Goal: Task Accomplishment & Management: Complete application form

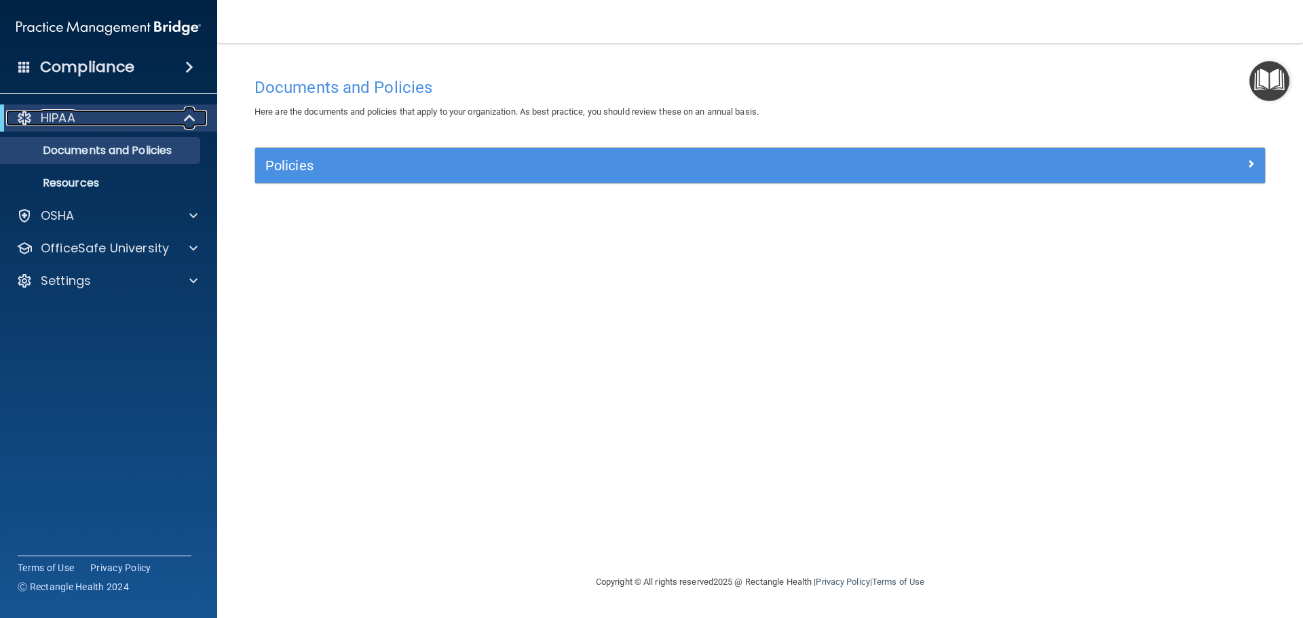
click at [46, 119] on p "HIPAA" at bounding box center [58, 118] width 35 height 16
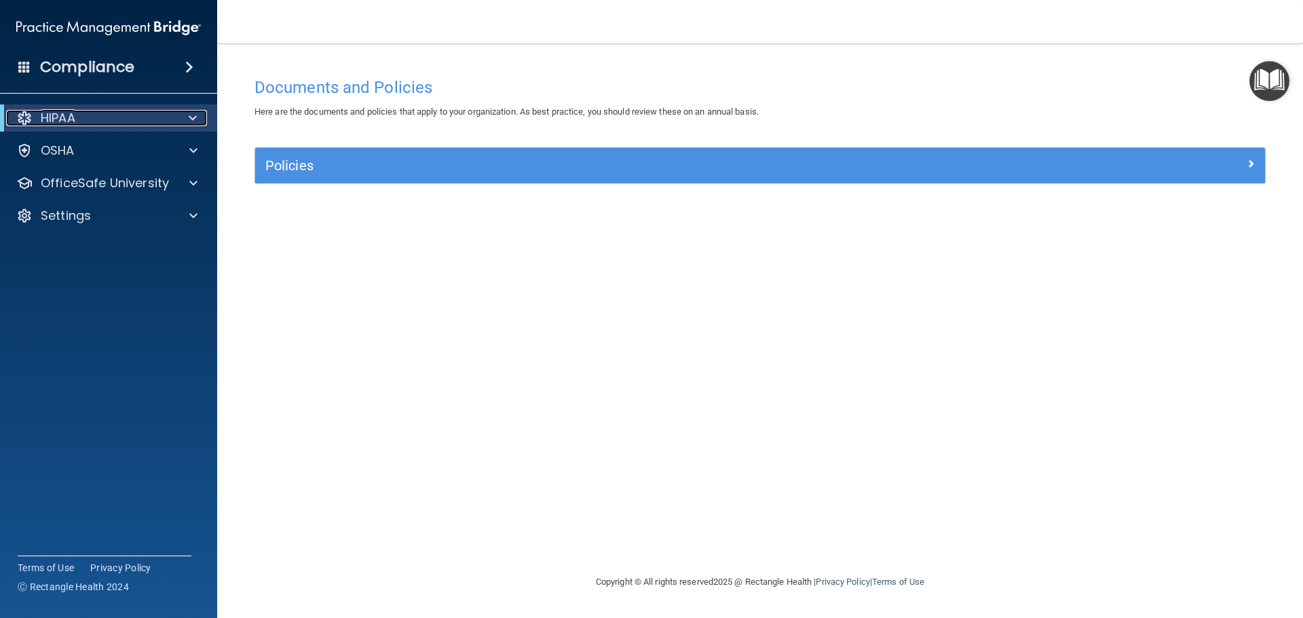
click at [46, 119] on p "HIPAA" at bounding box center [58, 118] width 35 height 16
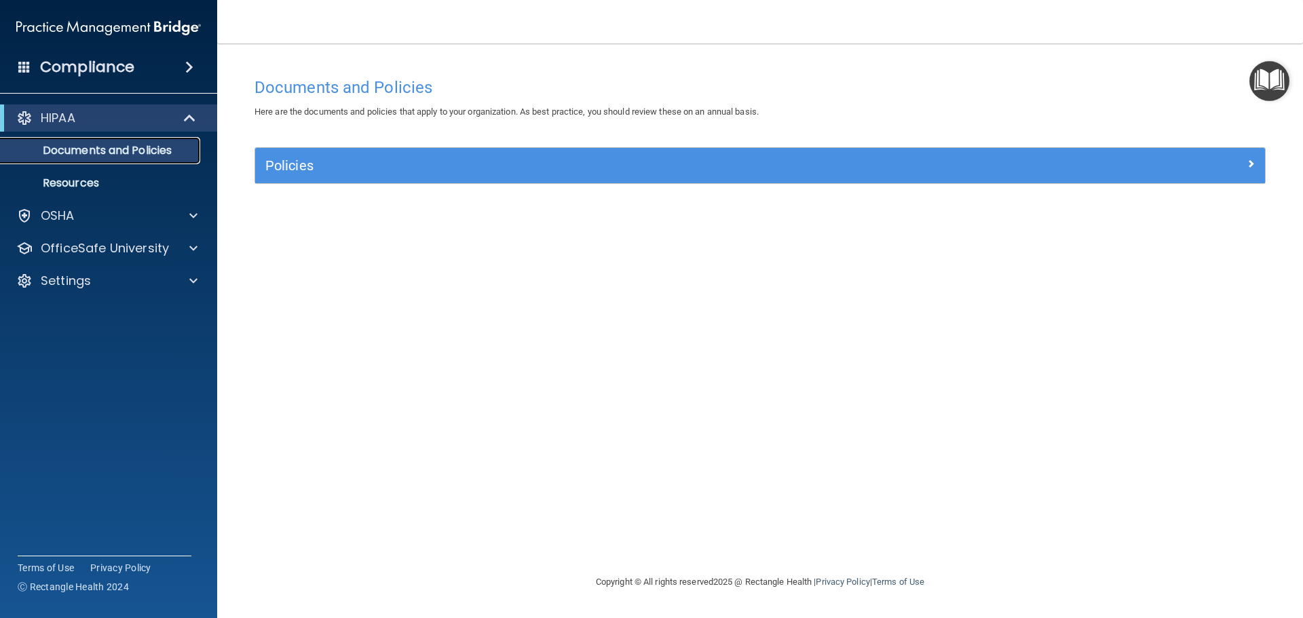
click at [64, 149] on p "Documents and Policies" at bounding box center [101, 151] width 185 height 14
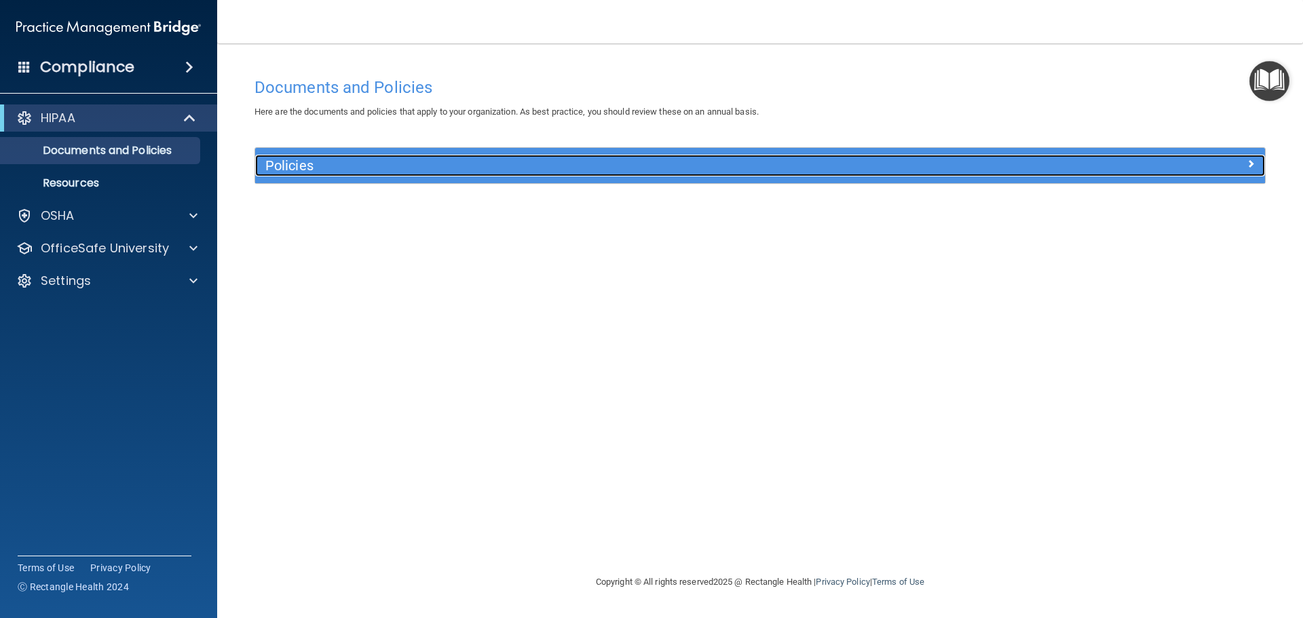
click at [279, 169] on h5 "Policies" at bounding box center [633, 165] width 737 height 15
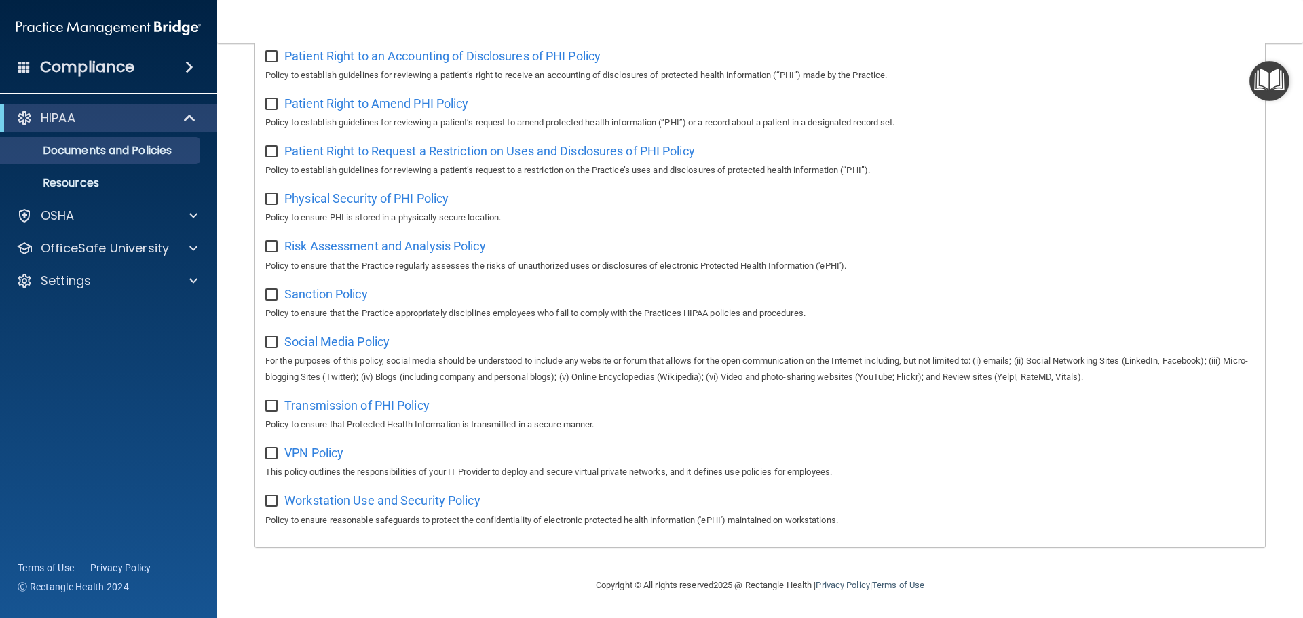
scroll to position [743, 0]
click at [77, 182] on p "Resources" at bounding box center [101, 183] width 185 height 14
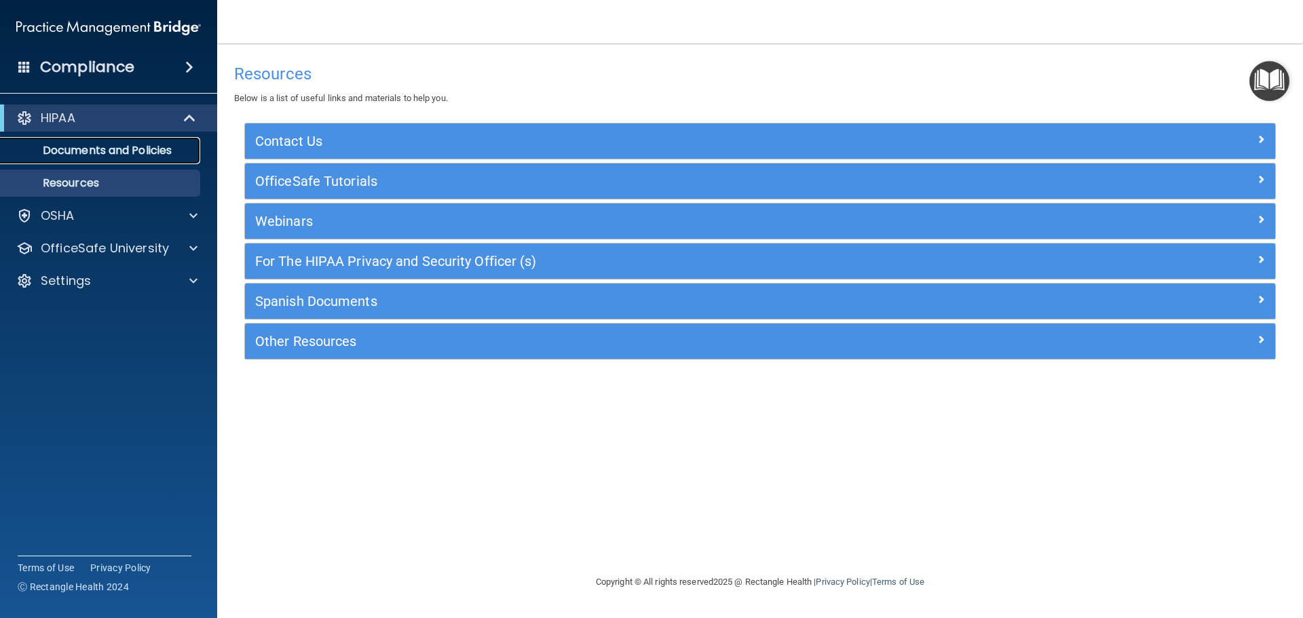
click at [148, 153] on p "Documents and Policies" at bounding box center [101, 151] width 185 height 14
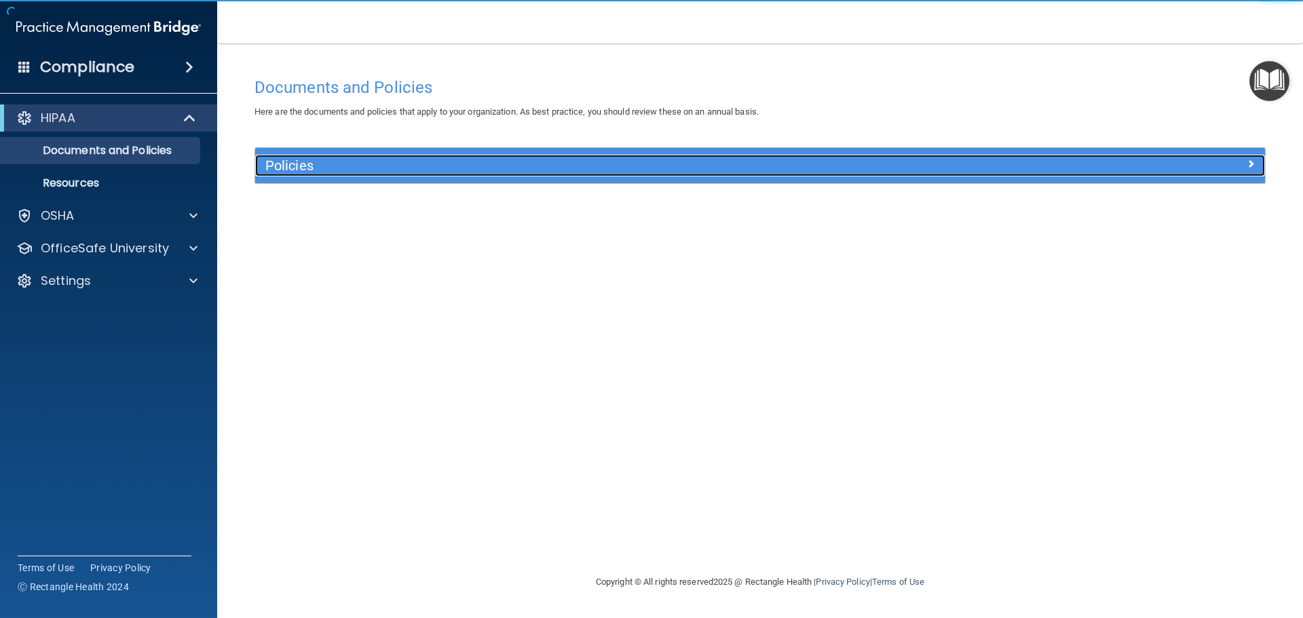
click at [1253, 166] on span at bounding box center [1250, 163] width 8 height 16
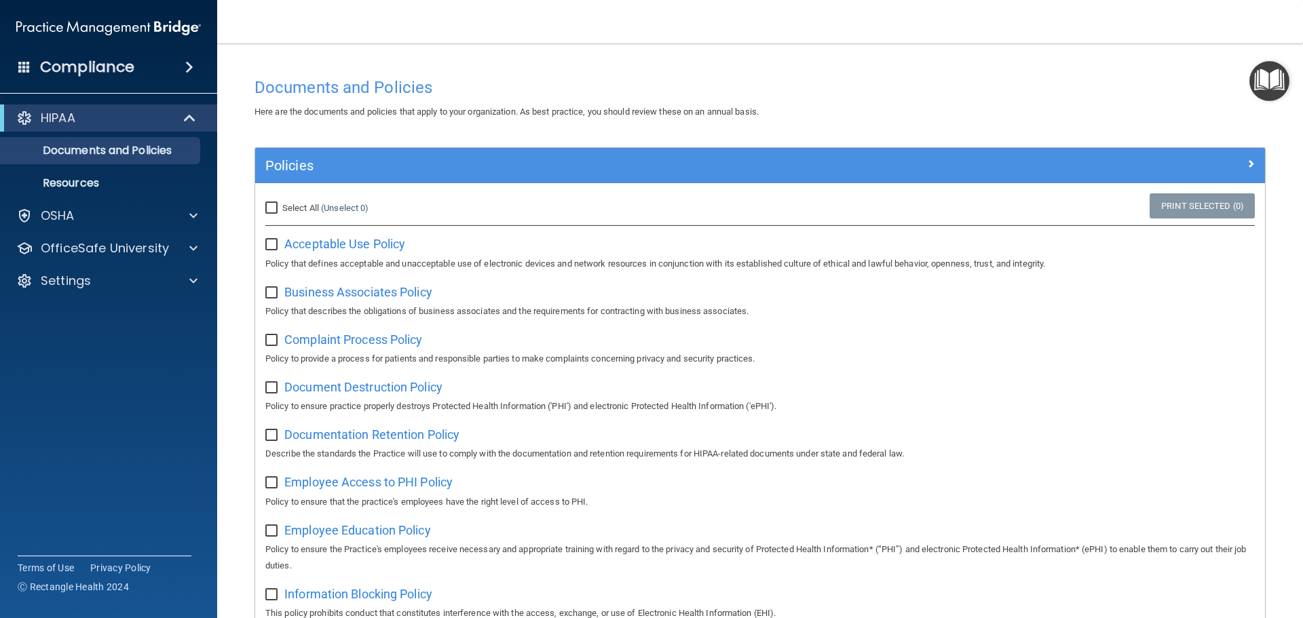
click at [124, 71] on h4 "Compliance" at bounding box center [87, 67] width 94 height 19
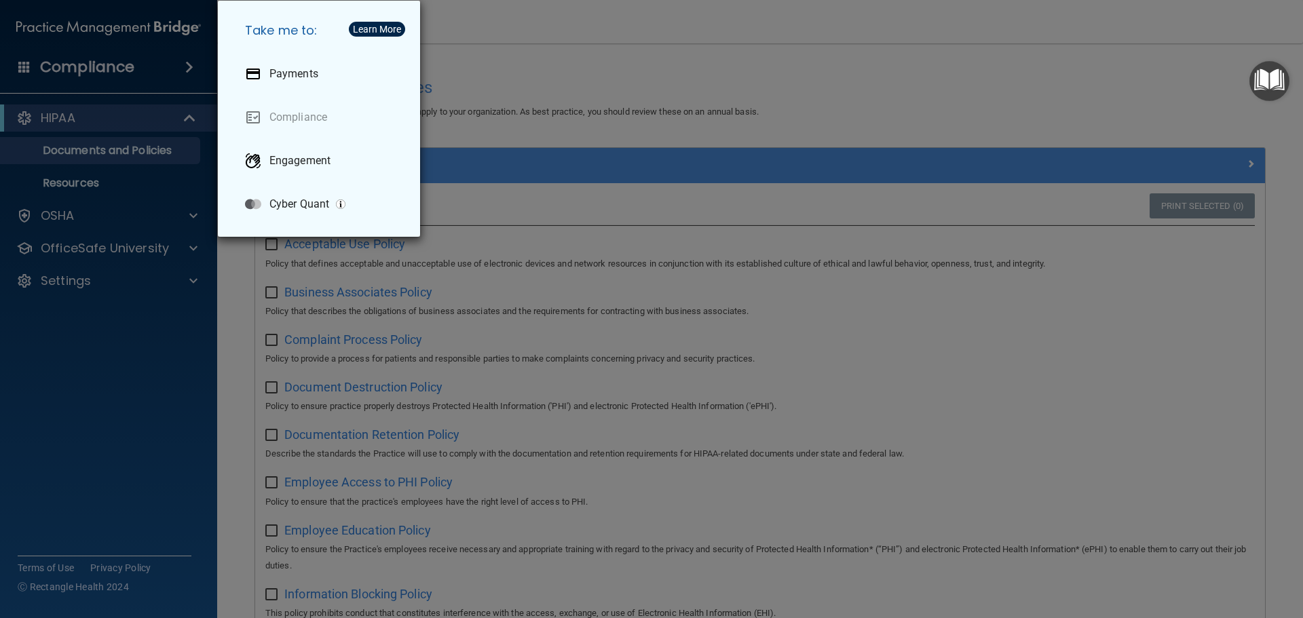
click at [101, 69] on div "Take me to: Payments Compliance Engagement Cyber Quant" at bounding box center [651, 309] width 1303 height 618
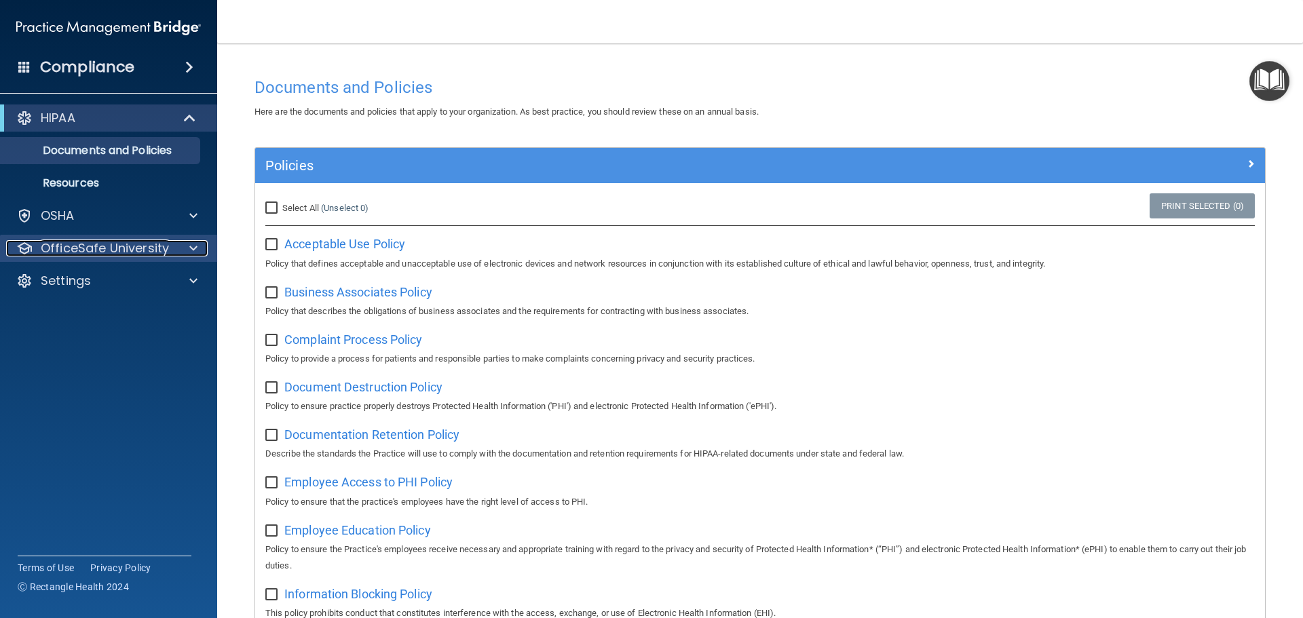
click at [159, 252] on p "OfficeSafe University" at bounding box center [105, 248] width 128 height 16
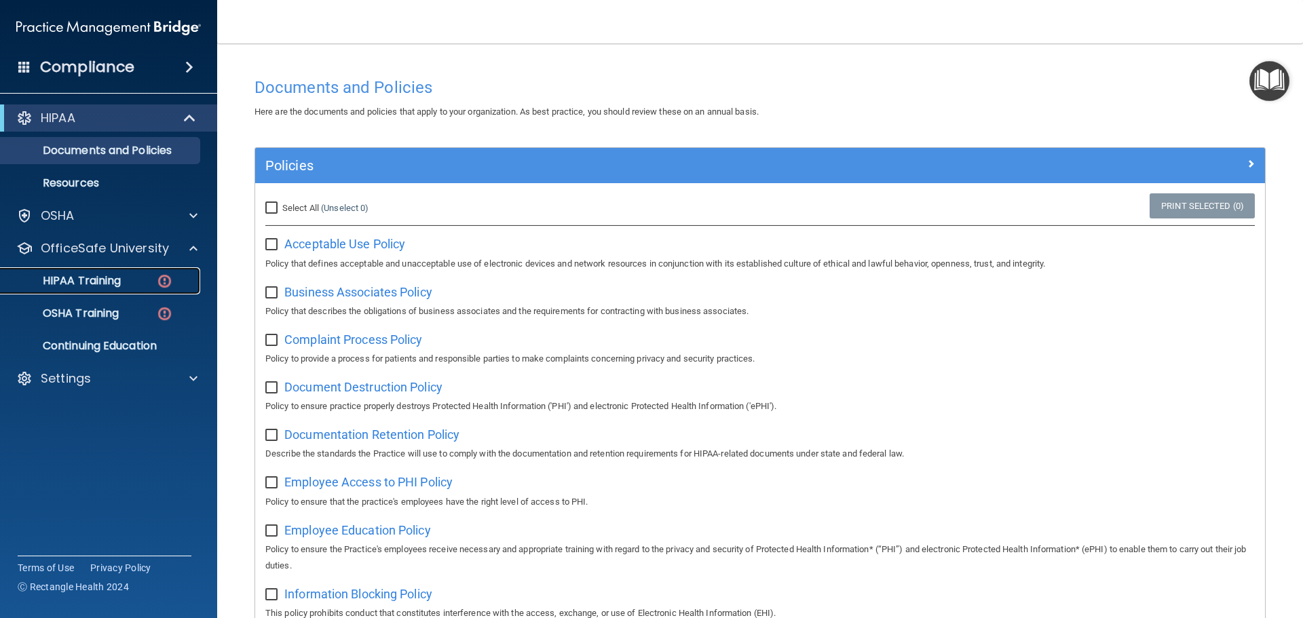
click at [87, 280] on p "HIPAA Training" at bounding box center [65, 281] width 112 height 14
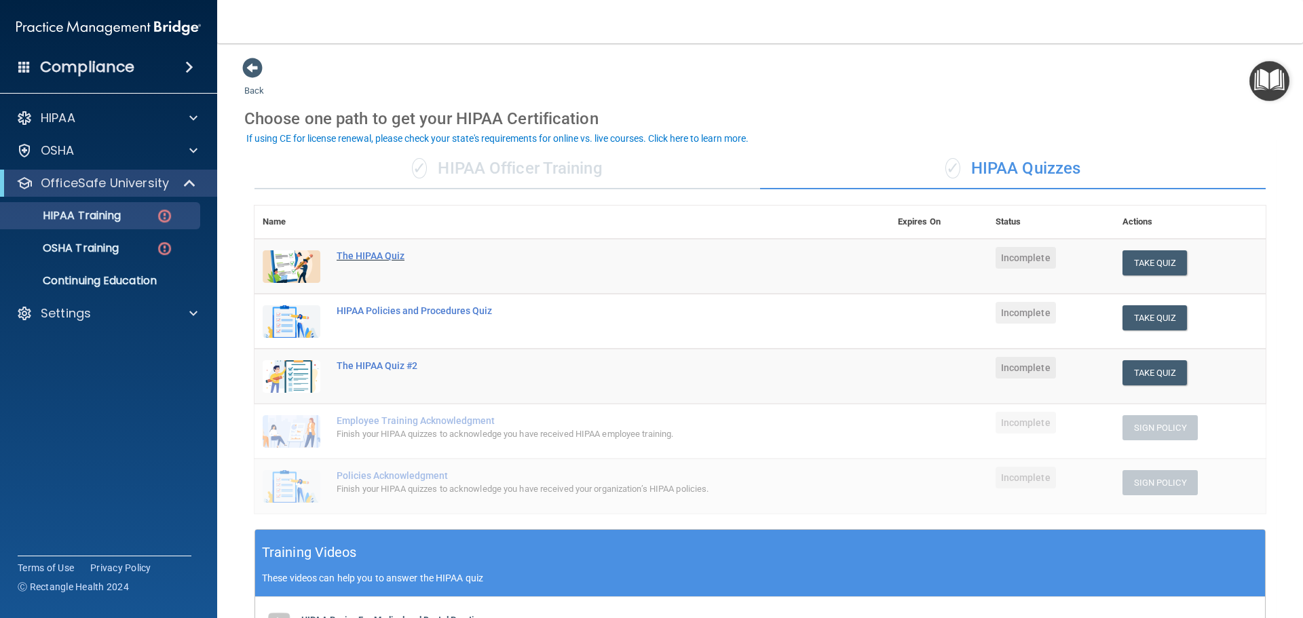
click at [379, 260] on div "The HIPAA Quiz" at bounding box center [579, 255] width 485 height 11
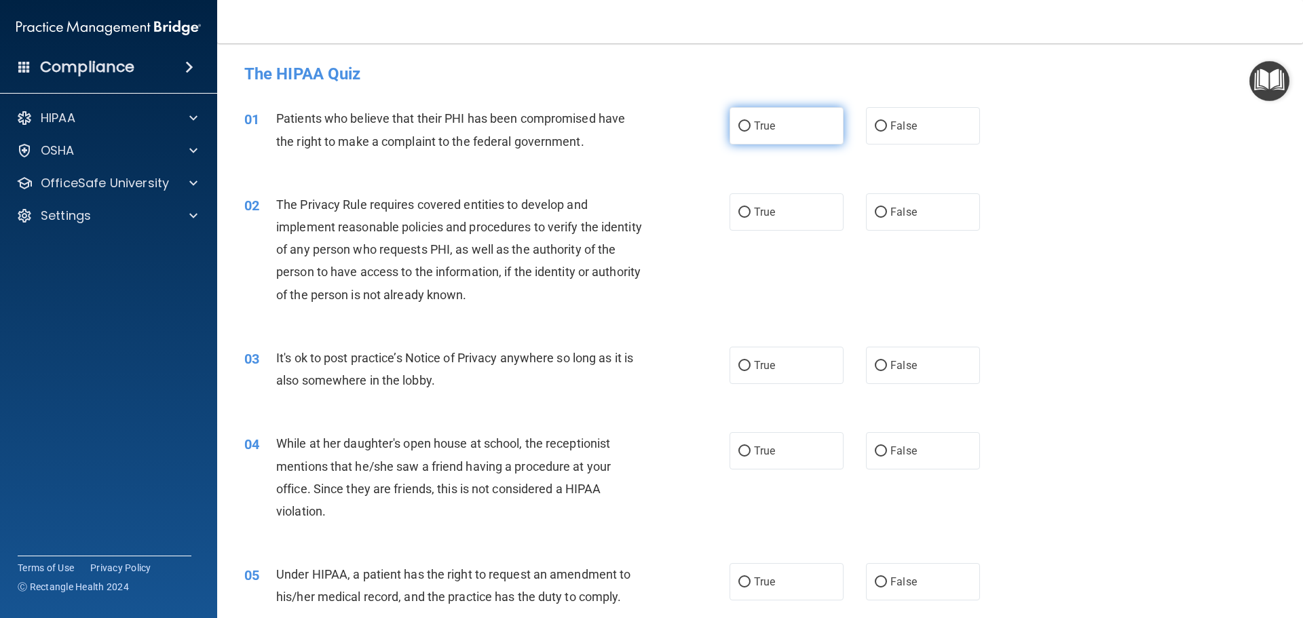
click at [739, 128] on input "True" at bounding box center [744, 126] width 12 height 10
radio input "true"
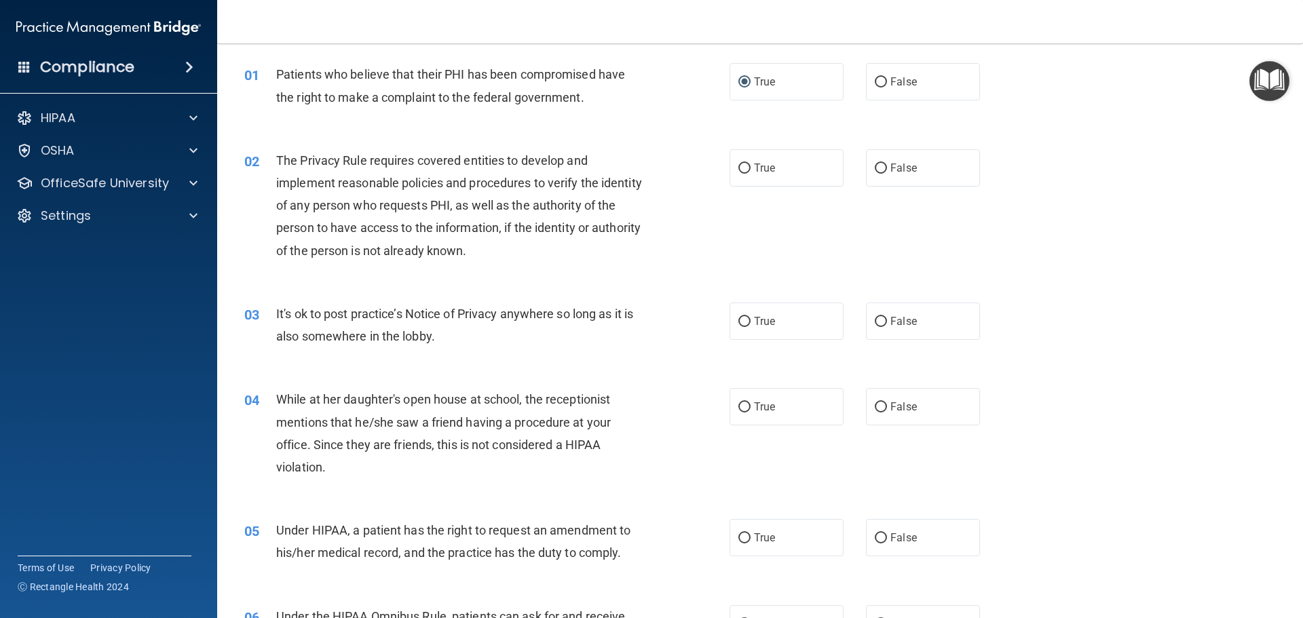
scroll to position [68, 0]
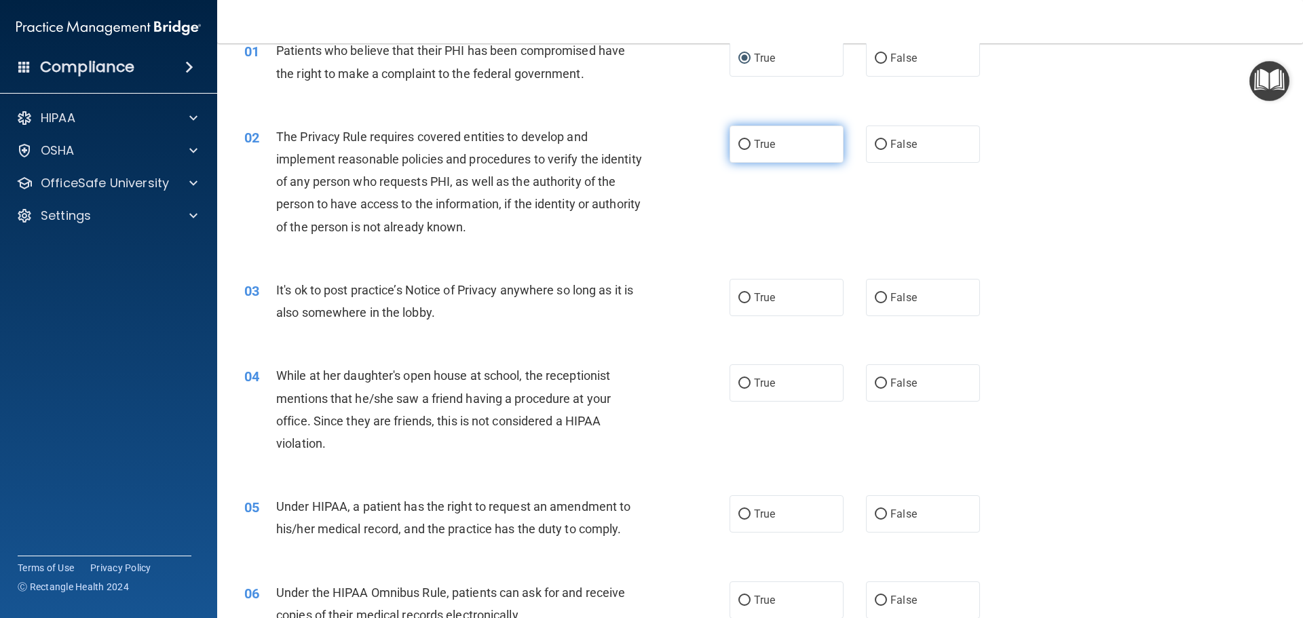
click at [742, 147] on input "True" at bounding box center [744, 145] width 12 height 10
radio input "true"
click at [744, 297] on input "True" at bounding box center [744, 298] width 12 height 10
radio input "true"
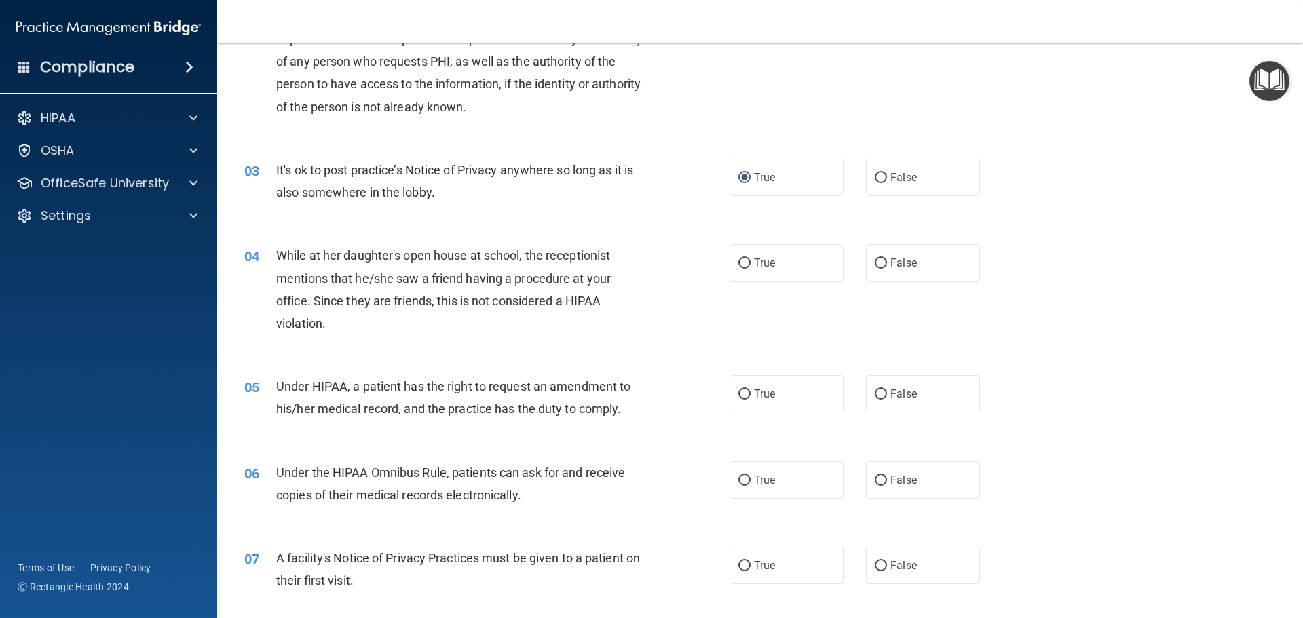
scroll to position [204, 0]
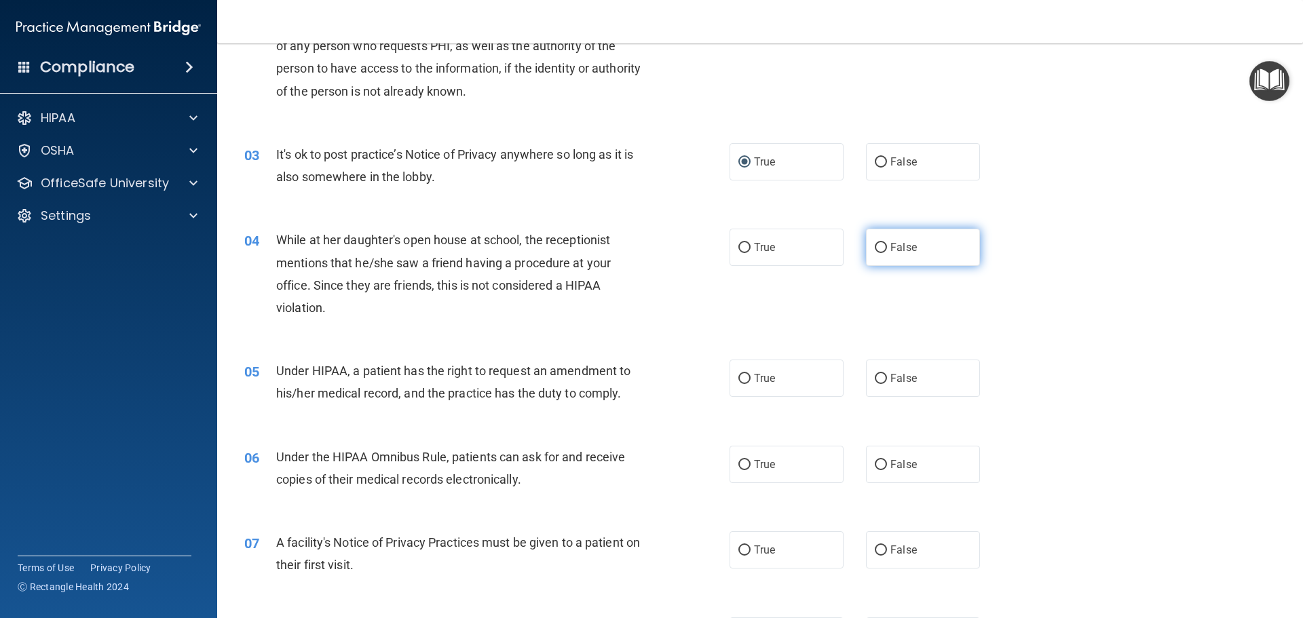
click at [874, 248] on input "False" at bounding box center [880, 248] width 12 height 10
radio input "true"
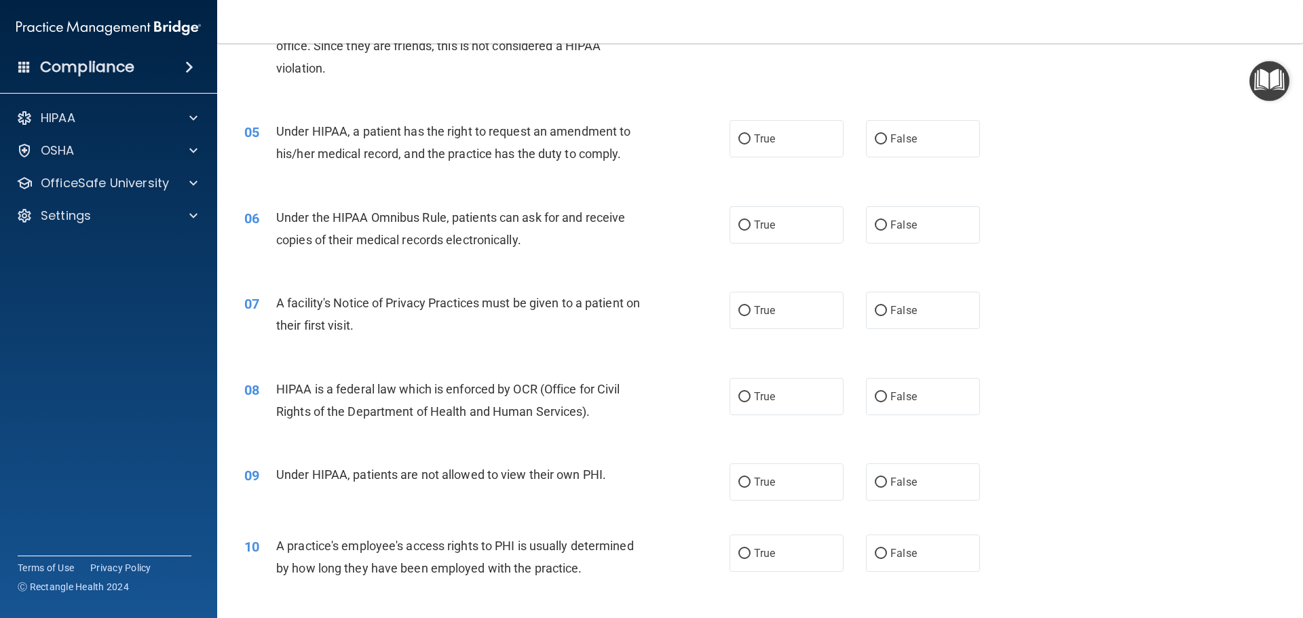
scroll to position [475, 0]
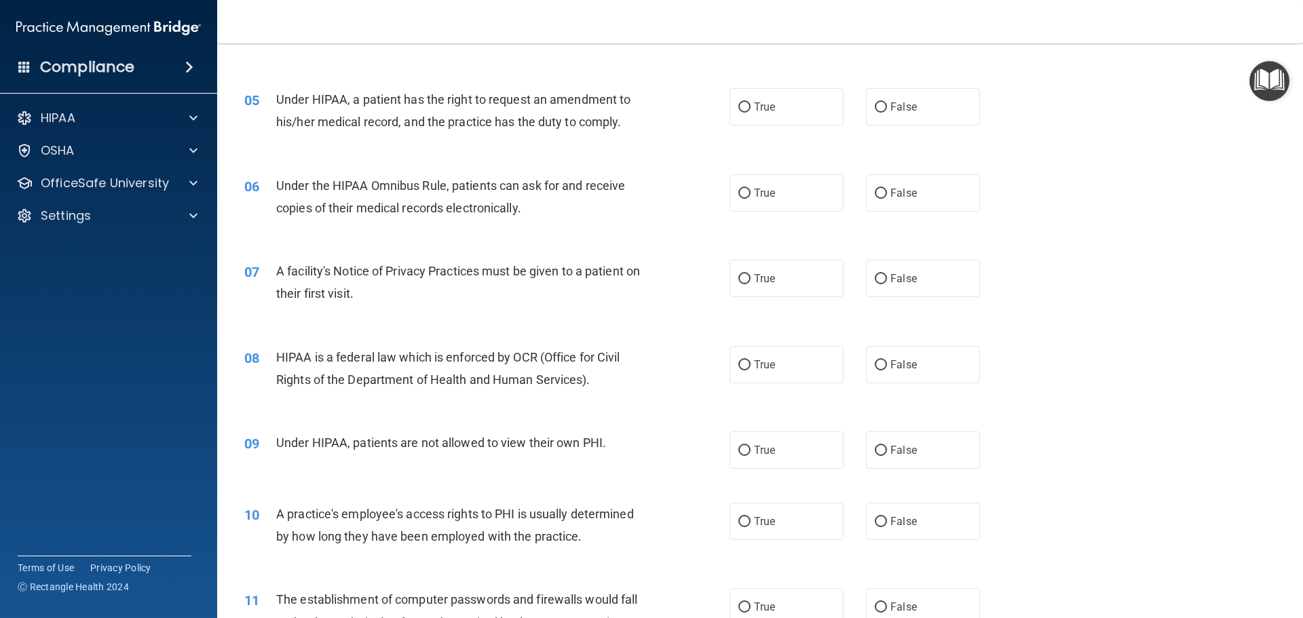
click at [130, 71] on h4 "Compliance" at bounding box center [87, 67] width 94 height 19
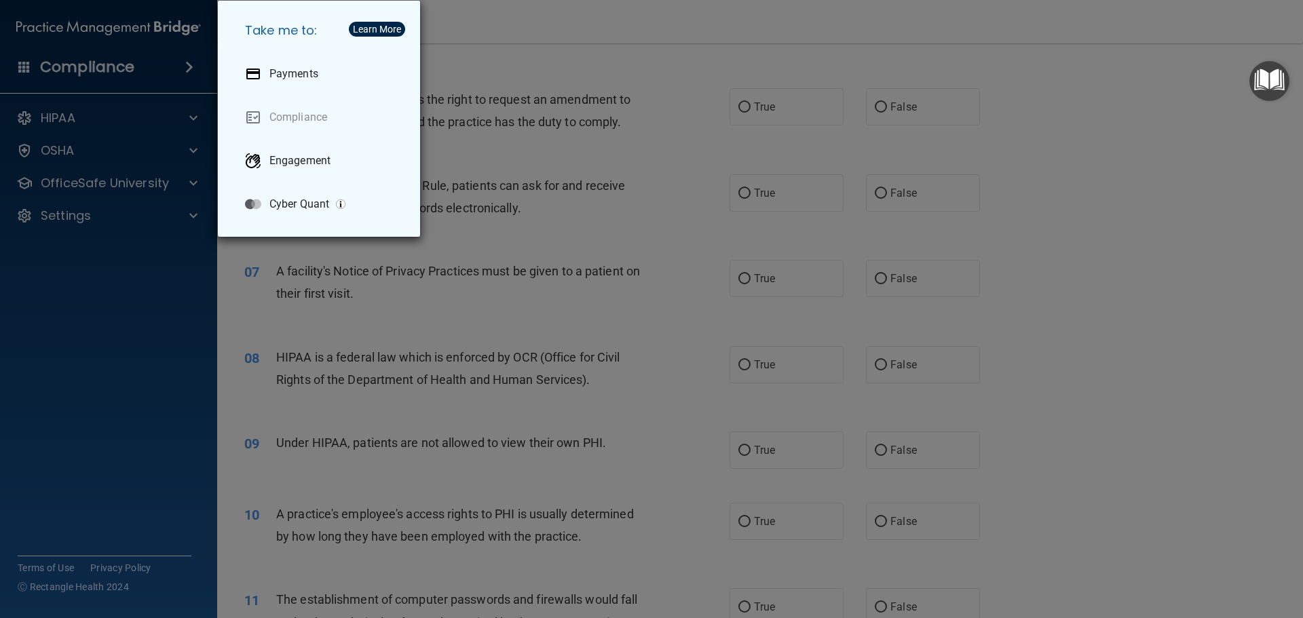
click at [196, 405] on div "Take me to: Payments Compliance Engagement Cyber Quant" at bounding box center [651, 309] width 1303 height 618
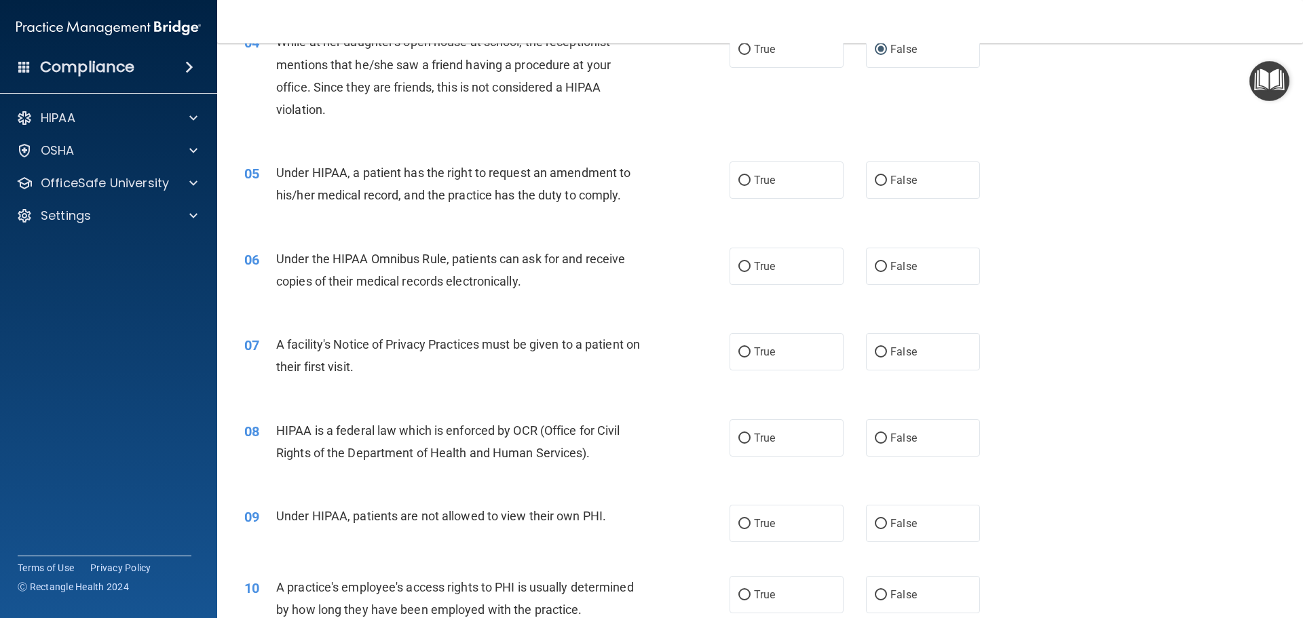
scroll to position [407, 0]
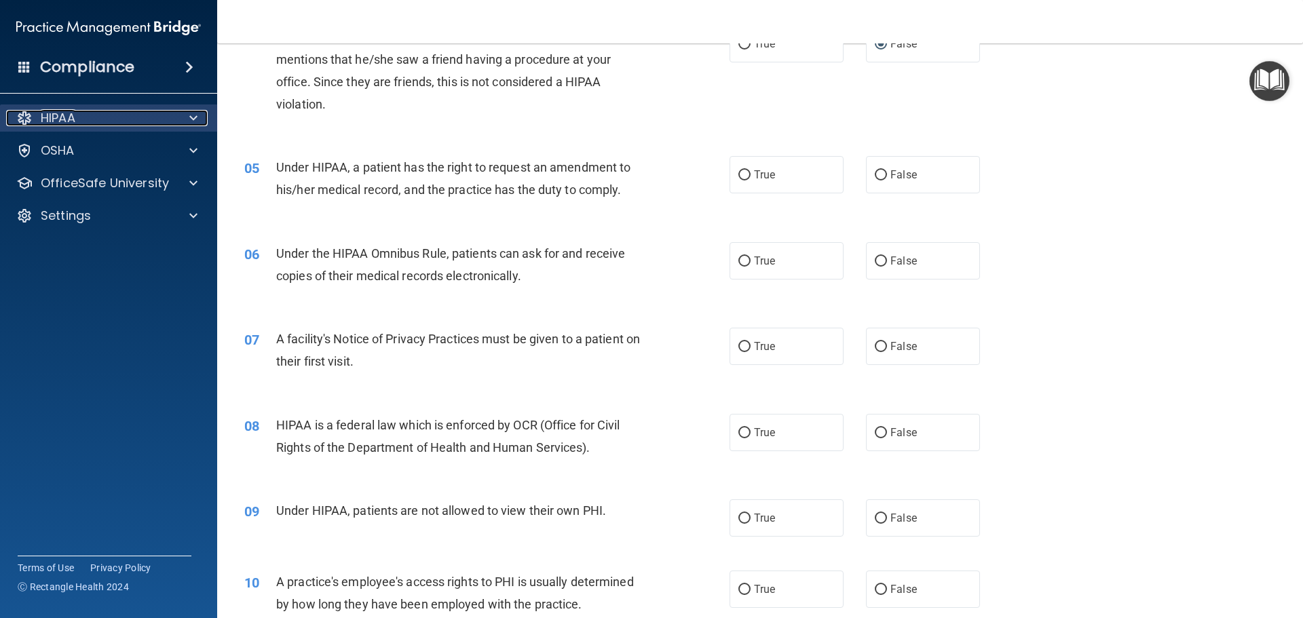
click at [104, 111] on div "HIPAA" at bounding box center [90, 118] width 168 height 16
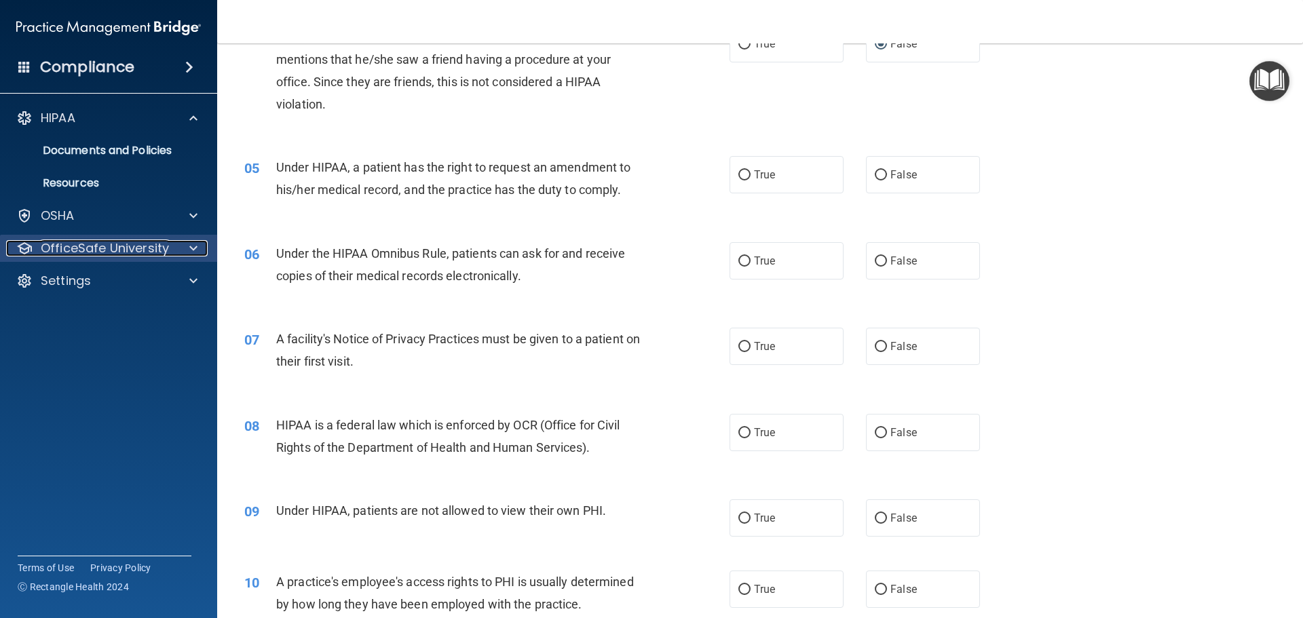
click at [87, 244] on p "OfficeSafe University" at bounding box center [105, 248] width 128 height 16
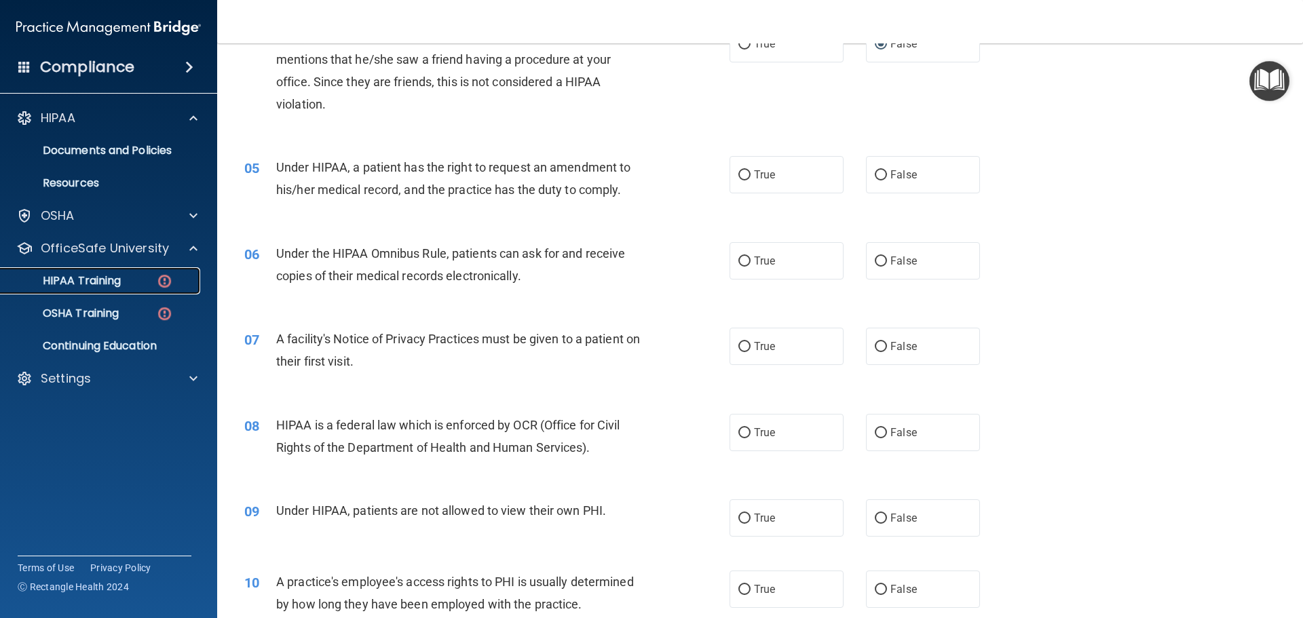
click at [103, 285] on p "HIPAA Training" at bounding box center [65, 281] width 112 height 14
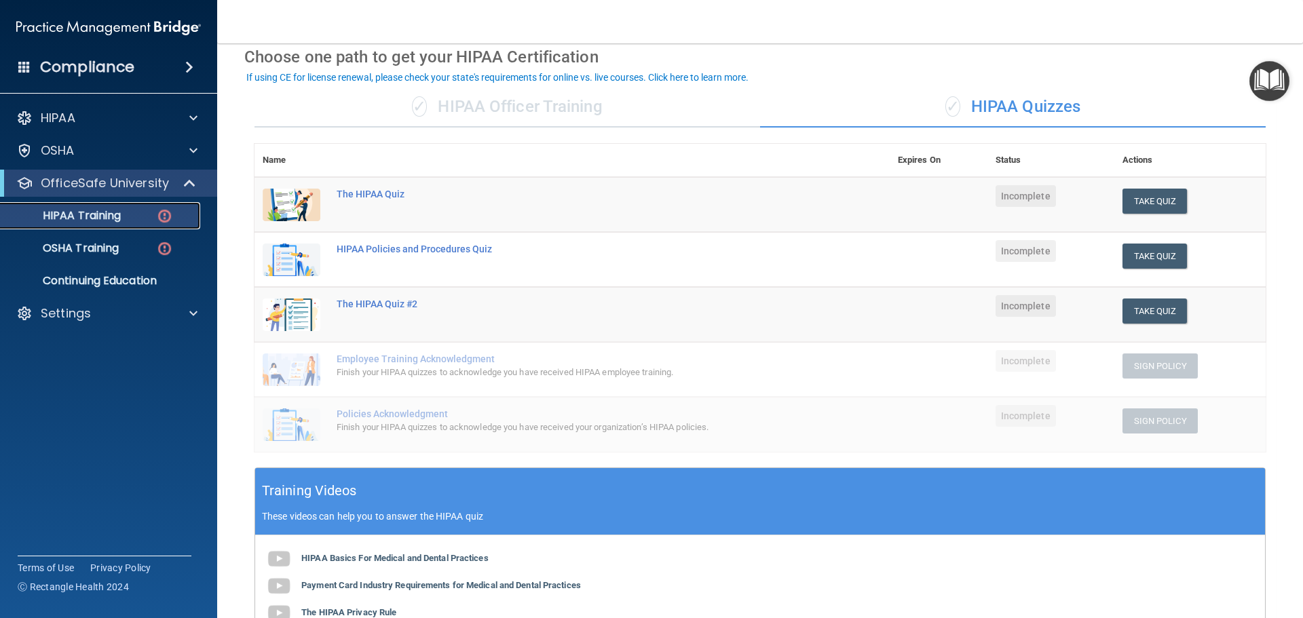
scroll to position [61, 0]
click at [1167, 204] on button "Take Quiz" at bounding box center [1154, 201] width 65 height 25
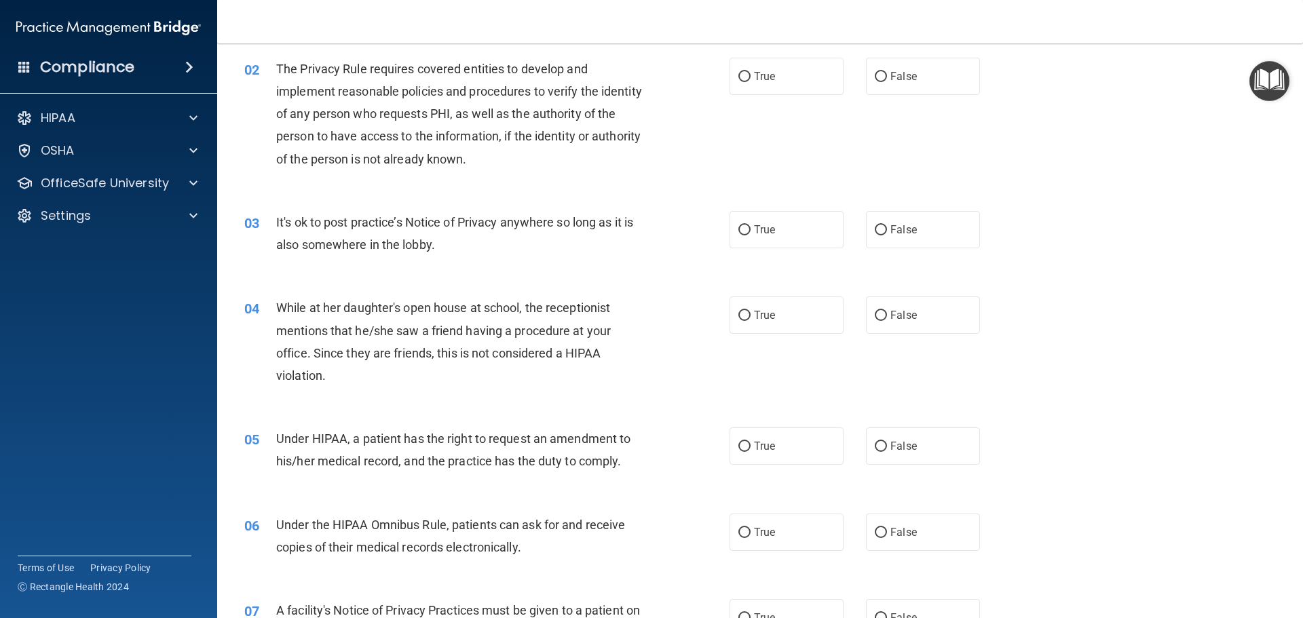
scroll to position [68, 0]
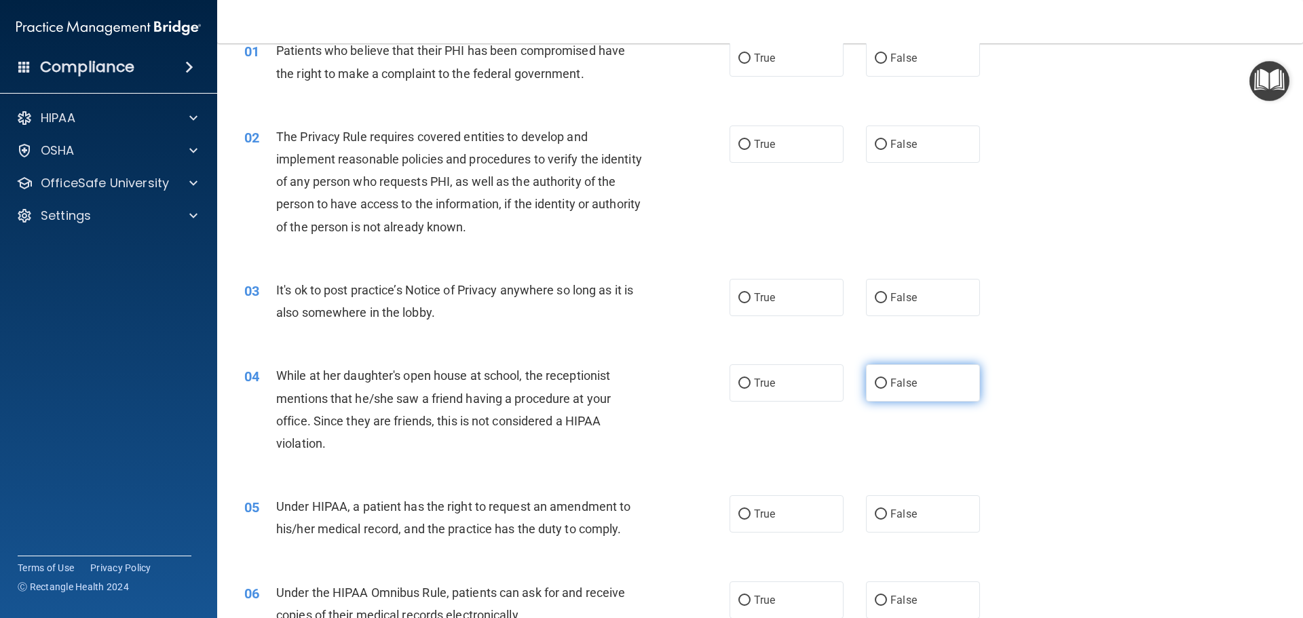
click at [875, 382] on input "False" at bounding box center [880, 384] width 12 height 10
radio input "true"
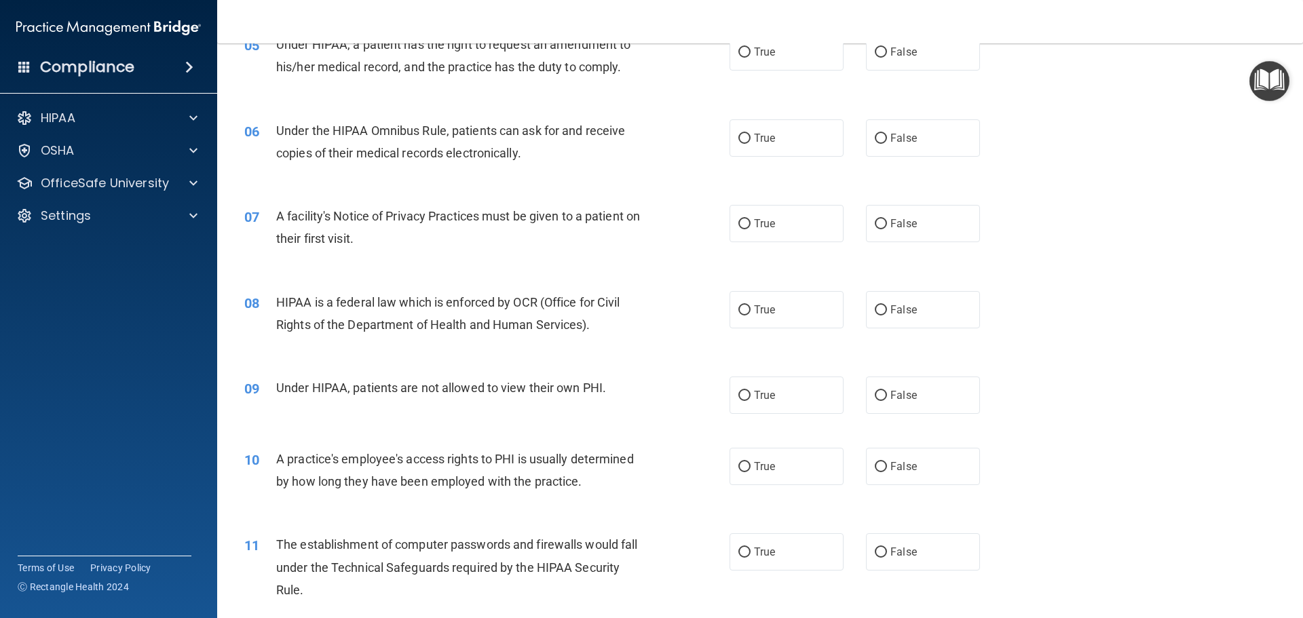
scroll to position [543, 0]
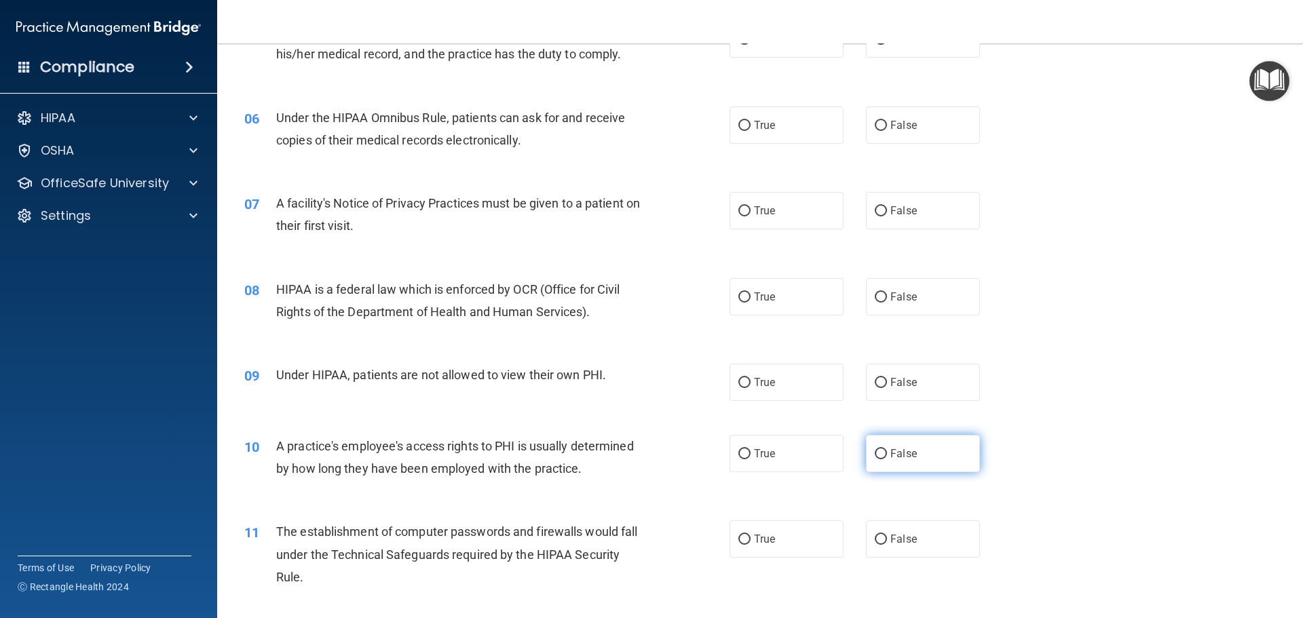
click at [876, 454] on input "False" at bounding box center [880, 454] width 12 height 10
radio input "true"
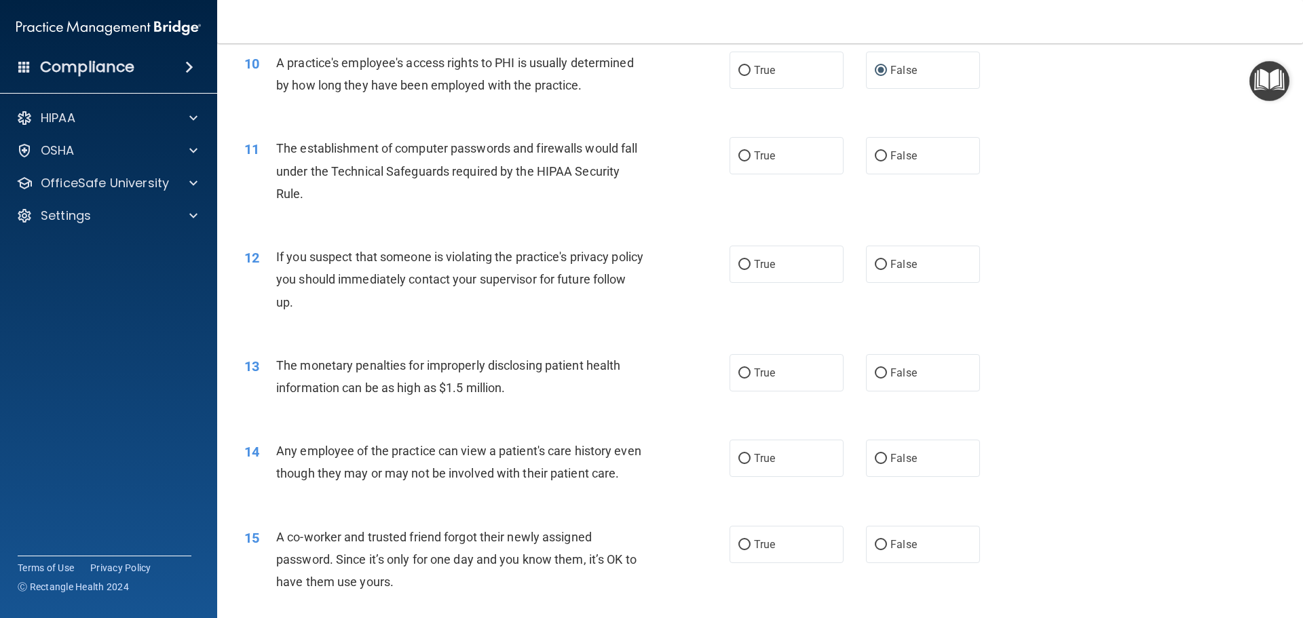
scroll to position [950, 0]
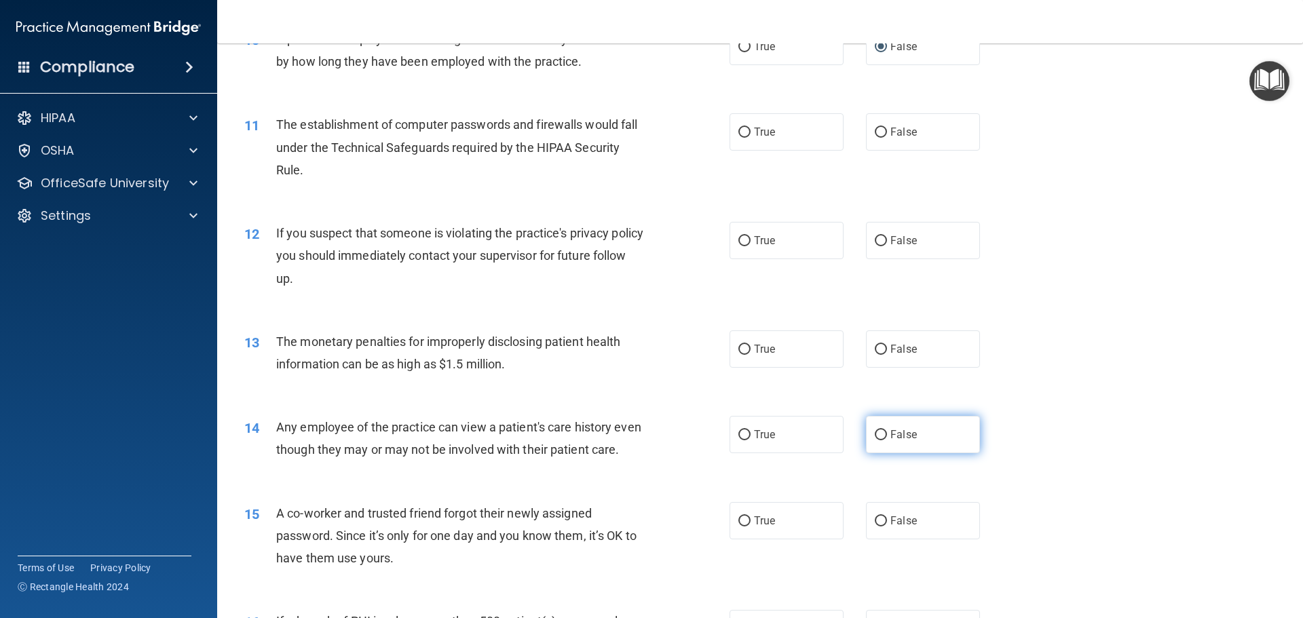
click at [874, 434] on input "False" at bounding box center [880, 435] width 12 height 10
radio input "true"
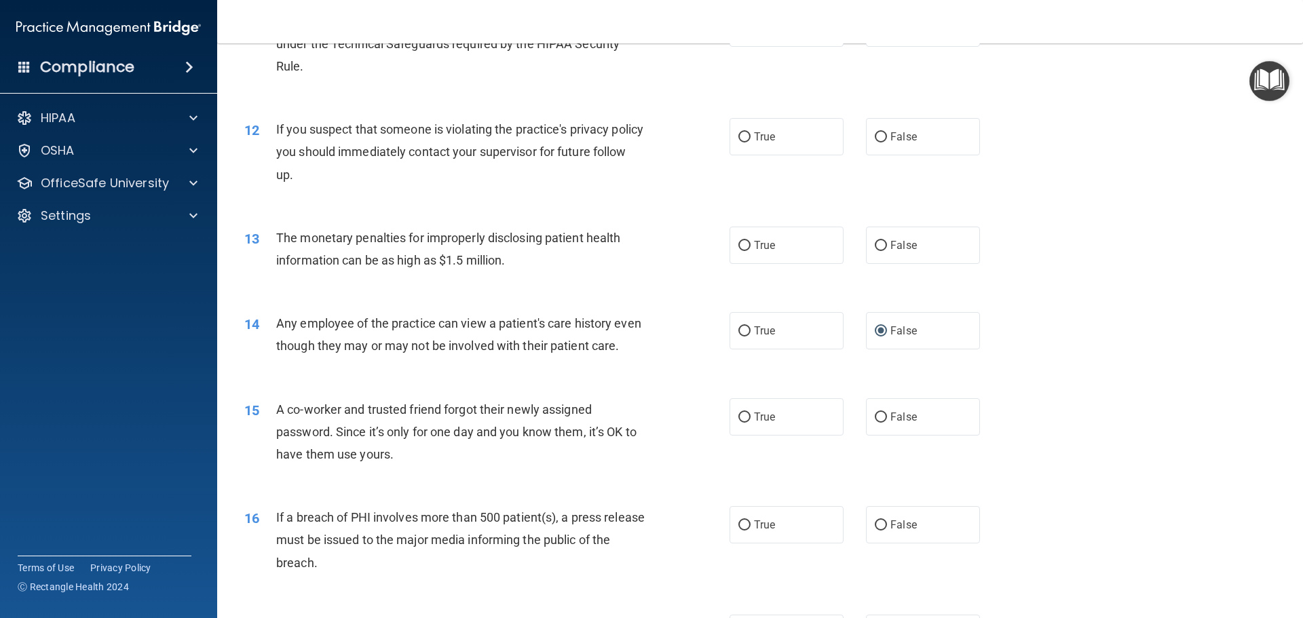
scroll to position [1085, 0]
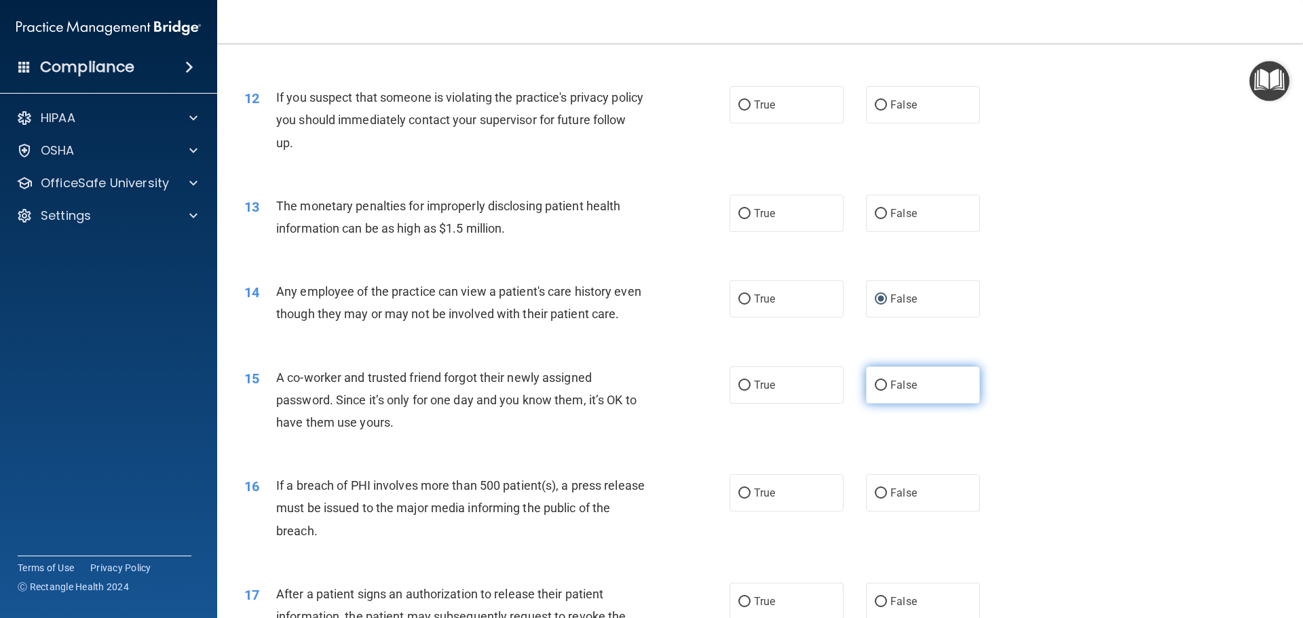
click at [874, 391] on input "False" at bounding box center [880, 386] width 12 height 10
radio input "true"
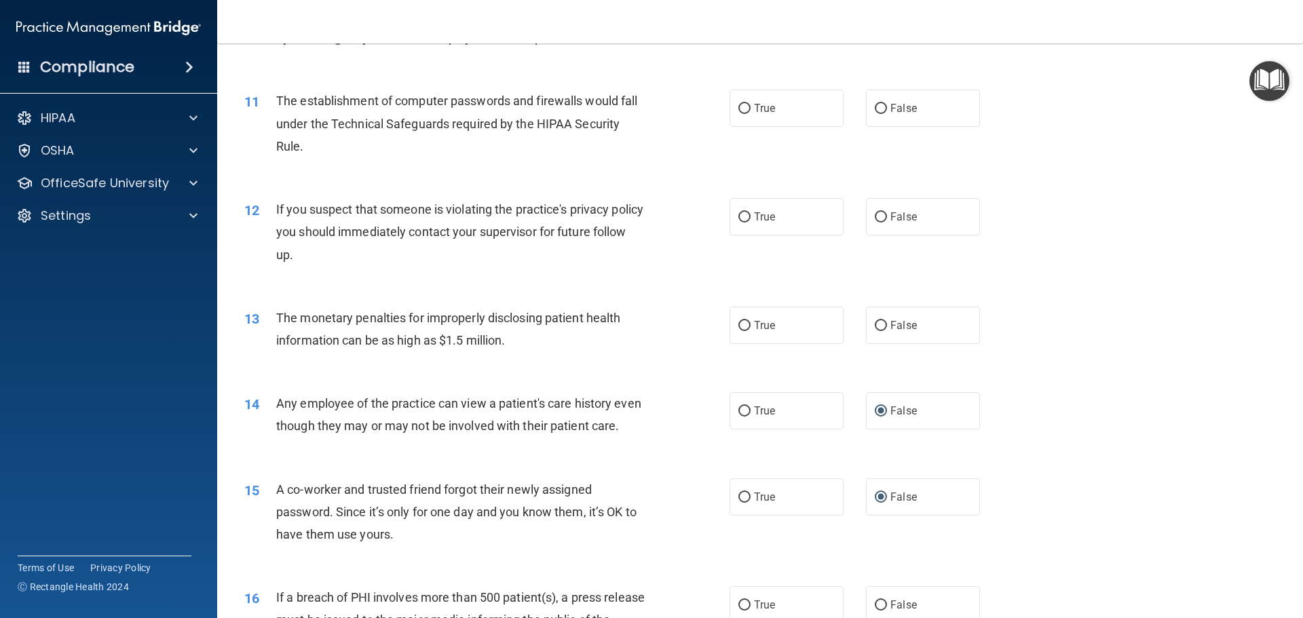
scroll to position [950, 0]
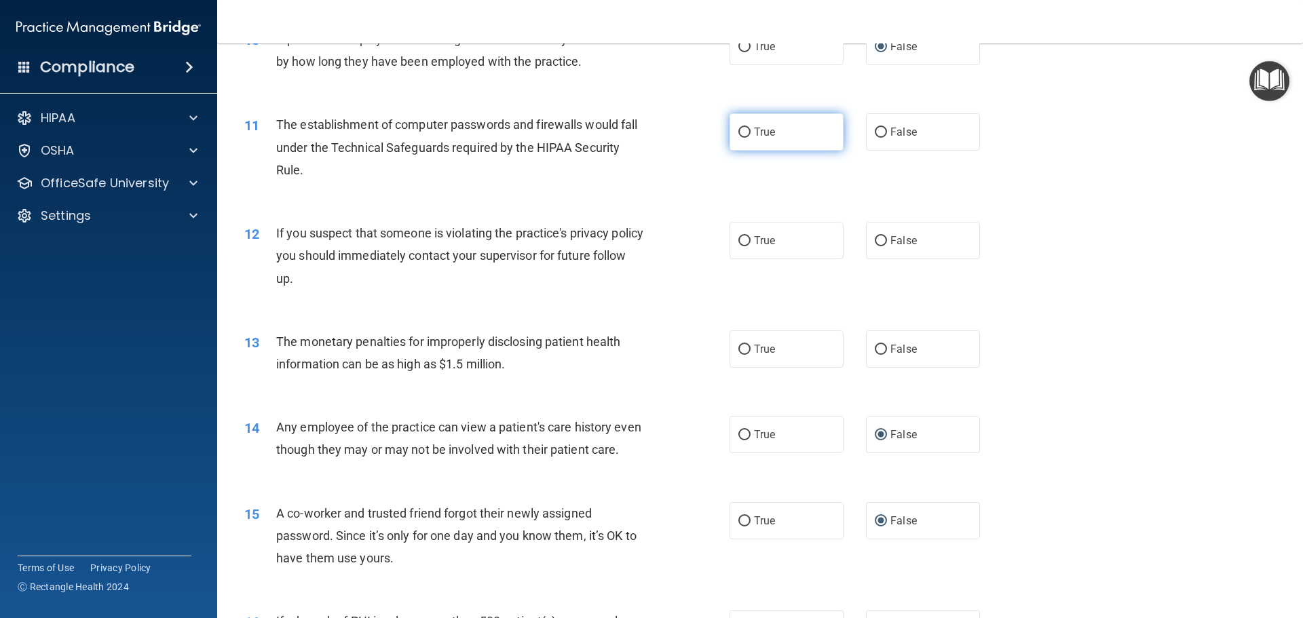
click at [739, 134] on input "True" at bounding box center [744, 133] width 12 height 10
radio input "true"
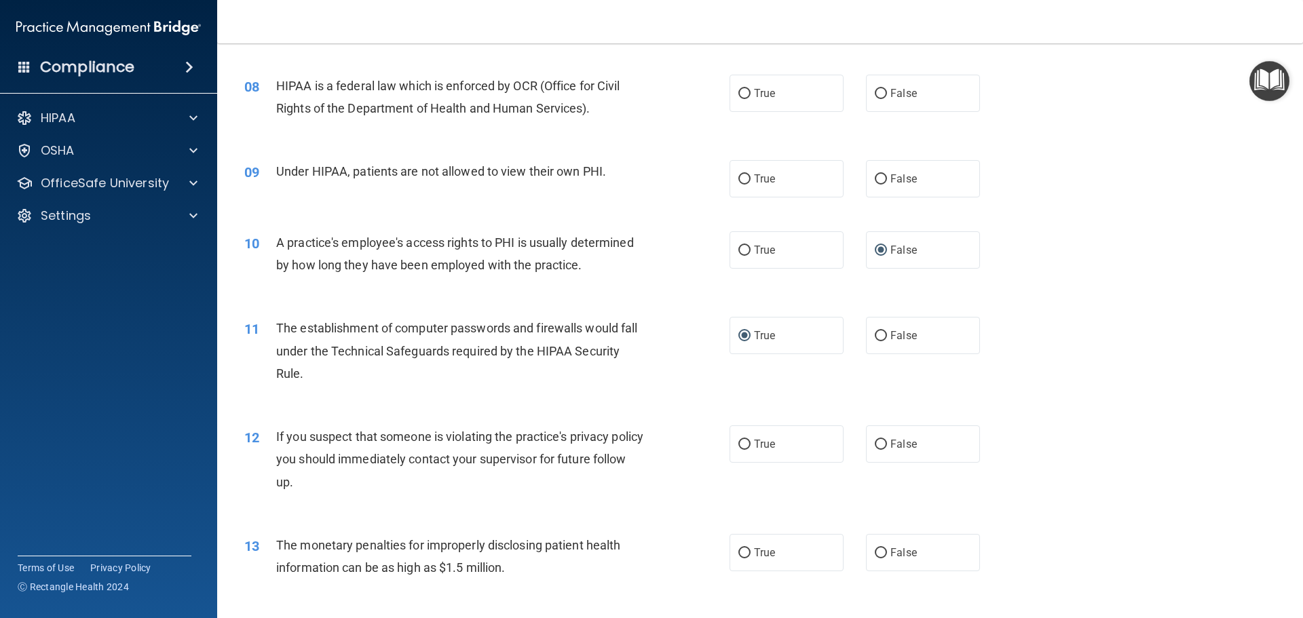
scroll to position [678, 0]
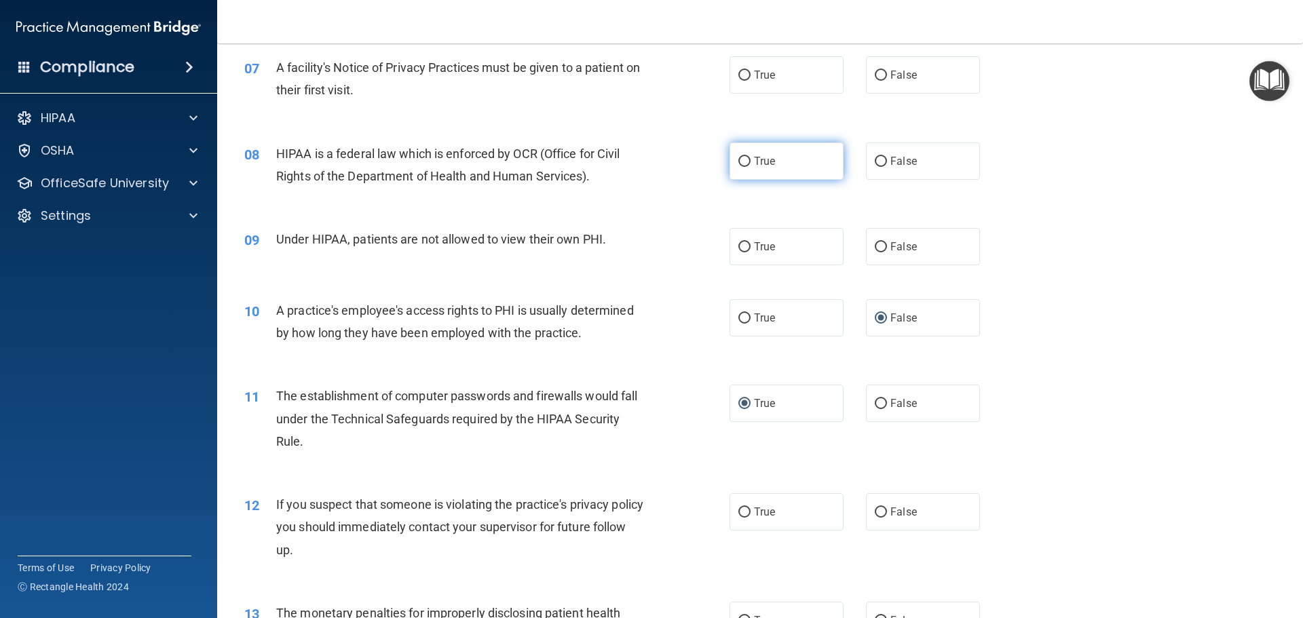
click at [738, 159] on input "True" at bounding box center [744, 162] width 12 height 10
radio input "true"
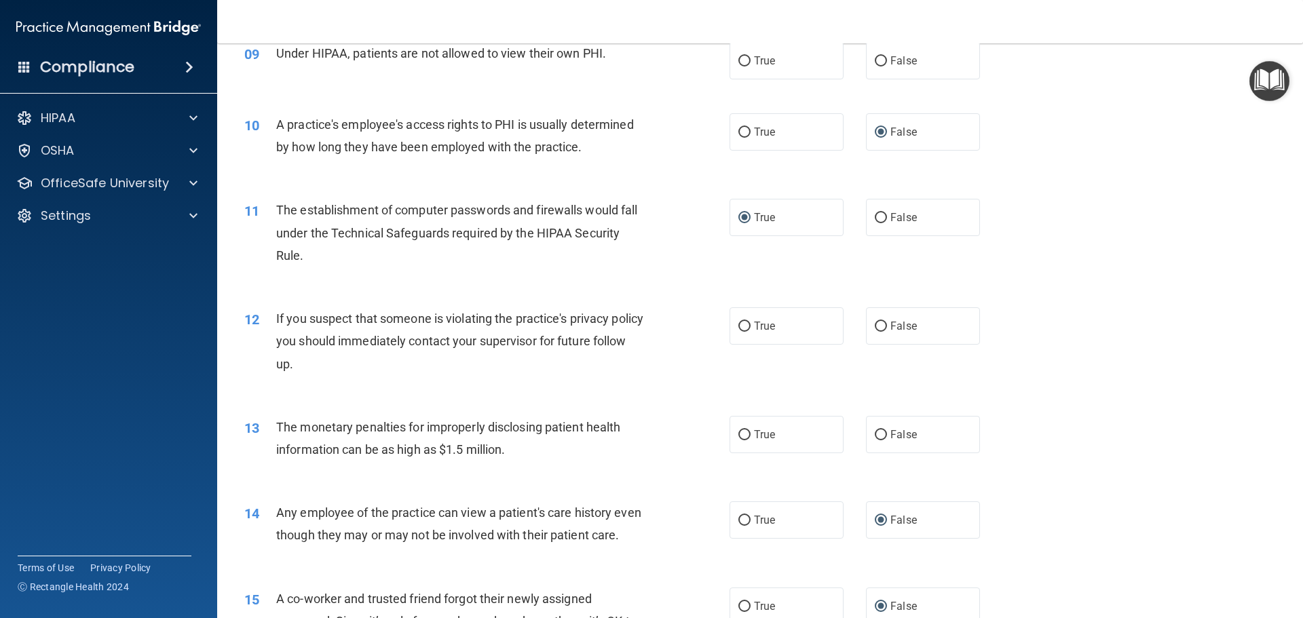
scroll to position [882, 0]
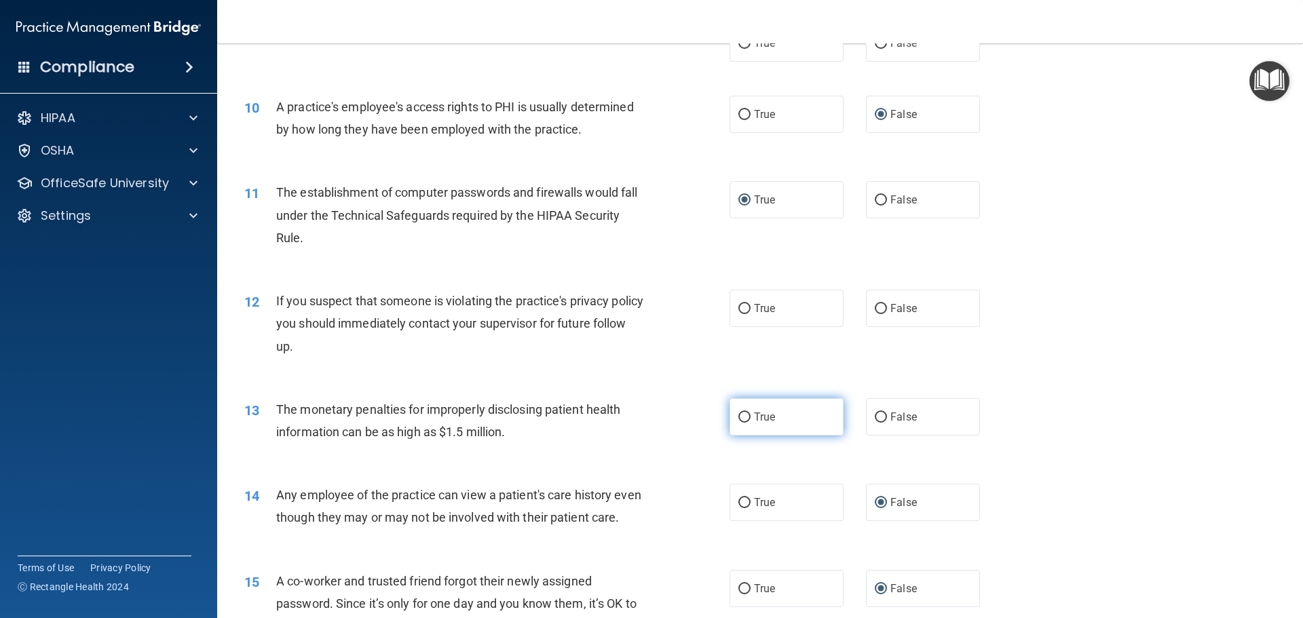
click at [746, 418] on label "True" at bounding box center [786, 416] width 114 height 37
click at [746, 418] on input "True" at bounding box center [744, 417] width 12 height 10
radio input "true"
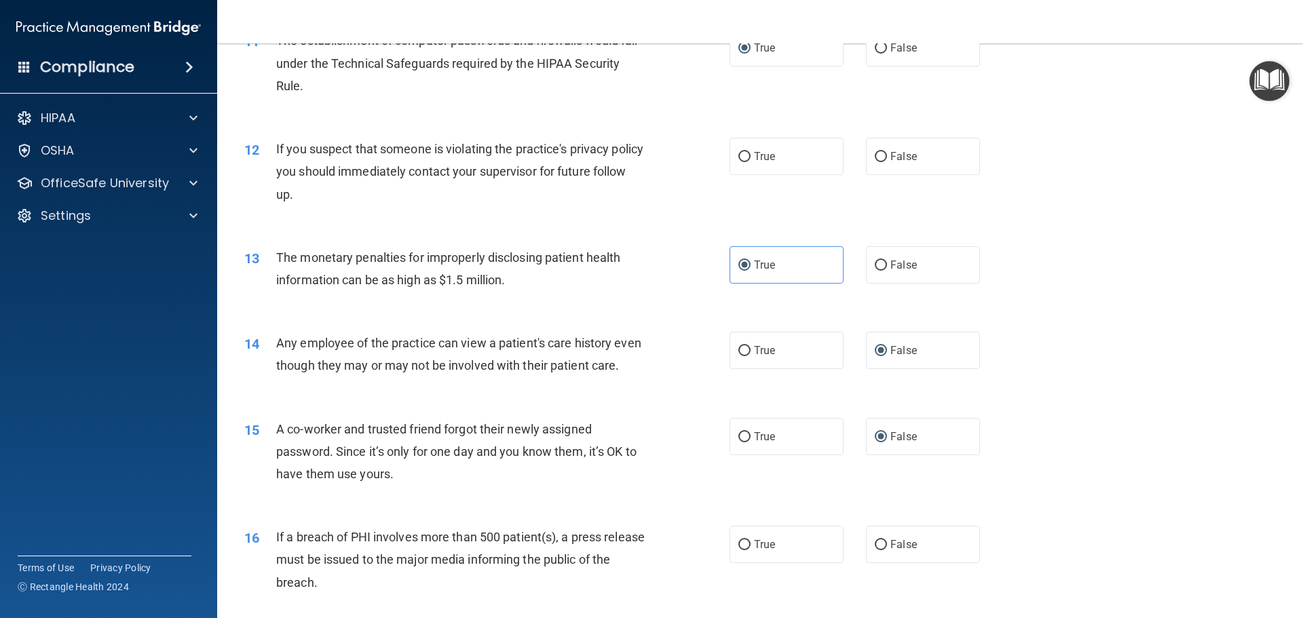
scroll to position [1018, 0]
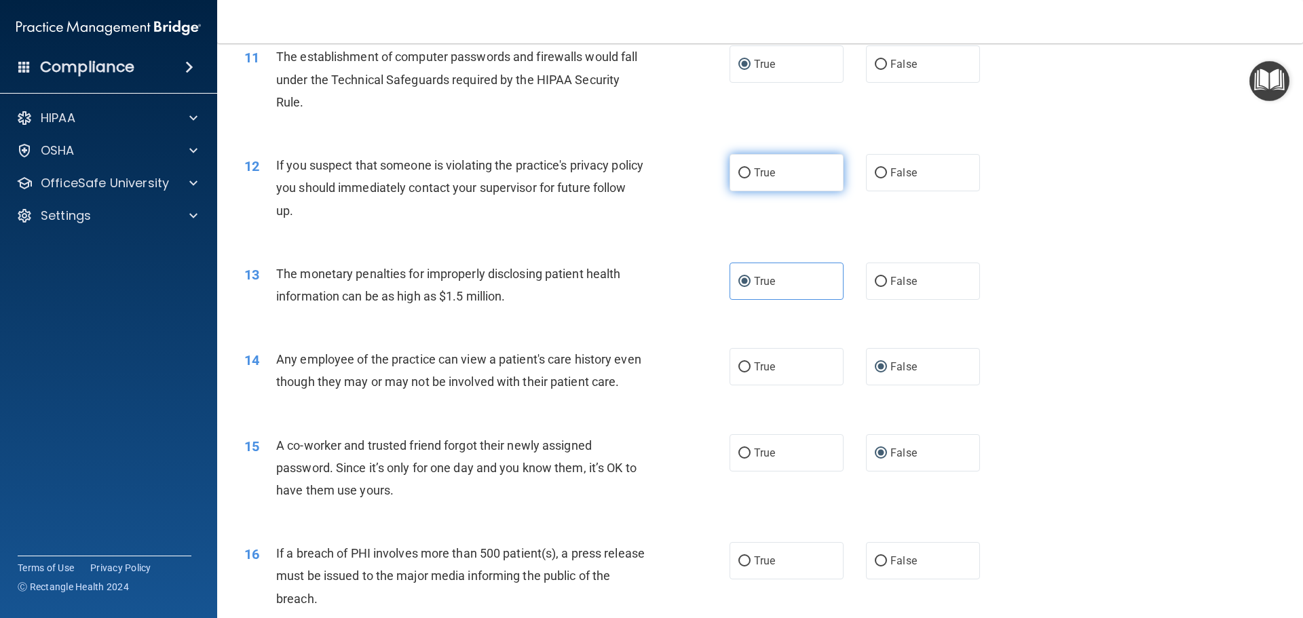
click at [740, 176] on input "True" at bounding box center [744, 173] width 12 height 10
radio input "true"
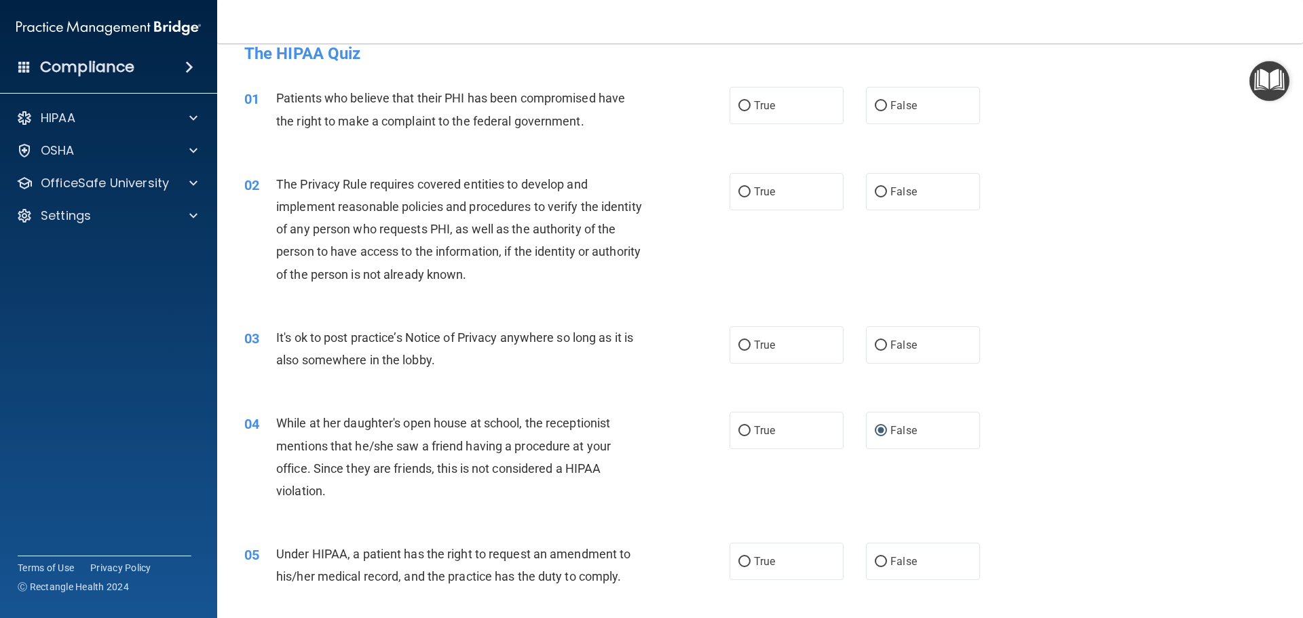
scroll to position [0, 0]
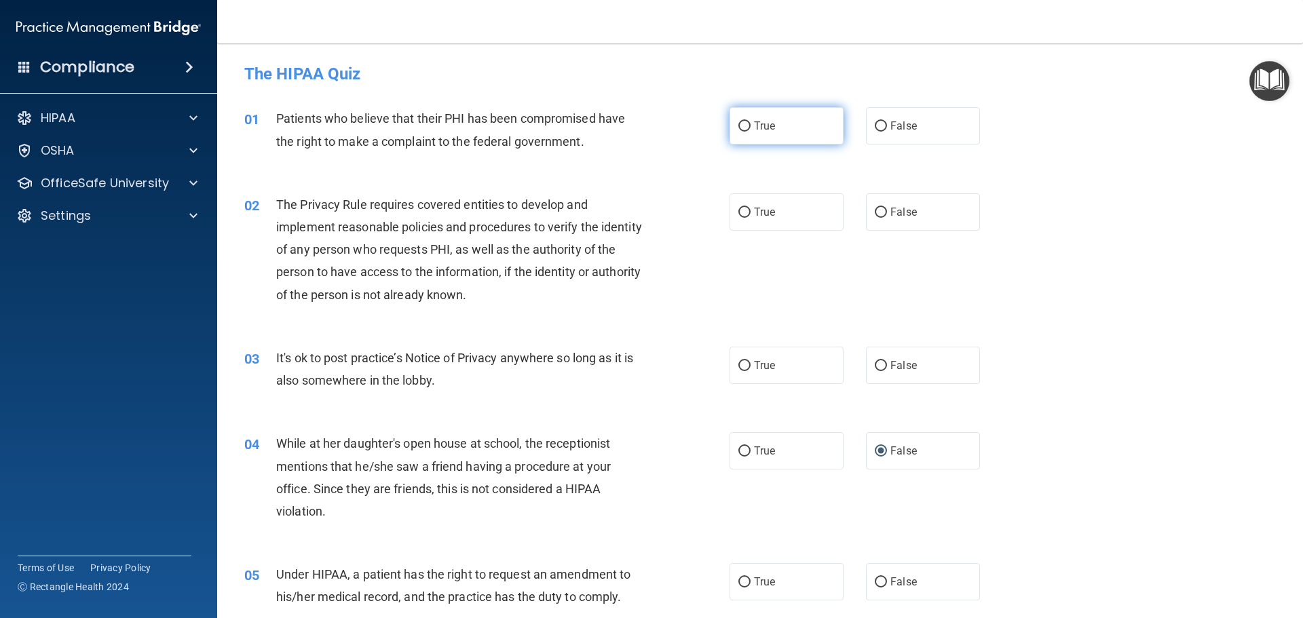
click at [739, 129] on input "True" at bounding box center [744, 126] width 12 height 10
radio input "true"
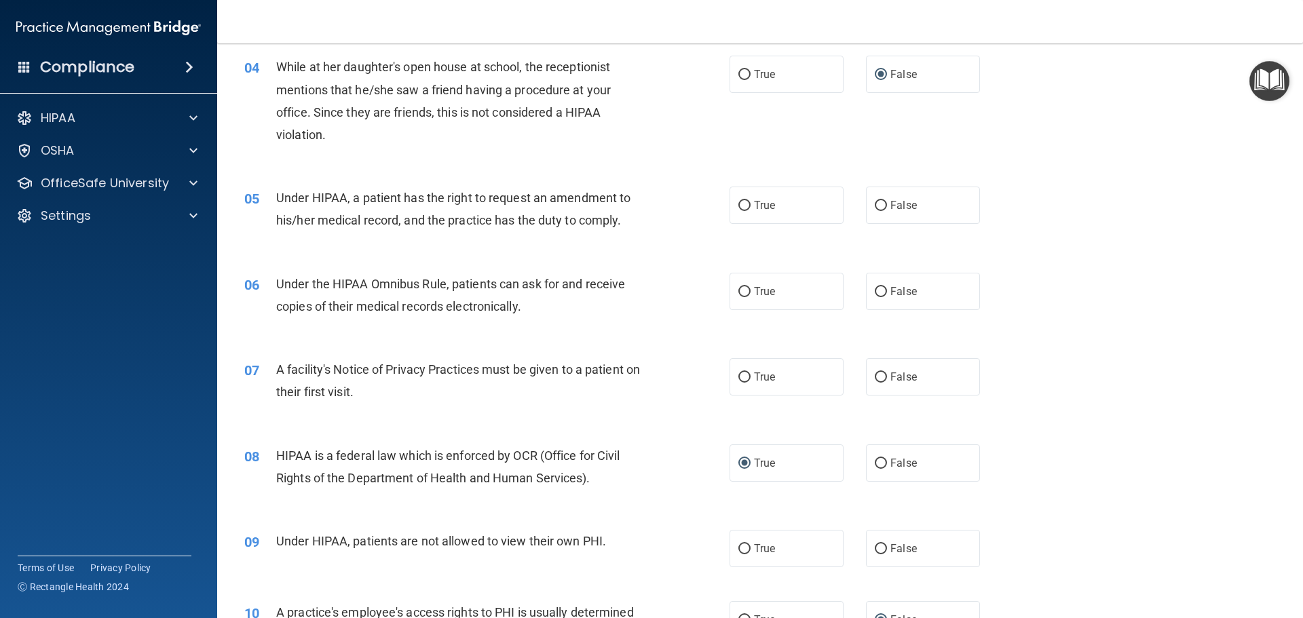
scroll to position [407, 0]
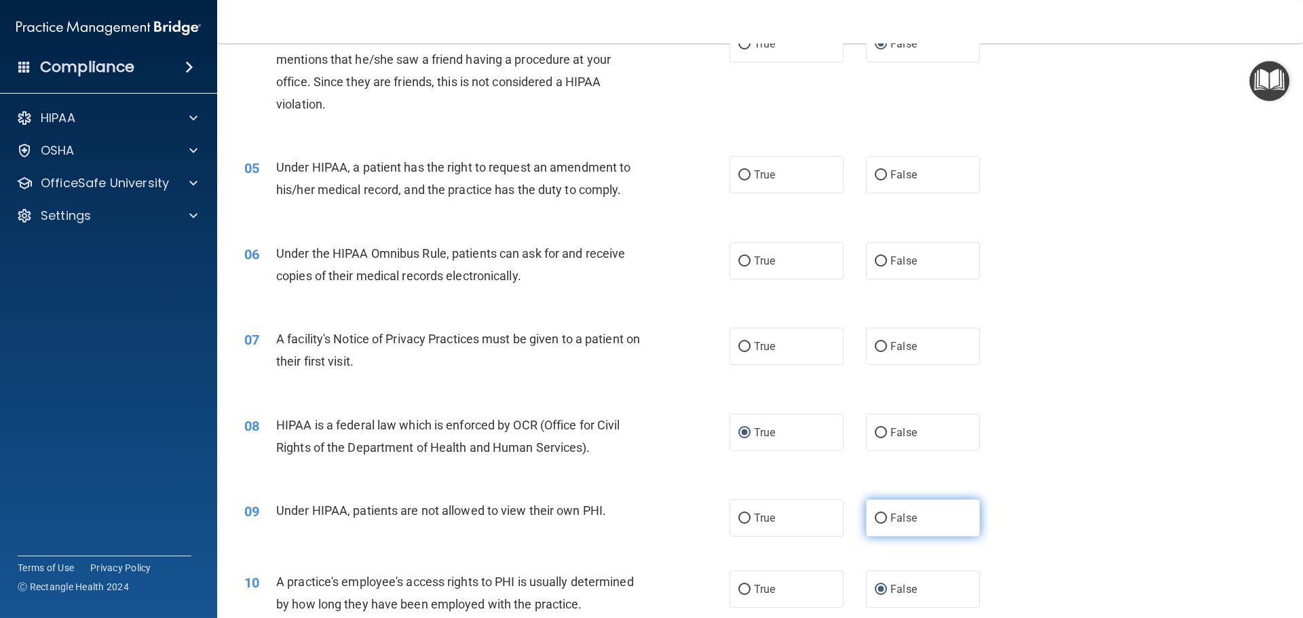
click at [879, 520] on input "False" at bounding box center [880, 519] width 12 height 10
radio input "true"
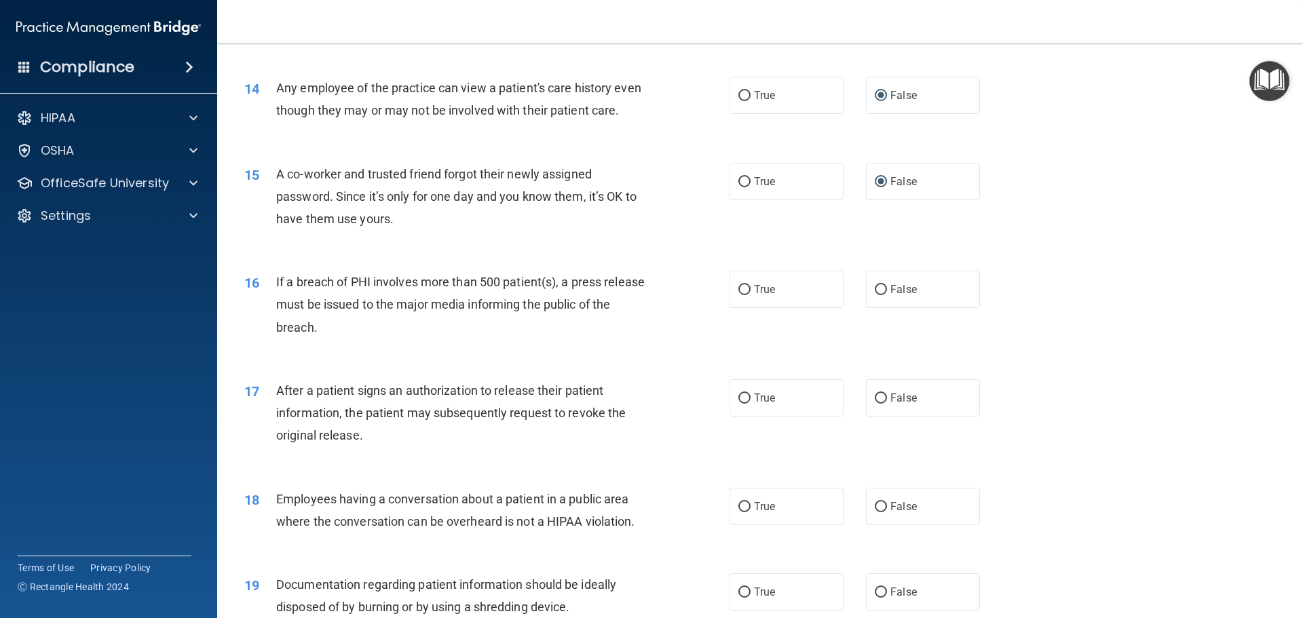
scroll to position [1357, 0]
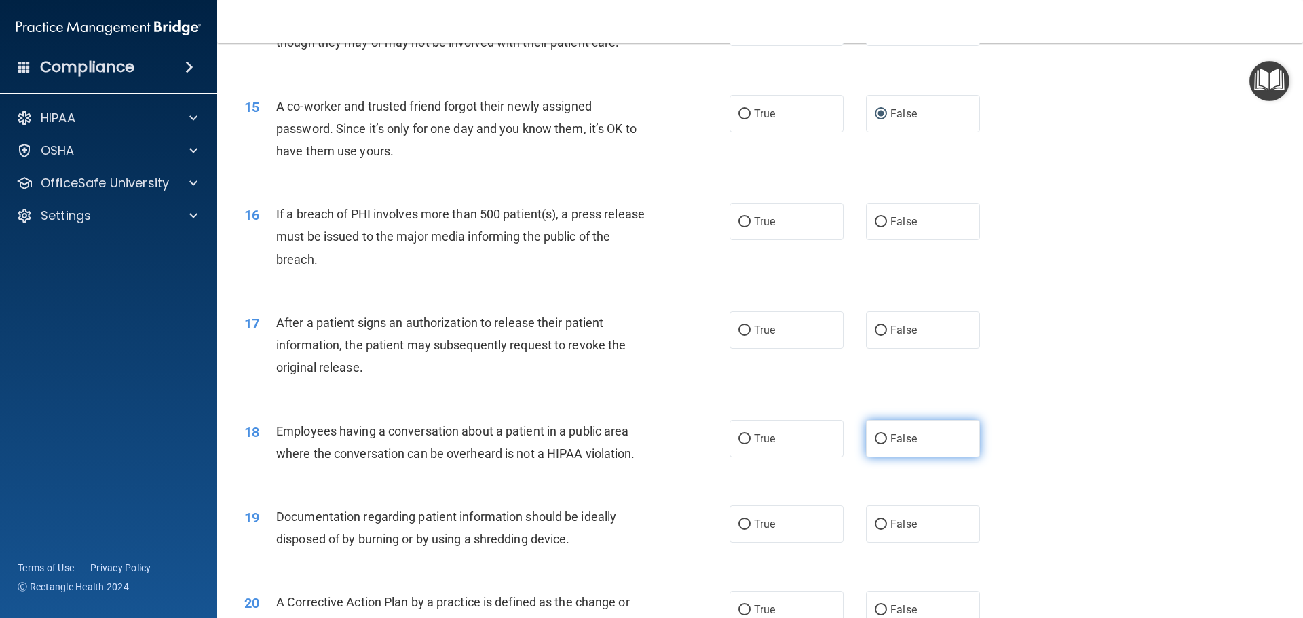
click at [875, 444] on input "False" at bounding box center [880, 439] width 12 height 10
radio input "true"
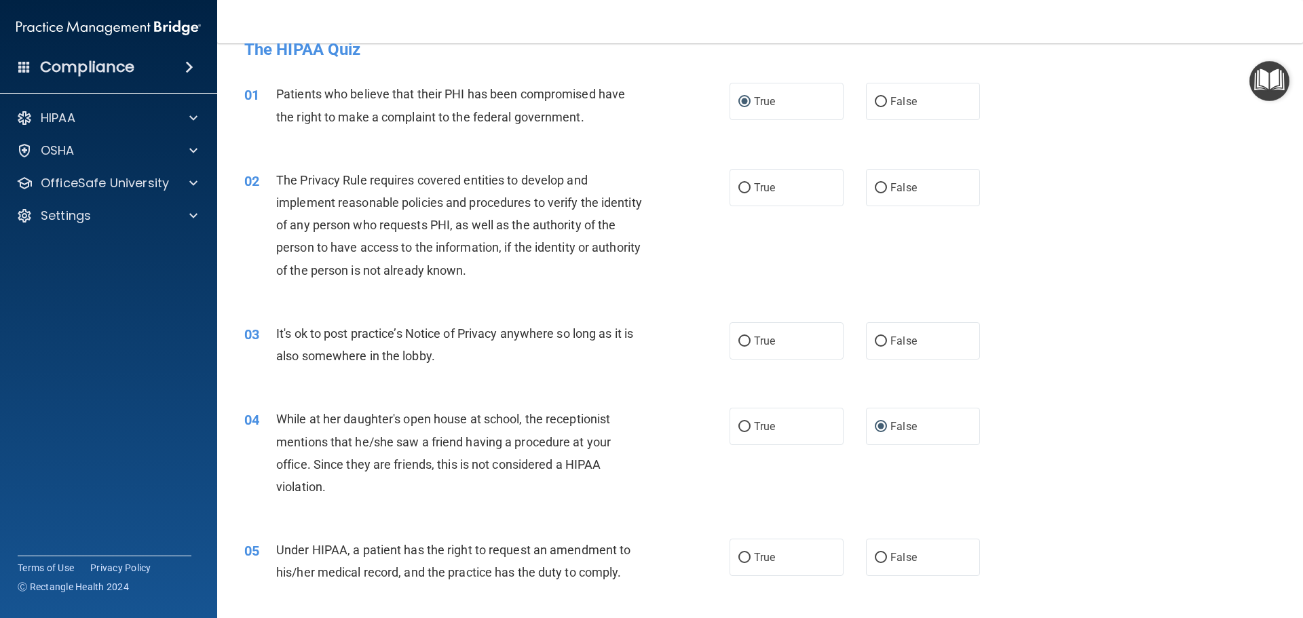
scroll to position [0, 0]
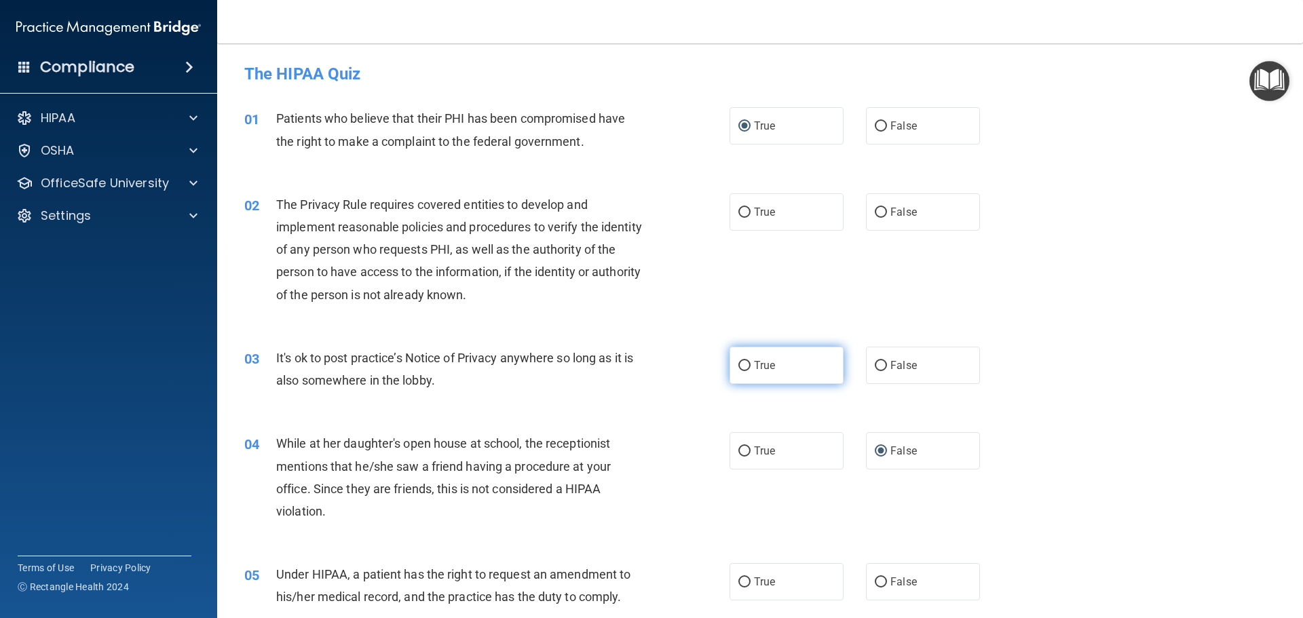
click at [739, 364] on input "True" at bounding box center [744, 366] width 12 height 10
radio input "true"
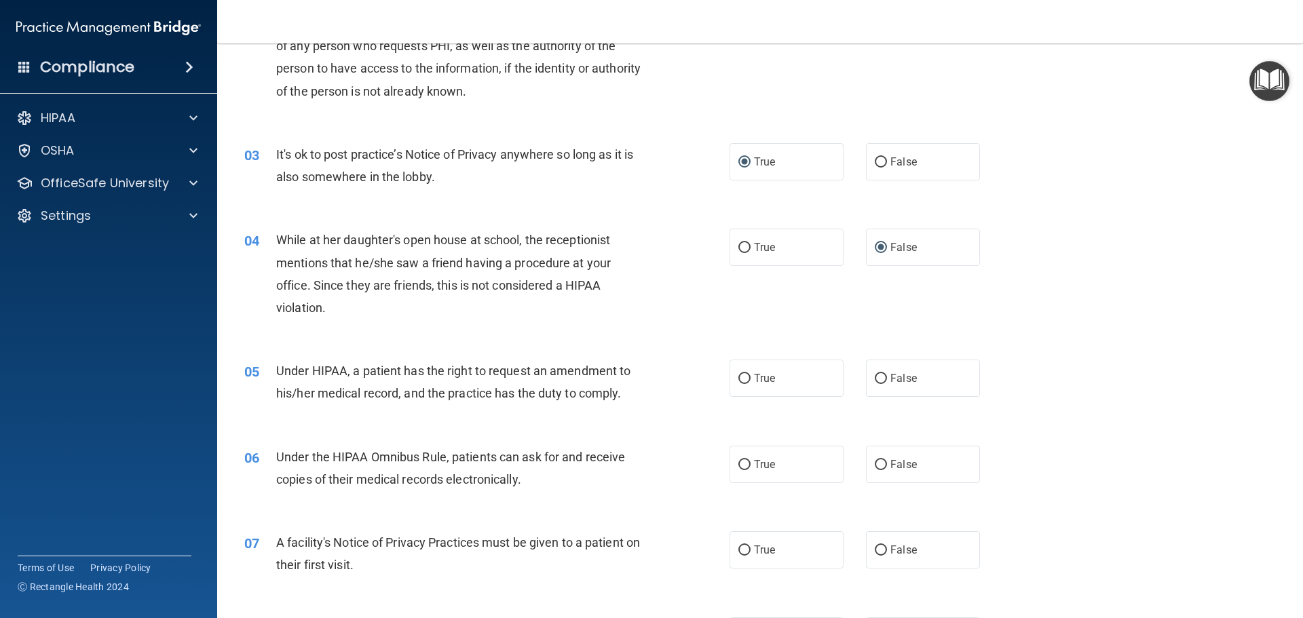
scroll to position [271, 0]
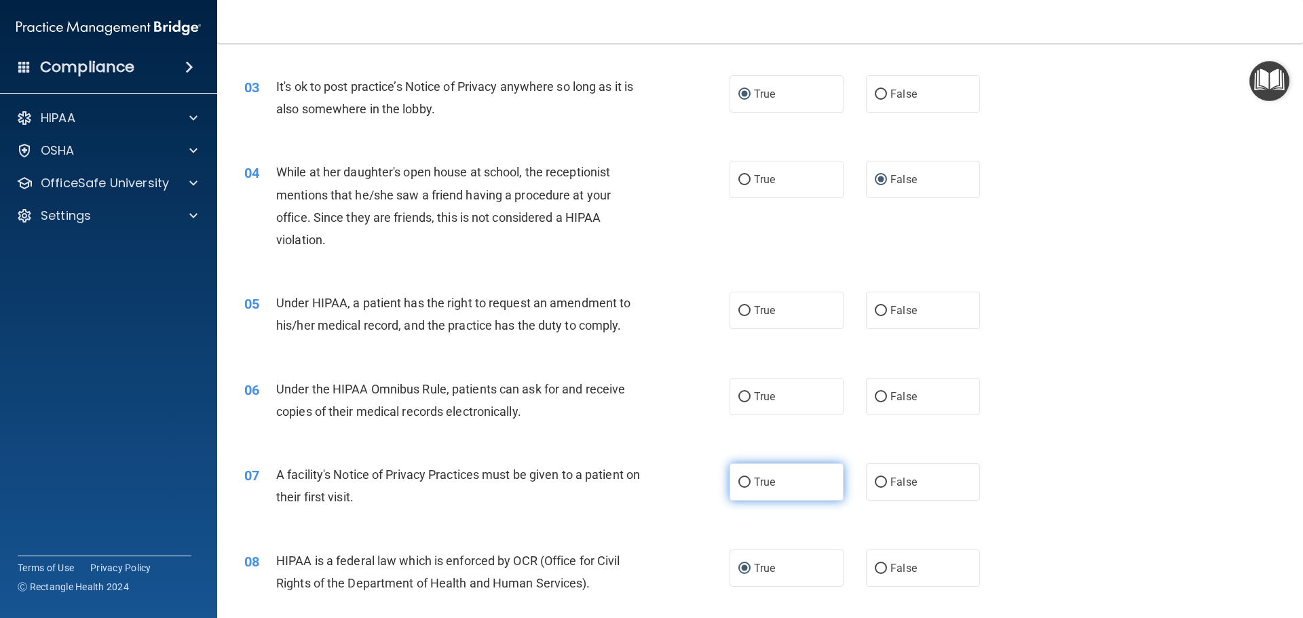
click at [742, 482] on input "True" at bounding box center [744, 483] width 12 height 10
radio input "true"
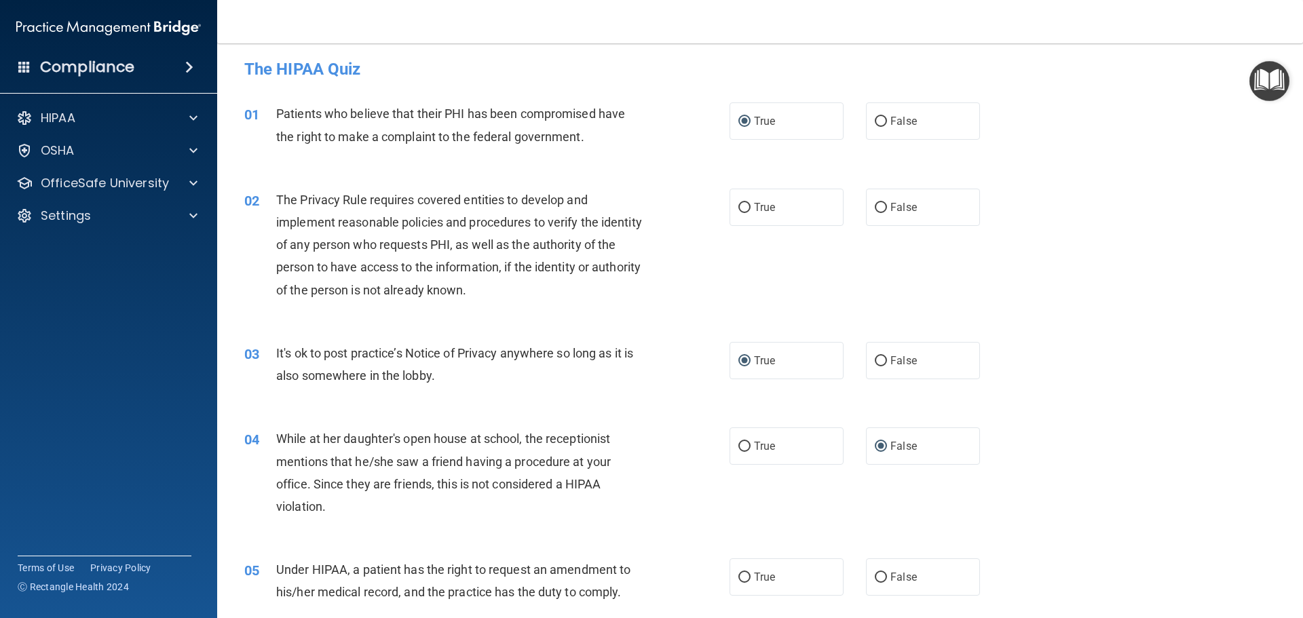
scroll to position [0, 0]
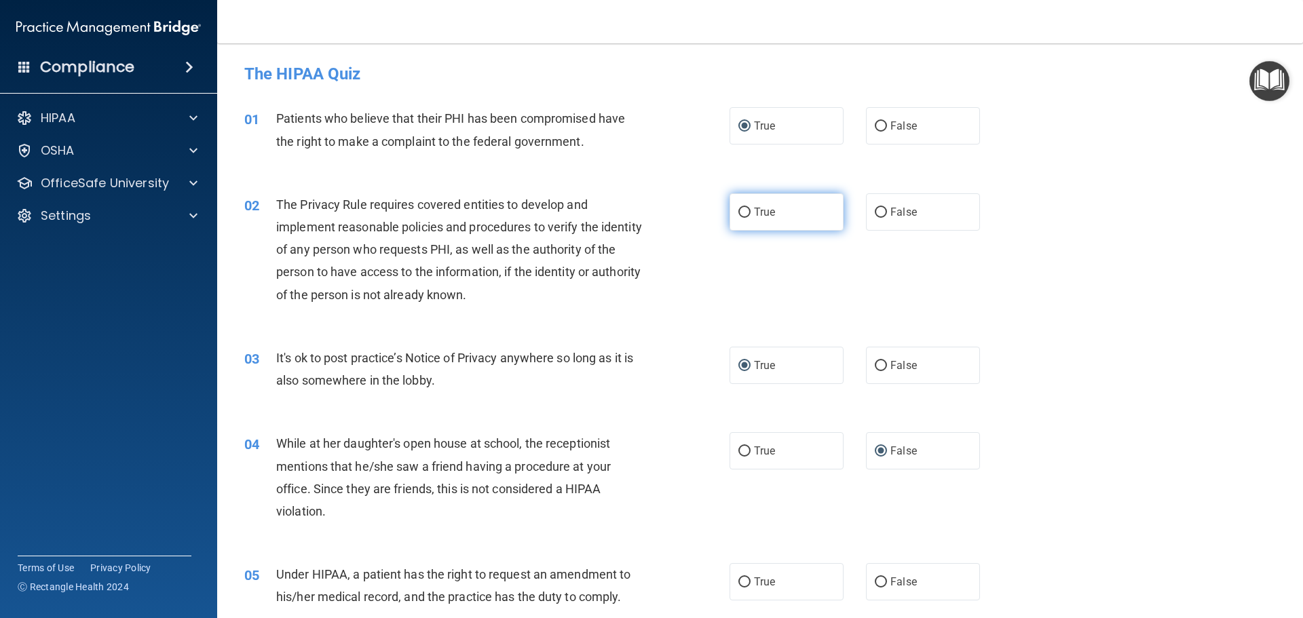
click at [739, 220] on label "True" at bounding box center [786, 211] width 114 height 37
click at [739, 218] on input "True" at bounding box center [744, 213] width 12 height 10
radio input "true"
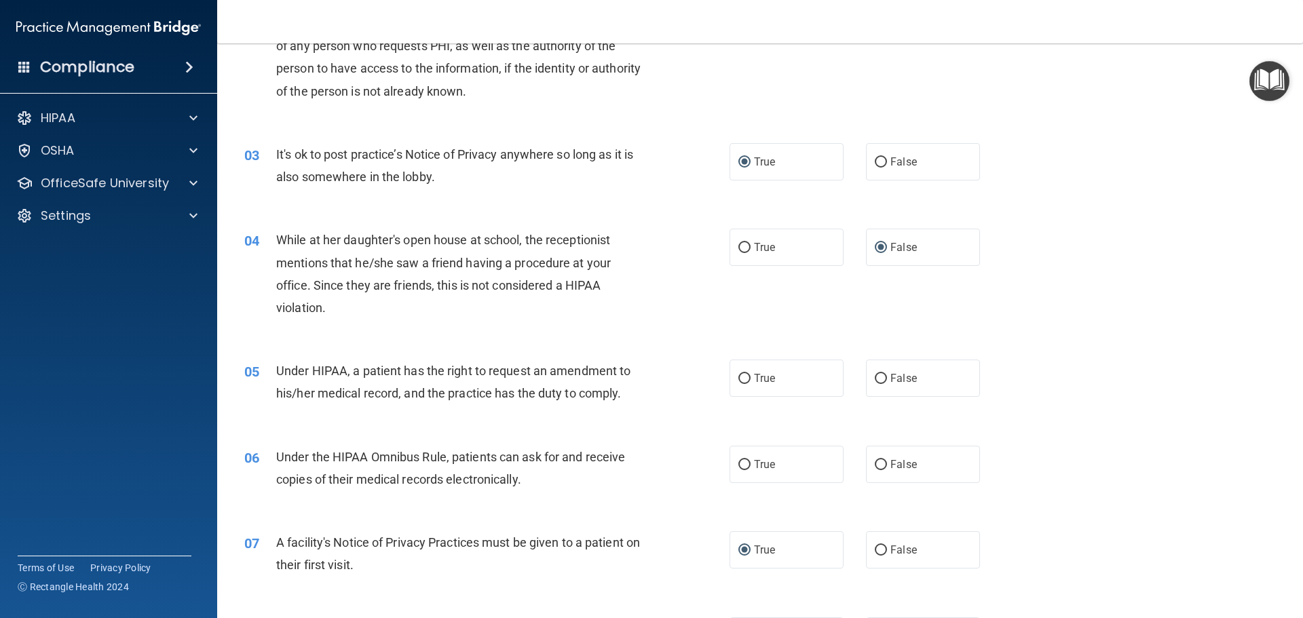
scroll to position [271, 0]
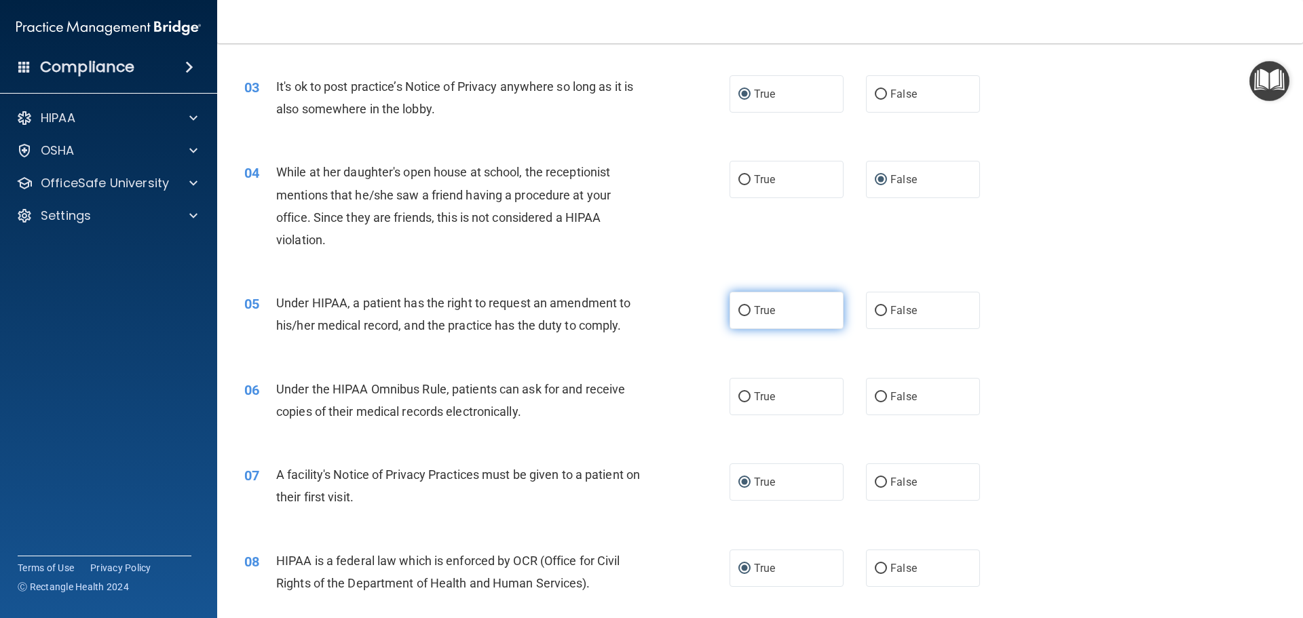
click at [738, 309] on input "True" at bounding box center [744, 311] width 12 height 10
radio input "true"
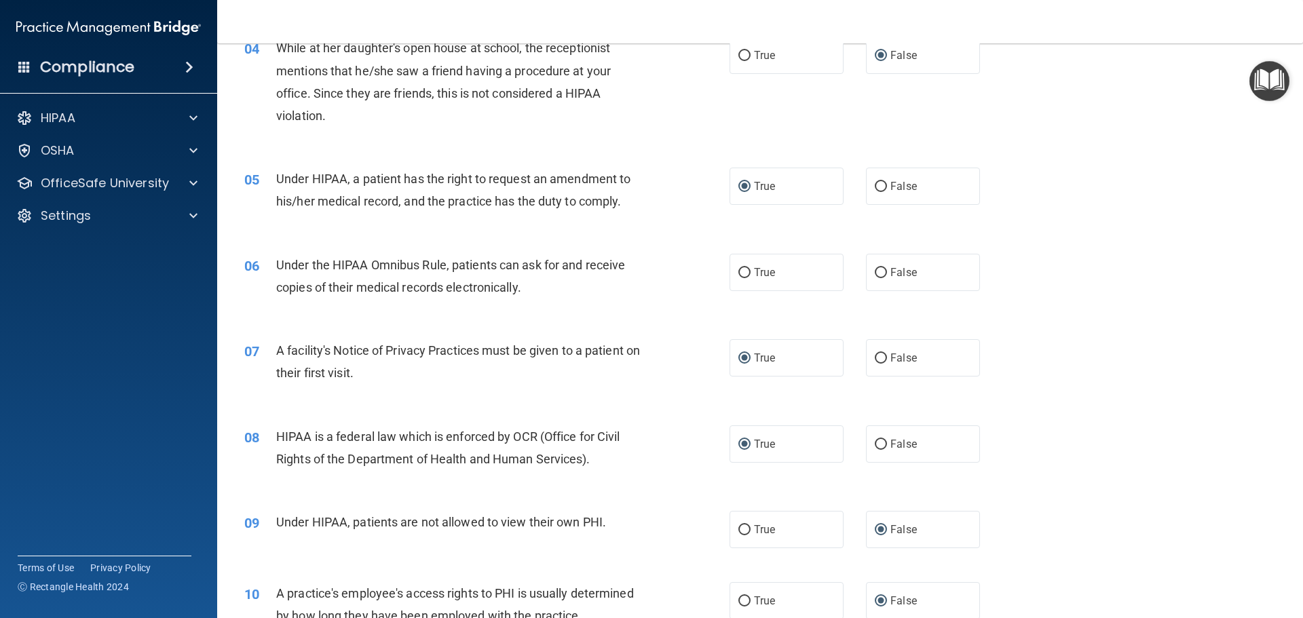
scroll to position [407, 0]
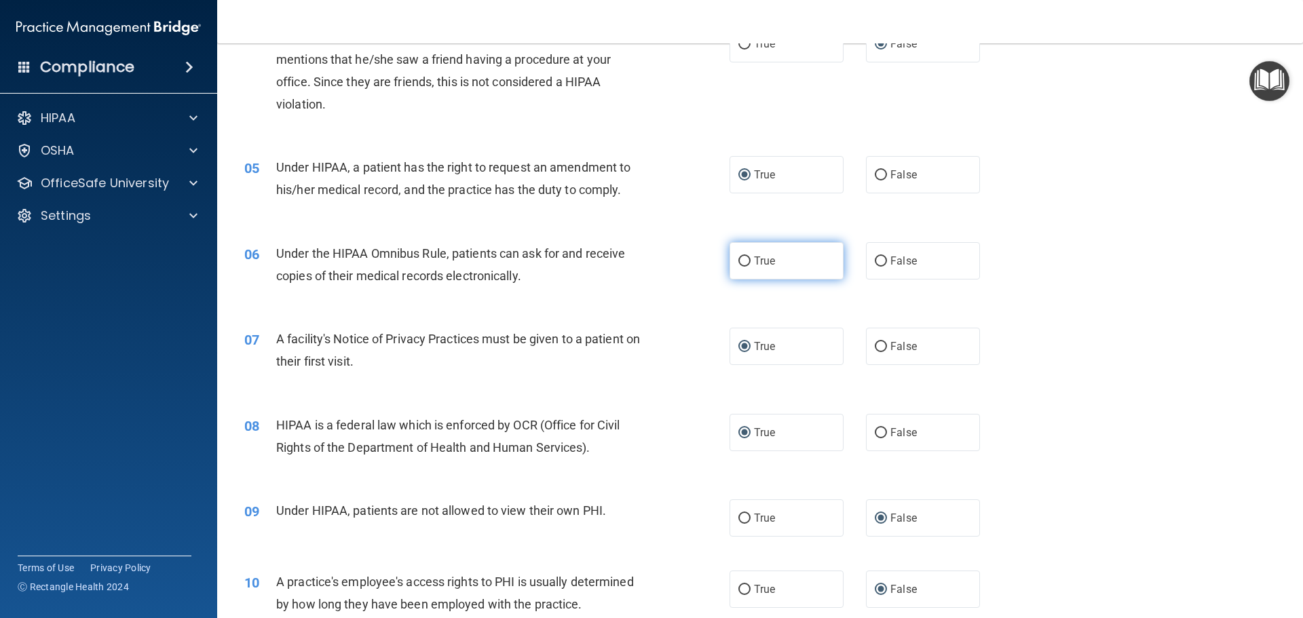
click at [738, 263] on input "True" at bounding box center [744, 261] width 12 height 10
radio input "true"
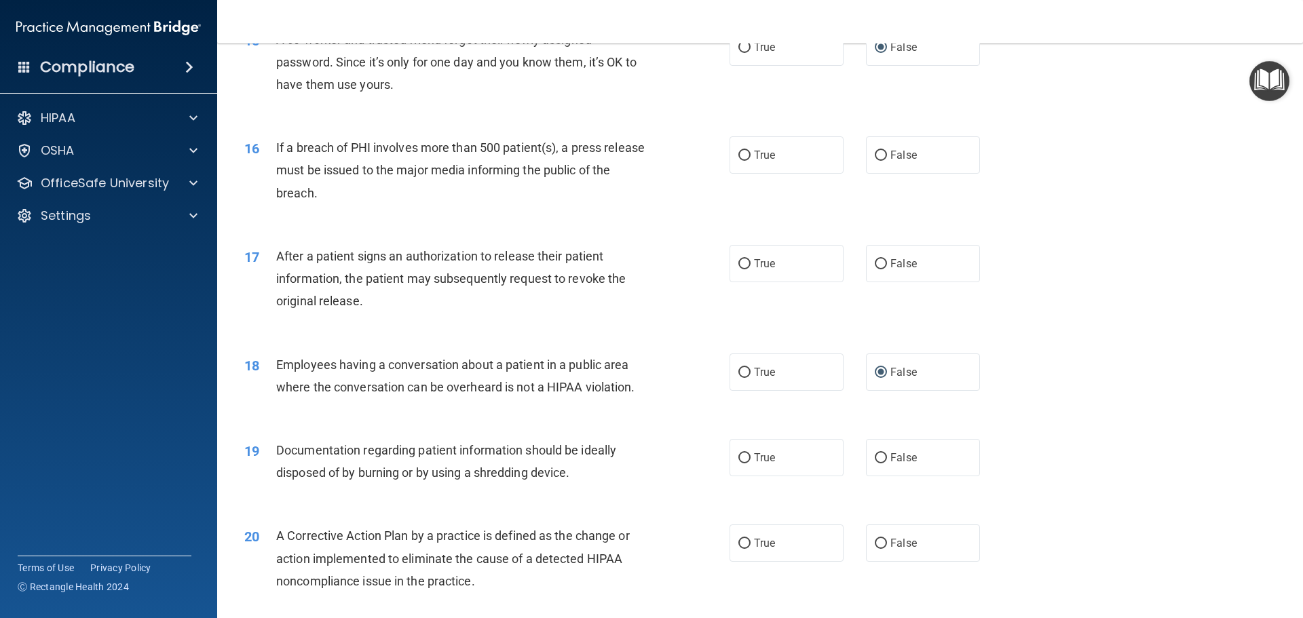
scroll to position [1425, 0]
click at [742, 268] on input "True" at bounding box center [744, 263] width 12 height 10
radio input "true"
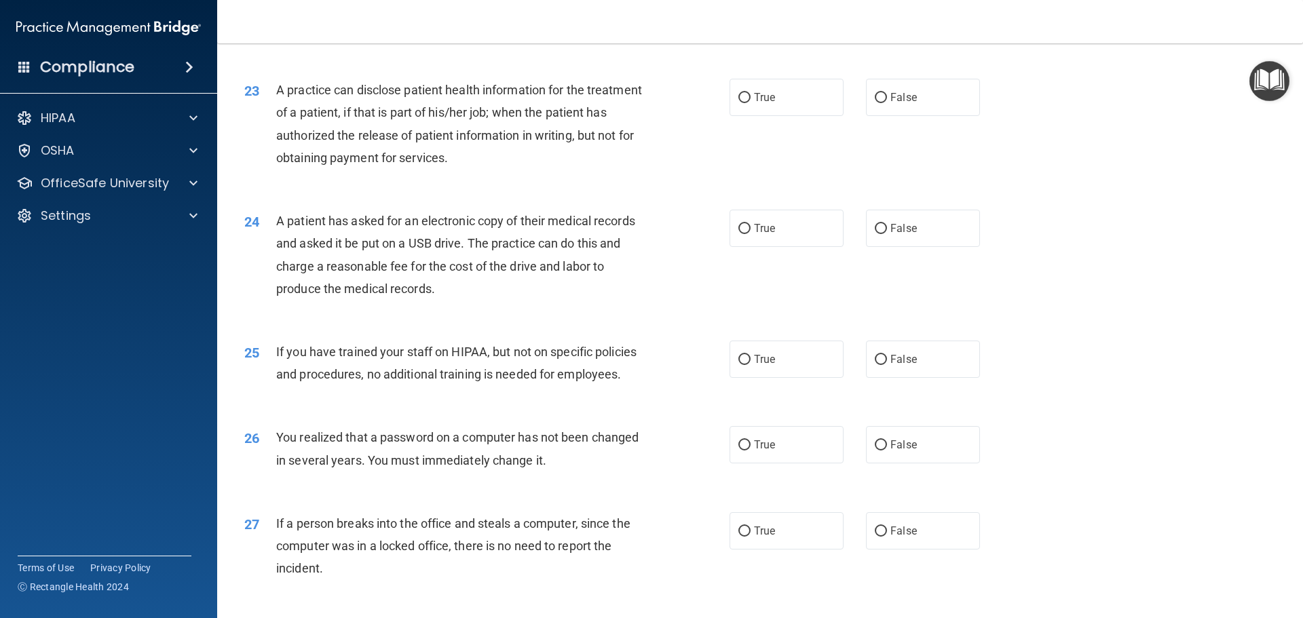
scroll to position [2171, 0]
click at [738, 104] on input "True" at bounding box center [744, 99] width 12 height 10
radio input "true"
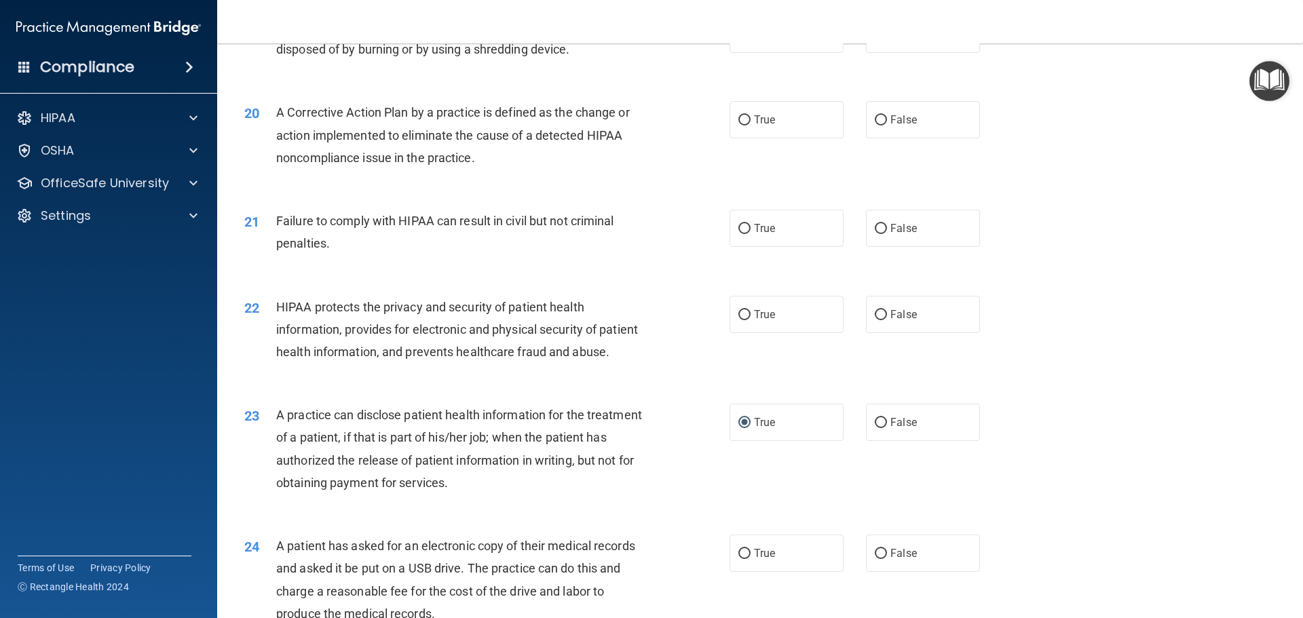
scroll to position [1779, 0]
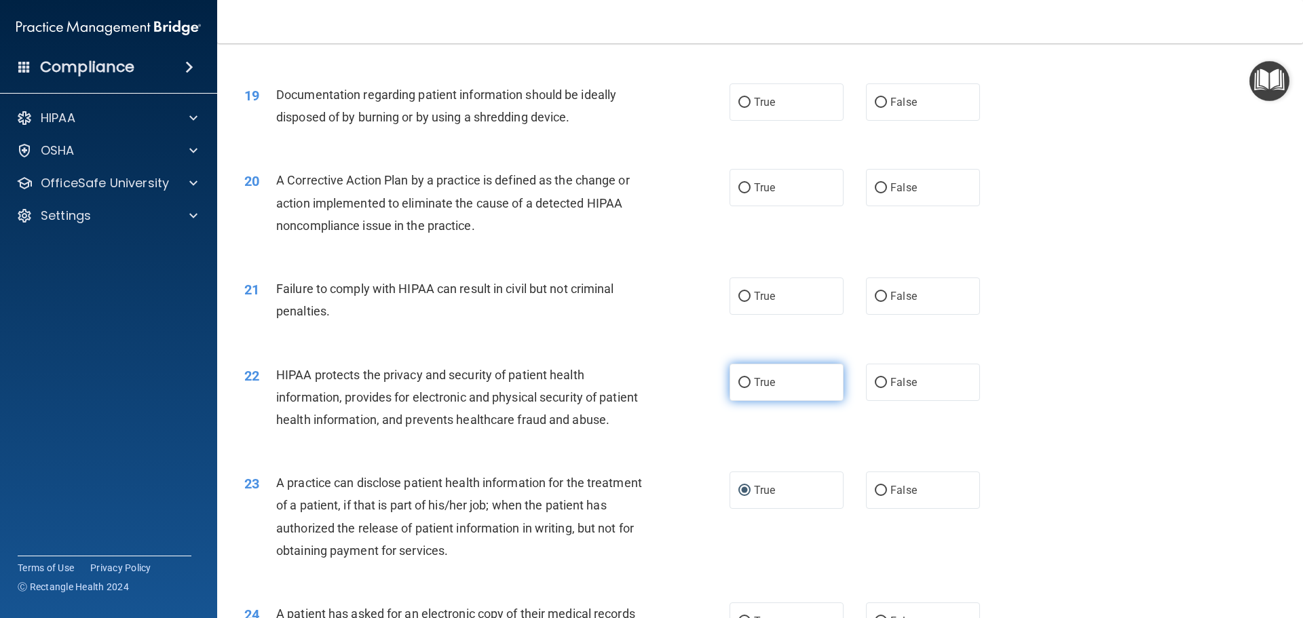
click at [744, 388] on input "True" at bounding box center [744, 383] width 12 height 10
radio input "true"
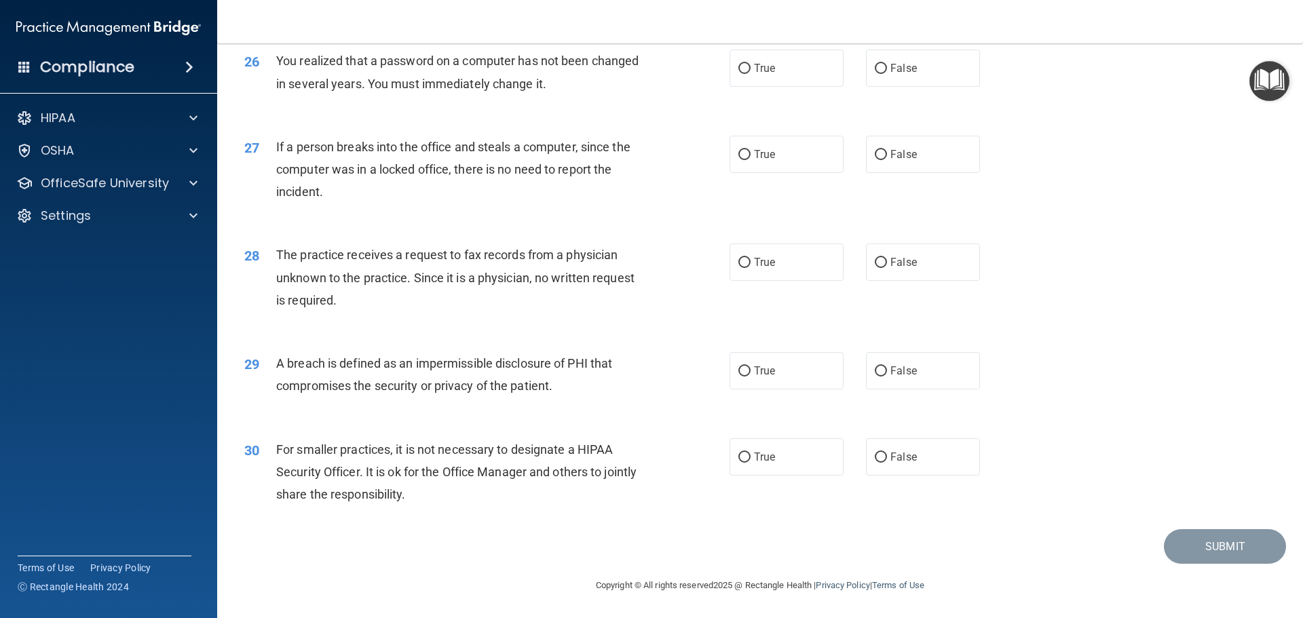
scroll to position [2593, 0]
click at [740, 372] on input "True" at bounding box center [744, 371] width 12 height 10
radio input "true"
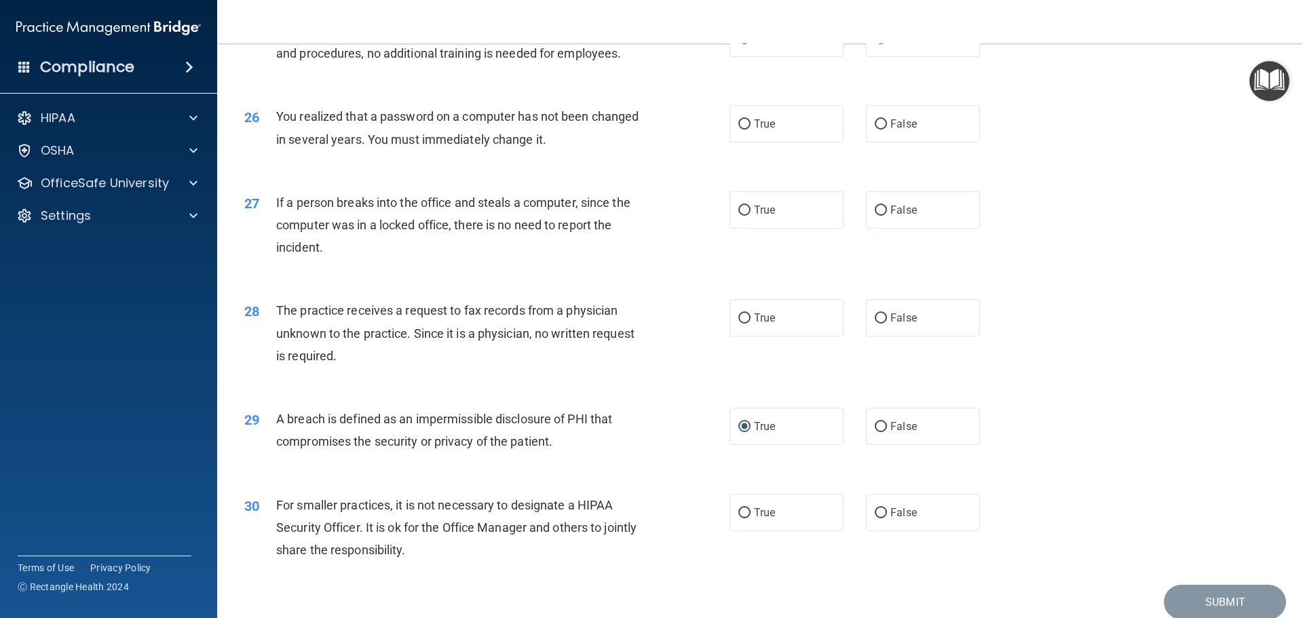
scroll to position [2457, 0]
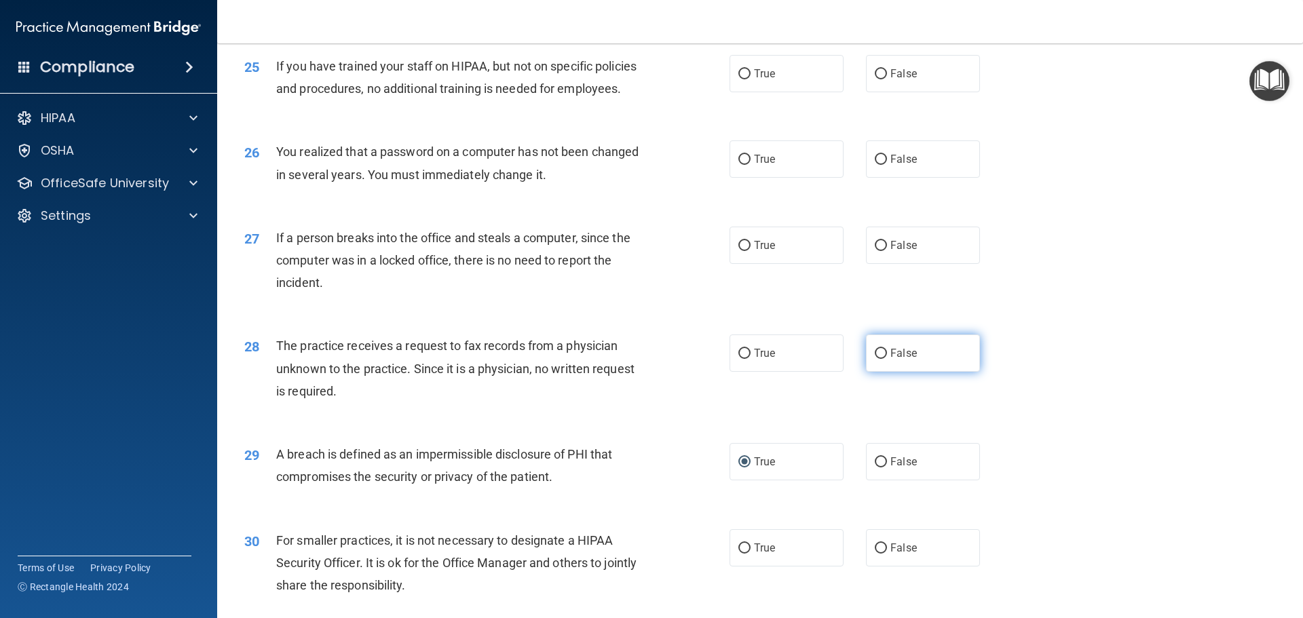
click at [877, 359] on input "False" at bounding box center [880, 354] width 12 height 10
radio input "true"
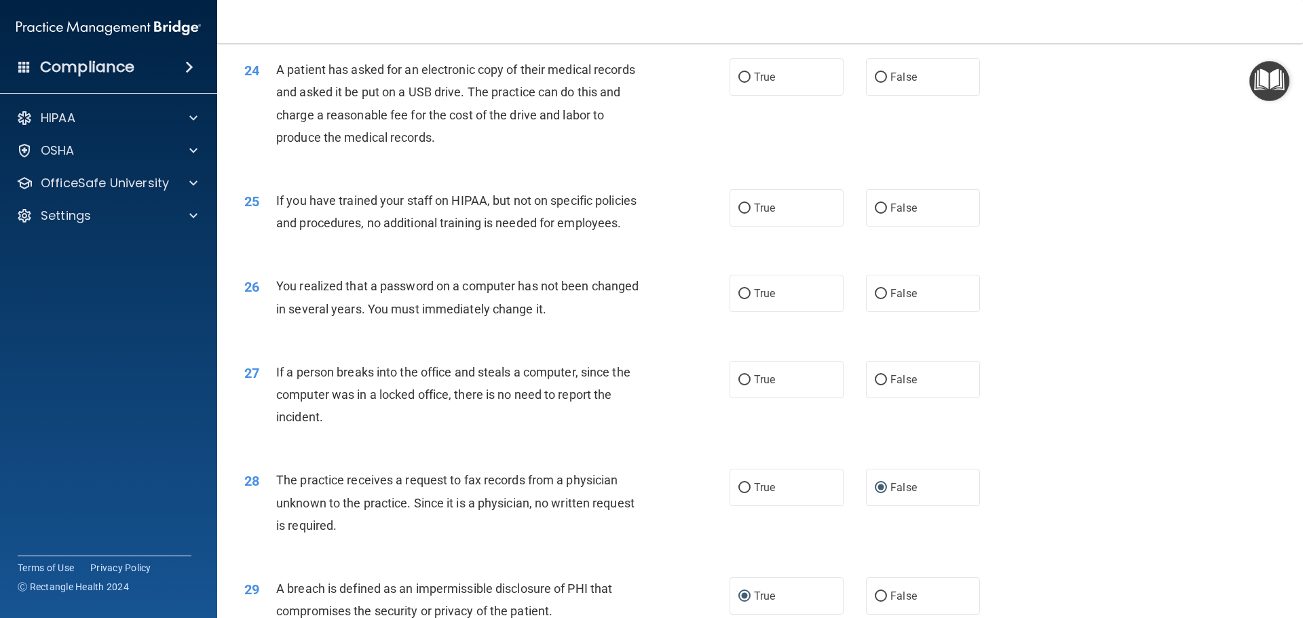
scroll to position [2254, 0]
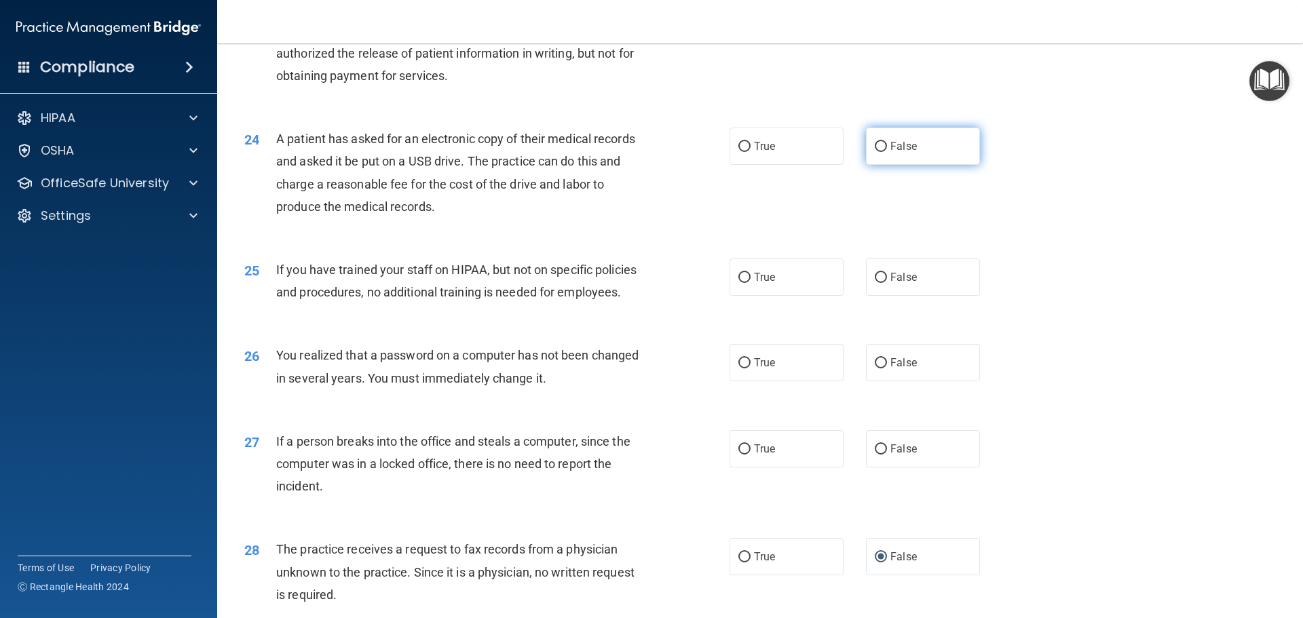
click at [877, 152] on input "False" at bounding box center [880, 147] width 12 height 10
radio input "true"
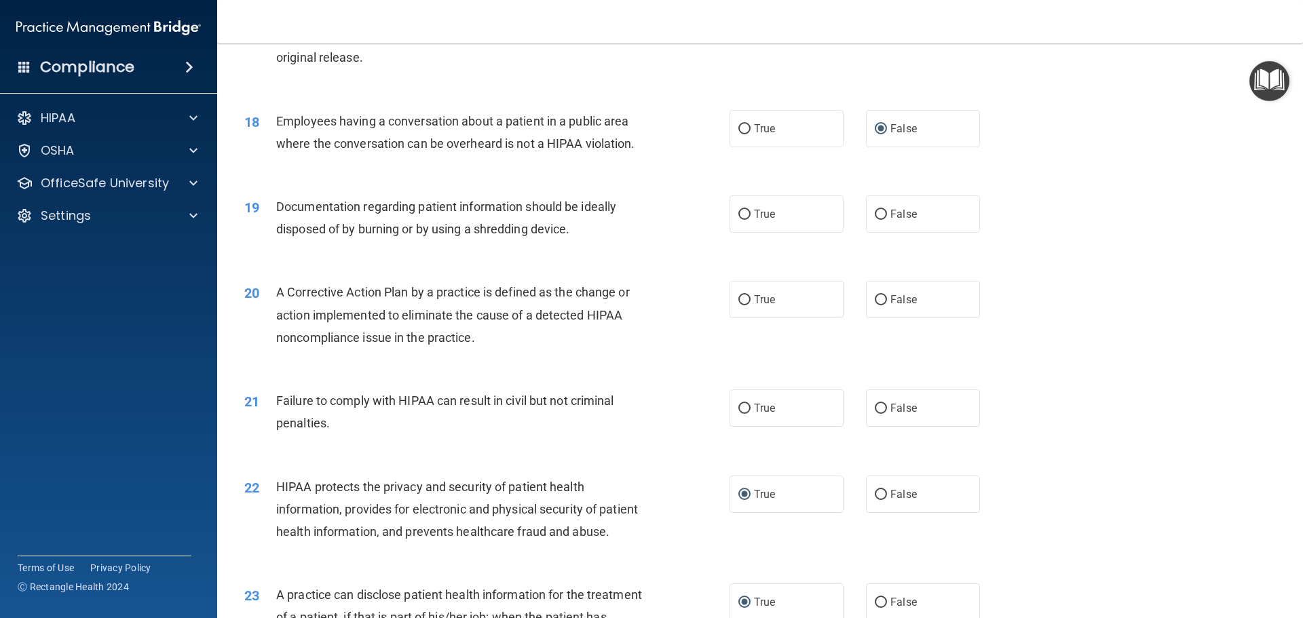
scroll to position [1643, 0]
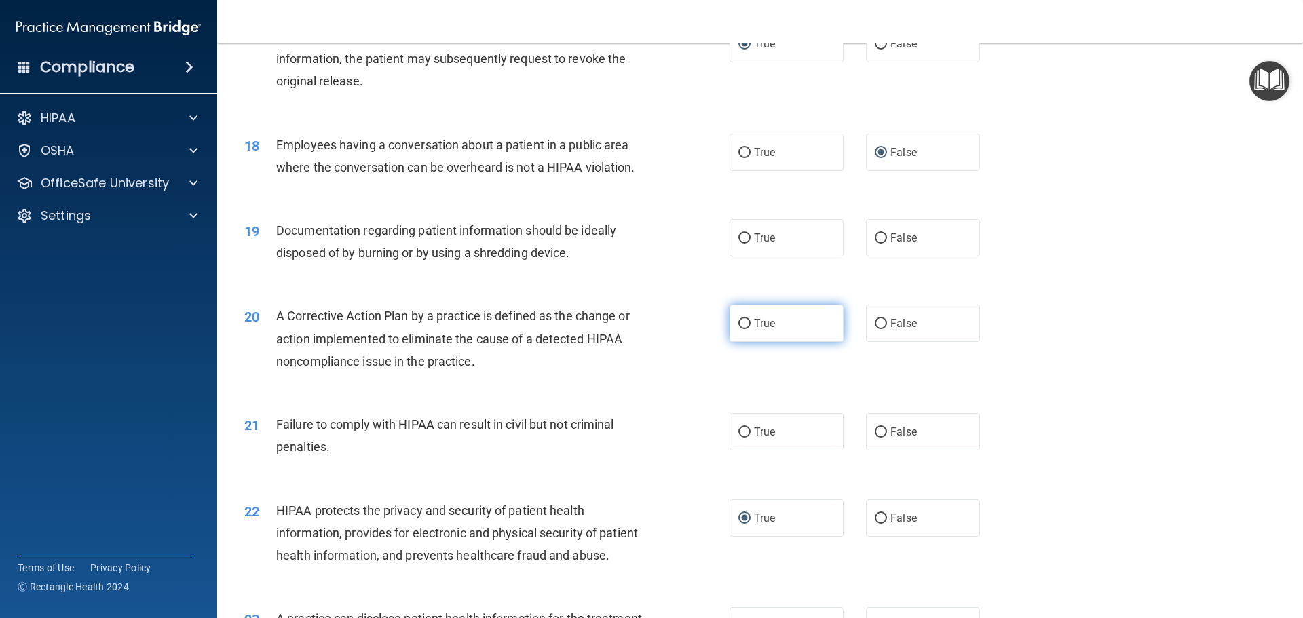
click at [738, 329] on input "True" at bounding box center [744, 324] width 12 height 10
radio input "true"
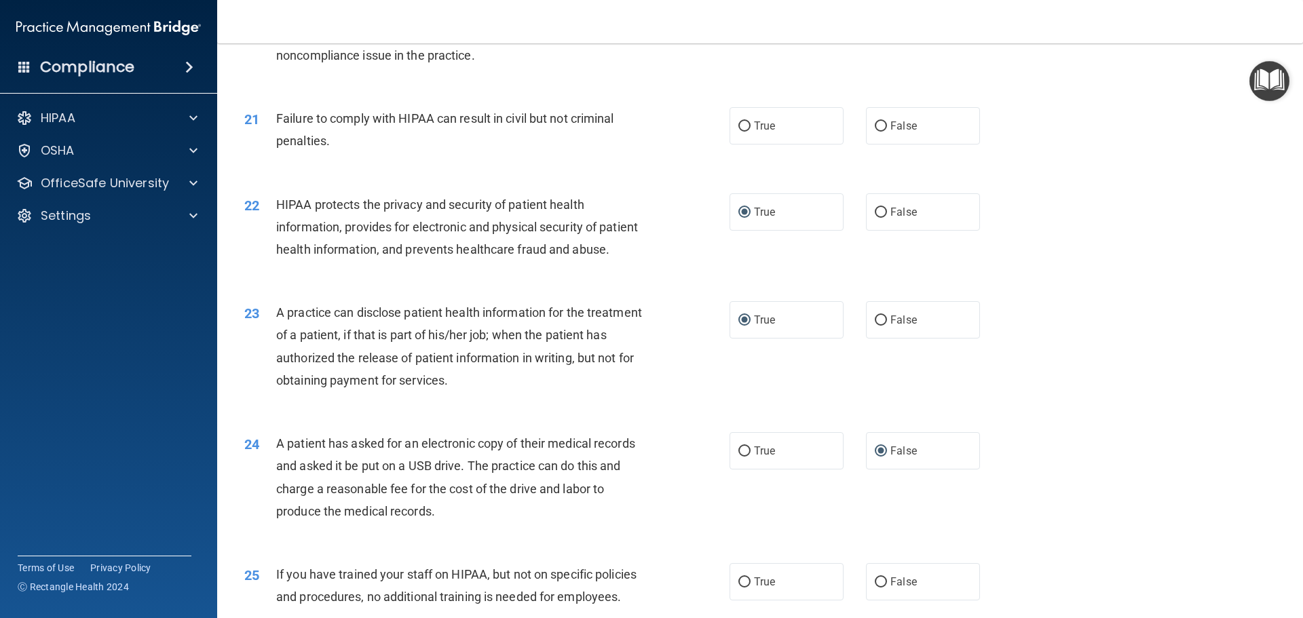
scroll to position [1967, 0]
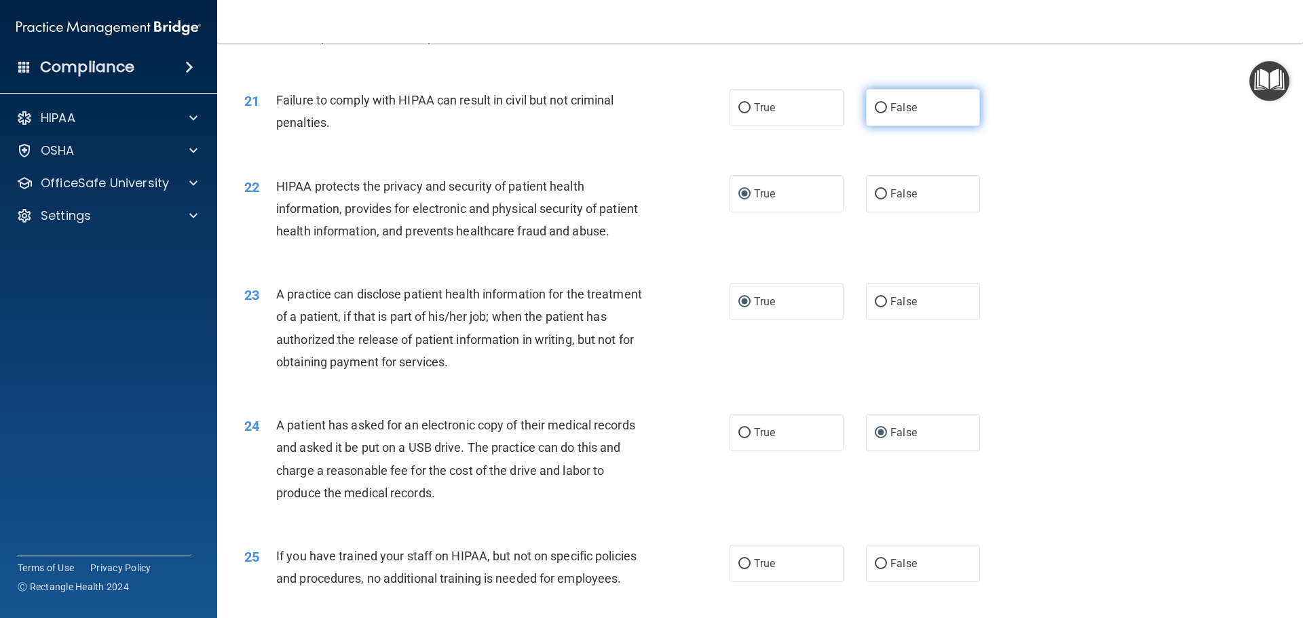
click at [874, 113] on input "False" at bounding box center [880, 108] width 12 height 10
radio input "true"
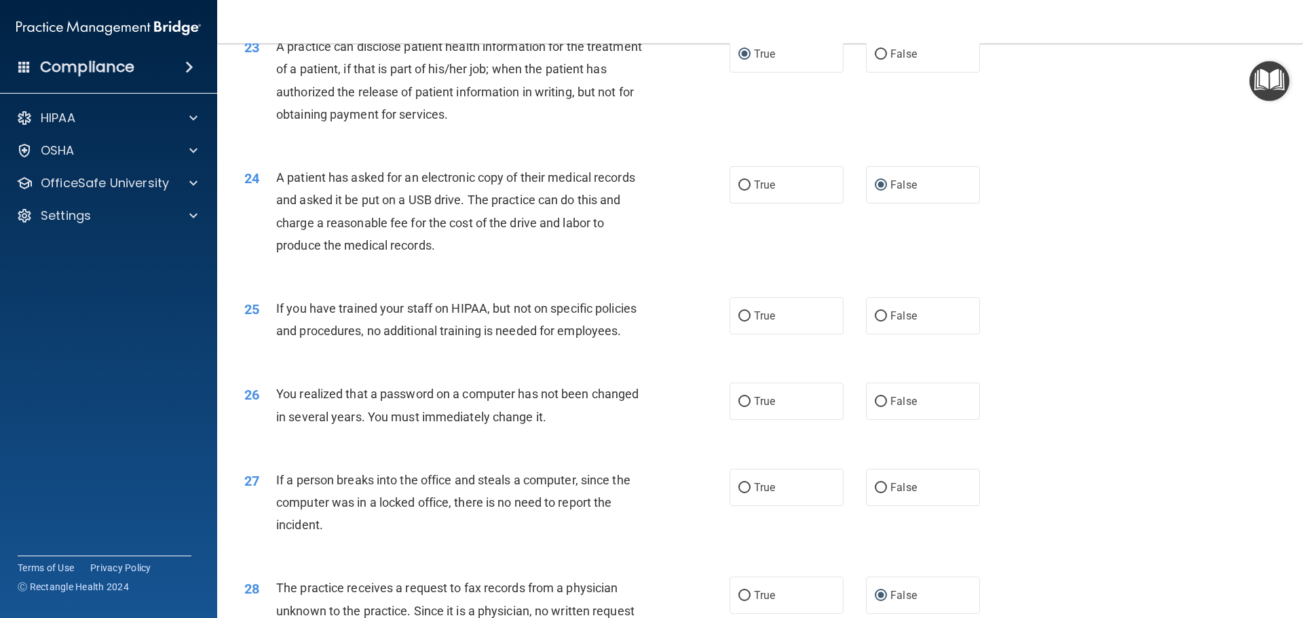
scroll to position [2239, 0]
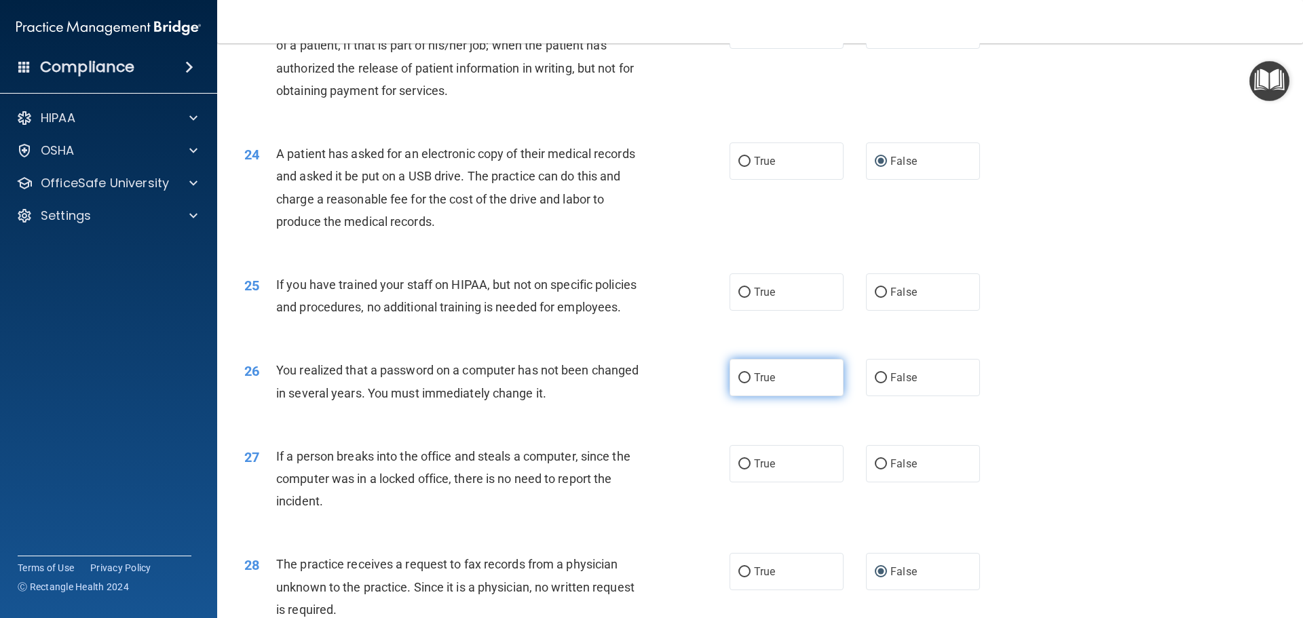
click at [739, 383] on input "True" at bounding box center [744, 378] width 12 height 10
radio input "true"
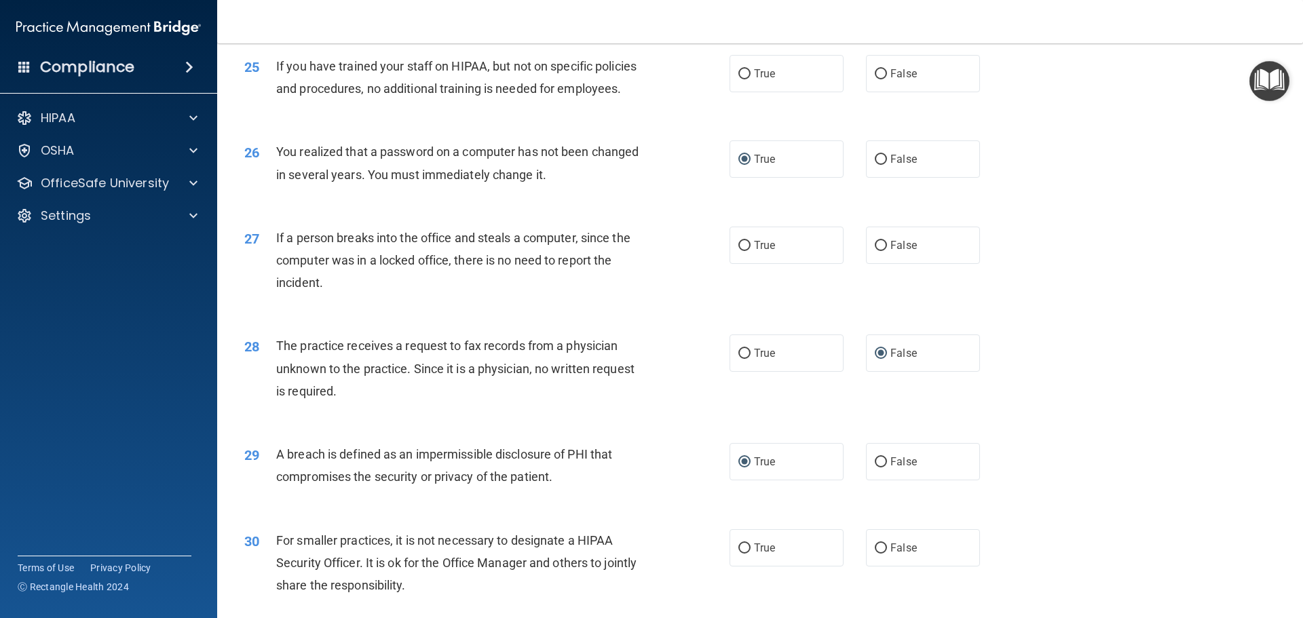
scroll to position [2389, 0]
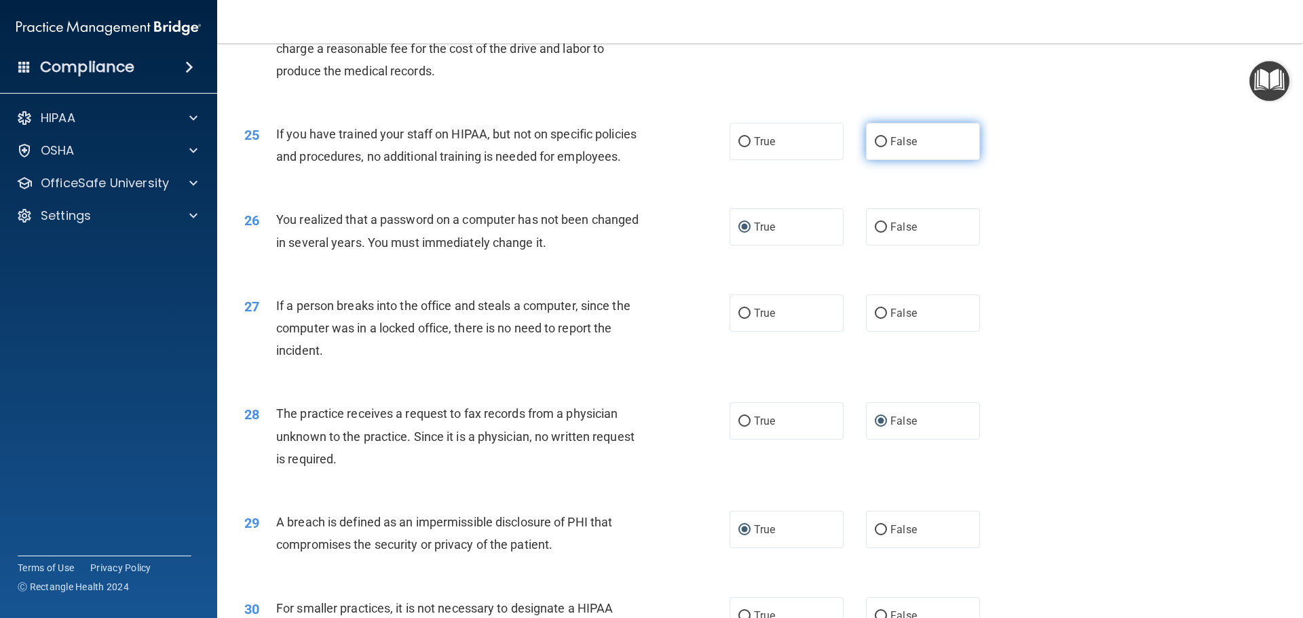
drag, startPoint x: 873, startPoint y: 182, endPoint x: 900, endPoint y: 195, distance: 30.0
click at [874, 147] on input "False" at bounding box center [880, 142] width 12 height 10
radio input "true"
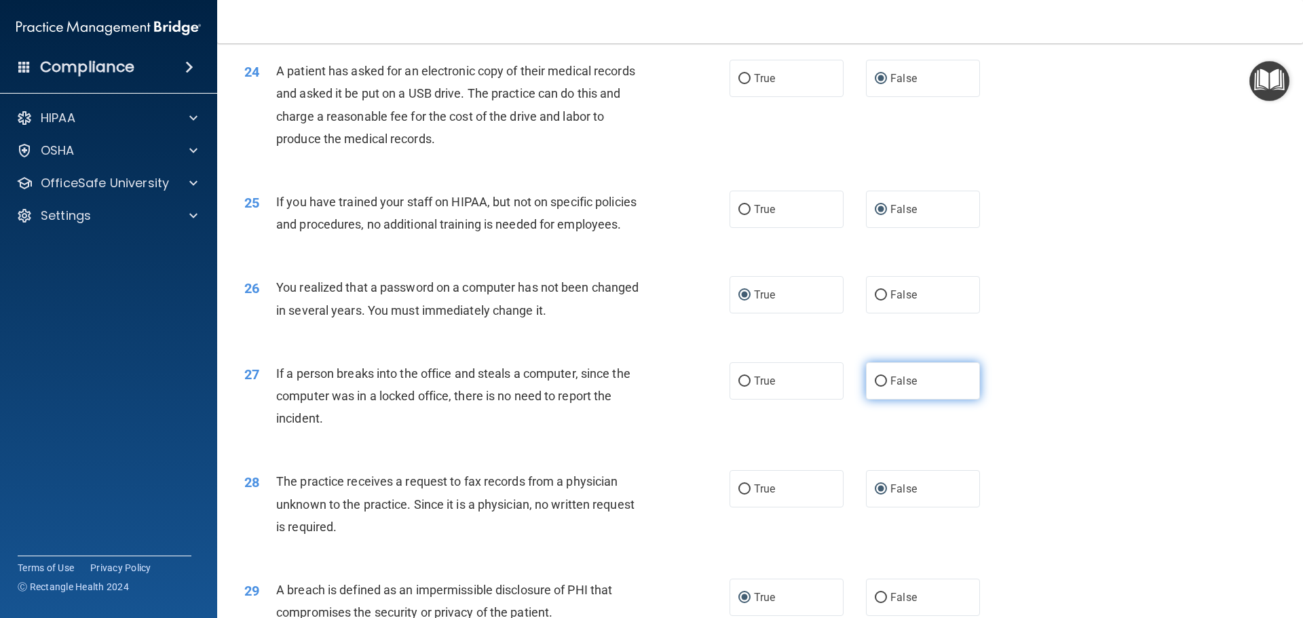
click at [866, 400] on label "False" at bounding box center [923, 380] width 114 height 37
click at [874, 387] on input "False" at bounding box center [880, 382] width 12 height 10
radio input "true"
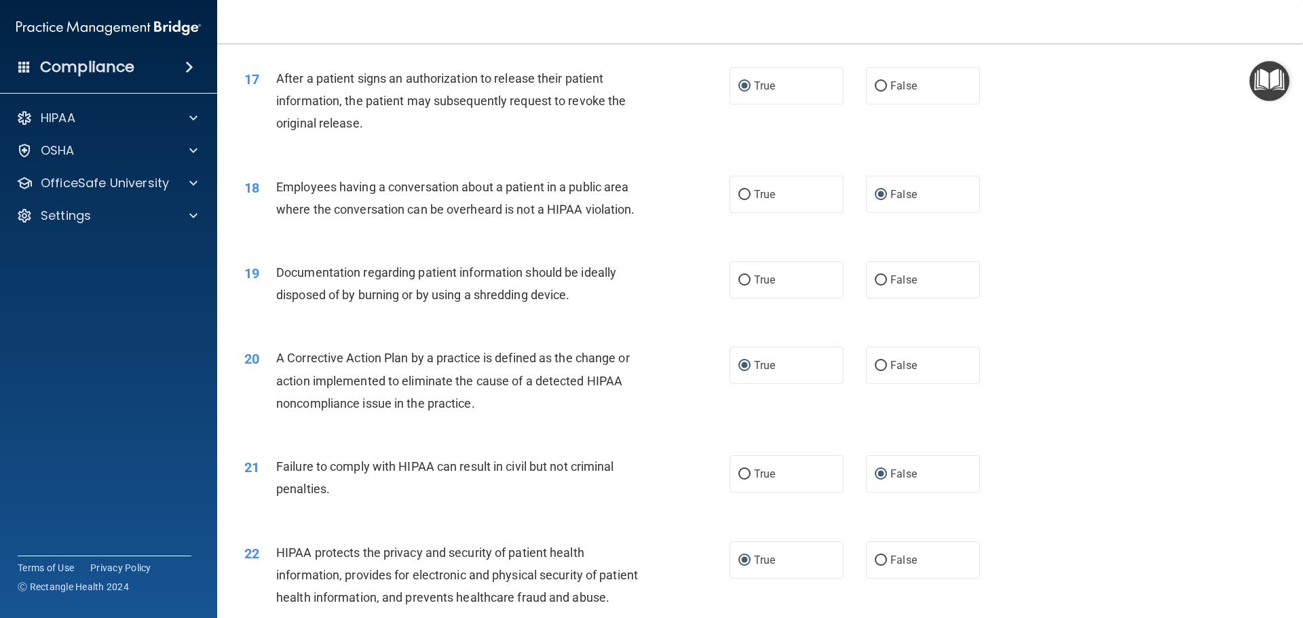
scroll to position [1507, 0]
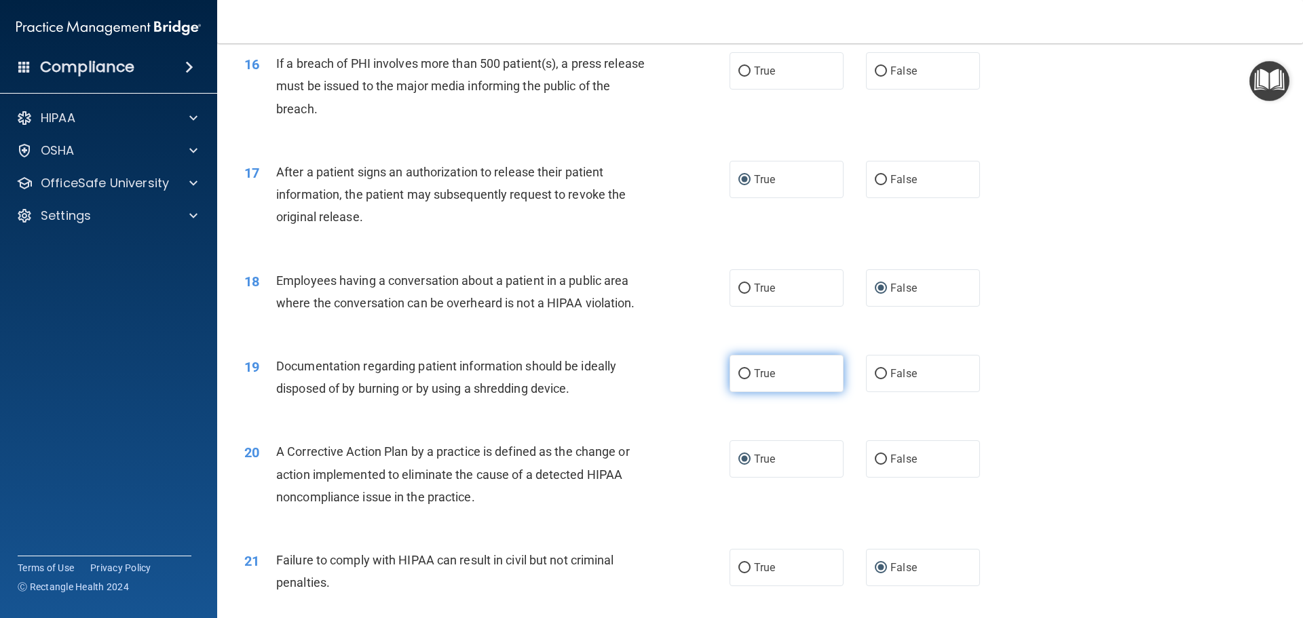
click at [741, 379] on input "True" at bounding box center [744, 374] width 12 height 10
radio input "true"
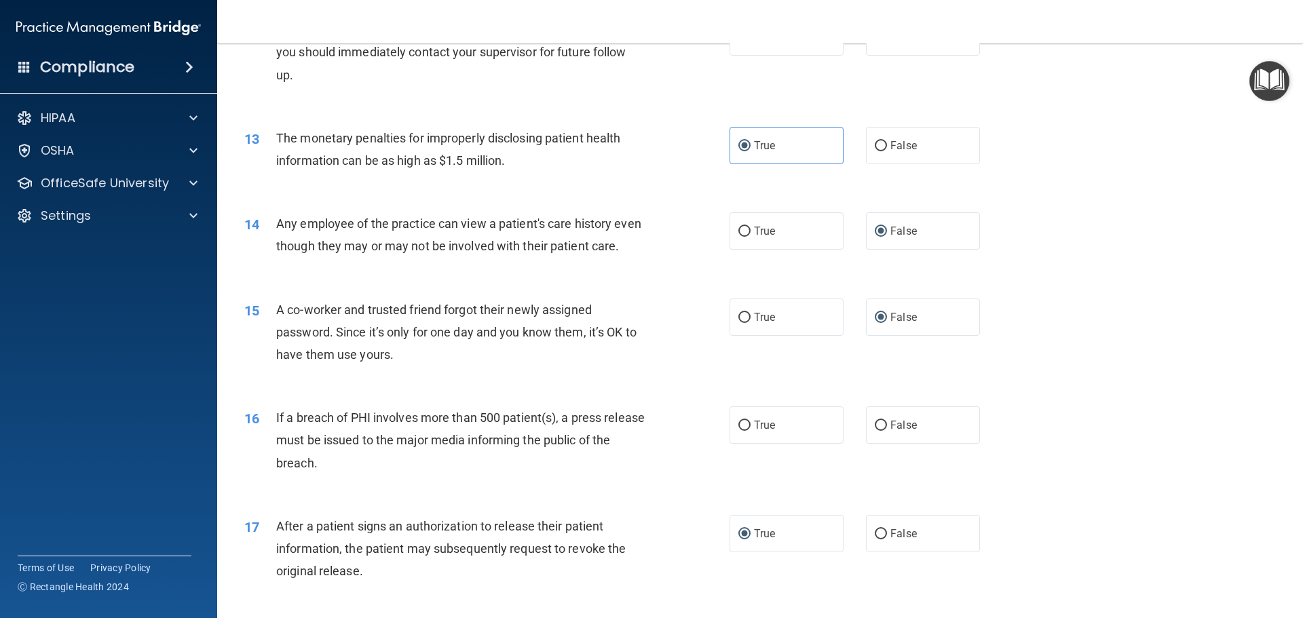
scroll to position [1221, 0]
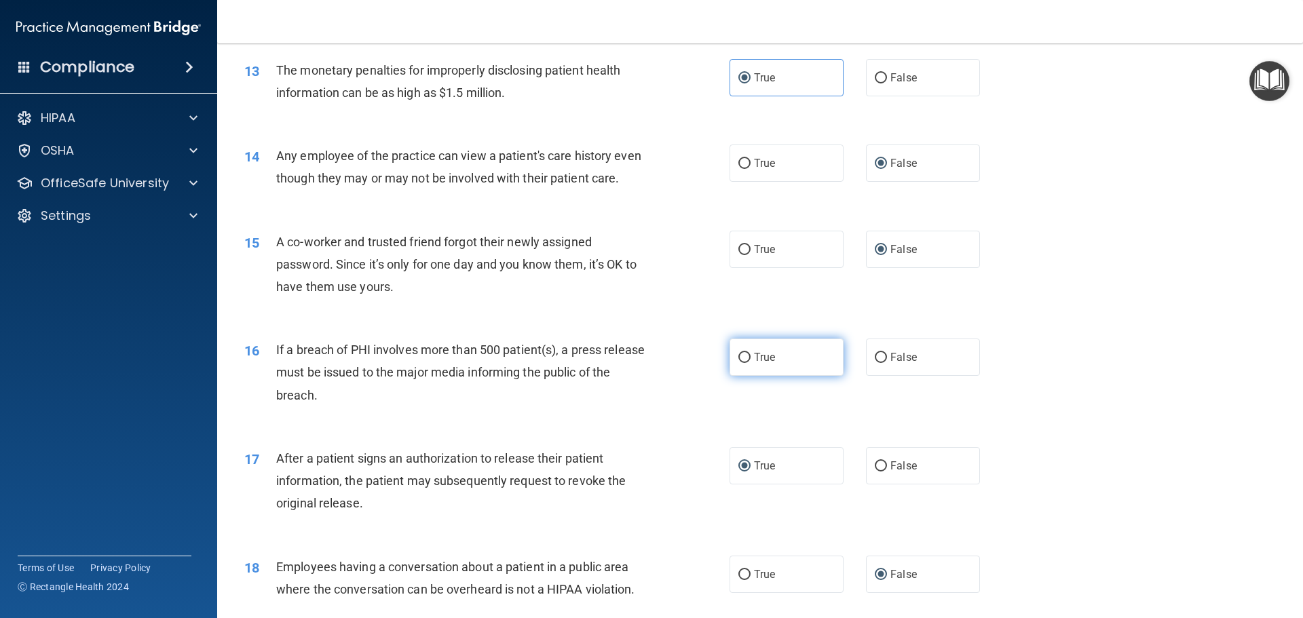
click at [739, 363] on input "True" at bounding box center [744, 358] width 12 height 10
radio input "true"
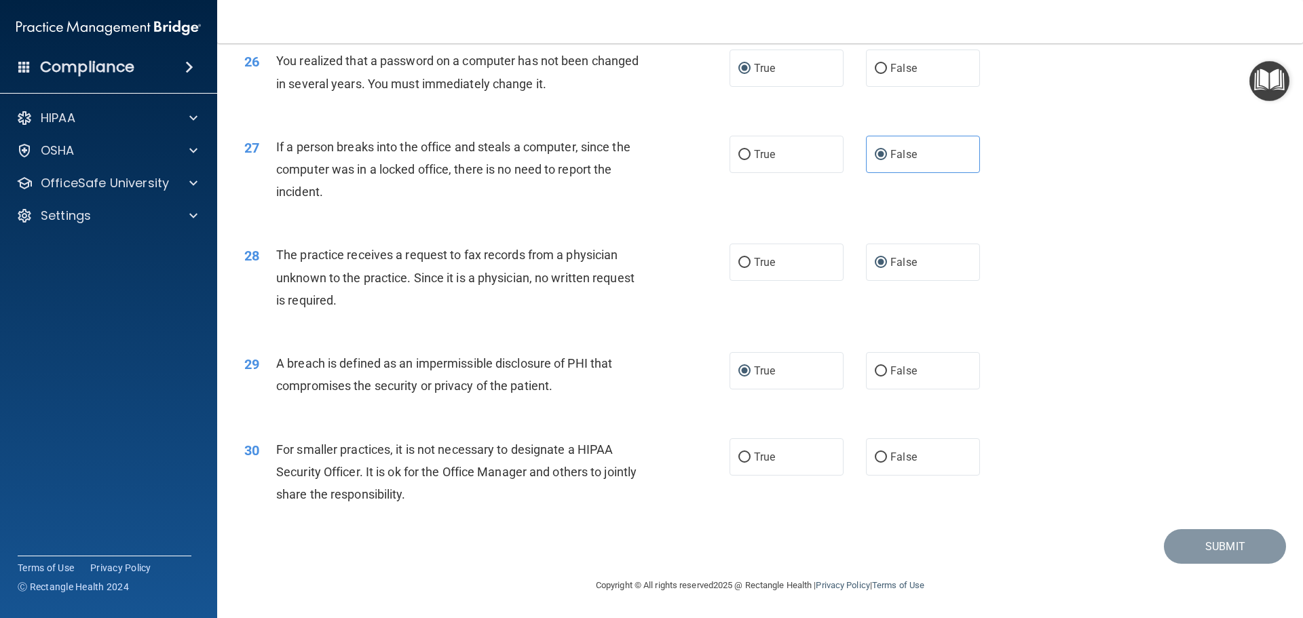
scroll to position [2593, 0]
click at [876, 457] on input "False" at bounding box center [880, 458] width 12 height 10
radio input "true"
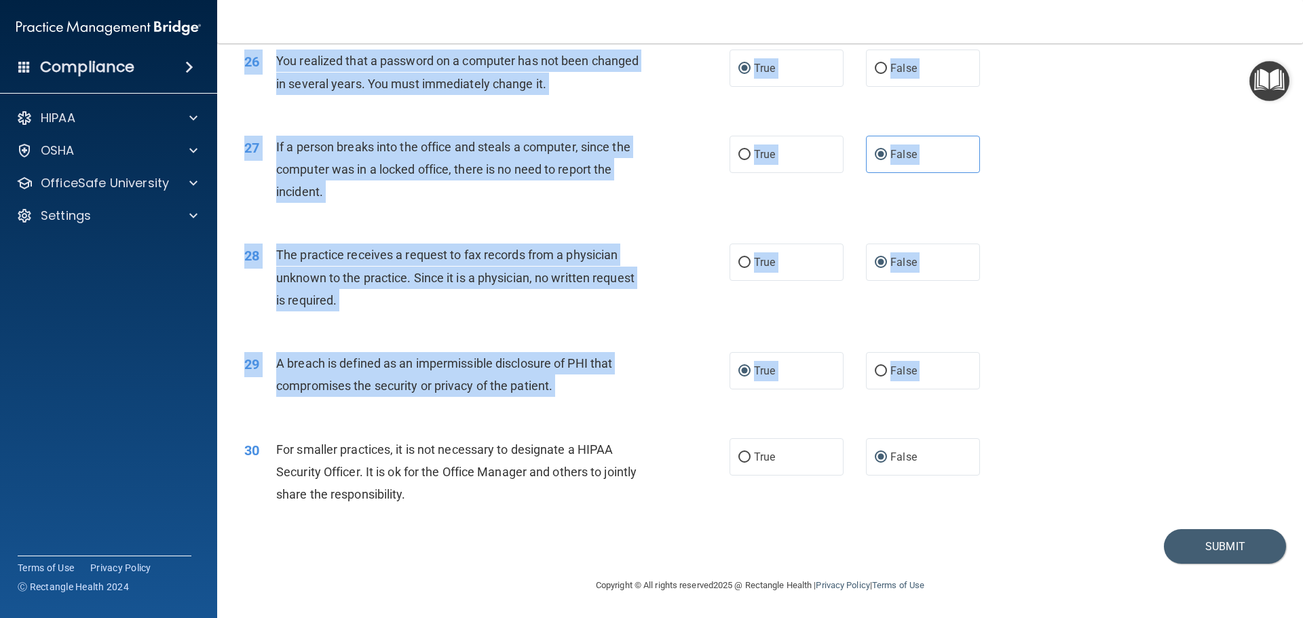
drag, startPoint x: 254, startPoint y: 73, endPoint x: 1003, endPoint y: 459, distance: 842.3
click at [1003, 459] on div "30 For smaller practices, it is not necessary to designate a HIPAA Security Off…" at bounding box center [760, 475] width 1052 height 109
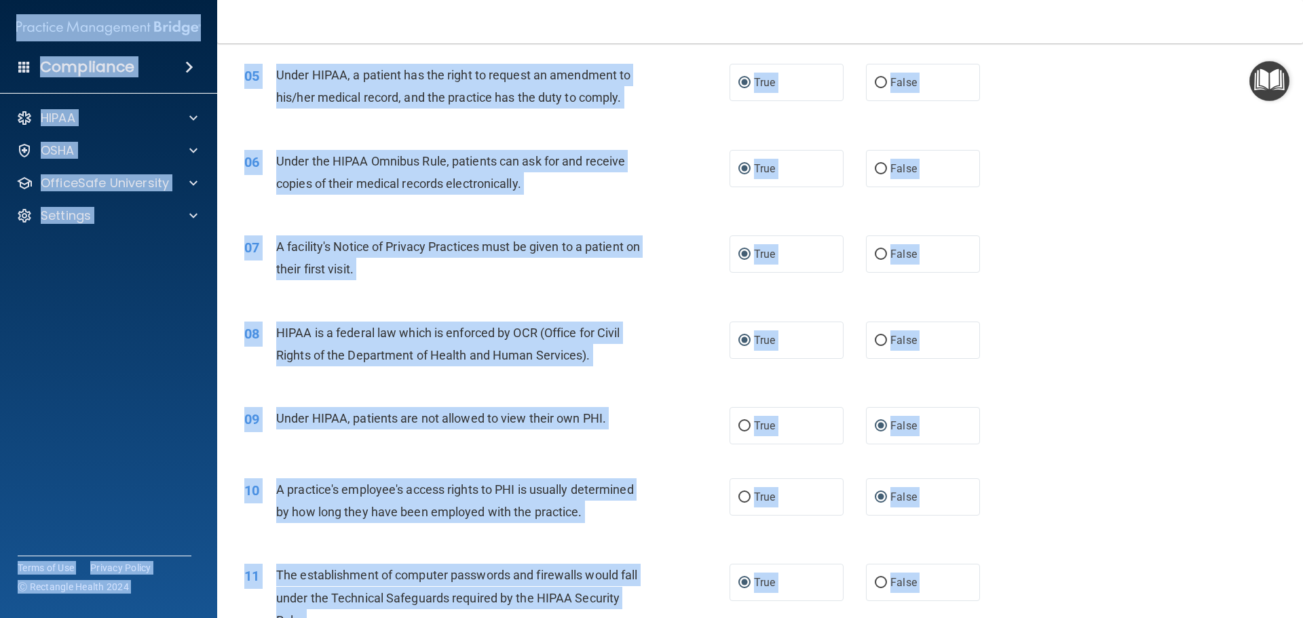
scroll to position [0, 0]
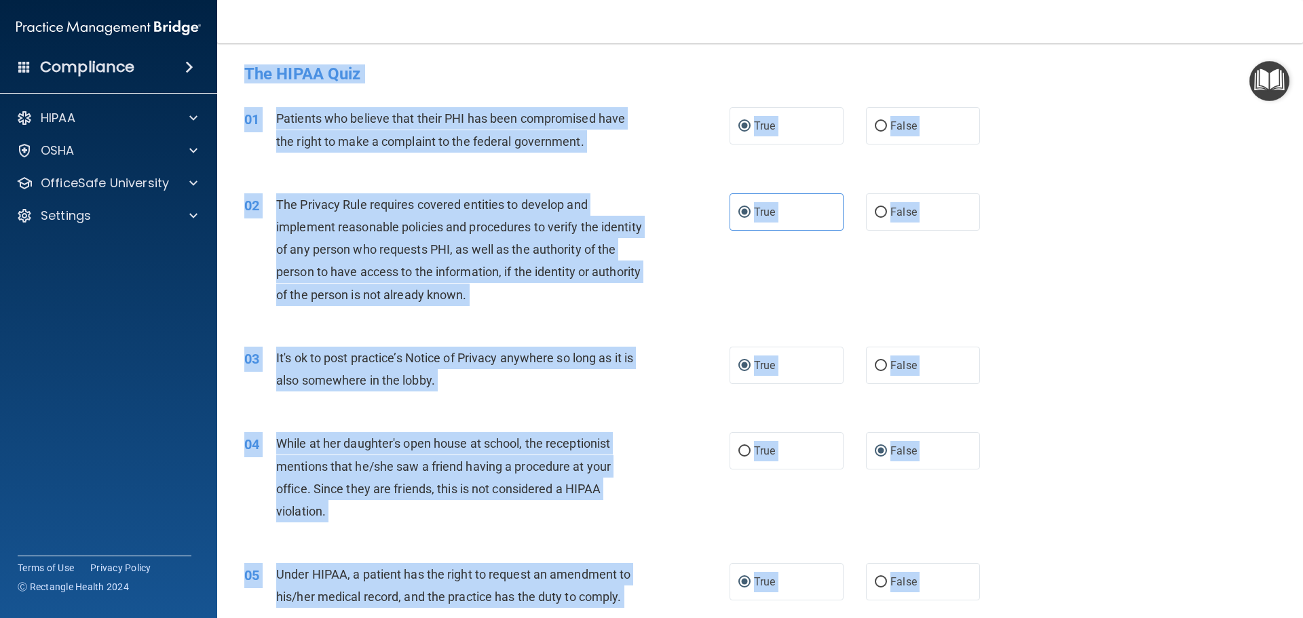
drag, startPoint x: 482, startPoint y: 514, endPoint x: 229, endPoint y: 64, distance: 515.5
click at [229, 64] on main "- The HIPAA Quiz This quiz doesn’t expire until . Are you sure you want to take…" at bounding box center [759, 330] width 1085 height 575
click at [1048, 486] on div "04 While at her daughter's open house at school, the receptionist mentions that…" at bounding box center [760, 480] width 1052 height 131
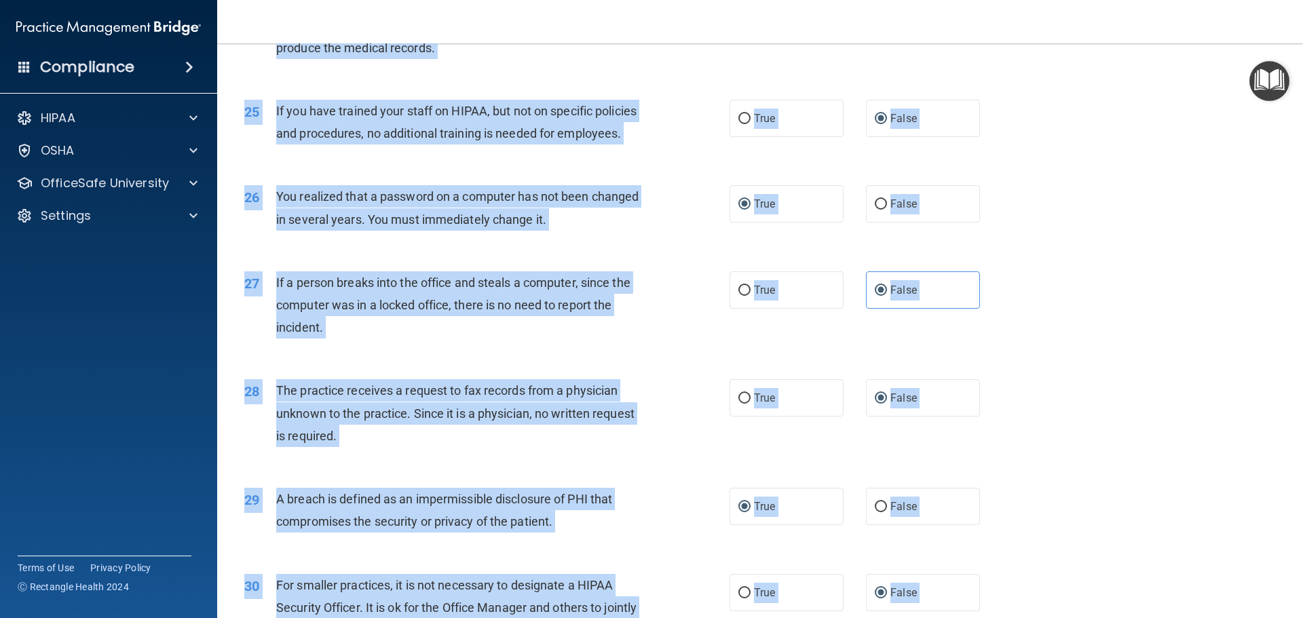
scroll to position [2593, 0]
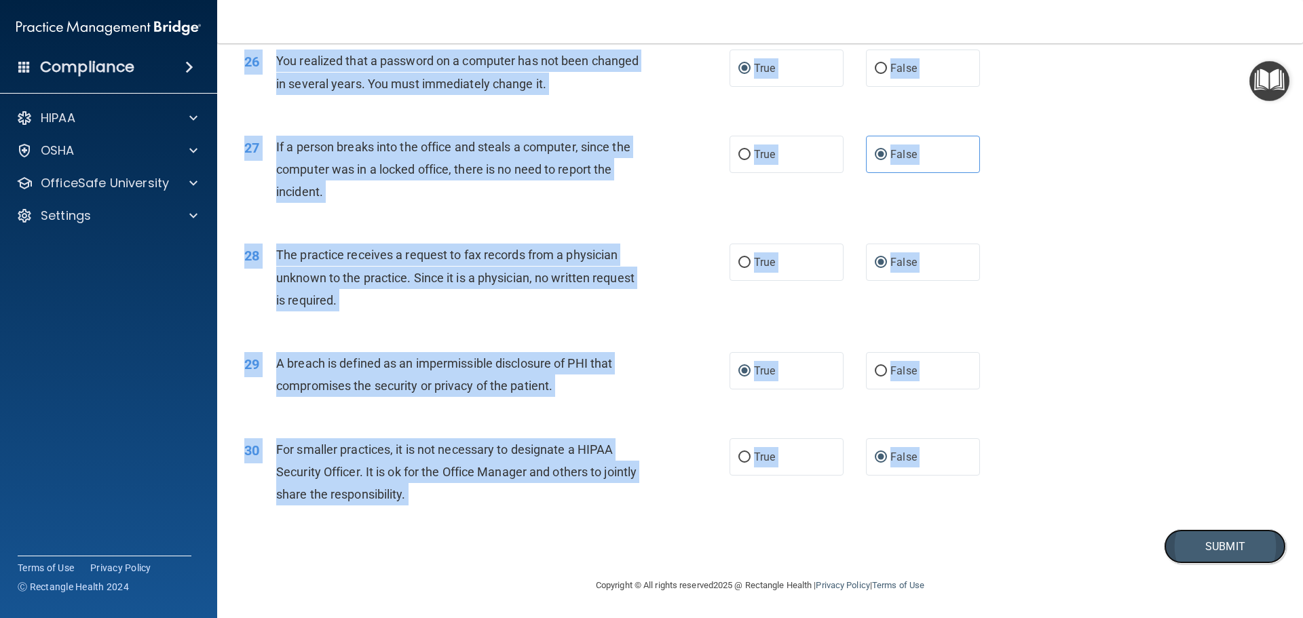
click at [1206, 545] on button "Submit" at bounding box center [1225, 546] width 122 height 35
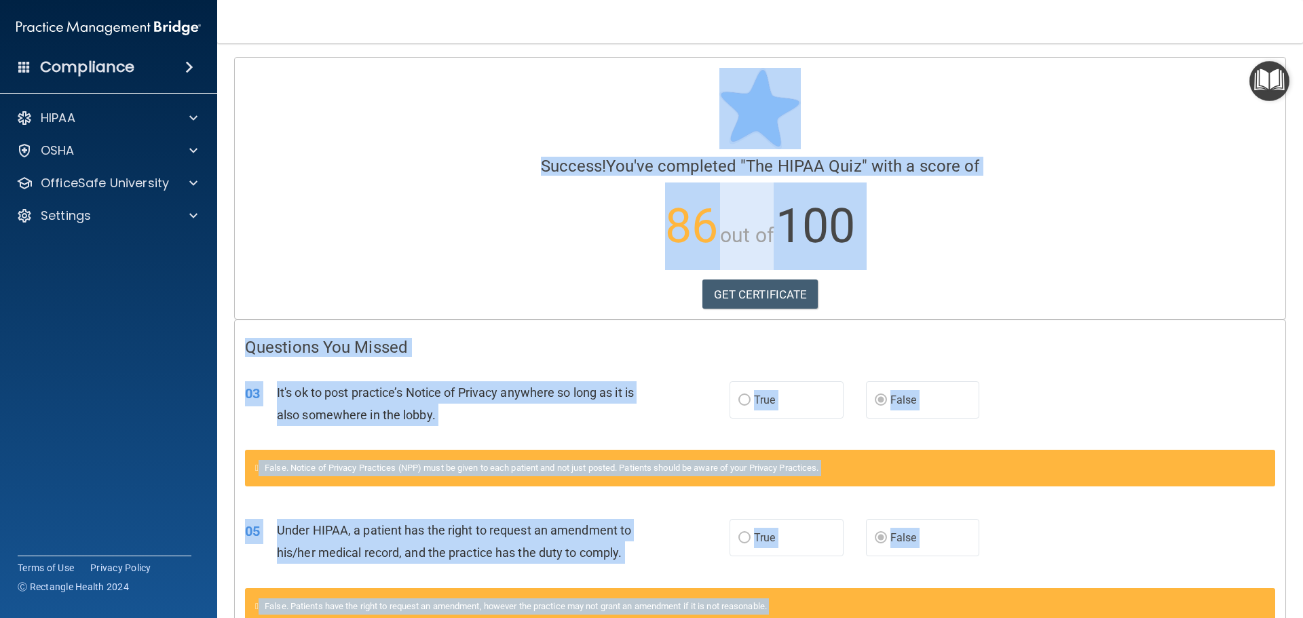
click at [295, 275] on div "Calculating your score.... Success! You've completed " The HIPAA Quiz " with a …" at bounding box center [760, 188] width 1050 height 261
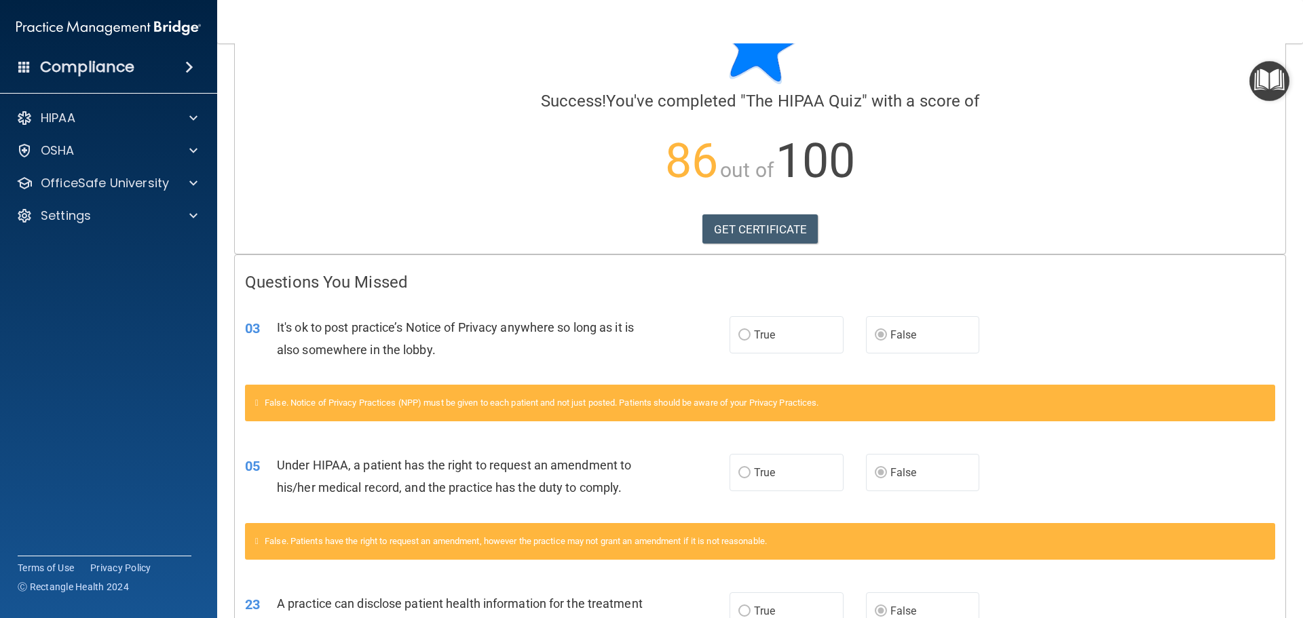
scroll to position [46, 0]
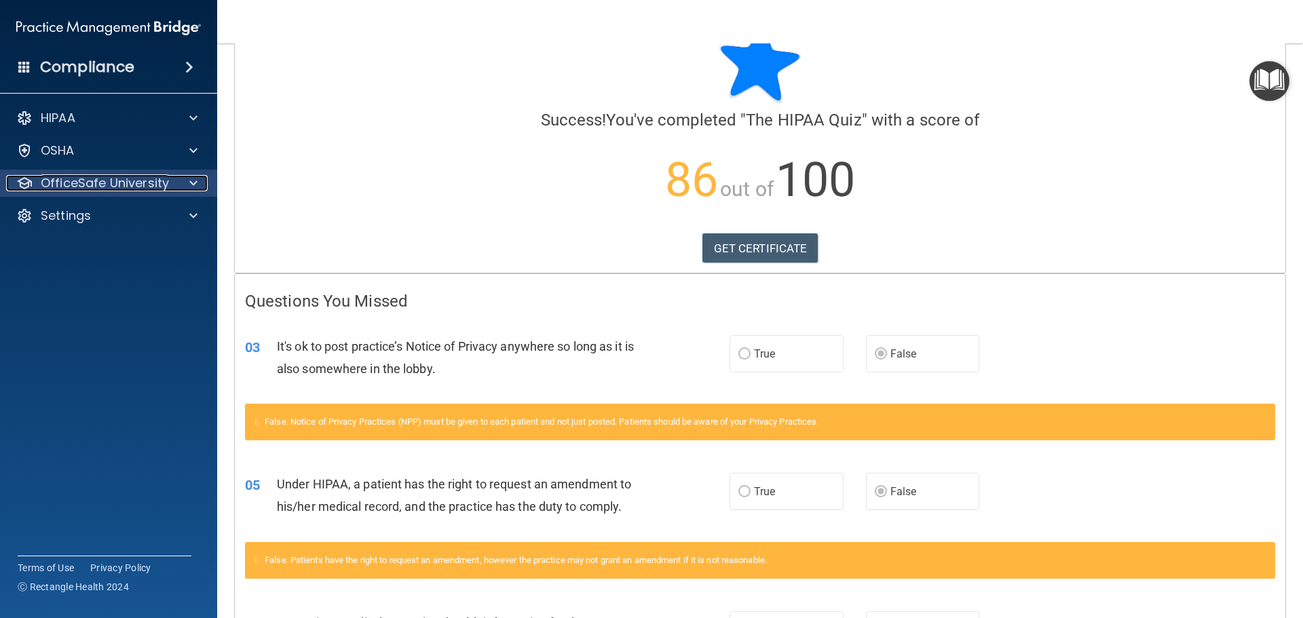
click at [102, 179] on p "OfficeSafe University" at bounding box center [105, 183] width 128 height 16
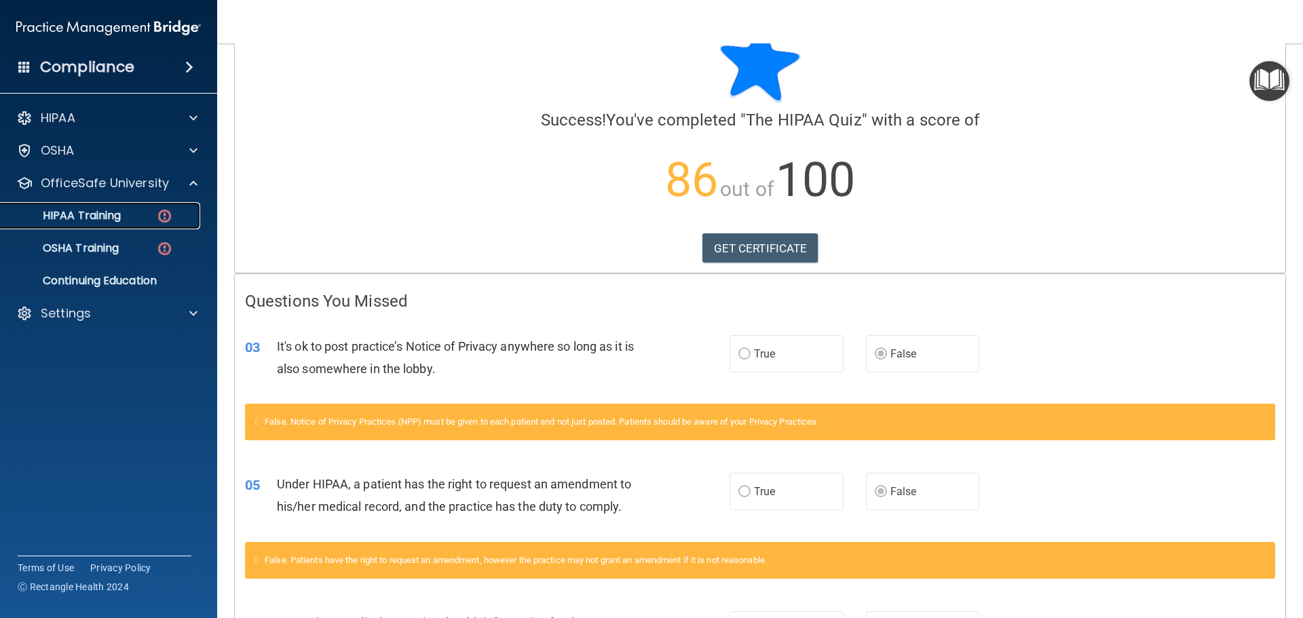
click at [82, 214] on p "HIPAA Training" at bounding box center [65, 216] width 112 height 14
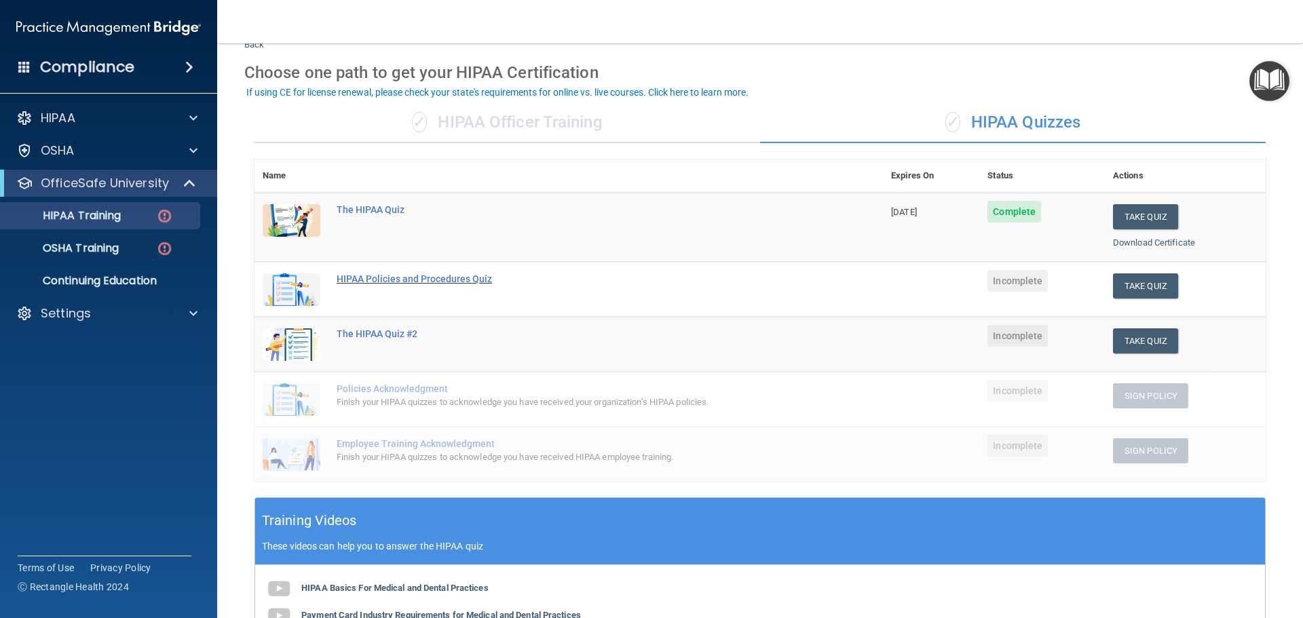
click at [429, 281] on div "HIPAA Policies and Procedures Quiz" at bounding box center [576, 278] width 478 height 11
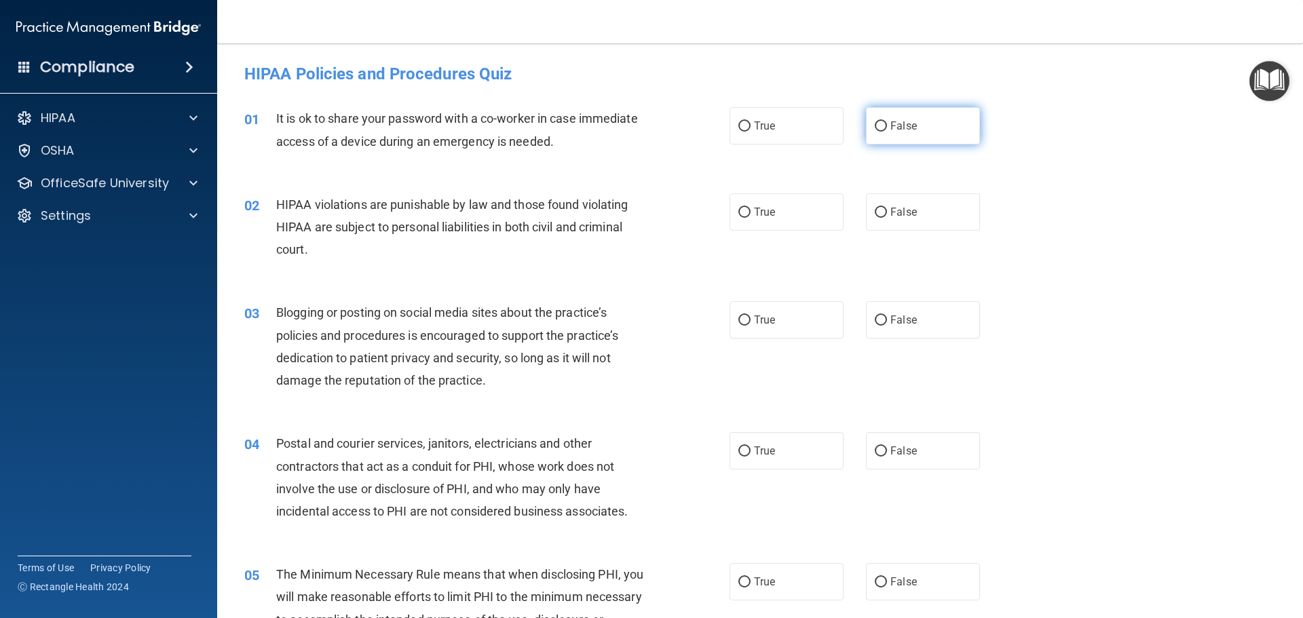
click at [875, 125] on input "False" at bounding box center [880, 126] width 12 height 10
radio input "true"
click at [738, 213] on input "True" at bounding box center [744, 213] width 12 height 10
radio input "true"
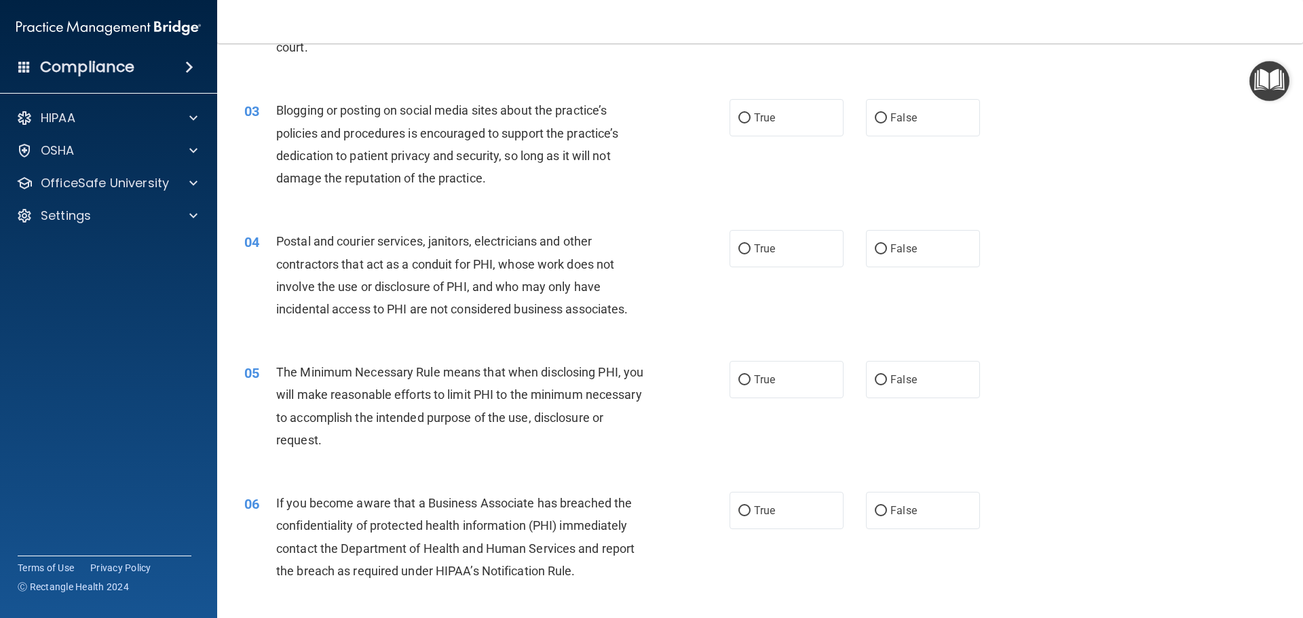
scroll to position [204, 0]
click at [740, 117] on input "True" at bounding box center [744, 117] width 12 height 10
radio input "true"
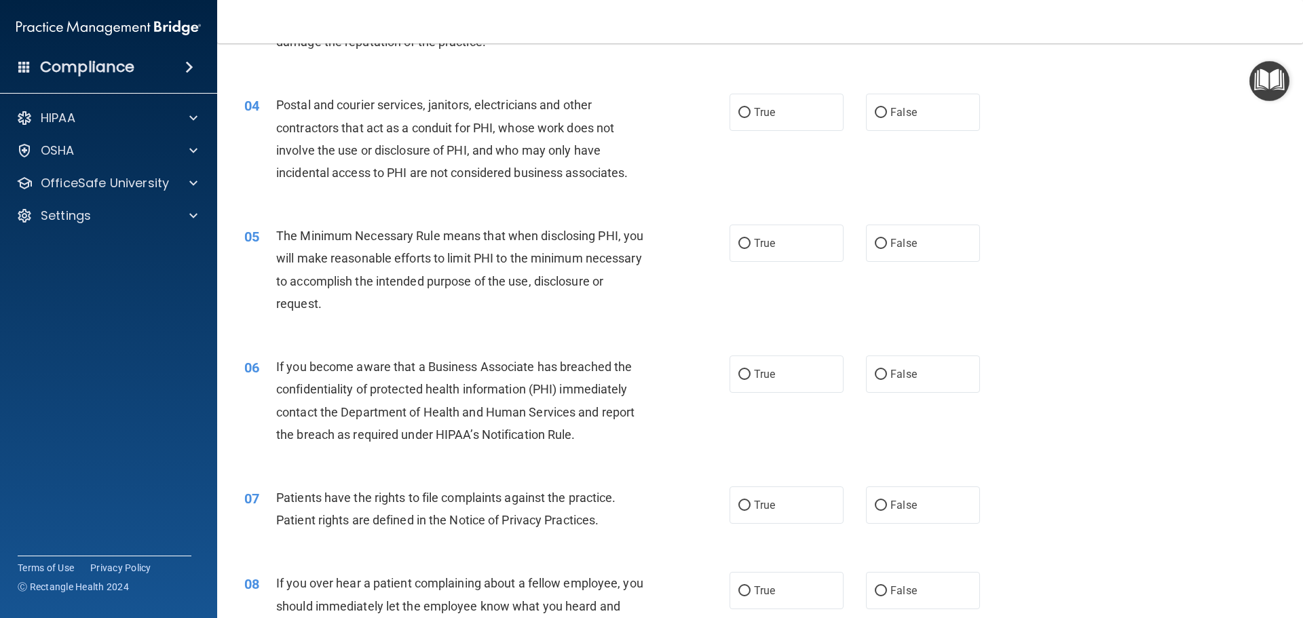
scroll to position [339, 0]
click at [739, 111] on input "True" at bounding box center [744, 112] width 12 height 10
radio input "true"
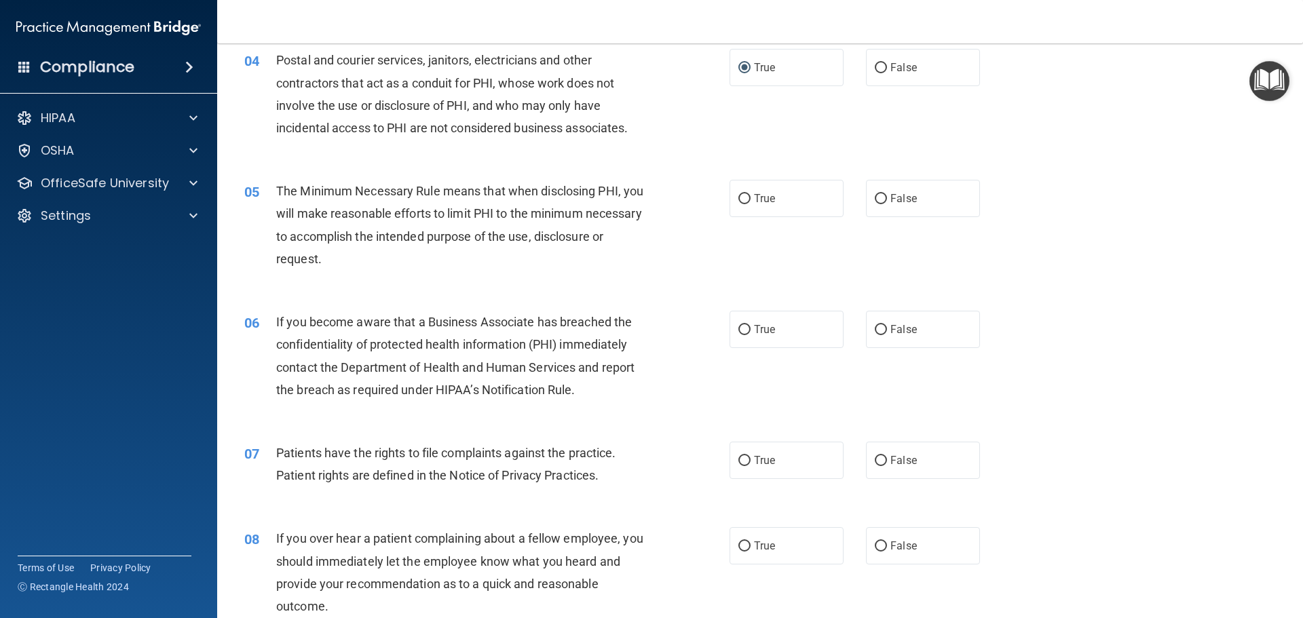
scroll to position [407, 0]
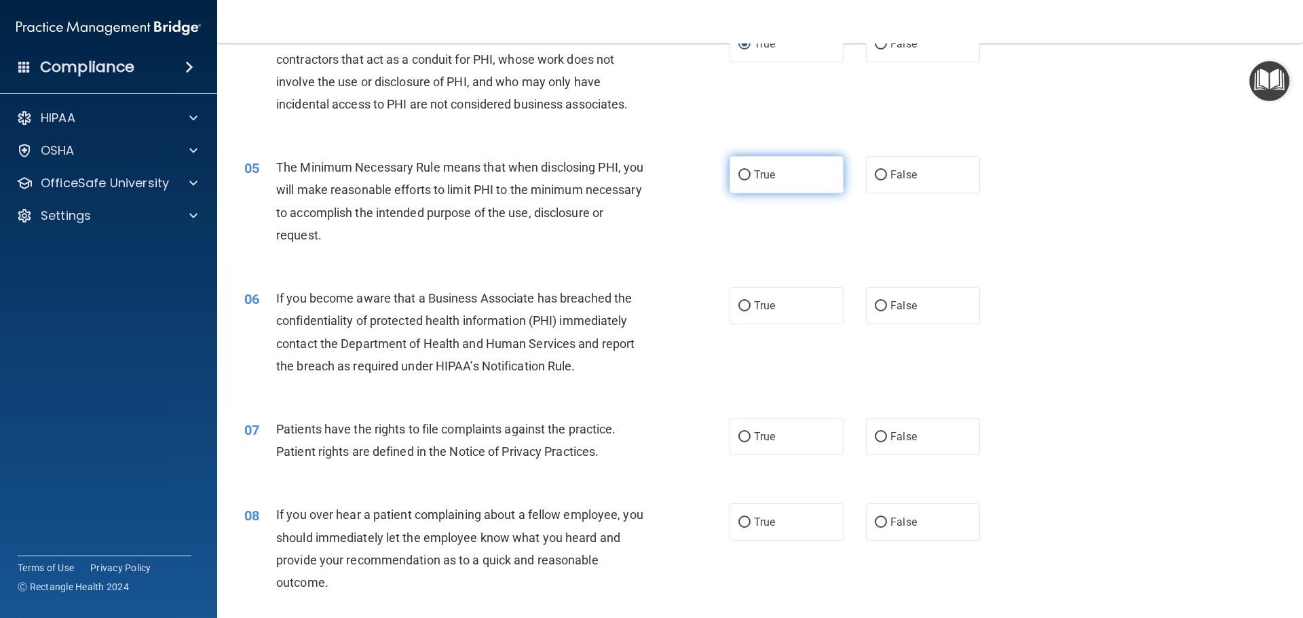
click at [738, 175] on input "True" at bounding box center [744, 175] width 12 height 10
radio input "true"
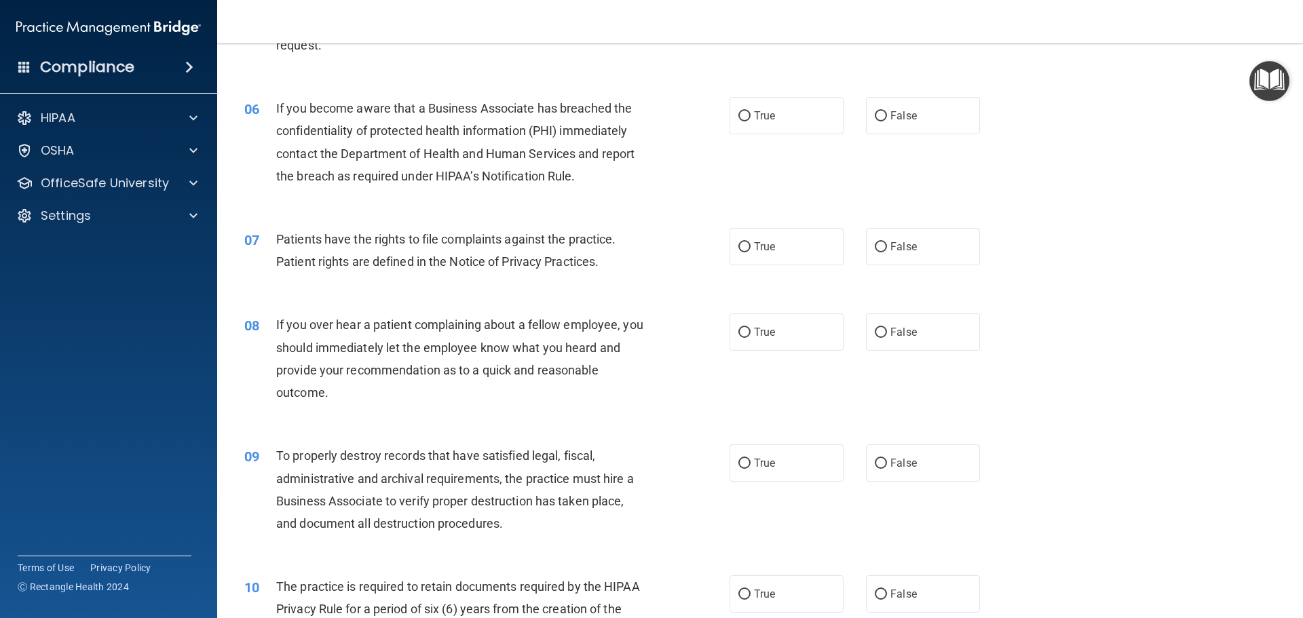
scroll to position [611, 0]
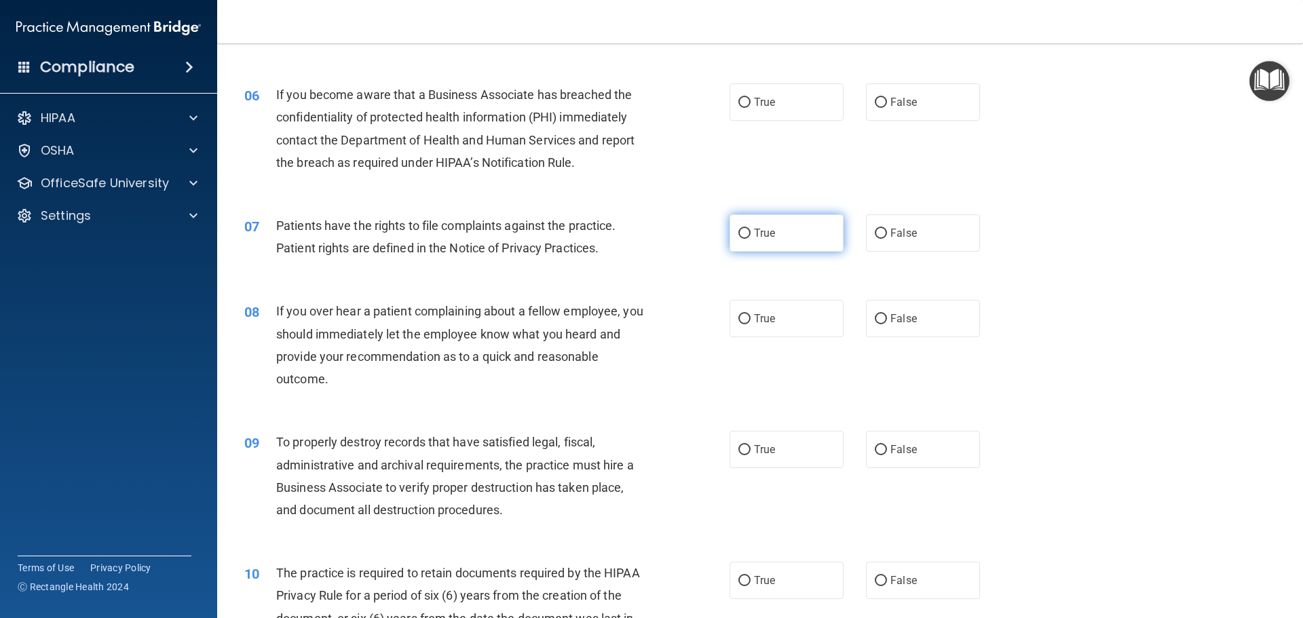
click at [739, 235] on input "True" at bounding box center [744, 234] width 12 height 10
radio input "true"
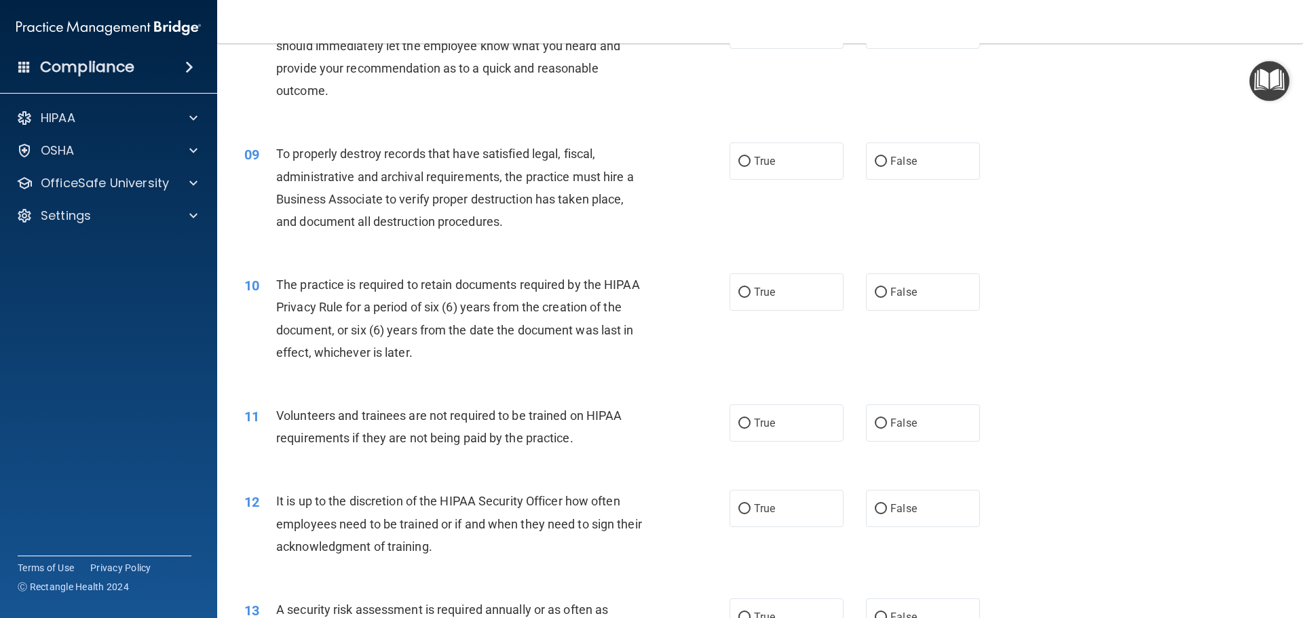
scroll to position [950, 0]
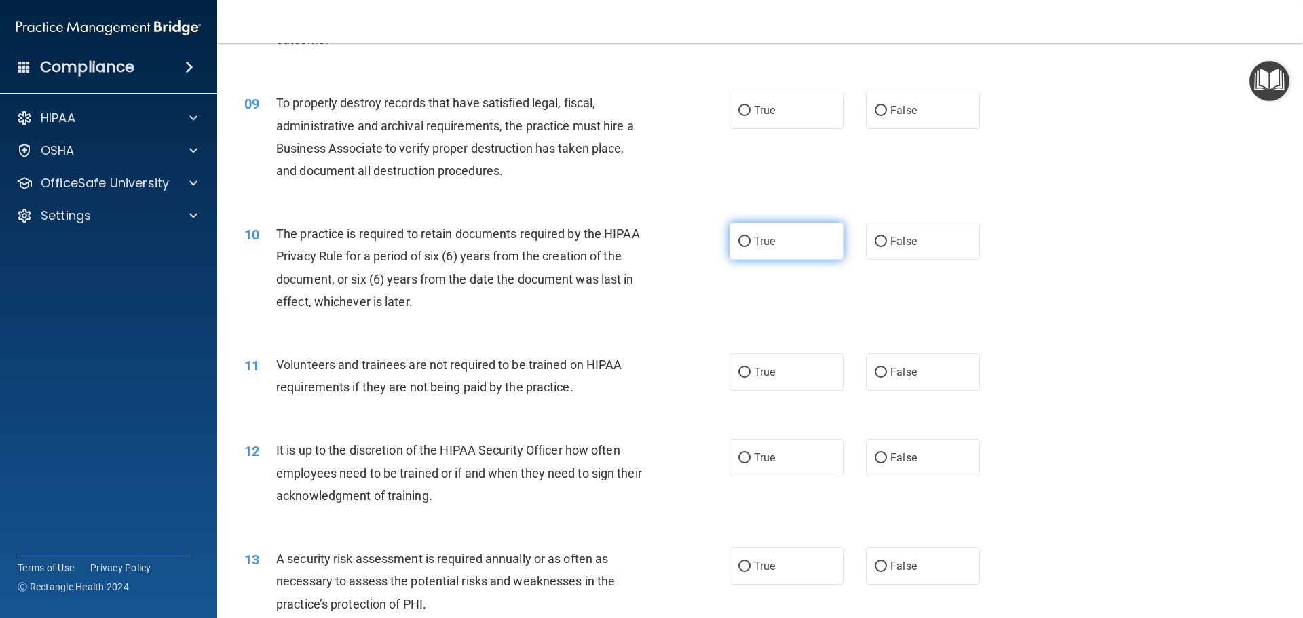
click at [748, 240] on label "True" at bounding box center [786, 241] width 114 height 37
click at [748, 240] on input "True" at bounding box center [744, 242] width 12 height 10
radio input "true"
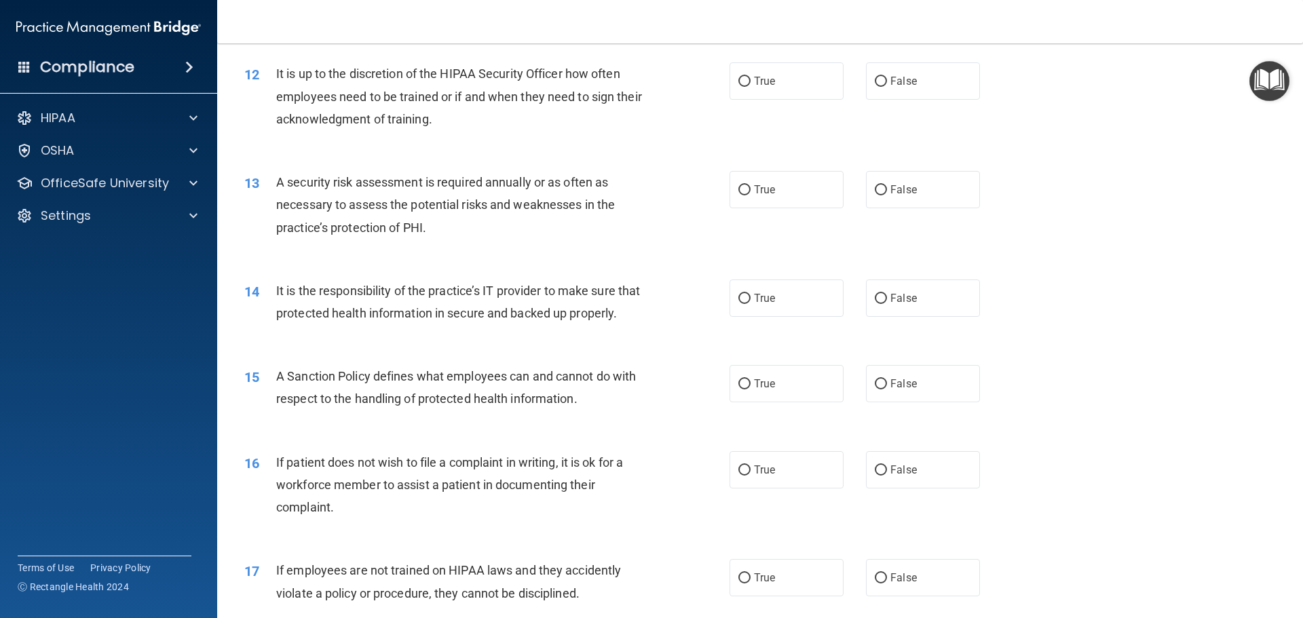
scroll to position [1357, 0]
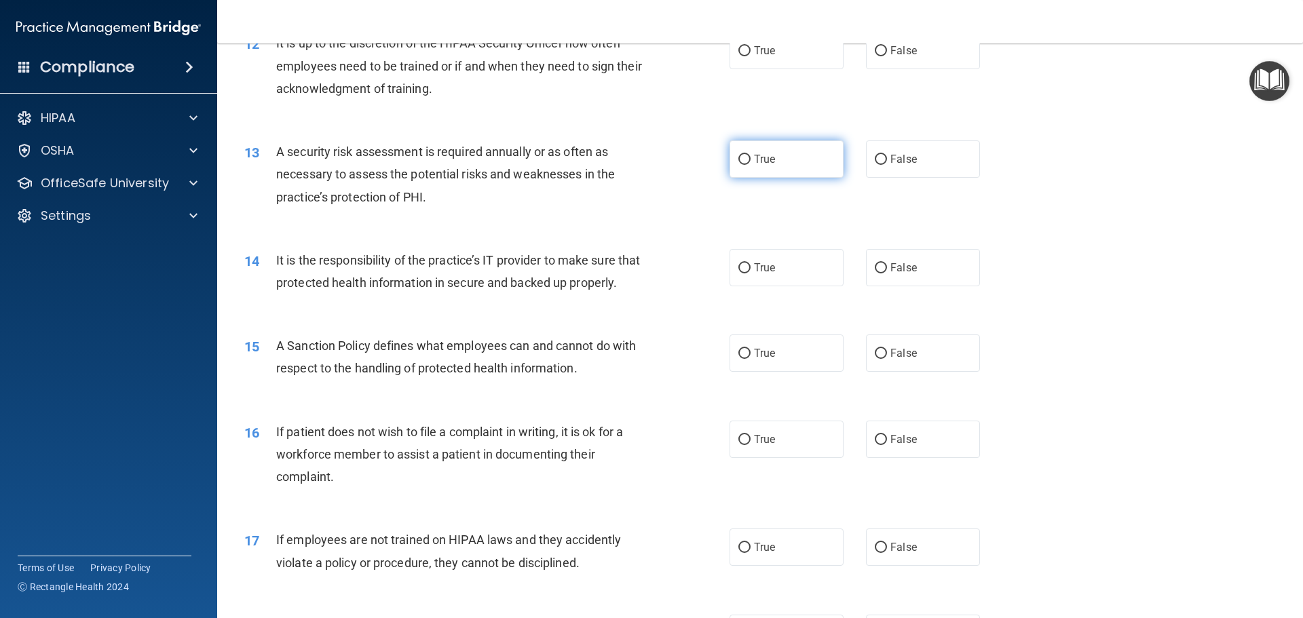
click at [738, 156] on input "True" at bounding box center [744, 160] width 12 height 10
radio input "true"
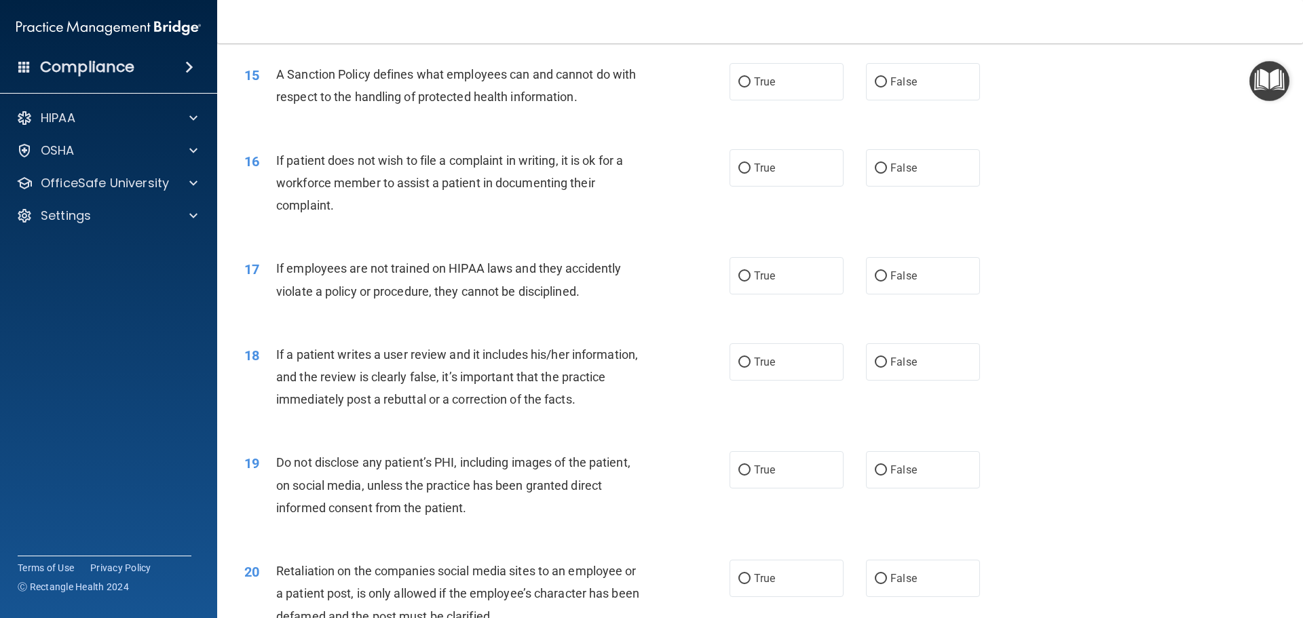
scroll to position [1696, 0]
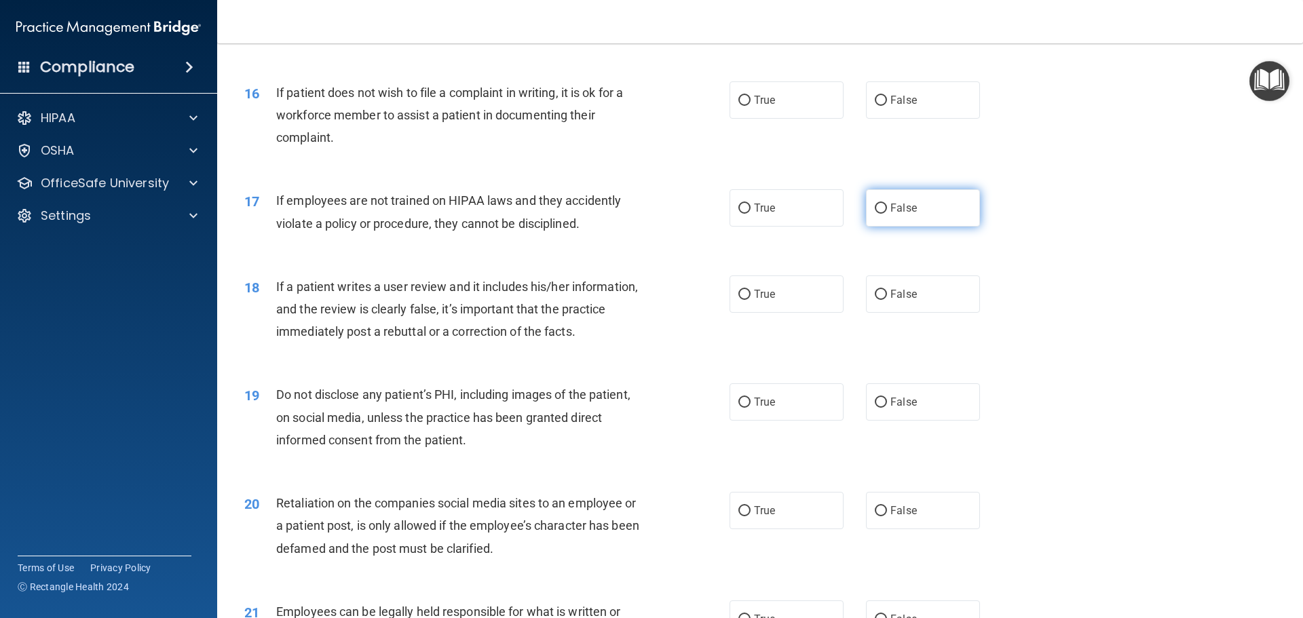
click at [875, 214] on input "False" at bounding box center [880, 209] width 12 height 10
radio input "true"
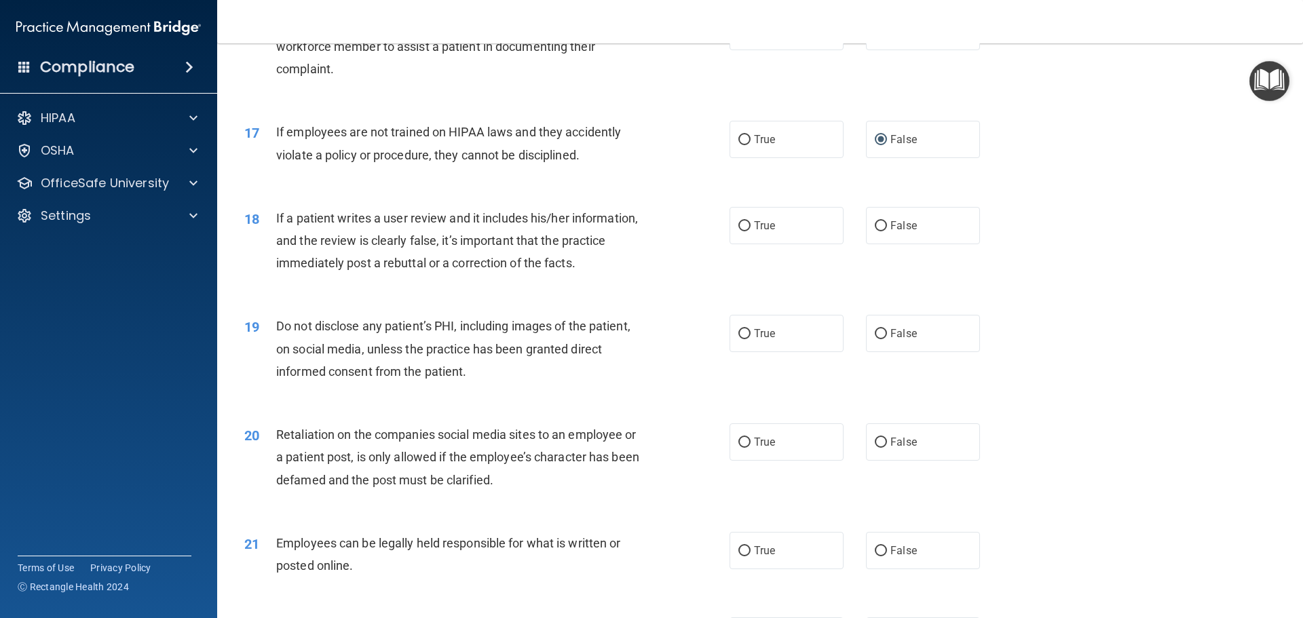
scroll to position [1832, 0]
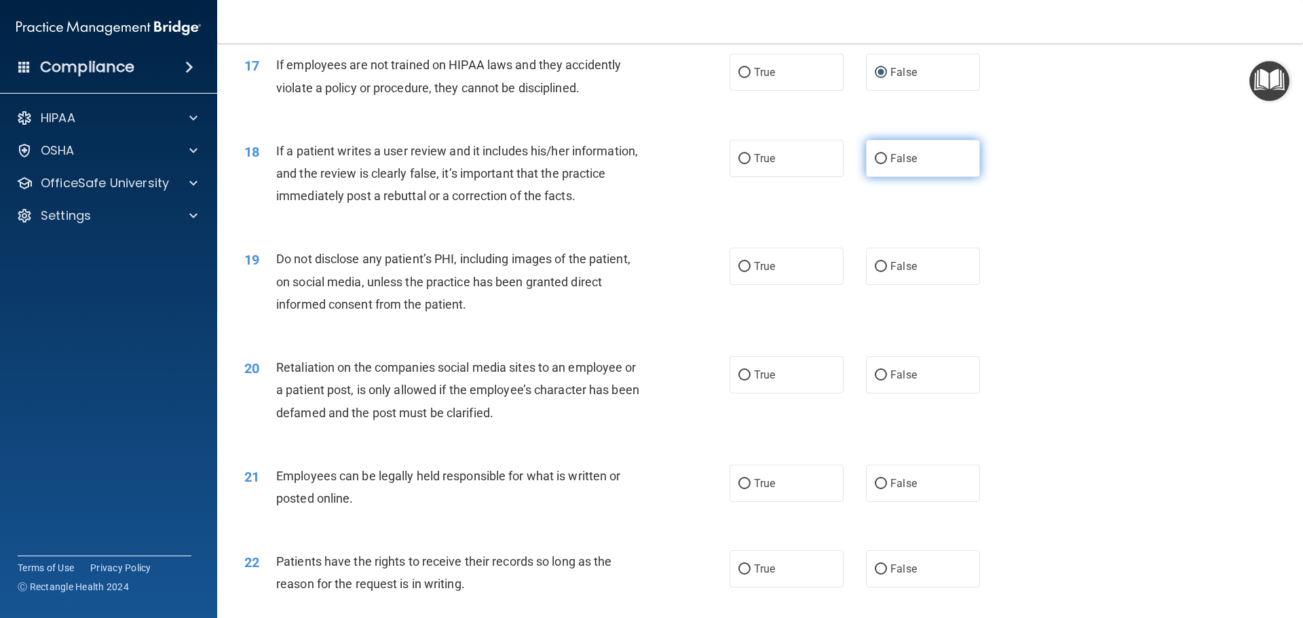
click at [874, 164] on input "False" at bounding box center [880, 159] width 12 height 10
radio input "true"
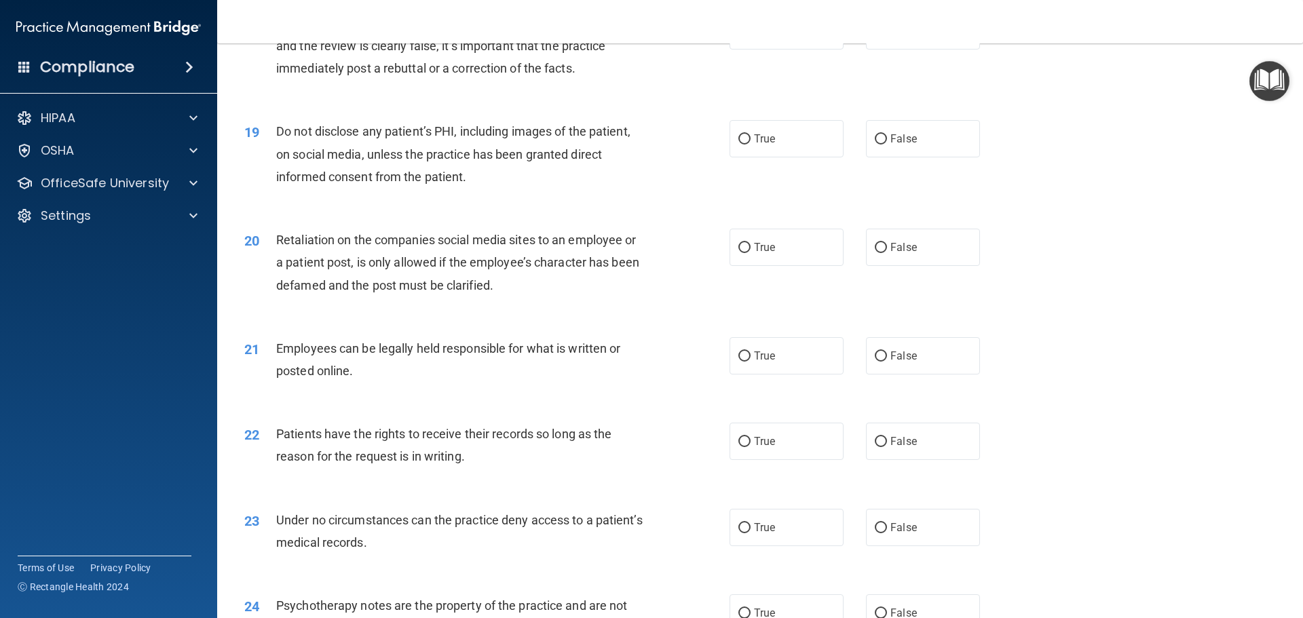
scroll to position [1967, 0]
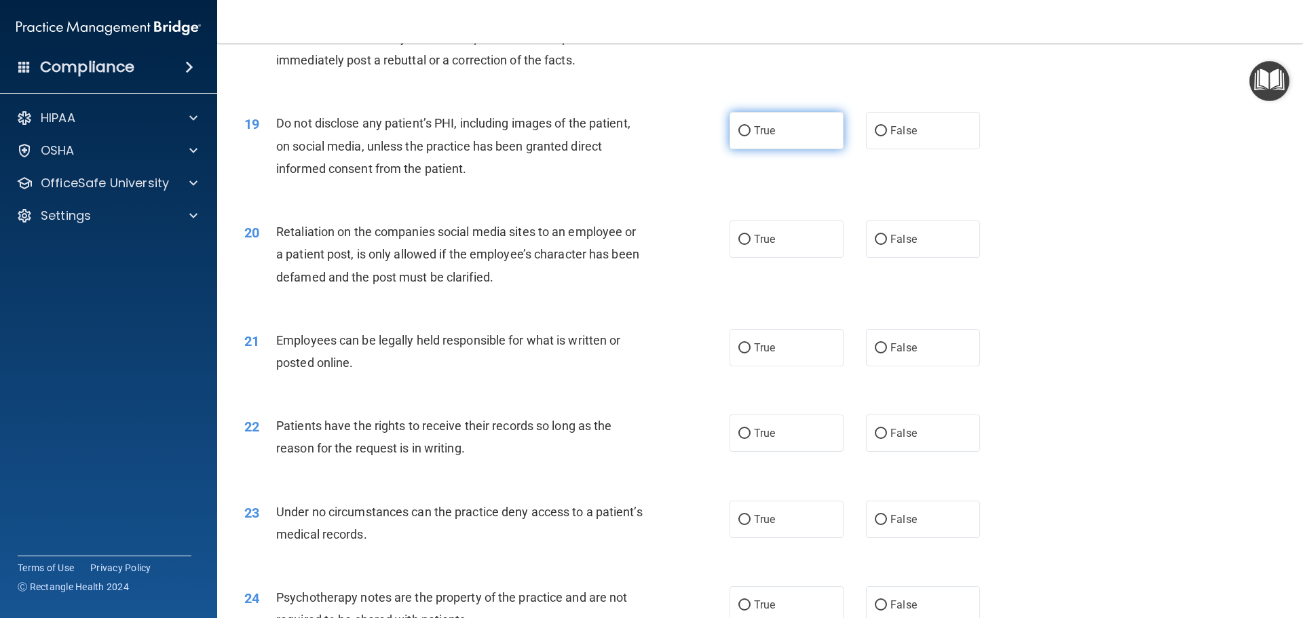
click at [740, 136] on input "True" at bounding box center [744, 131] width 12 height 10
radio input "true"
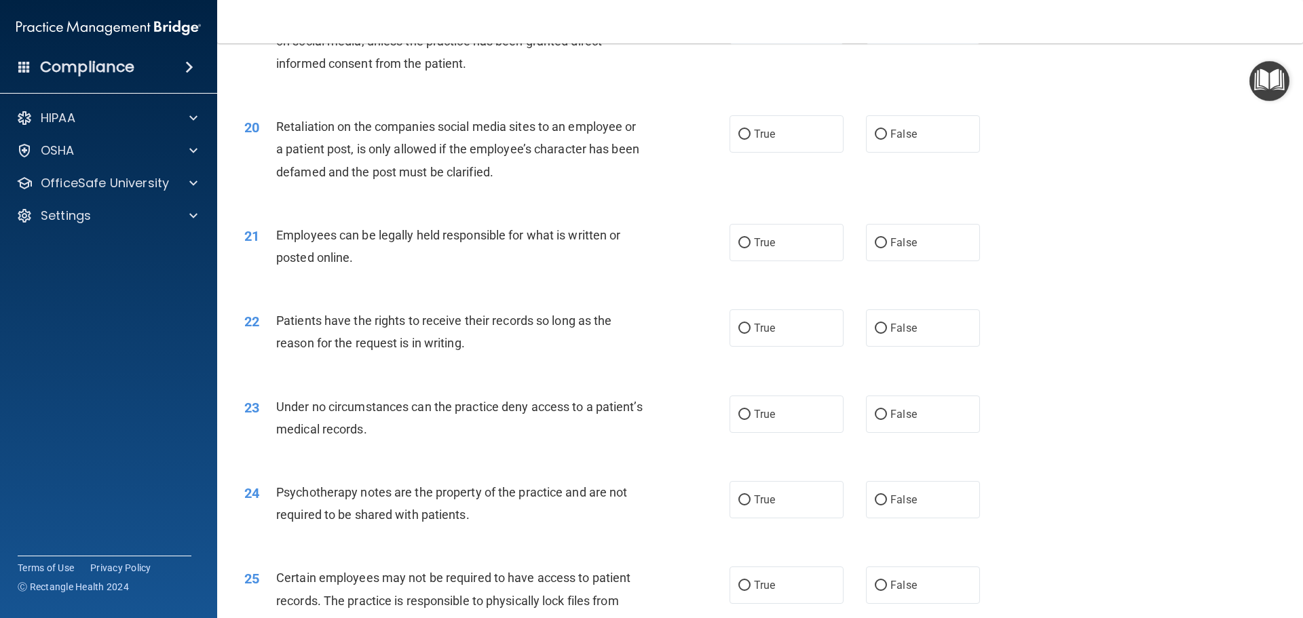
scroll to position [2103, 0]
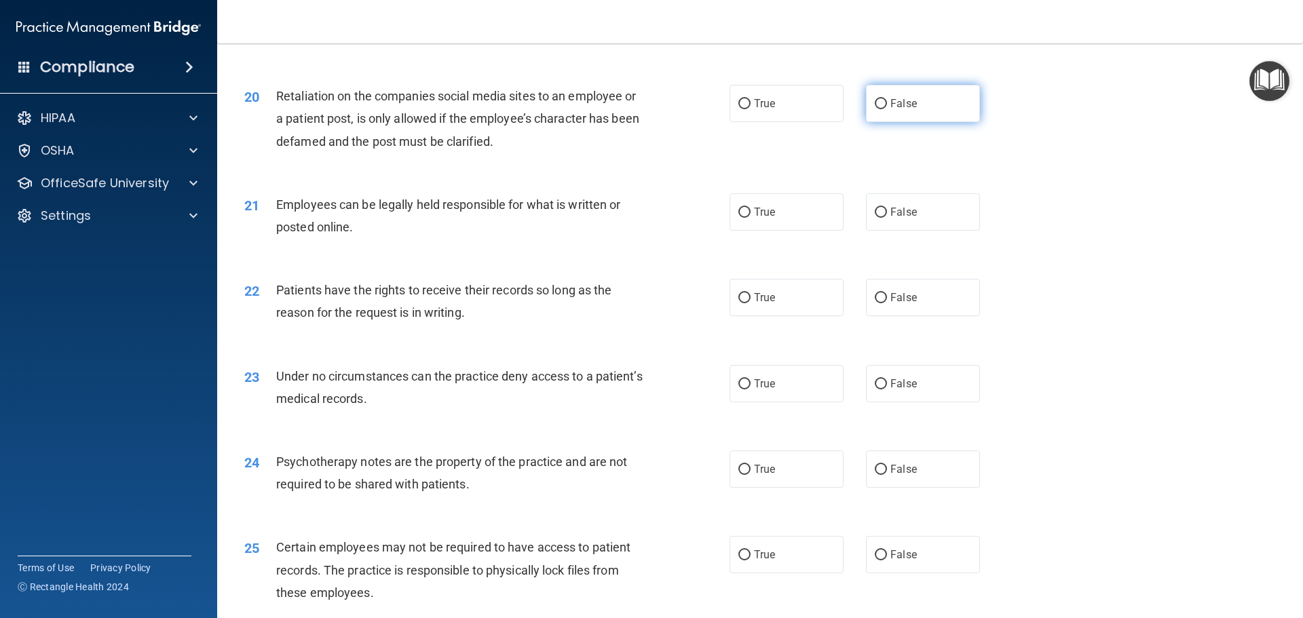
click at [875, 109] on input "False" at bounding box center [880, 104] width 12 height 10
radio input "true"
click at [738, 218] on input "True" at bounding box center [744, 213] width 12 height 10
radio input "true"
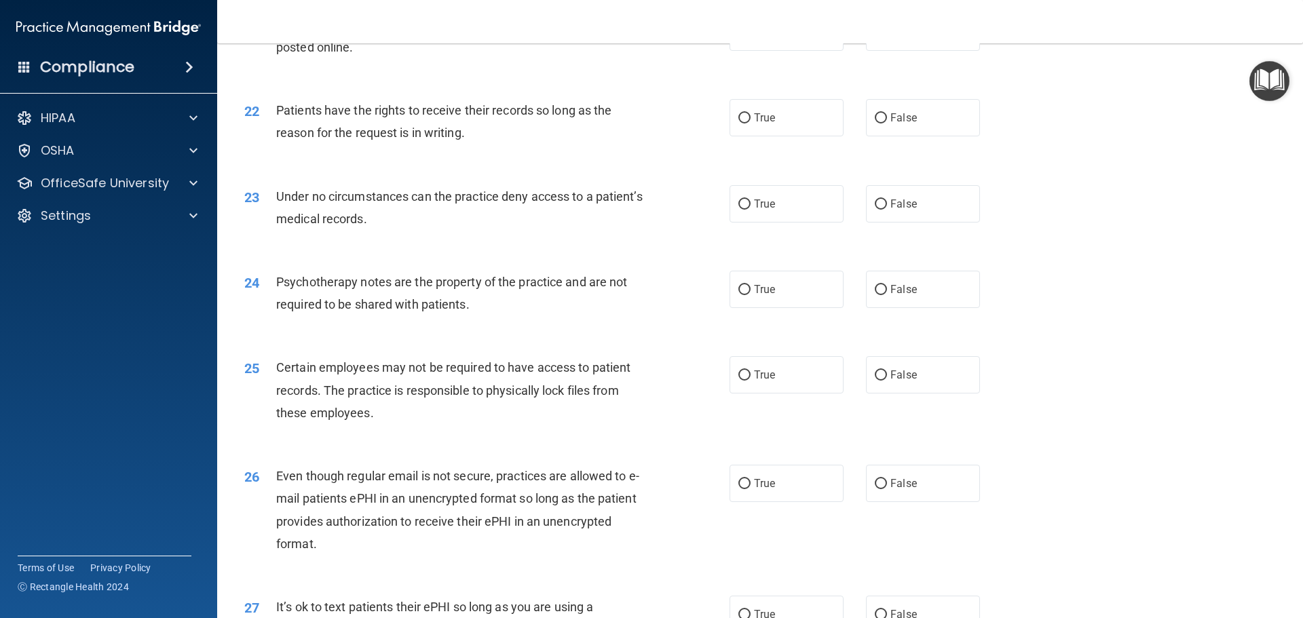
scroll to position [2307, 0]
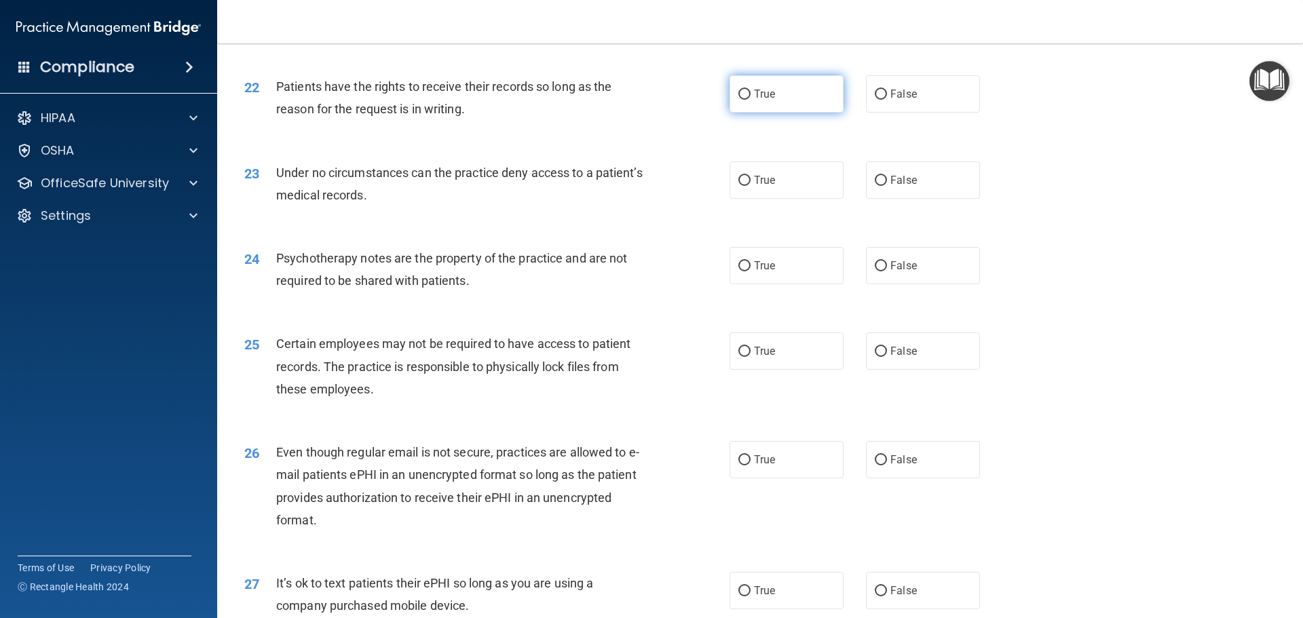
click at [739, 100] on input "True" at bounding box center [744, 95] width 12 height 10
radio input "true"
click at [874, 186] on input "False" at bounding box center [880, 181] width 12 height 10
radio input "true"
click at [738, 271] on input "True" at bounding box center [744, 266] width 12 height 10
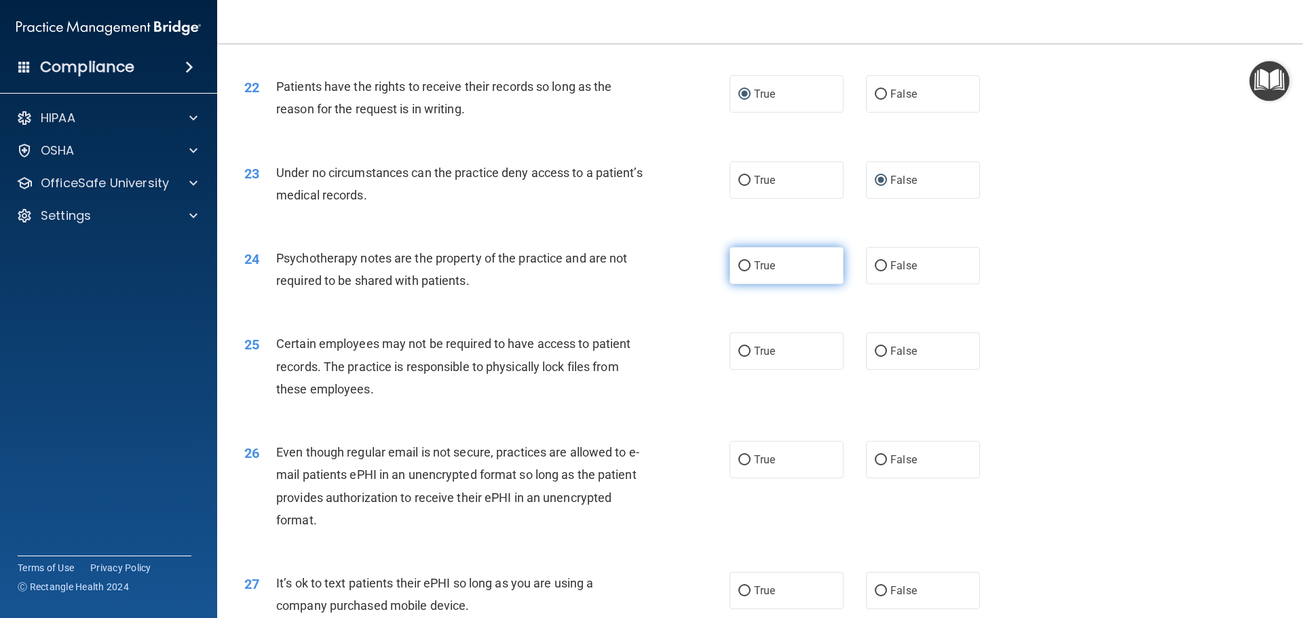
radio input "true"
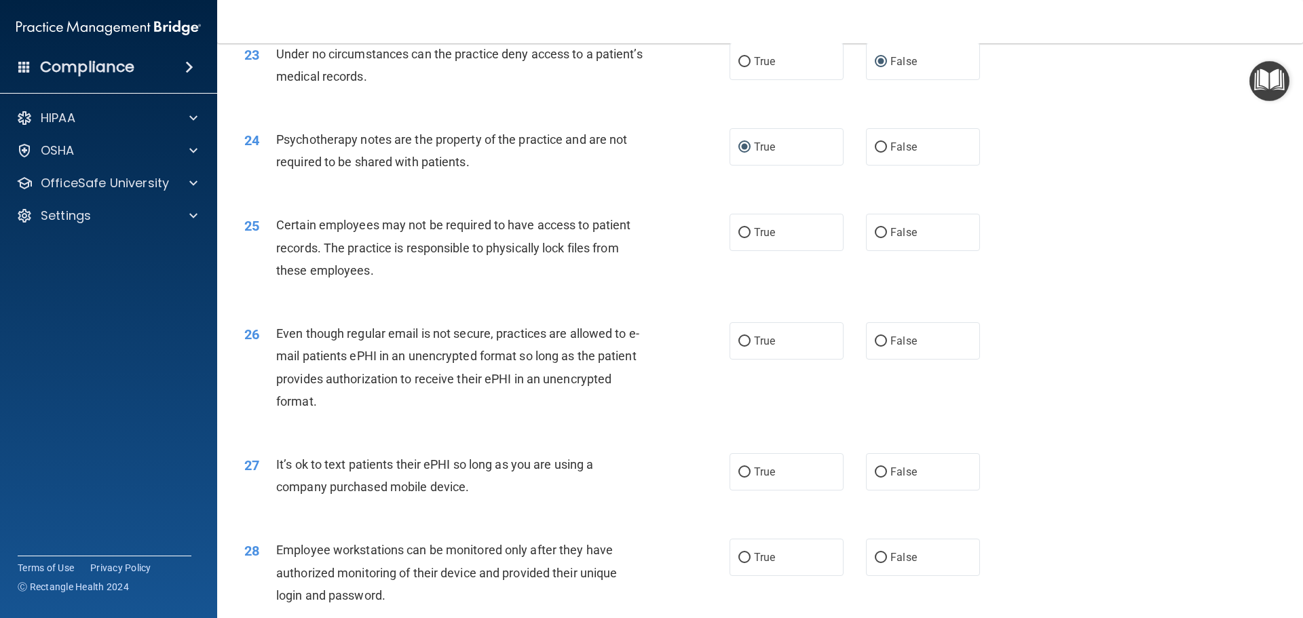
scroll to position [2442, 0]
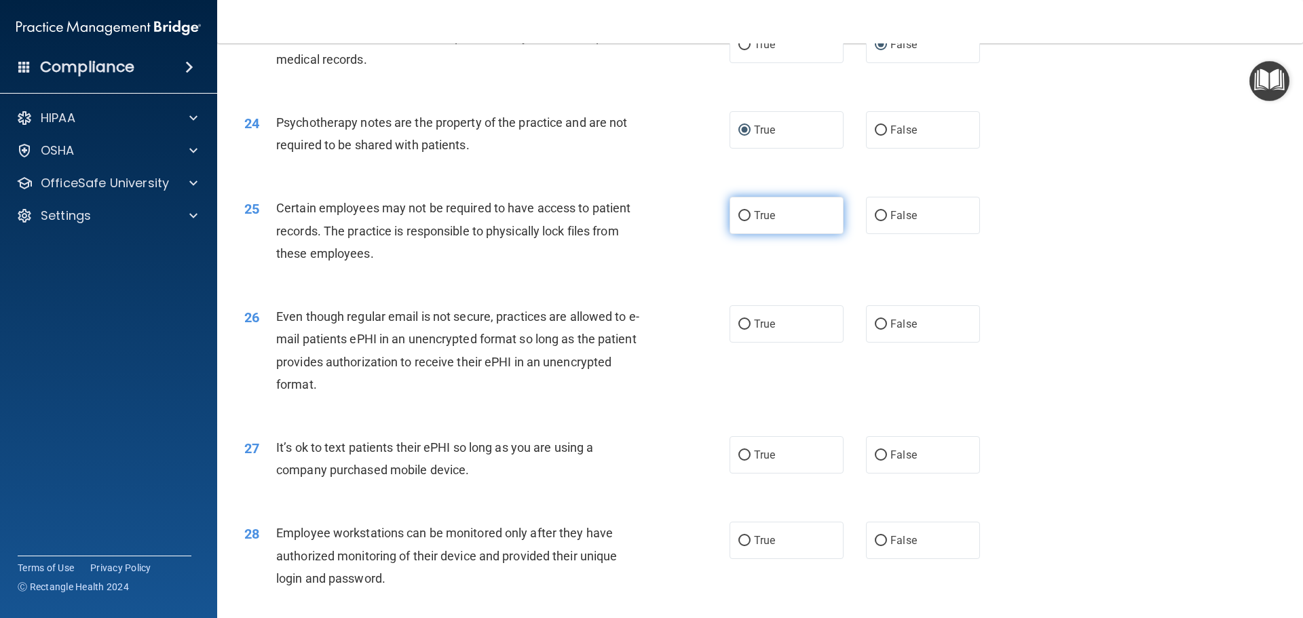
click at [739, 221] on input "True" at bounding box center [744, 216] width 12 height 10
radio input "true"
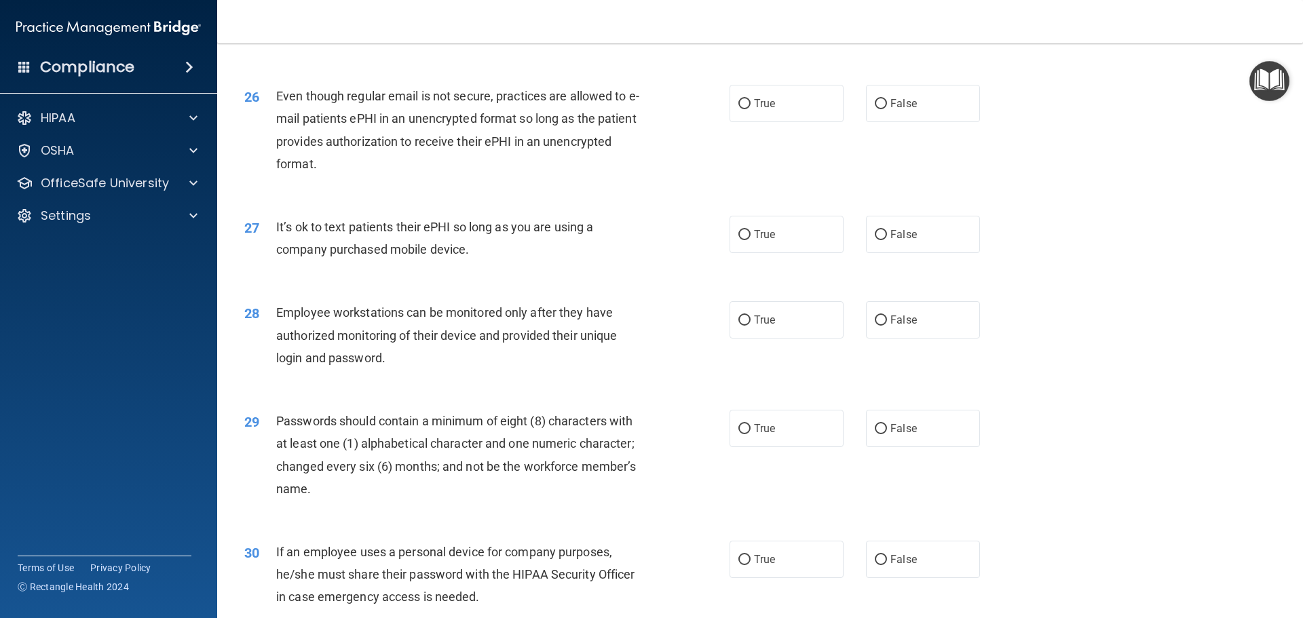
scroll to position [2714, 0]
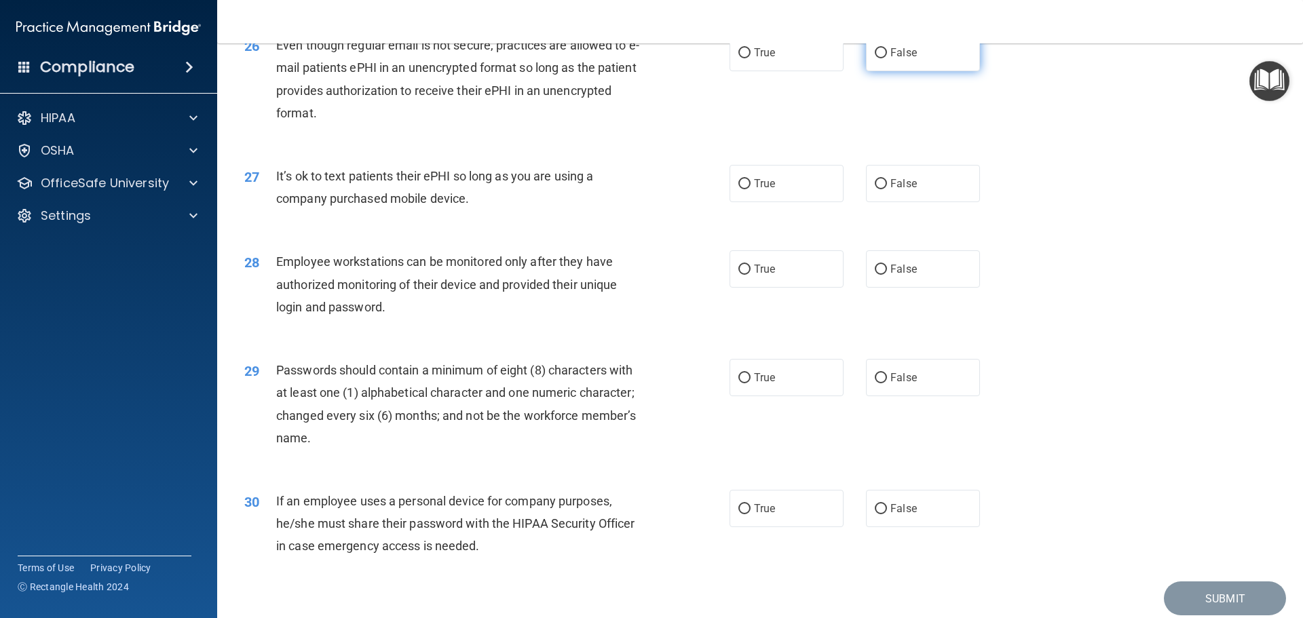
click at [874, 58] on input "False" at bounding box center [880, 53] width 12 height 10
radio input "true"
click at [877, 189] on input "False" at bounding box center [880, 184] width 12 height 10
radio input "true"
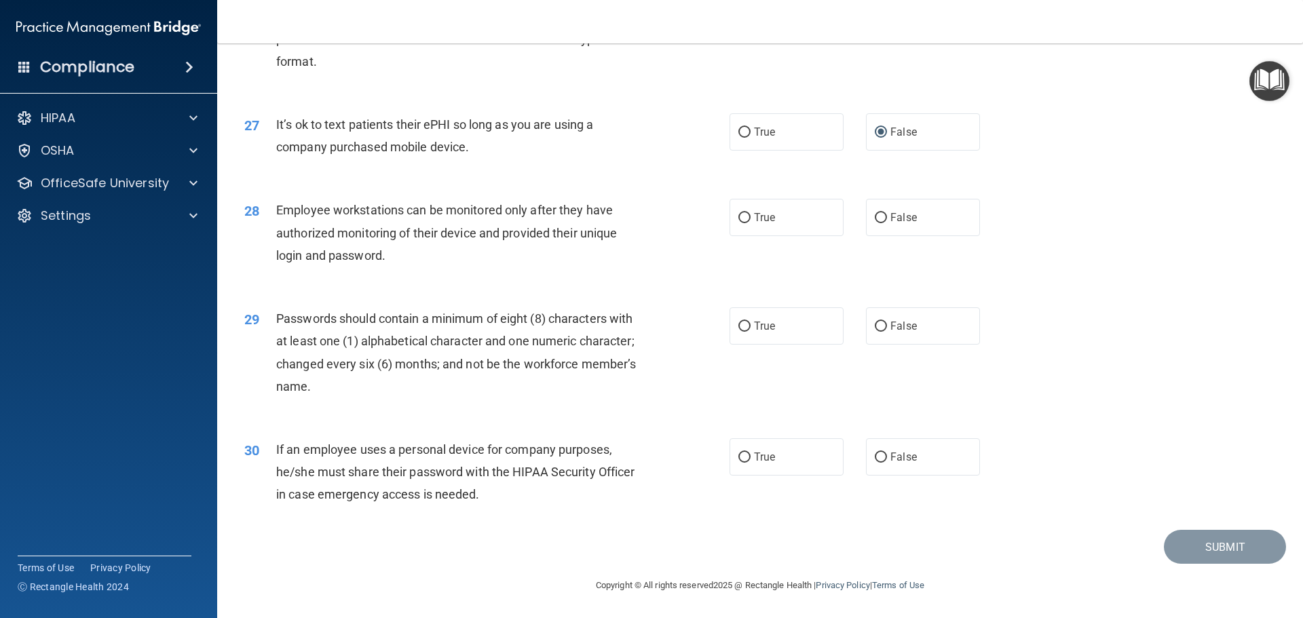
scroll to position [2788, 0]
click at [877, 220] on input "False" at bounding box center [880, 218] width 12 height 10
radio input "true"
click at [738, 328] on input "True" at bounding box center [744, 327] width 12 height 10
radio input "true"
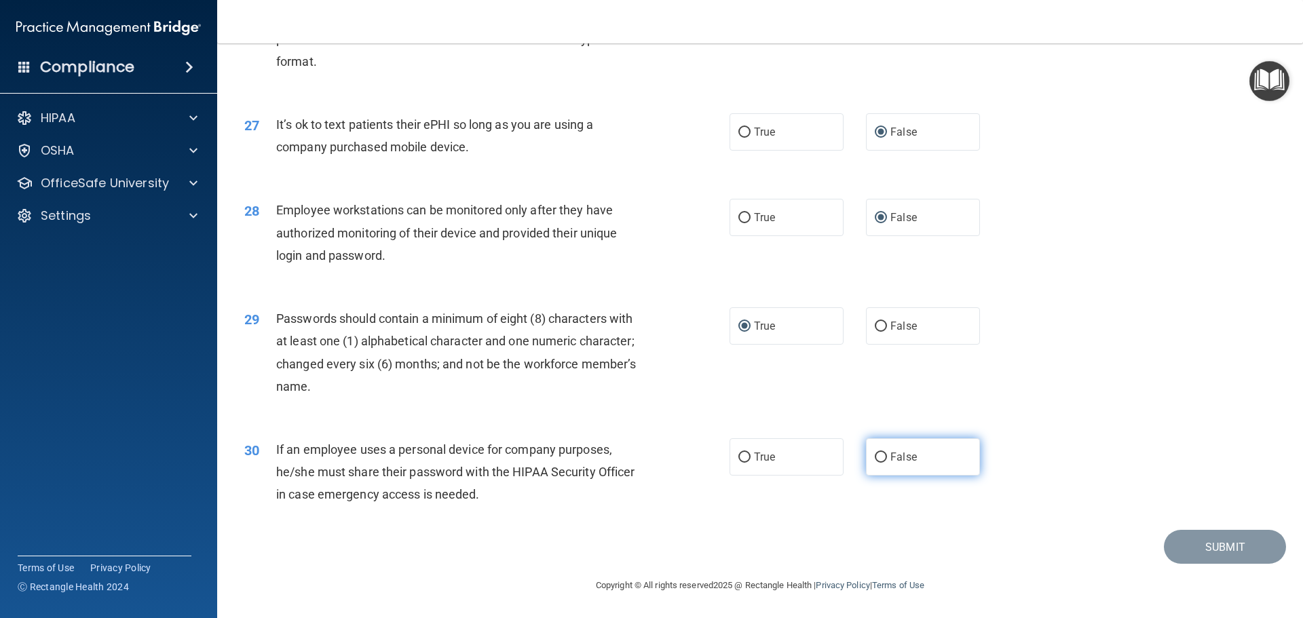
click at [880, 456] on input "False" at bounding box center [880, 458] width 12 height 10
radio input "true"
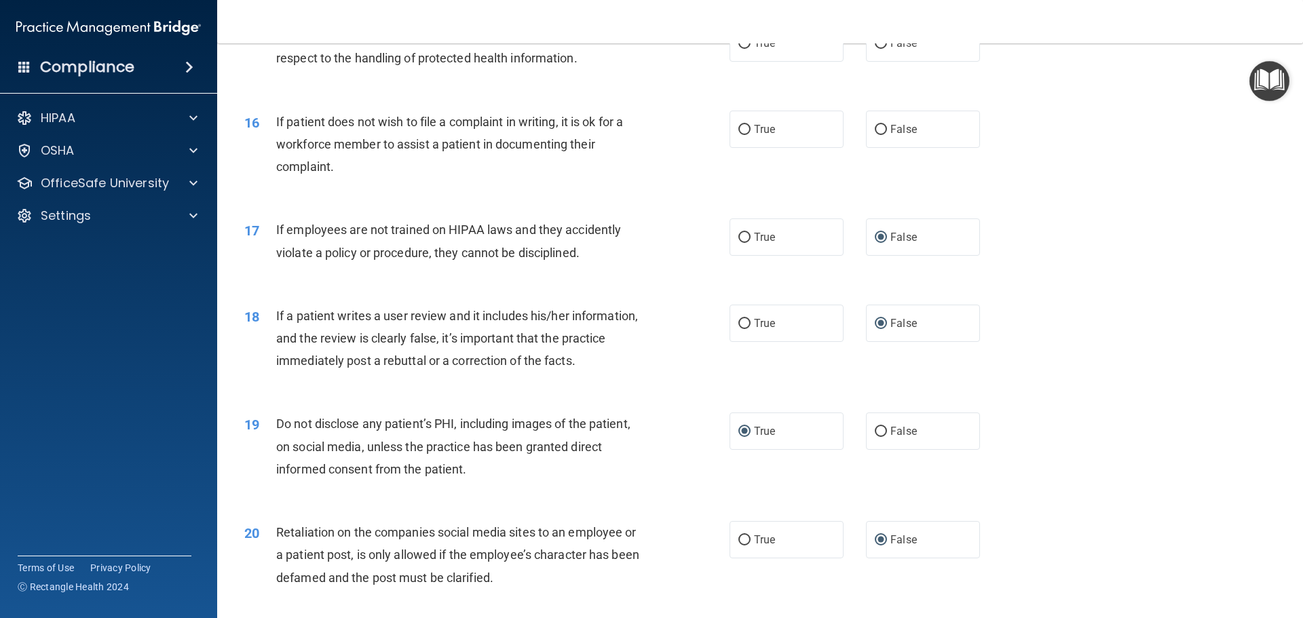
scroll to position [1634, 0]
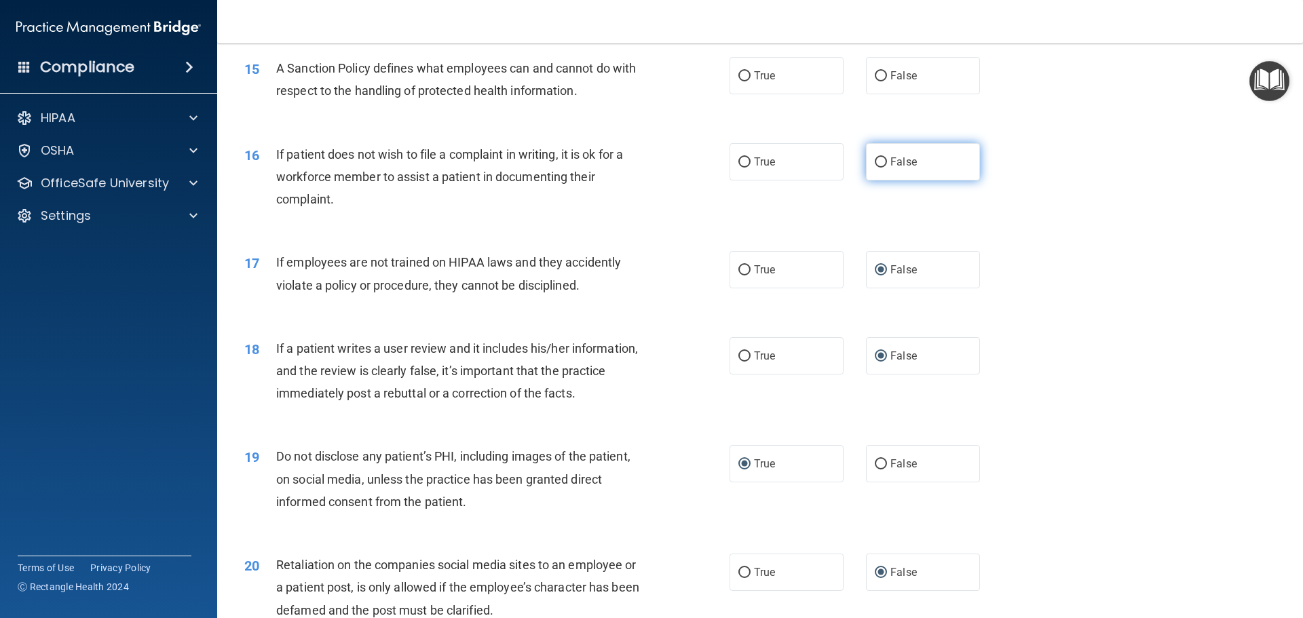
click at [890, 168] on span "False" at bounding box center [903, 161] width 26 height 13
click at [887, 168] on input "False" at bounding box center [880, 162] width 12 height 10
radio input "true"
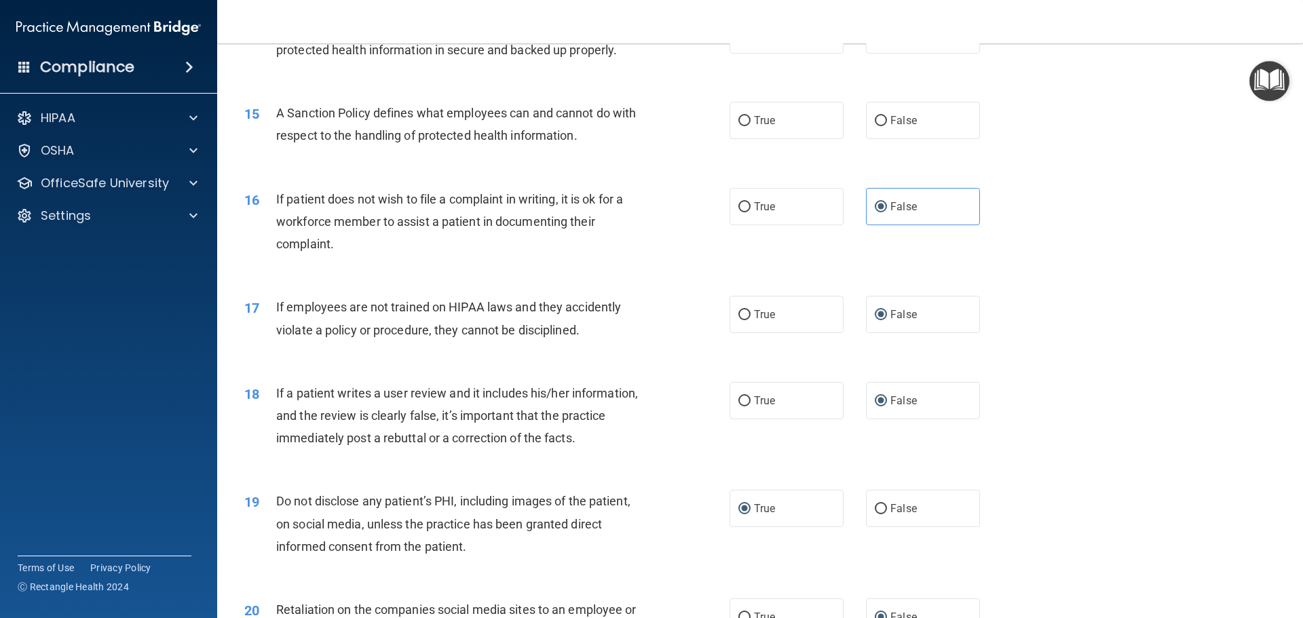
scroll to position [1566, 0]
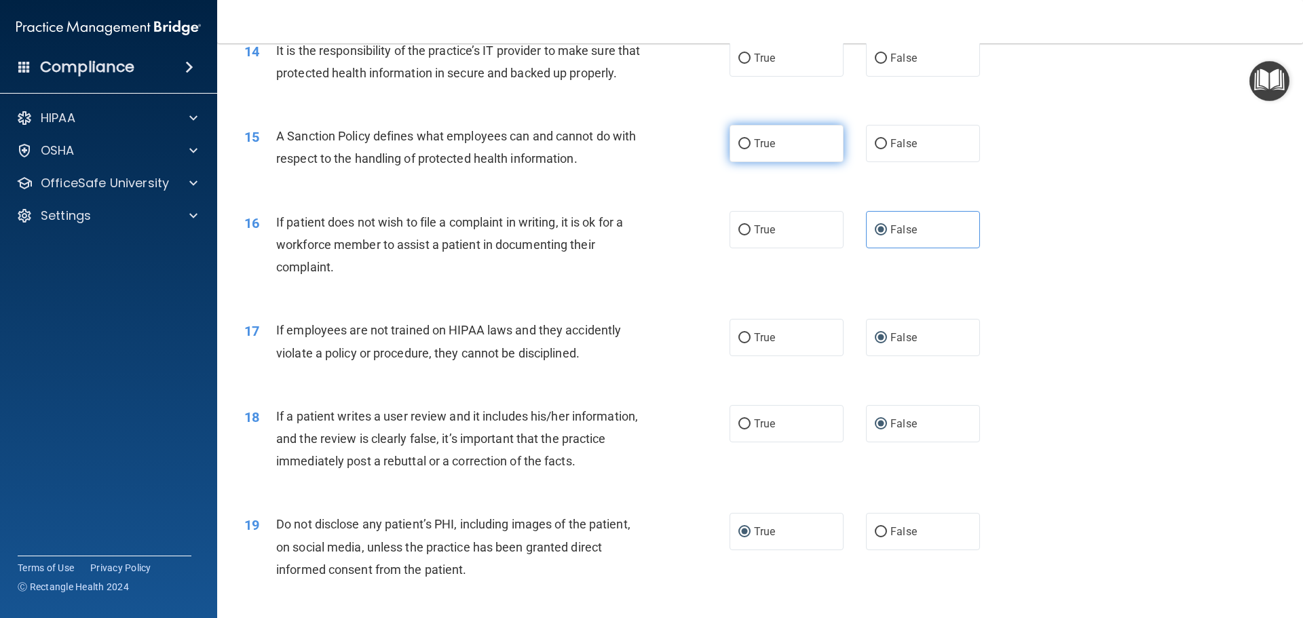
click at [738, 149] on input "True" at bounding box center [744, 144] width 12 height 10
radio input "true"
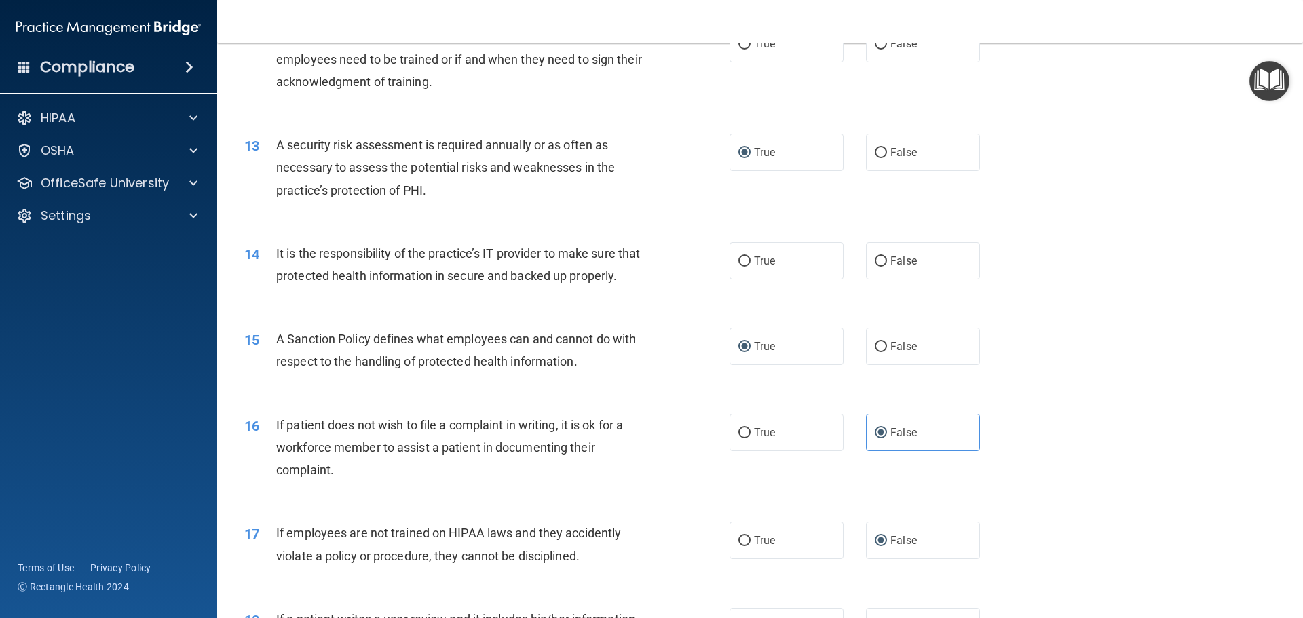
scroll to position [1363, 0]
click at [741, 261] on input "True" at bounding box center [744, 262] width 12 height 10
radio input "true"
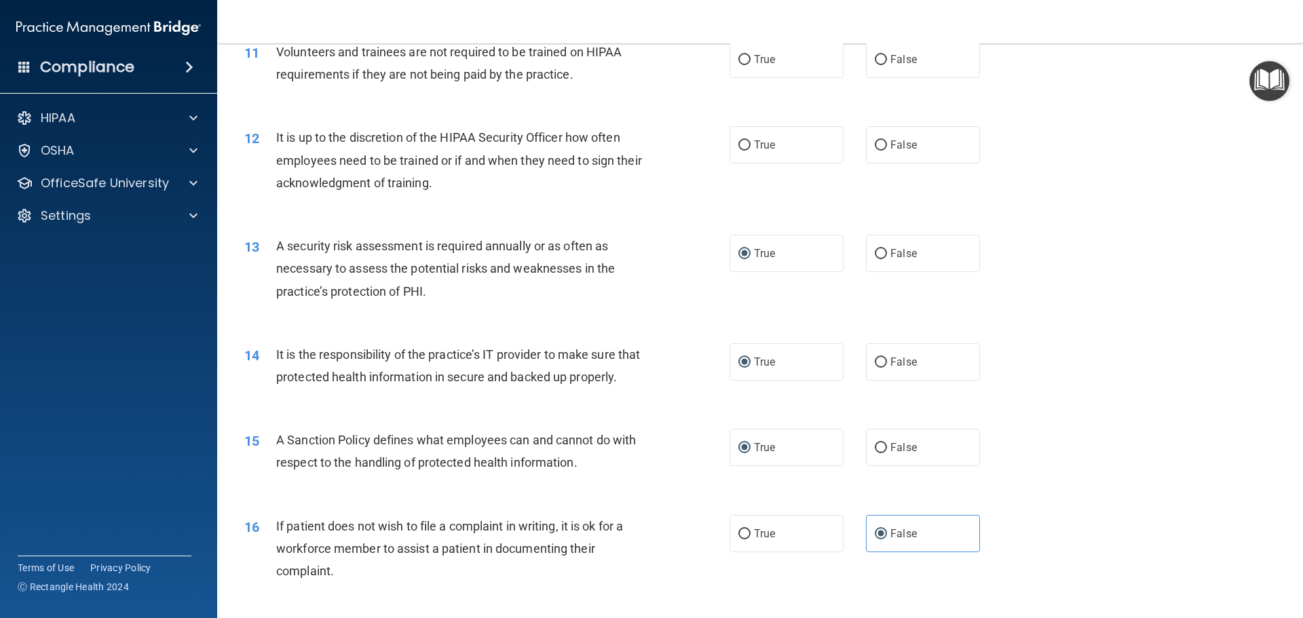
scroll to position [1227, 0]
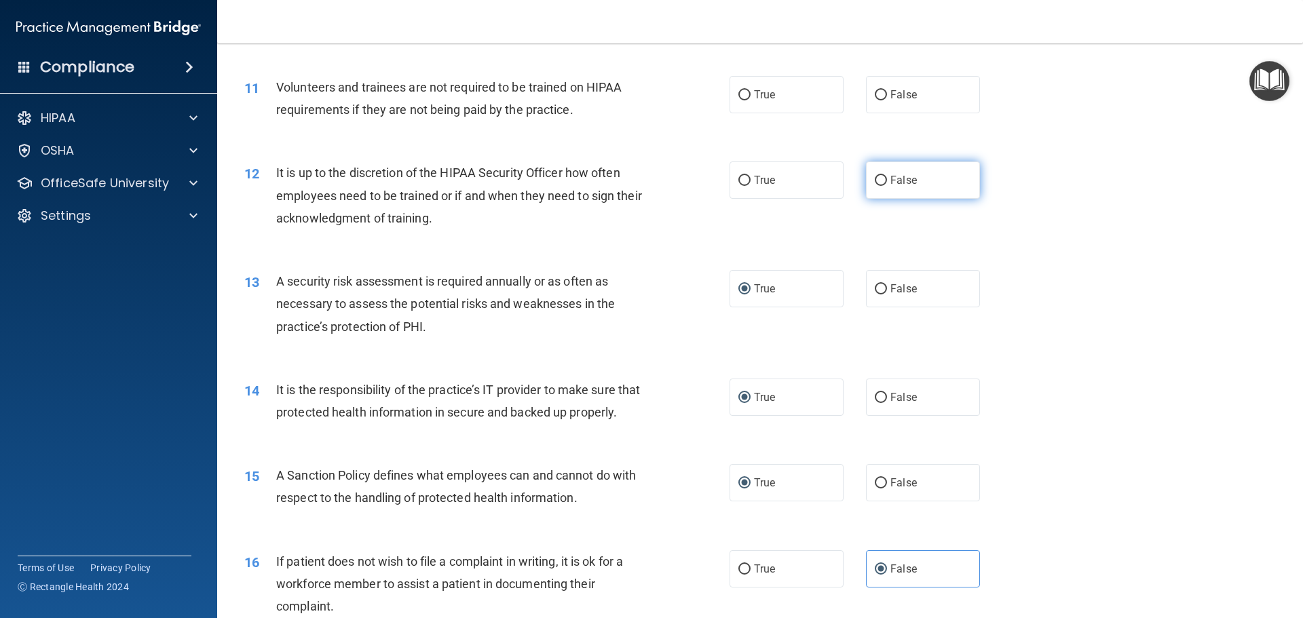
click at [874, 182] on input "False" at bounding box center [880, 181] width 12 height 10
radio input "true"
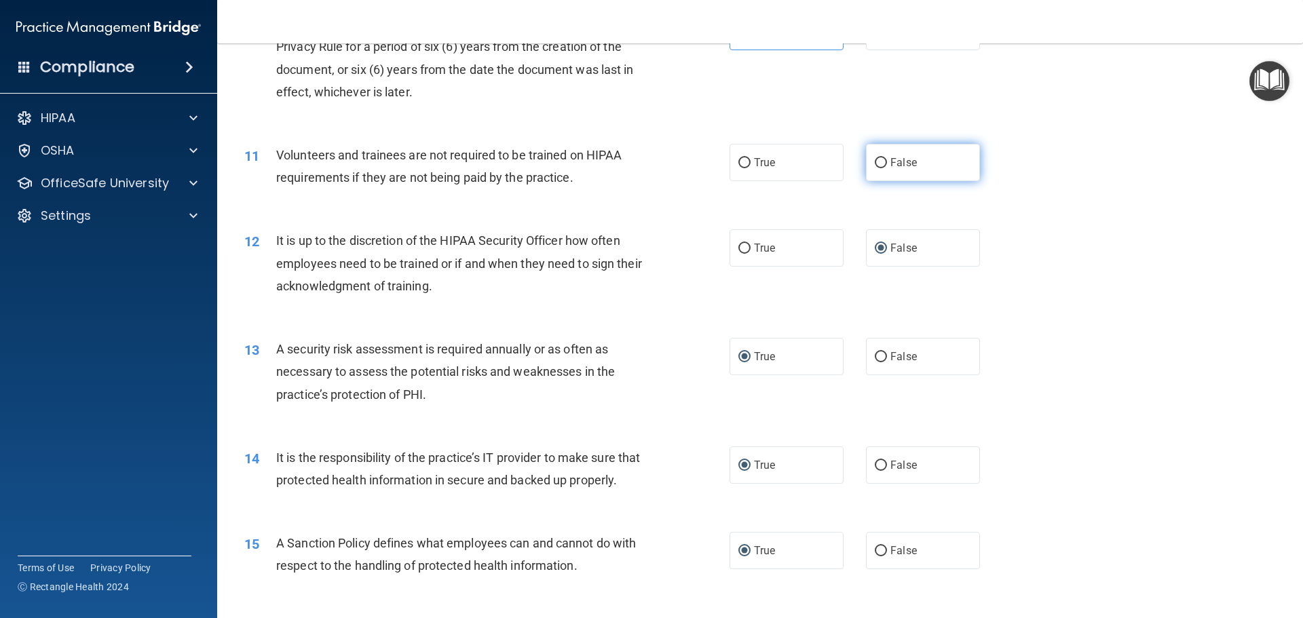
click at [875, 161] on input "False" at bounding box center [880, 163] width 12 height 10
radio input "true"
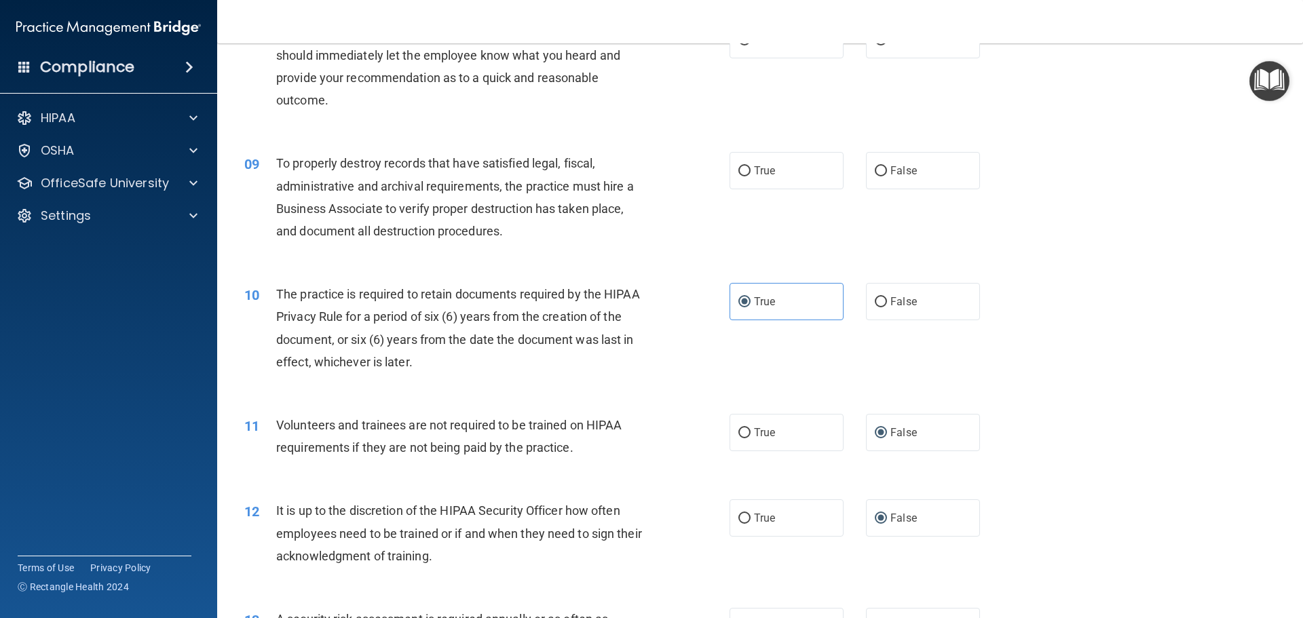
scroll to position [888, 0]
click at [729, 178] on label "True" at bounding box center [786, 171] width 114 height 37
click at [738, 178] on input "True" at bounding box center [744, 173] width 12 height 10
radio input "true"
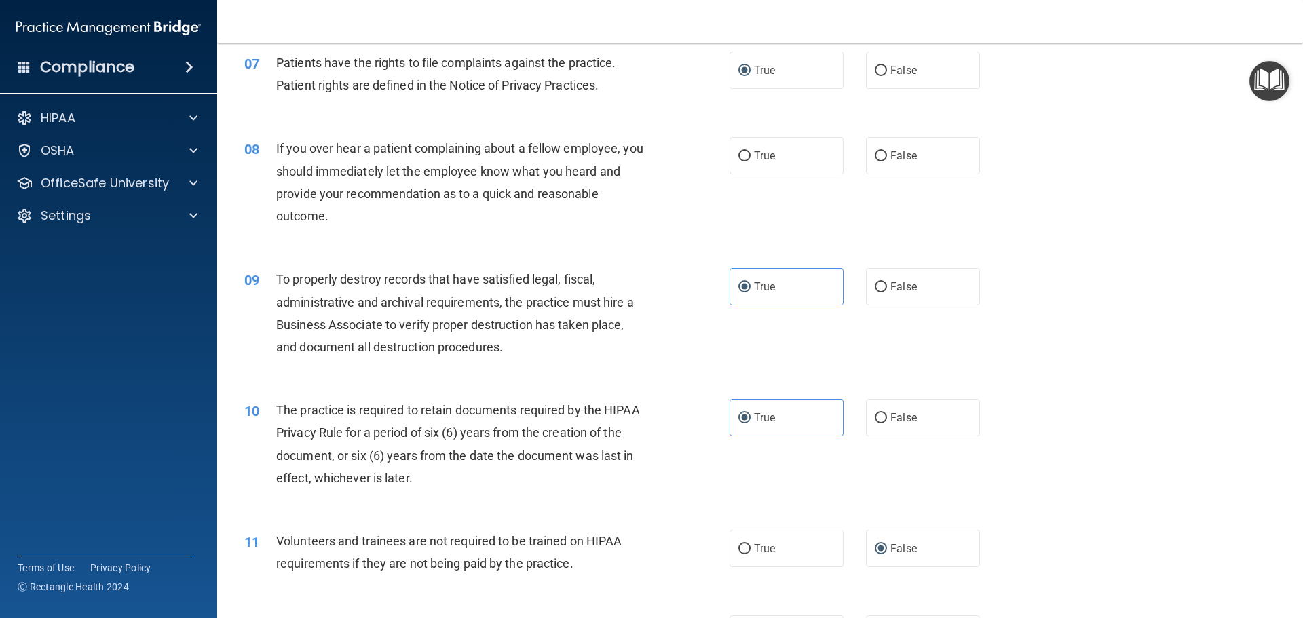
scroll to position [685, 0]
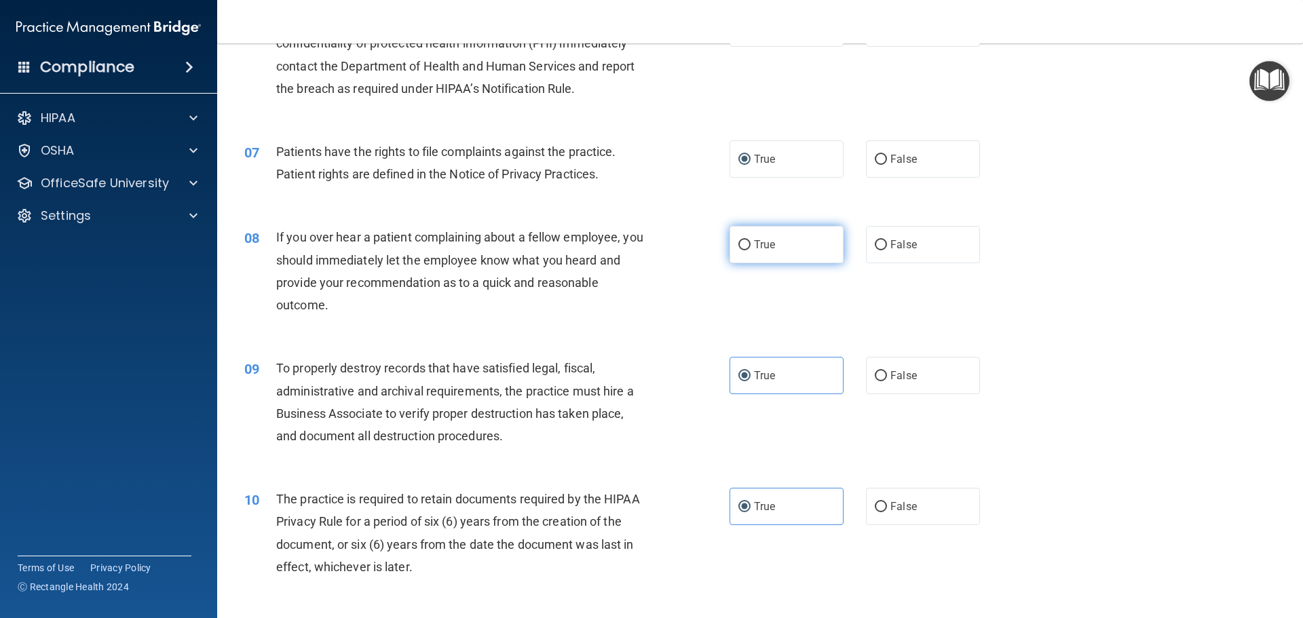
click at [738, 244] on input "True" at bounding box center [744, 245] width 12 height 10
radio input "true"
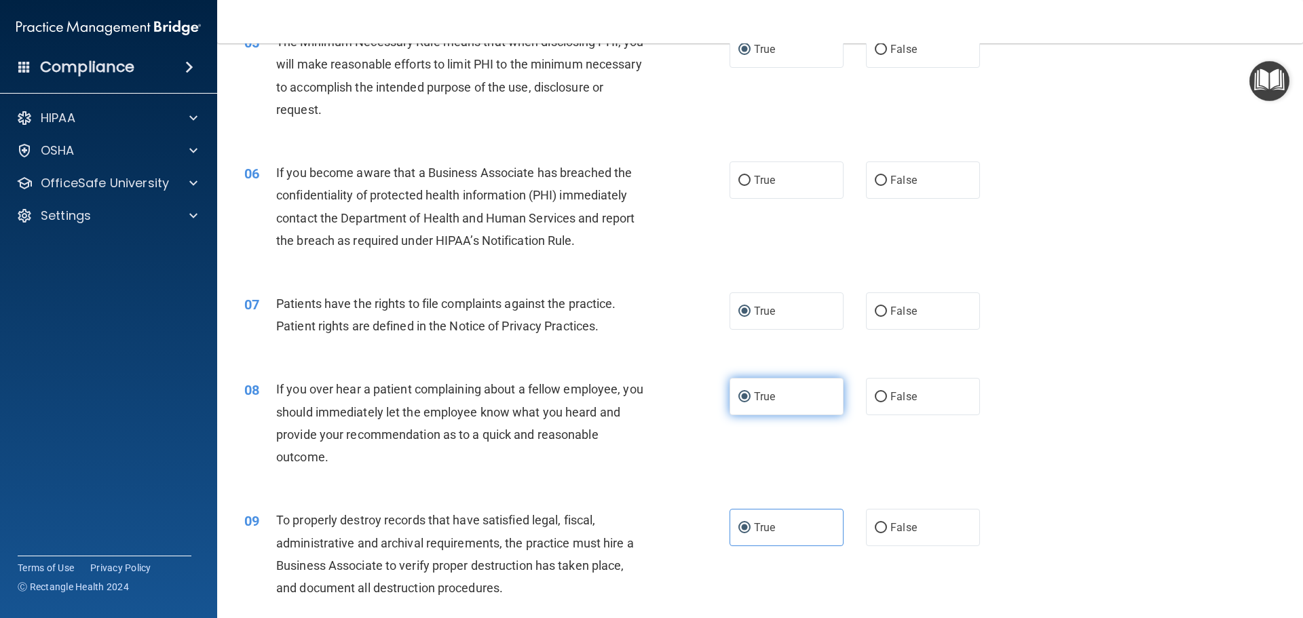
scroll to position [481, 0]
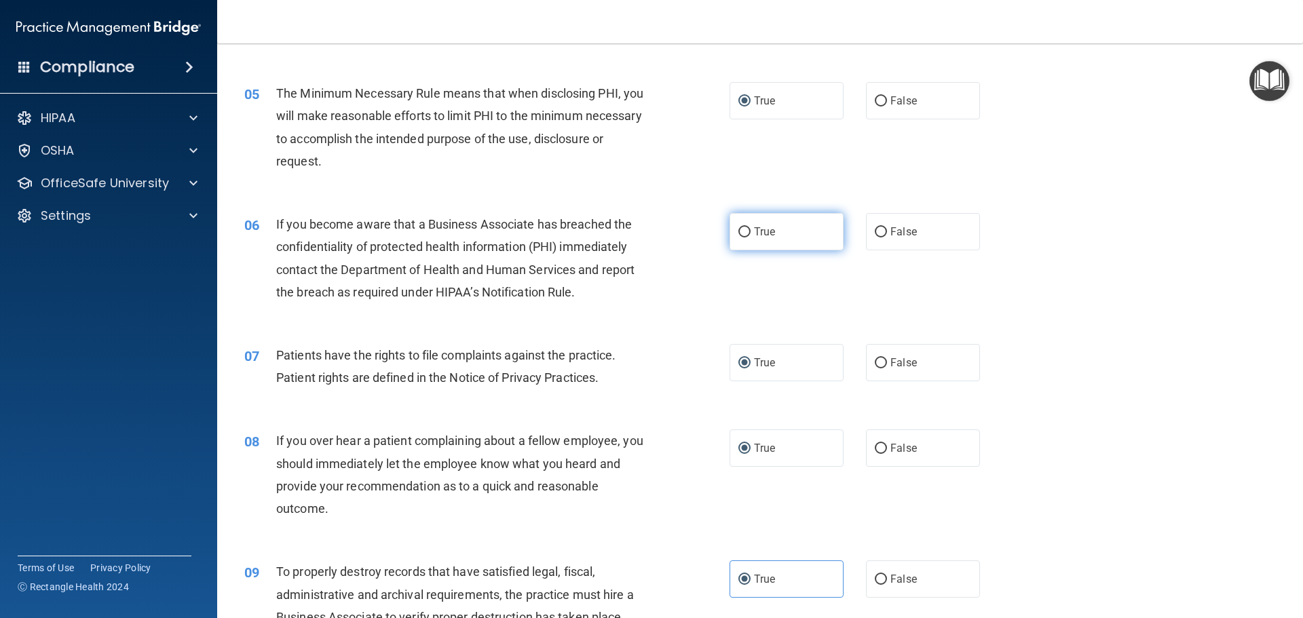
click at [739, 232] on input "True" at bounding box center [744, 232] width 12 height 10
radio input "true"
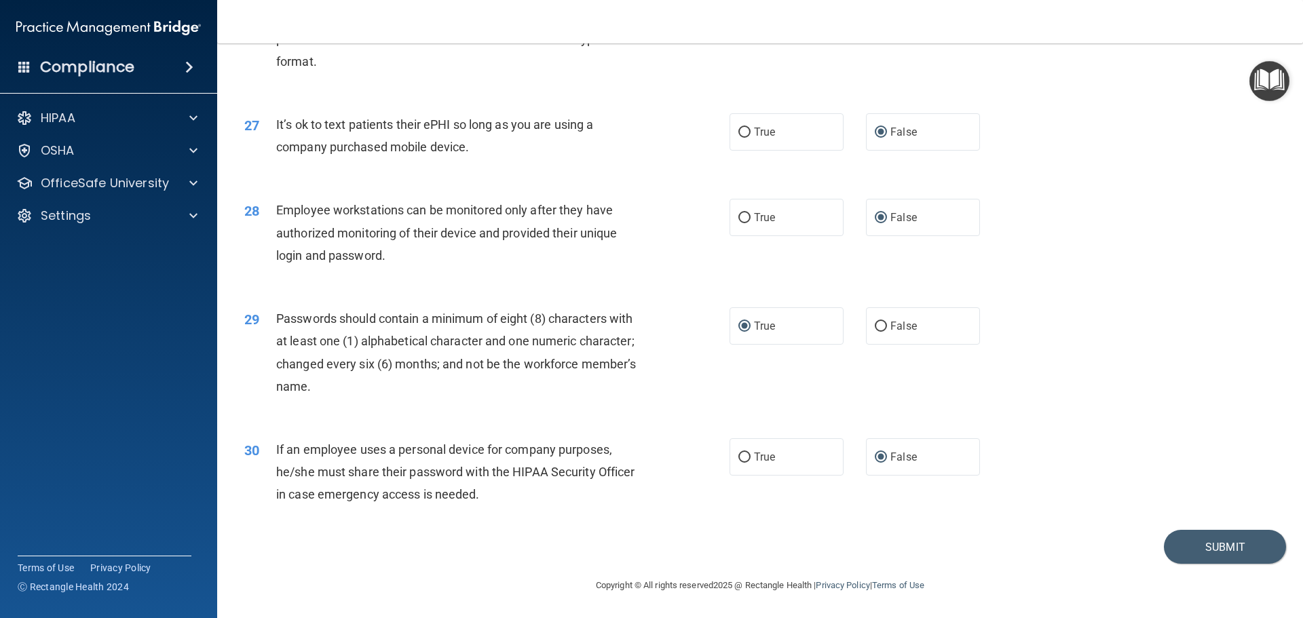
scroll to position [2788, 0]
click at [1208, 548] on button "Submit" at bounding box center [1225, 547] width 122 height 35
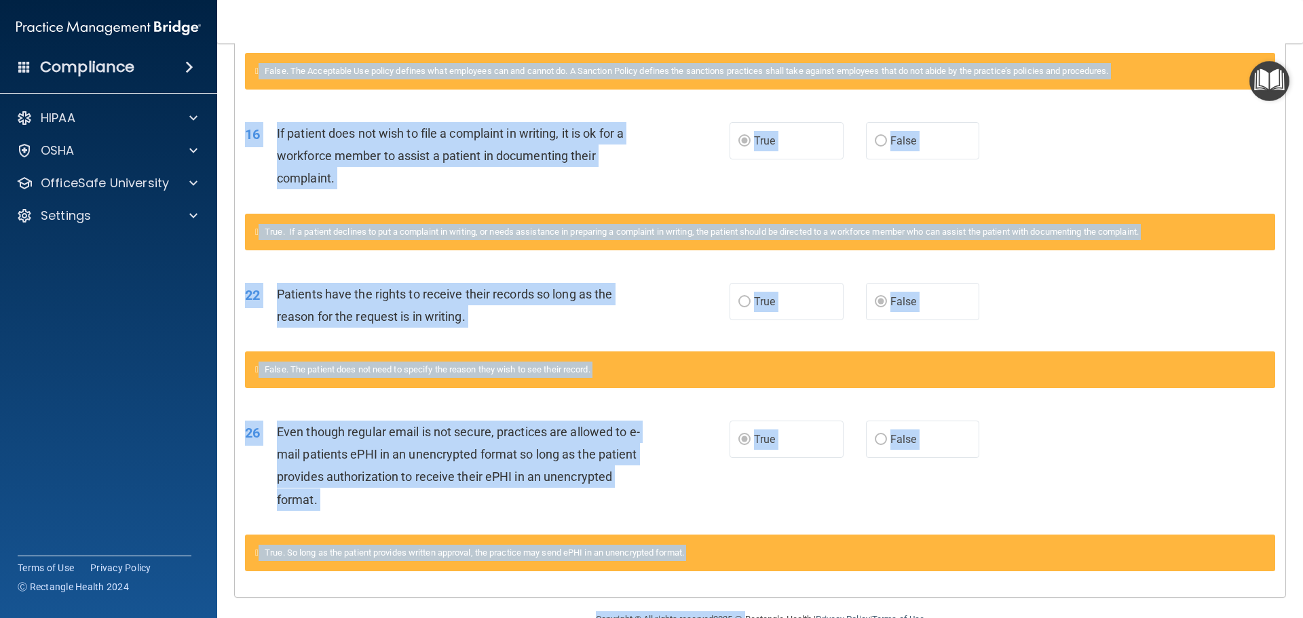
scroll to position [1324, 0]
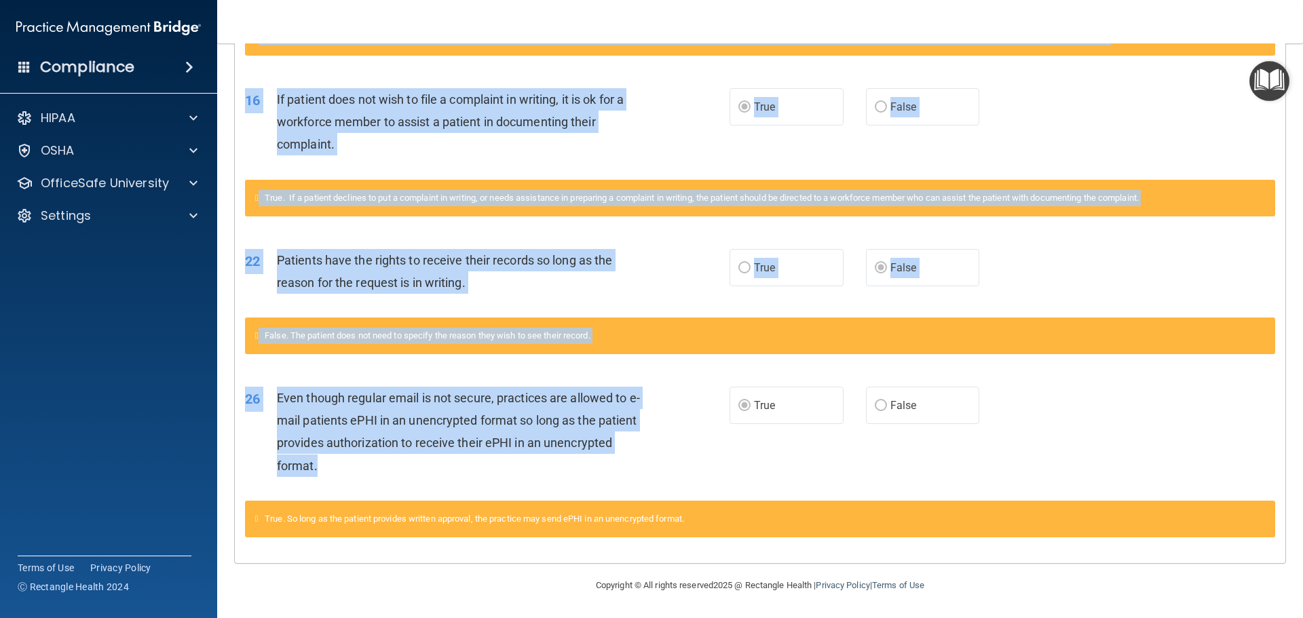
drag, startPoint x: 264, startPoint y: 369, endPoint x: 626, endPoint y: 458, distance: 373.0
click at [768, 467] on div "26 Even though regular email is not secure, practices are allowed to e-mail pat…" at bounding box center [760, 435] width 1050 height 131
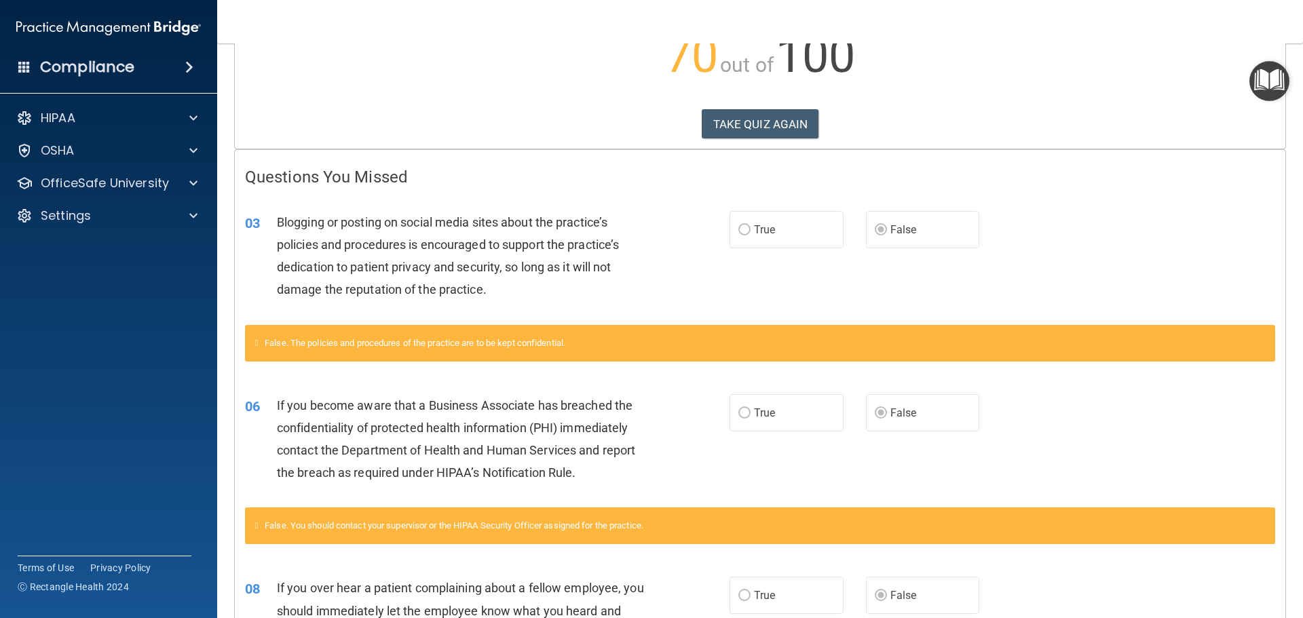
scroll to position [102, 0]
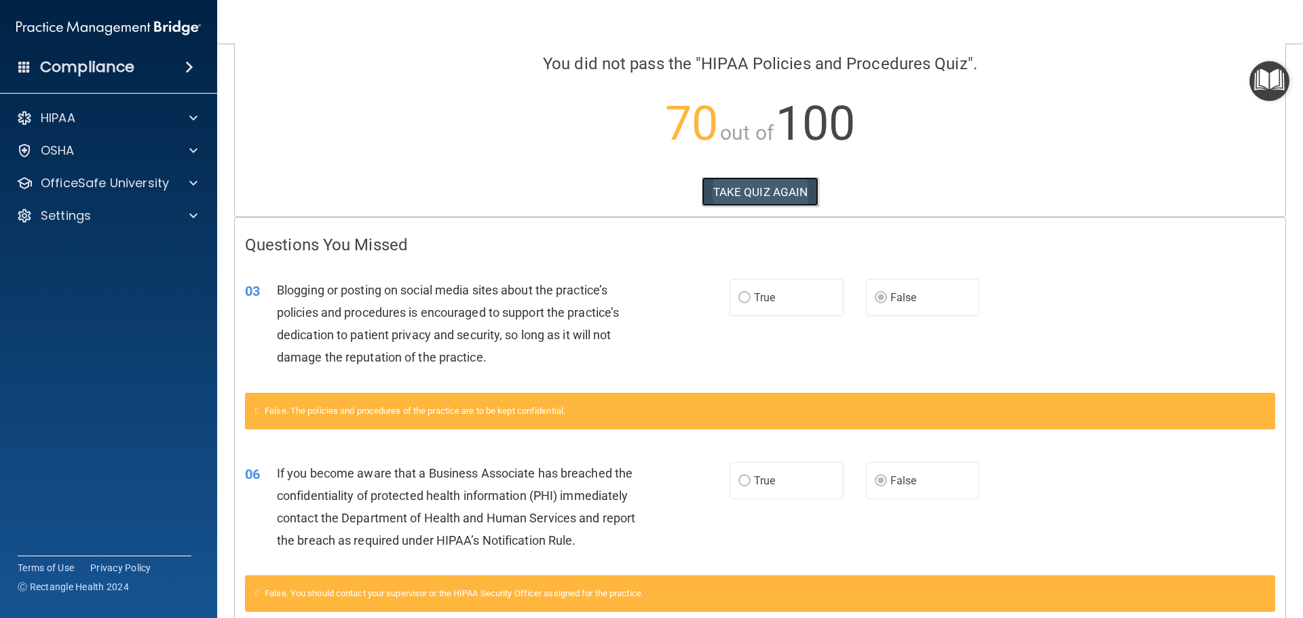
click at [792, 191] on button "TAKE QUIZ AGAIN" at bounding box center [759, 192] width 117 height 30
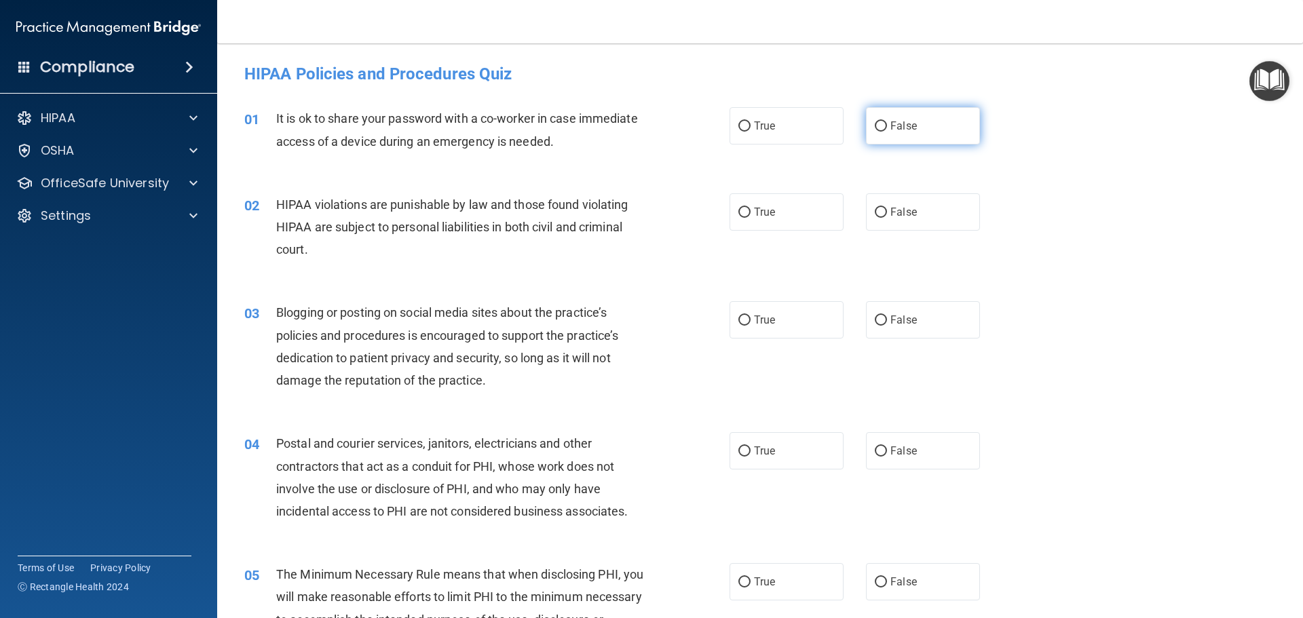
click at [874, 128] on input "False" at bounding box center [880, 126] width 12 height 10
radio input "true"
click at [739, 211] on input "True" at bounding box center [744, 213] width 12 height 10
radio input "true"
drag, startPoint x: 742, startPoint y: 318, endPoint x: 708, endPoint y: 350, distance: 46.6
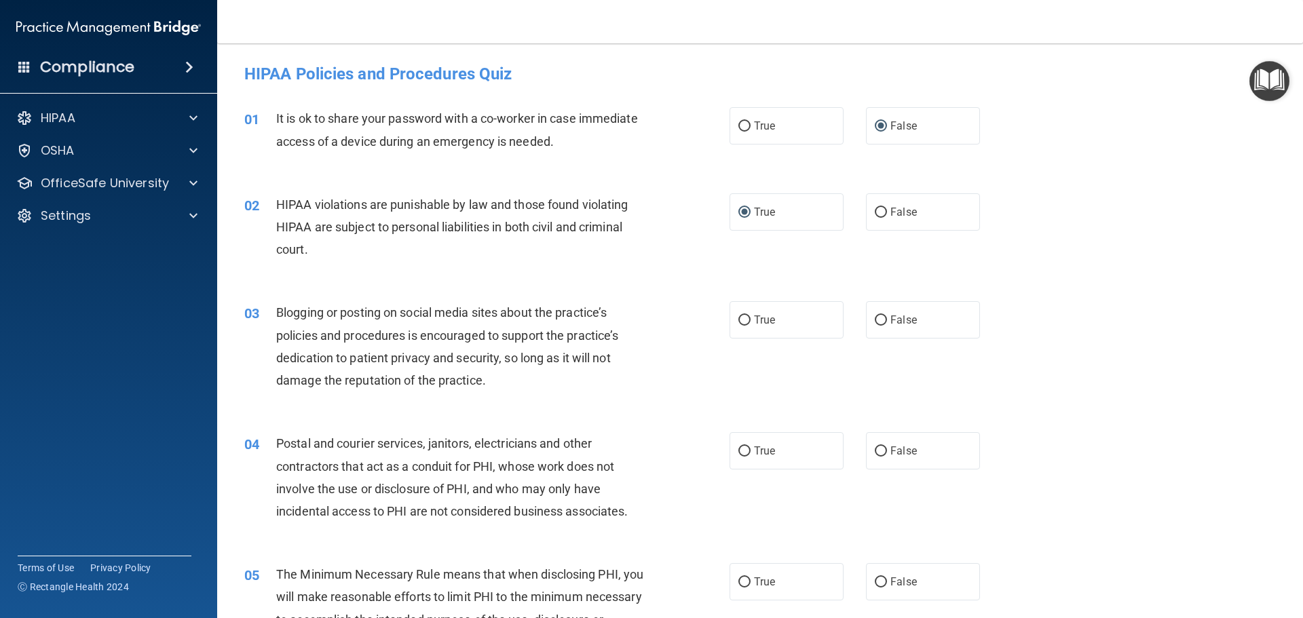
click at [742, 319] on input "True" at bounding box center [744, 320] width 12 height 10
radio input "true"
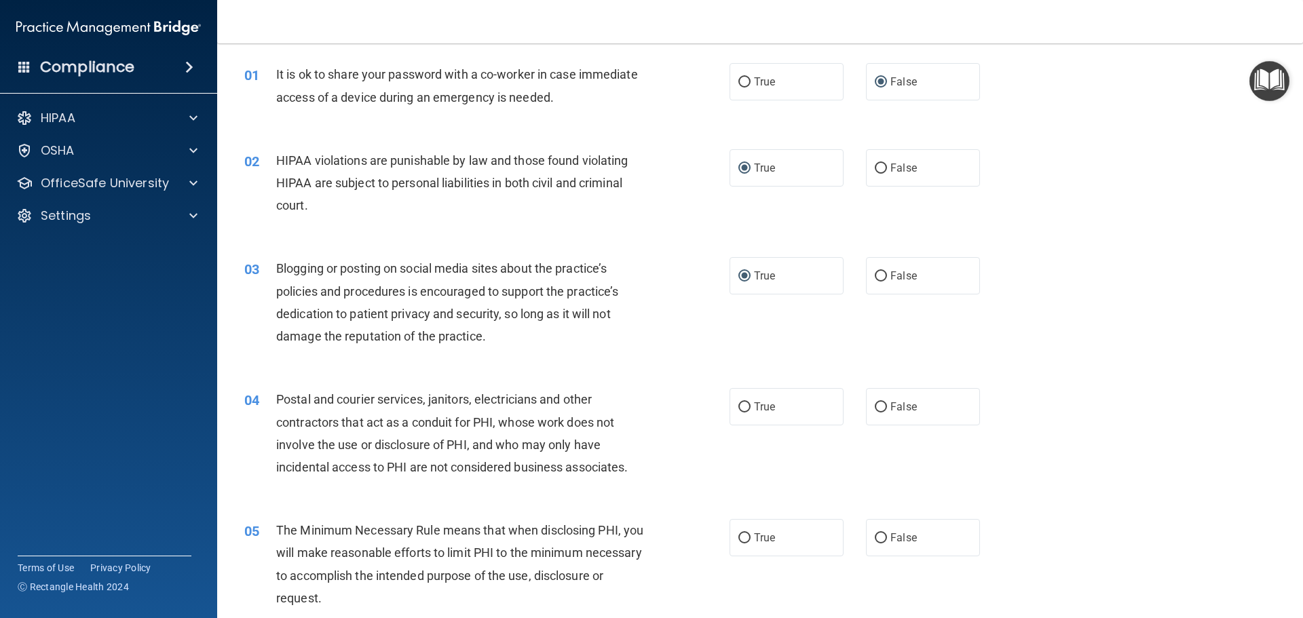
scroll to position [68, 0]
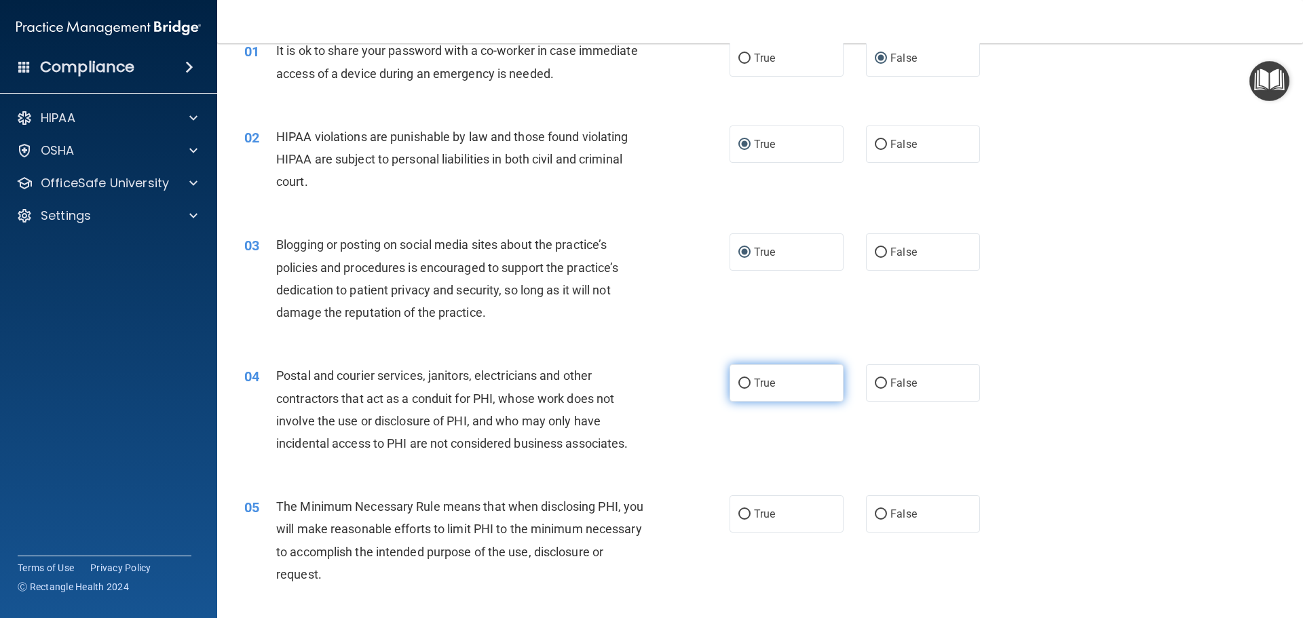
click at [742, 383] on input "True" at bounding box center [744, 384] width 12 height 10
radio input "true"
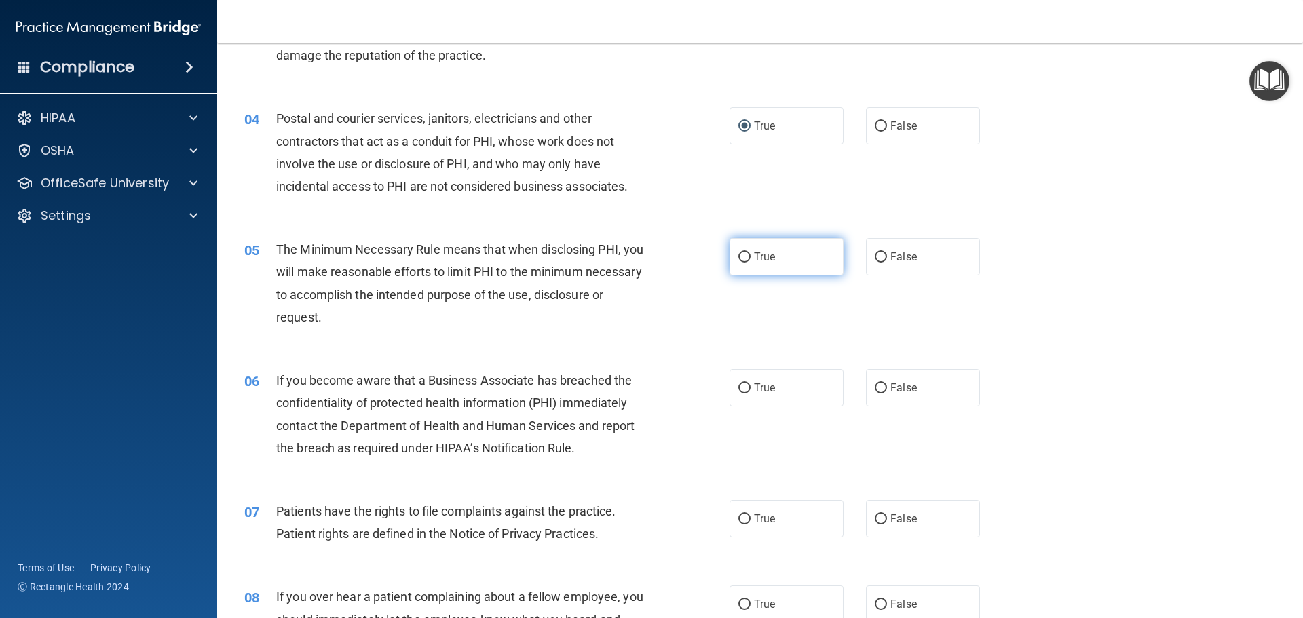
scroll to position [339, 0]
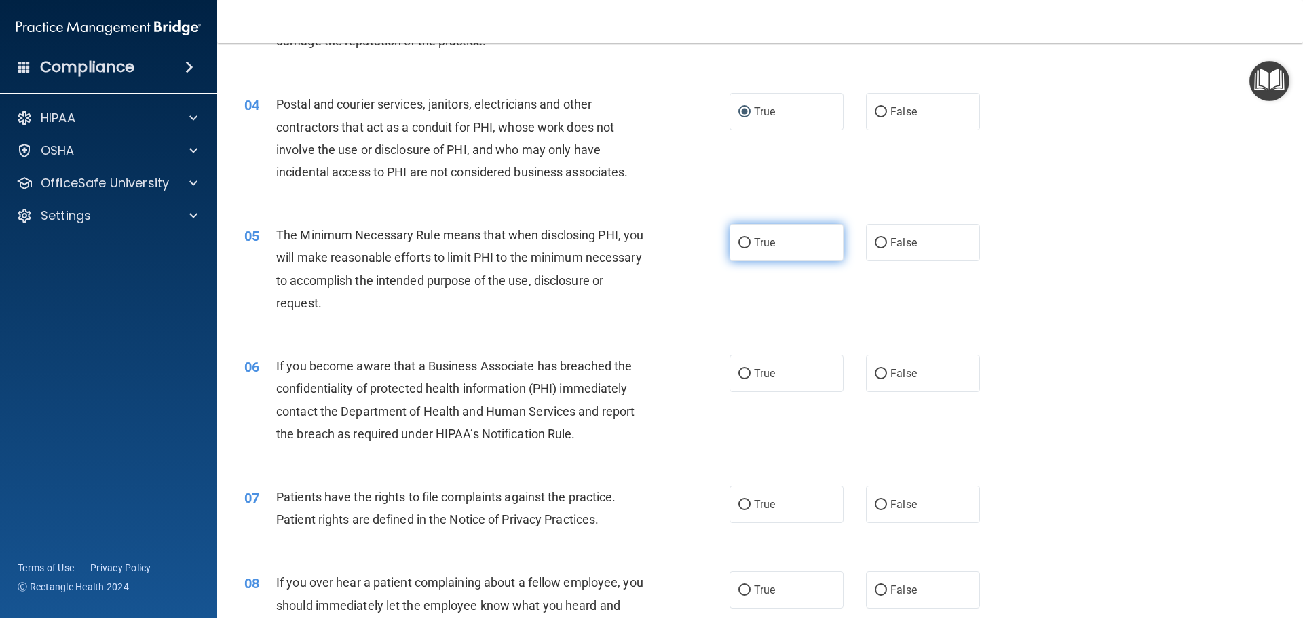
click at [742, 247] on input "True" at bounding box center [744, 243] width 12 height 10
radio input "true"
click at [740, 378] on input "True" at bounding box center [744, 374] width 12 height 10
radio input "true"
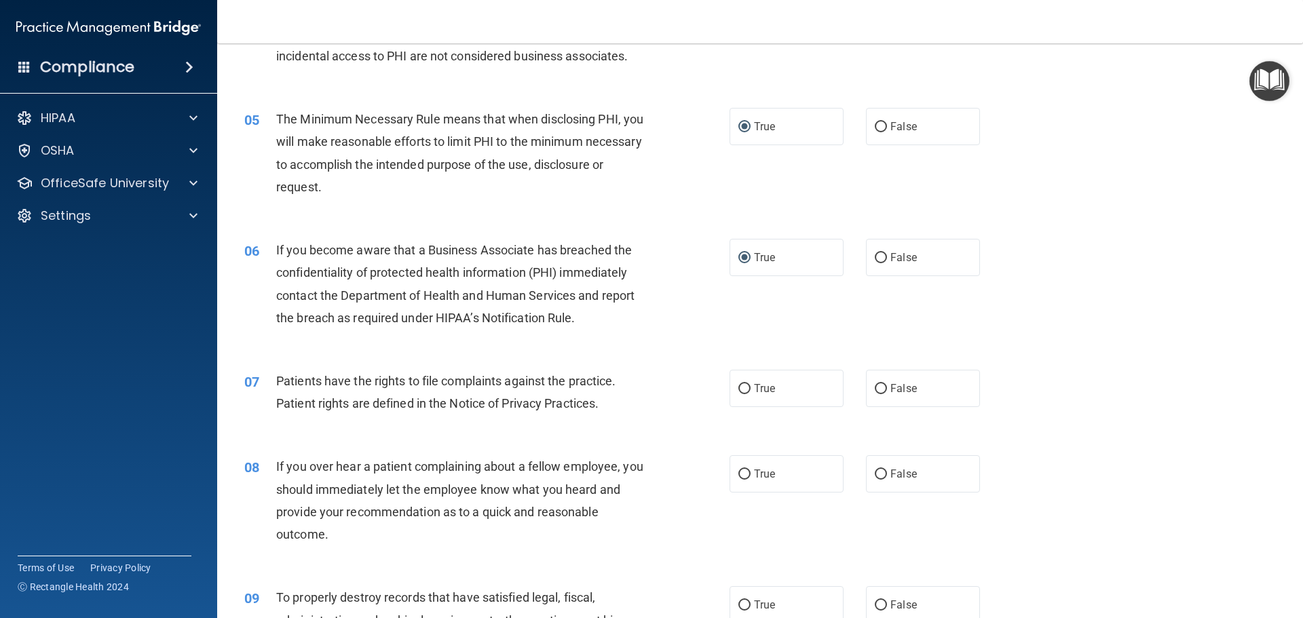
scroll to position [475, 0]
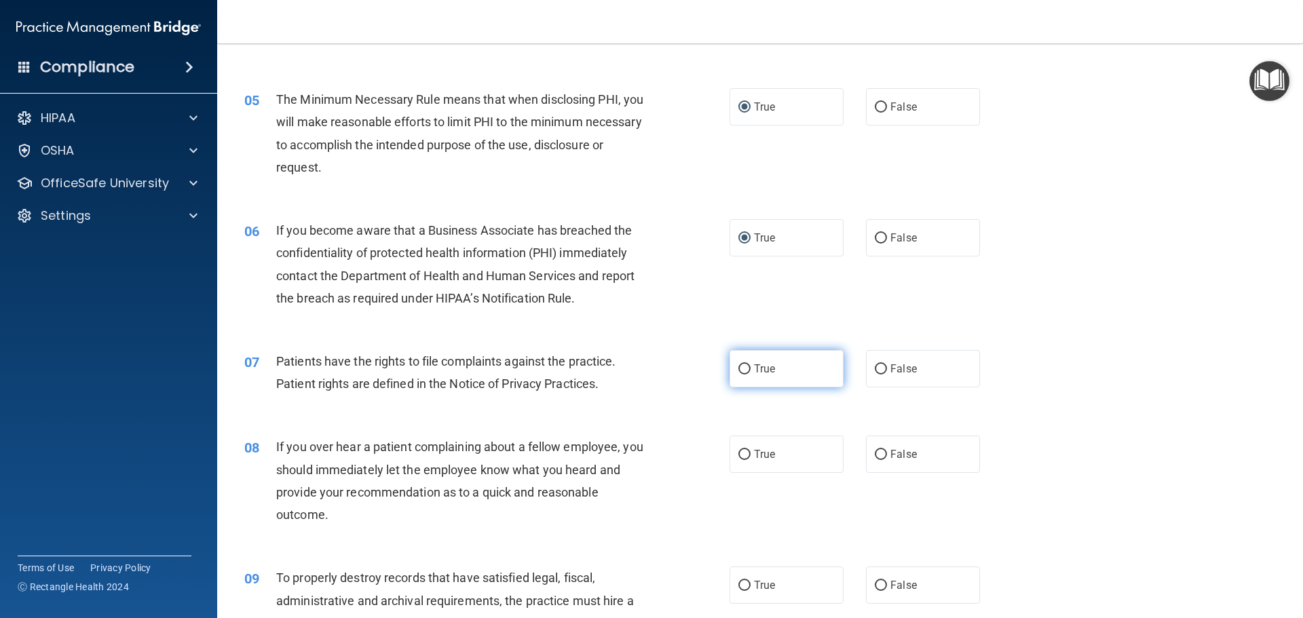
click at [746, 369] on label "True" at bounding box center [786, 368] width 114 height 37
click at [746, 369] on input "True" at bounding box center [744, 369] width 12 height 10
radio input "true"
click at [738, 453] on input "True" at bounding box center [744, 455] width 12 height 10
radio input "true"
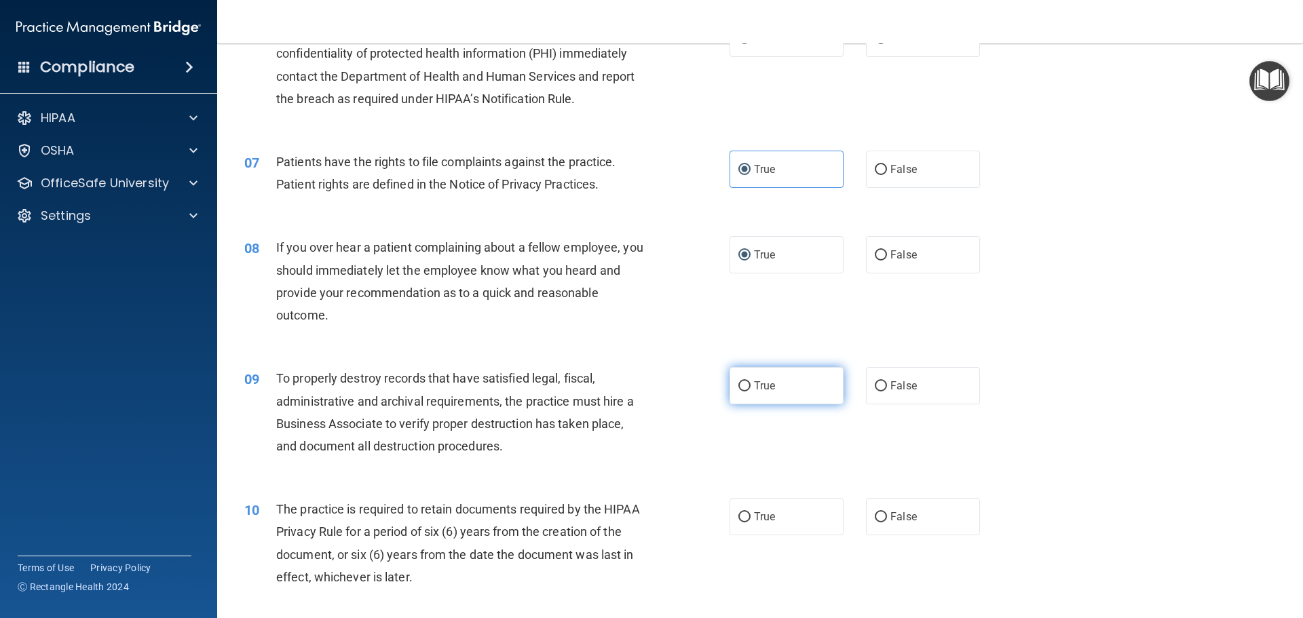
scroll to position [678, 0]
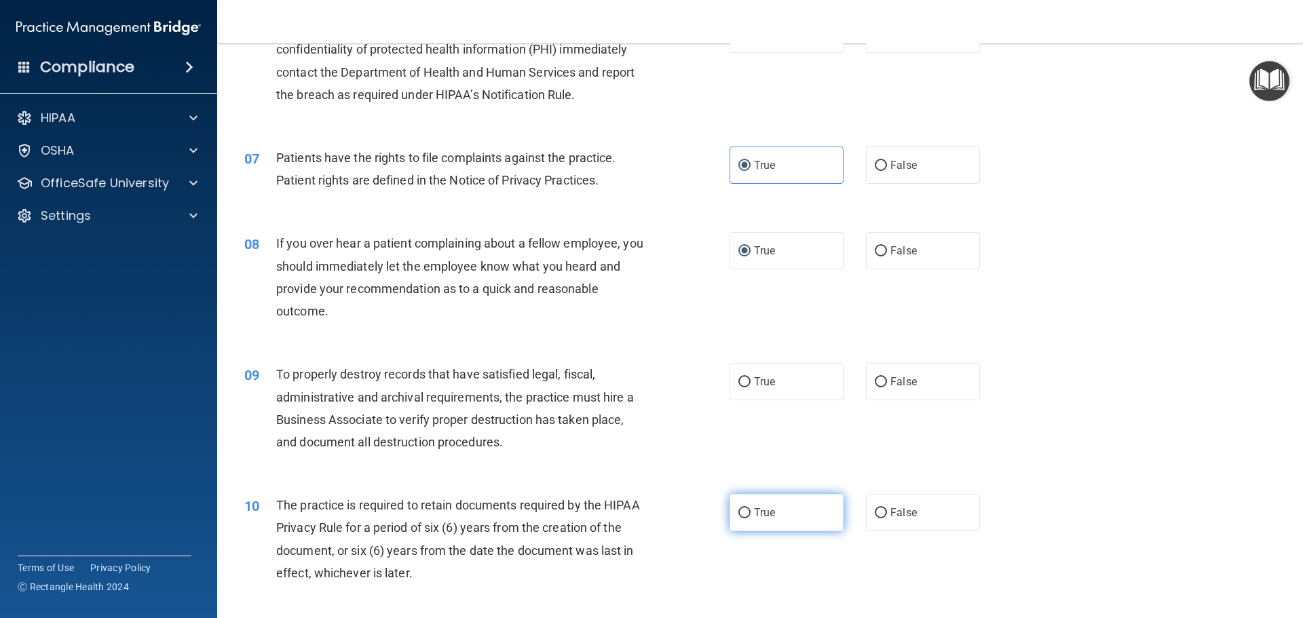
click at [742, 512] on input "True" at bounding box center [744, 513] width 12 height 10
radio input "true"
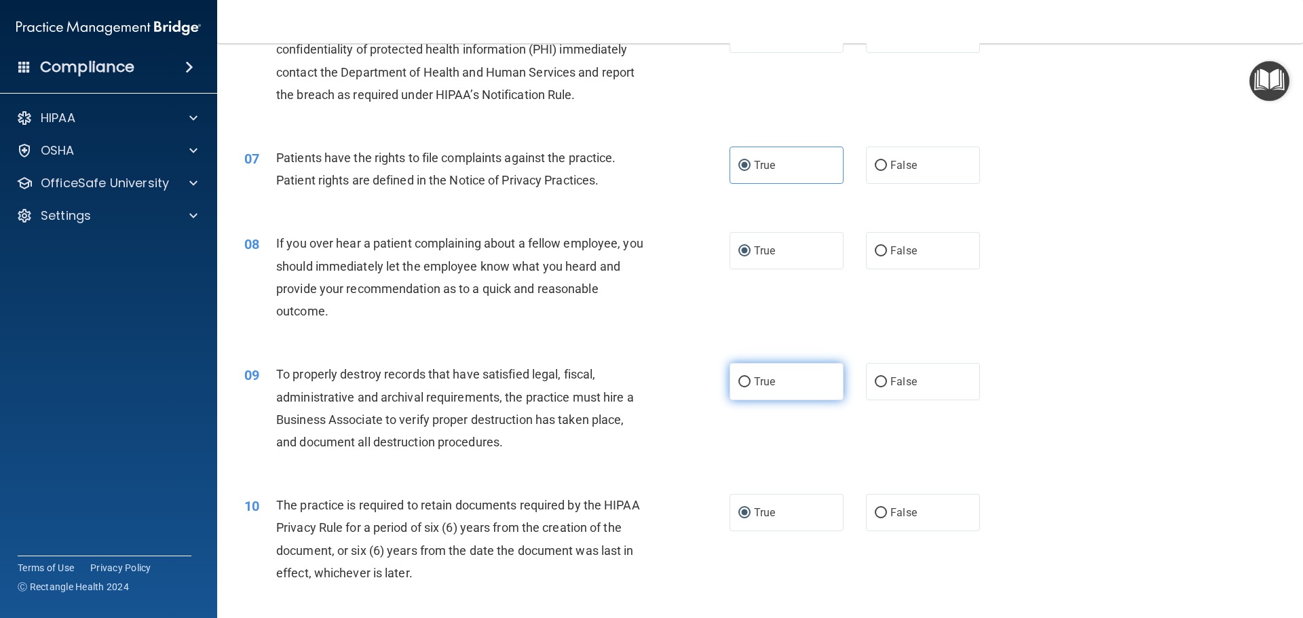
click at [742, 383] on input "True" at bounding box center [744, 382] width 12 height 10
radio input "true"
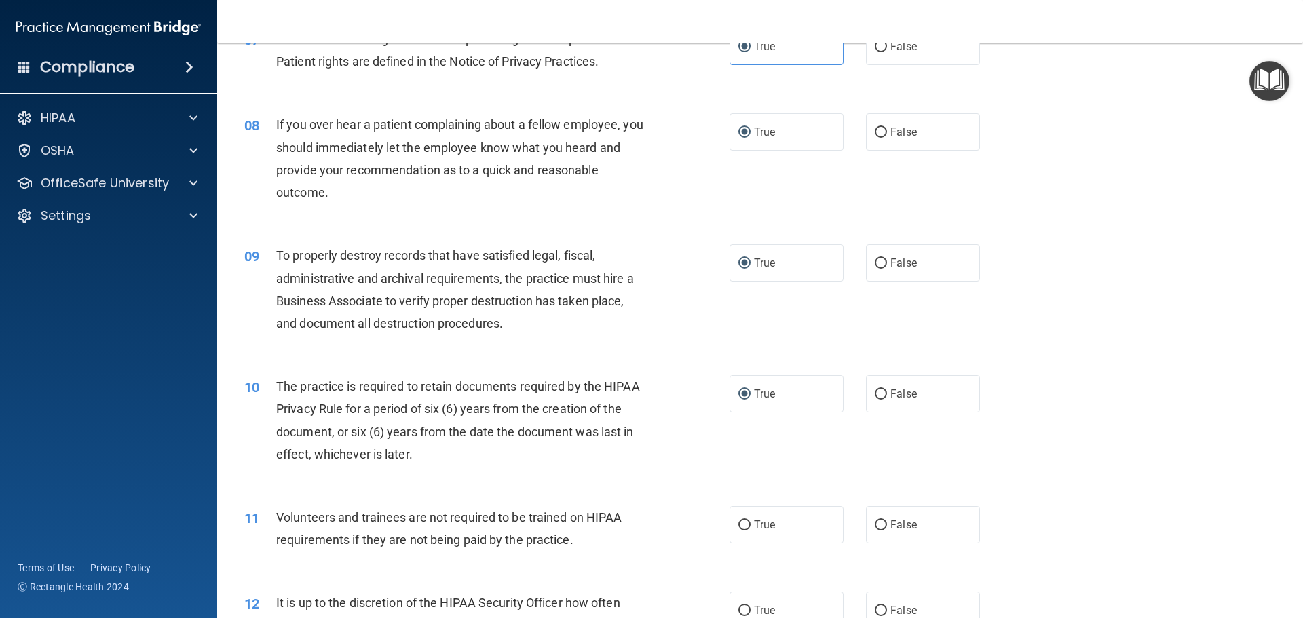
scroll to position [814, 0]
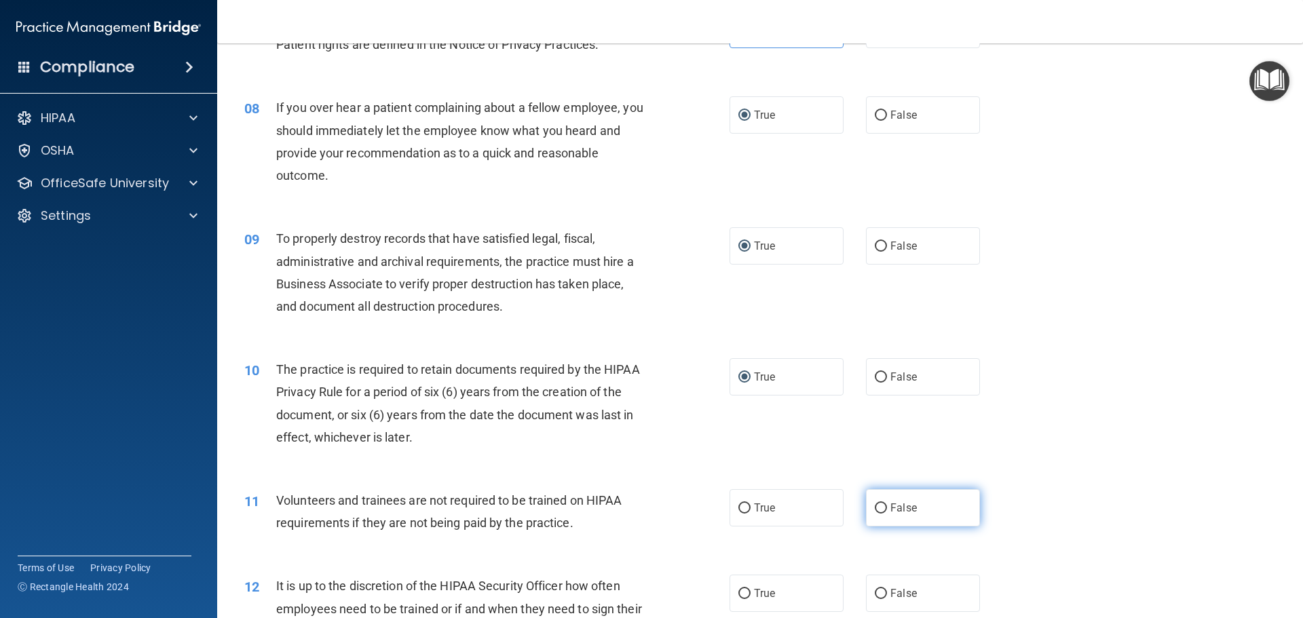
click at [878, 510] on input "False" at bounding box center [880, 508] width 12 height 10
radio input "true"
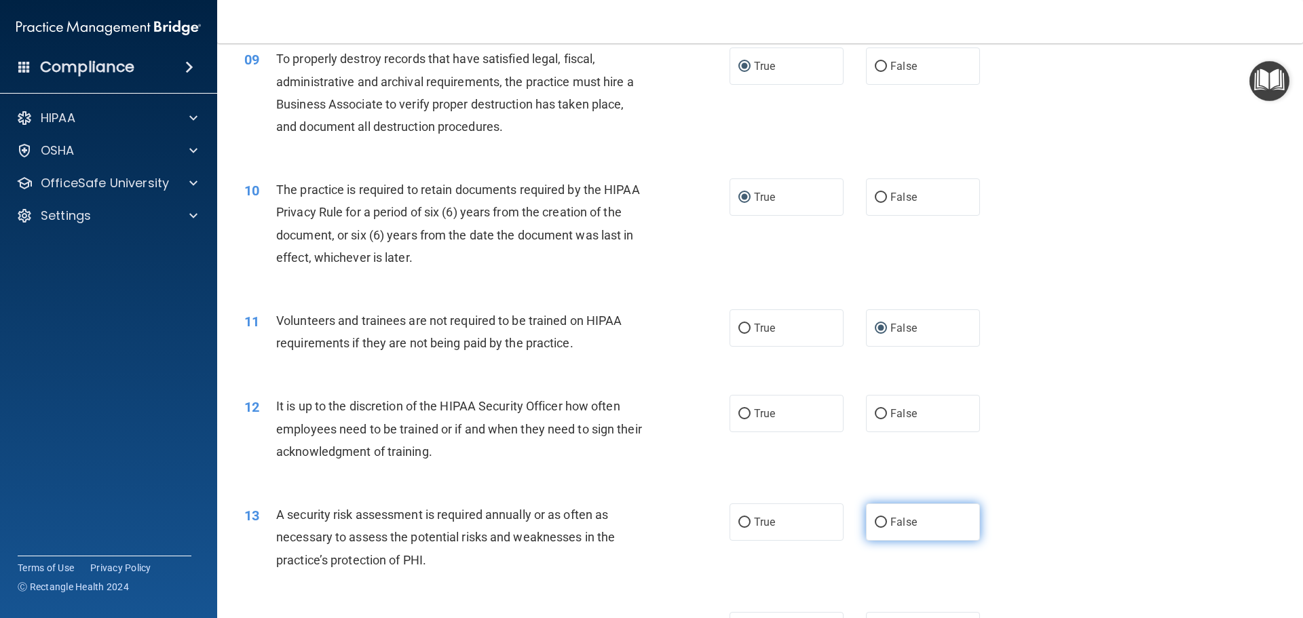
scroll to position [1018, 0]
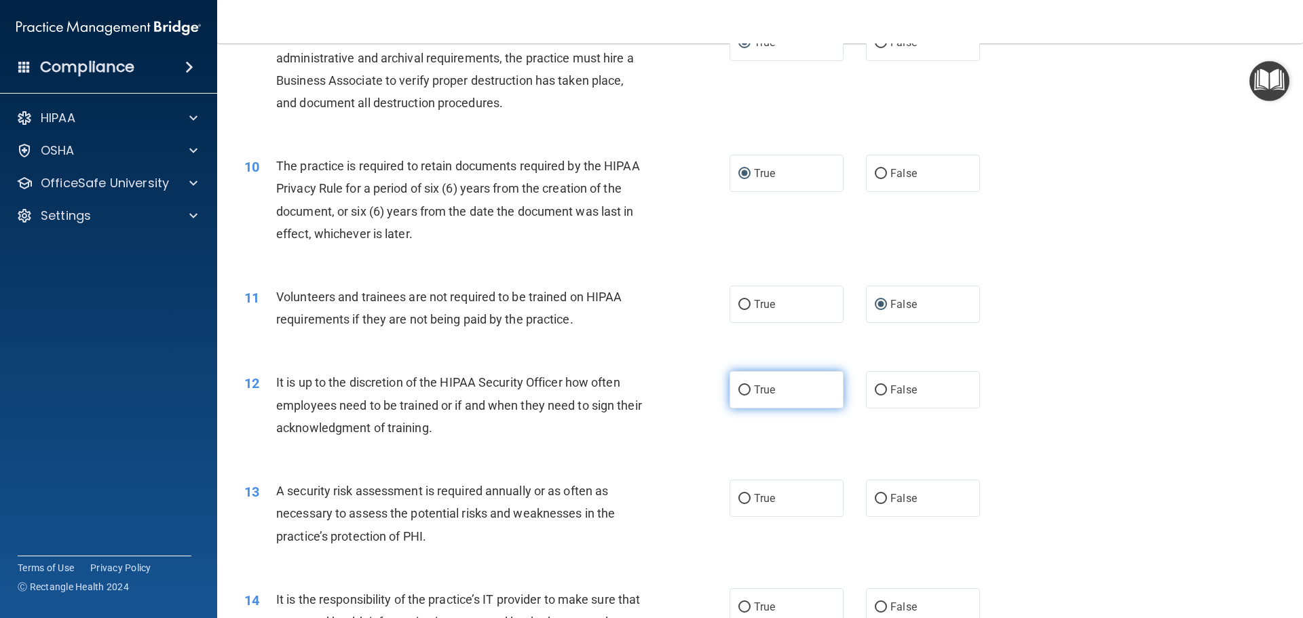
click at [751, 398] on label "True" at bounding box center [786, 389] width 114 height 37
click at [750, 396] on input "True" at bounding box center [744, 390] width 12 height 10
radio input "true"
click at [876, 392] on input "False" at bounding box center [880, 390] width 12 height 10
radio input "true"
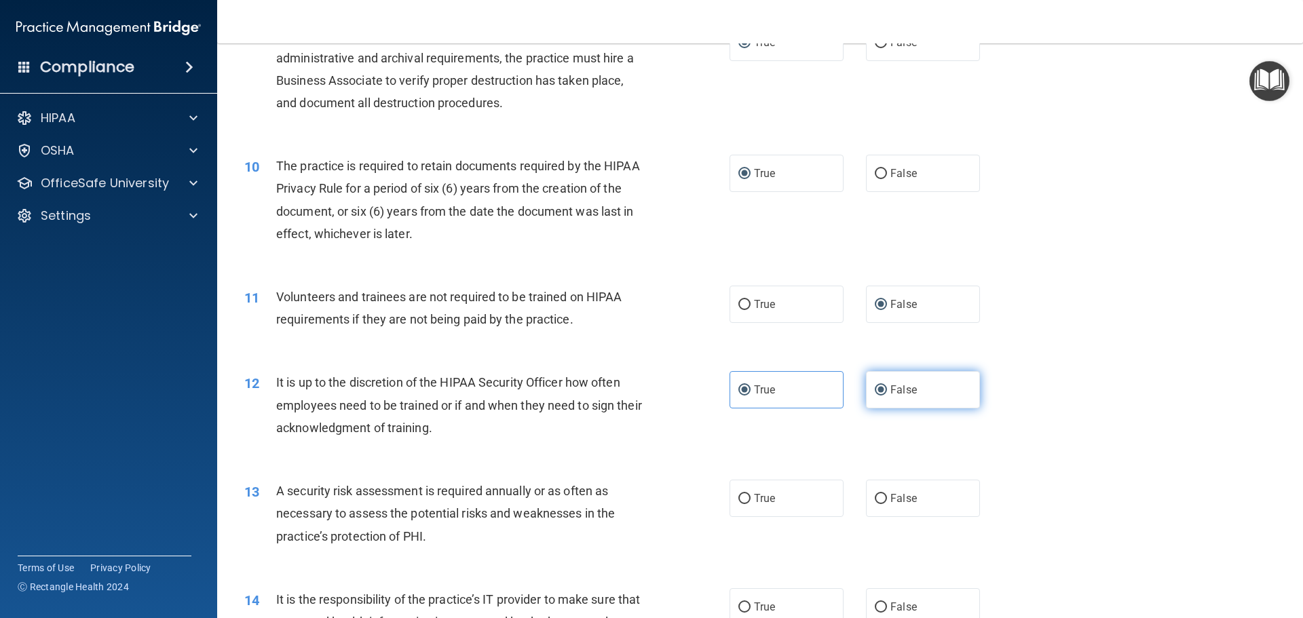
radio input "false"
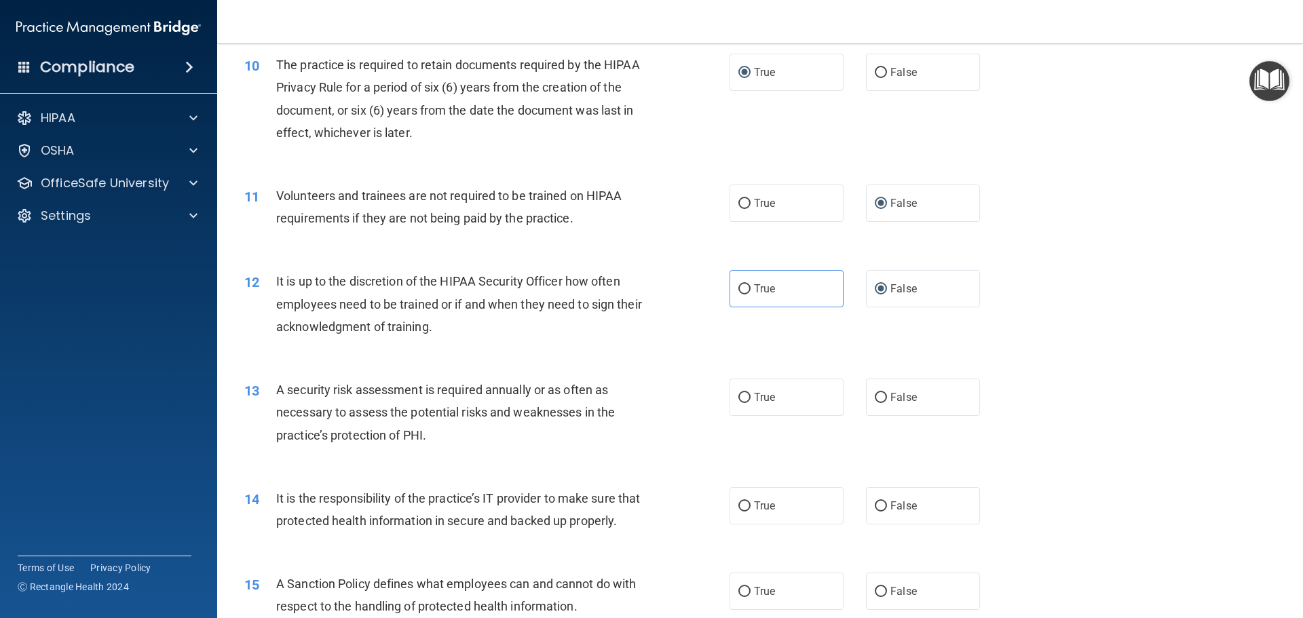
scroll to position [1153, 0]
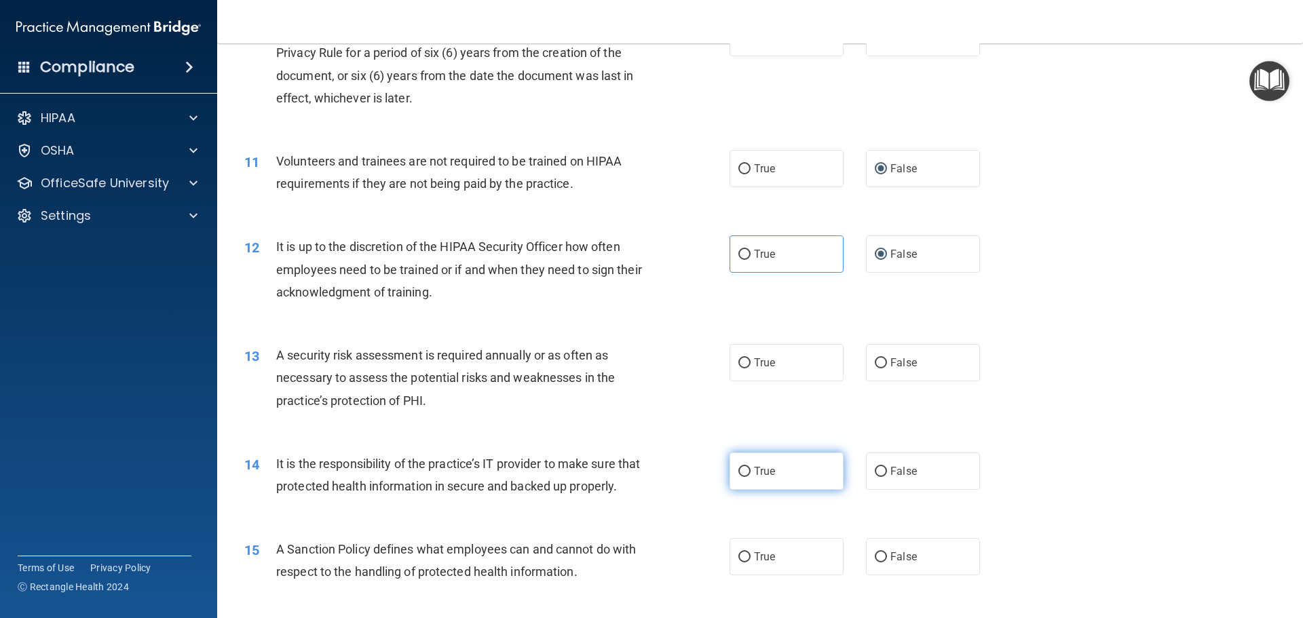
click at [745, 474] on input "True" at bounding box center [744, 472] width 12 height 10
radio input "true"
click at [762, 563] on span "True" at bounding box center [764, 556] width 21 height 13
click at [750, 562] on input "True" at bounding box center [744, 557] width 12 height 10
radio input "true"
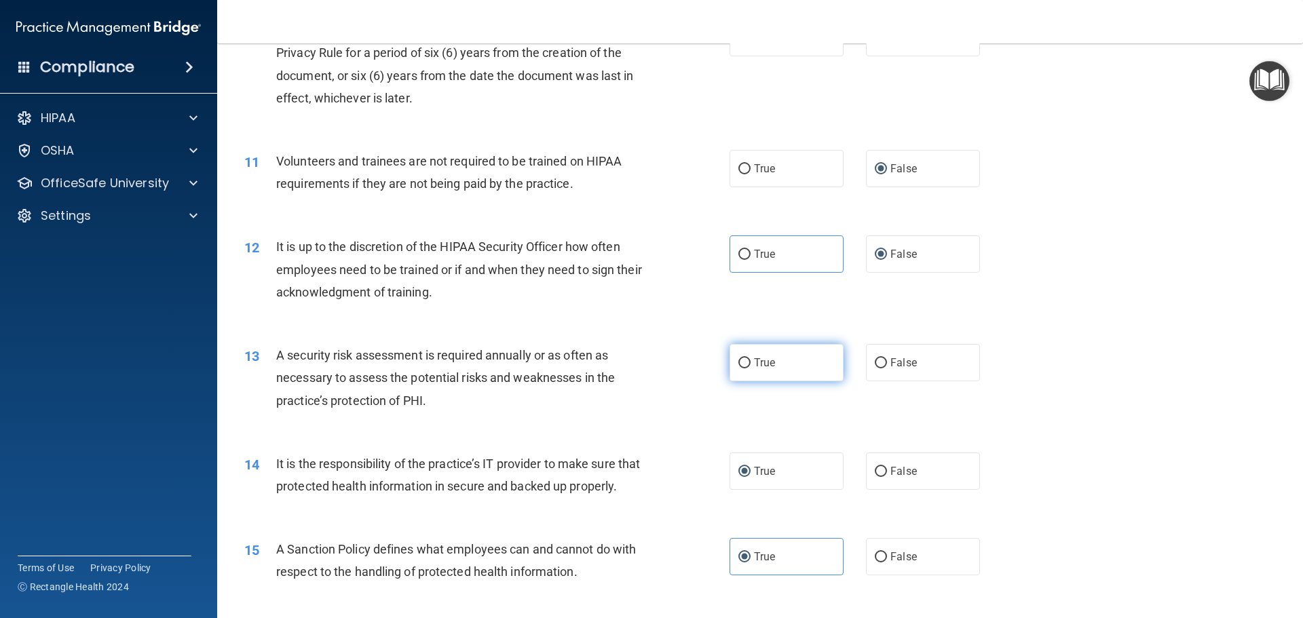
click at [756, 369] on label "True" at bounding box center [786, 362] width 114 height 37
click at [750, 368] on input "True" at bounding box center [744, 363] width 12 height 10
radio input "true"
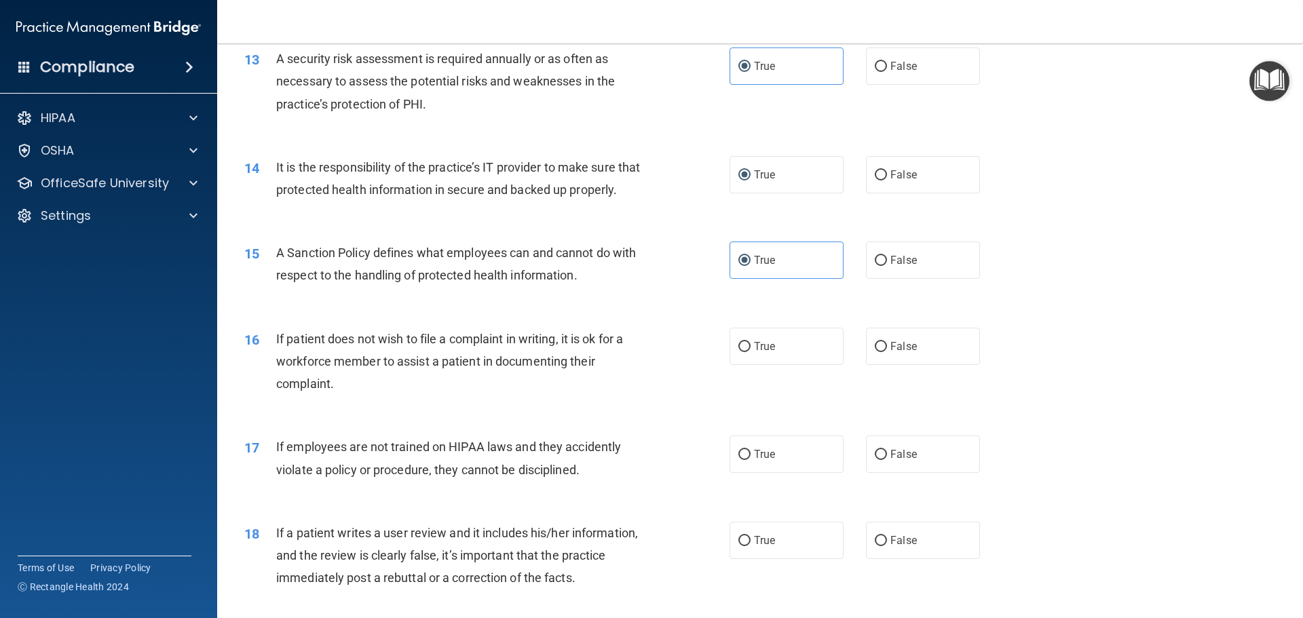
scroll to position [1493, 0]
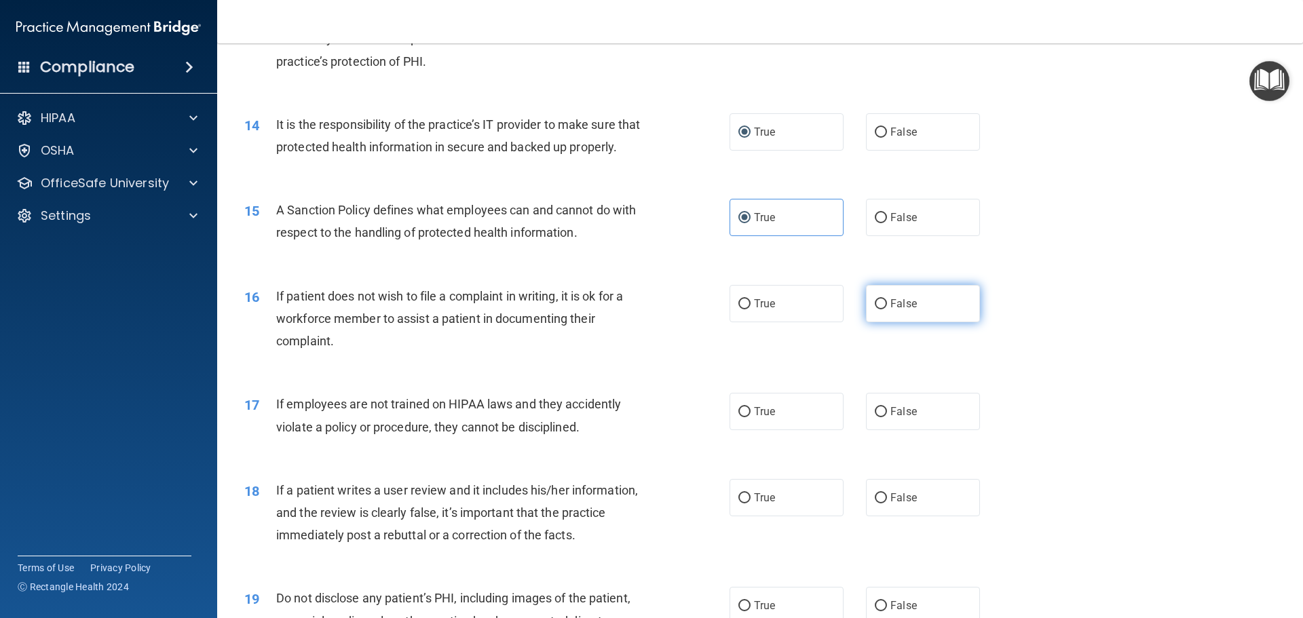
click at [887, 322] on label "False" at bounding box center [923, 303] width 114 height 37
click at [887, 309] on input "False" at bounding box center [880, 304] width 12 height 10
radio input "true"
click at [906, 418] on span "False" at bounding box center [903, 411] width 26 height 13
click at [887, 417] on input "False" at bounding box center [880, 412] width 12 height 10
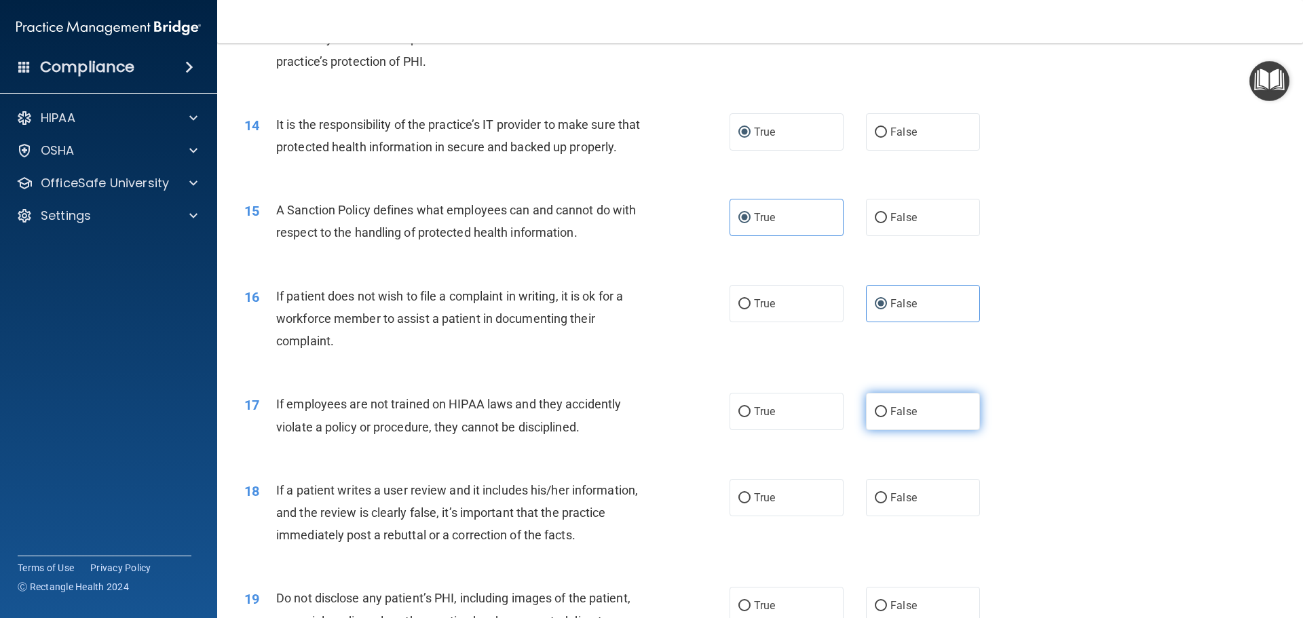
radio input "true"
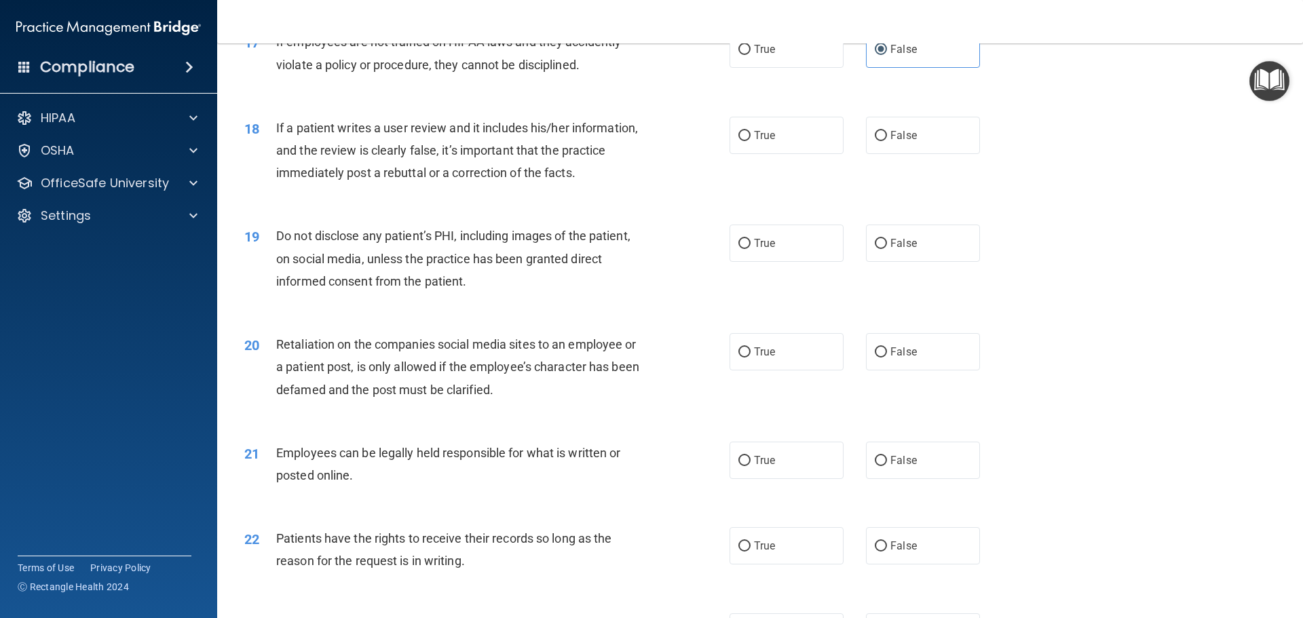
scroll to position [1900, 0]
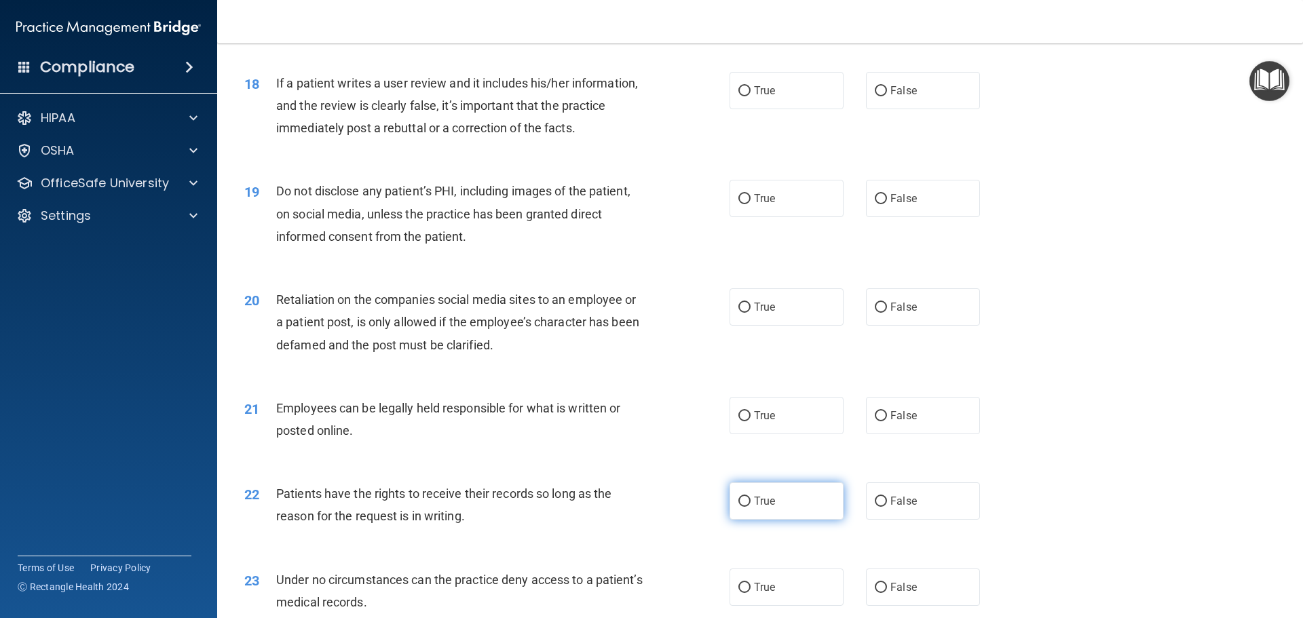
click at [786, 520] on label "True" at bounding box center [786, 500] width 114 height 37
click at [750, 507] on input "True" at bounding box center [744, 502] width 12 height 10
radio input "true"
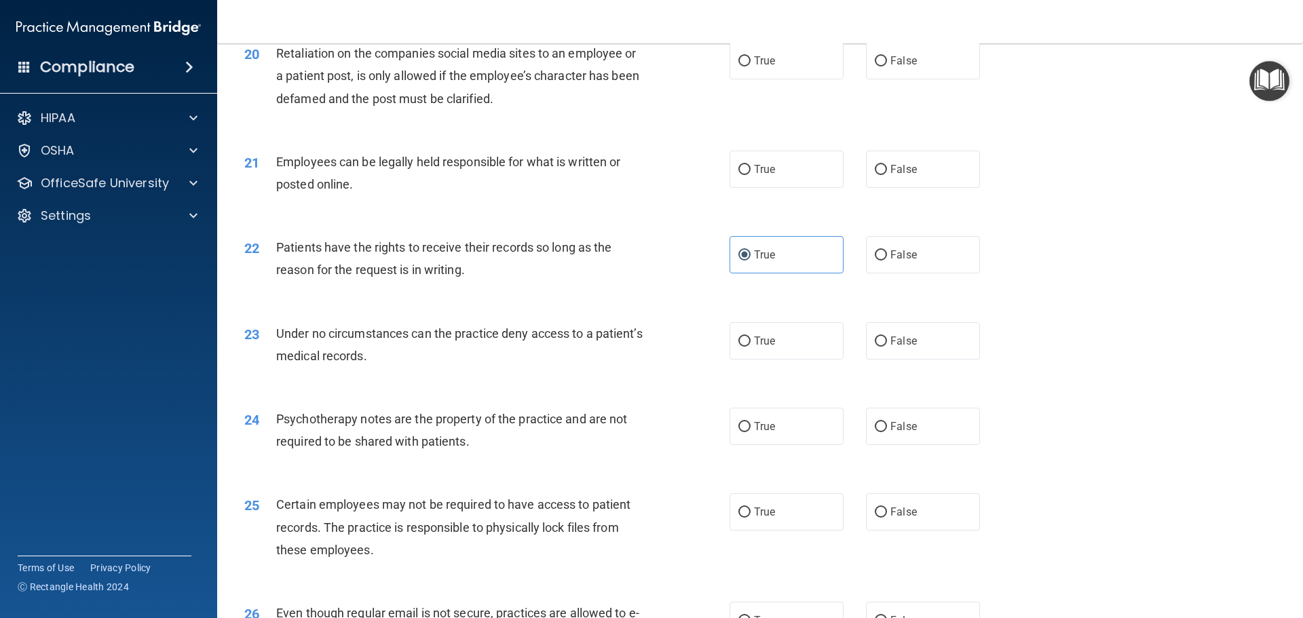
scroll to position [2239, 0]
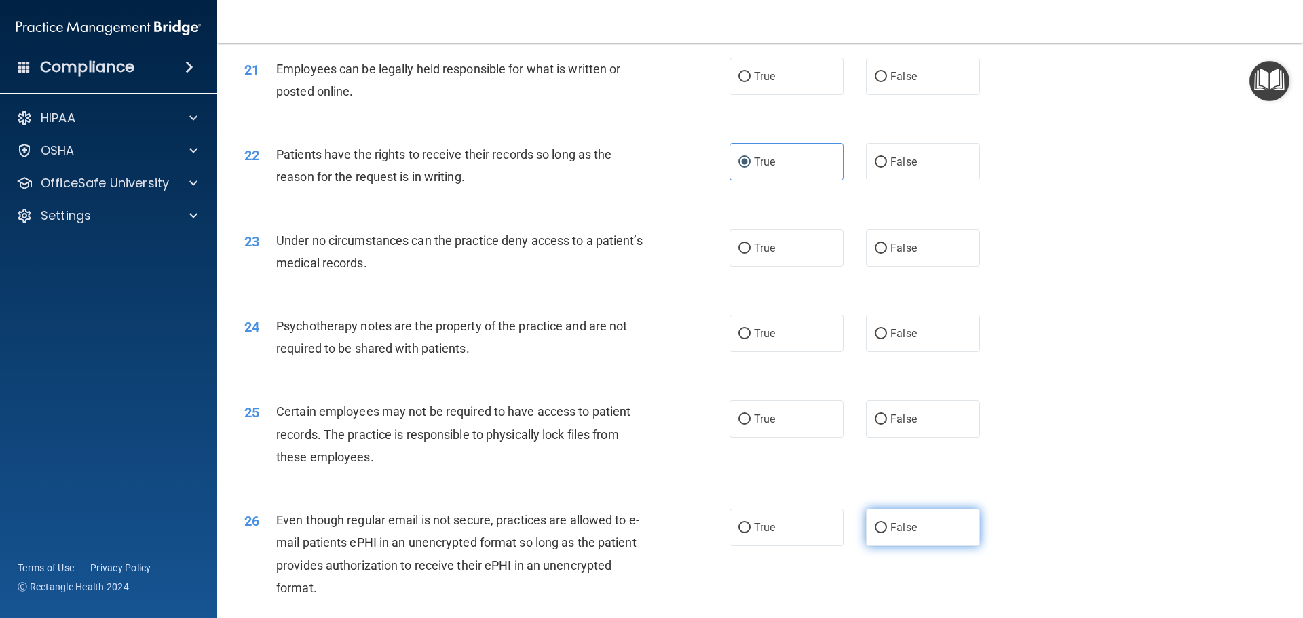
click at [899, 534] on span "False" at bounding box center [903, 527] width 26 height 13
click at [887, 533] on input "False" at bounding box center [880, 528] width 12 height 10
radio input "true"
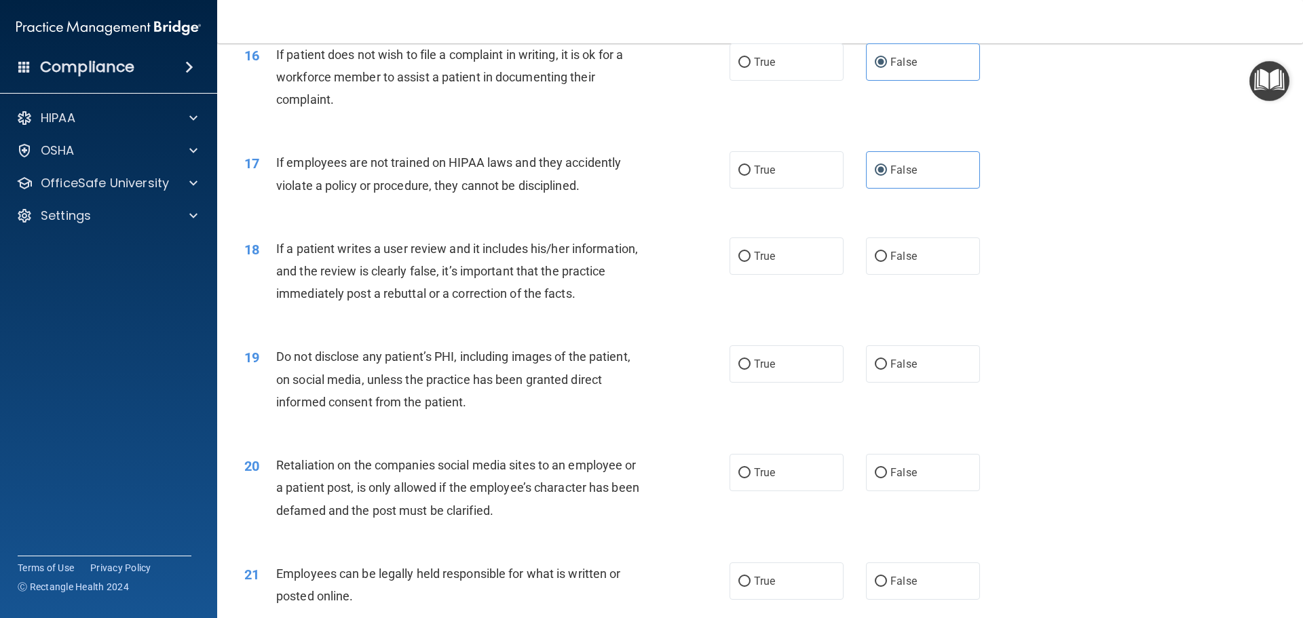
scroll to position [1696, 0]
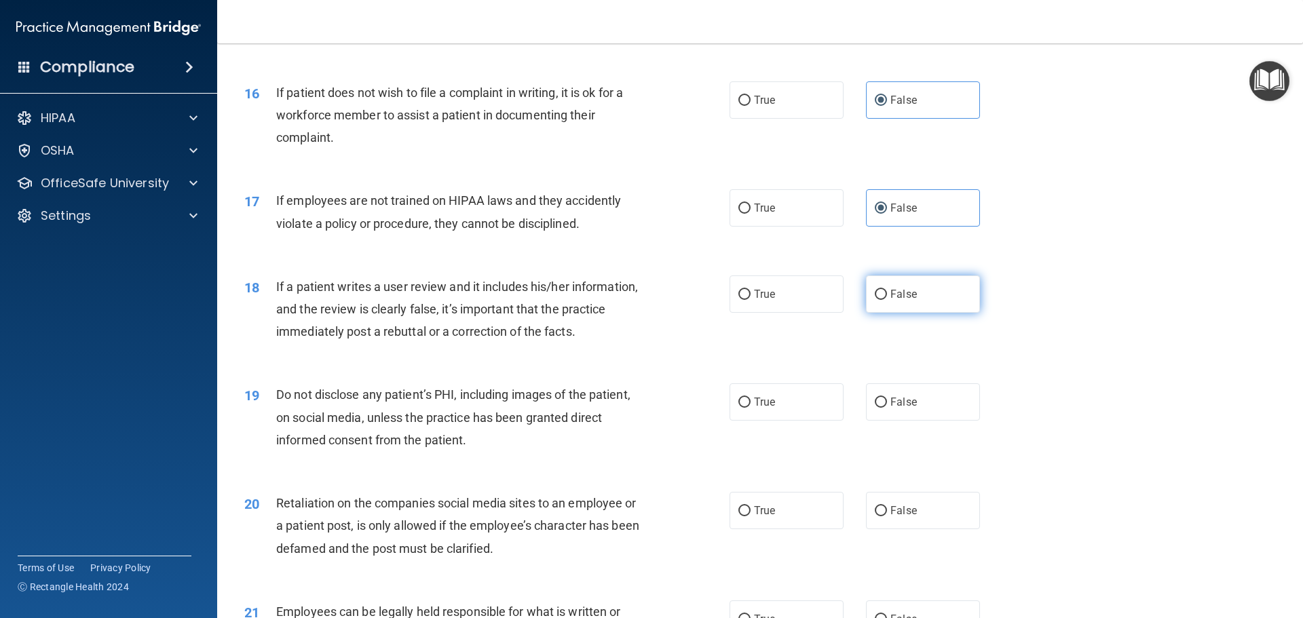
click at [952, 313] on label "False" at bounding box center [923, 293] width 114 height 37
click at [887, 300] on input "False" at bounding box center [880, 295] width 12 height 10
radio input "true"
click at [768, 421] on label "True" at bounding box center [786, 401] width 114 height 37
click at [750, 408] on input "True" at bounding box center [744, 403] width 12 height 10
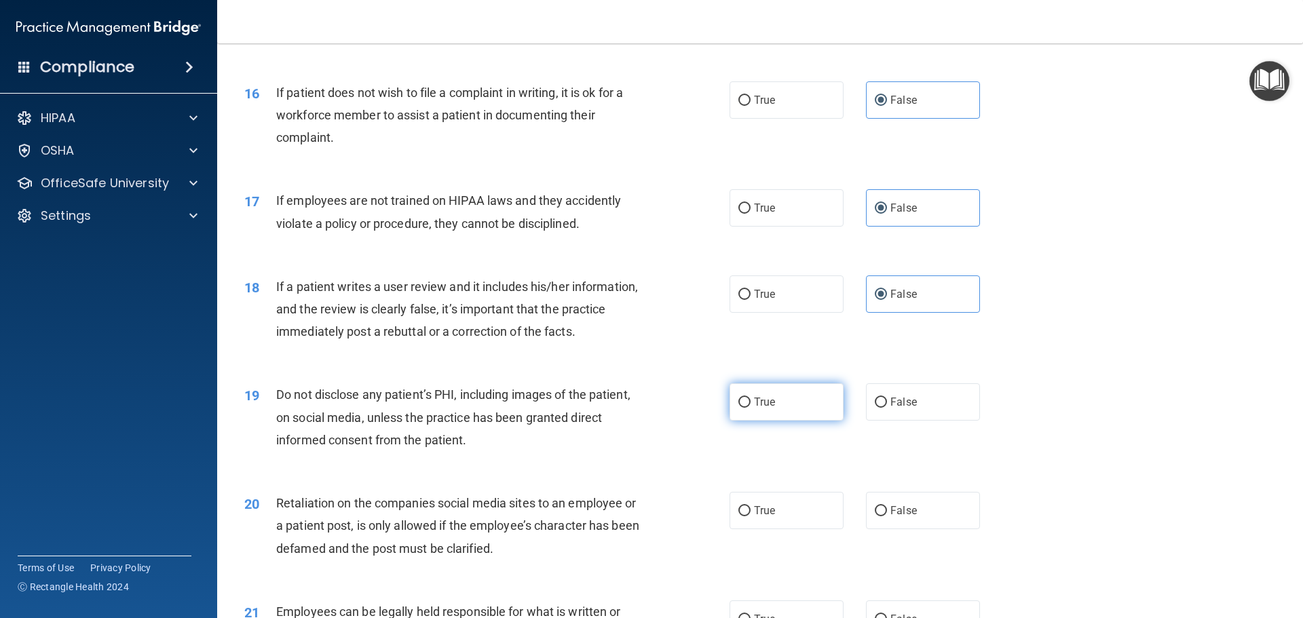
radio input "true"
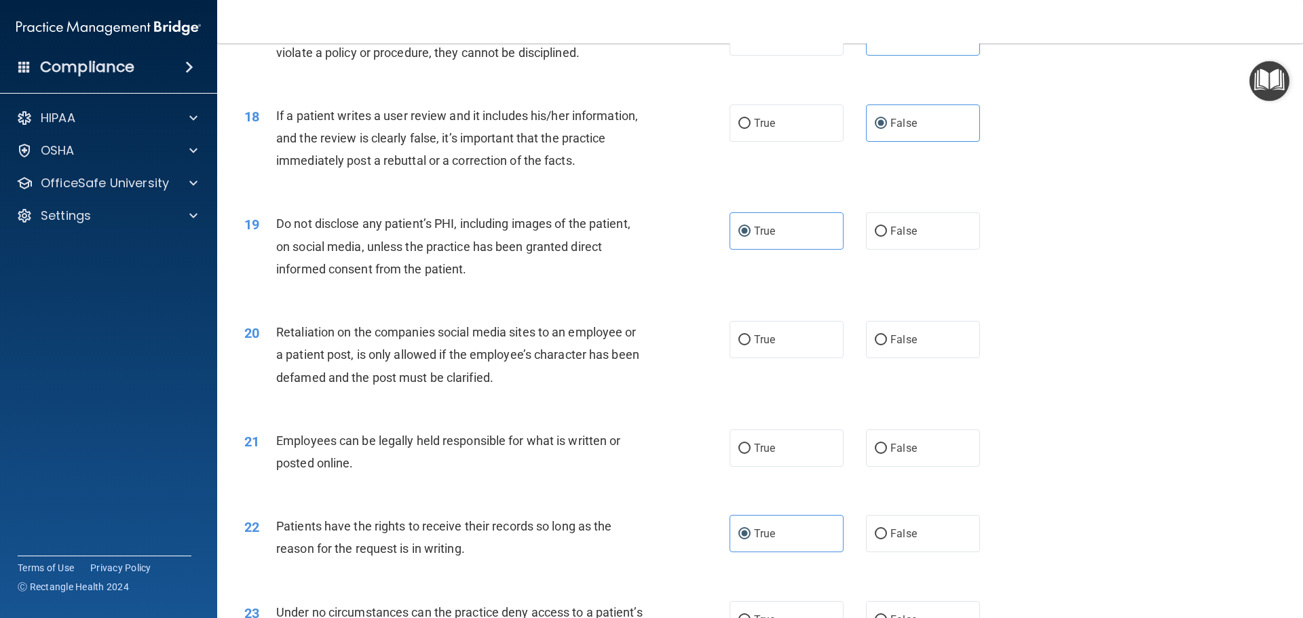
scroll to position [1900, 0]
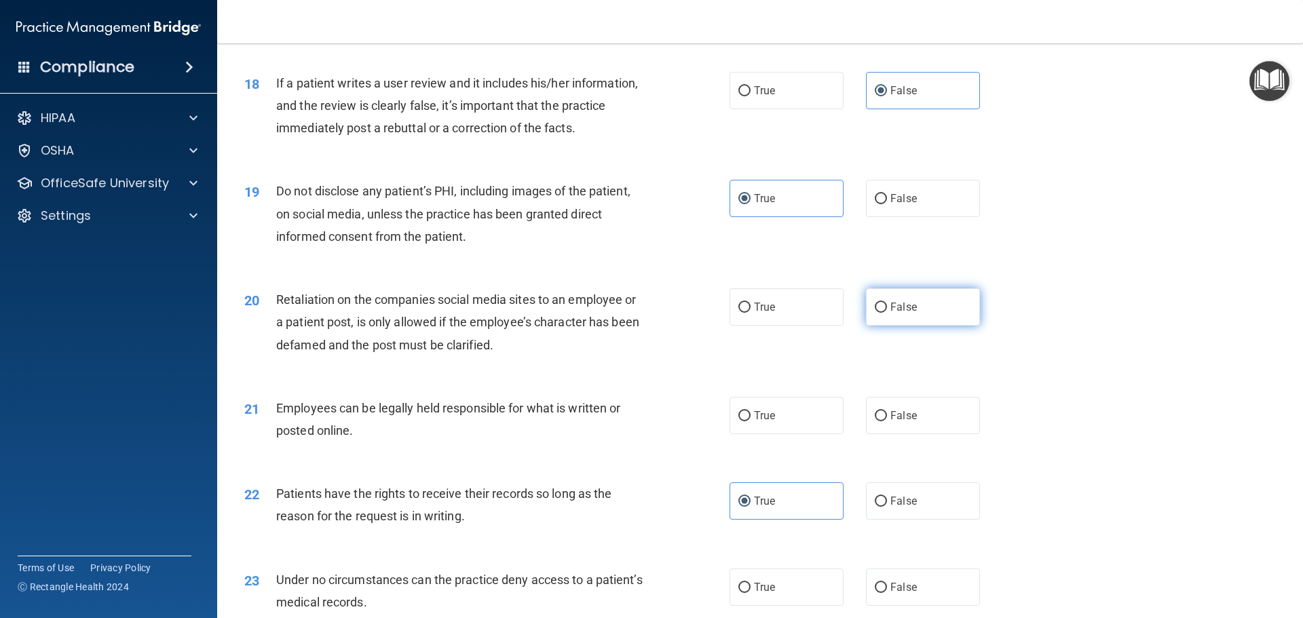
click at [945, 326] on label "False" at bounding box center [923, 306] width 114 height 37
click at [887, 313] on input "False" at bounding box center [880, 308] width 12 height 10
radio input "true"
click at [780, 434] on label "True" at bounding box center [786, 415] width 114 height 37
click at [750, 421] on input "True" at bounding box center [744, 416] width 12 height 10
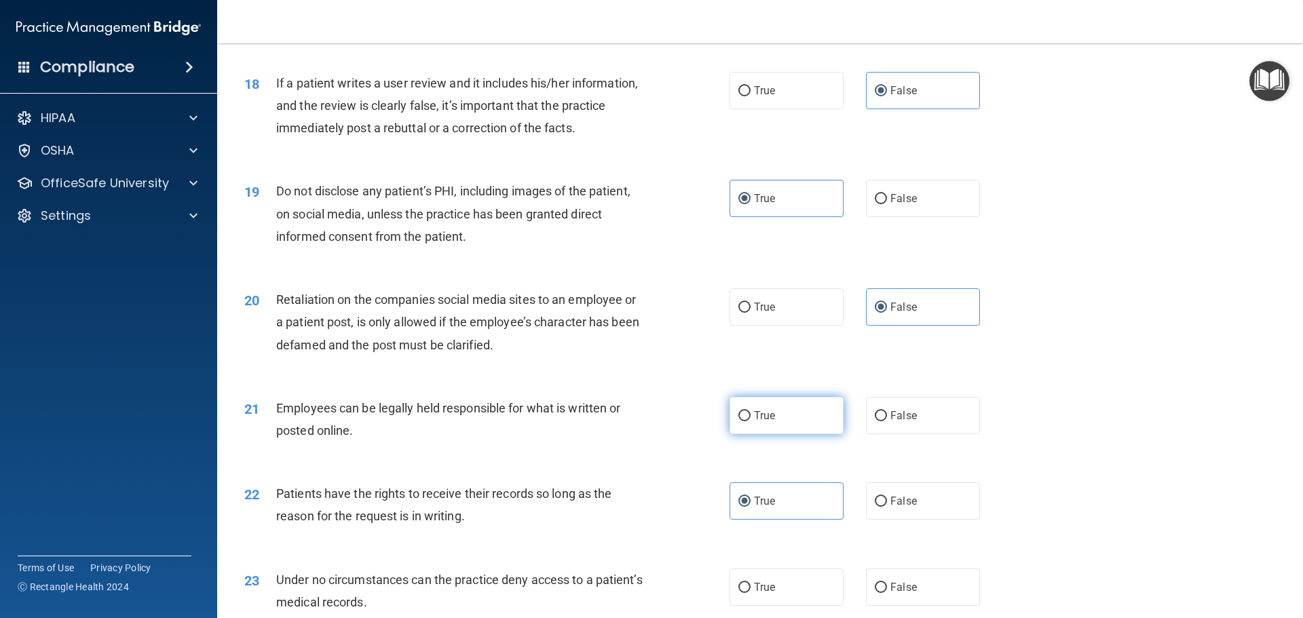
radio input "true"
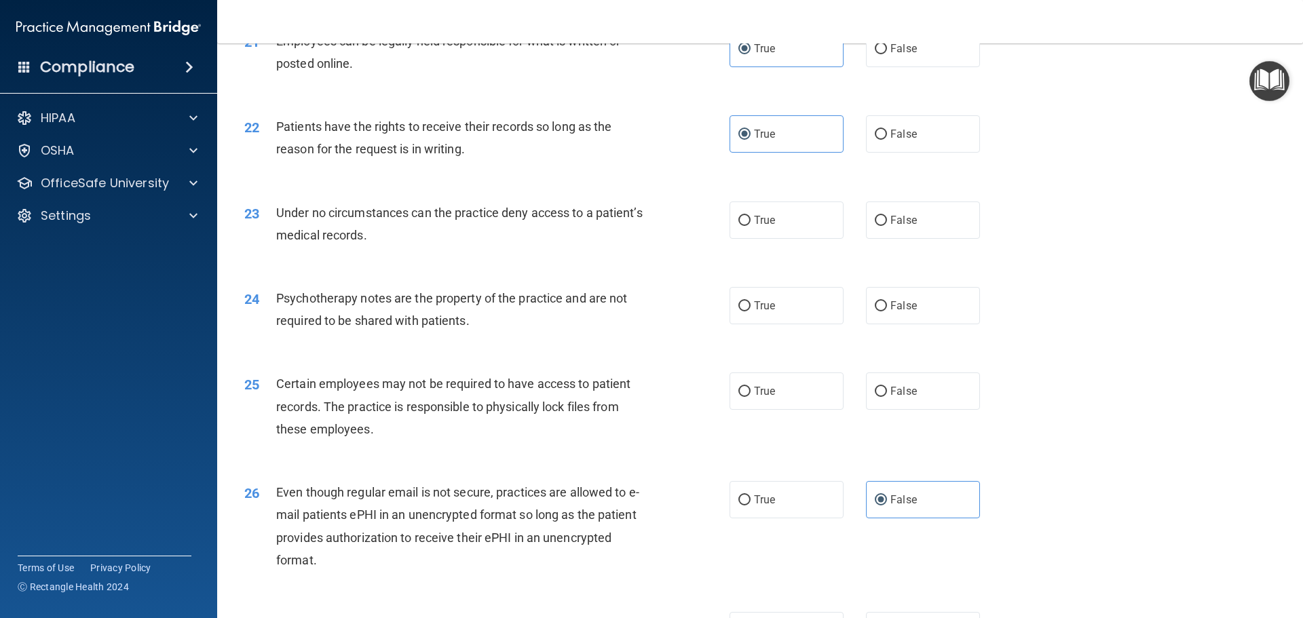
scroll to position [2307, 0]
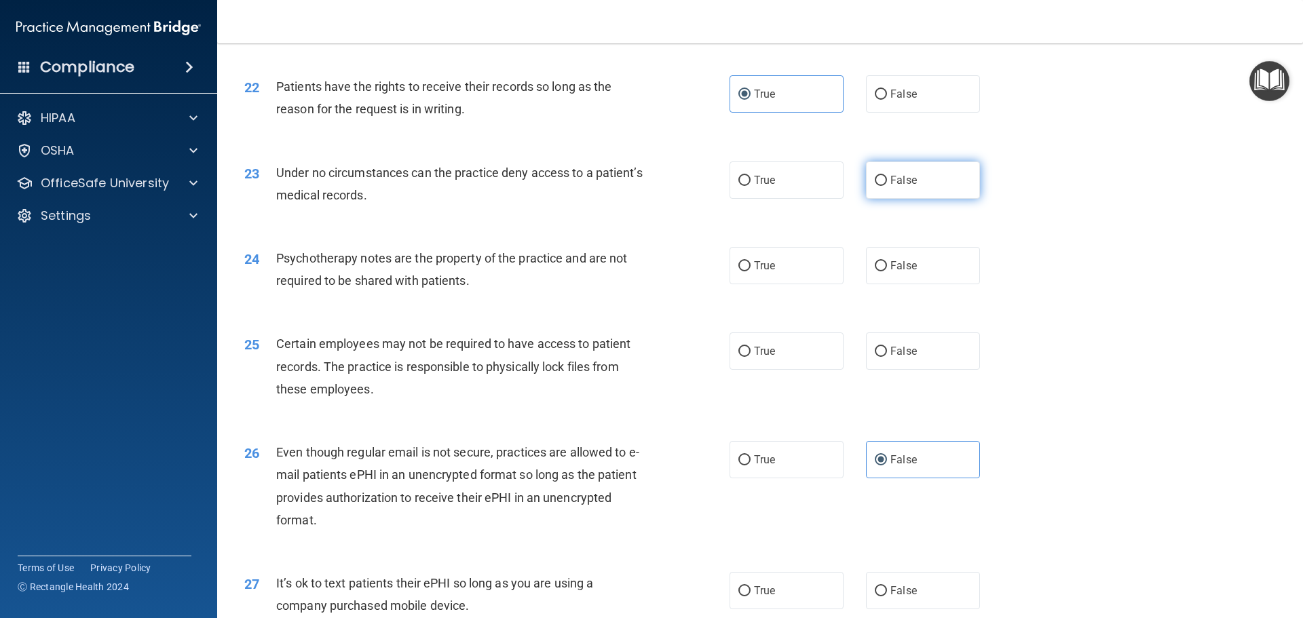
click at [893, 187] on span "False" at bounding box center [903, 180] width 26 height 13
click at [887, 186] on input "False" at bounding box center [880, 181] width 12 height 10
radio input "true"
click at [797, 284] on label "True" at bounding box center [786, 265] width 114 height 37
click at [750, 271] on input "True" at bounding box center [744, 266] width 12 height 10
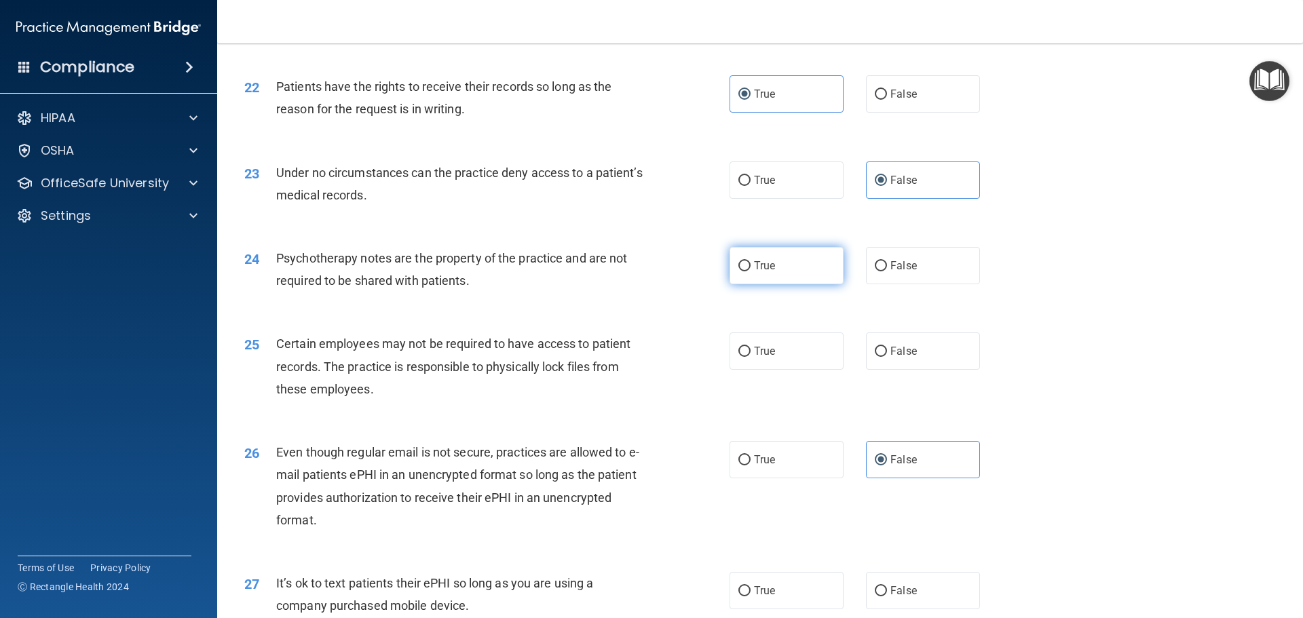
radio input "true"
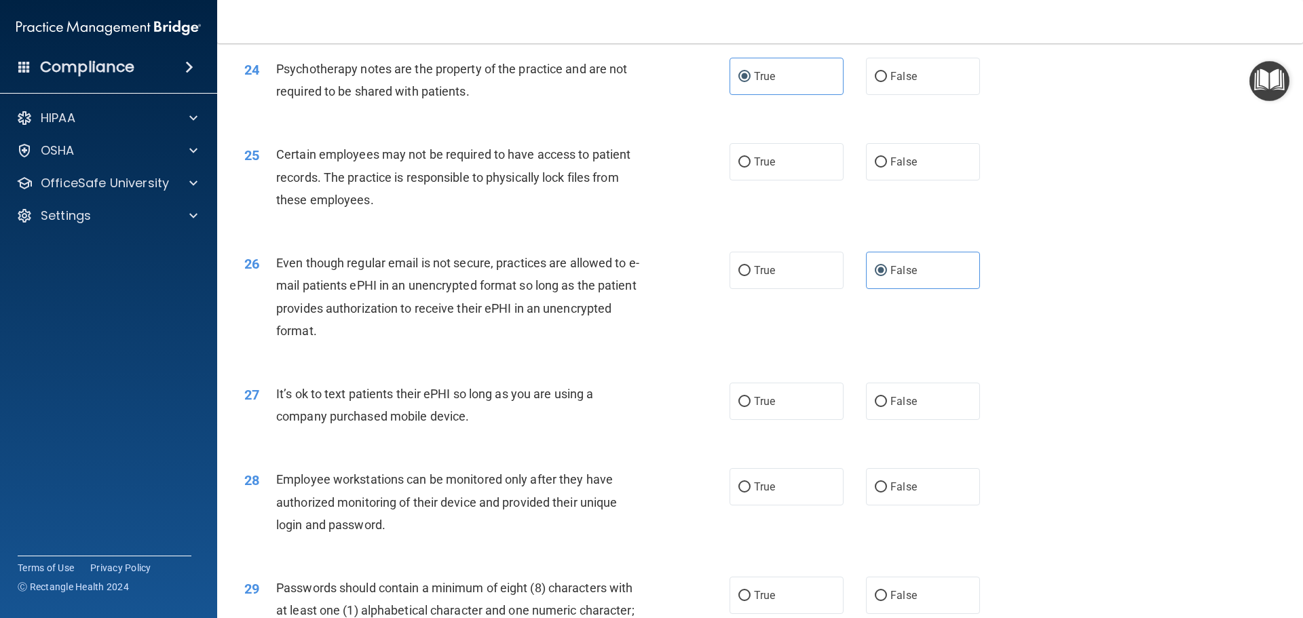
scroll to position [2510, 0]
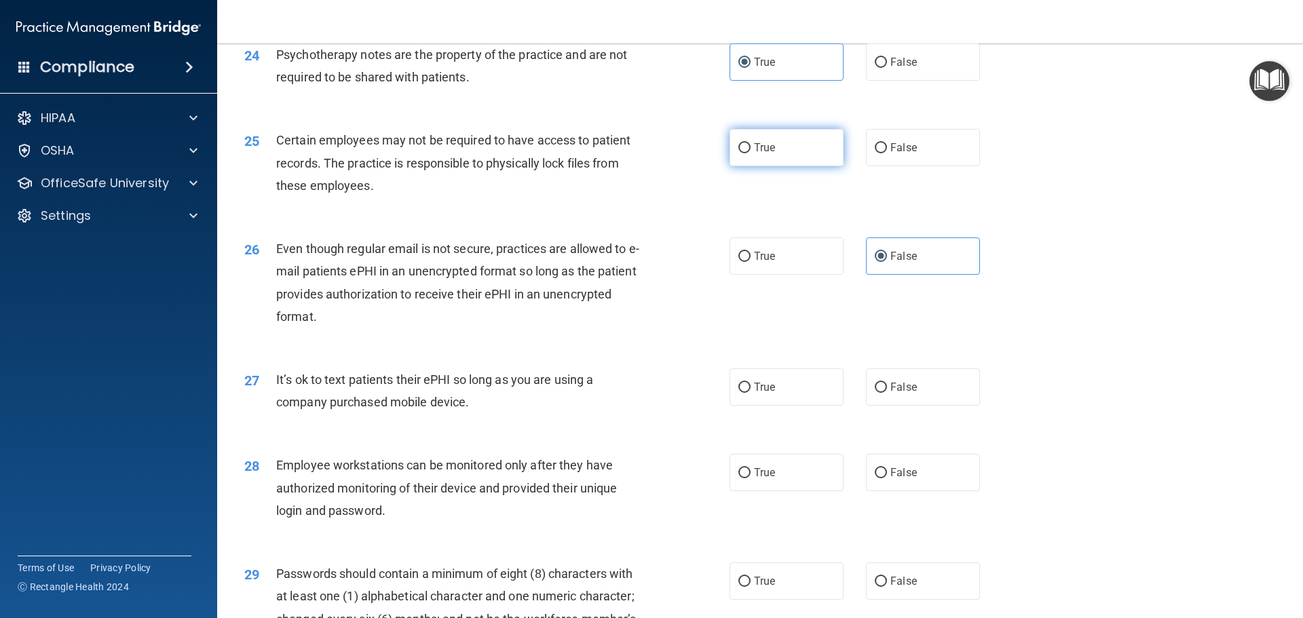
click at [769, 154] on span "True" at bounding box center [764, 147] width 21 height 13
click at [750, 153] on input "True" at bounding box center [744, 148] width 12 height 10
radio input "true"
click at [927, 406] on label "False" at bounding box center [923, 386] width 114 height 37
click at [887, 393] on input "False" at bounding box center [880, 388] width 12 height 10
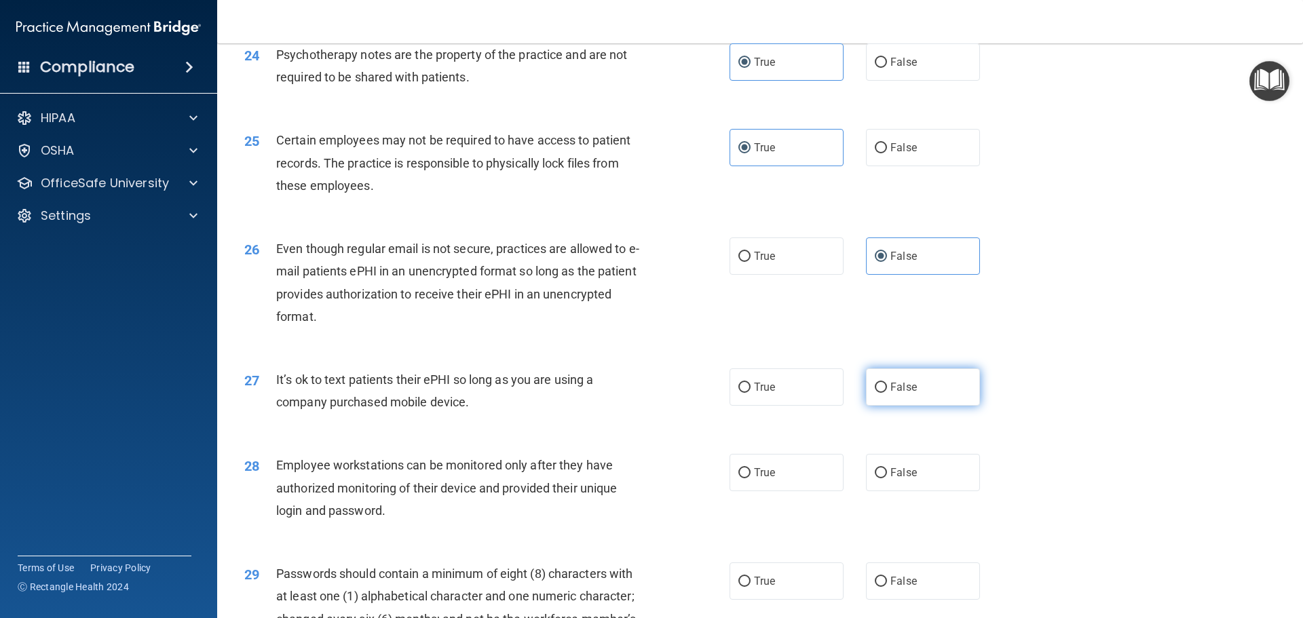
radio input "true"
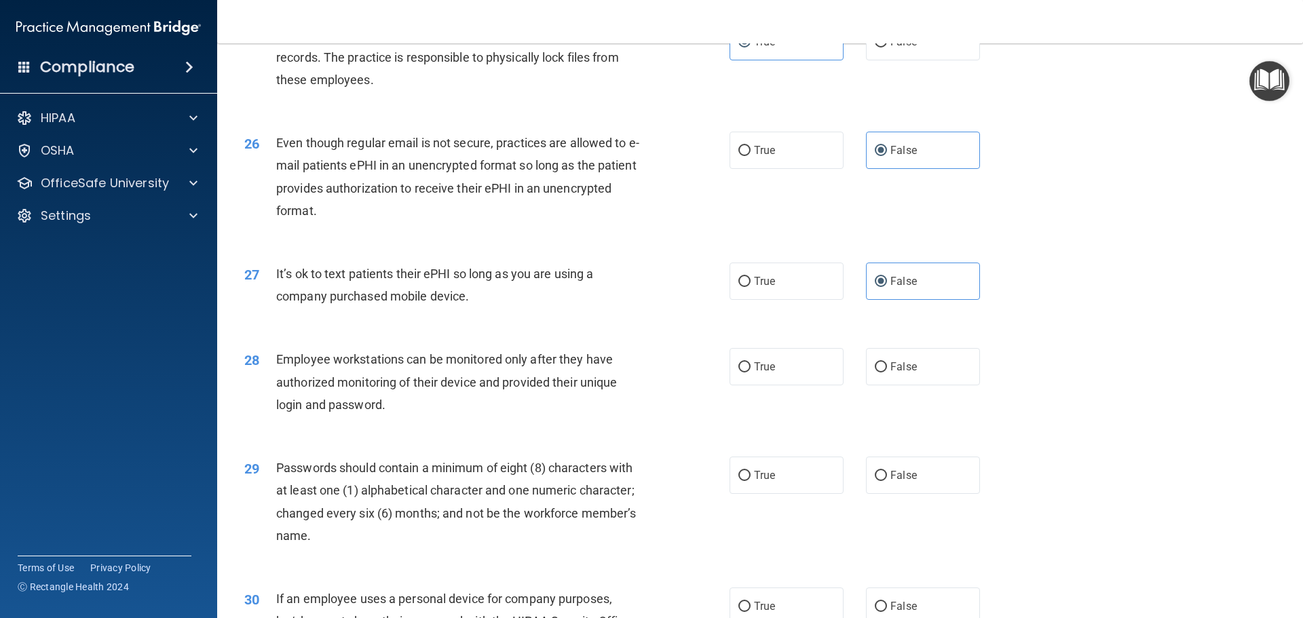
scroll to position [2646, 0]
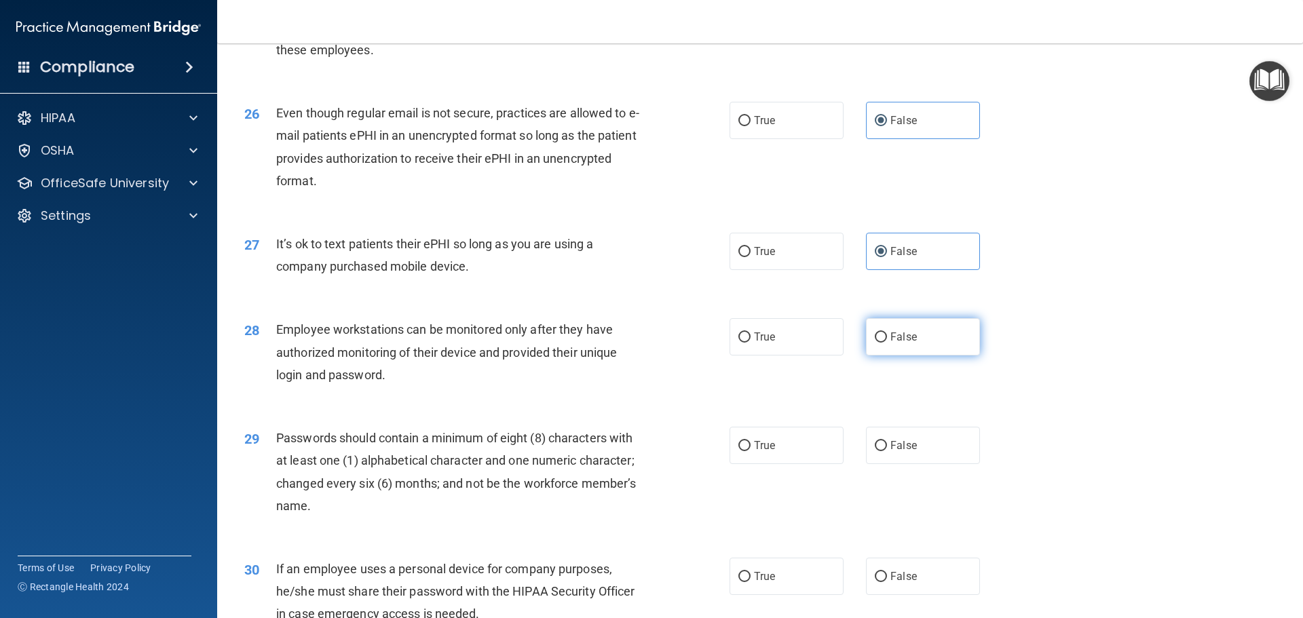
click at [934, 355] on label "False" at bounding box center [923, 336] width 114 height 37
click at [887, 343] on input "False" at bounding box center [880, 337] width 12 height 10
radio input "true"
drag, startPoint x: 794, startPoint y: 467, endPoint x: 850, endPoint y: 490, distance: 60.6
click at [796, 464] on label "True" at bounding box center [786, 445] width 114 height 37
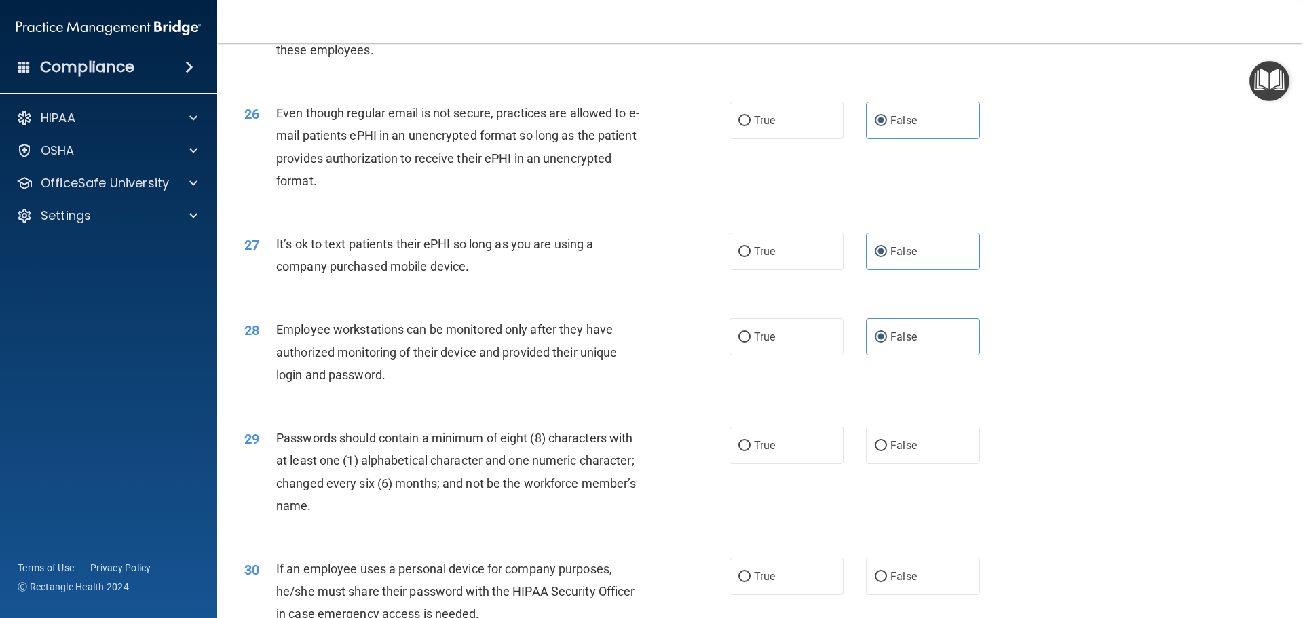
click at [750, 451] on input "True" at bounding box center [744, 446] width 12 height 10
radio input "true"
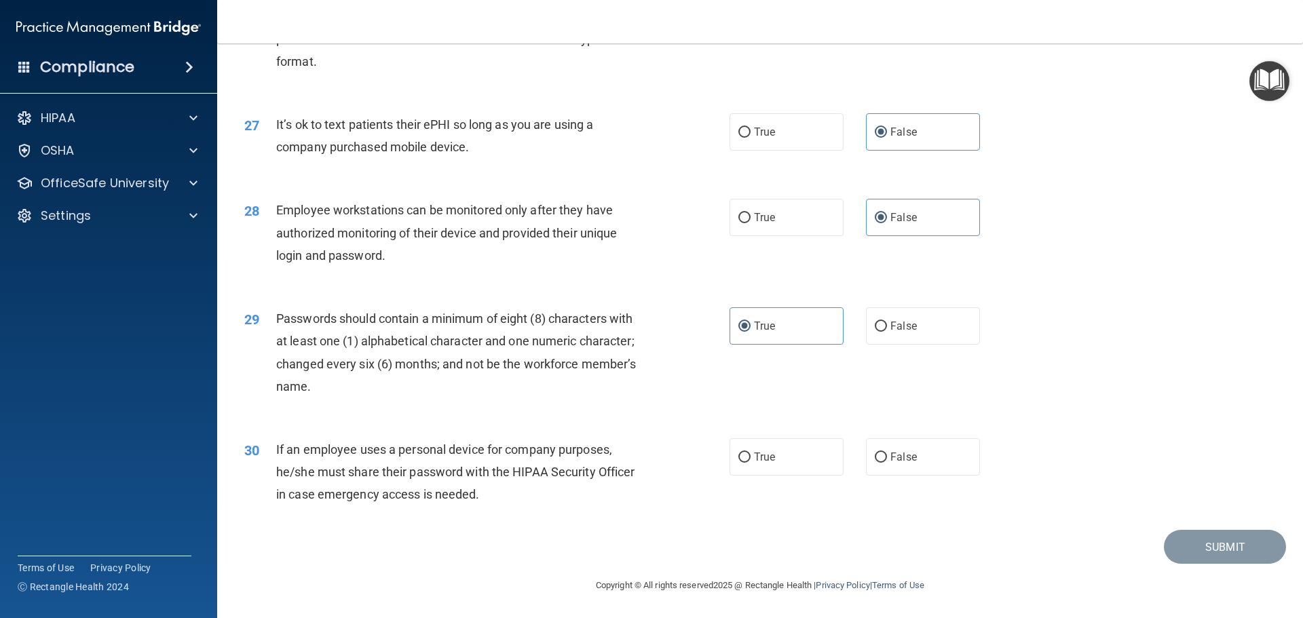
scroll to position [2788, 0]
drag, startPoint x: 922, startPoint y: 469, endPoint x: 929, endPoint y: 467, distance: 7.7
click at [925, 468] on label "False" at bounding box center [923, 456] width 114 height 37
click at [887, 463] on input "False" at bounding box center [880, 458] width 12 height 10
radio input "true"
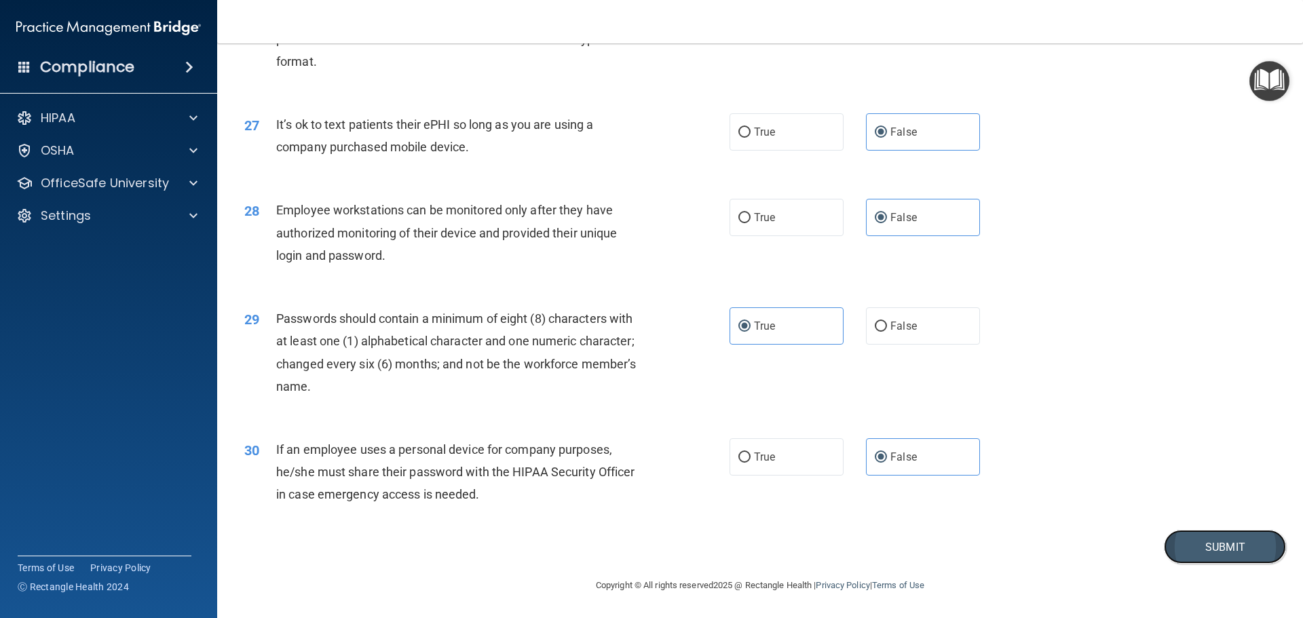
click at [1194, 552] on button "Submit" at bounding box center [1225, 547] width 122 height 35
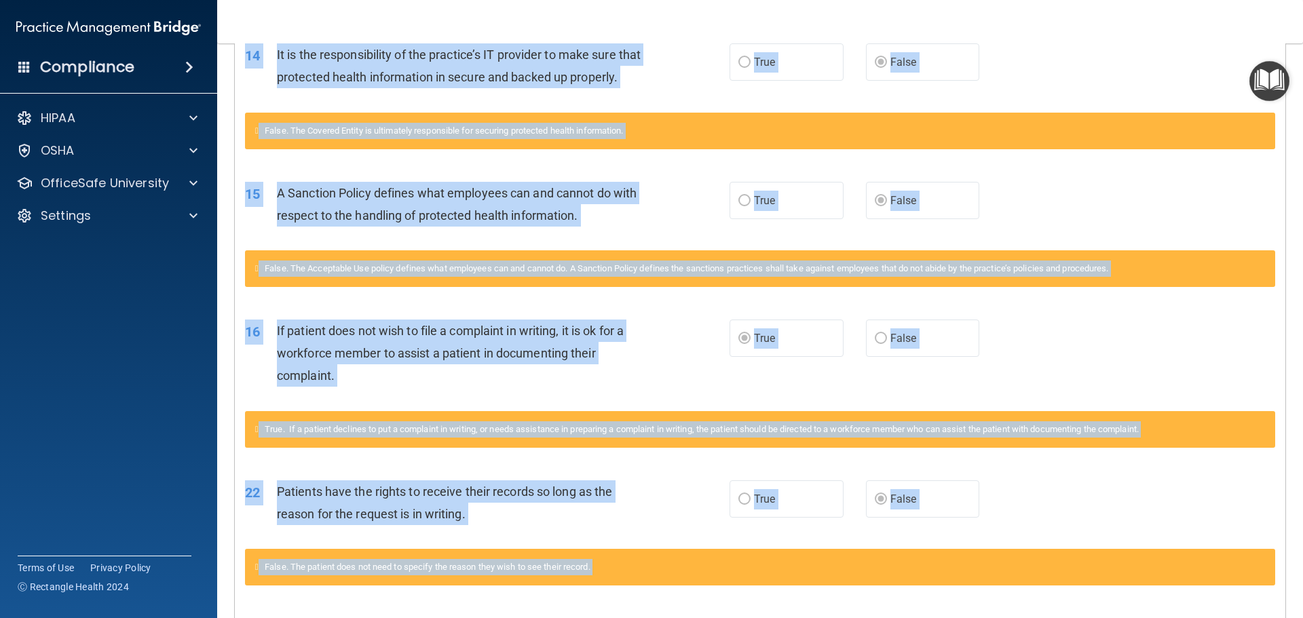
scroll to position [1324, 0]
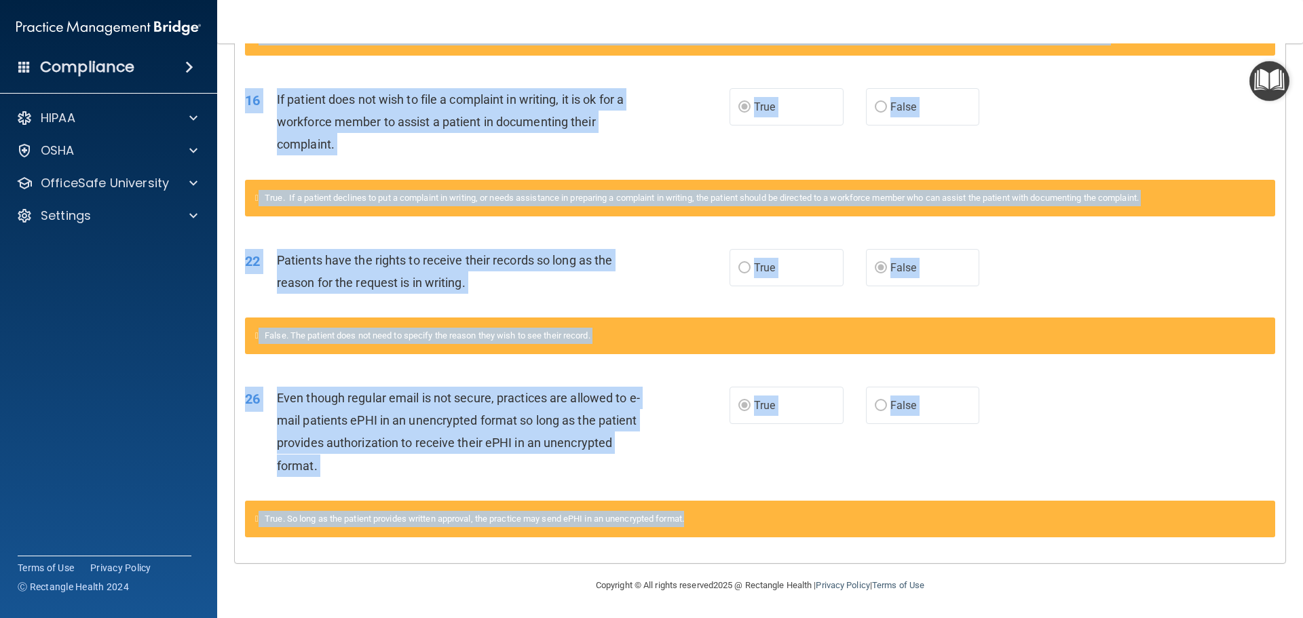
drag, startPoint x: 243, startPoint y: 387, endPoint x: 953, endPoint y: 535, distance: 725.7
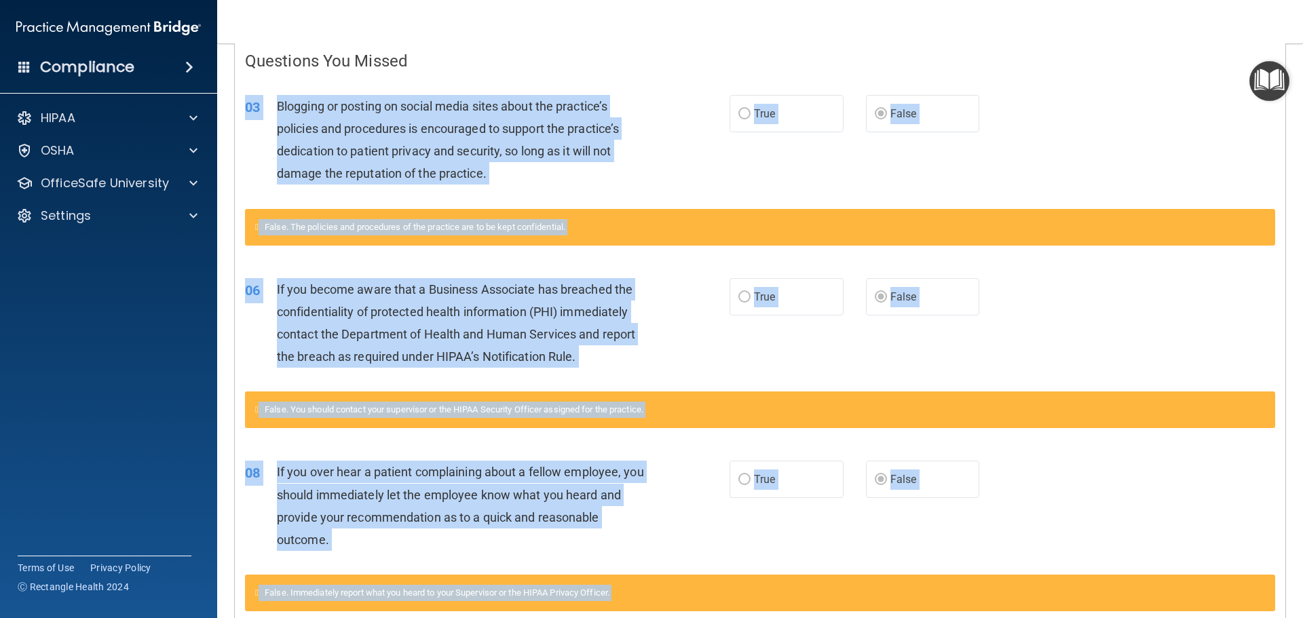
scroll to position [0, 0]
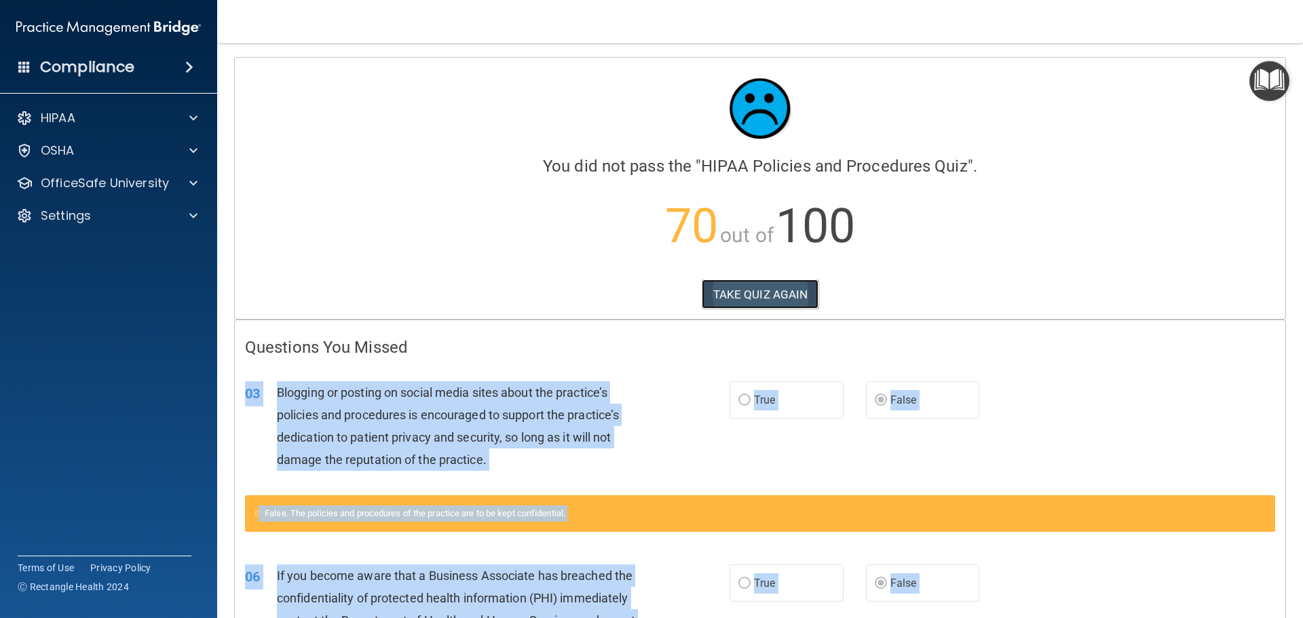
click at [780, 299] on button "TAKE QUIZ AGAIN" at bounding box center [759, 295] width 117 height 30
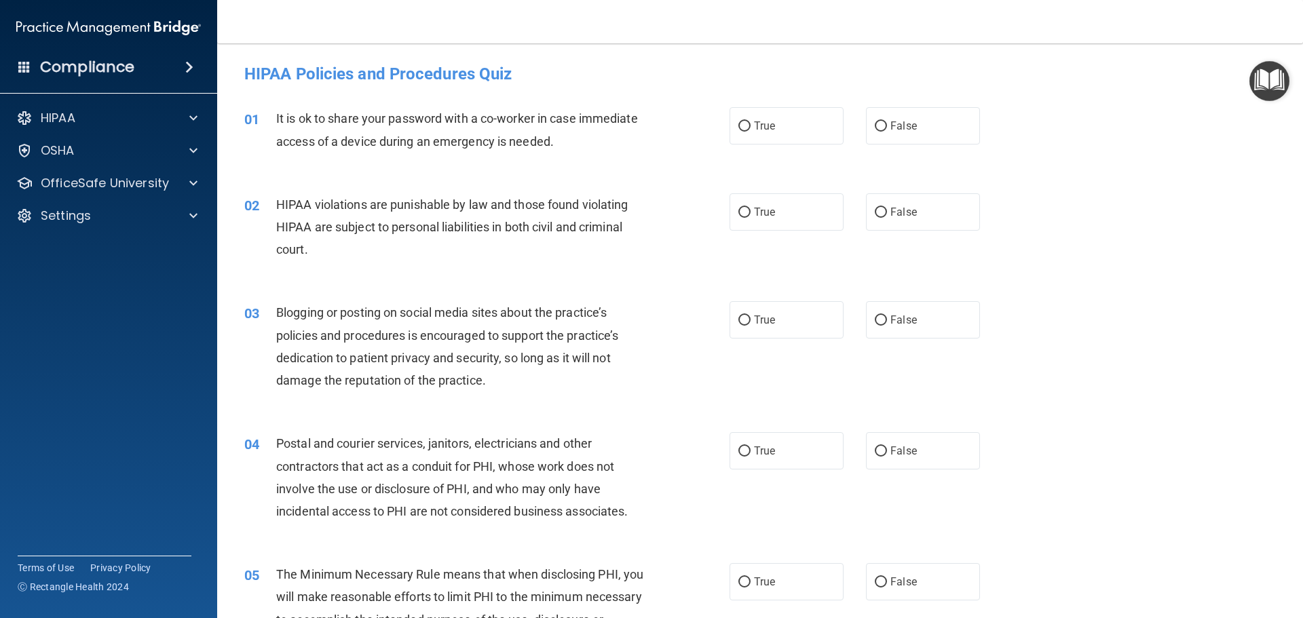
drag, startPoint x: 880, startPoint y: 130, endPoint x: 879, endPoint y: 150, distance: 19.7
click at [881, 130] on label "False" at bounding box center [923, 125] width 114 height 37
click at [881, 130] on input "False" at bounding box center [880, 126] width 12 height 10
radio input "true"
click at [773, 208] on label "True" at bounding box center [786, 211] width 114 height 37
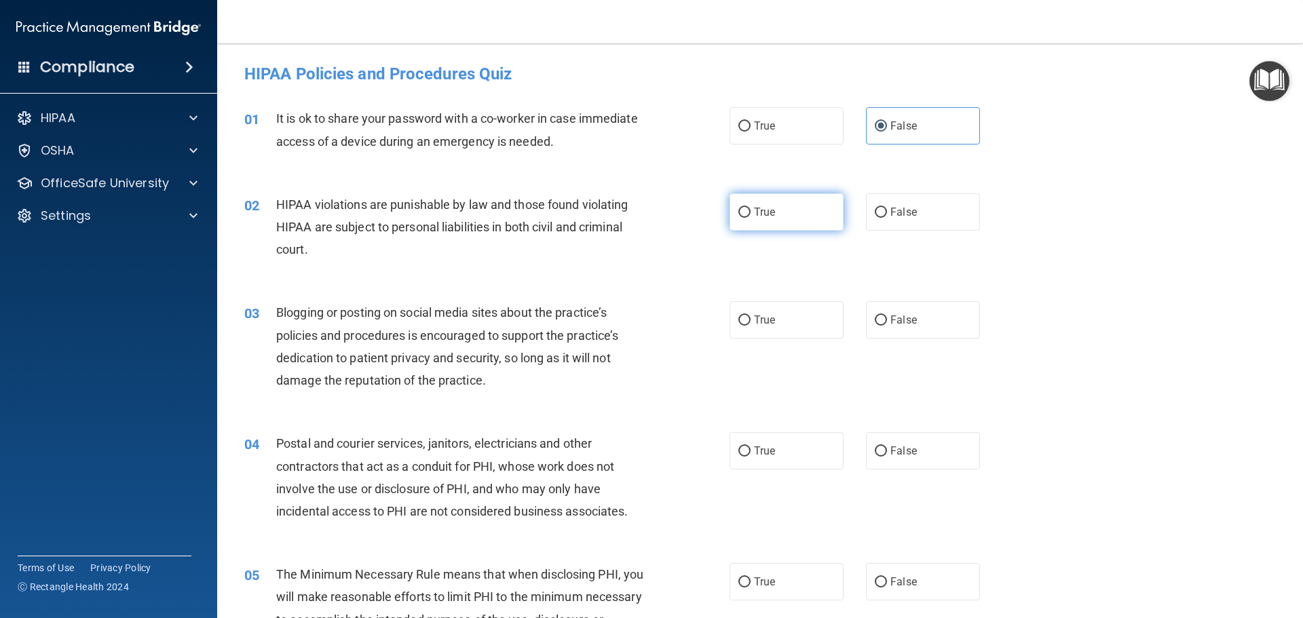
click at [750, 208] on input "True" at bounding box center [744, 213] width 12 height 10
radio input "true"
click at [799, 318] on label "True" at bounding box center [786, 319] width 114 height 37
click at [750, 318] on input "True" at bounding box center [744, 320] width 12 height 10
radio input "true"
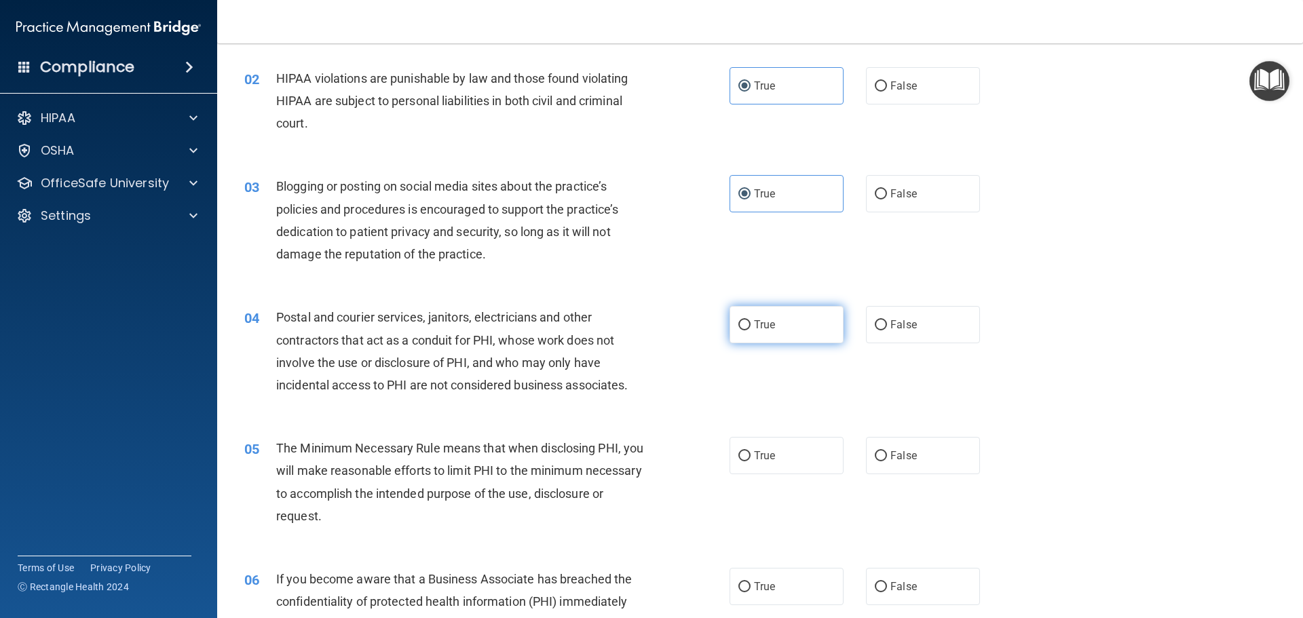
scroll to position [136, 0]
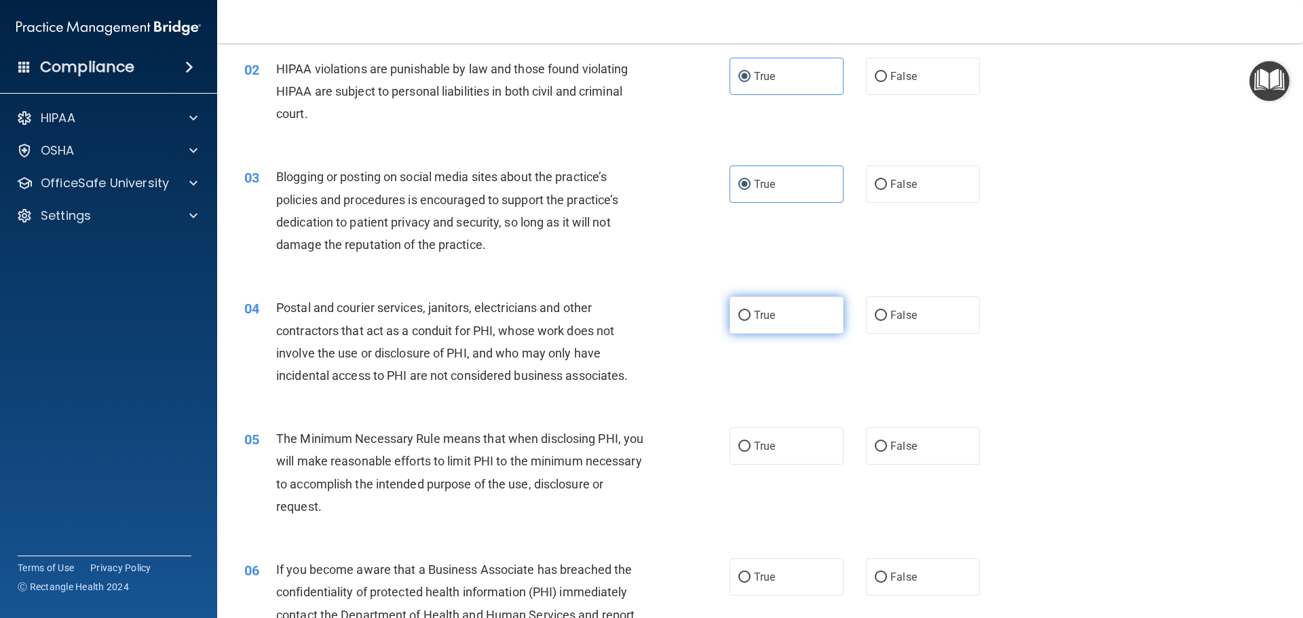
click at [794, 331] on label "True" at bounding box center [786, 314] width 114 height 37
click at [750, 321] on input "True" at bounding box center [744, 316] width 12 height 10
radio input "true"
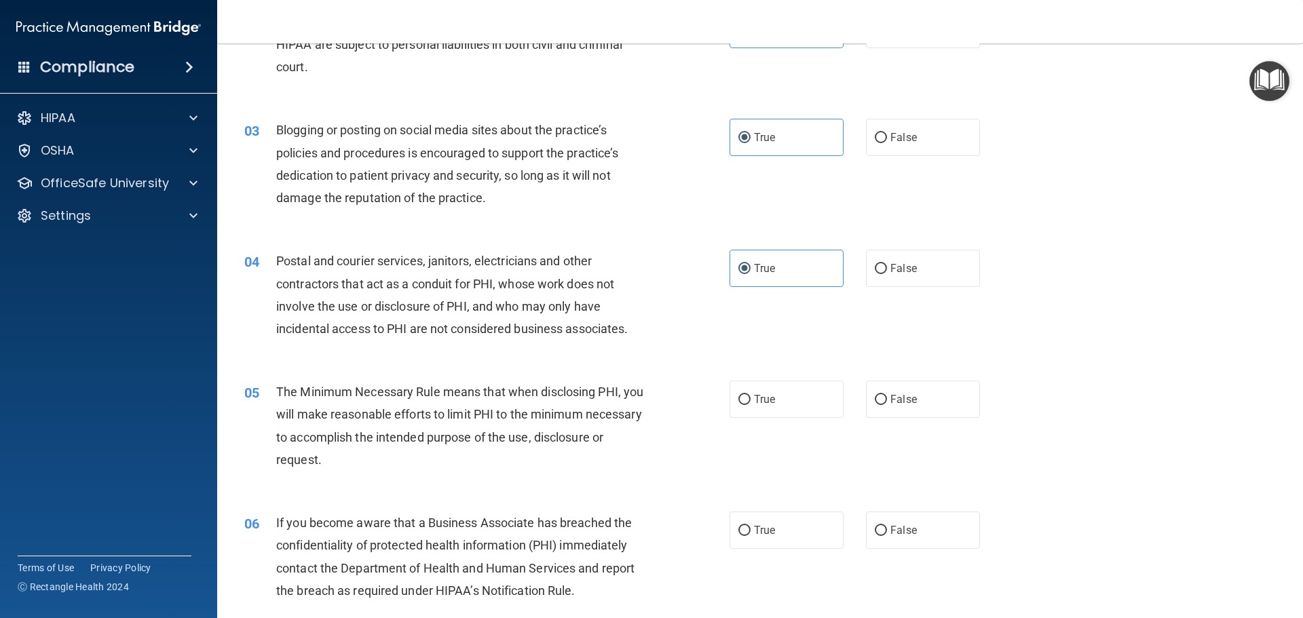
scroll to position [271, 0]
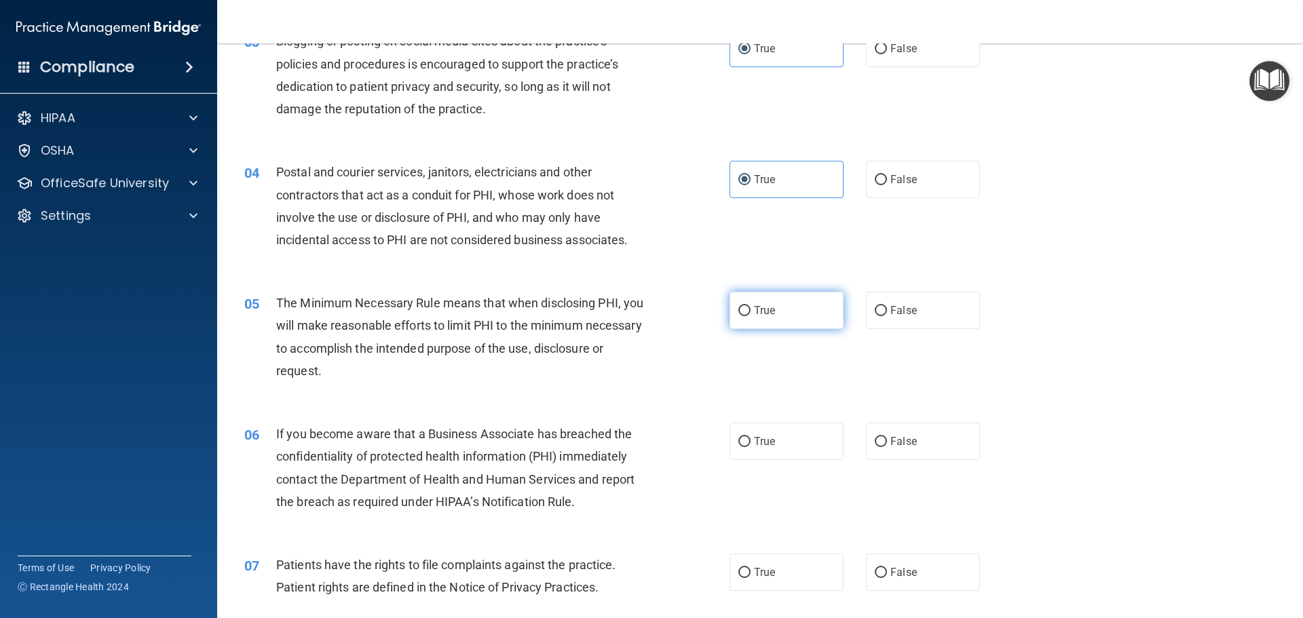
click at [769, 312] on span "True" at bounding box center [764, 310] width 21 height 13
click at [750, 312] on input "True" at bounding box center [744, 311] width 12 height 10
radio input "true"
click at [890, 444] on span "False" at bounding box center [903, 441] width 26 height 13
click at [887, 444] on input "False" at bounding box center [880, 442] width 12 height 10
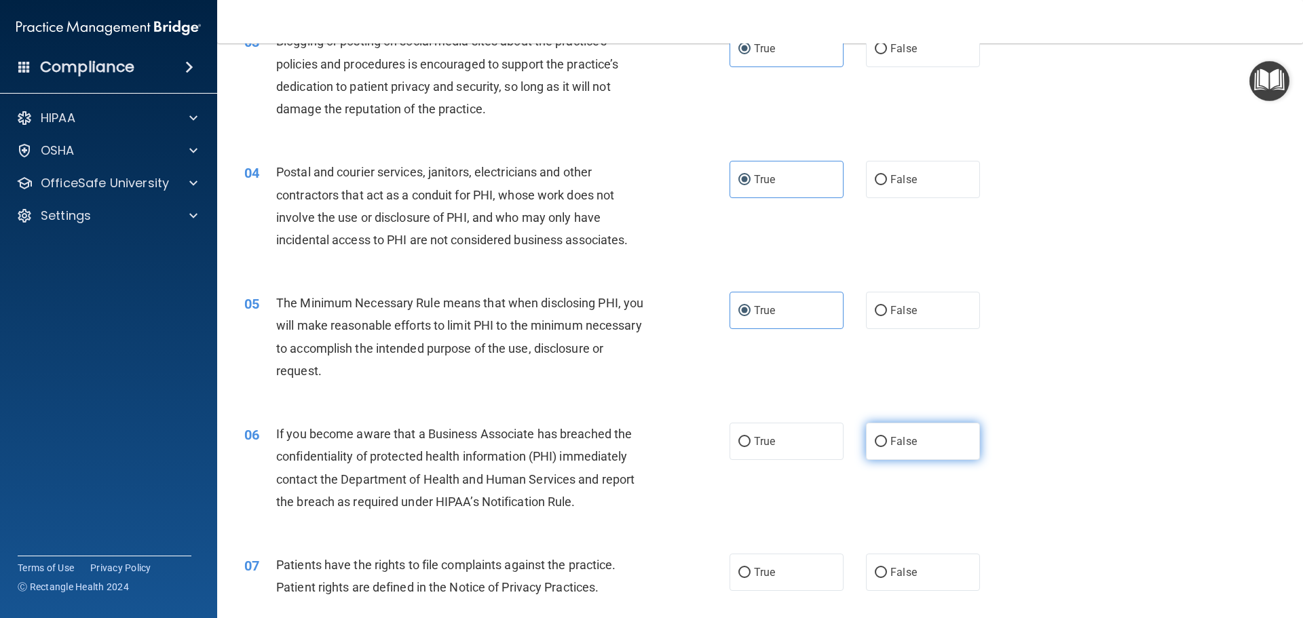
radio input "true"
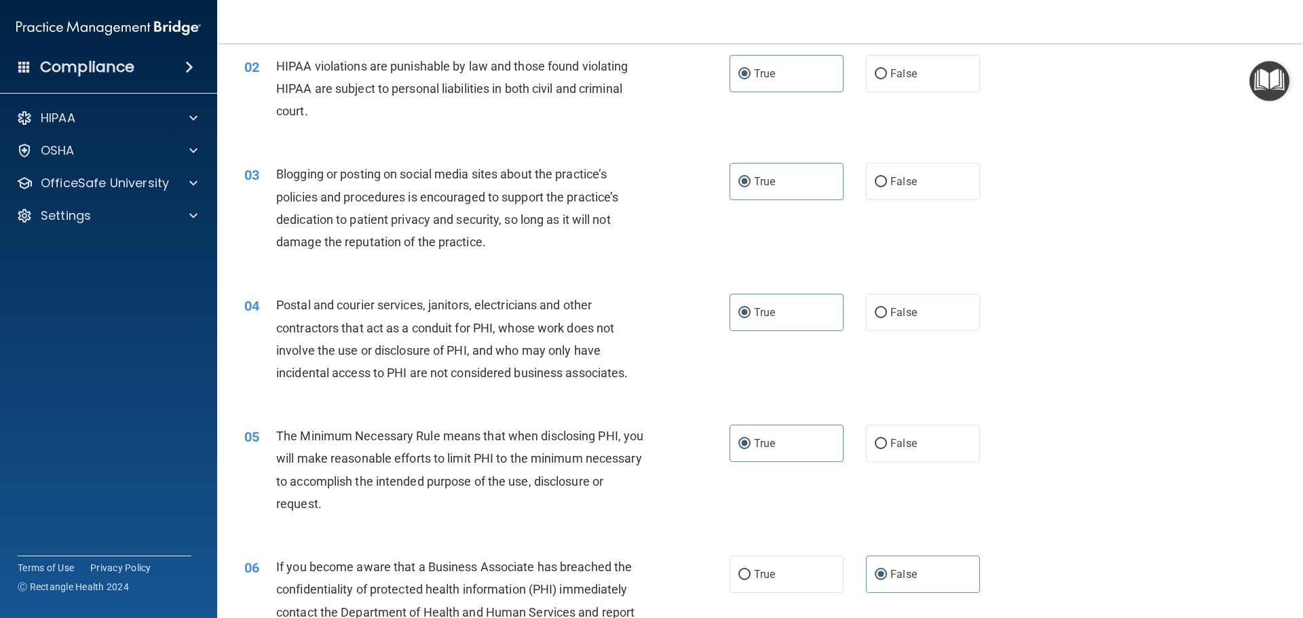
scroll to position [136, 0]
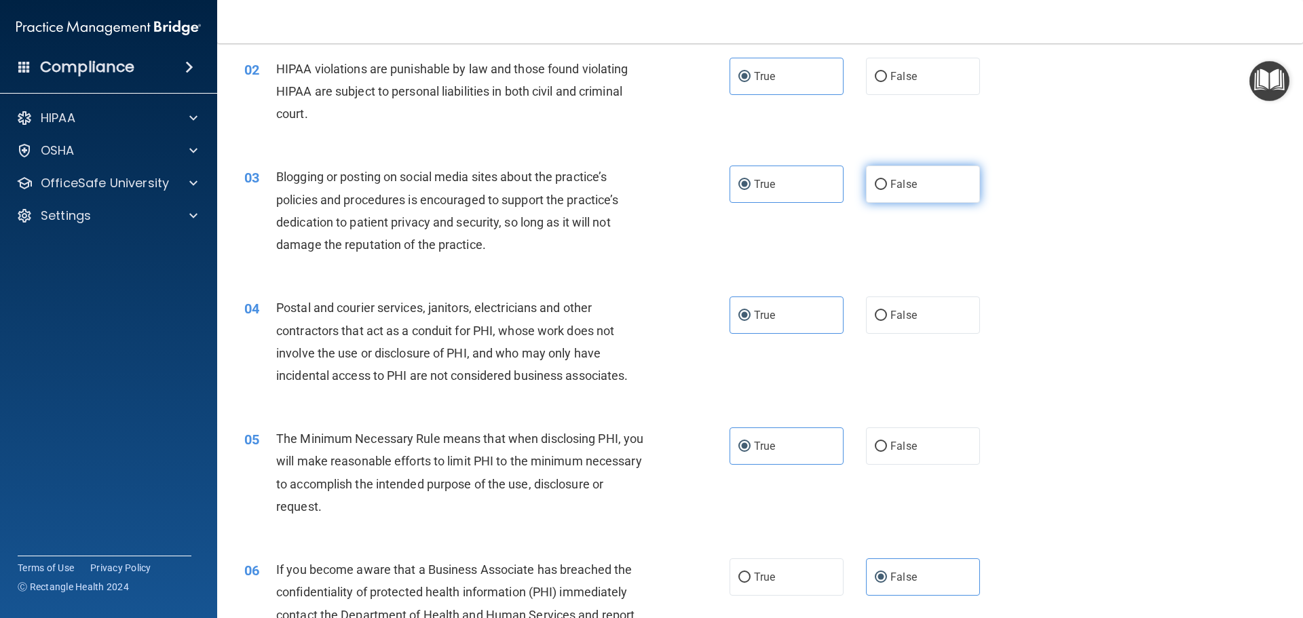
click at [892, 180] on span "False" at bounding box center [903, 184] width 26 height 13
click at [887, 180] on input "False" at bounding box center [880, 185] width 12 height 10
radio input "true"
radio input "false"
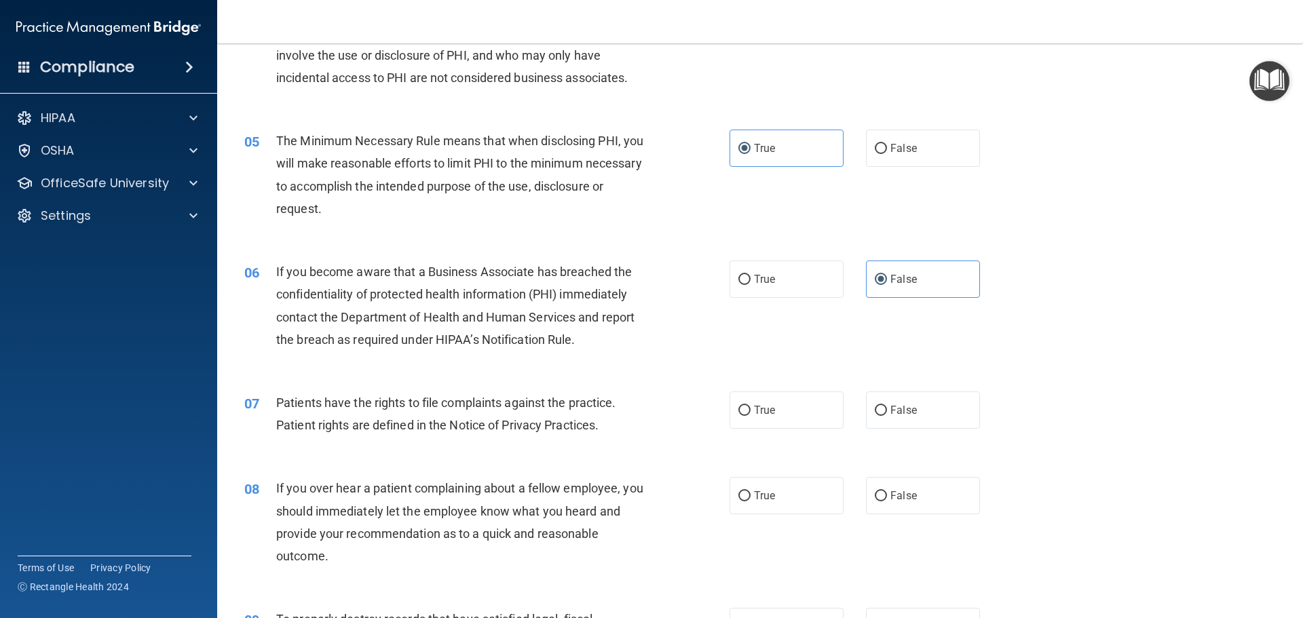
scroll to position [475, 0]
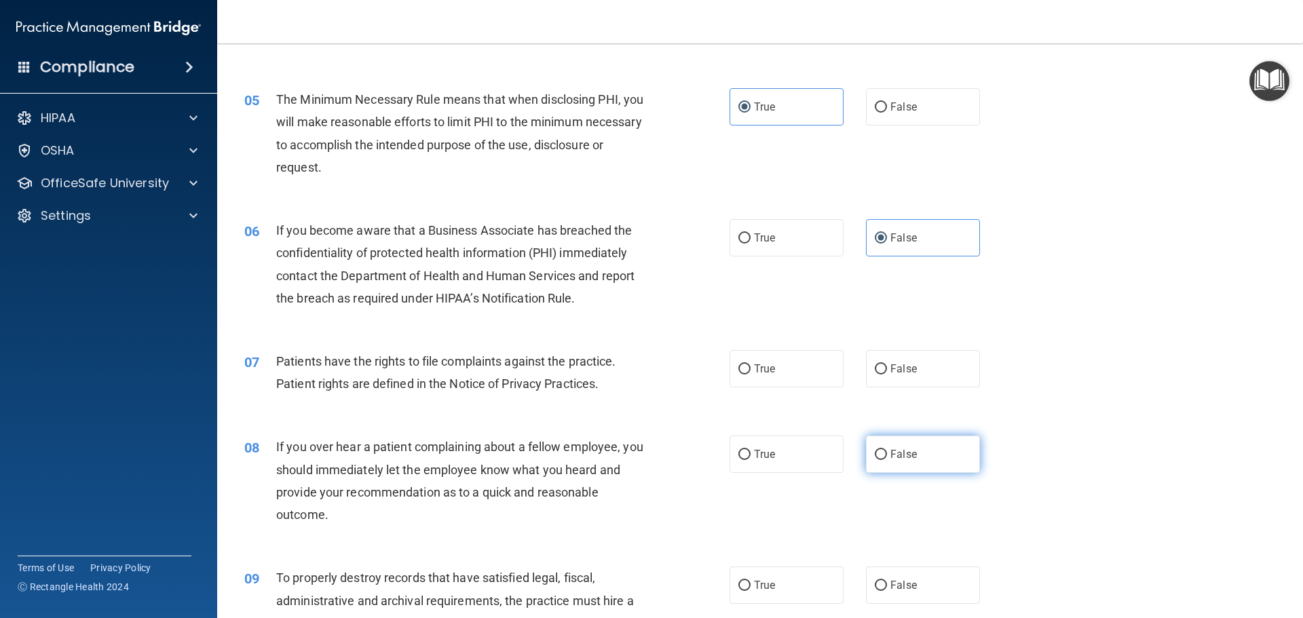
click at [882, 456] on label "False" at bounding box center [923, 454] width 114 height 37
click at [882, 456] on input "False" at bounding box center [880, 455] width 12 height 10
radio input "true"
click at [789, 362] on label "True" at bounding box center [786, 368] width 114 height 37
click at [750, 364] on input "True" at bounding box center [744, 369] width 12 height 10
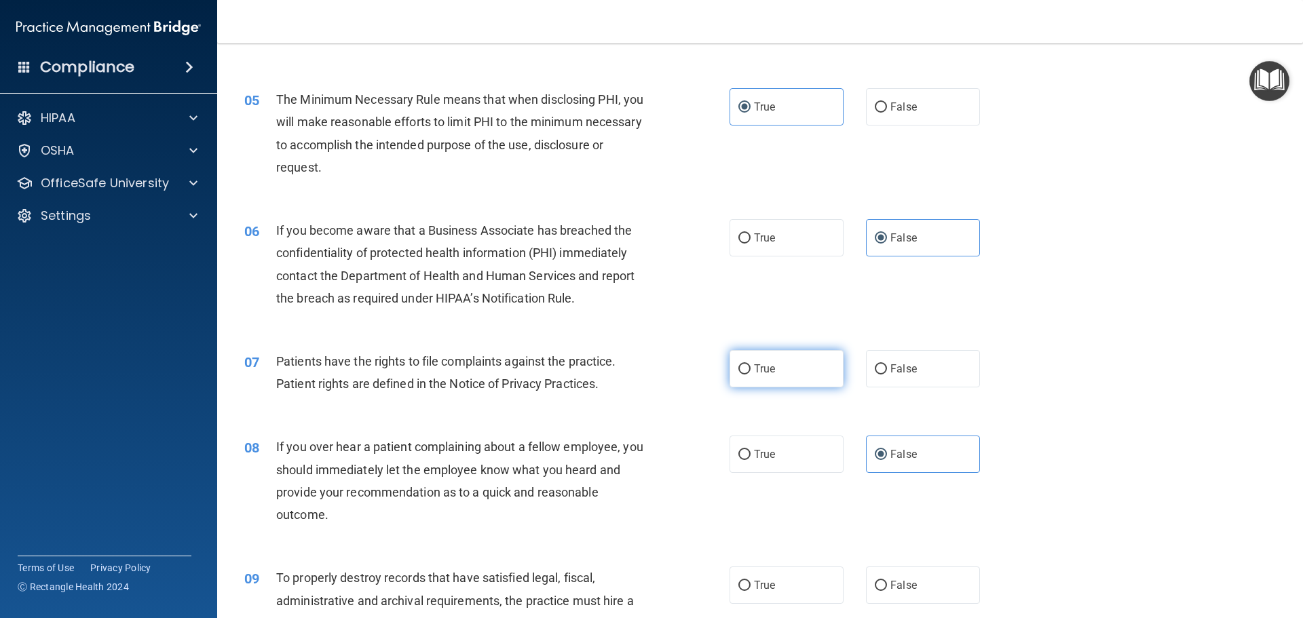
radio input "true"
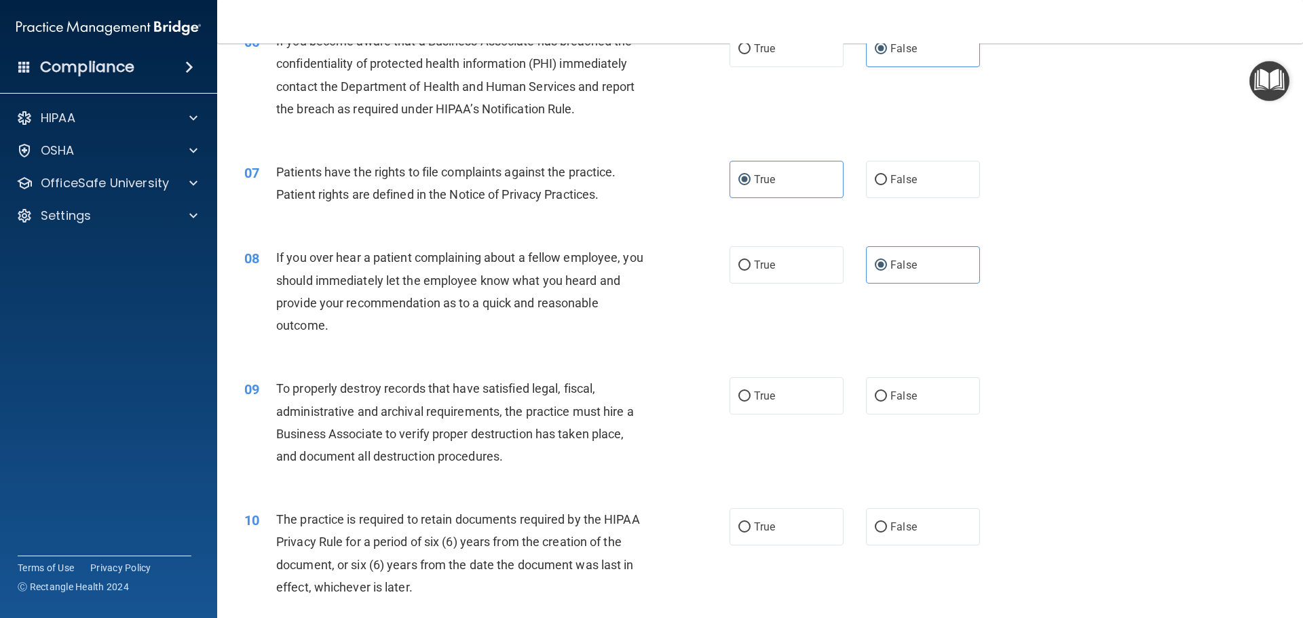
scroll to position [678, 0]
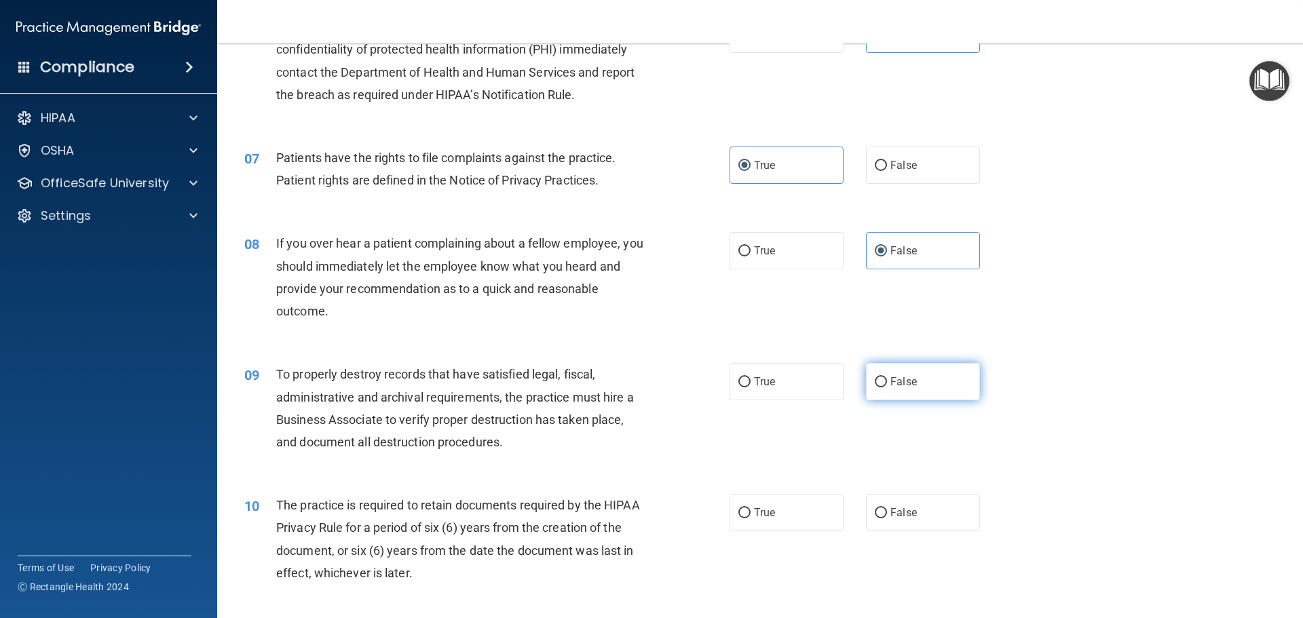
click at [892, 383] on span "False" at bounding box center [903, 381] width 26 height 13
click at [887, 383] on input "False" at bounding box center [880, 382] width 12 height 10
radio input "true"
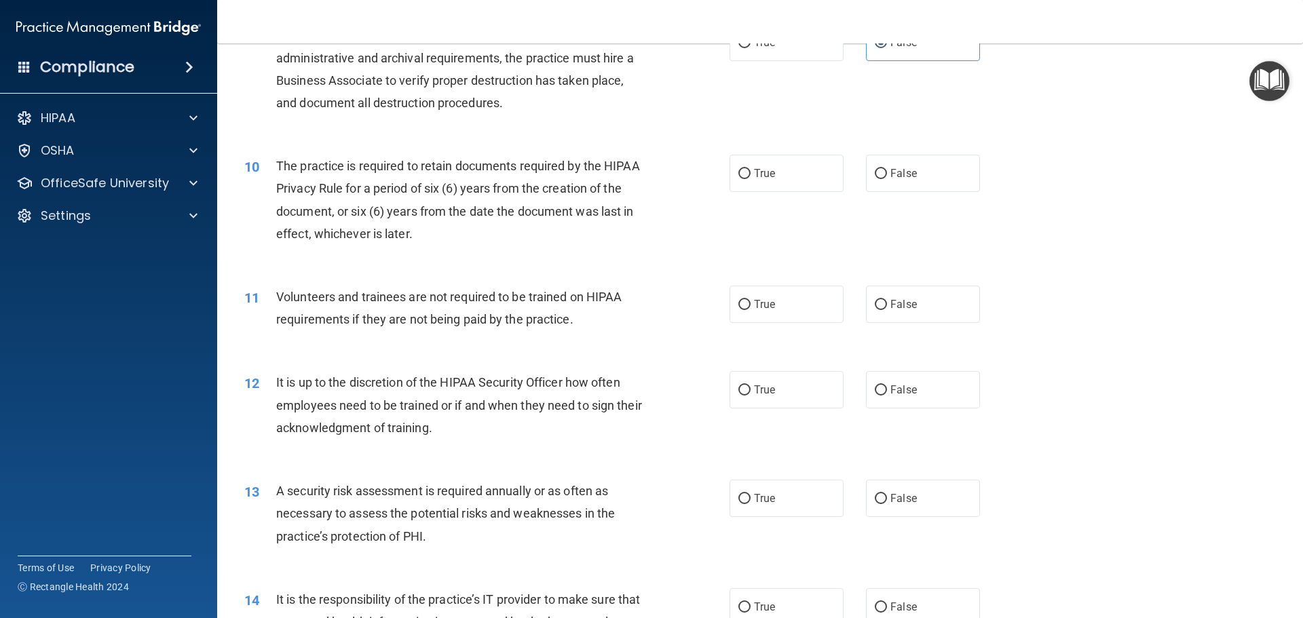
scroll to position [1085, 0]
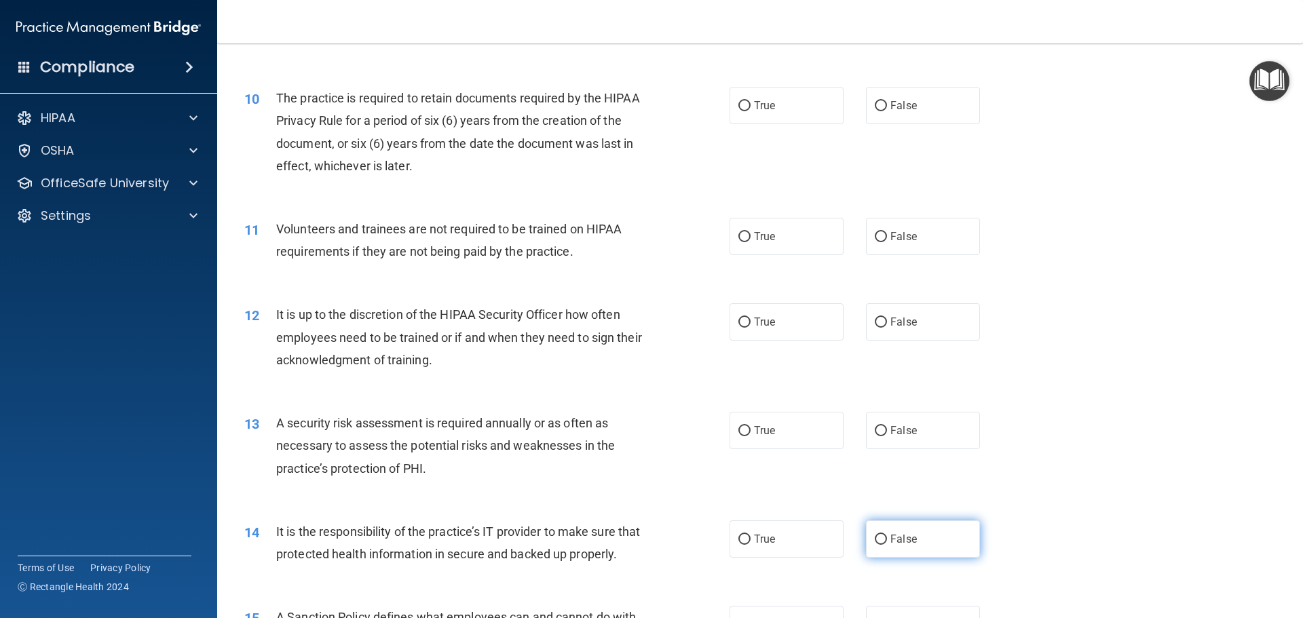
click at [878, 531] on label "False" at bounding box center [923, 538] width 114 height 37
click at [878, 535] on input "False" at bounding box center [880, 540] width 12 height 10
radio input "true"
click at [900, 436] on span "False" at bounding box center [903, 430] width 26 height 13
click at [887, 436] on input "False" at bounding box center [880, 431] width 12 height 10
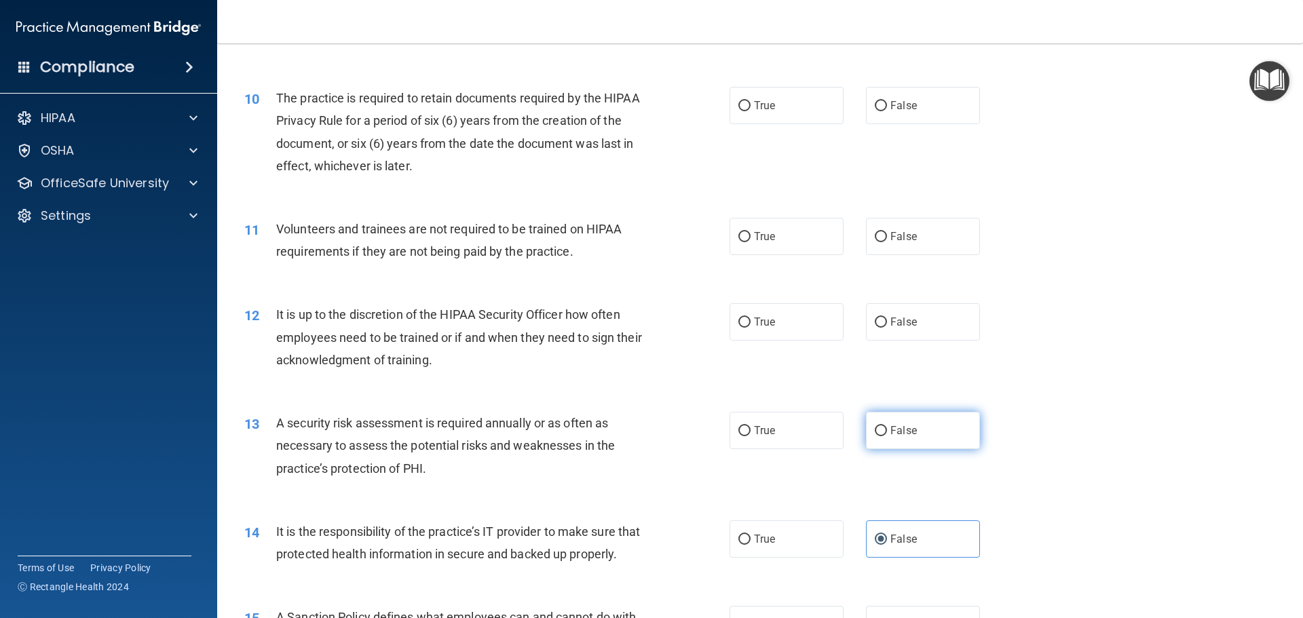
radio input "true"
click at [758, 417] on label "True" at bounding box center [786, 430] width 114 height 37
click at [750, 426] on input "True" at bounding box center [744, 431] width 12 height 10
radio input "true"
radio input "false"
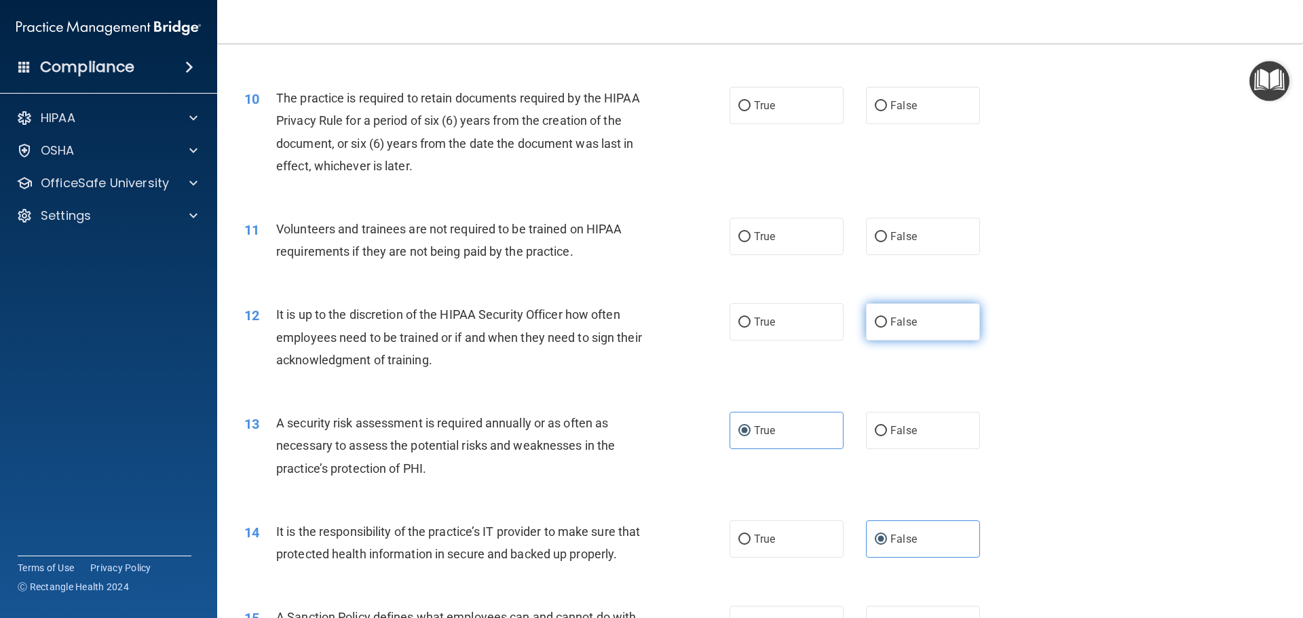
click at [930, 337] on label "False" at bounding box center [923, 321] width 114 height 37
click at [887, 328] on input "False" at bounding box center [880, 323] width 12 height 10
radio input "true"
click at [929, 238] on label "False" at bounding box center [923, 236] width 114 height 37
click at [887, 238] on input "False" at bounding box center [880, 237] width 12 height 10
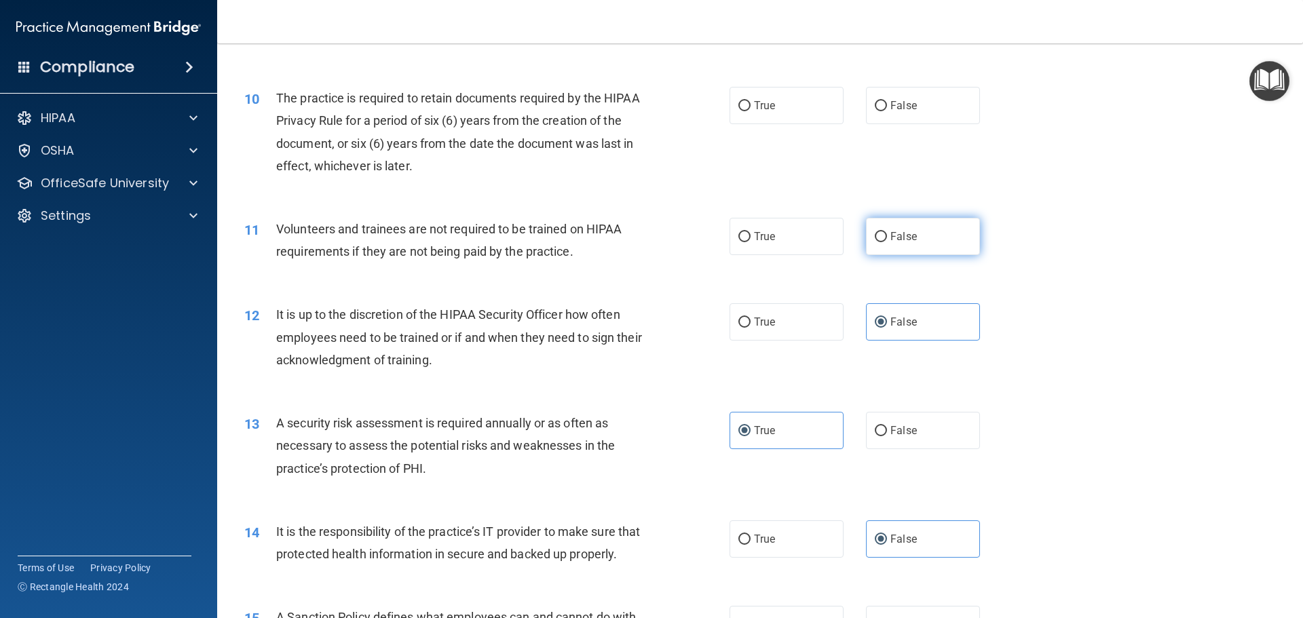
radio input "true"
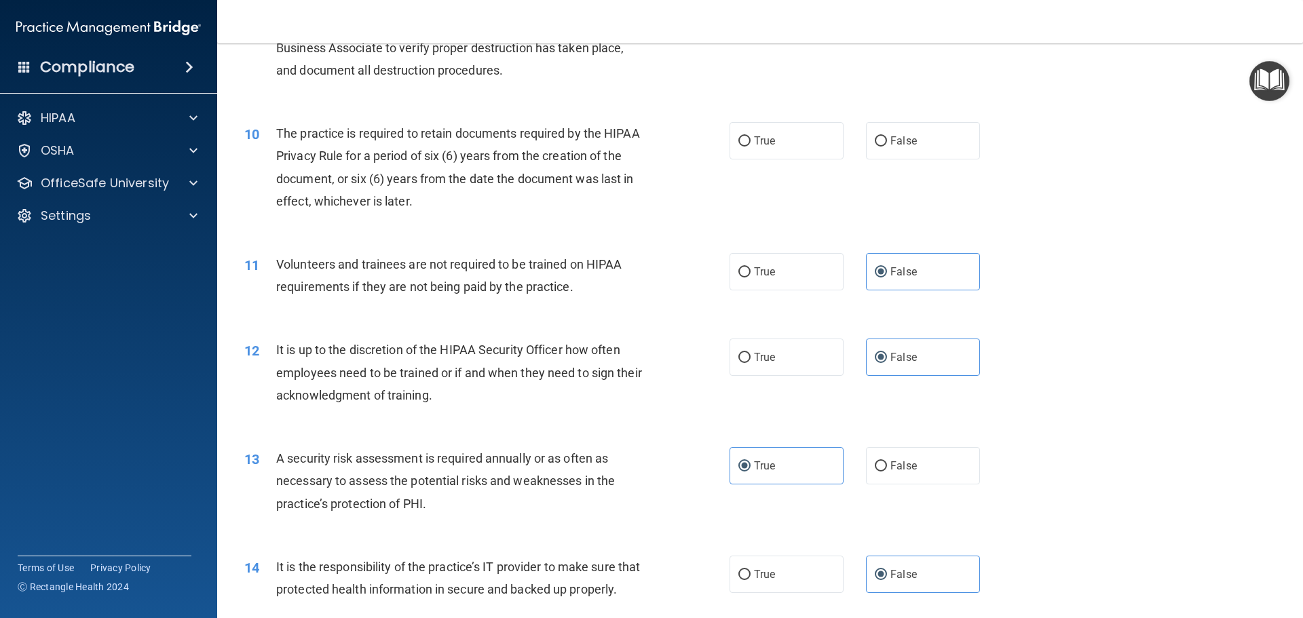
scroll to position [1018, 0]
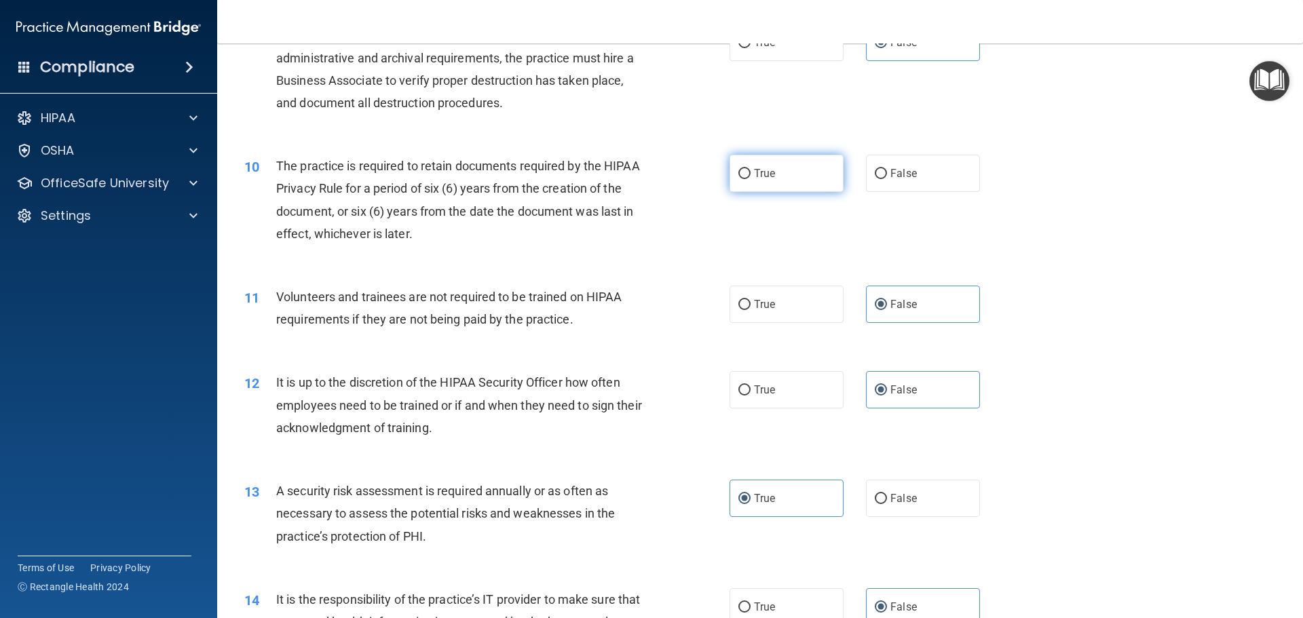
click at [815, 177] on label "True" at bounding box center [786, 173] width 114 height 37
click at [750, 177] on input "True" at bounding box center [744, 174] width 12 height 10
radio input "true"
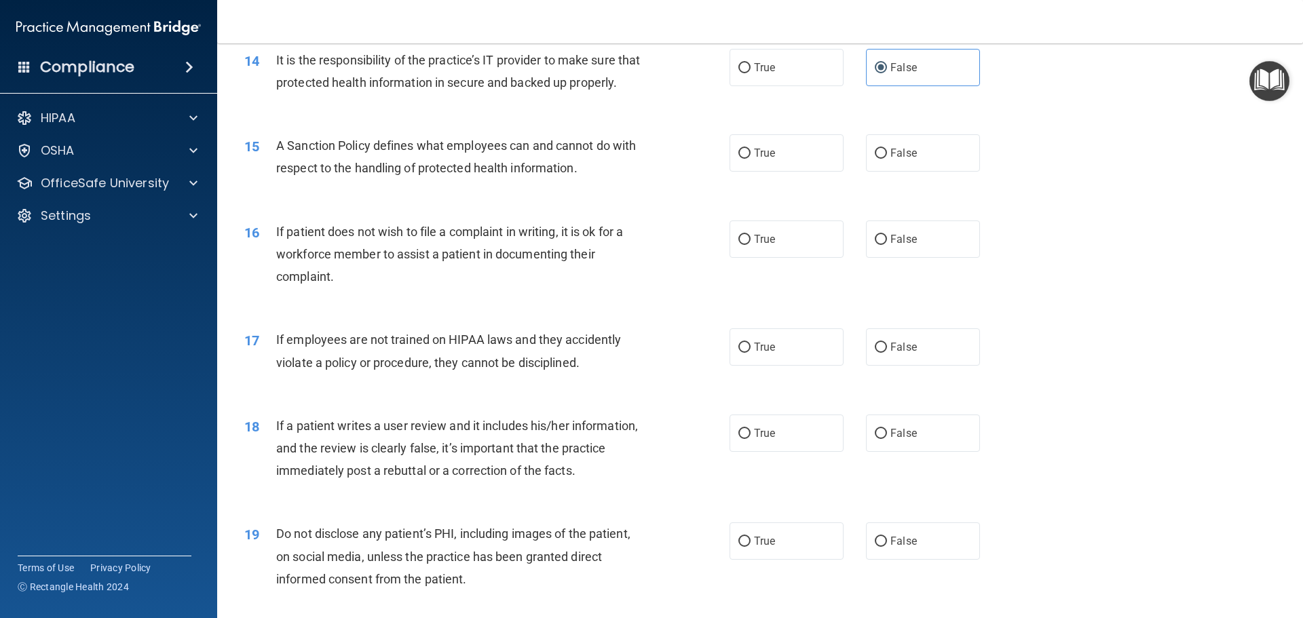
scroll to position [1560, 0]
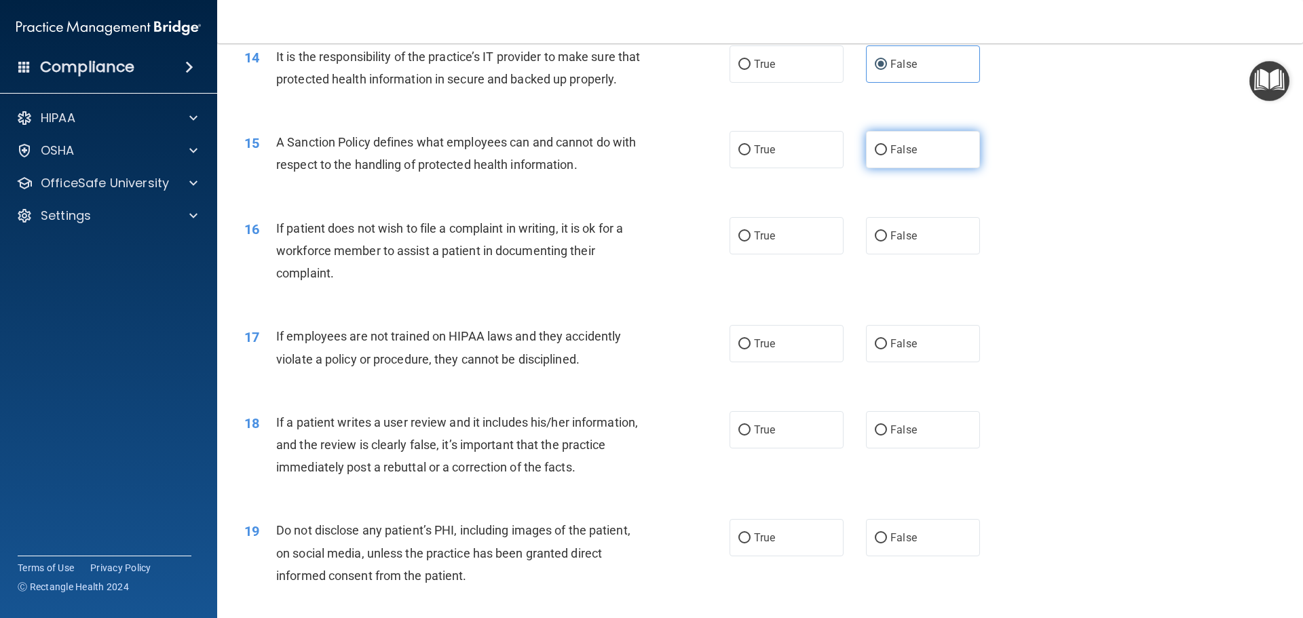
click at [895, 156] on span "False" at bounding box center [903, 149] width 26 height 13
click at [887, 155] on input "False" at bounding box center [880, 150] width 12 height 10
radio input "true"
click at [792, 254] on label "True" at bounding box center [786, 235] width 114 height 37
click at [750, 242] on input "True" at bounding box center [744, 236] width 12 height 10
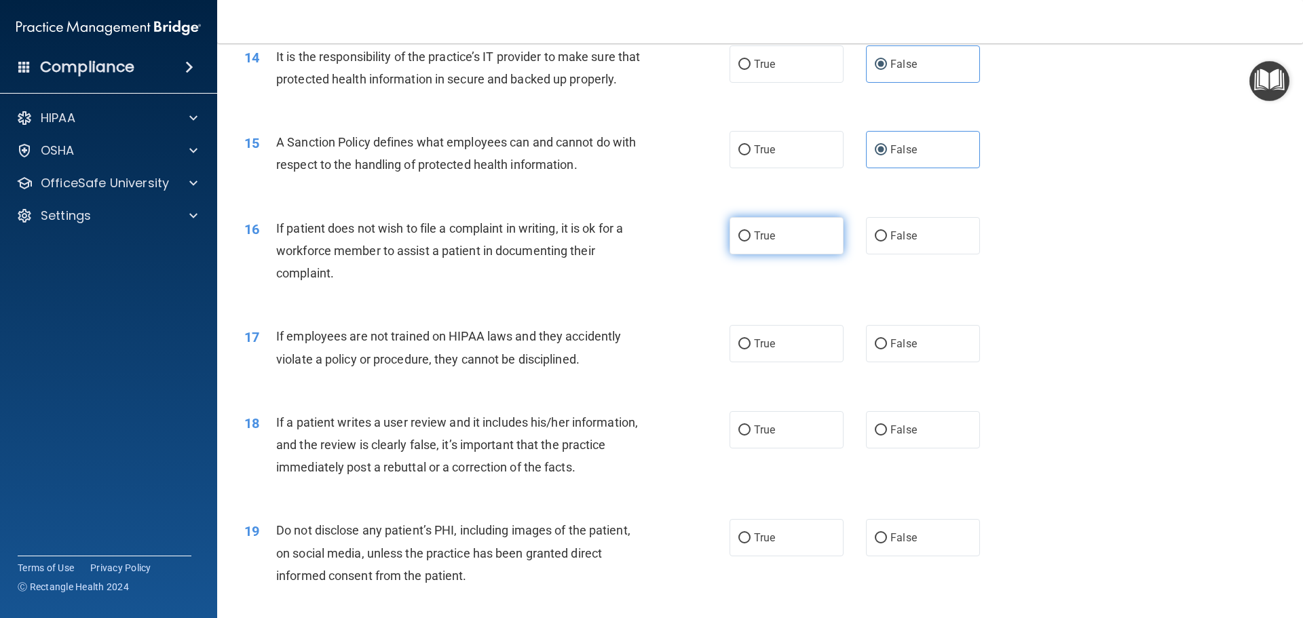
radio input "true"
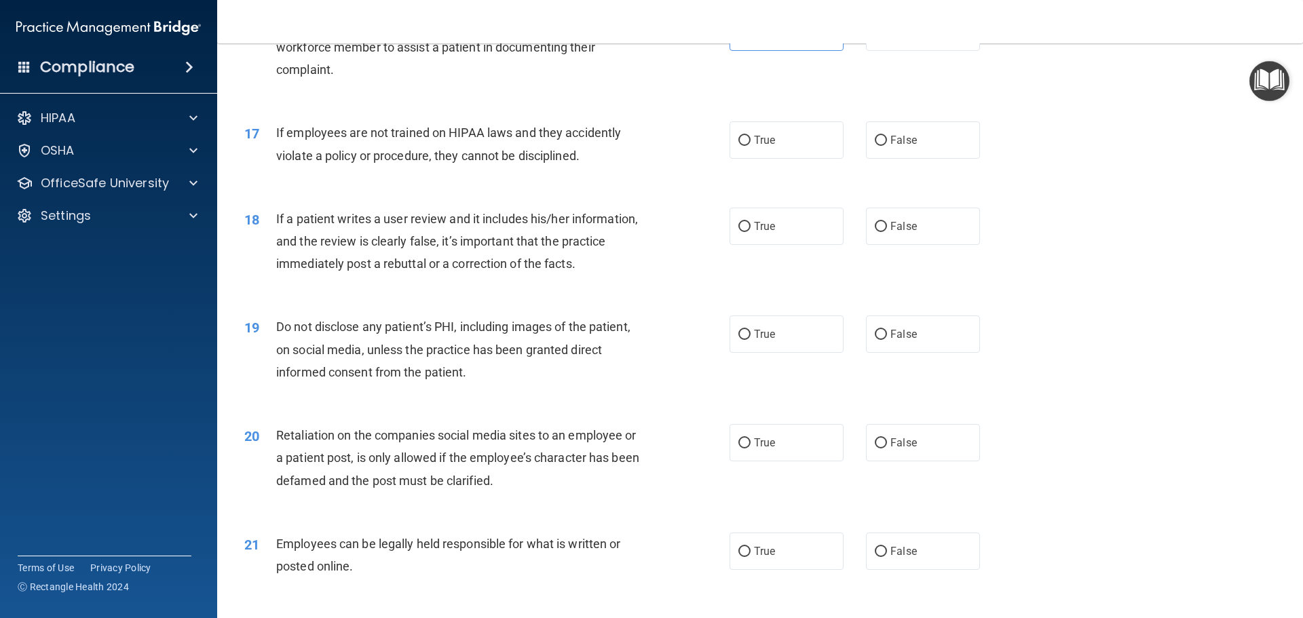
scroll to position [1832, 0]
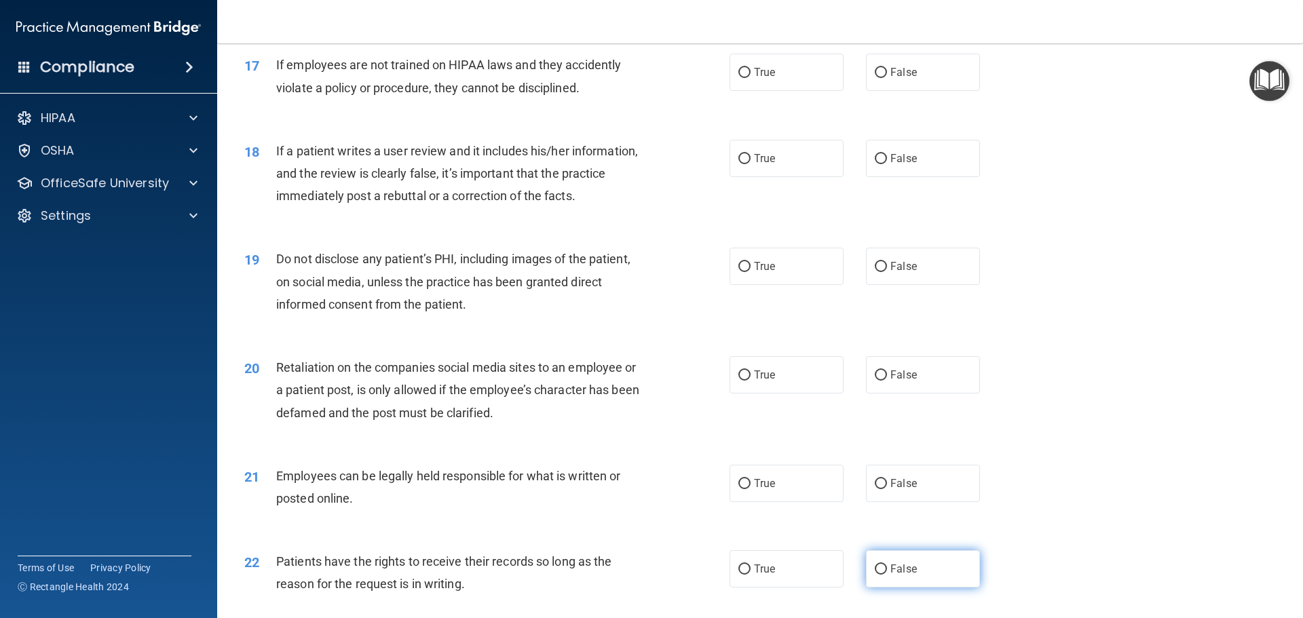
click at [925, 588] on label "False" at bounding box center [923, 568] width 114 height 37
click at [887, 575] on input "False" at bounding box center [880, 569] width 12 height 10
radio input "true"
click at [905, 79] on span "False" at bounding box center [903, 72] width 26 height 13
click at [887, 78] on input "False" at bounding box center [880, 73] width 12 height 10
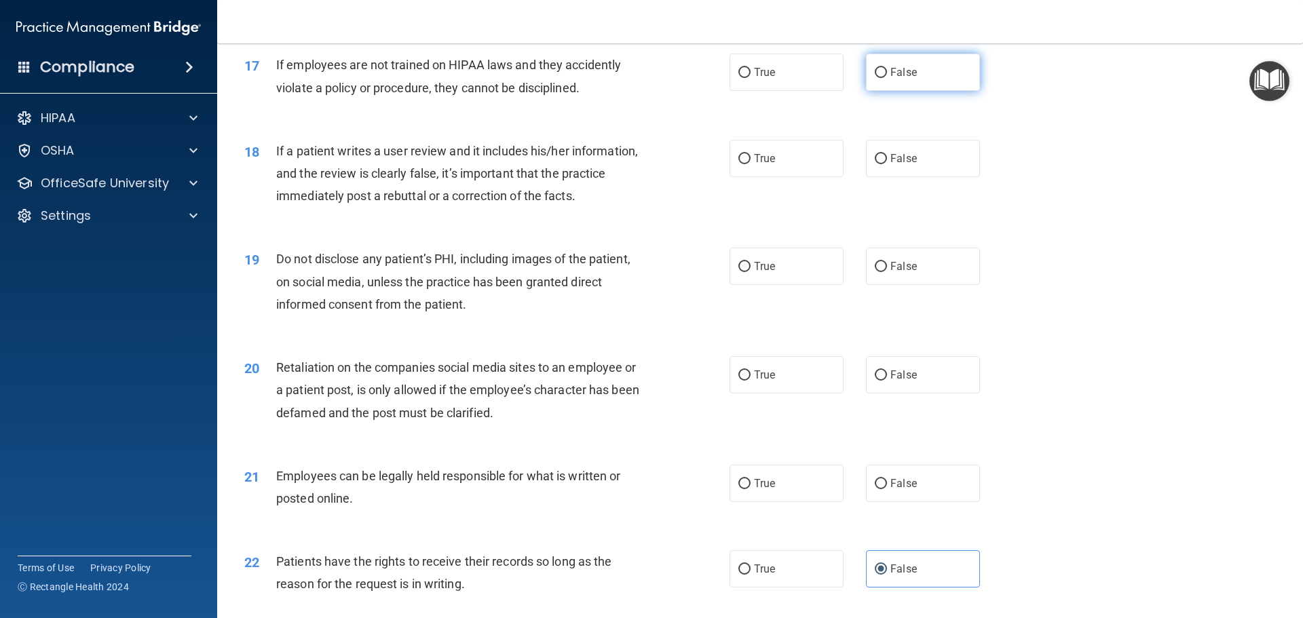
radio input "true"
click at [939, 177] on label "False" at bounding box center [923, 158] width 114 height 37
click at [887, 164] on input "False" at bounding box center [880, 159] width 12 height 10
radio input "true"
click at [769, 273] on span "True" at bounding box center [764, 266] width 21 height 13
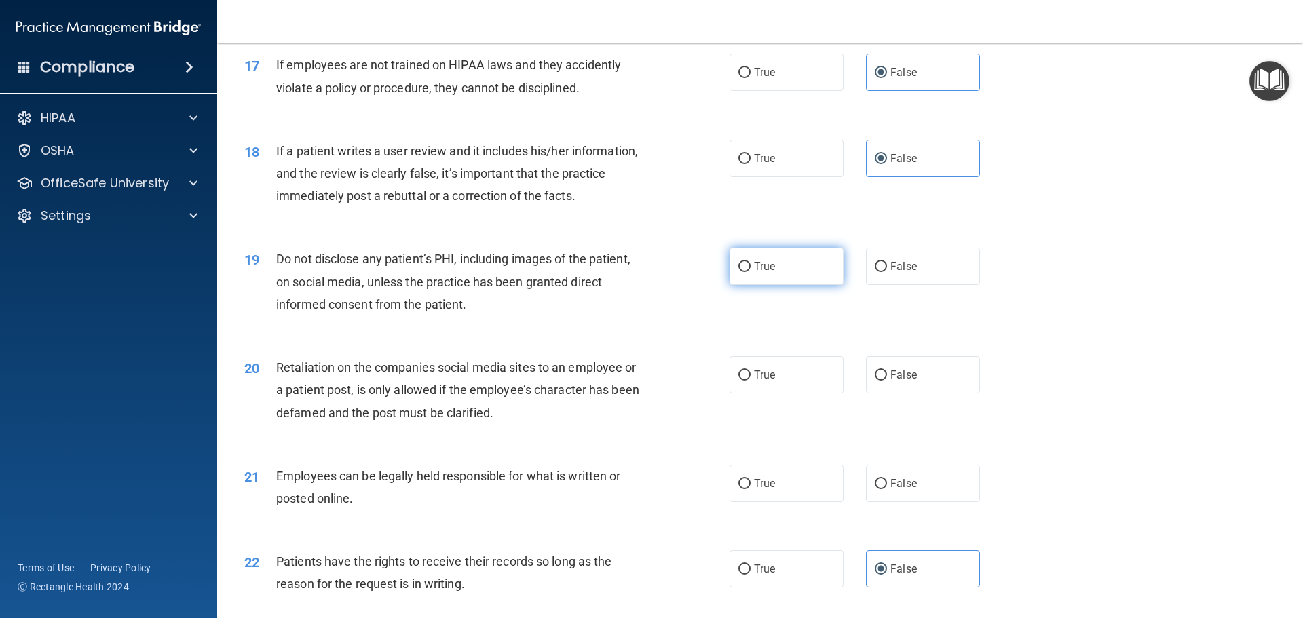
click at [750, 272] on input "True" at bounding box center [744, 267] width 12 height 10
radio input "true"
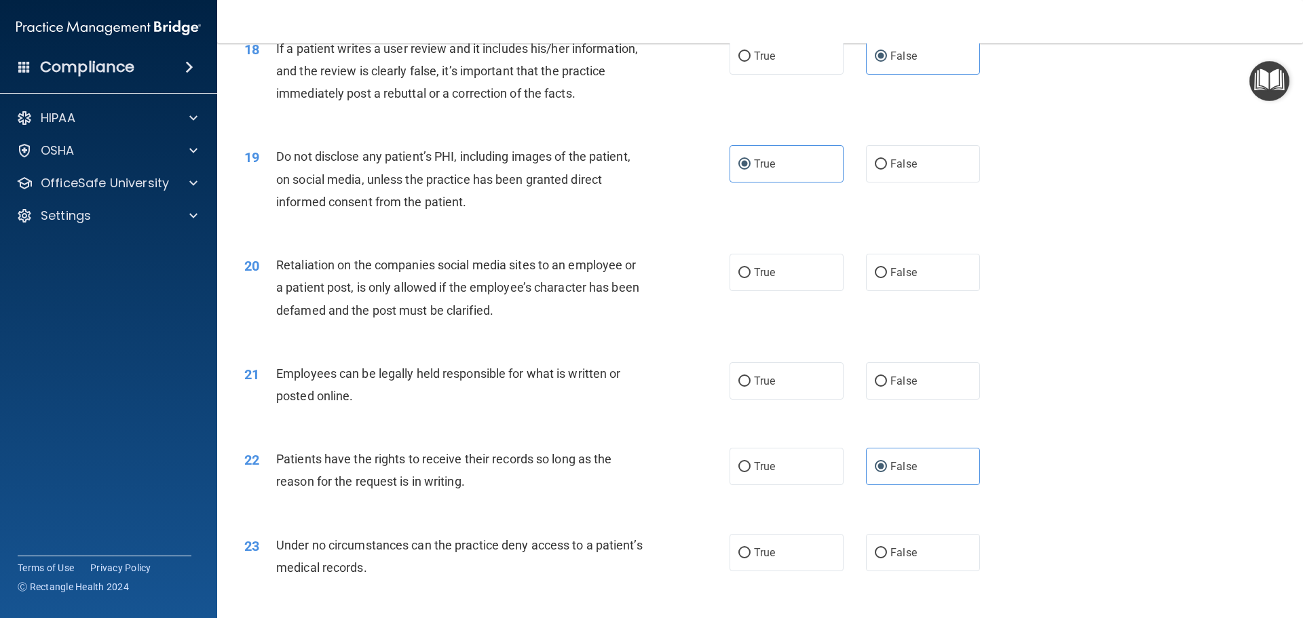
scroll to position [1967, 0]
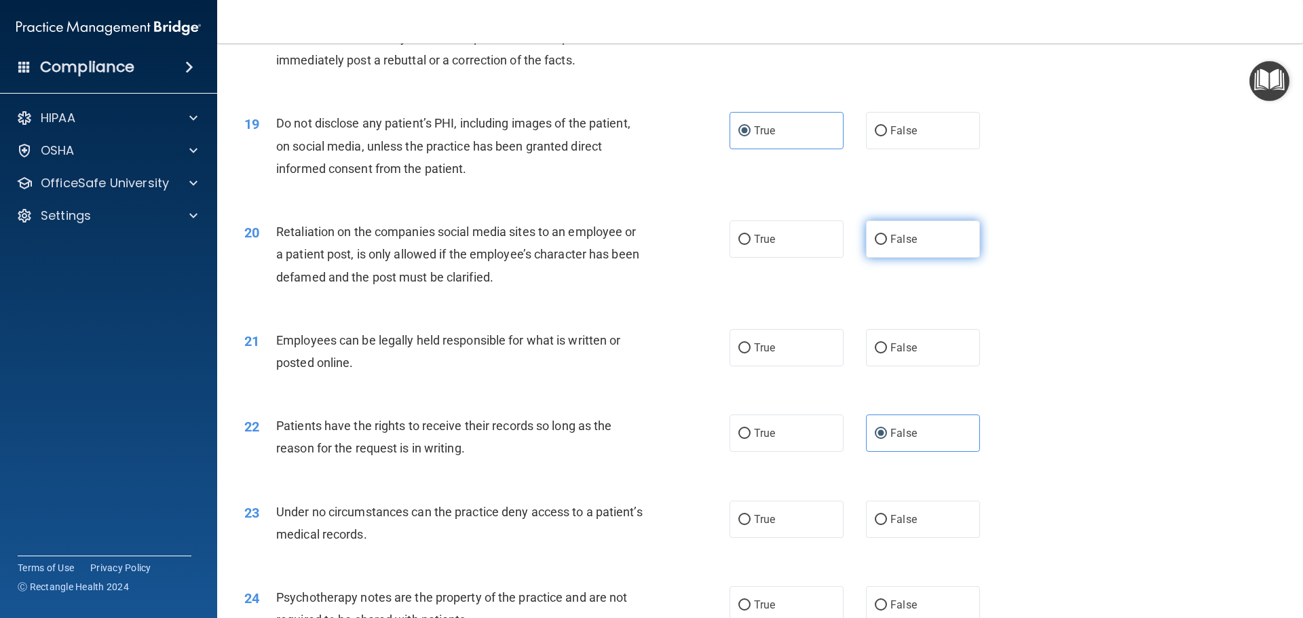
click at [919, 258] on label "False" at bounding box center [923, 238] width 114 height 37
click at [887, 245] on input "False" at bounding box center [880, 240] width 12 height 10
radio input "true"
click at [782, 366] on label "True" at bounding box center [786, 347] width 114 height 37
click at [750, 353] on input "True" at bounding box center [744, 348] width 12 height 10
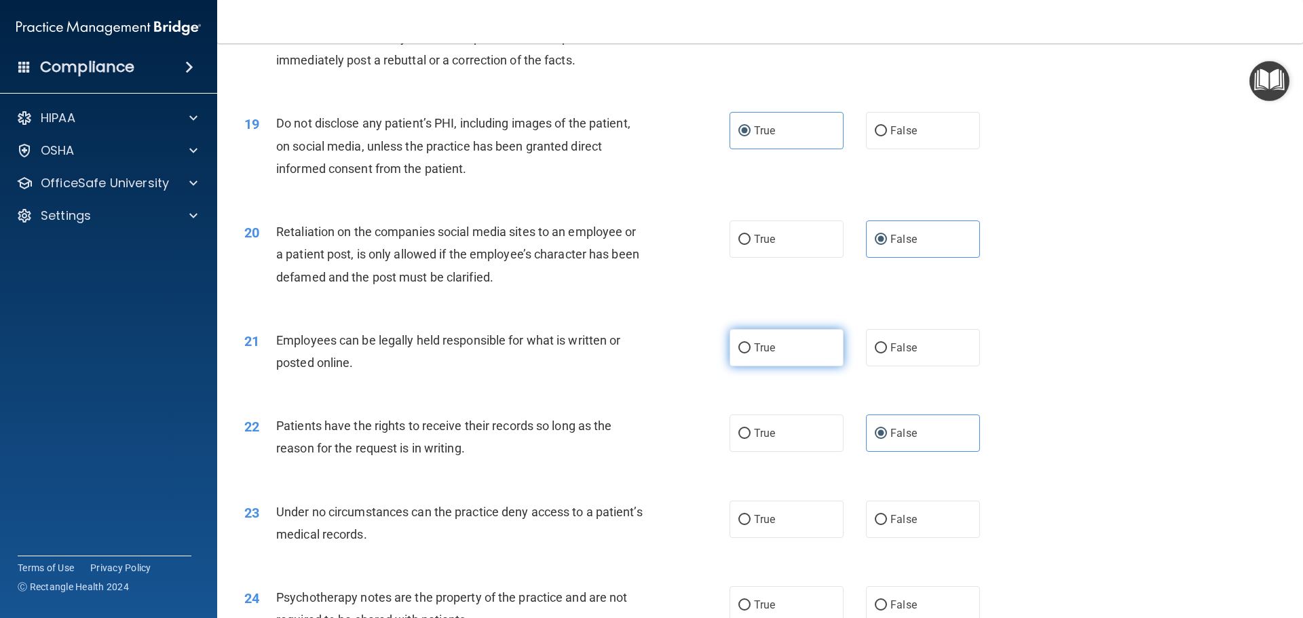
radio input "true"
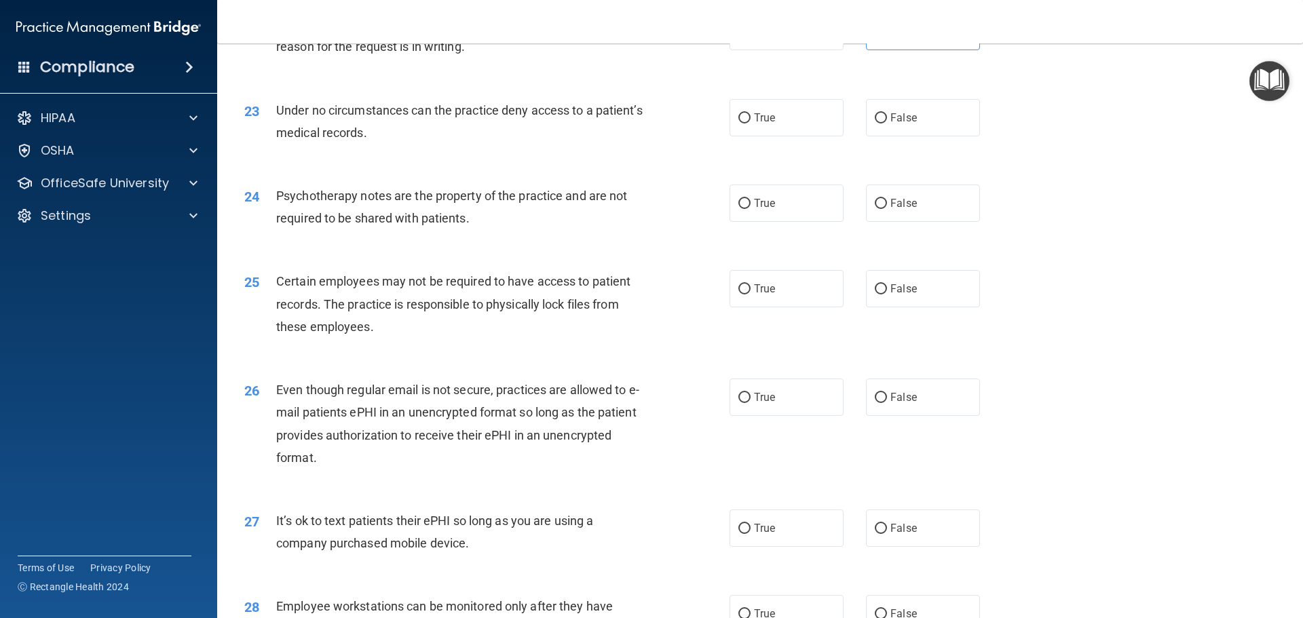
scroll to position [2375, 0]
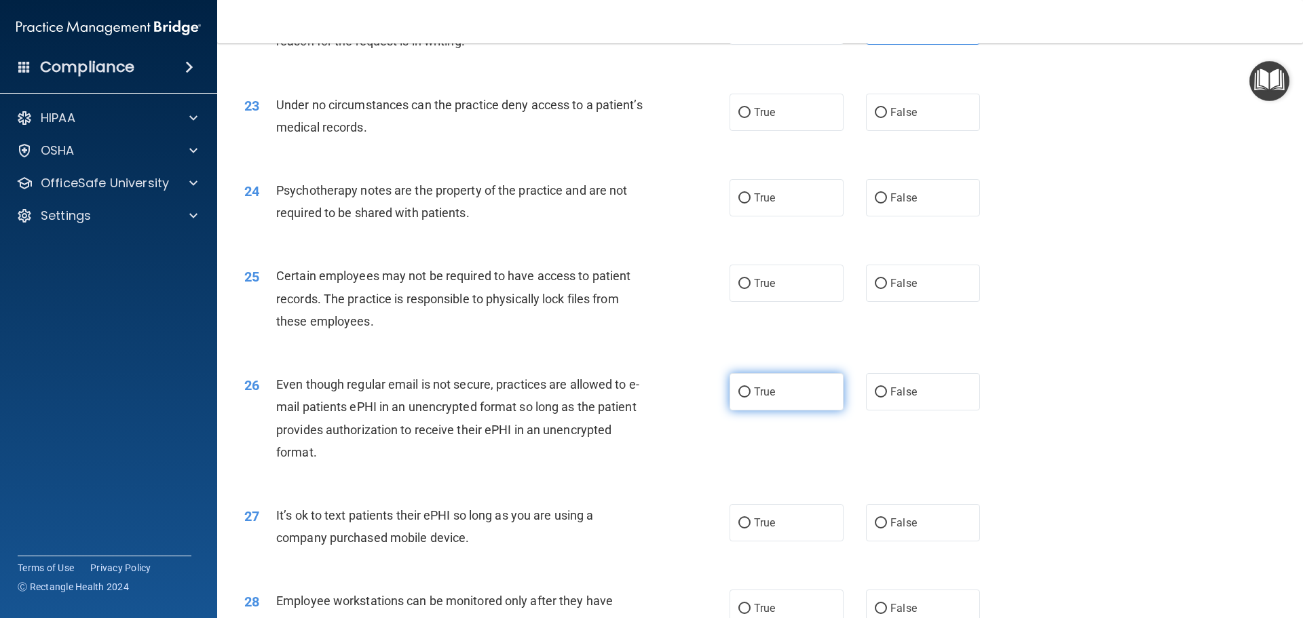
click at [792, 410] on label "True" at bounding box center [786, 391] width 114 height 37
click at [750, 398] on input "True" at bounding box center [744, 392] width 12 height 10
radio input "true"
click at [929, 131] on label "False" at bounding box center [923, 112] width 114 height 37
click at [887, 118] on input "False" at bounding box center [880, 113] width 12 height 10
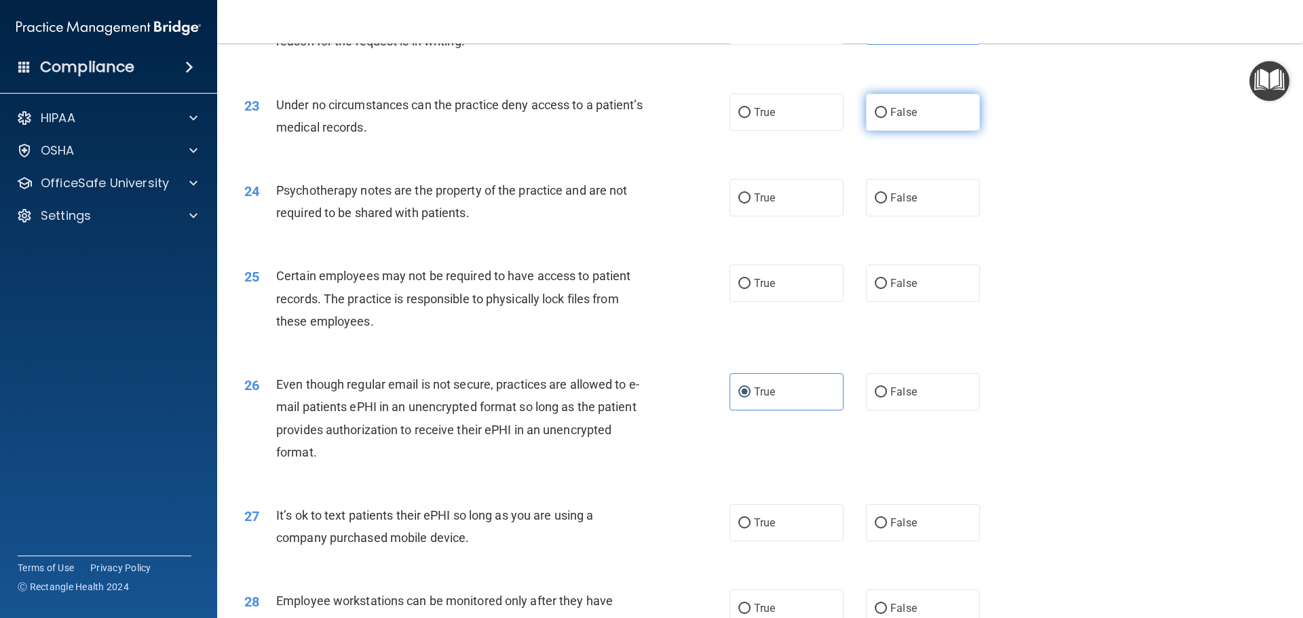
radio input "true"
click at [801, 216] on label "True" at bounding box center [786, 197] width 114 height 37
click at [750, 204] on input "True" at bounding box center [744, 198] width 12 height 10
radio input "true"
click at [773, 302] on label "True" at bounding box center [786, 283] width 114 height 37
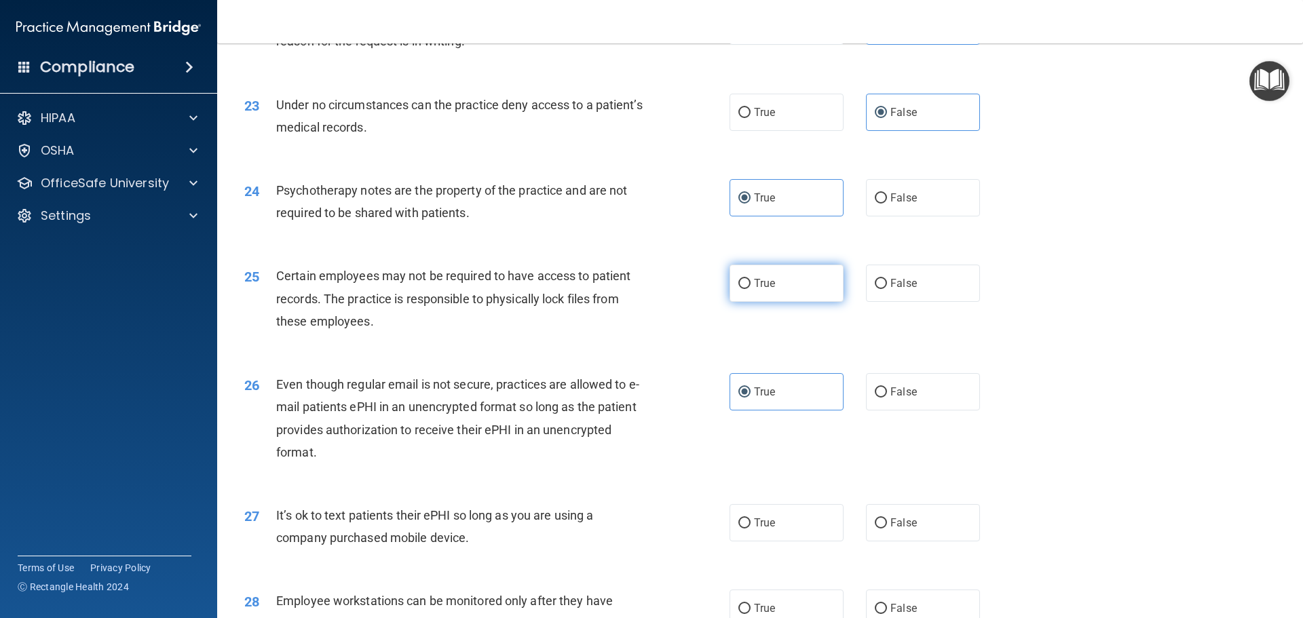
click at [750, 289] on input "True" at bounding box center [744, 284] width 12 height 10
radio input "true"
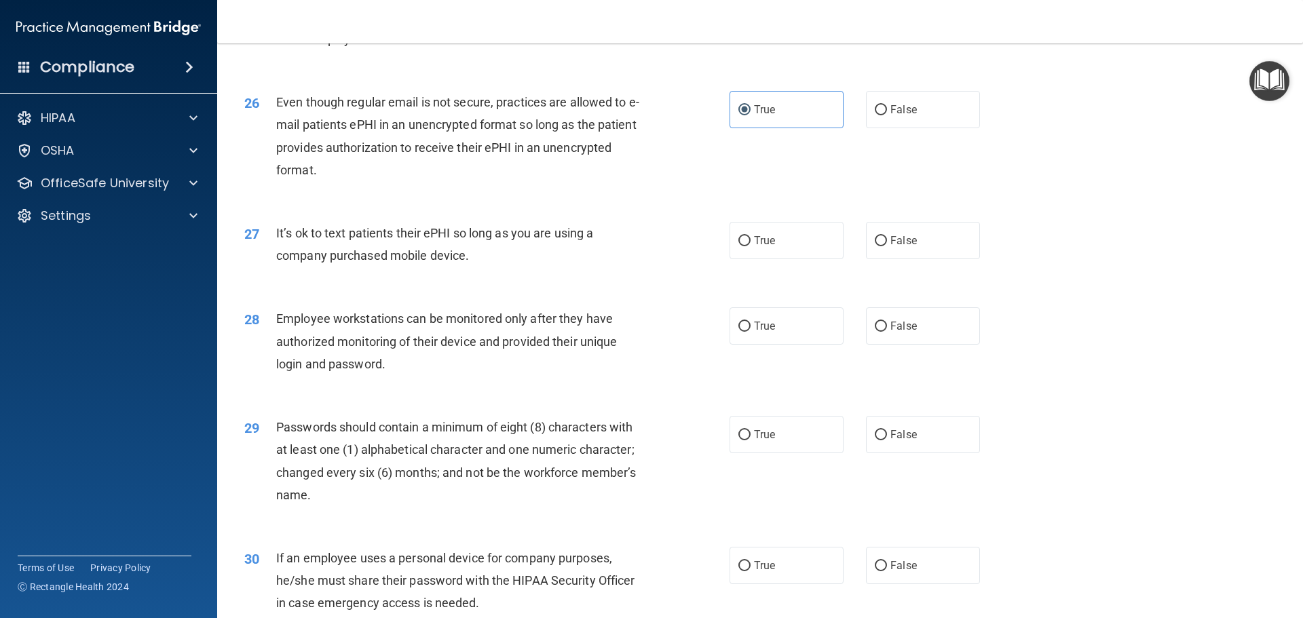
scroll to position [2782, 0]
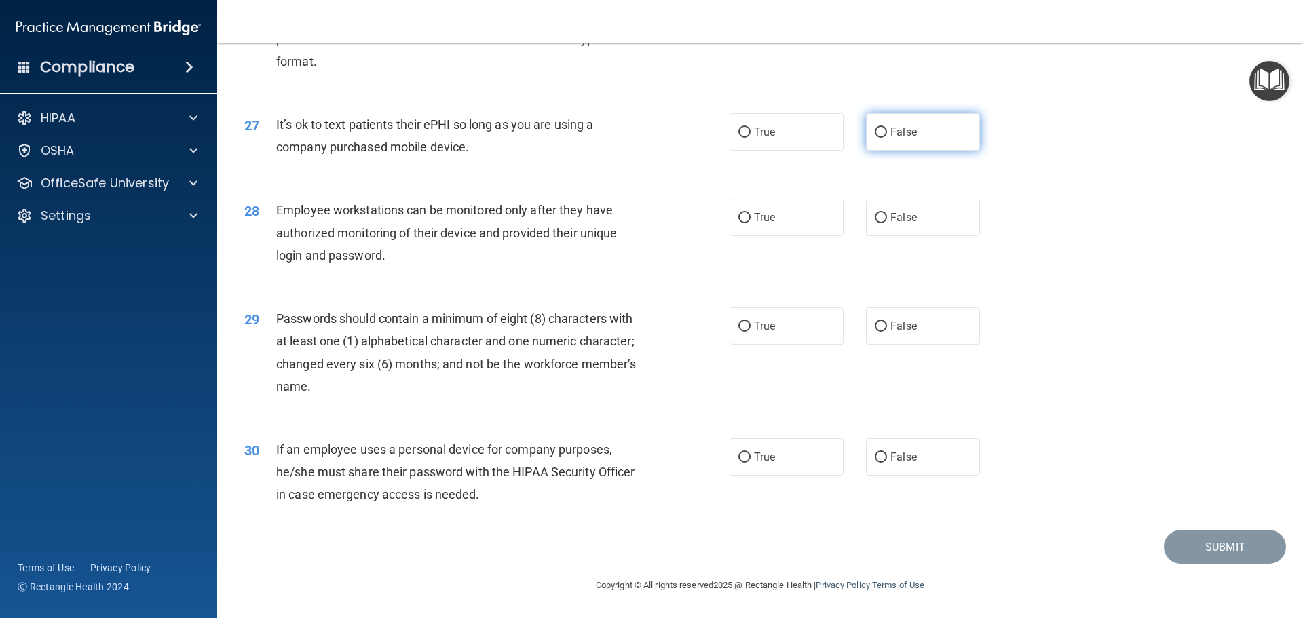
click at [929, 139] on label "False" at bounding box center [923, 131] width 114 height 37
click at [887, 138] on input "False" at bounding box center [880, 133] width 12 height 10
radio input "true"
click at [902, 236] on label "False" at bounding box center [923, 217] width 114 height 37
click at [887, 223] on input "False" at bounding box center [880, 218] width 12 height 10
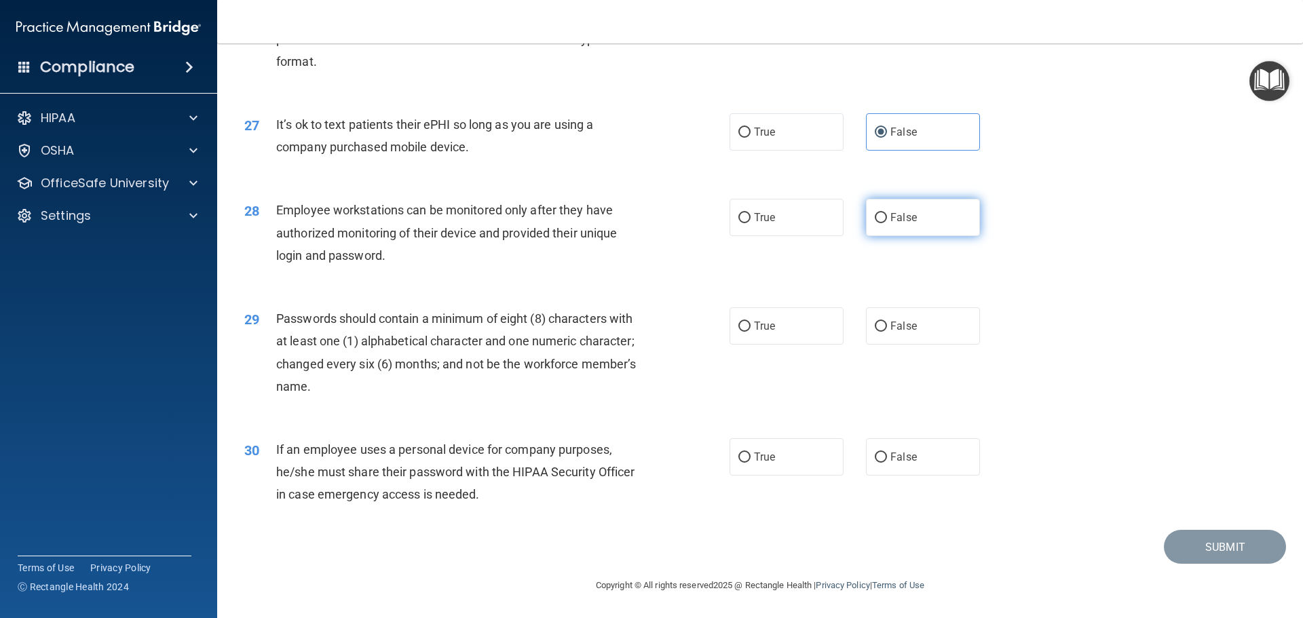
radio input "true"
click at [763, 324] on label "True" at bounding box center [786, 325] width 114 height 37
click at [750, 324] on input "True" at bounding box center [744, 327] width 12 height 10
radio input "true"
click at [915, 465] on label "False" at bounding box center [923, 456] width 114 height 37
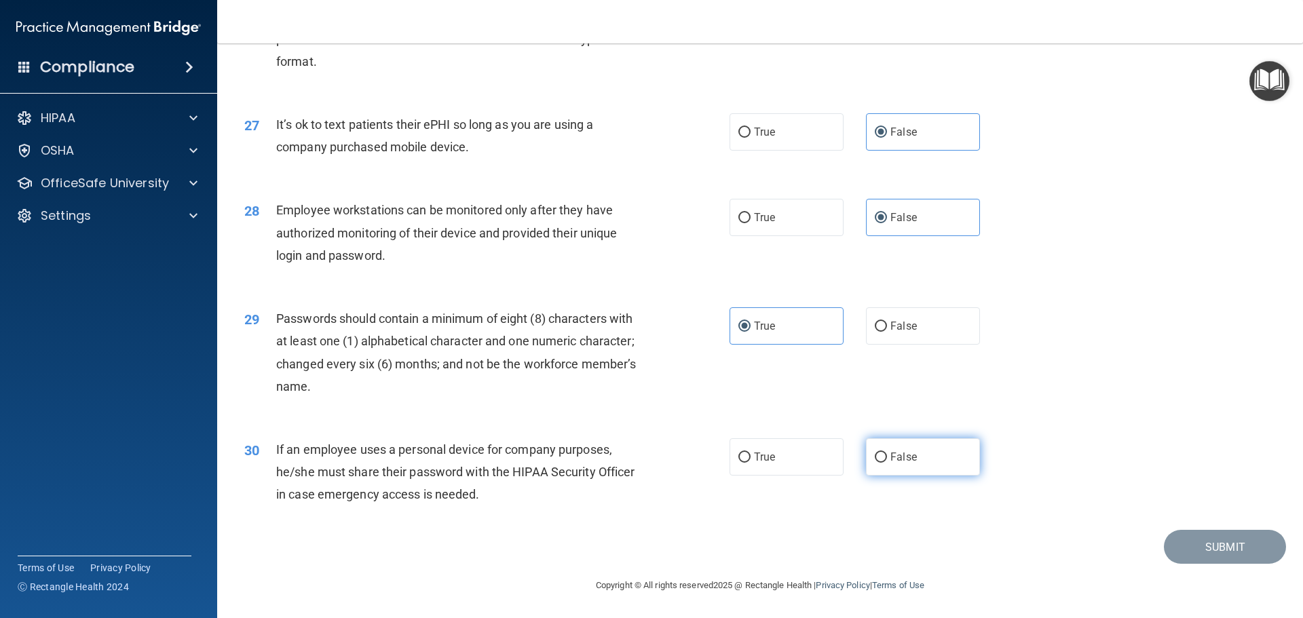
click at [887, 463] on input "False" at bounding box center [880, 458] width 12 height 10
radio input "true"
click at [1204, 547] on button "Submit" at bounding box center [1225, 547] width 122 height 35
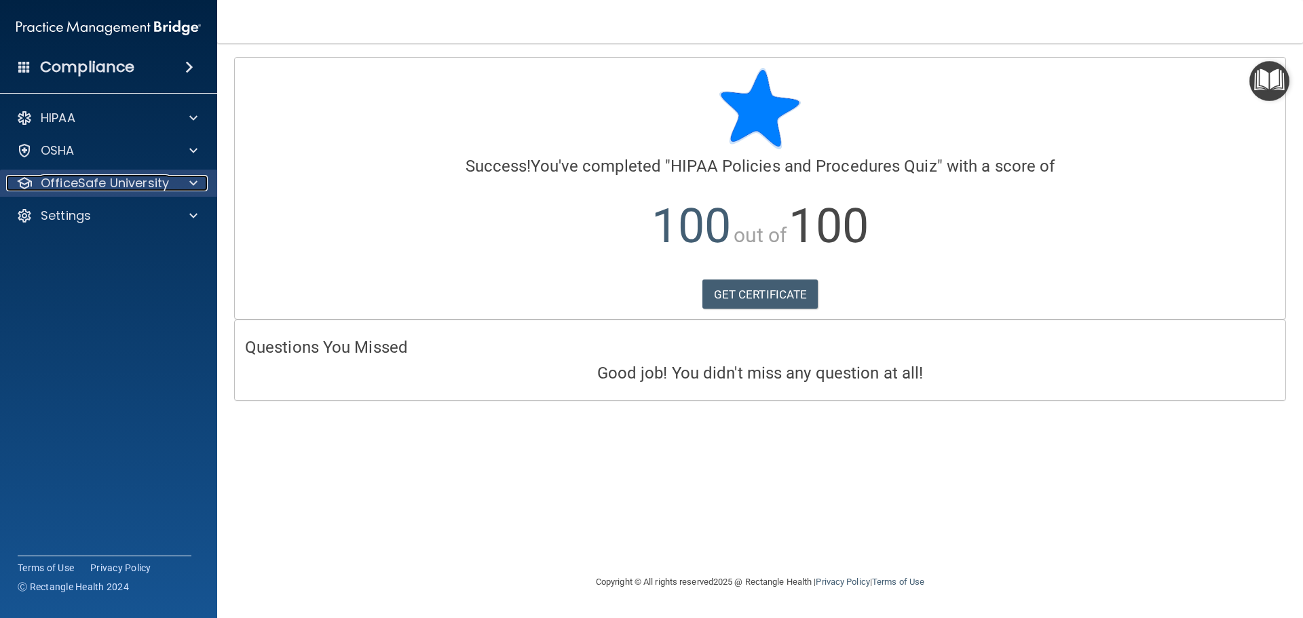
click at [161, 188] on p "OfficeSafe University" at bounding box center [105, 183] width 128 height 16
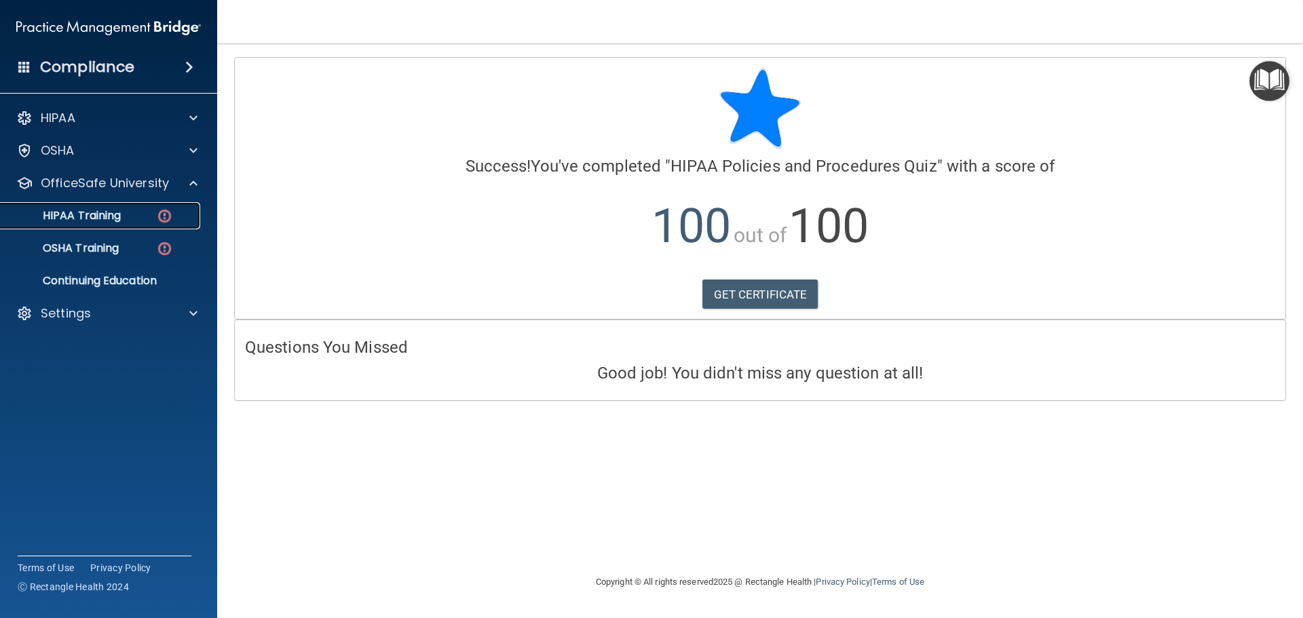
click at [111, 216] on p "HIPAA Training" at bounding box center [65, 216] width 112 height 14
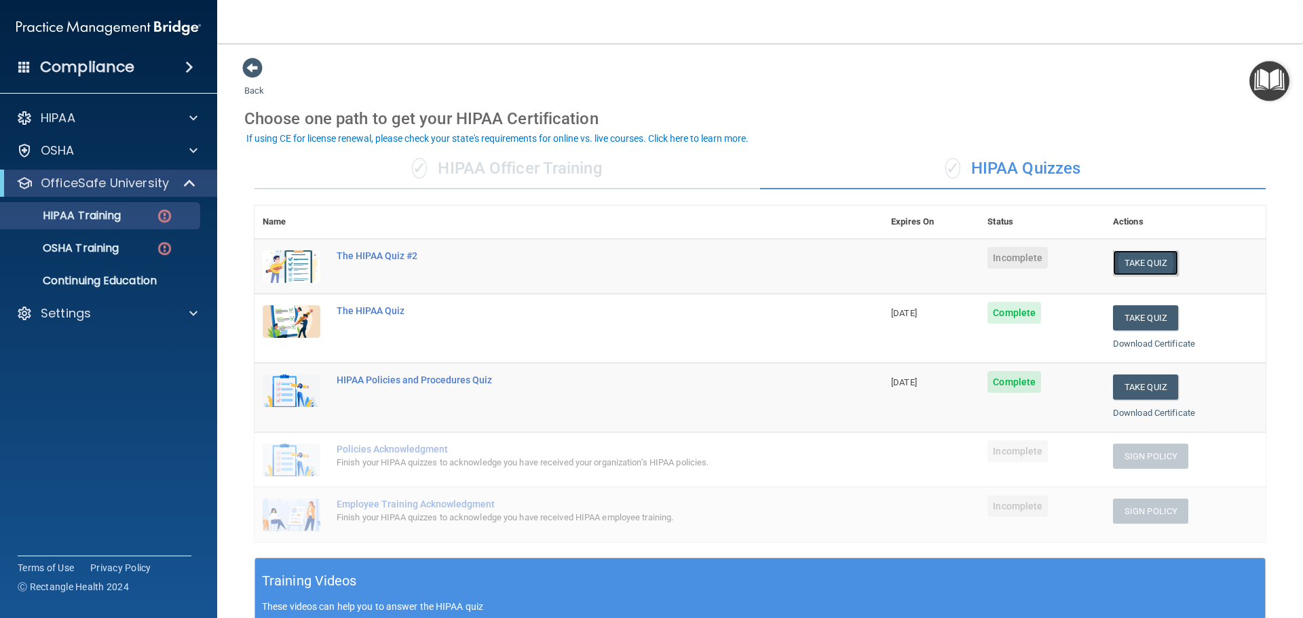
click at [1147, 263] on button "Take Quiz" at bounding box center [1145, 262] width 65 height 25
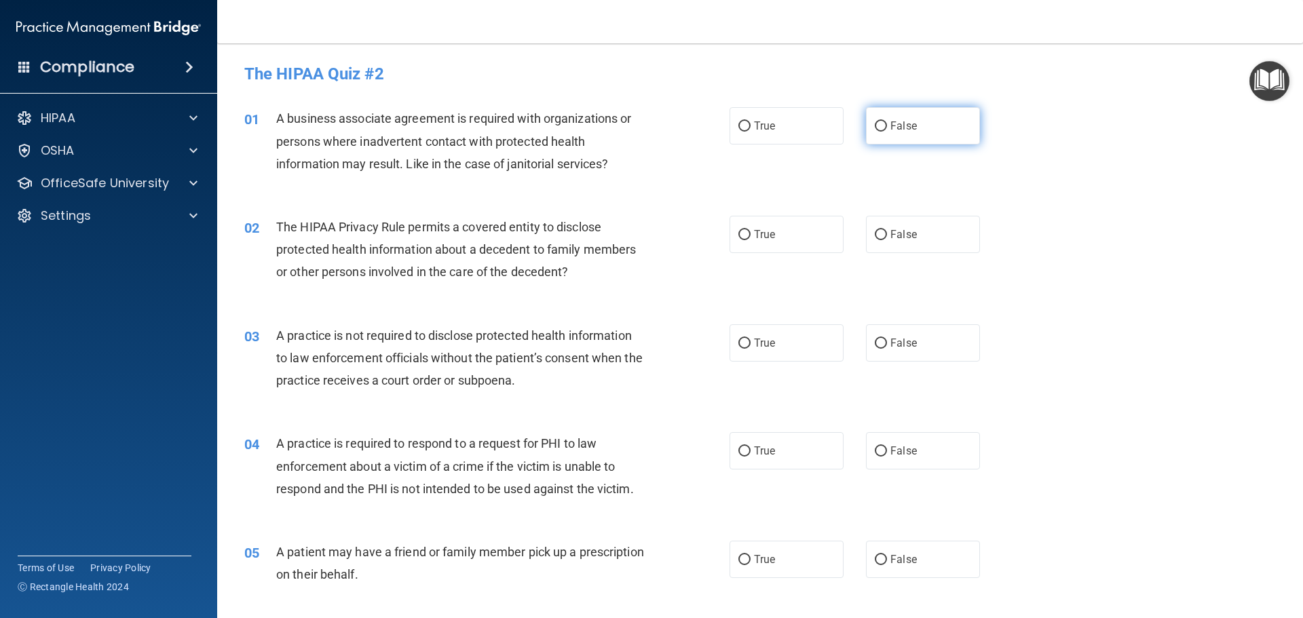
click at [891, 129] on span "False" at bounding box center [903, 125] width 26 height 13
click at [887, 129] on input "False" at bounding box center [880, 126] width 12 height 10
radio input "true"
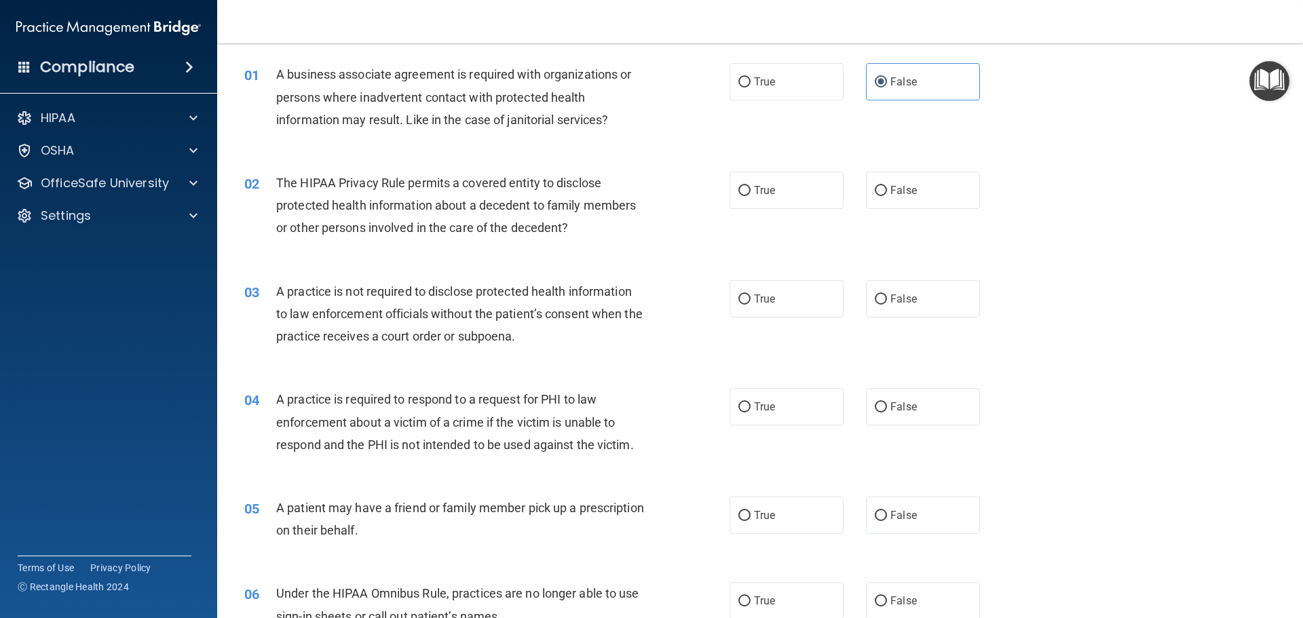
scroll to position [68, 0]
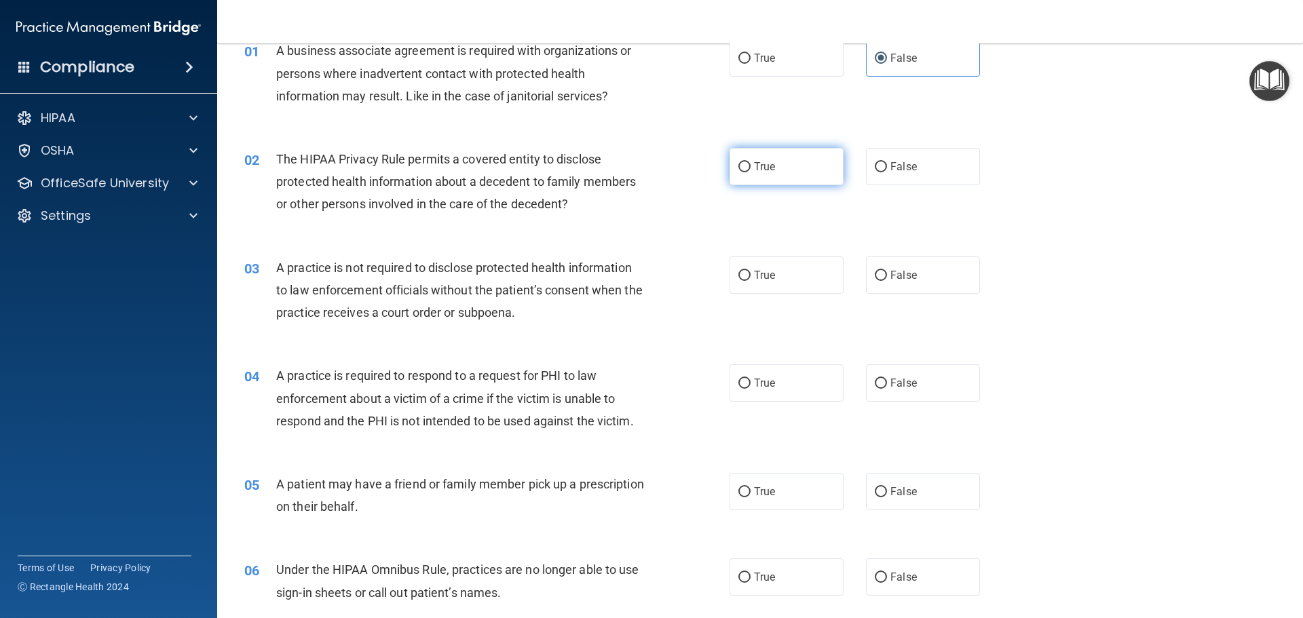
click at [769, 167] on span "True" at bounding box center [764, 166] width 21 height 13
click at [750, 167] on input "True" at bounding box center [744, 167] width 12 height 10
radio input "true"
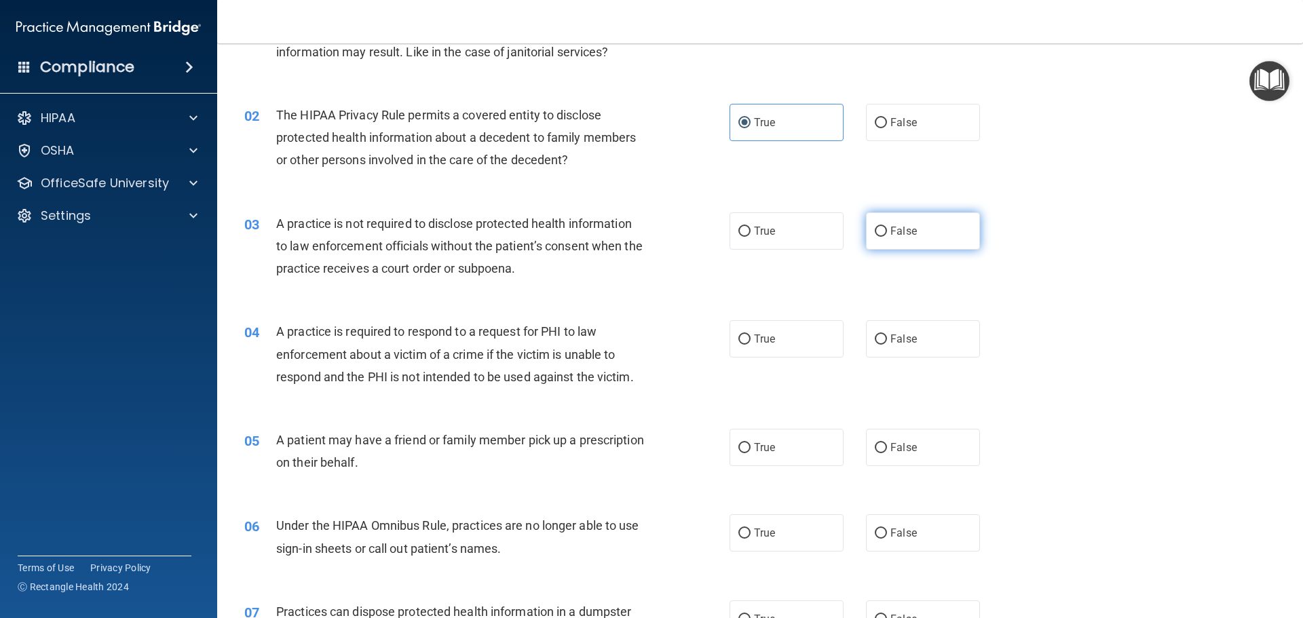
scroll to position [136, 0]
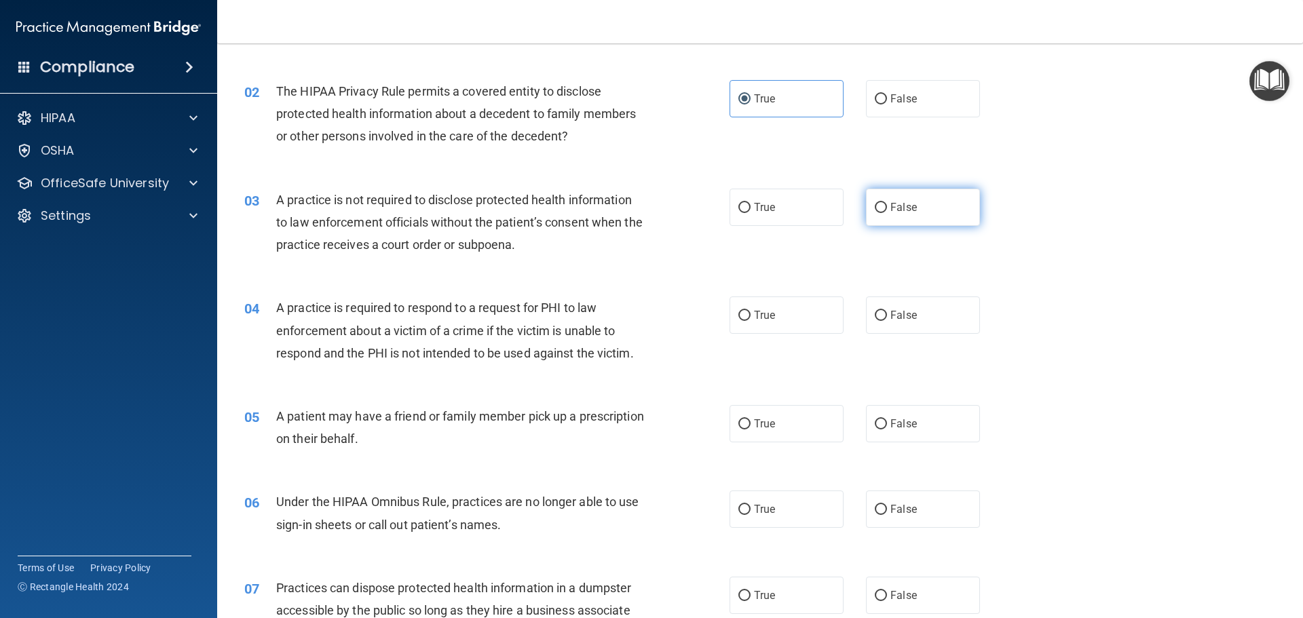
click at [874, 206] on input "False" at bounding box center [880, 208] width 12 height 10
radio input "true"
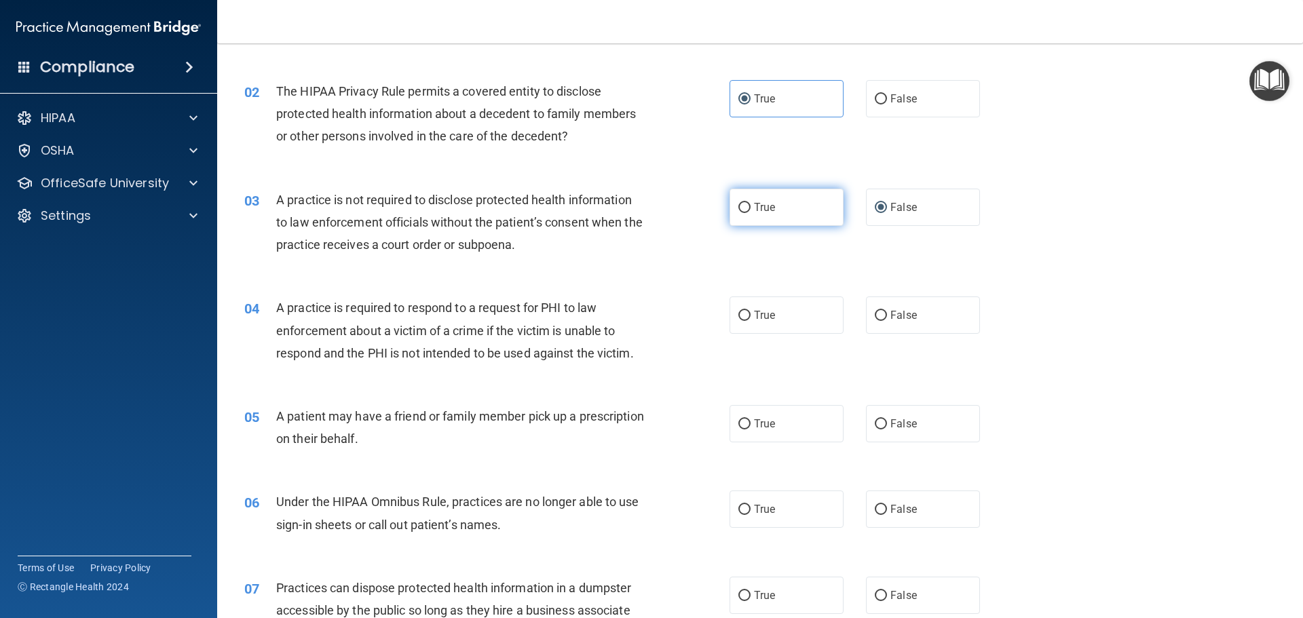
click at [756, 207] on span "True" at bounding box center [764, 207] width 21 height 13
click at [750, 207] on input "True" at bounding box center [744, 208] width 12 height 10
radio input "true"
radio input "false"
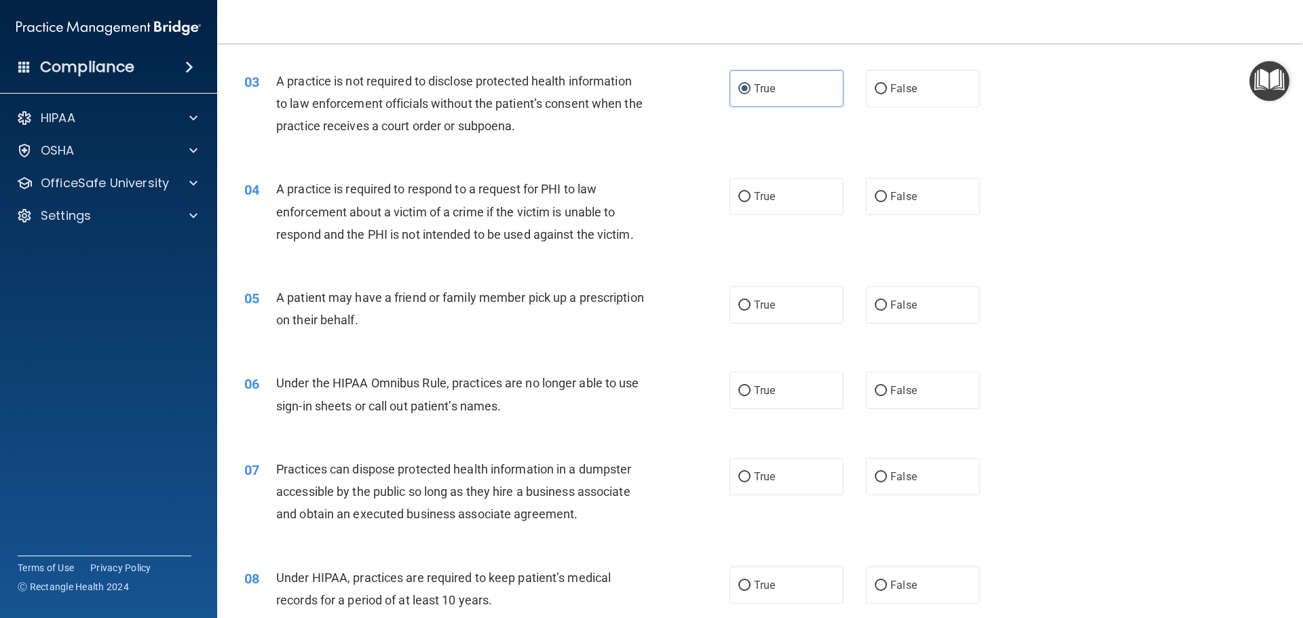
scroll to position [271, 0]
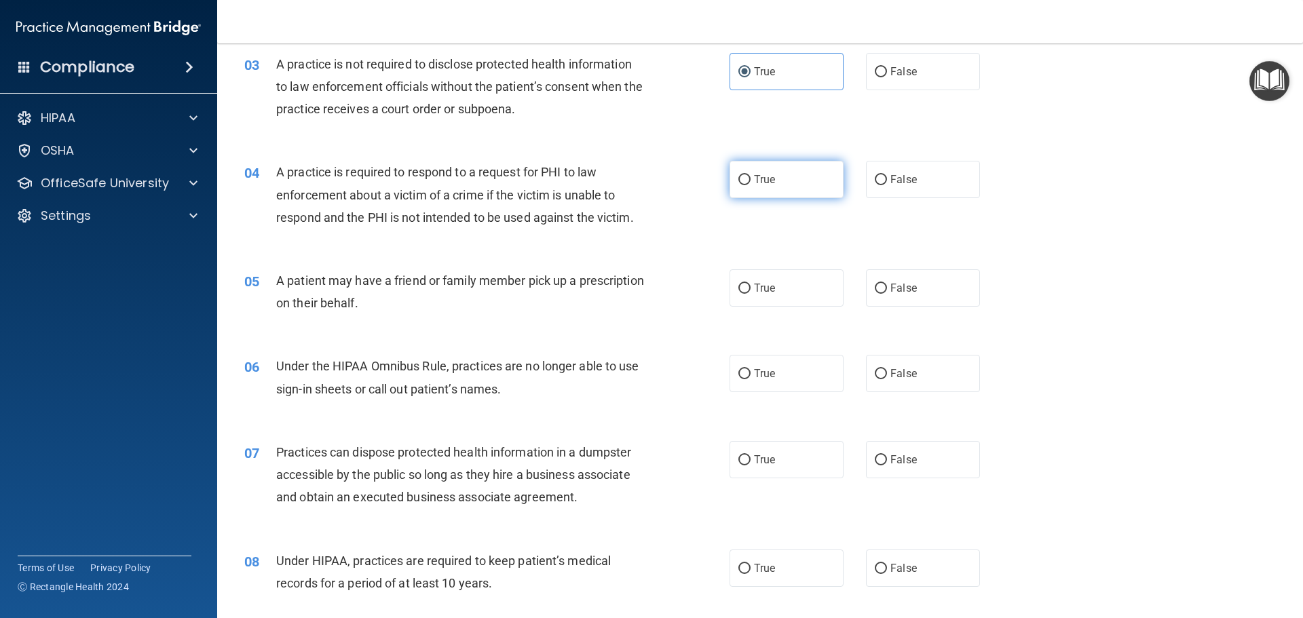
click at [744, 172] on label "True" at bounding box center [786, 179] width 114 height 37
click at [744, 175] on input "True" at bounding box center [744, 180] width 12 height 10
radio input "true"
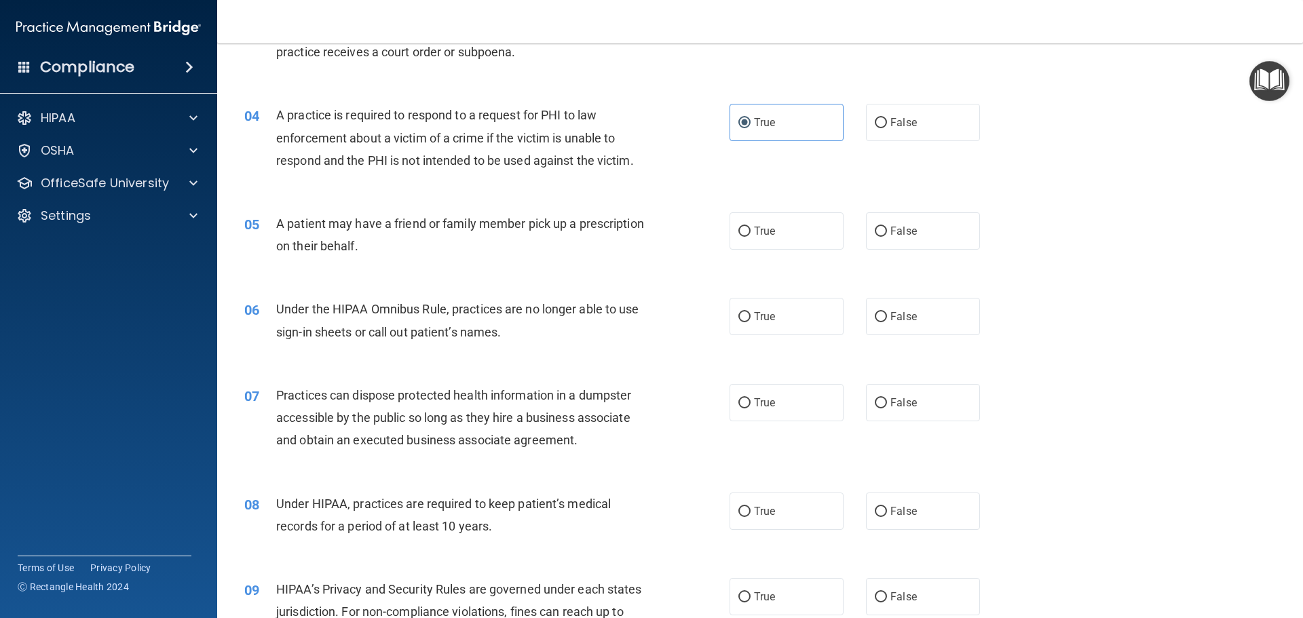
scroll to position [407, 0]
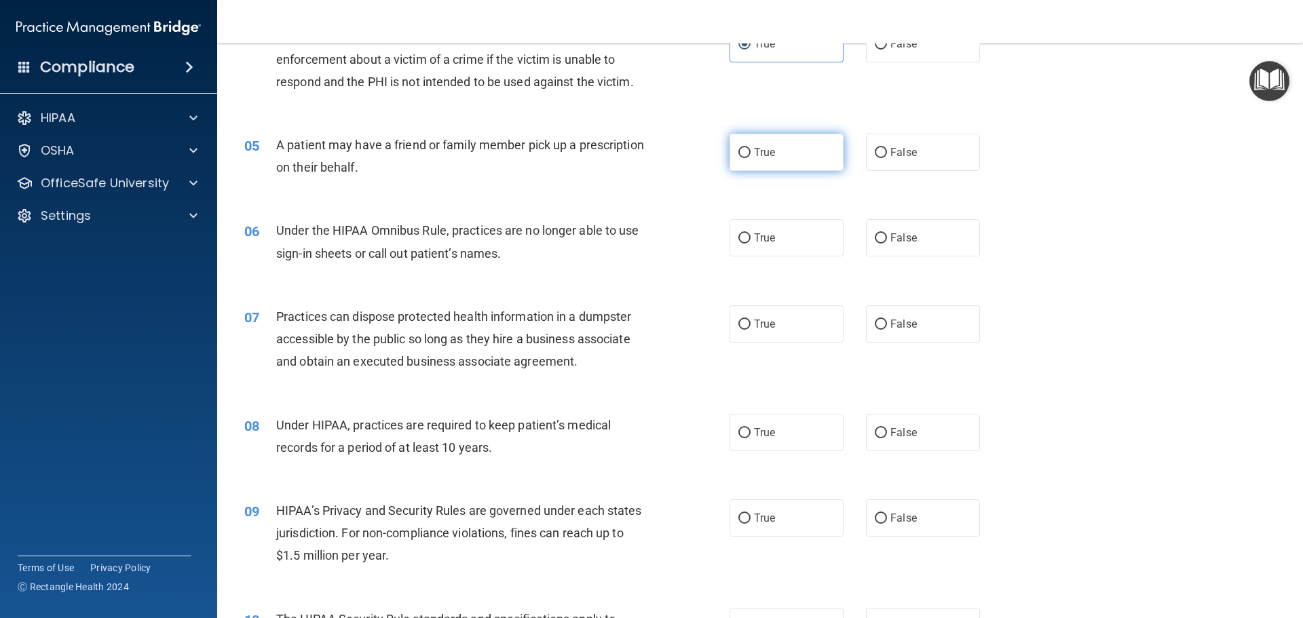
click at [786, 149] on label "True" at bounding box center [786, 152] width 114 height 37
click at [750, 149] on input "True" at bounding box center [744, 153] width 12 height 10
radio input "true"
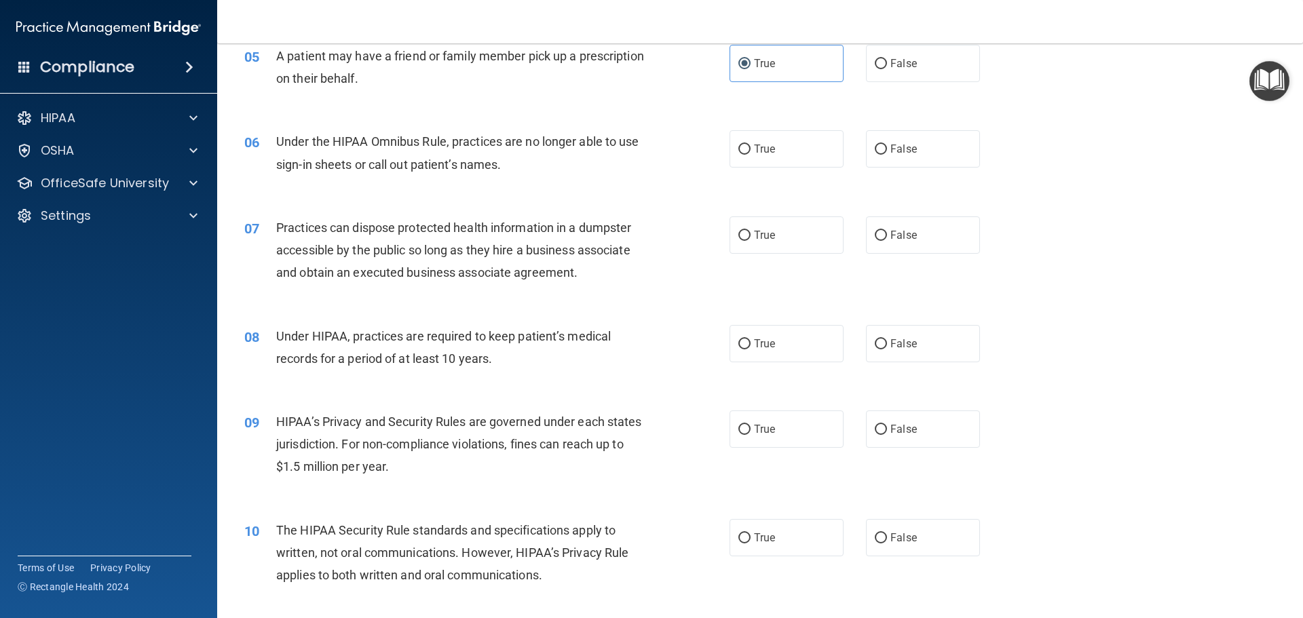
scroll to position [543, 0]
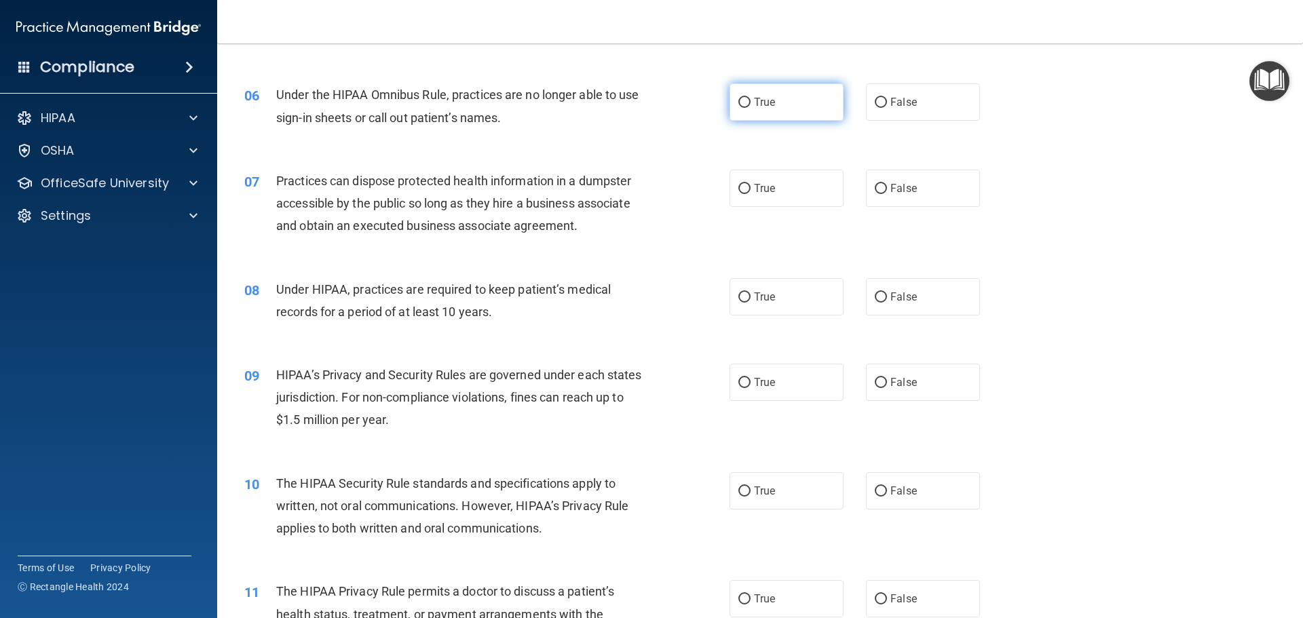
click at [797, 109] on label "True" at bounding box center [786, 101] width 114 height 37
click at [750, 108] on input "True" at bounding box center [744, 103] width 12 height 10
radio input "true"
click at [874, 184] on input "False" at bounding box center [880, 189] width 12 height 10
radio input "true"
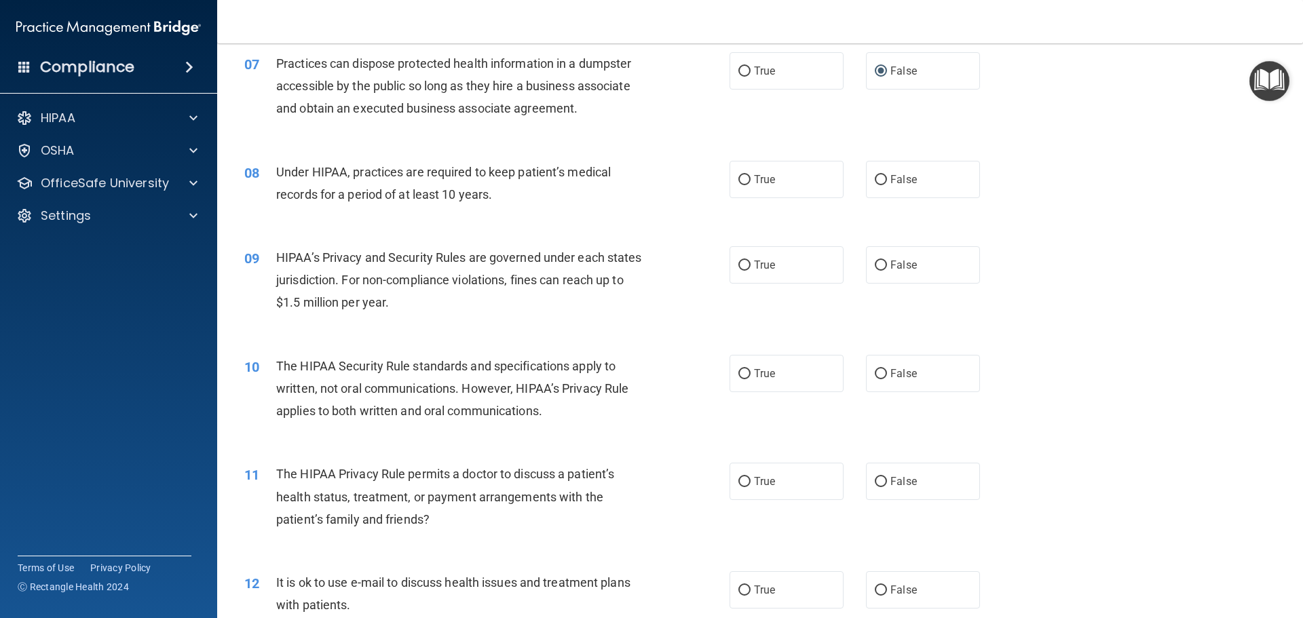
scroll to position [678, 0]
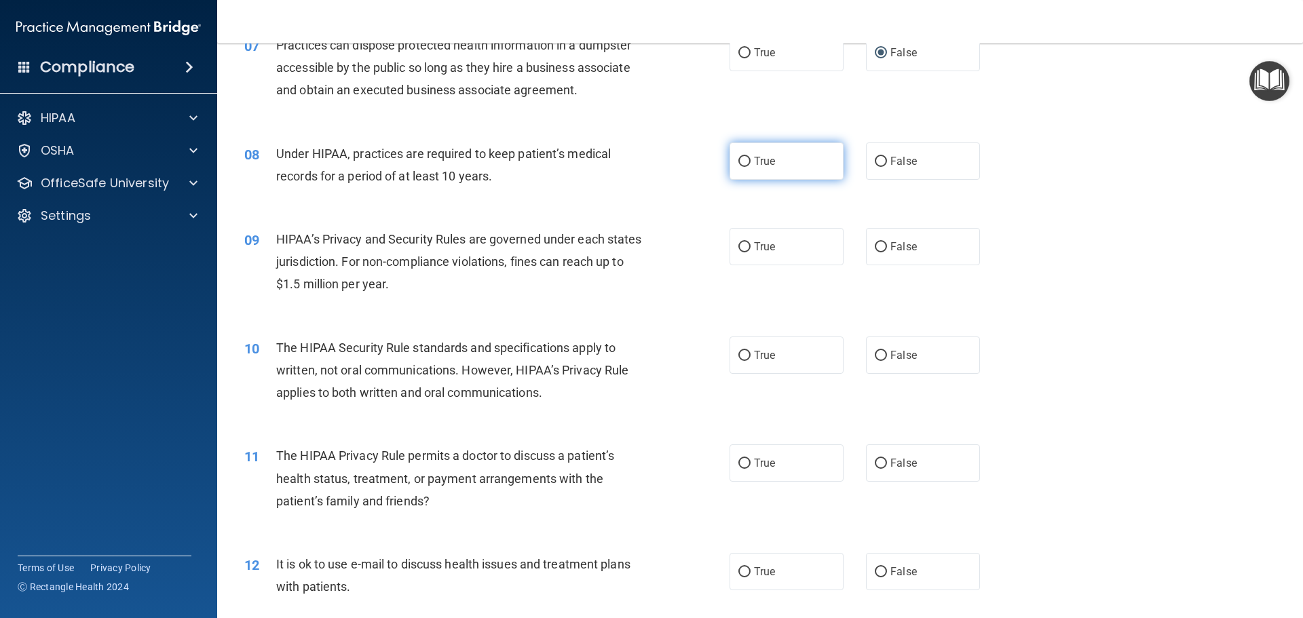
click at [761, 163] on span "True" at bounding box center [764, 161] width 21 height 13
click at [750, 163] on input "True" at bounding box center [744, 162] width 12 height 10
radio input "true"
click at [796, 237] on label "True" at bounding box center [786, 246] width 114 height 37
click at [750, 242] on input "True" at bounding box center [744, 247] width 12 height 10
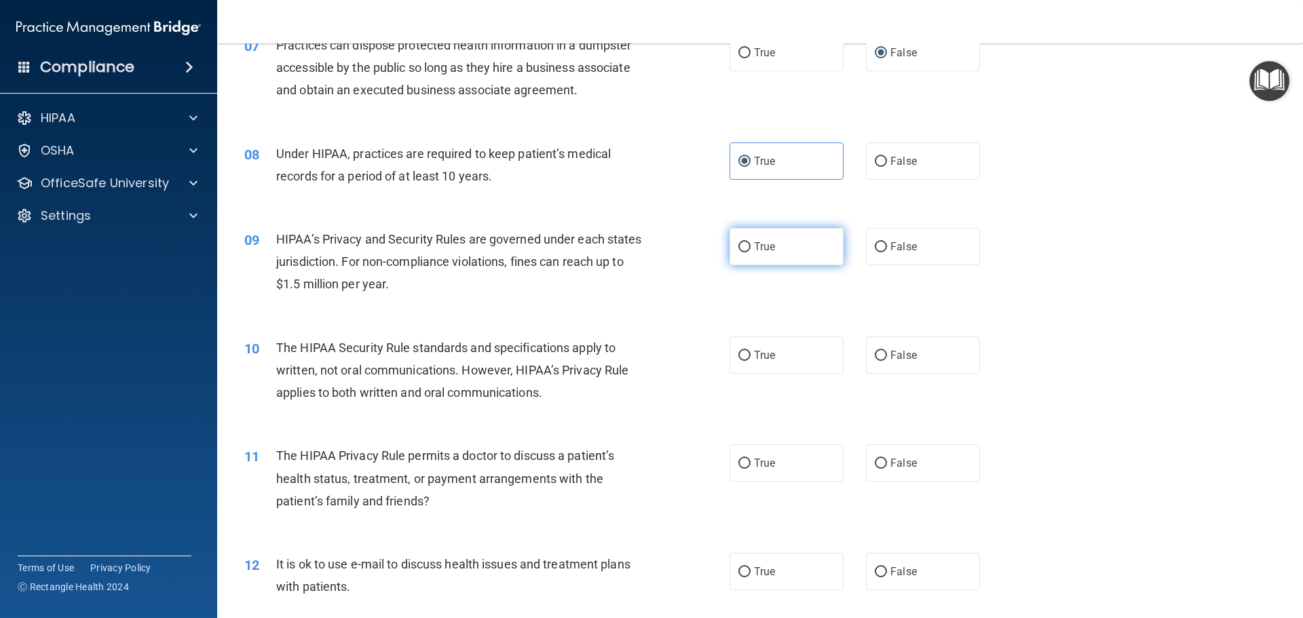
radio input "true"
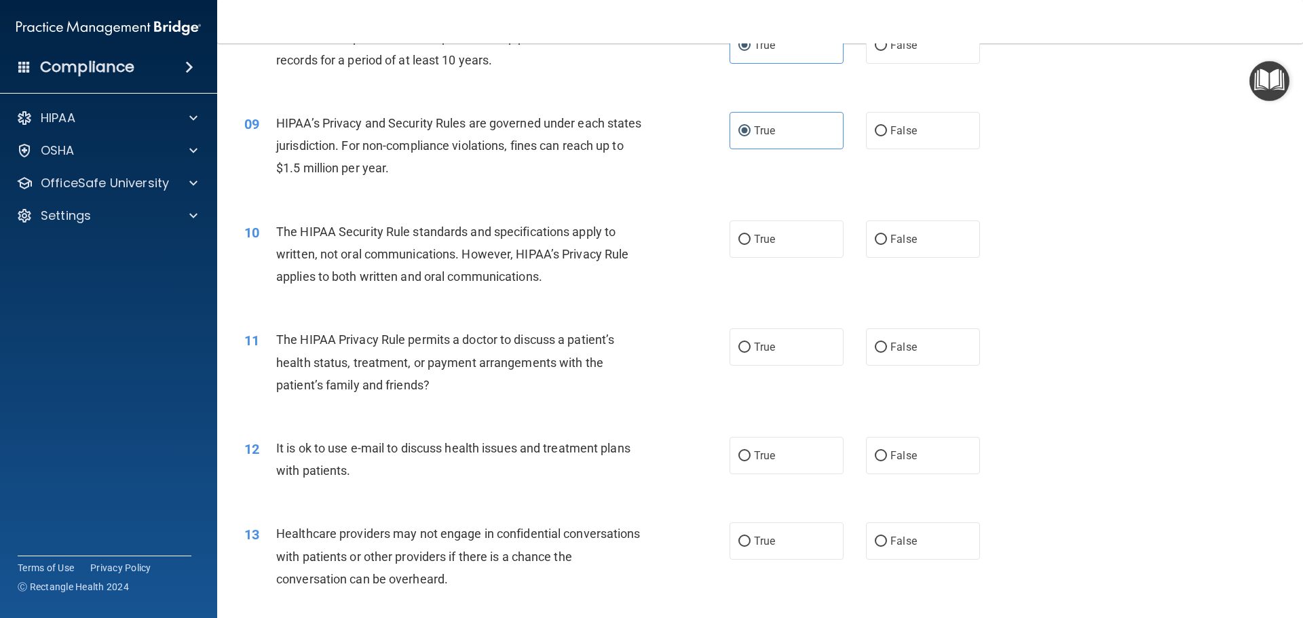
scroll to position [814, 0]
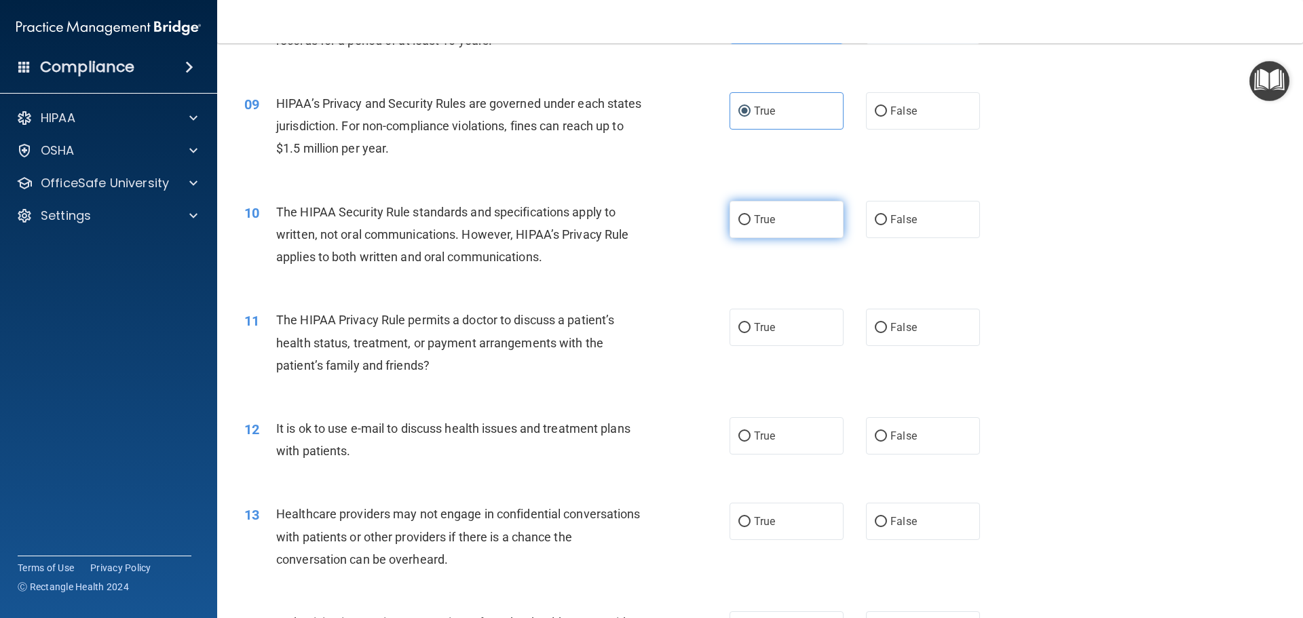
click at [761, 220] on span "True" at bounding box center [764, 219] width 21 height 13
click at [750, 220] on input "True" at bounding box center [744, 220] width 12 height 10
radio input "true"
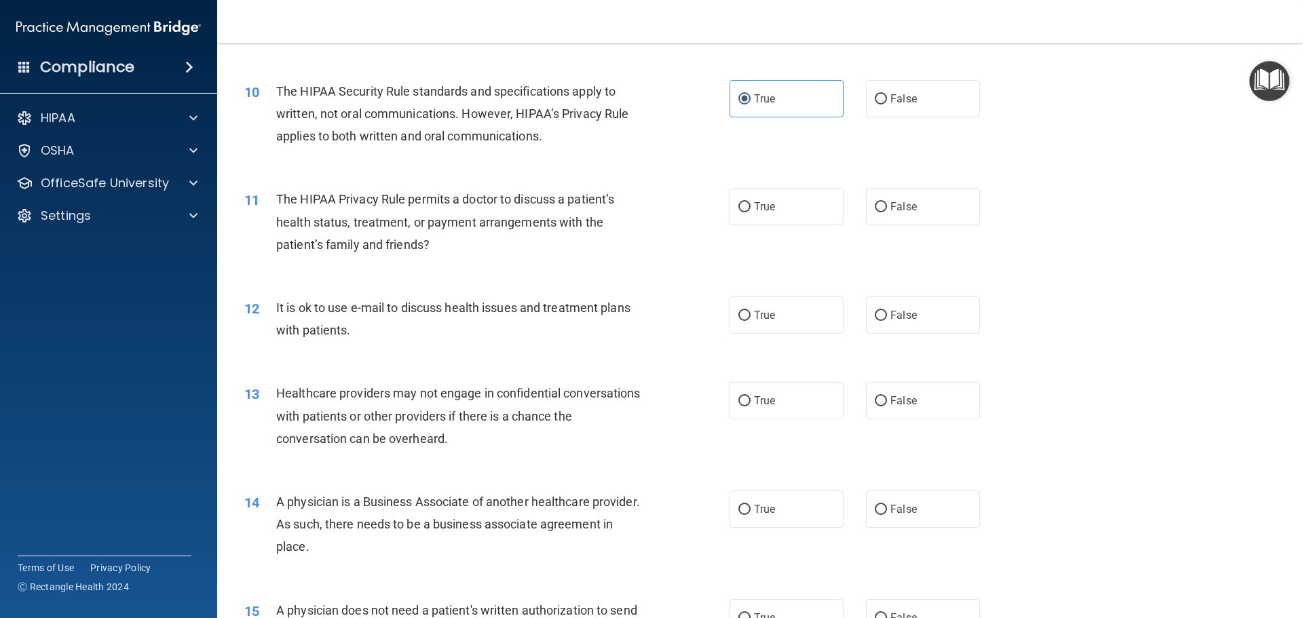
scroll to position [950, 0]
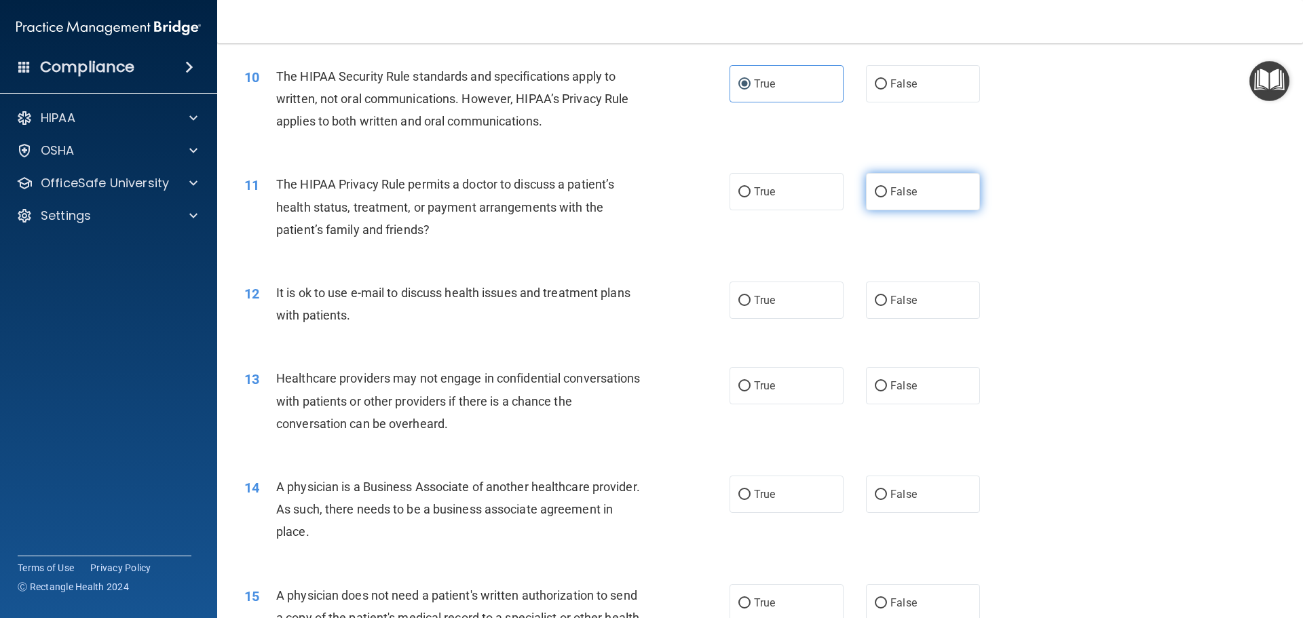
click at [901, 195] on span "False" at bounding box center [903, 191] width 26 height 13
click at [887, 195] on input "False" at bounding box center [880, 192] width 12 height 10
radio input "true"
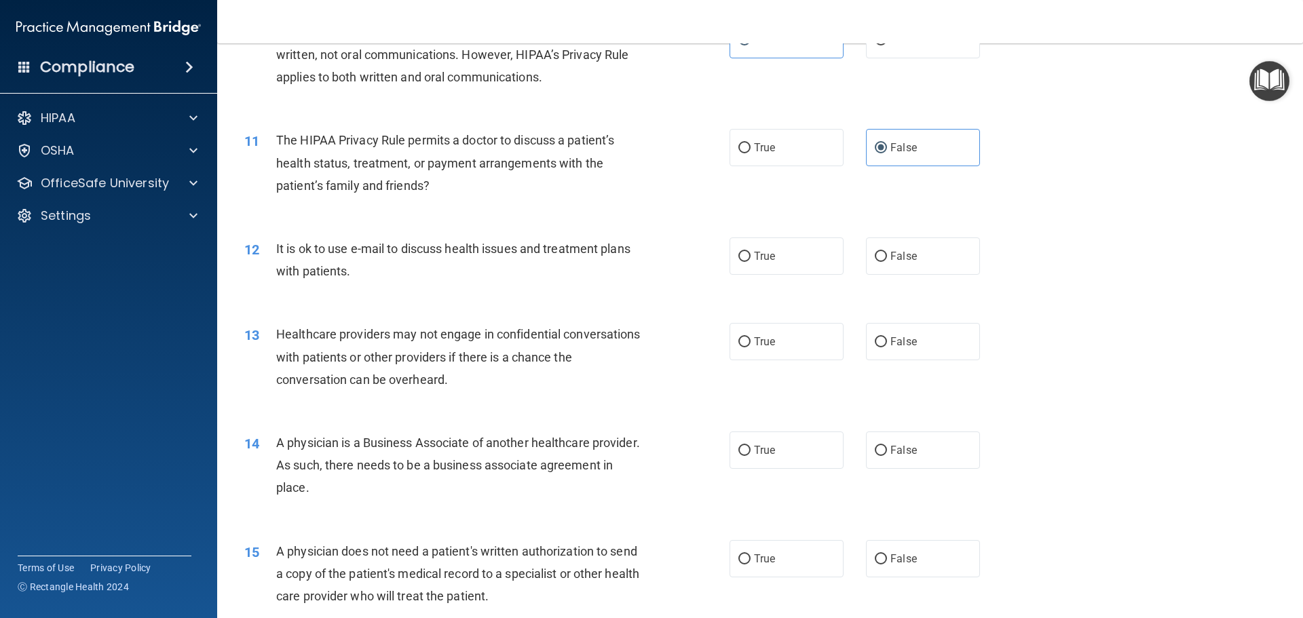
scroll to position [1018, 0]
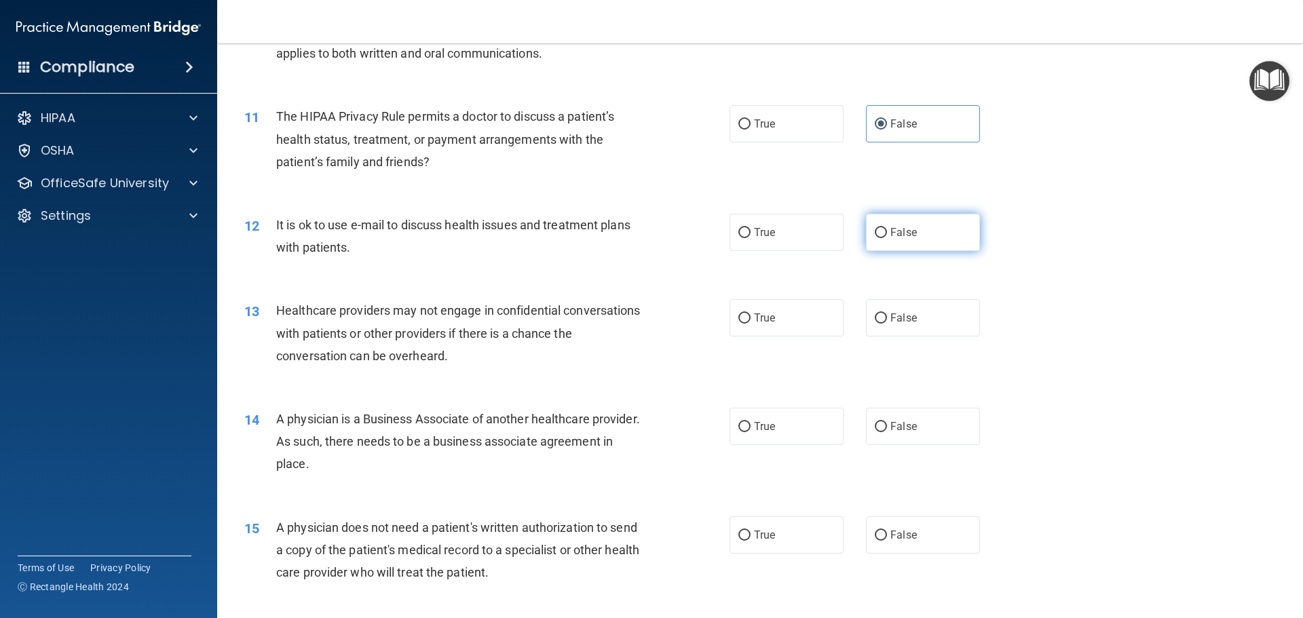
click at [904, 237] on span "False" at bounding box center [903, 232] width 26 height 13
click at [887, 237] on input "False" at bounding box center [880, 233] width 12 height 10
radio input "true"
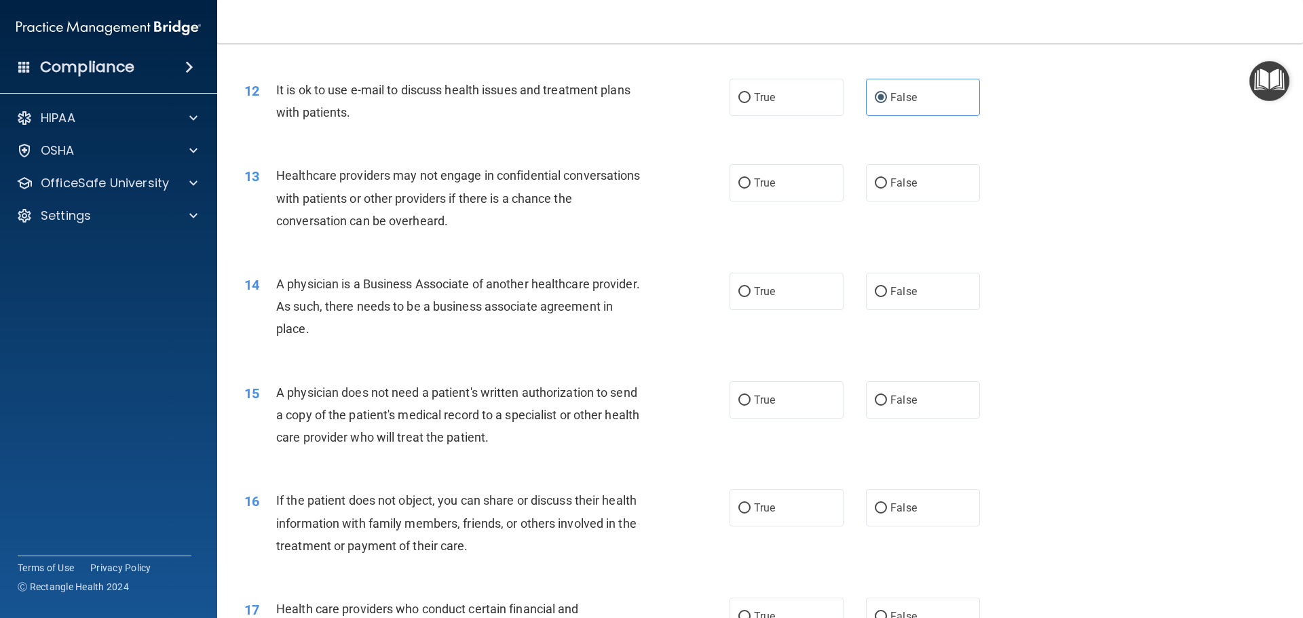
scroll to position [1153, 0]
click at [762, 175] on label "True" at bounding box center [786, 182] width 114 height 37
click at [750, 178] on input "True" at bounding box center [744, 183] width 12 height 10
radio input "true"
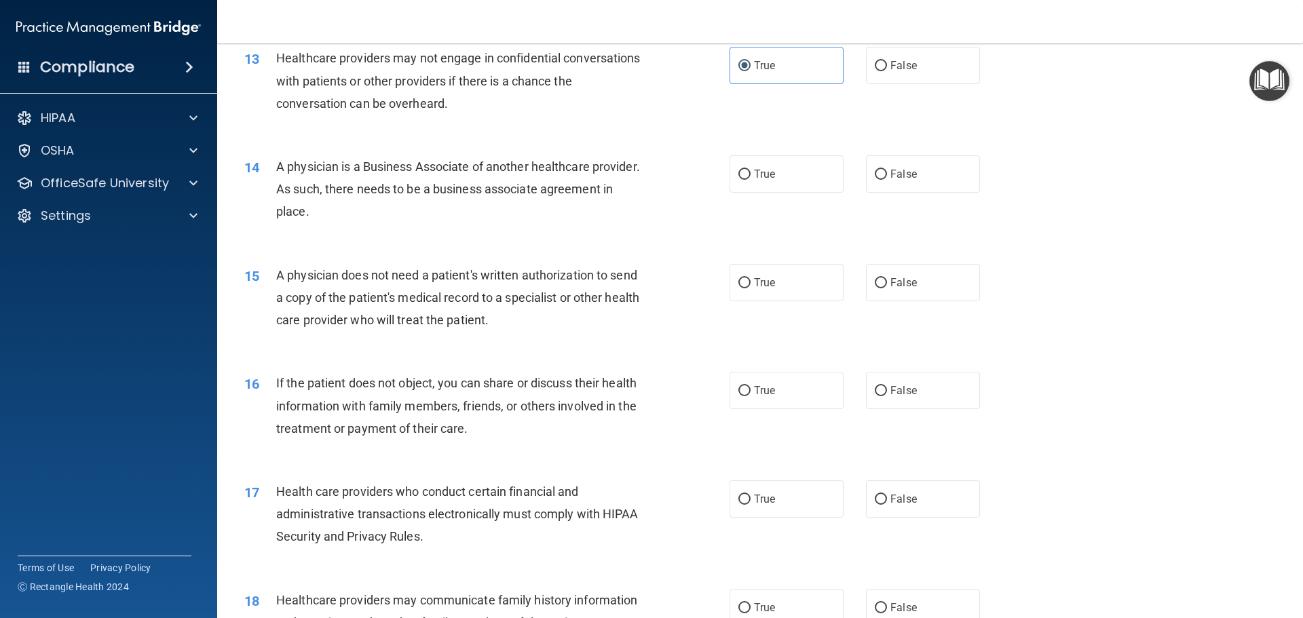
scroll to position [1289, 0]
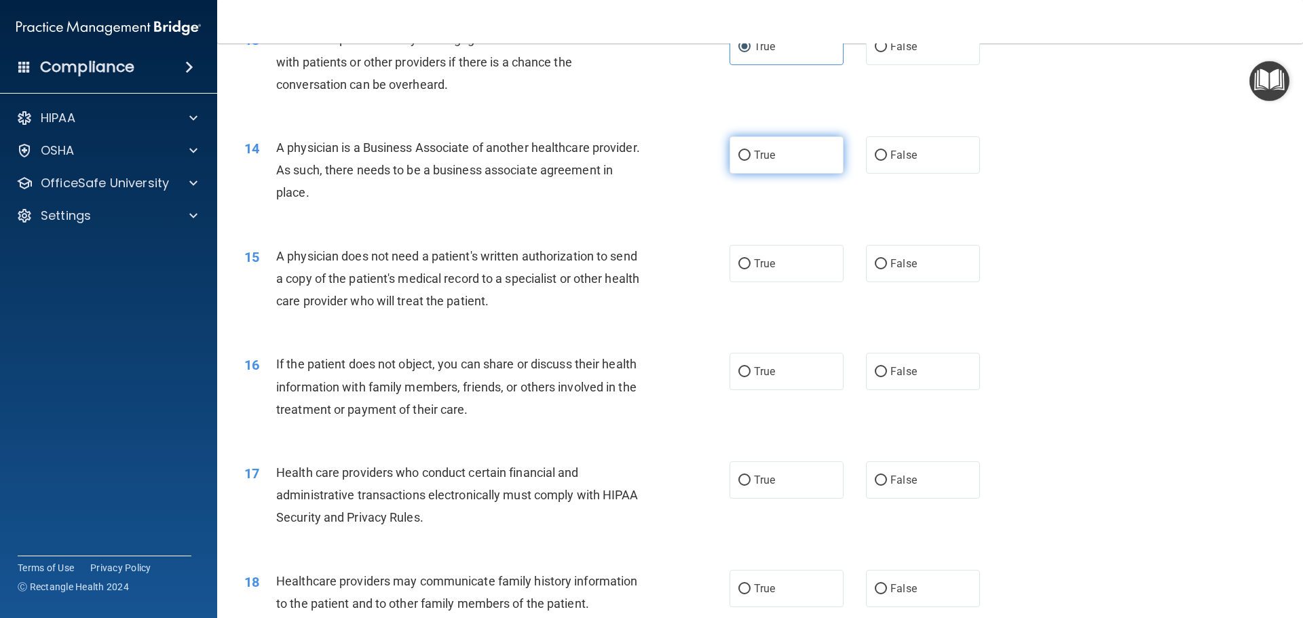
click at [779, 166] on label "True" at bounding box center [786, 154] width 114 height 37
click at [750, 161] on input "True" at bounding box center [744, 156] width 12 height 10
radio input "true"
click at [902, 168] on label "False" at bounding box center [923, 154] width 114 height 37
click at [887, 161] on input "False" at bounding box center [880, 156] width 12 height 10
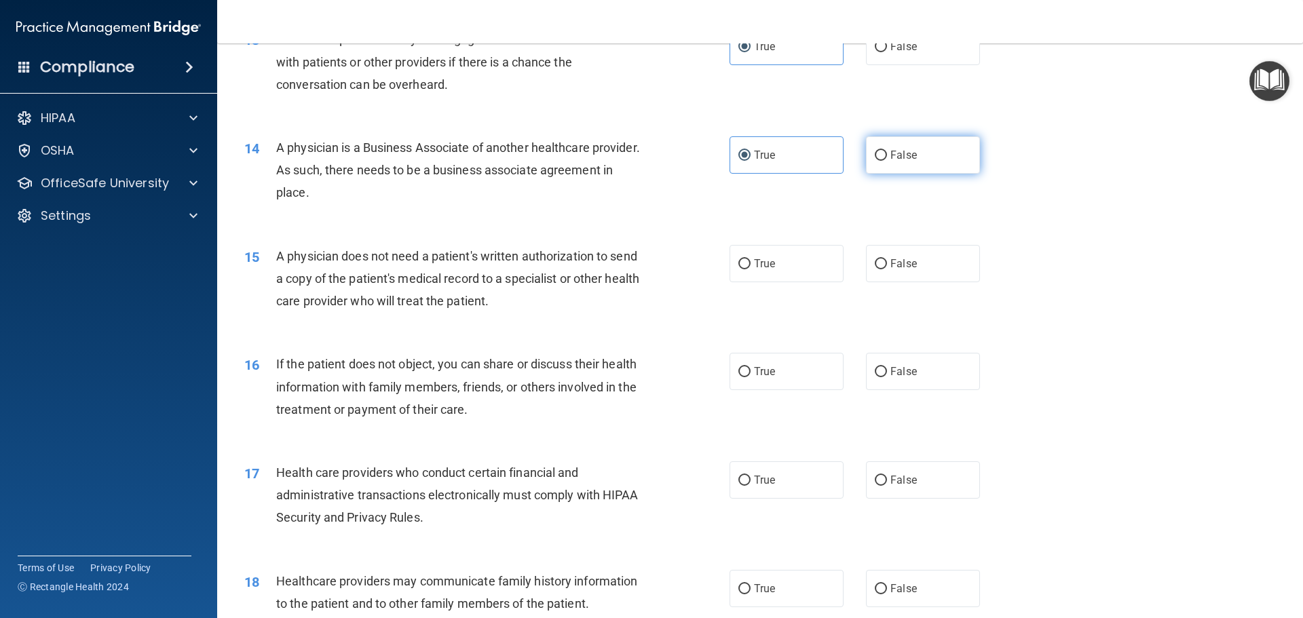
radio input "true"
radio input "false"
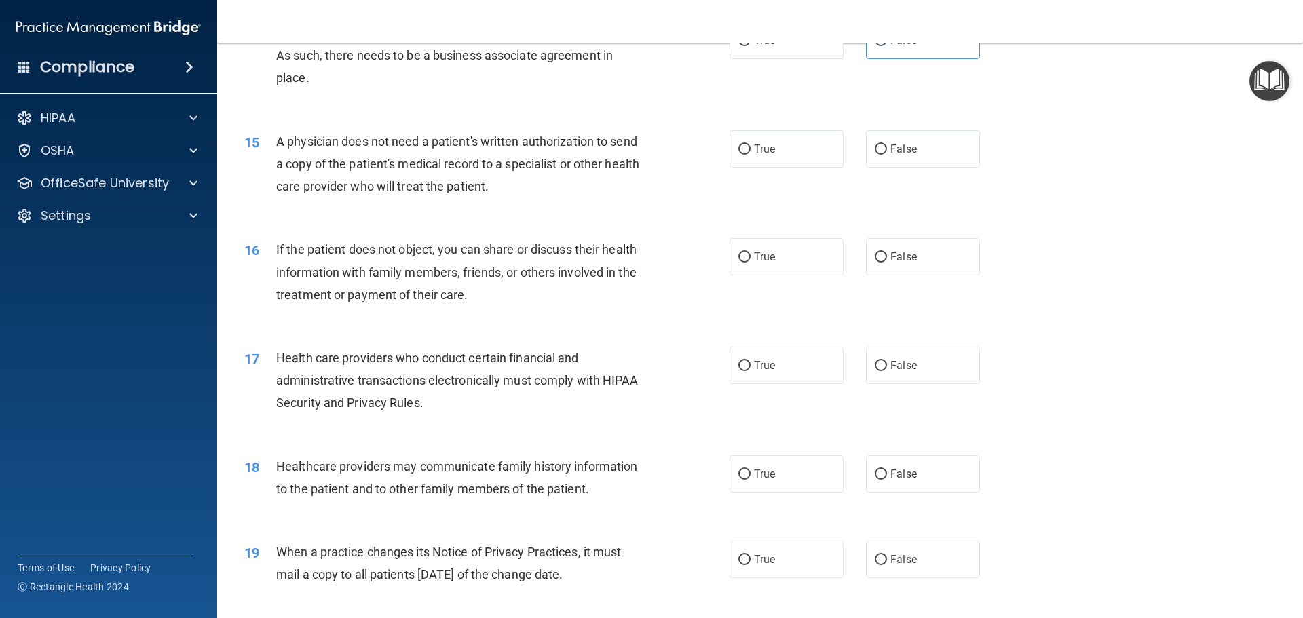
scroll to position [1425, 0]
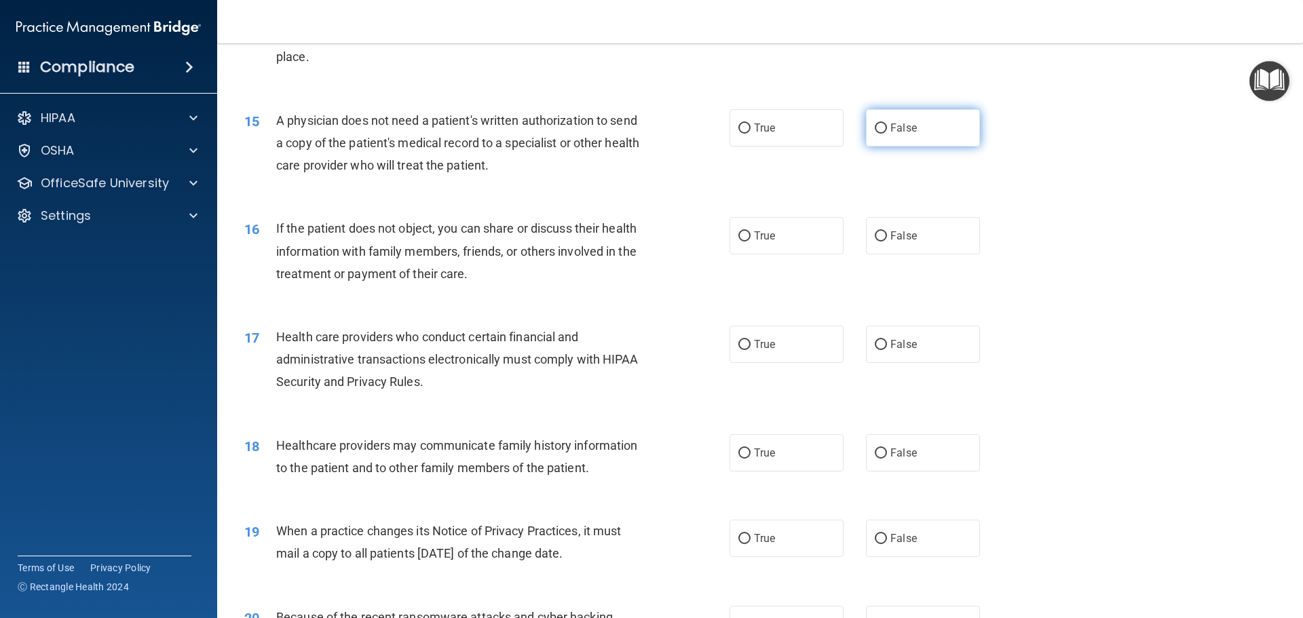
click at [892, 132] on span "False" at bounding box center [903, 127] width 26 height 13
click at [887, 132] on input "False" at bounding box center [880, 128] width 12 height 10
radio input "true"
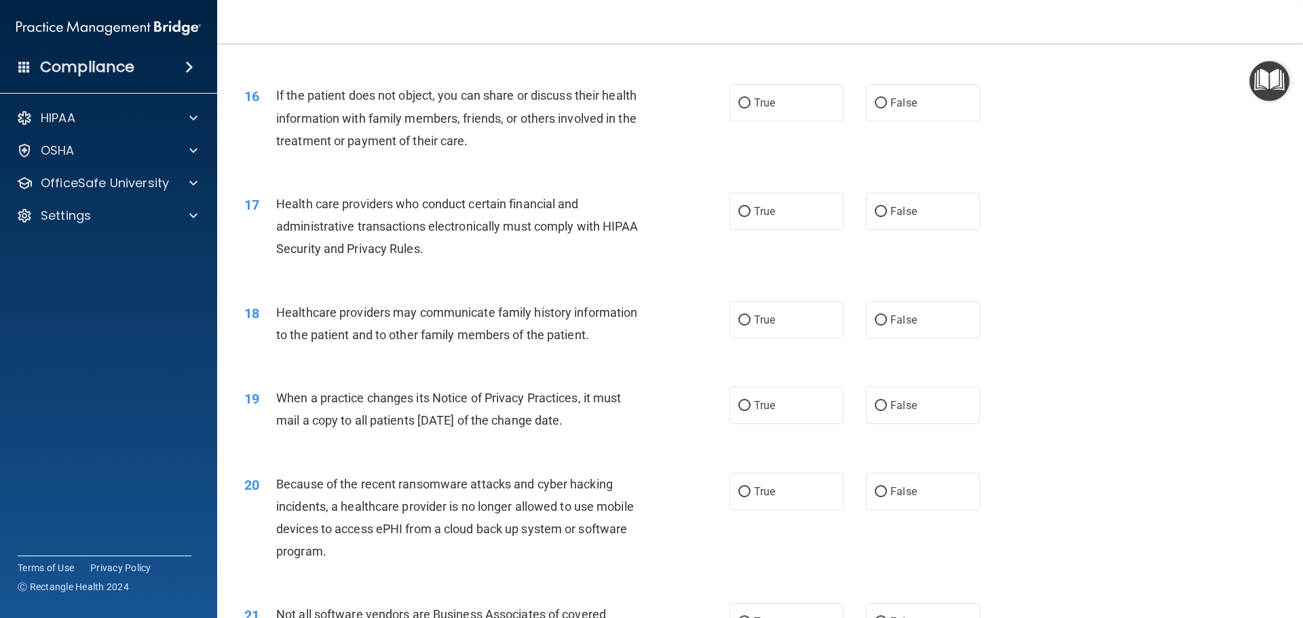
scroll to position [1560, 0]
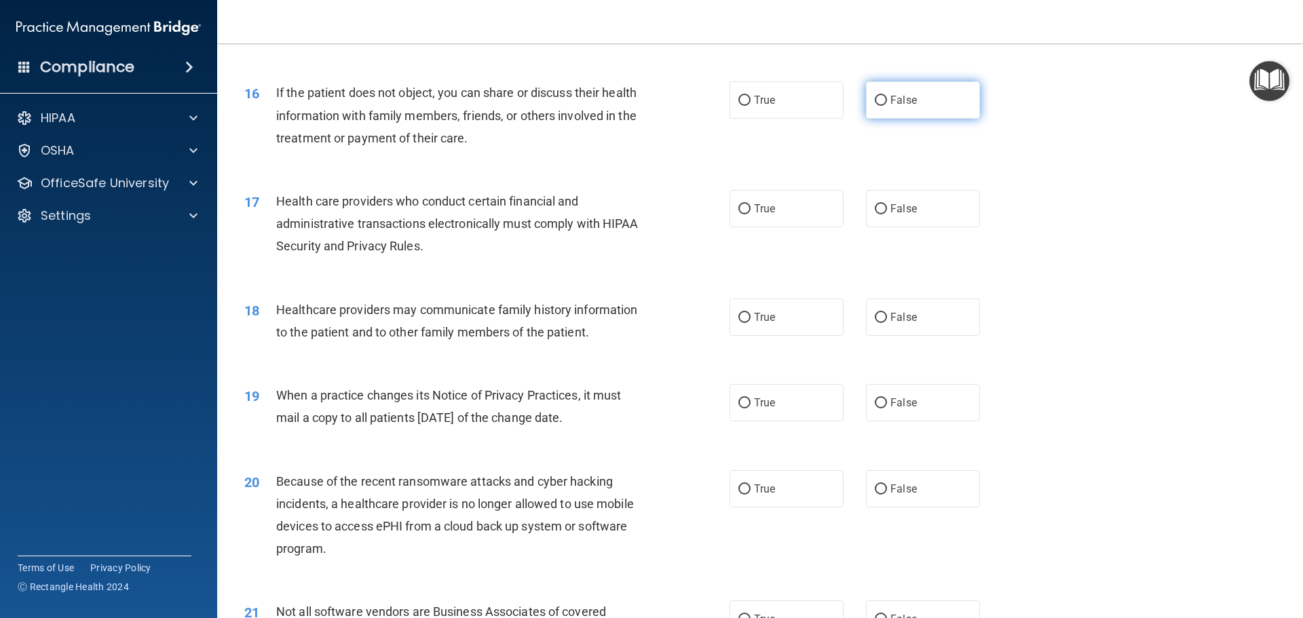
click at [924, 107] on label "False" at bounding box center [923, 99] width 114 height 37
click at [887, 106] on input "False" at bounding box center [880, 101] width 12 height 10
radio input "true"
click at [808, 109] on label "True" at bounding box center [786, 99] width 114 height 37
click at [750, 106] on input "True" at bounding box center [744, 101] width 12 height 10
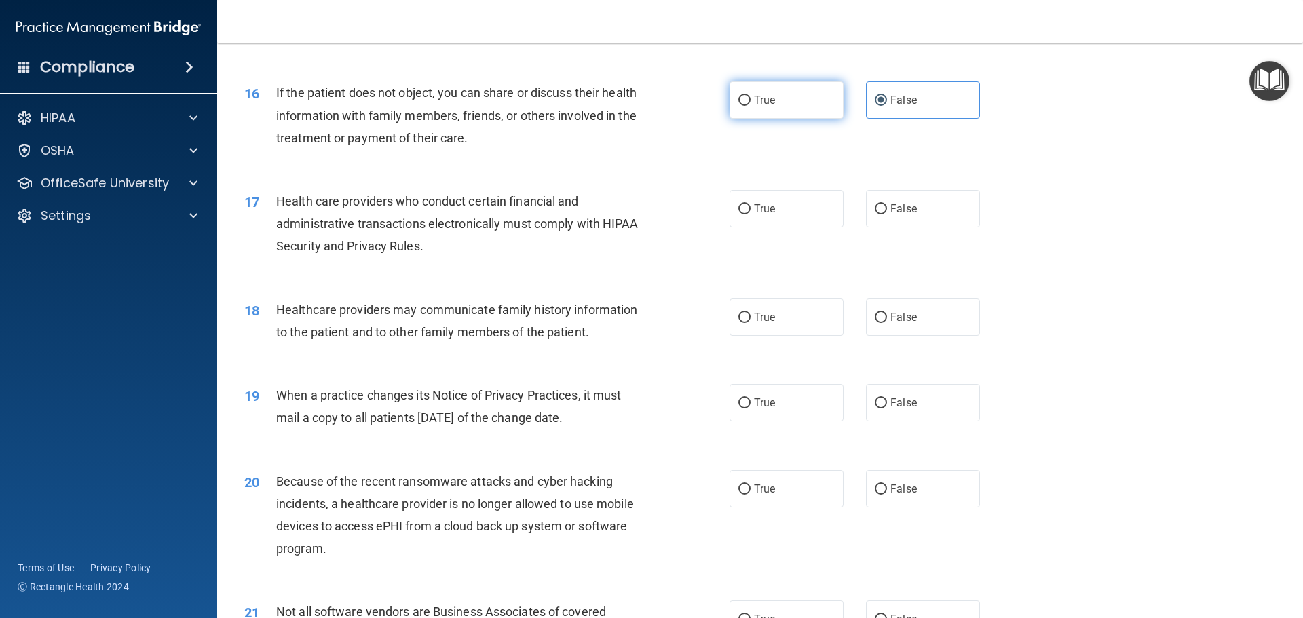
radio input "true"
radio input "false"
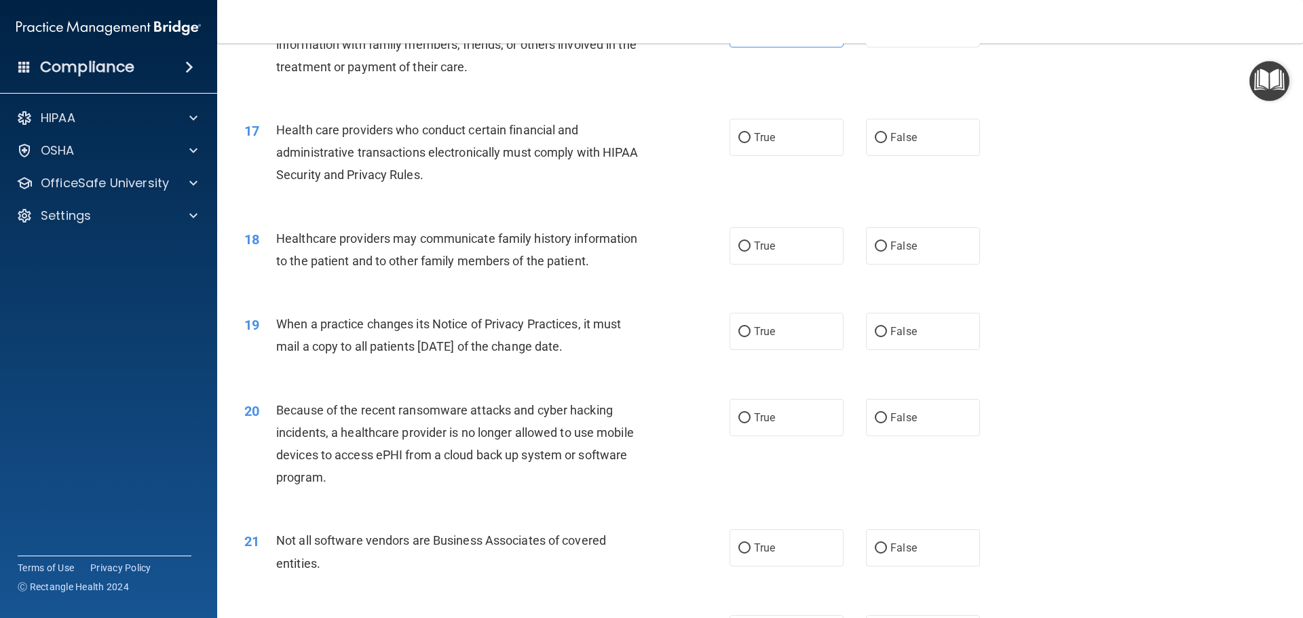
scroll to position [1628, 0]
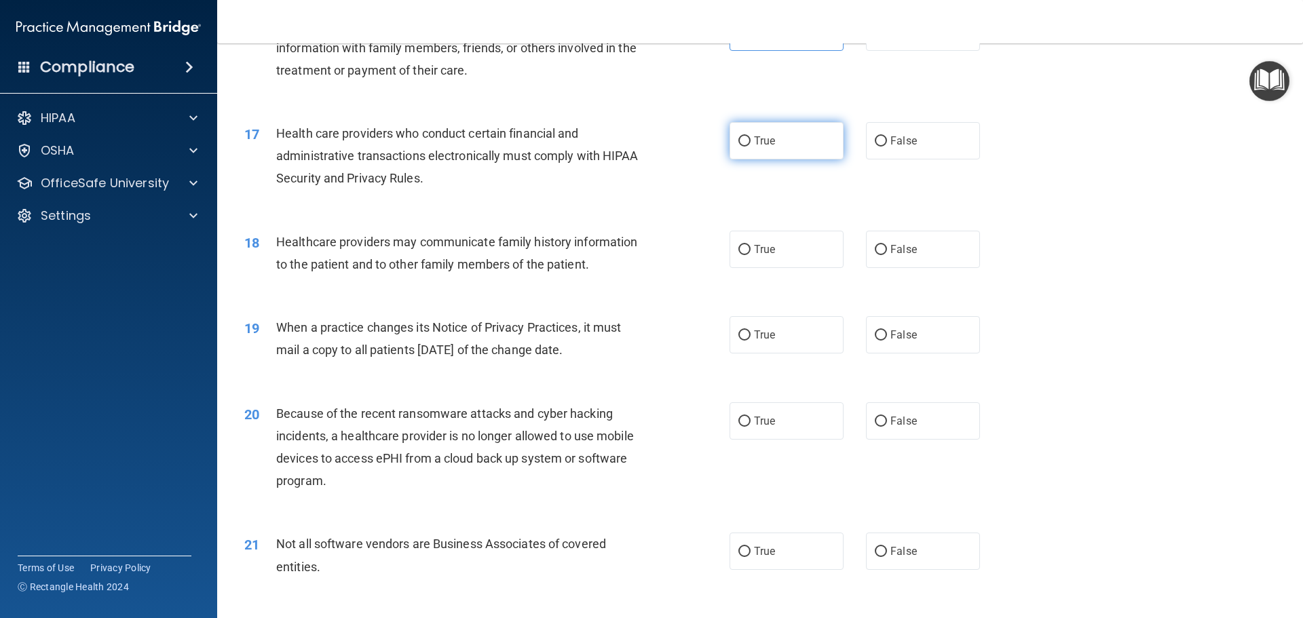
click at [767, 140] on span "True" at bounding box center [764, 140] width 21 height 13
click at [750, 140] on input "True" at bounding box center [744, 141] width 12 height 10
radio input "true"
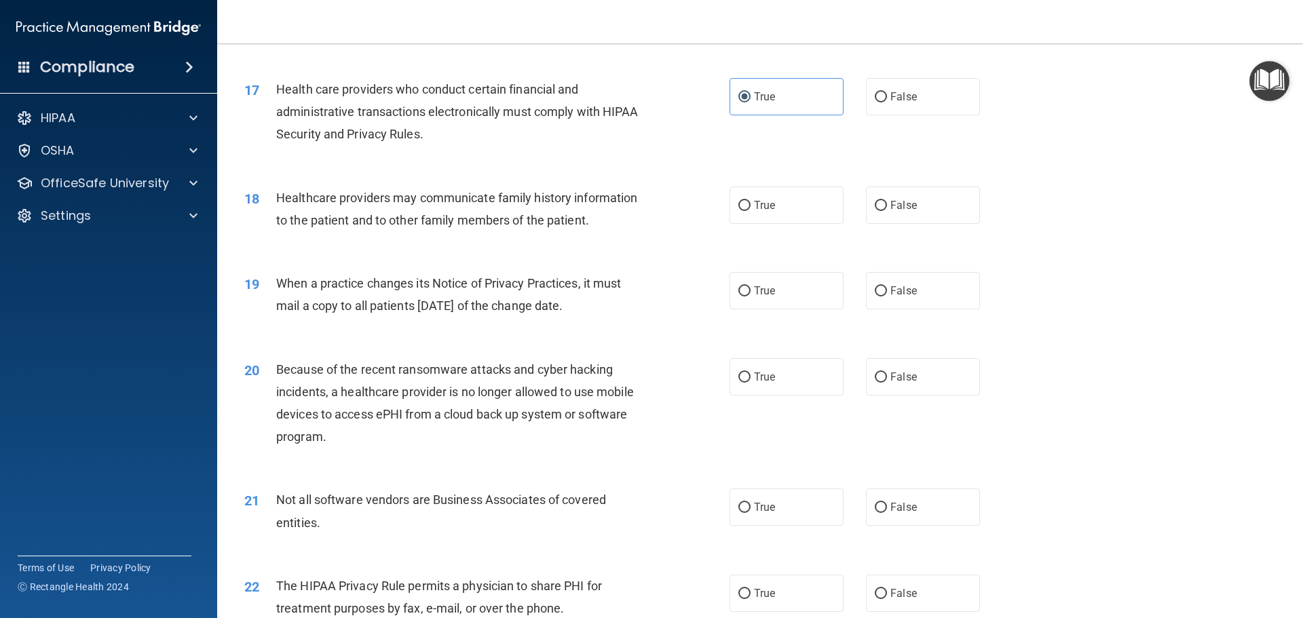
scroll to position [1696, 0]
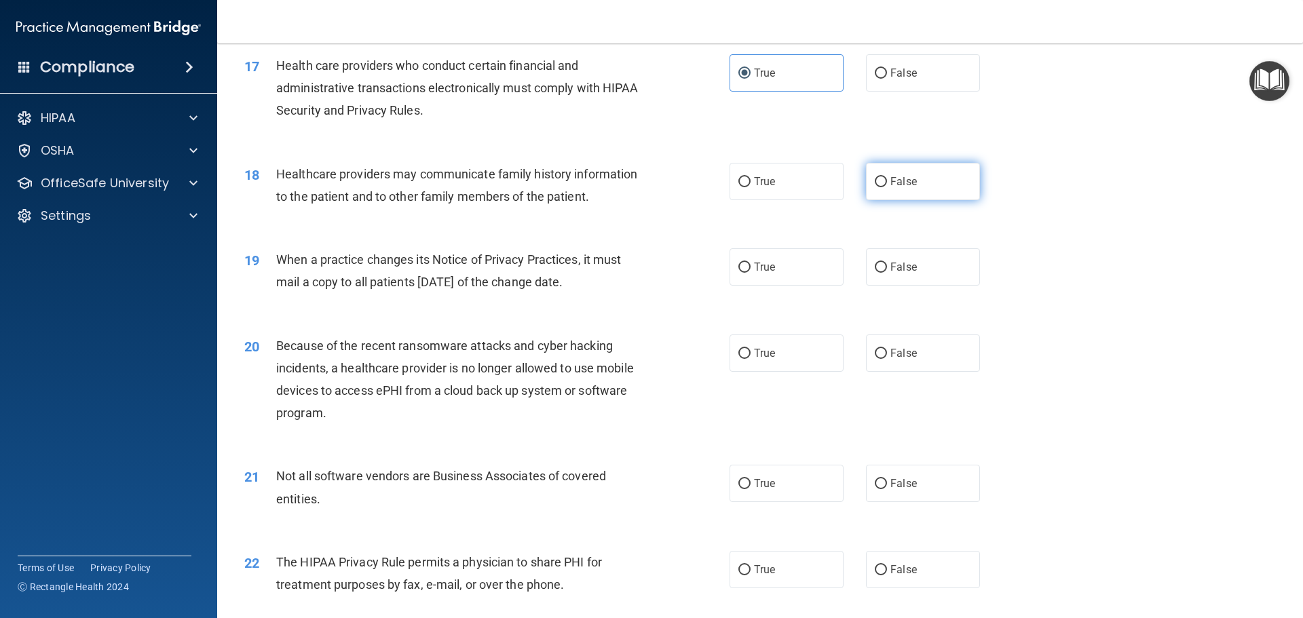
click at [879, 181] on input "False" at bounding box center [880, 182] width 12 height 10
radio input "true"
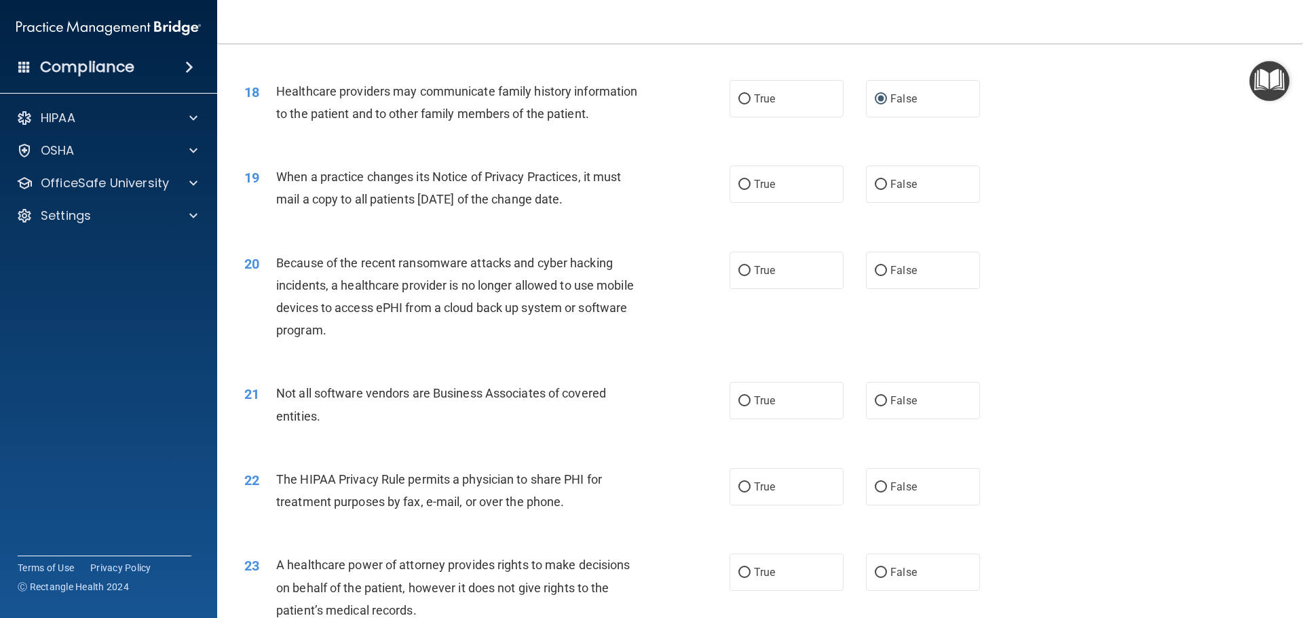
scroll to position [1832, 0]
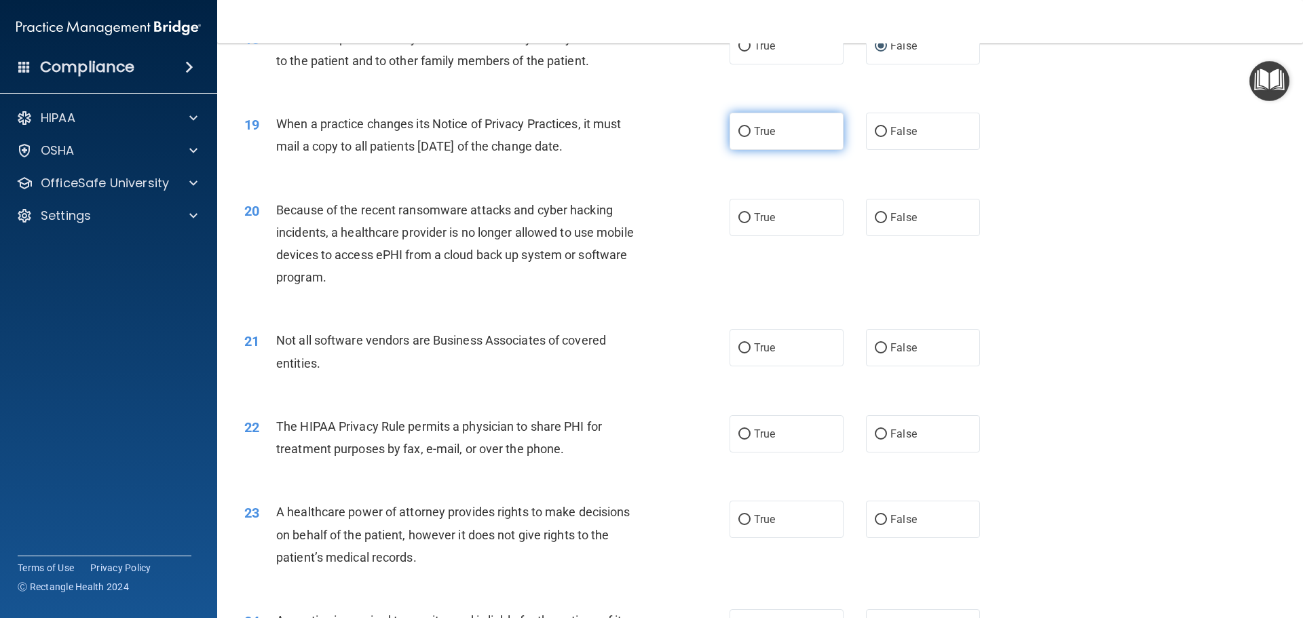
click at [787, 138] on label "True" at bounding box center [786, 131] width 114 height 37
click at [750, 137] on input "True" at bounding box center [744, 132] width 12 height 10
radio input "true"
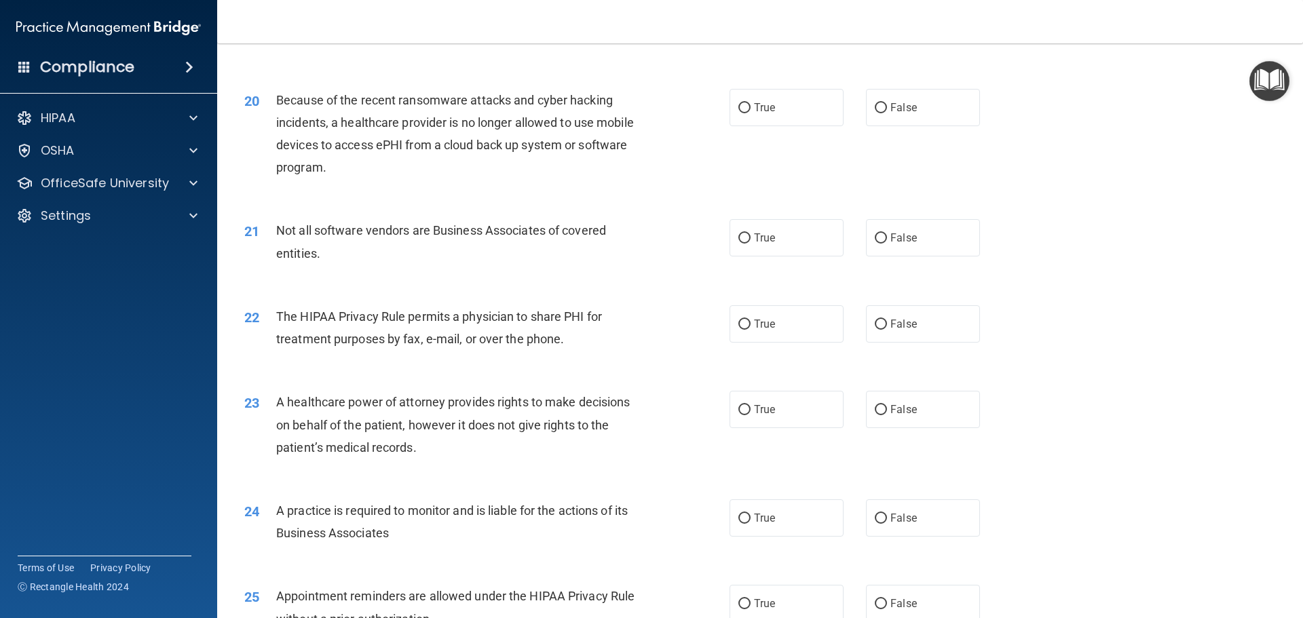
scroll to position [1967, 0]
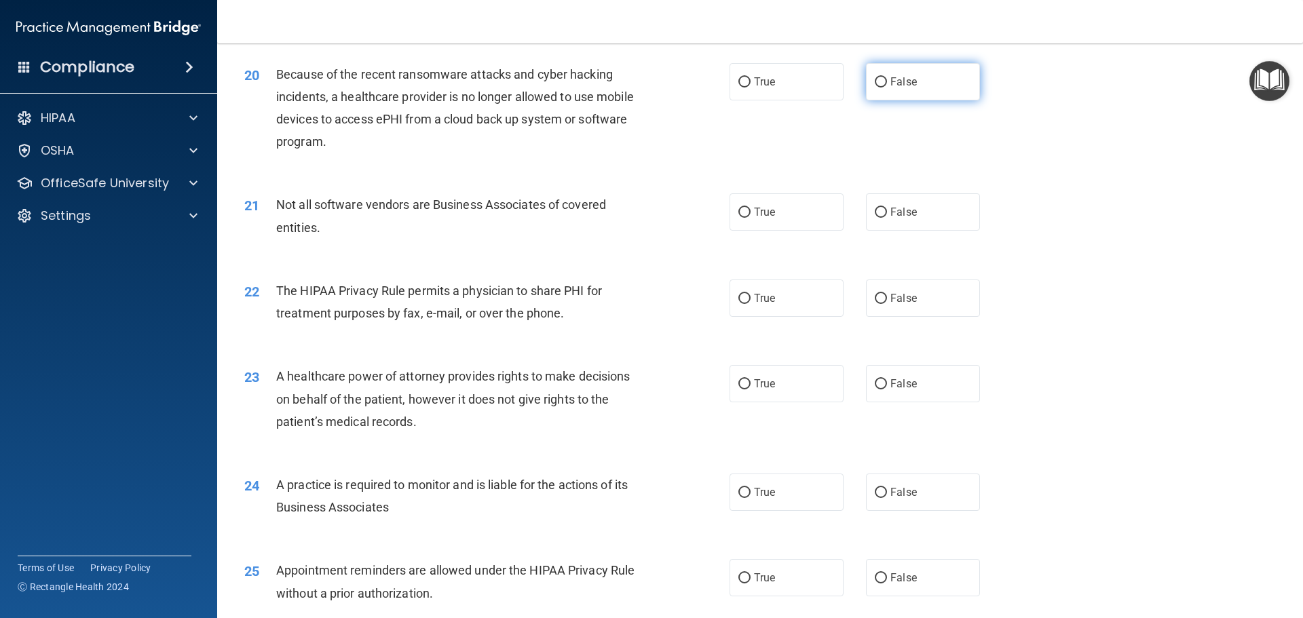
click at [904, 83] on span "False" at bounding box center [903, 81] width 26 height 13
click at [887, 83] on input "False" at bounding box center [880, 82] width 12 height 10
radio input "true"
click at [810, 220] on label "True" at bounding box center [786, 211] width 114 height 37
click at [750, 218] on input "True" at bounding box center [744, 213] width 12 height 10
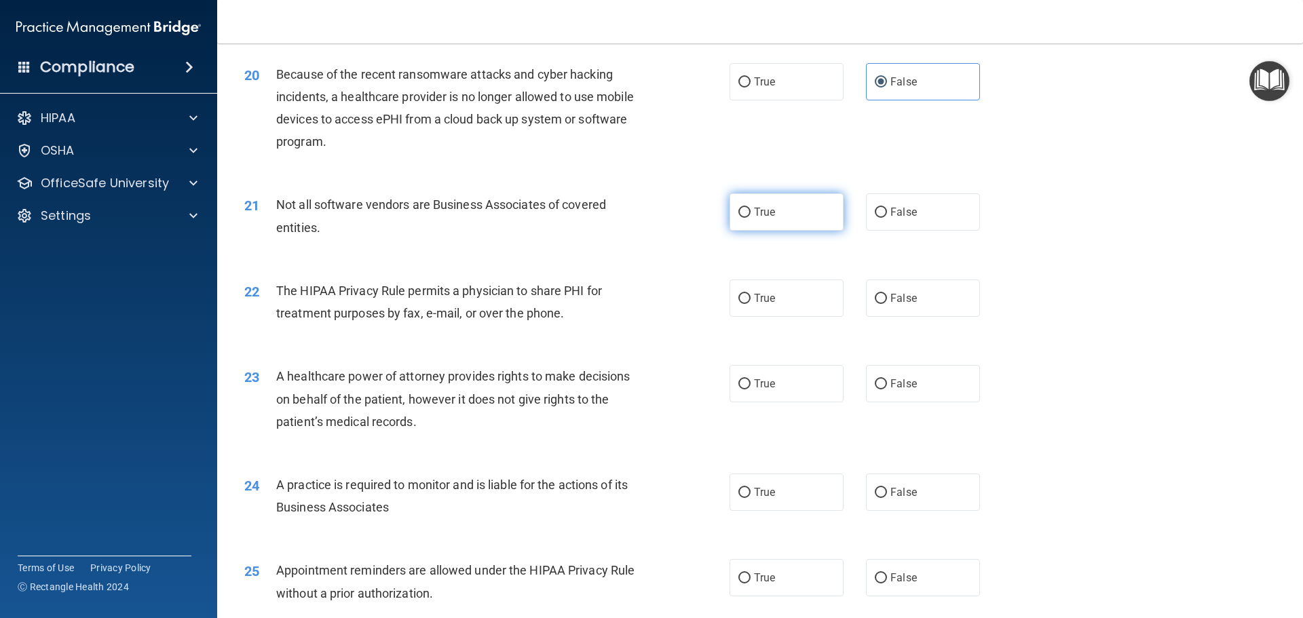
radio input "true"
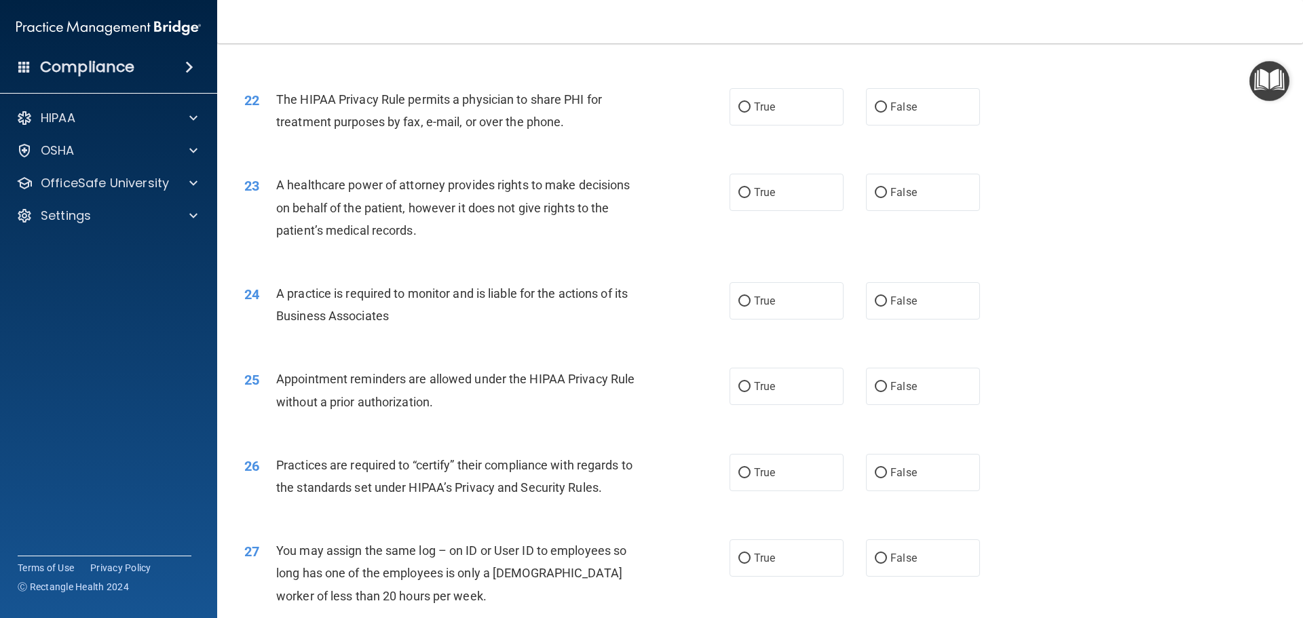
scroll to position [2171, 0]
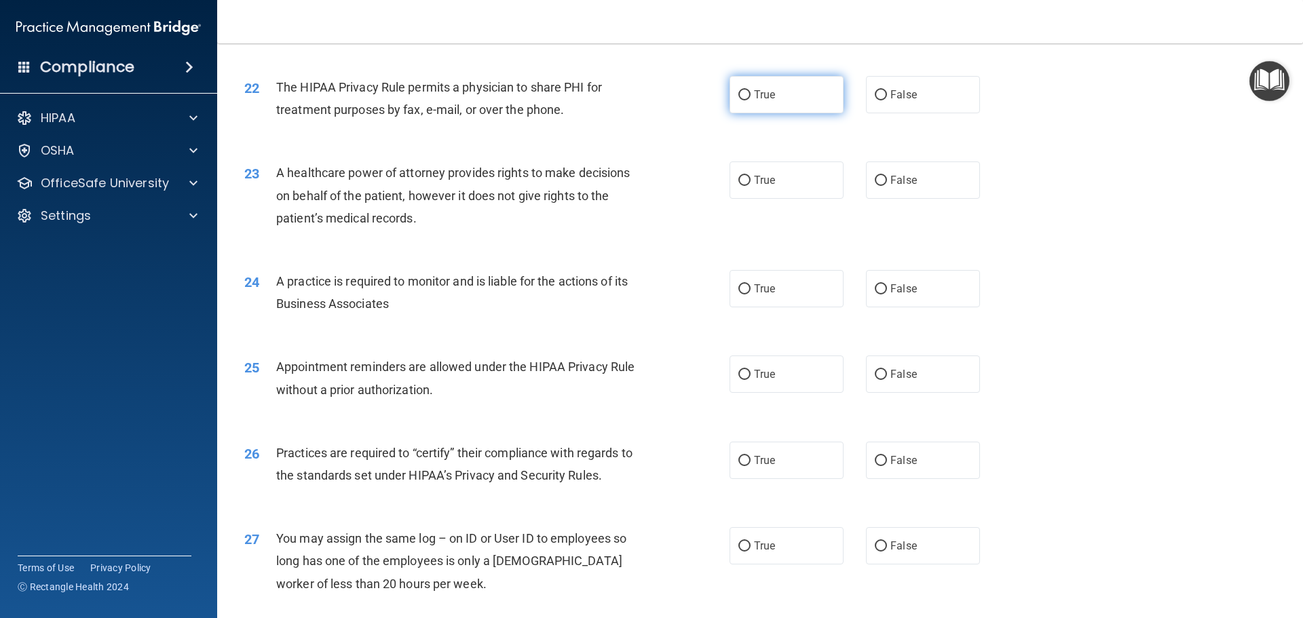
click at [744, 96] on input "True" at bounding box center [744, 95] width 12 height 10
radio input "true"
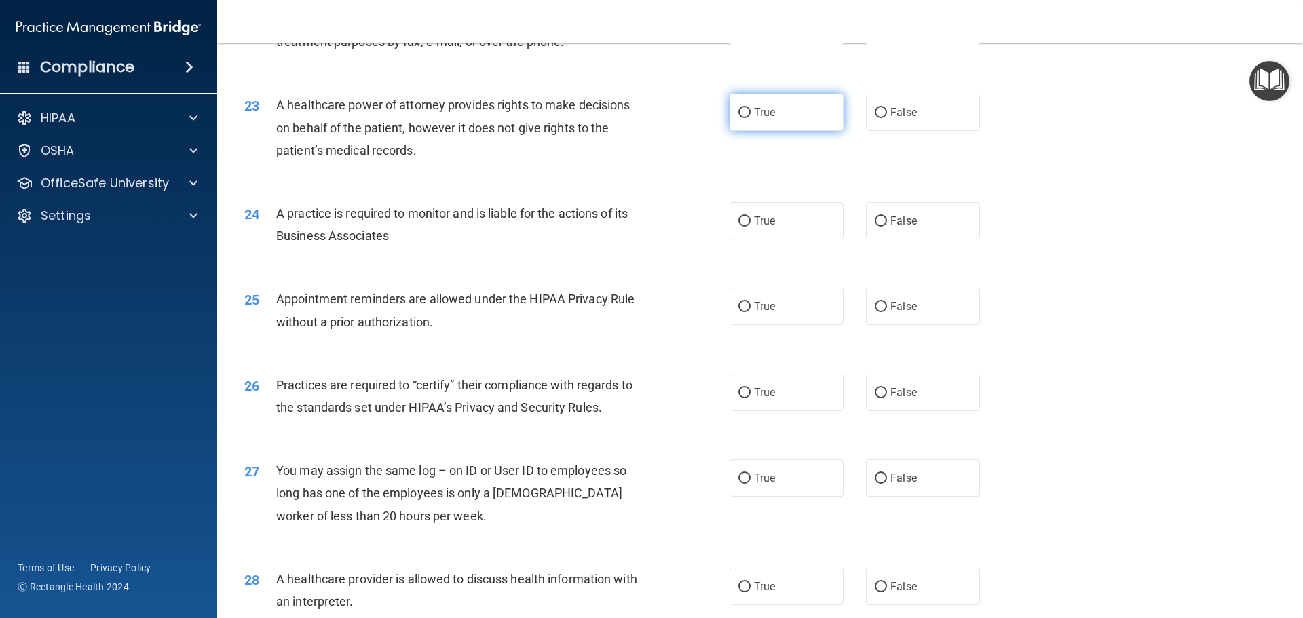
click at [778, 120] on label "True" at bounding box center [786, 112] width 114 height 37
click at [750, 118] on input "True" at bounding box center [744, 113] width 12 height 10
radio input "true"
click at [874, 117] on input "False" at bounding box center [880, 113] width 12 height 10
radio input "true"
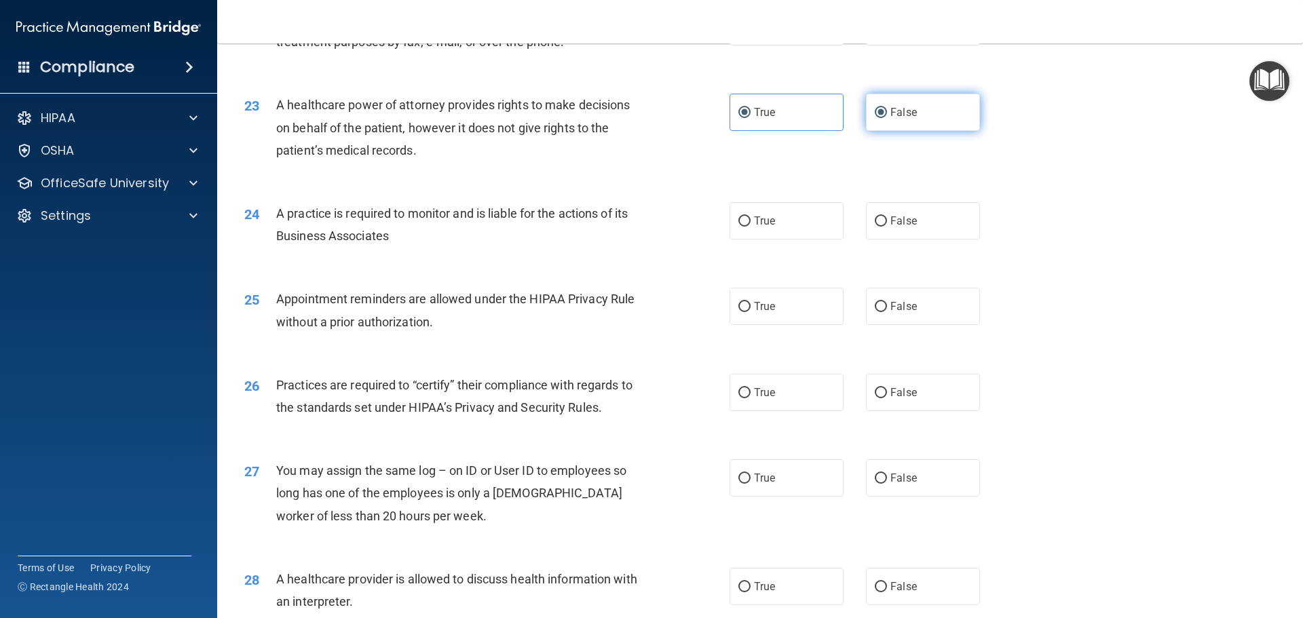
radio input "false"
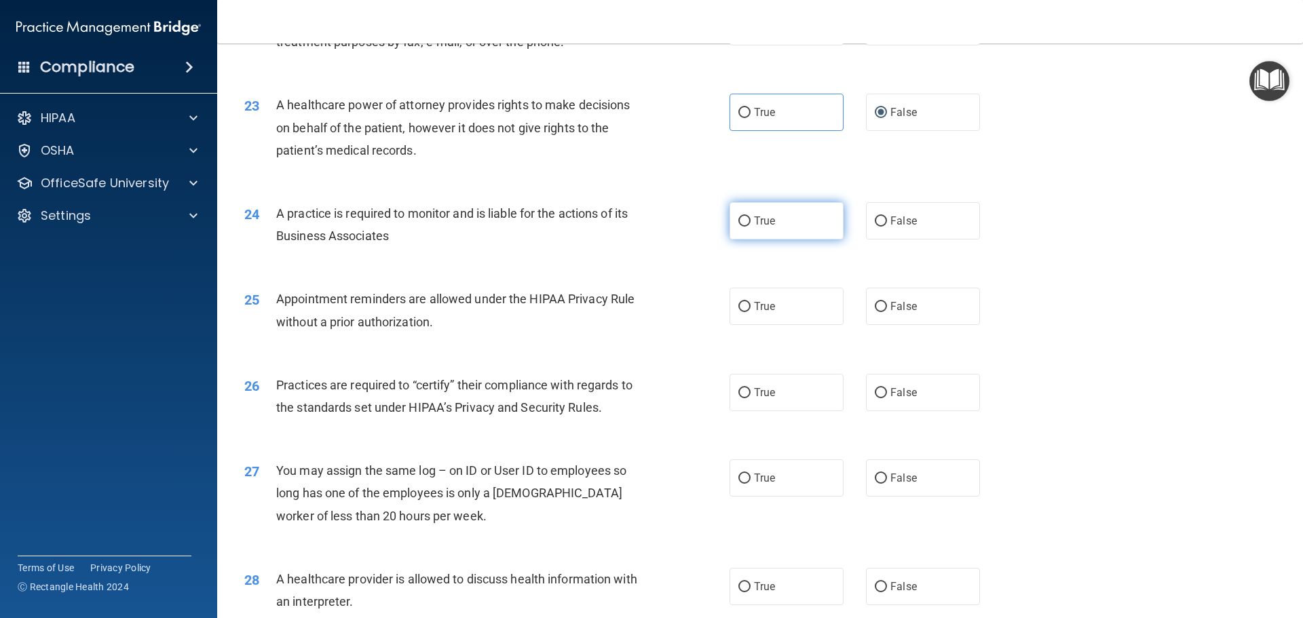
click at [765, 225] on span "True" at bounding box center [764, 220] width 21 height 13
click at [750, 225] on input "True" at bounding box center [744, 221] width 12 height 10
radio input "true"
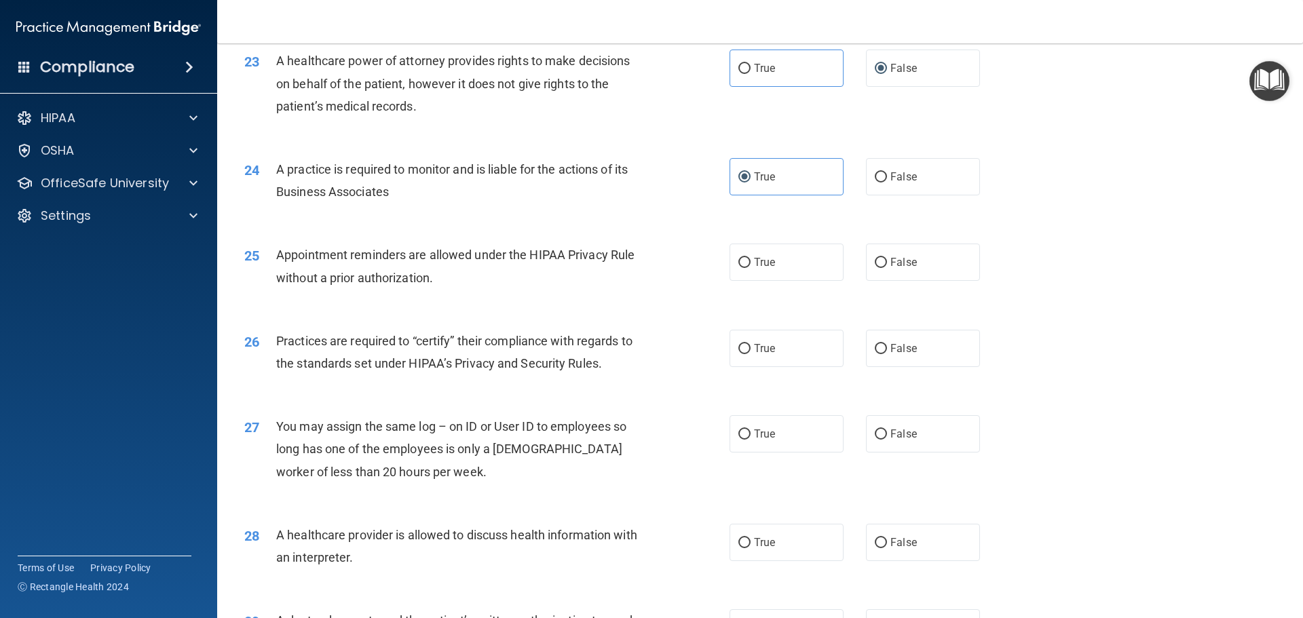
scroll to position [2307, 0]
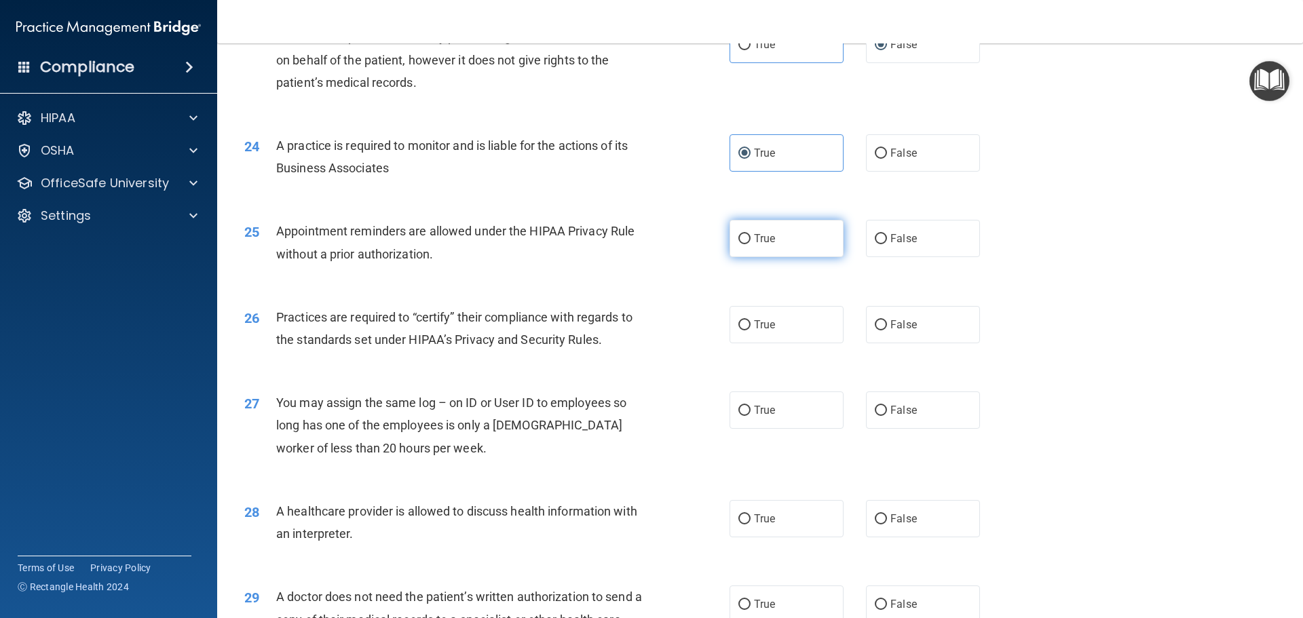
click at [758, 242] on span "True" at bounding box center [764, 238] width 21 height 13
click at [750, 242] on input "True" at bounding box center [744, 239] width 12 height 10
radio input "true"
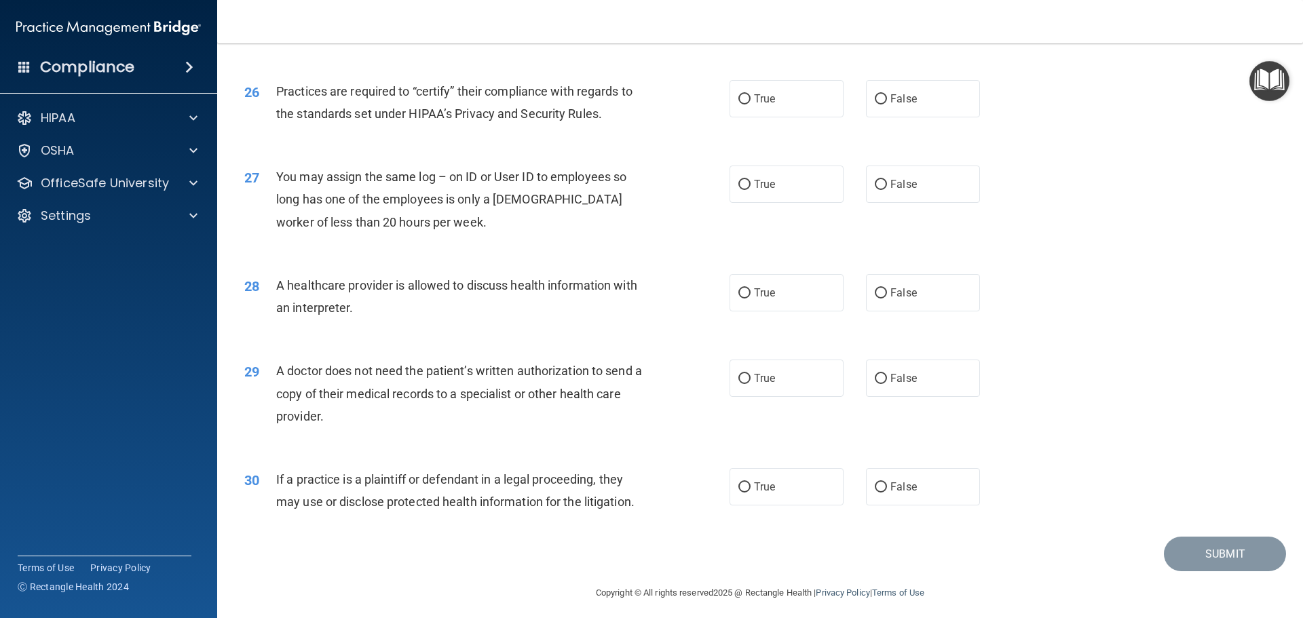
scroll to position [2540, 0]
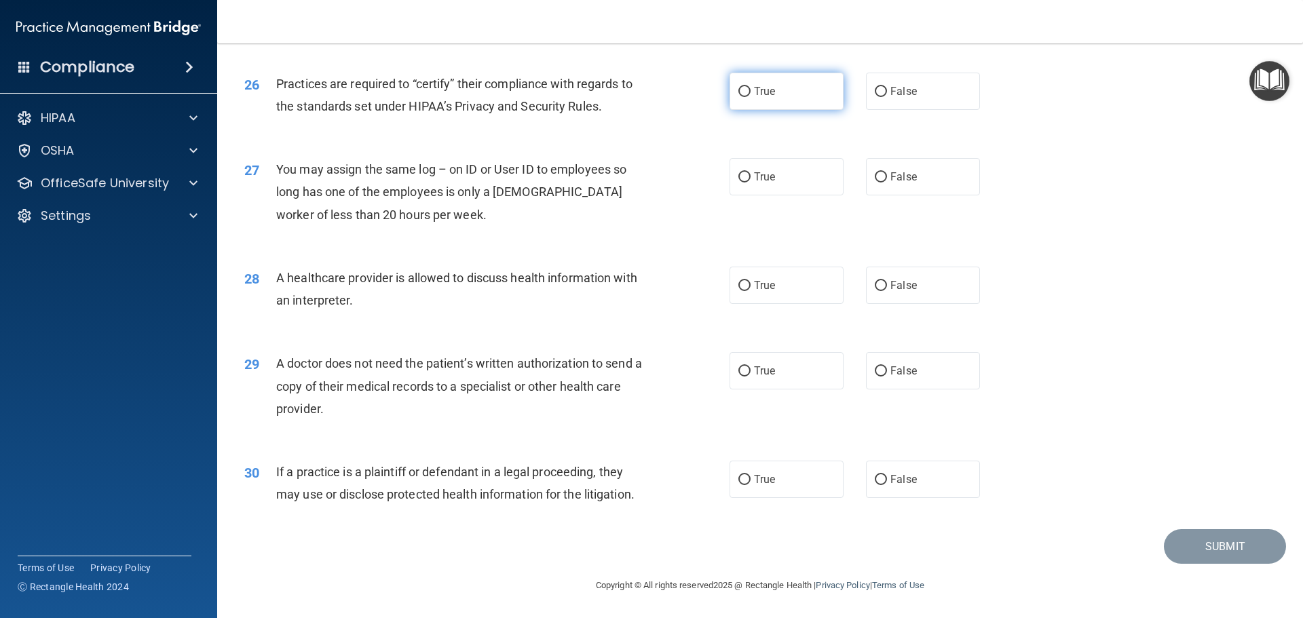
click at [762, 102] on label "True" at bounding box center [786, 91] width 114 height 37
click at [750, 97] on input "True" at bounding box center [744, 92] width 12 height 10
radio input "true"
click at [928, 181] on label "False" at bounding box center [923, 176] width 114 height 37
click at [887, 181] on input "False" at bounding box center [880, 177] width 12 height 10
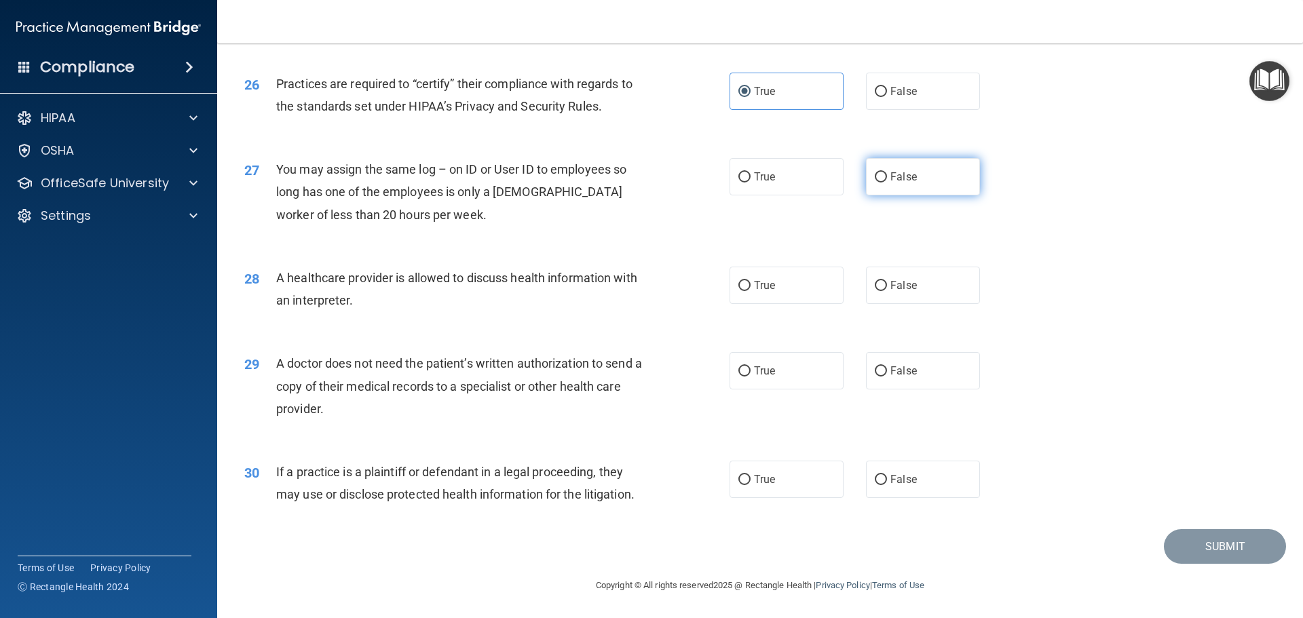
radio input "true"
click at [769, 284] on span "True" at bounding box center [764, 285] width 21 height 13
click at [750, 284] on input "True" at bounding box center [744, 286] width 12 height 10
radio input "true"
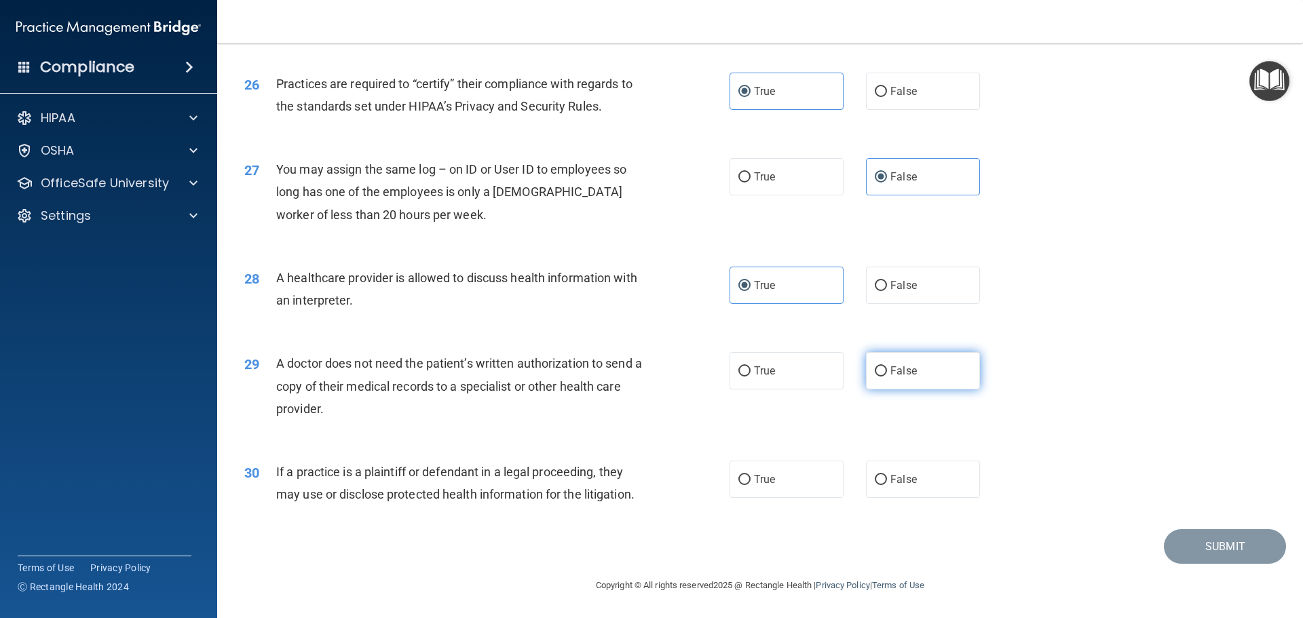
click at [879, 385] on label "False" at bounding box center [923, 370] width 114 height 37
click at [879, 377] on input "False" at bounding box center [880, 371] width 12 height 10
radio input "true"
click at [907, 481] on span "False" at bounding box center [903, 479] width 26 height 13
click at [887, 481] on input "False" at bounding box center [880, 480] width 12 height 10
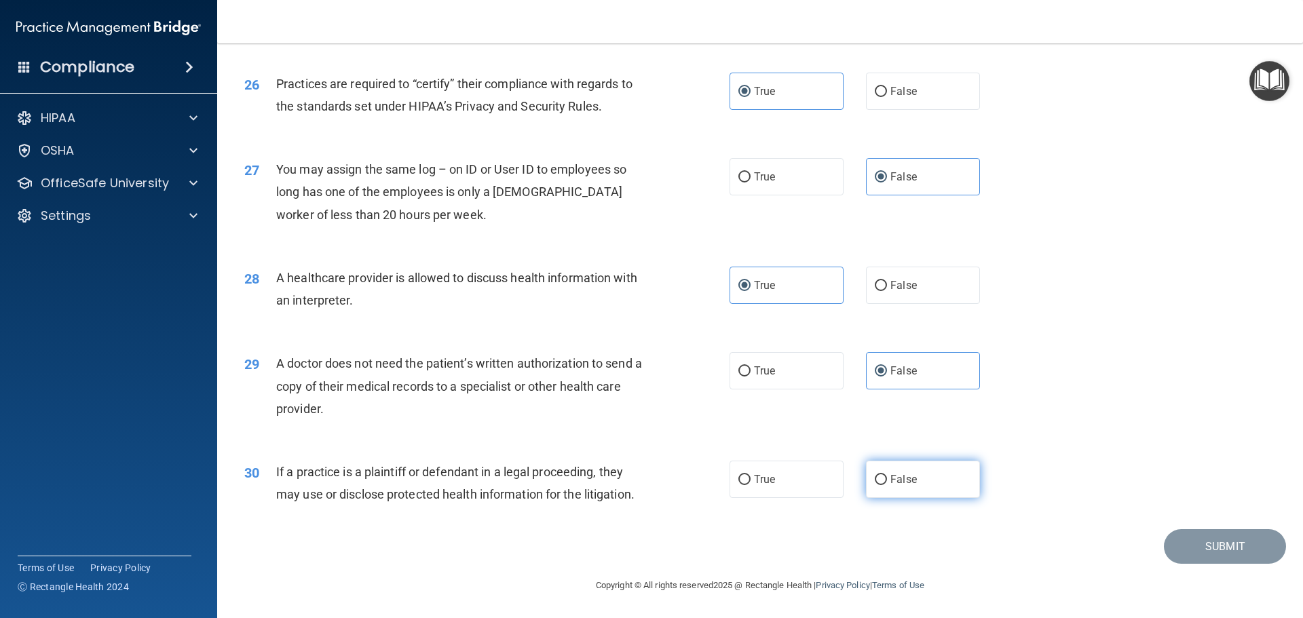
radio input "true"
click at [1204, 551] on button "Submit" at bounding box center [1225, 546] width 122 height 35
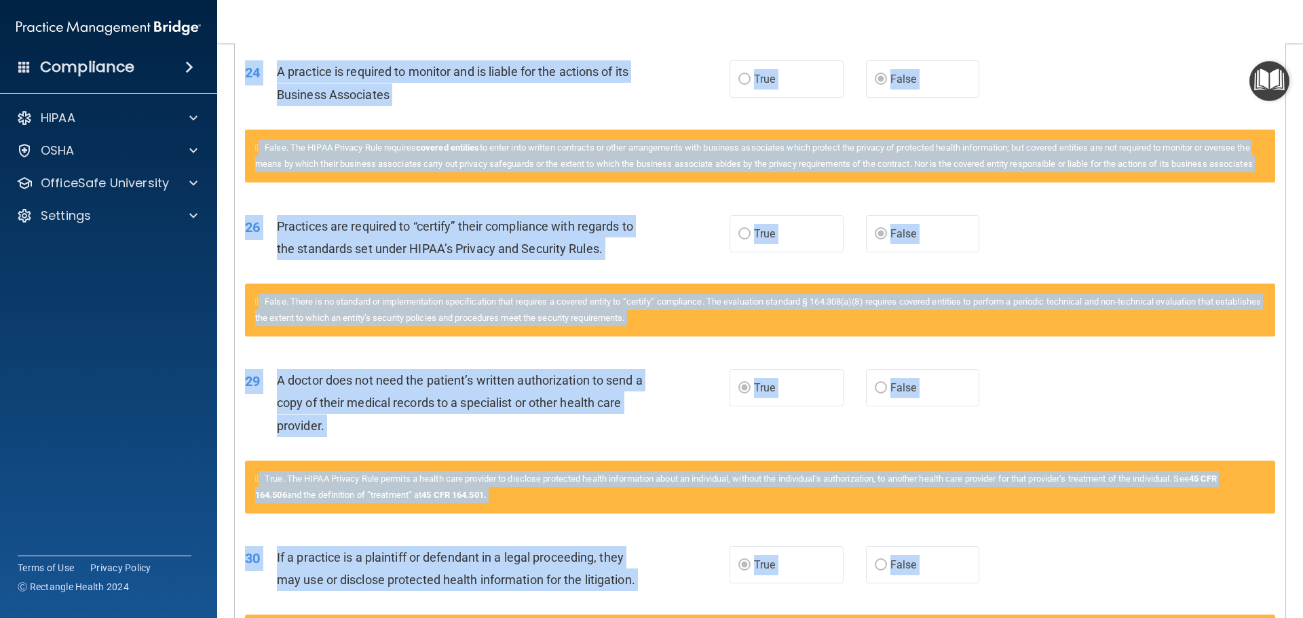
scroll to position [1968, 0]
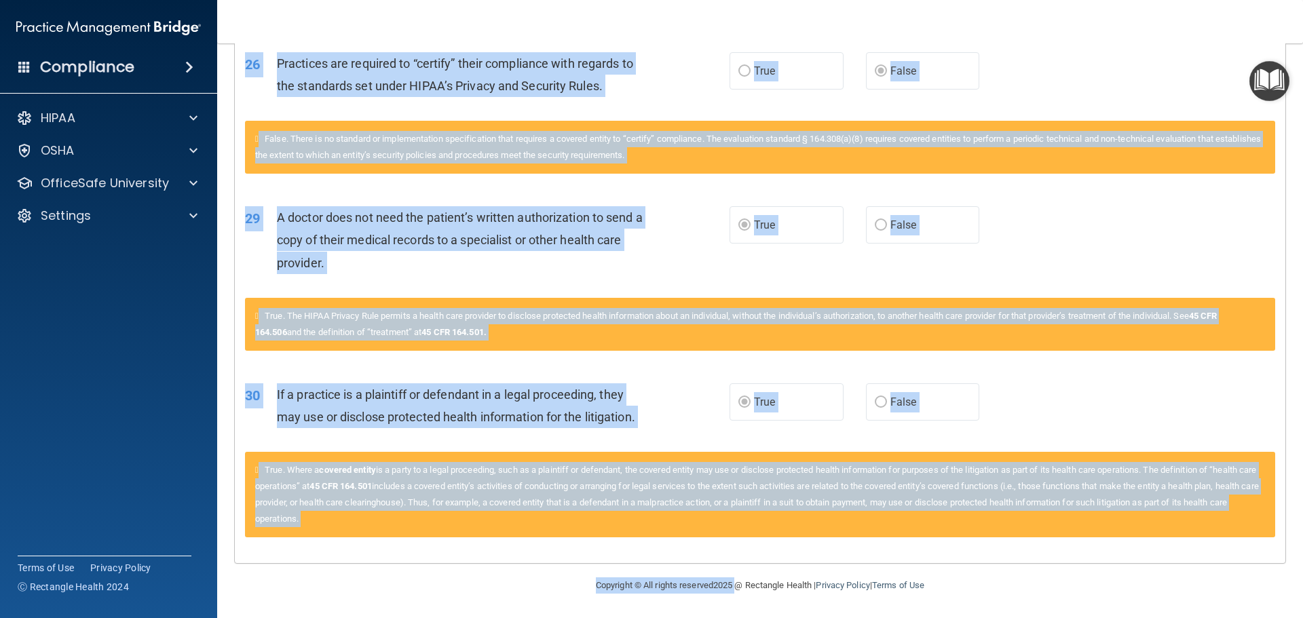
drag, startPoint x: 244, startPoint y: 142, endPoint x: 920, endPoint y: 527, distance: 778.5
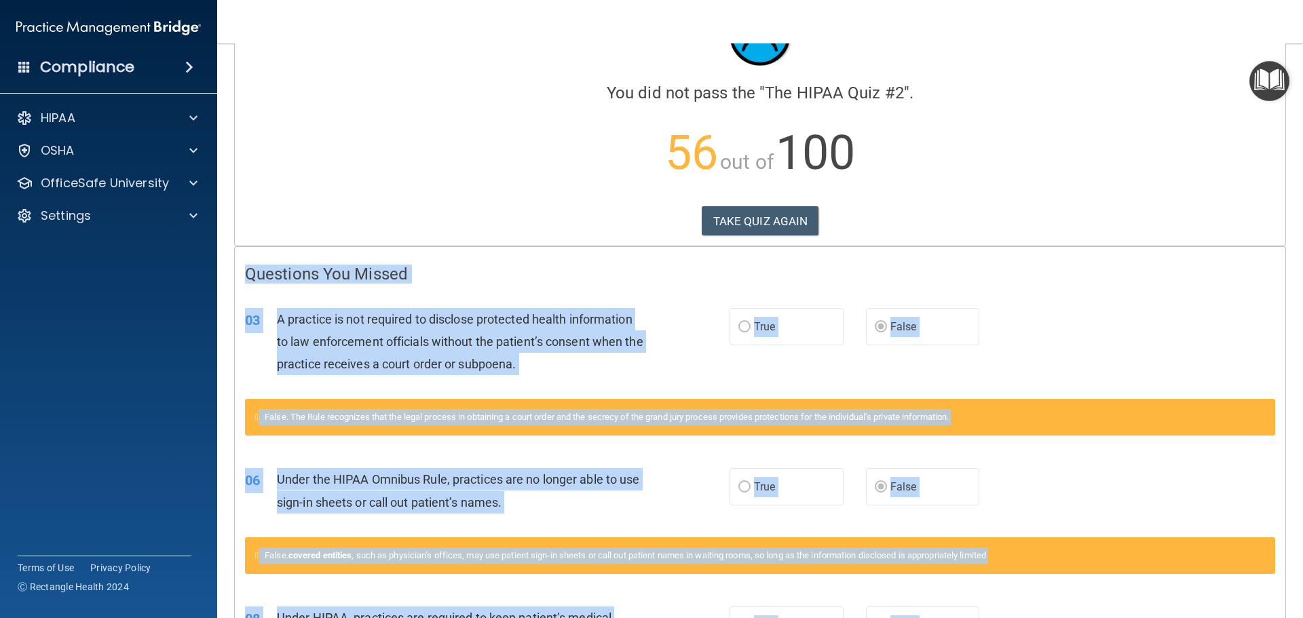
scroll to position [69, 0]
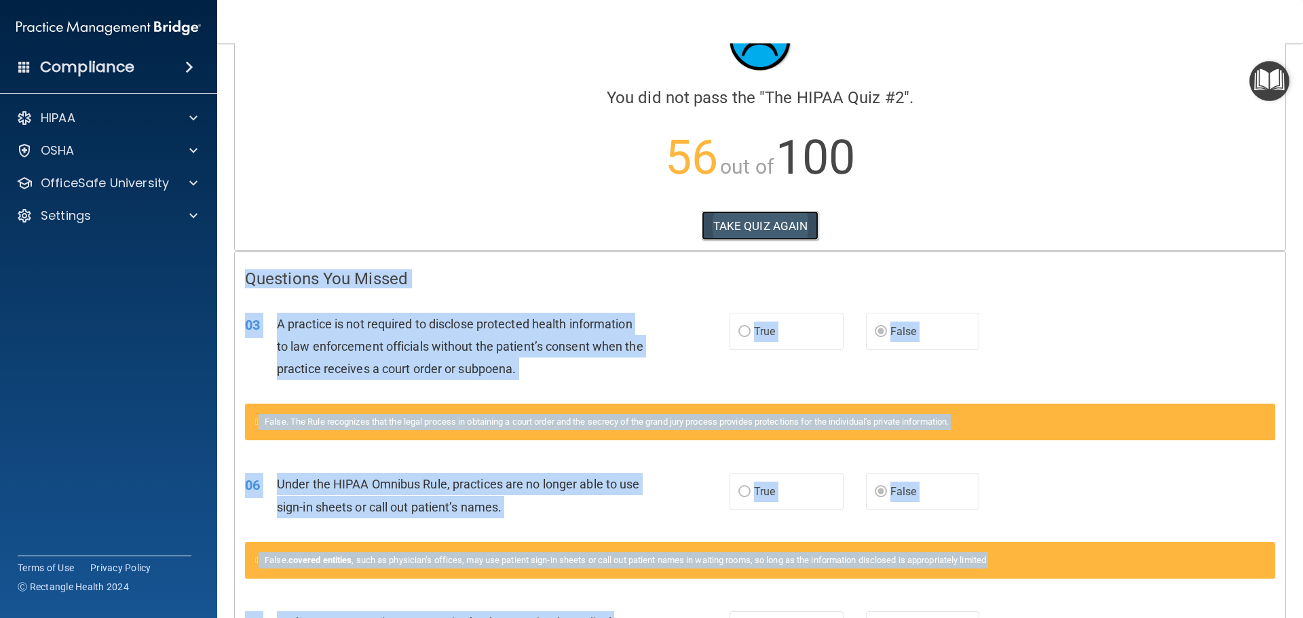
click at [779, 228] on button "TAKE QUIZ AGAIN" at bounding box center [759, 226] width 117 height 30
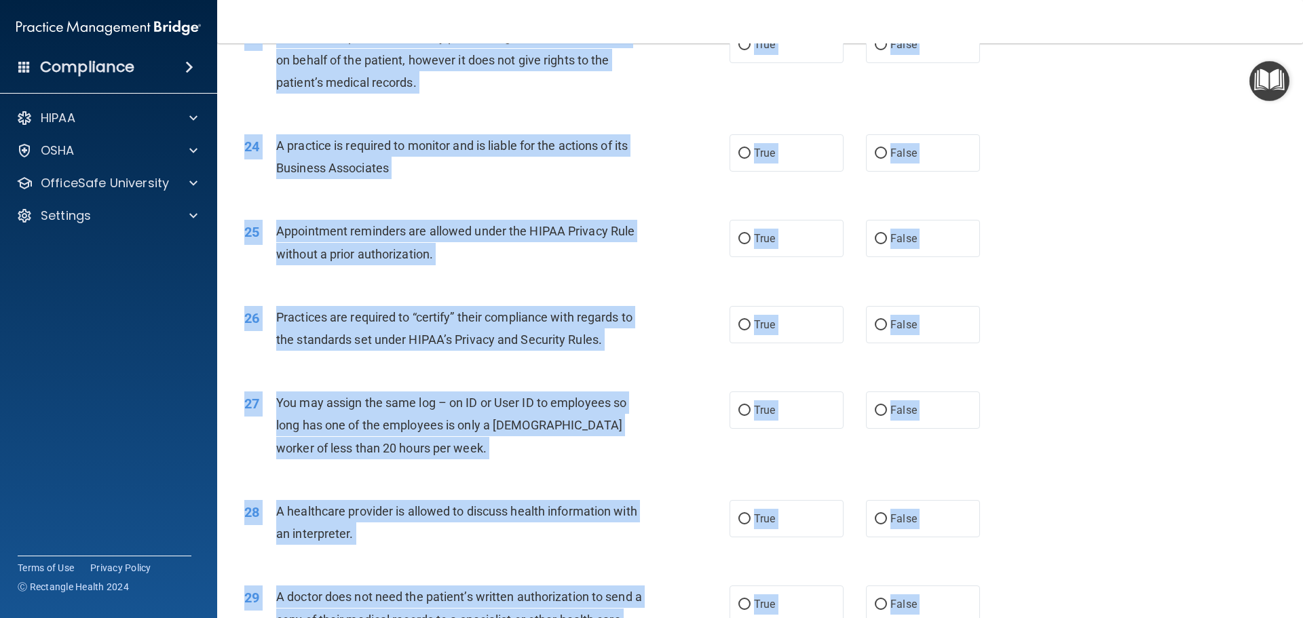
scroll to position [2540, 0]
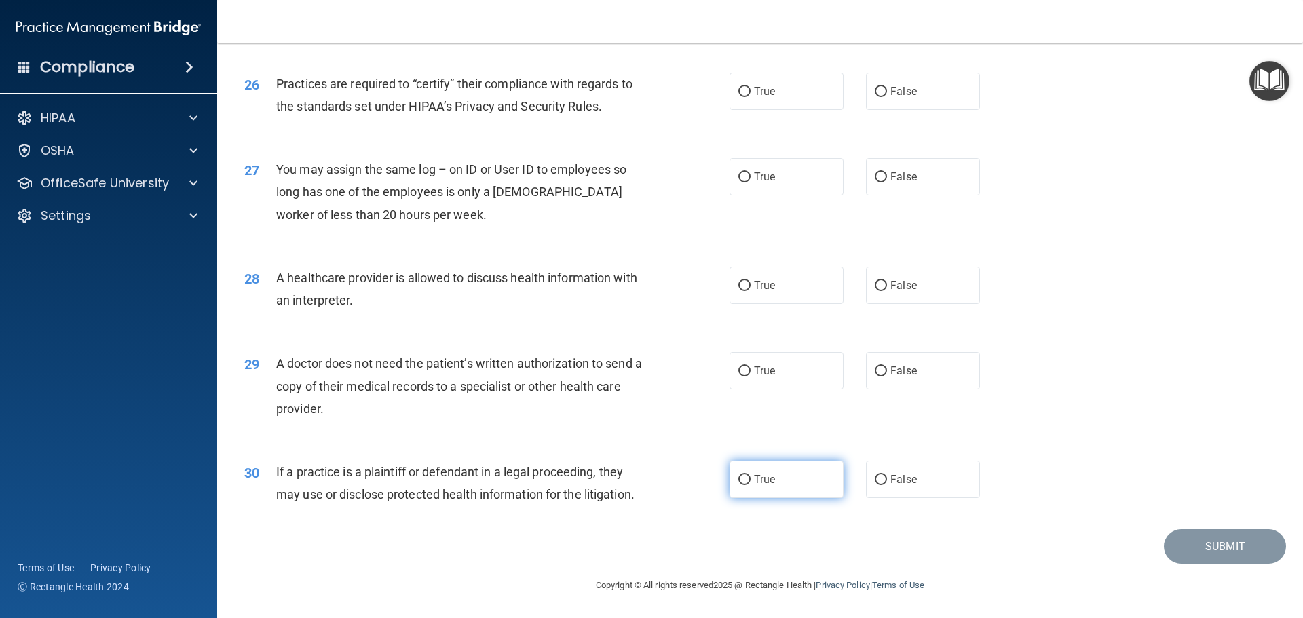
click at [756, 486] on label "True" at bounding box center [786, 479] width 114 height 37
click at [750, 485] on input "True" at bounding box center [744, 480] width 12 height 10
radio input "true"
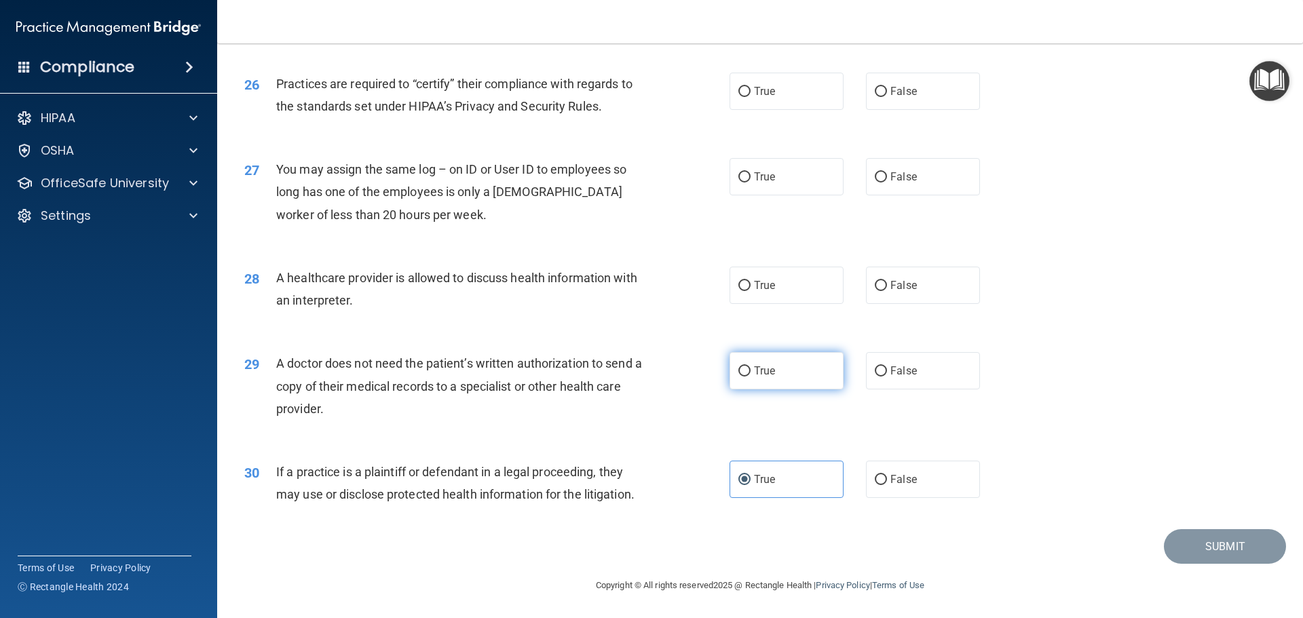
click at [792, 368] on label "True" at bounding box center [786, 370] width 114 height 37
click at [750, 368] on input "True" at bounding box center [744, 371] width 12 height 10
radio input "true"
click at [898, 97] on span "False" at bounding box center [903, 91] width 26 height 13
click at [887, 97] on input "False" at bounding box center [880, 92] width 12 height 10
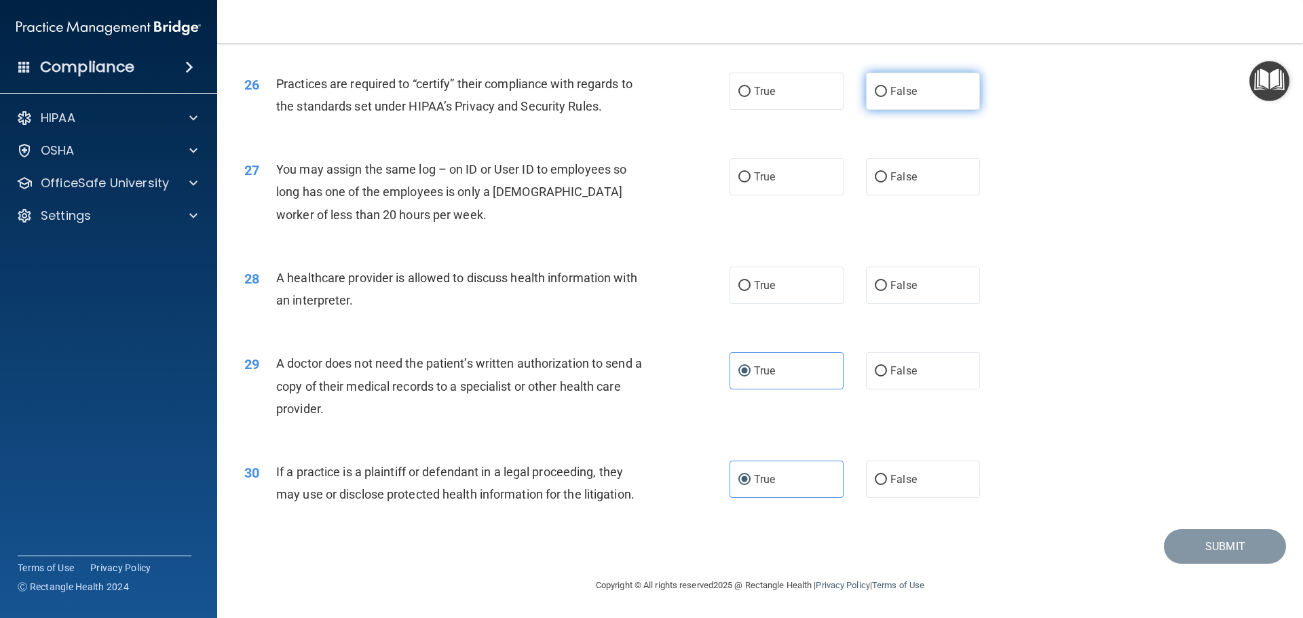
radio input "true"
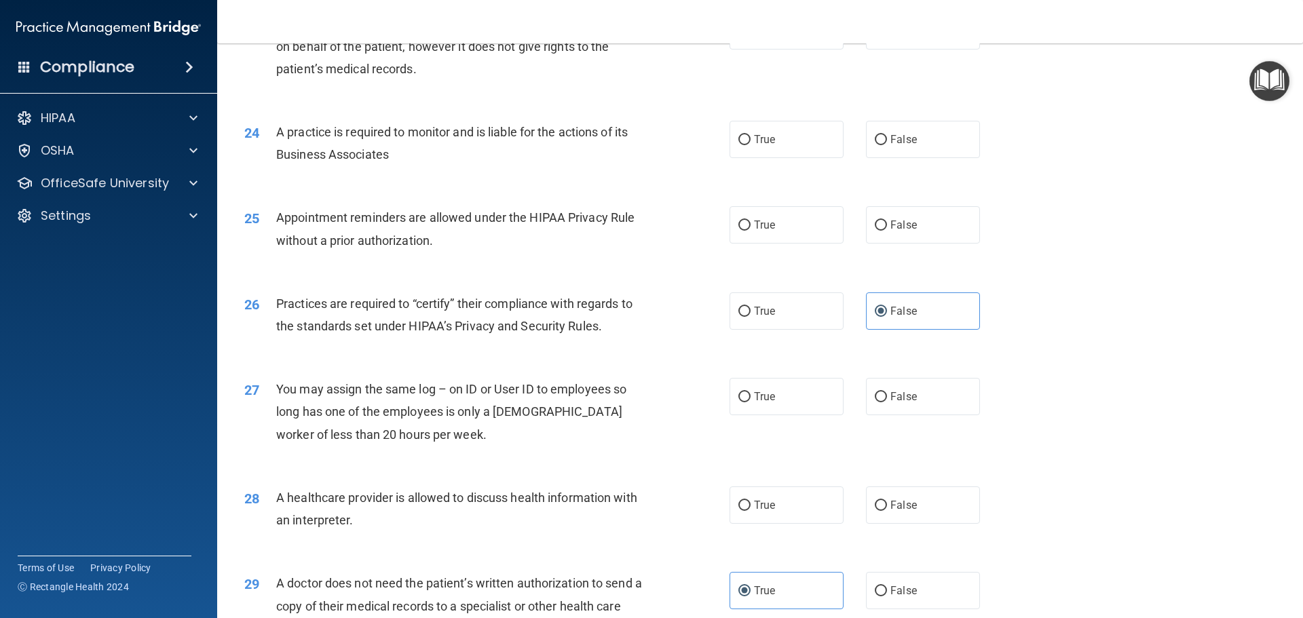
scroll to position [2269, 0]
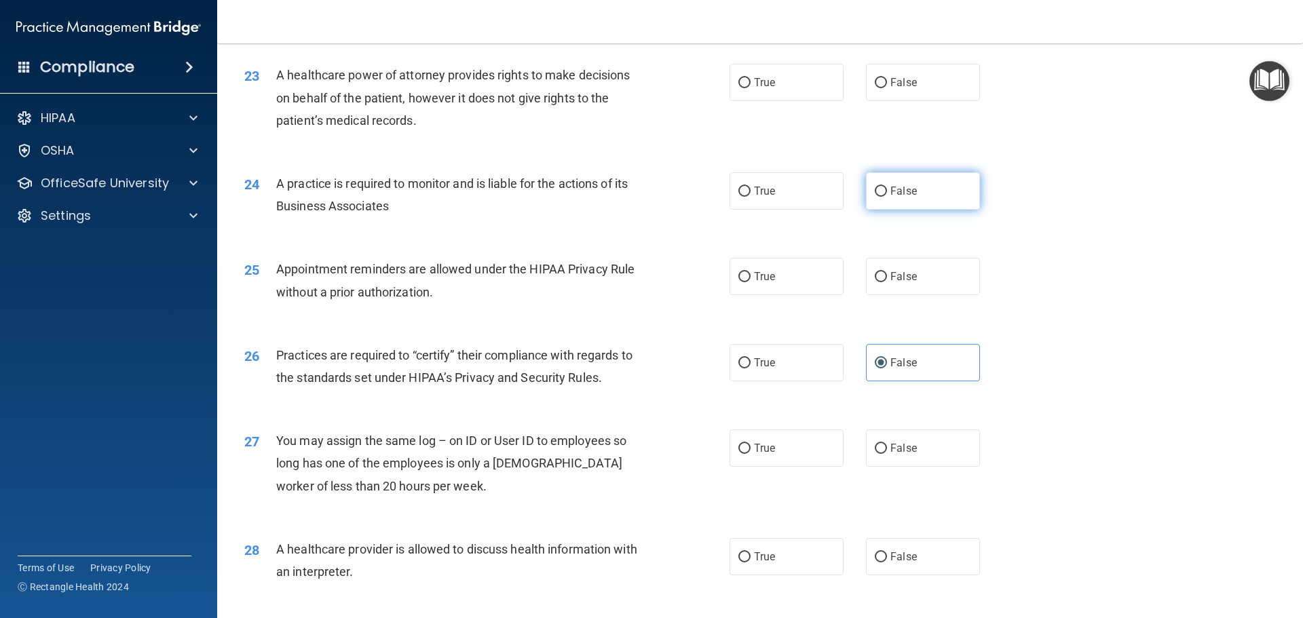
click at [902, 191] on span "False" at bounding box center [903, 191] width 26 height 13
click at [887, 191] on input "False" at bounding box center [880, 192] width 12 height 10
radio input "true"
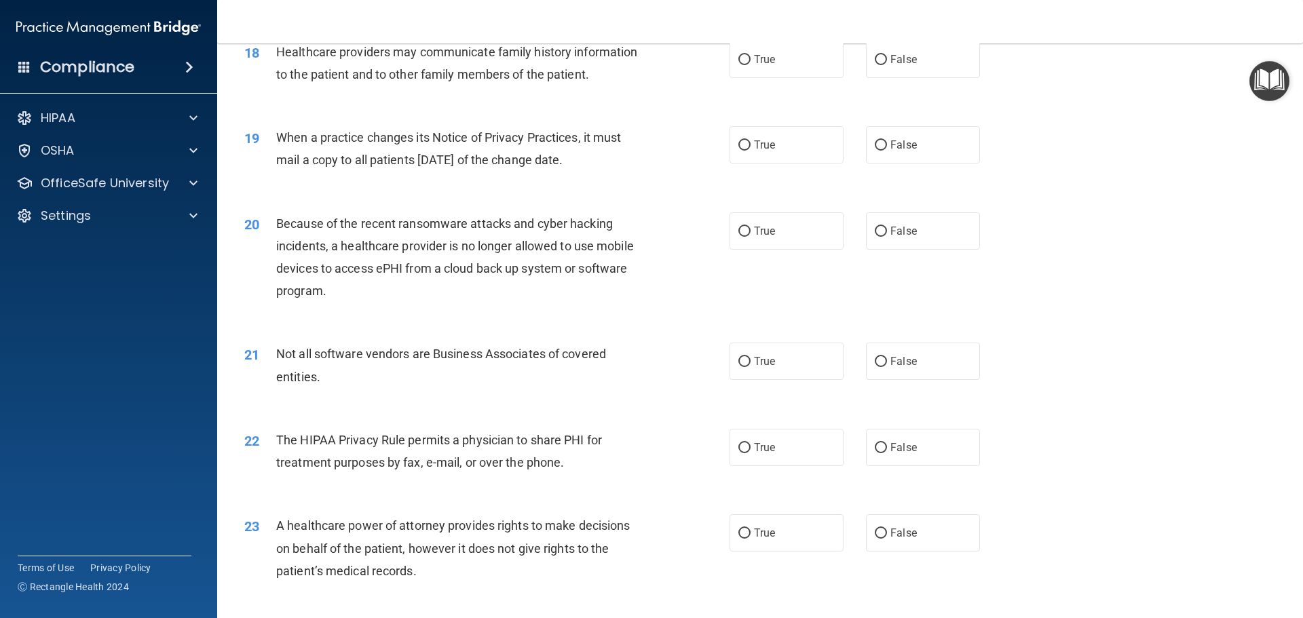
scroll to position [1794, 0]
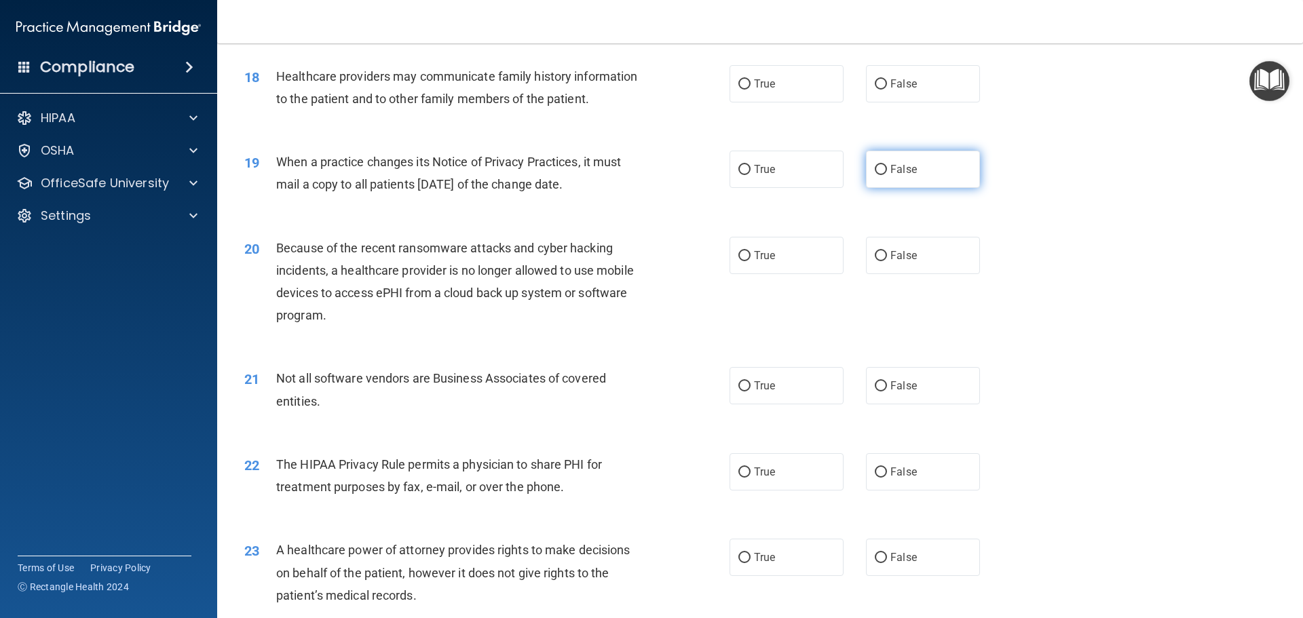
click at [920, 174] on label "False" at bounding box center [923, 169] width 114 height 37
click at [887, 174] on input "False" at bounding box center [880, 170] width 12 height 10
radio input "true"
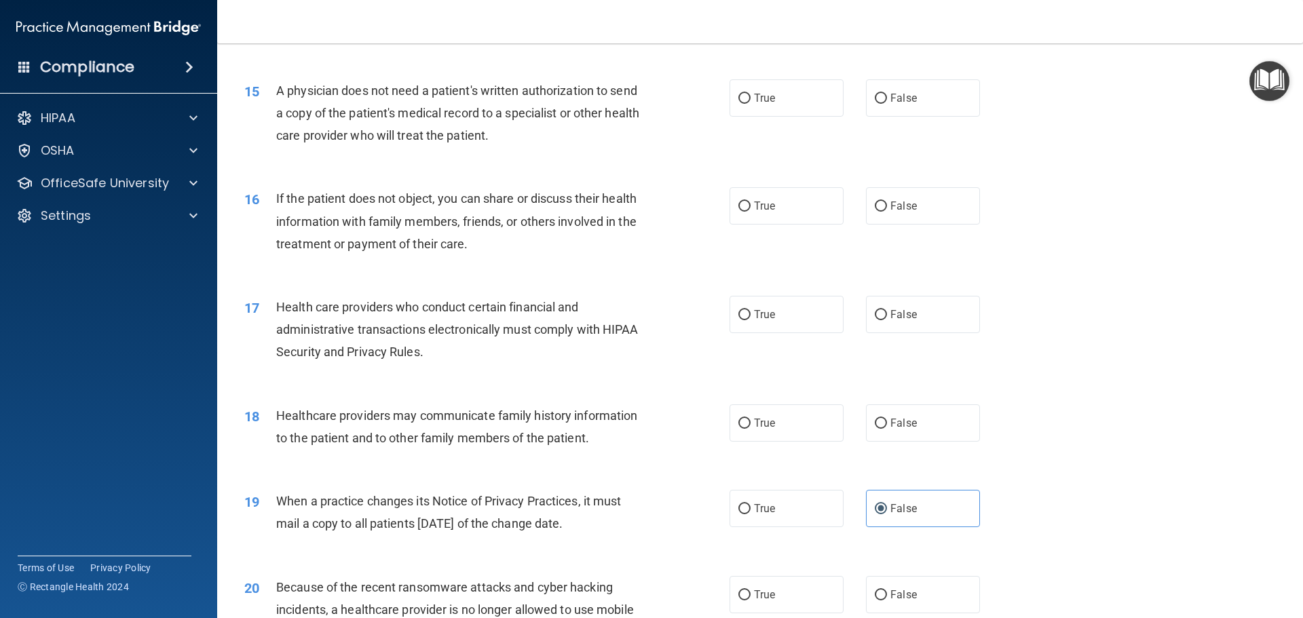
scroll to position [1387, 0]
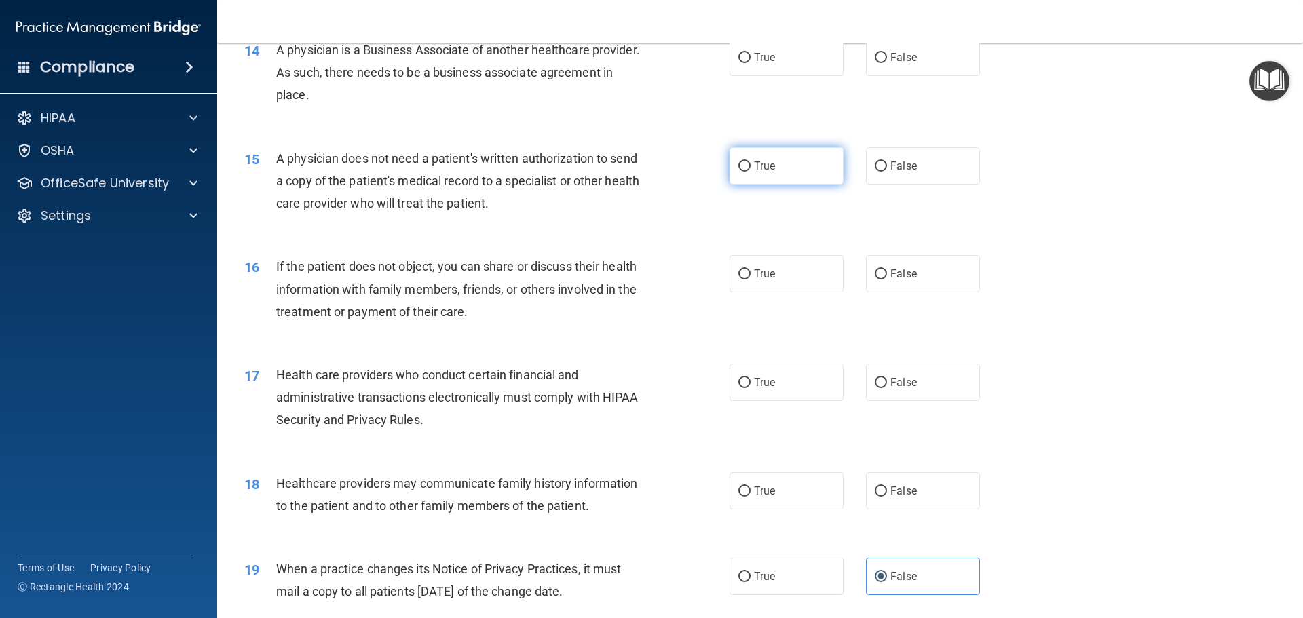
click at [775, 174] on label "True" at bounding box center [786, 165] width 114 height 37
click at [750, 172] on input "True" at bounding box center [744, 166] width 12 height 10
radio input "true"
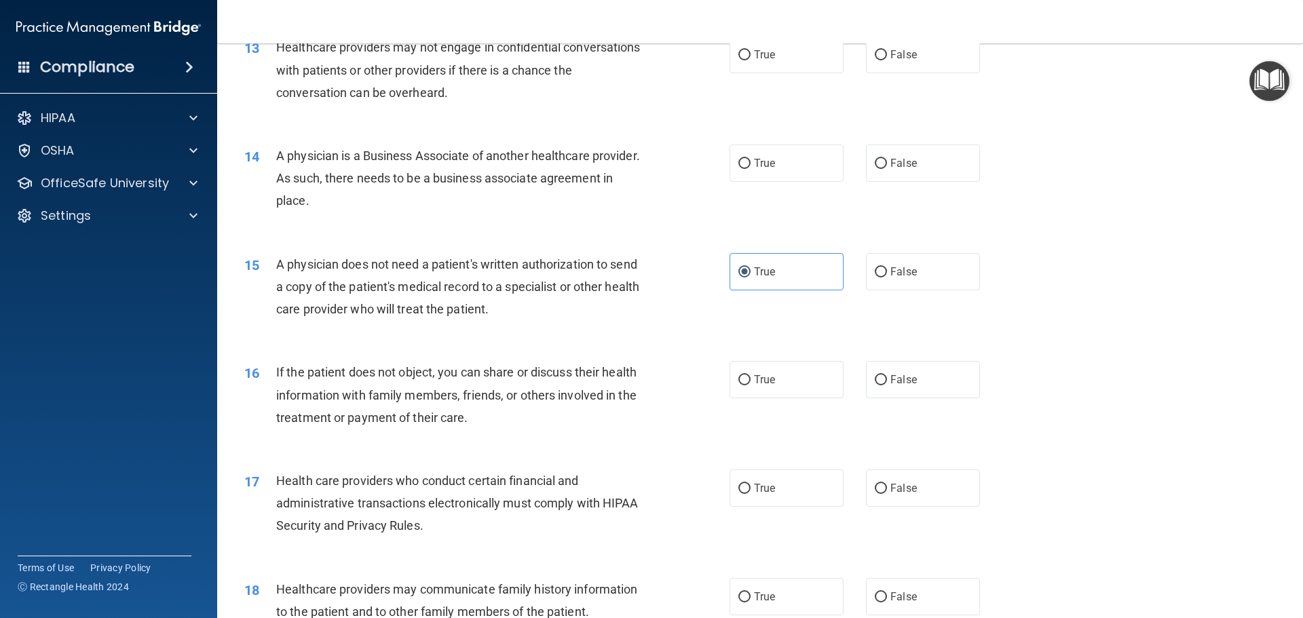
scroll to position [1183, 0]
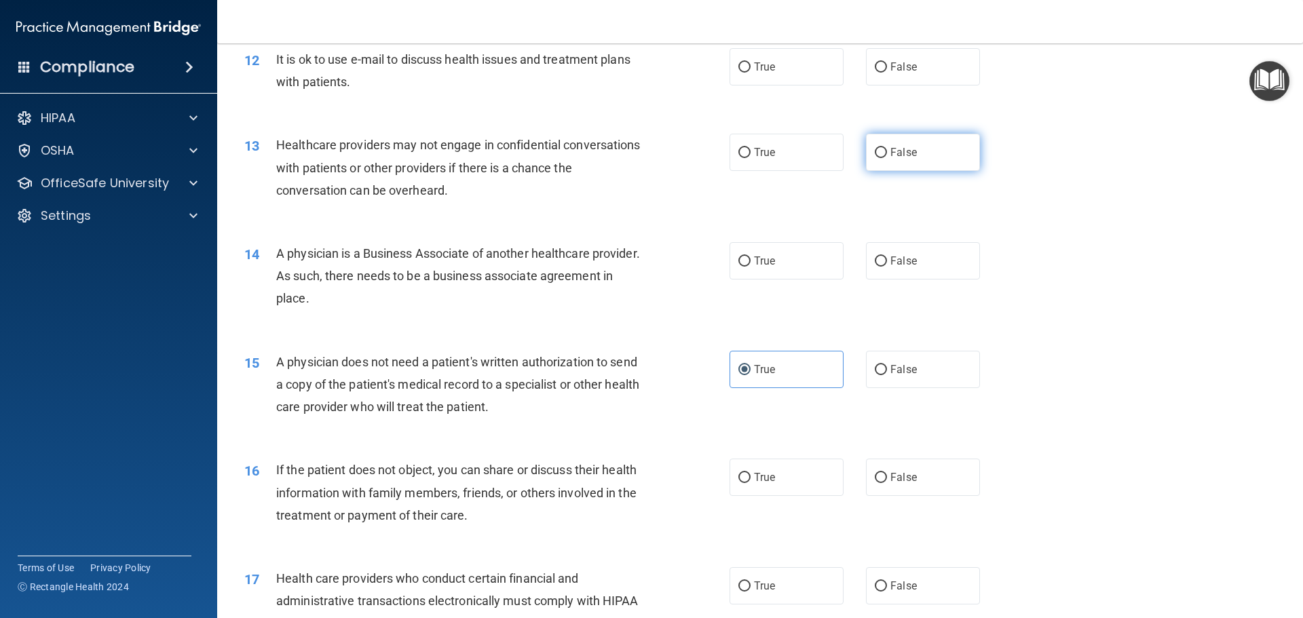
click at [926, 159] on label "False" at bounding box center [923, 152] width 114 height 37
click at [887, 158] on input "False" at bounding box center [880, 153] width 12 height 10
radio input "true"
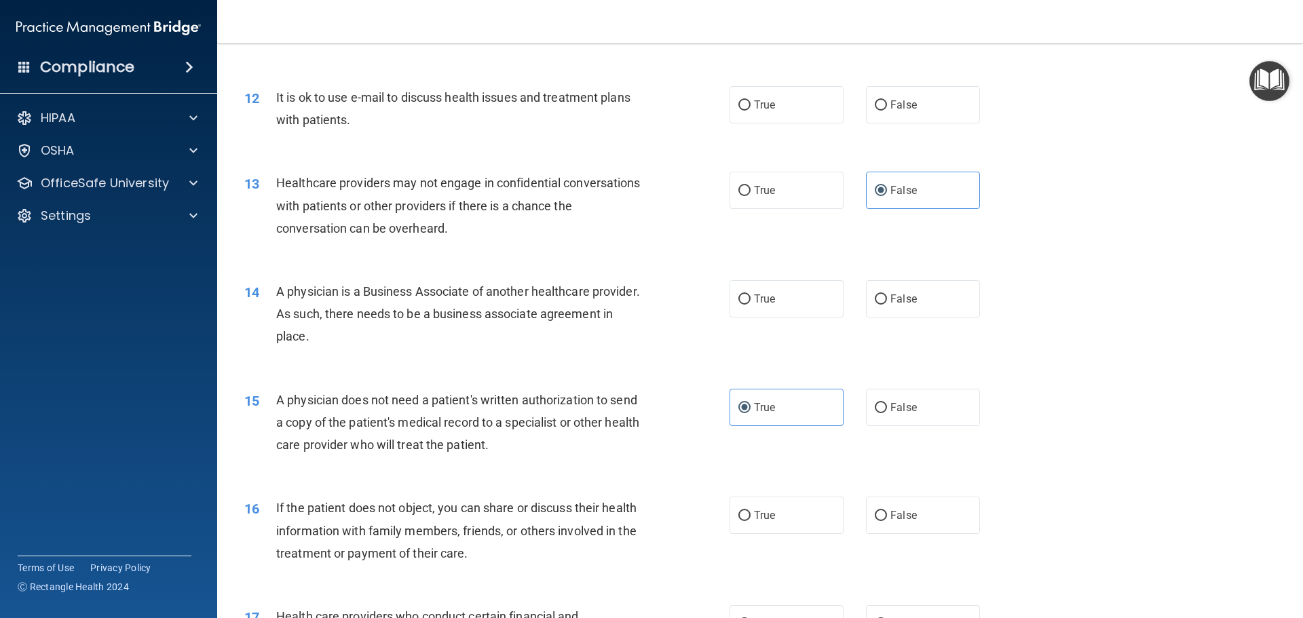
scroll to position [1115, 0]
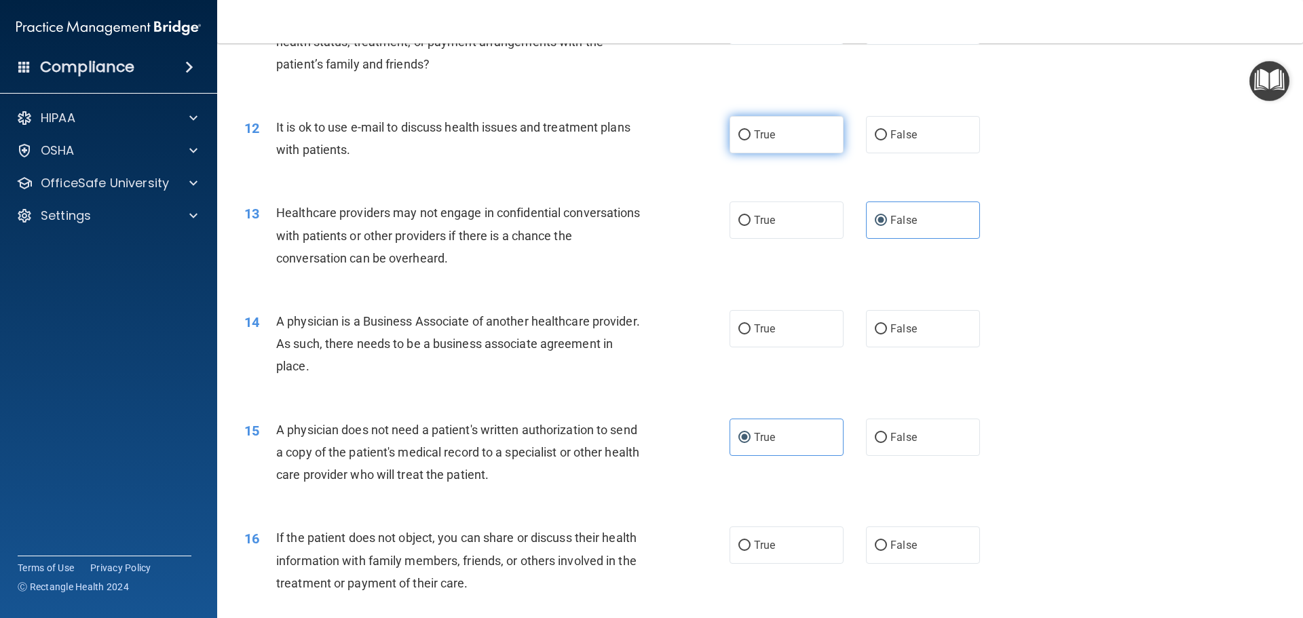
click at [785, 147] on label "True" at bounding box center [786, 134] width 114 height 37
click at [750, 140] on input "True" at bounding box center [744, 135] width 12 height 10
radio input "true"
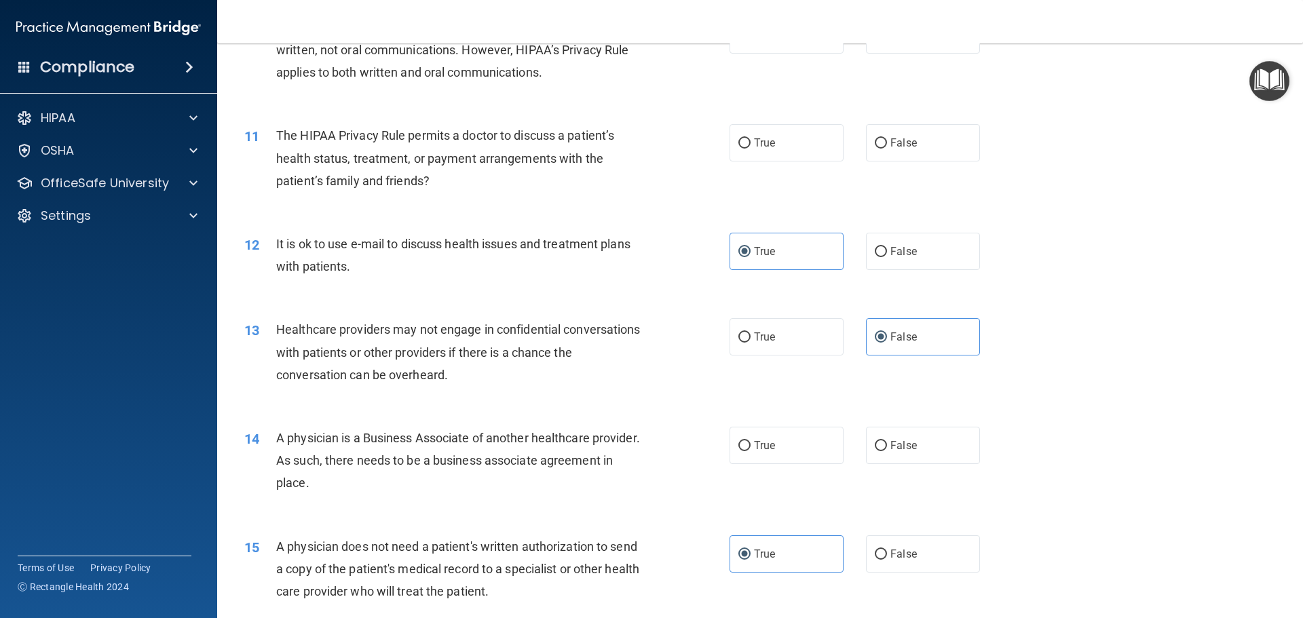
scroll to position [980, 0]
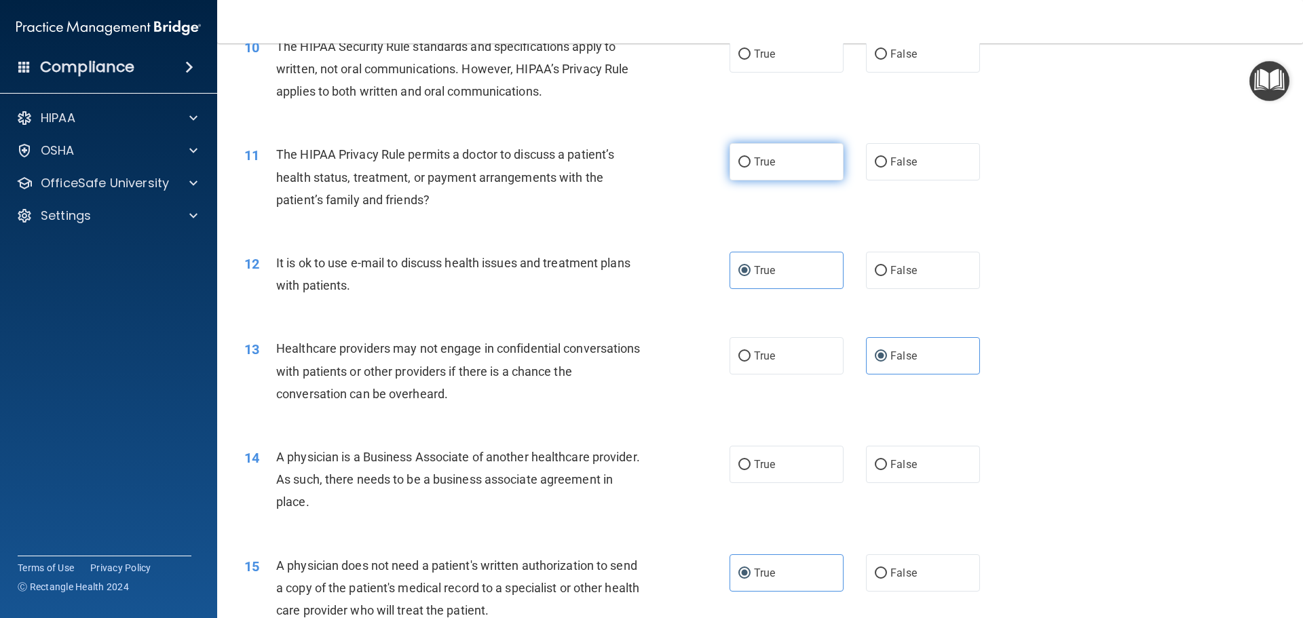
click at [757, 156] on span "True" at bounding box center [764, 161] width 21 height 13
click at [750, 157] on input "True" at bounding box center [744, 162] width 12 height 10
radio input "true"
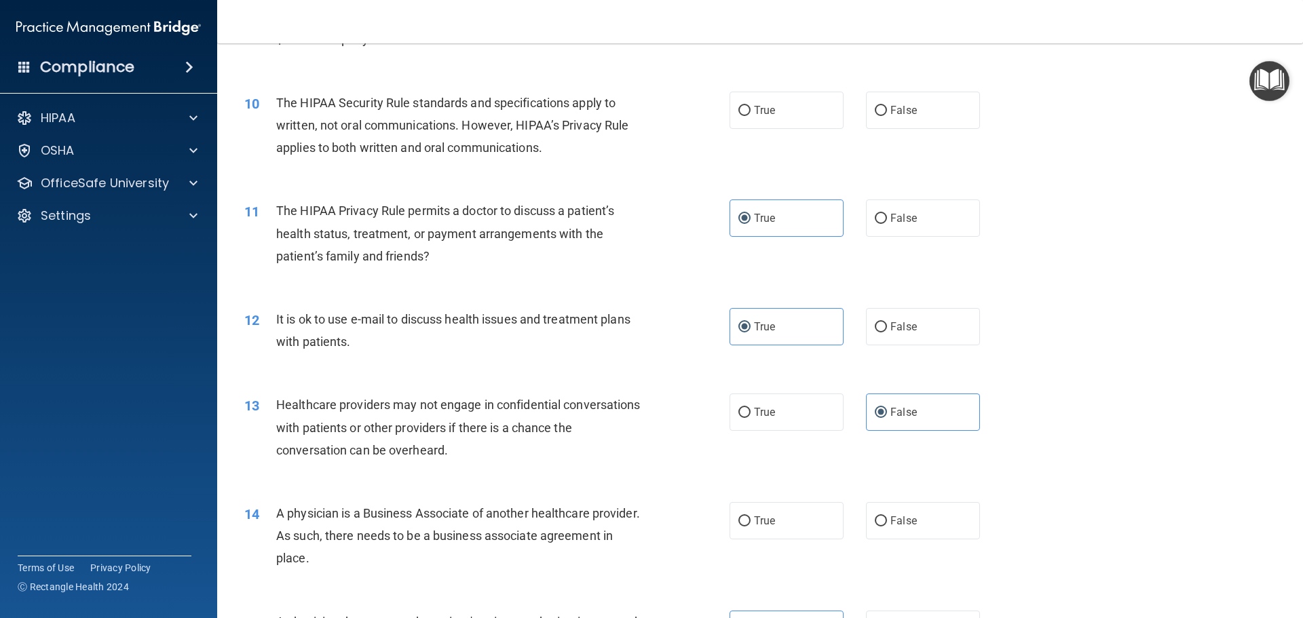
scroll to position [844, 0]
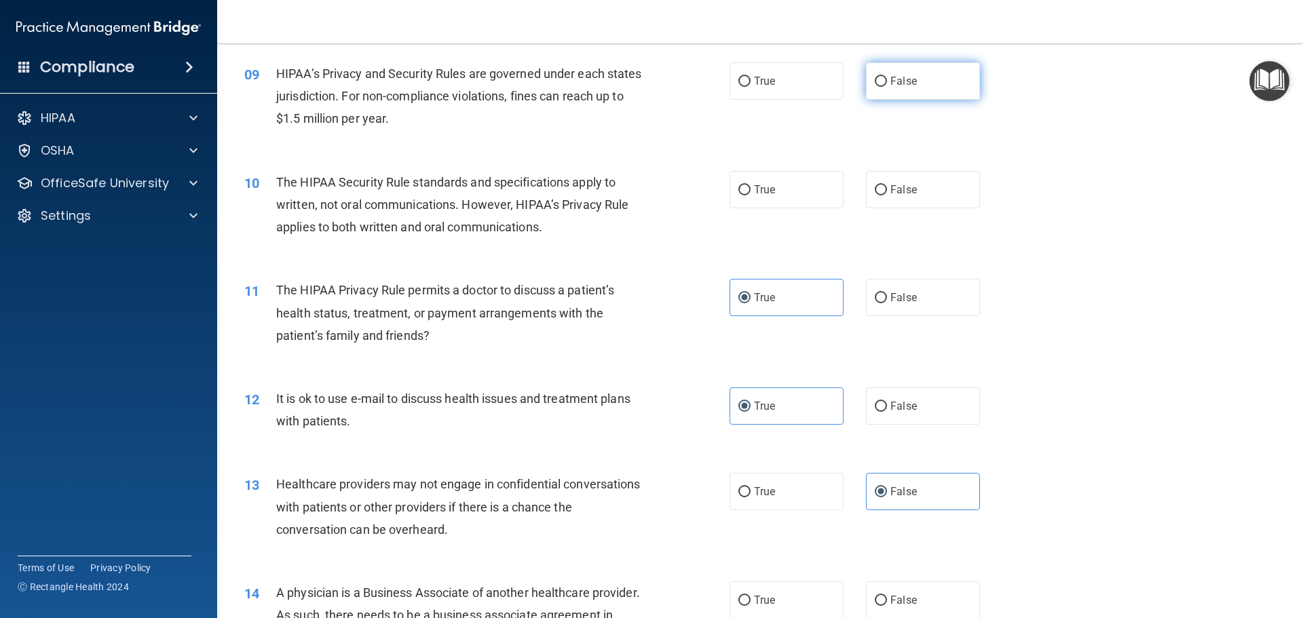
click at [912, 85] on label "False" at bounding box center [923, 80] width 114 height 37
click at [887, 85] on input "False" at bounding box center [880, 82] width 12 height 10
radio input "true"
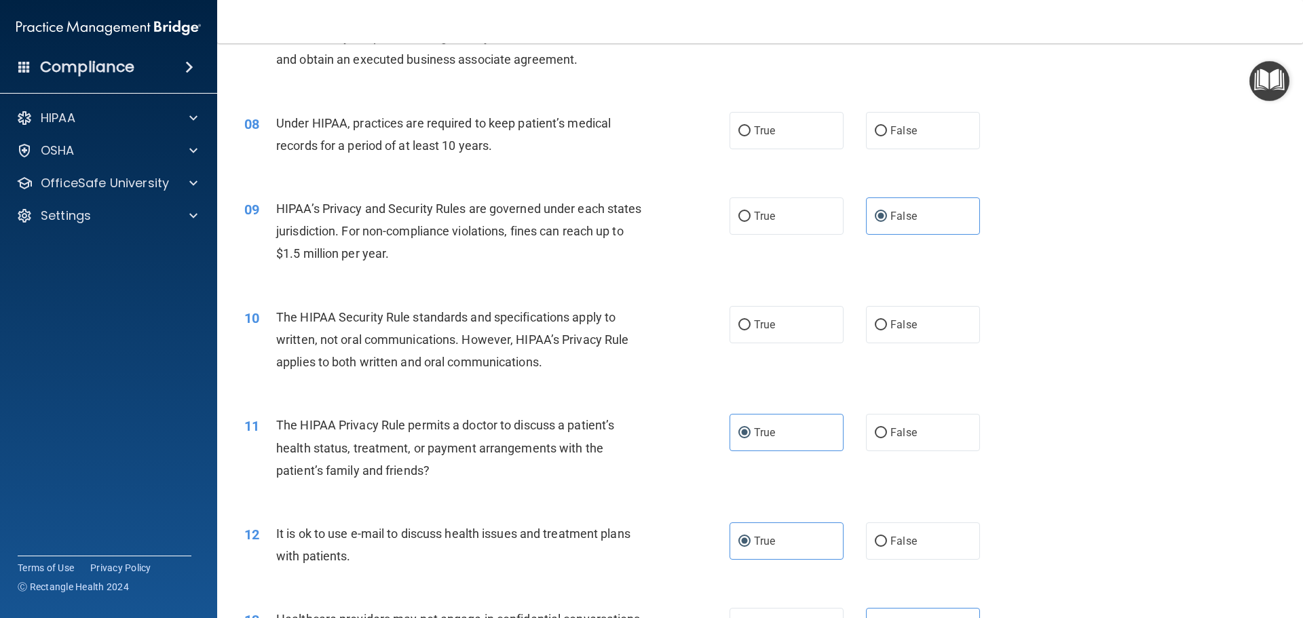
scroll to position [708, 0]
click at [942, 138] on label "False" at bounding box center [923, 131] width 114 height 37
click at [887, 137] on input "False" at bounding box center [880, 132] width 12 height 10
radio input "true"
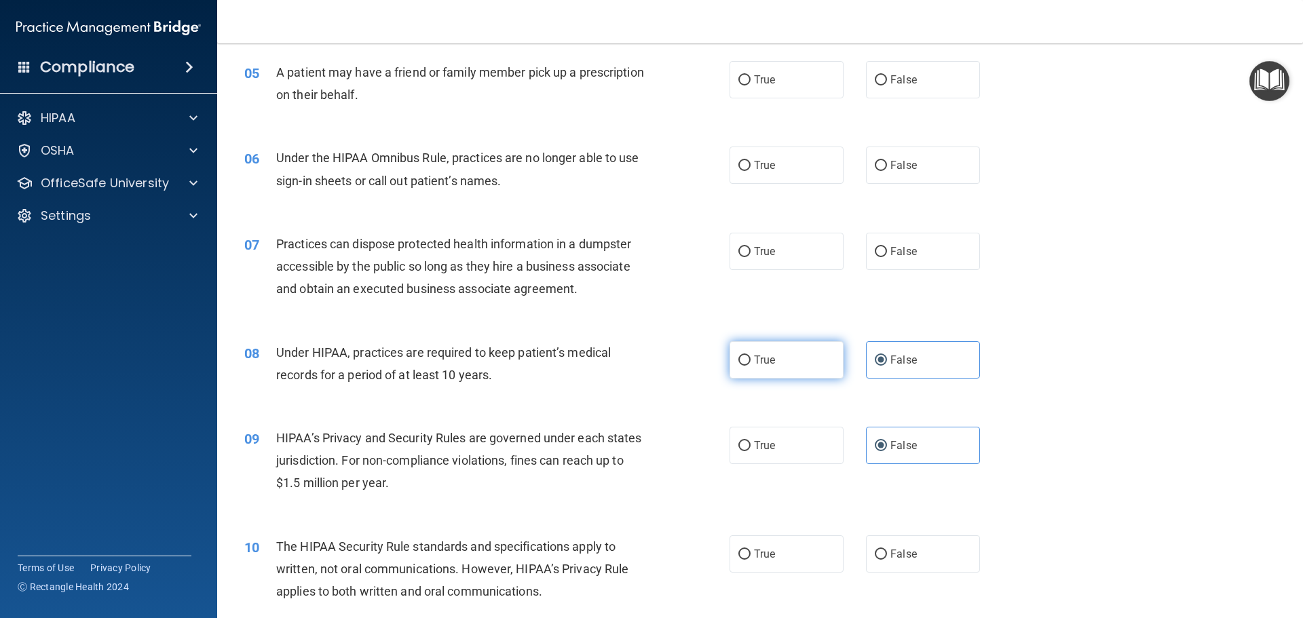
scroll to position [437, 0]
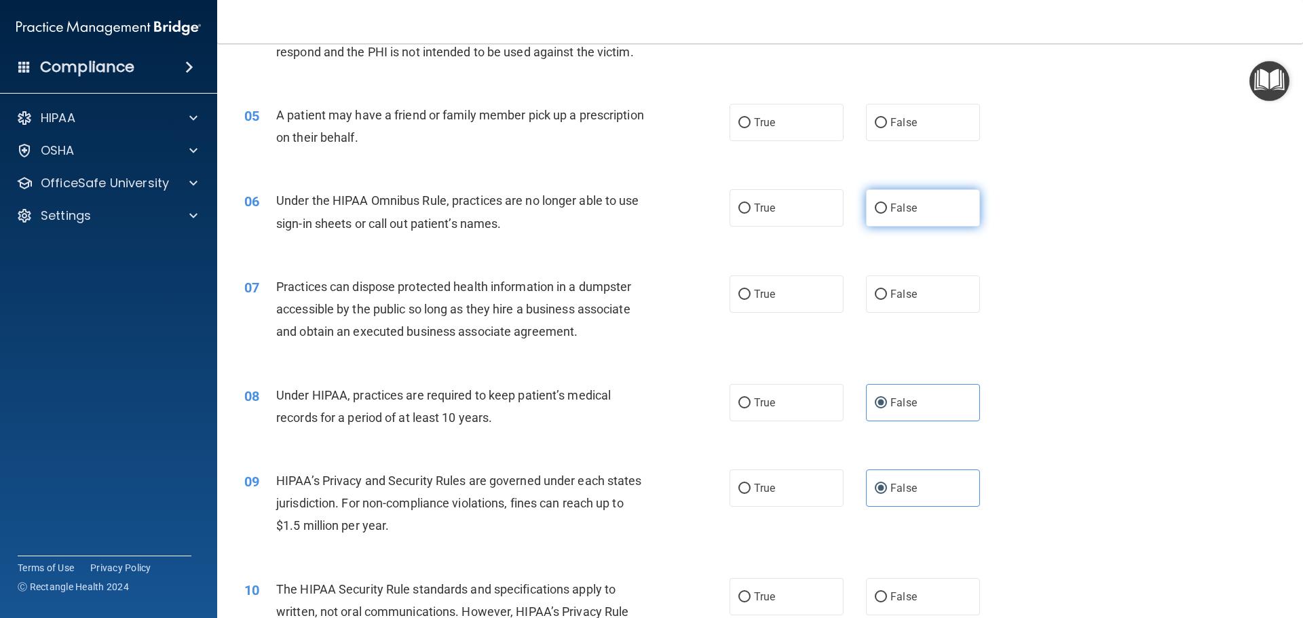
click at [890, 212] on span "False" at bounding box center [903, 207] width 26 height 13
click at [887, 212] on input "False" at bounding box center [880, 209] width 12 height 10
radio input "true"
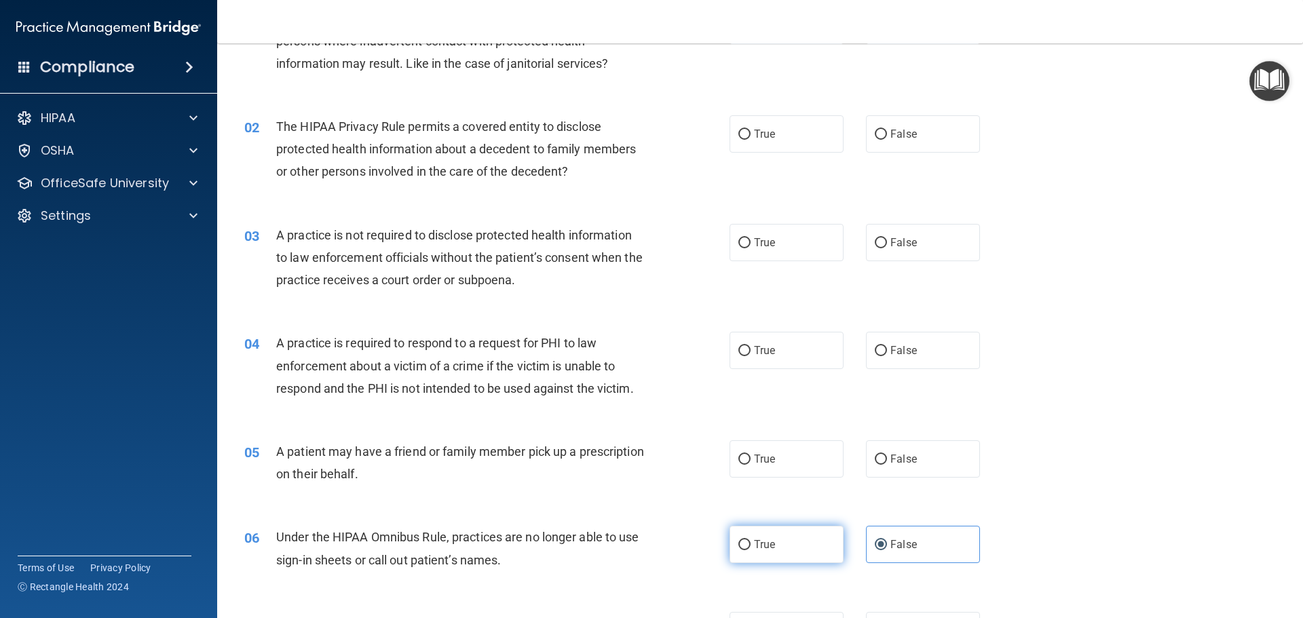
scroll to position [98, 0]
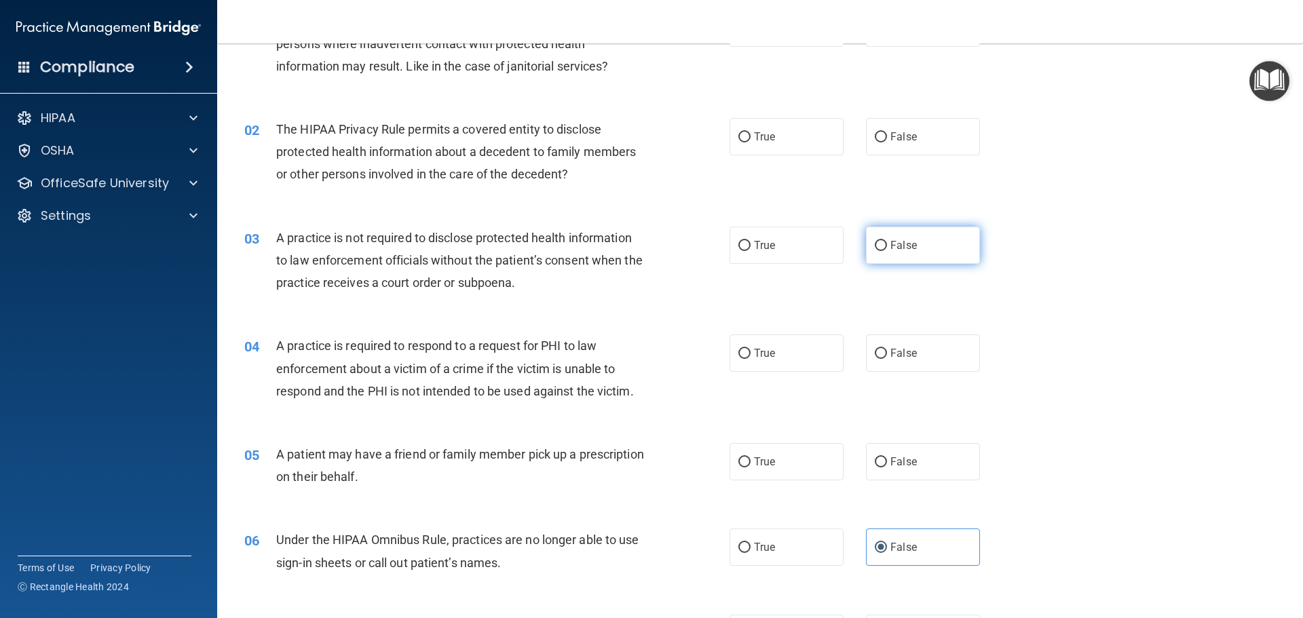
click at [896, 253] on label "False" at bounding box center [923, 245] width 114 height 37
click at [887, 251] on input "False" at bounding box center [880, 246] width 12 height 10
radio input "true"
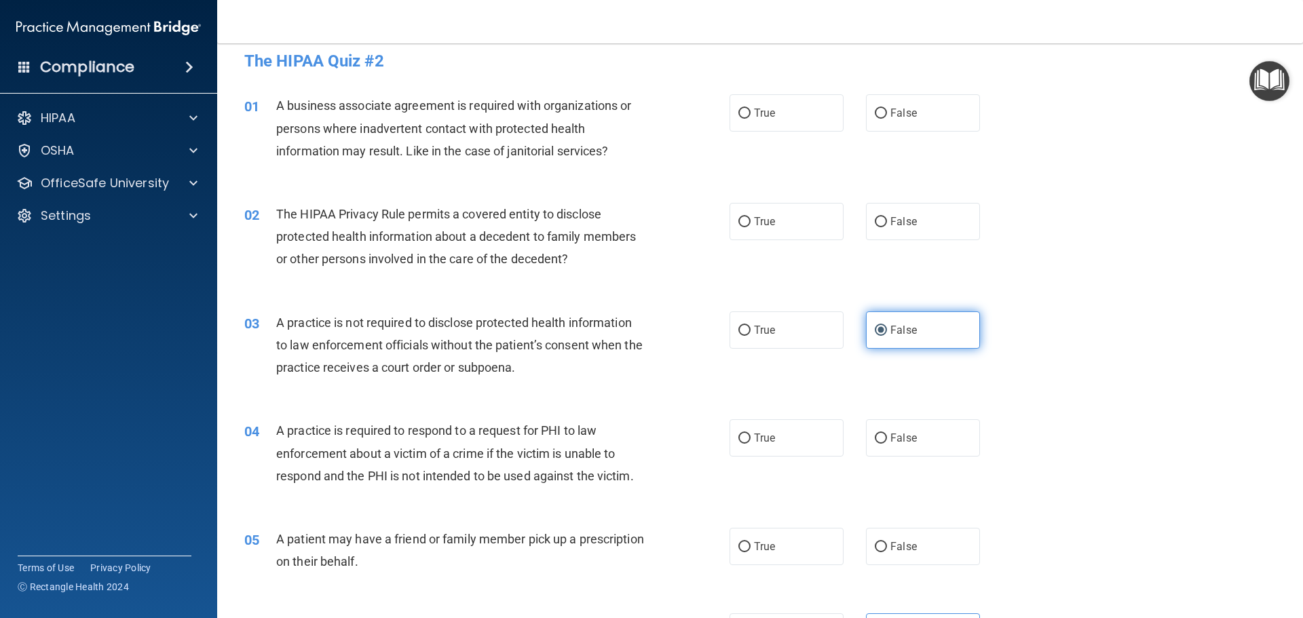
scroll to position [0, 0]
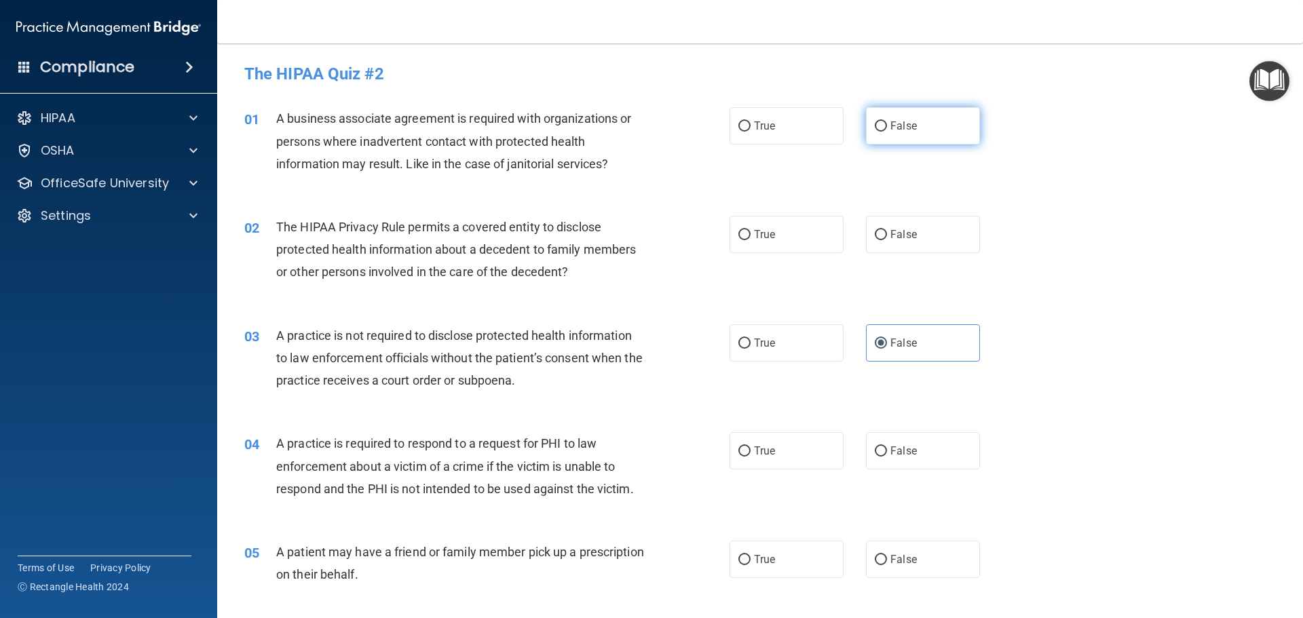
click at [926, 117] on label "False" at bounding box center [923, 125] width 114 height 37
click at [887, 121] on input "False" at bounding box center [880, 126] width 12 height 10
radio input "true"
click at [786, 237] on label "True" at bounding box center [786, 234] width 114 height 37
click at [750, 237] on input "True" at bounding box center [744, 235] width 12 height 10
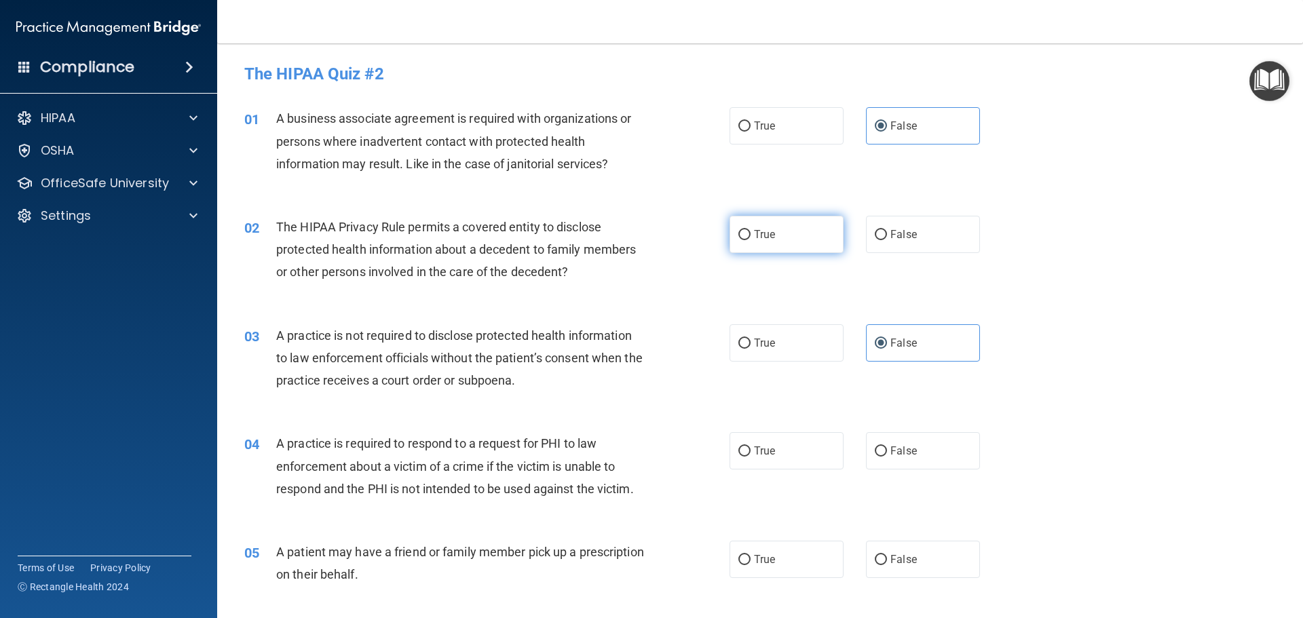
radio input "true"
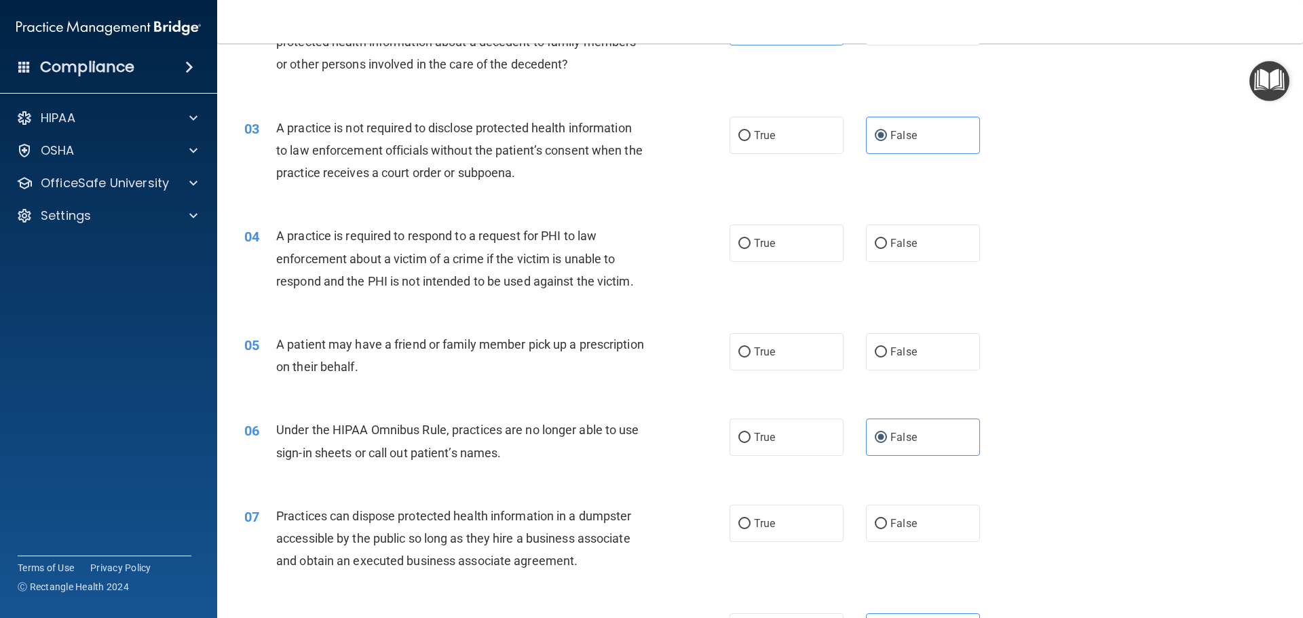
scroll to position [271, 0]
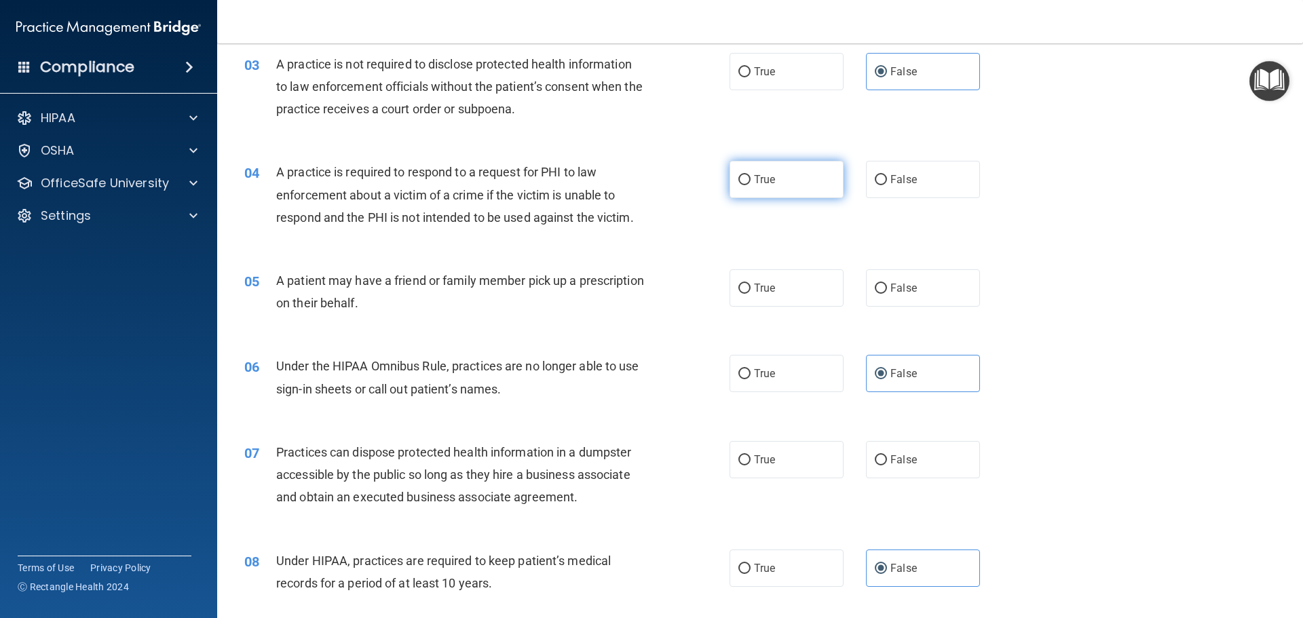
click at [774, 176] on label "True" at bounding box center [786, 179] width 114 height 37
click at [750, 176] on input "True" at bounding box center [744, 180] width 12 height 10
radio input "true"
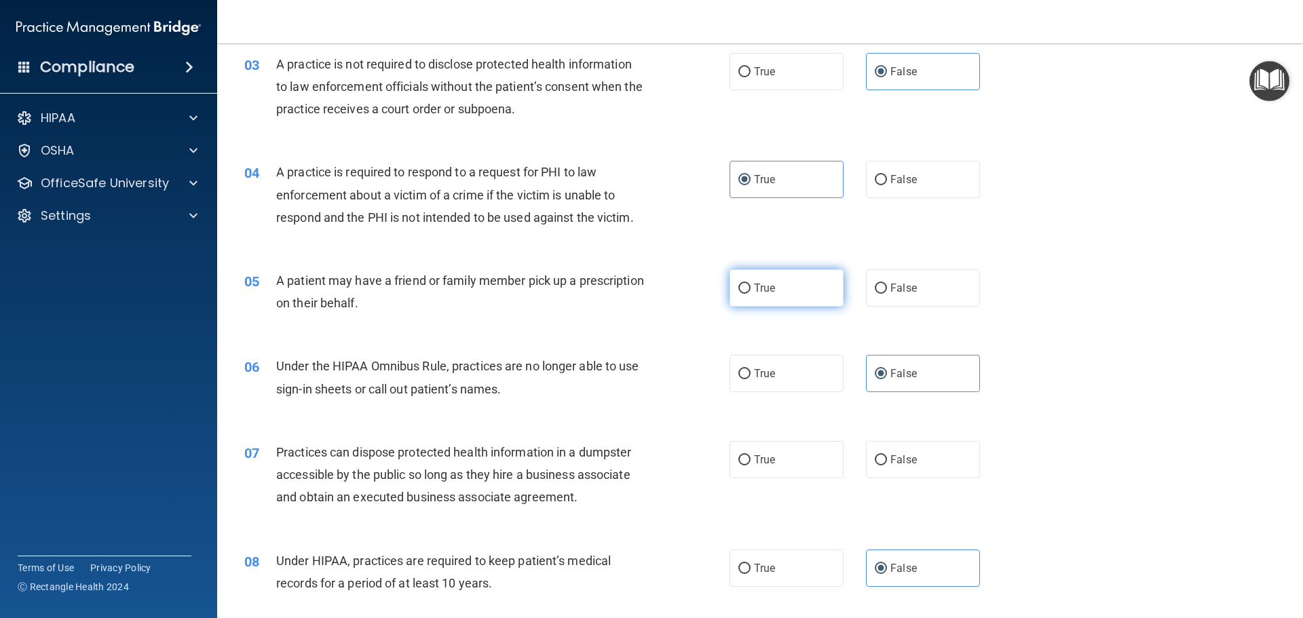
click at [771, 288] on label "True" at bounding box center [786, 287] width 114 height 37
click at [750, 288] on input "True" at bounding box center [744, 289] width 12 height 10
radio input "true"
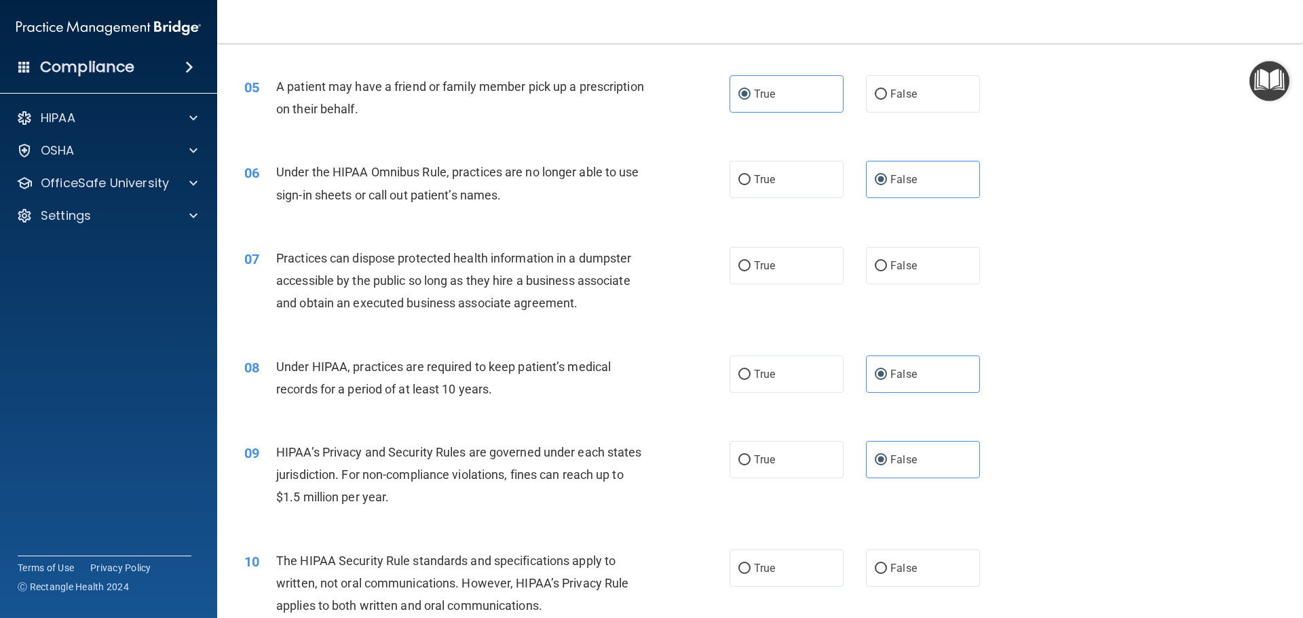
scroll to position [475, 0]
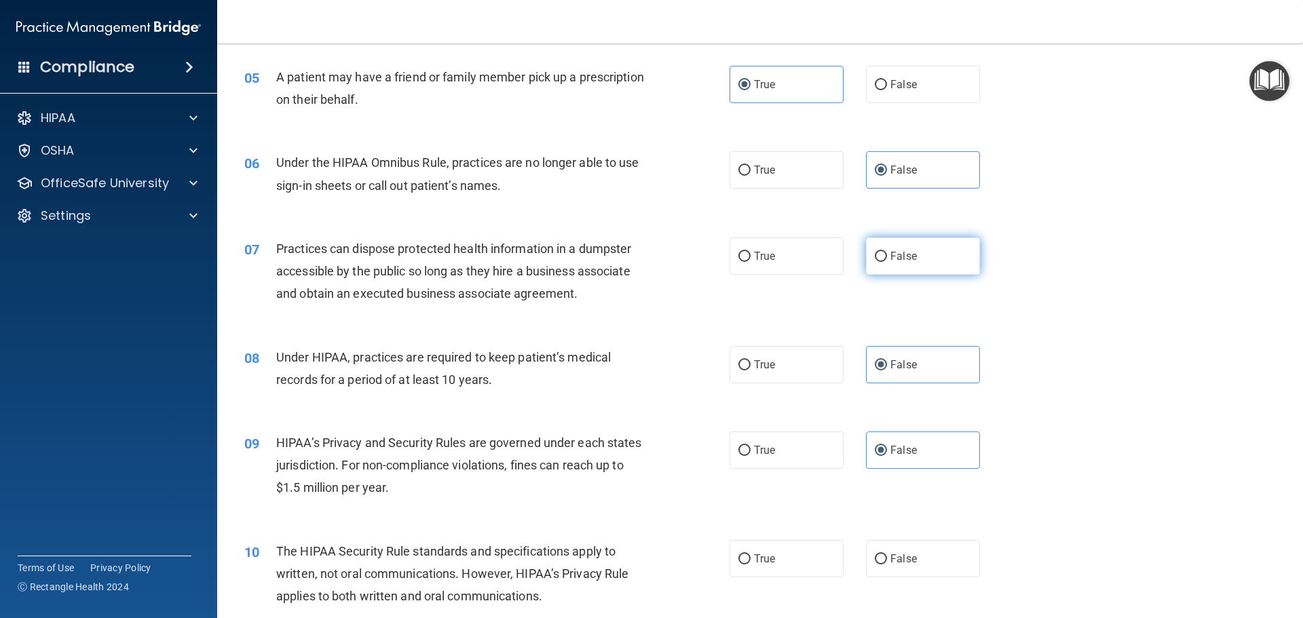
click at [946, 264] on label "False" at bounding box center [923, 255] width 114 height 37
click at [887, 262] on input "False" at bounding box center [880, 257] width 12 height 10
radio input "true"
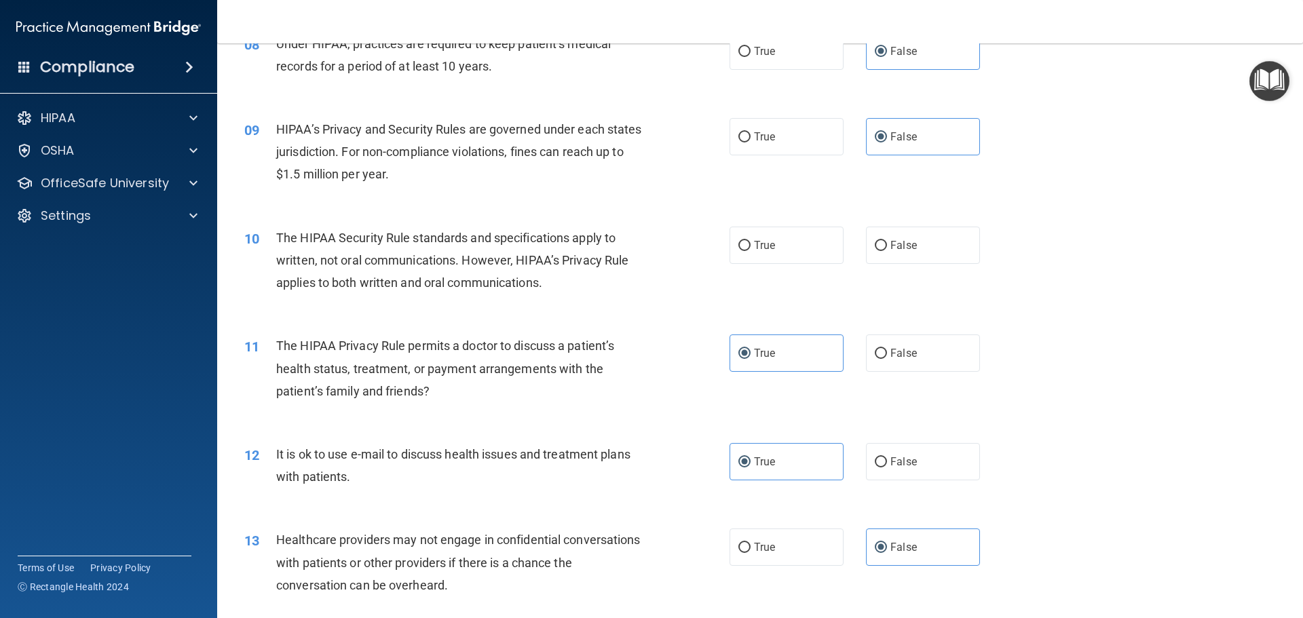
scroll to position [814, 0]
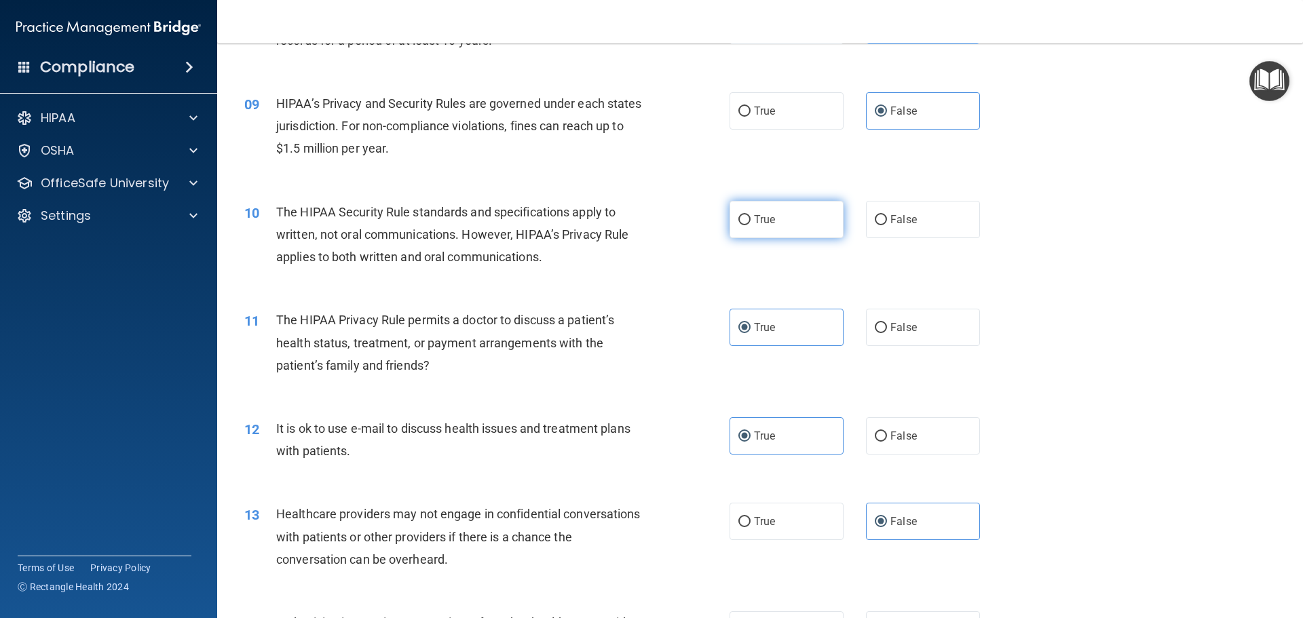
click at [757, 230] on label "True" at bounding box center [786, 219] width 114 height 37
click at [750, 225] on input "True" at bounding box center [744, 220] width 12 height 10
radio input "true"
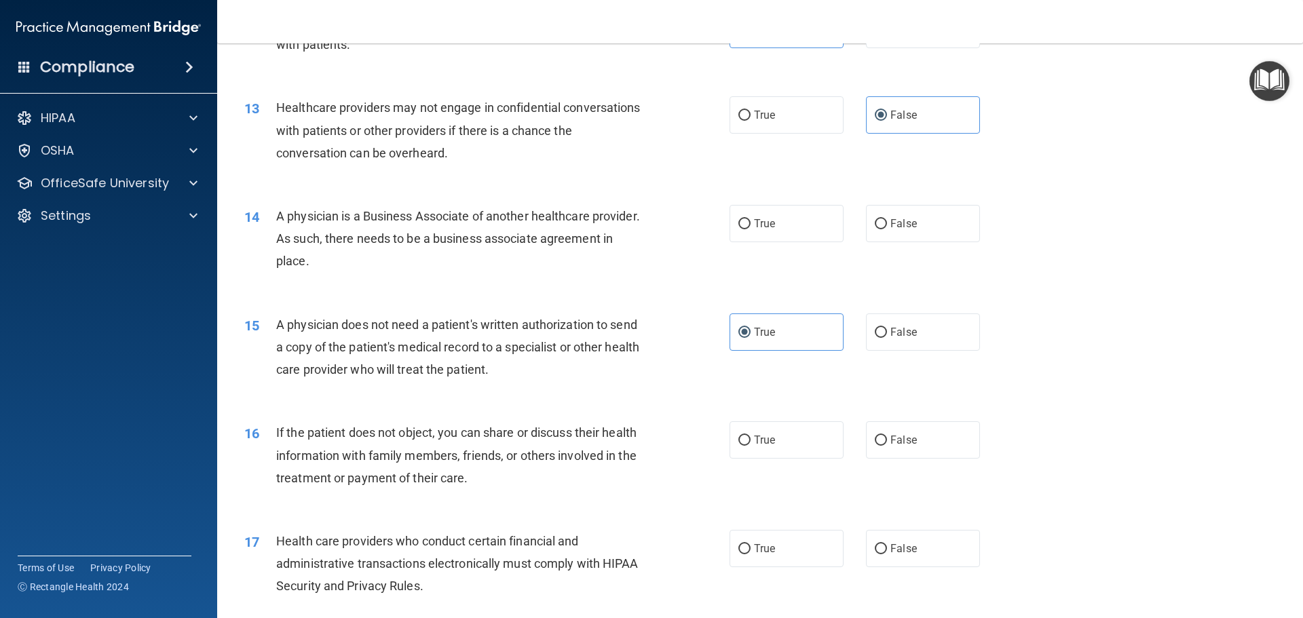
scroll to position [1221, 0]
click at [915, 225] on label "False" at bounding box center [923, 222] width 114 height 37
click at [887, 225] on input "False" at bounding box center [880, 223] width 12 height 10
radio input "true"
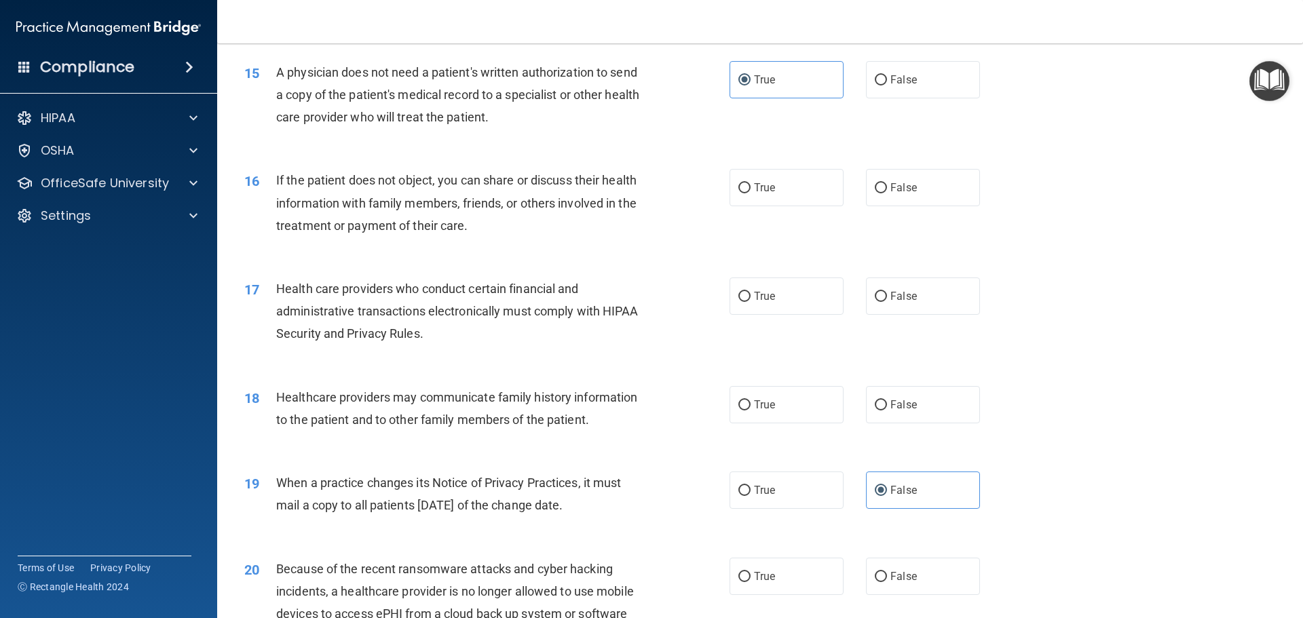
scroll to position [1493, 0]
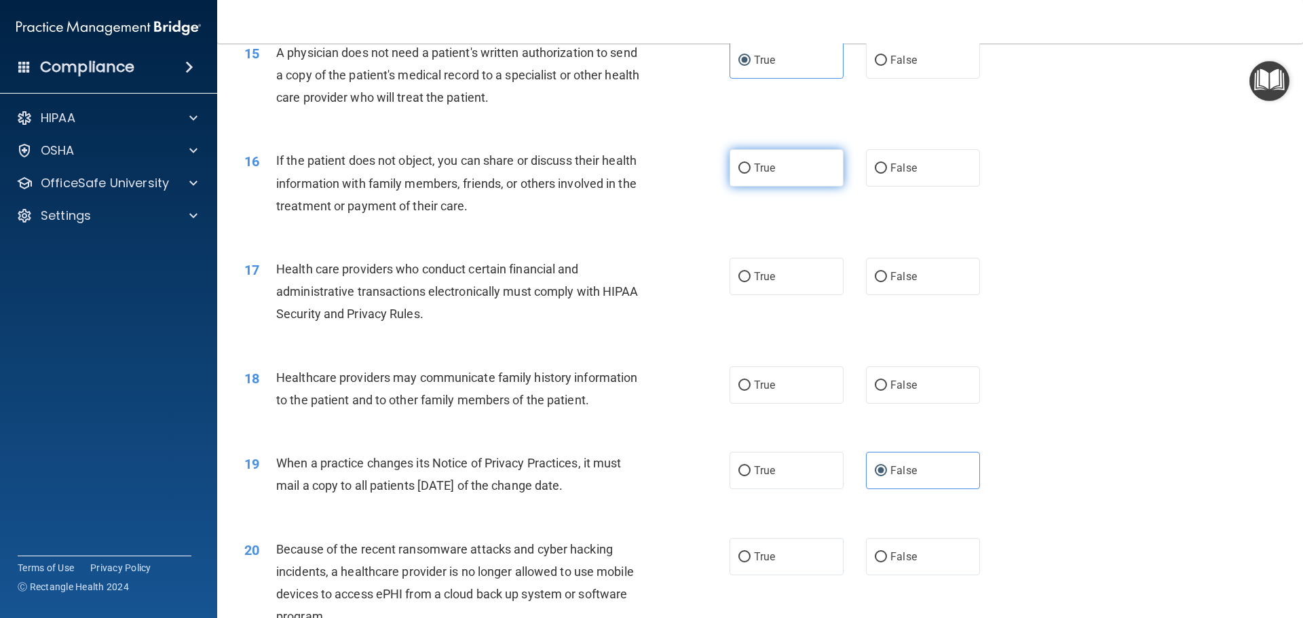
click at [786, 166] on label "True" at bounding box center [786, 167] width 114 height 37
click at [750, 166] on input "True" at bounding box center [744, 169] width 12 height 10
radio input "true"
click at [746, 280] on label "True" at bounding box center [786, 276] width 114 height 37
click at [746, 280] on input "True" at bounding box center [744, 277] width 12 height 10
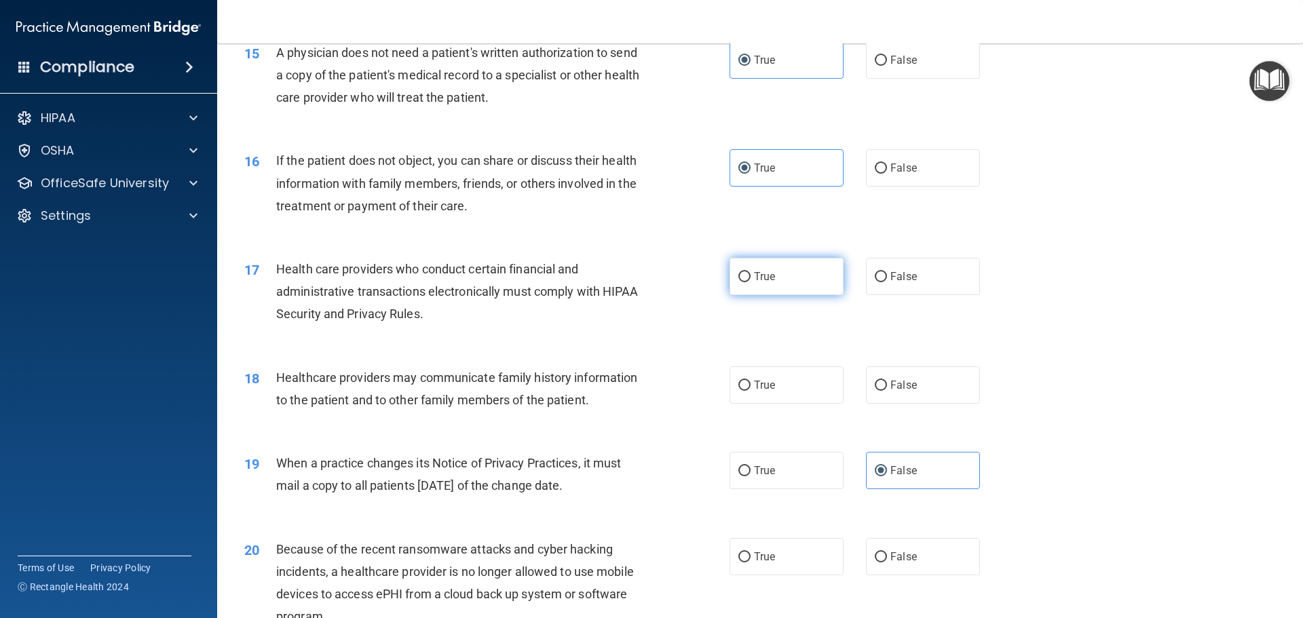
radio input "true"
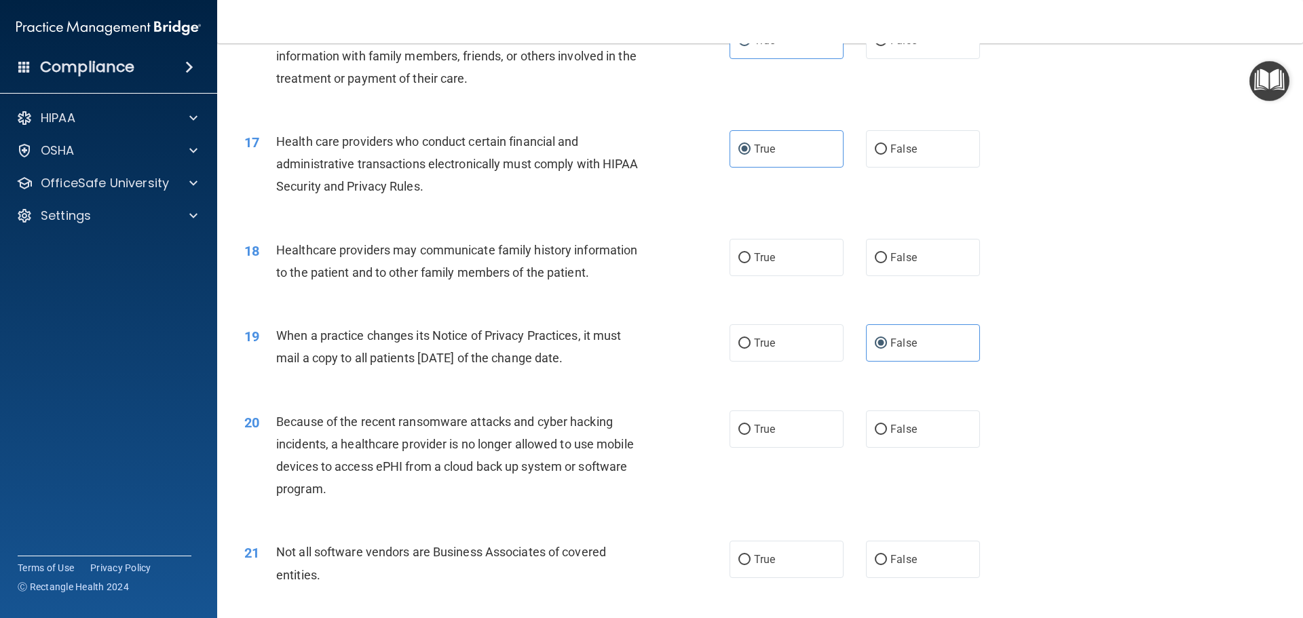
scroll to position [1628, 0]
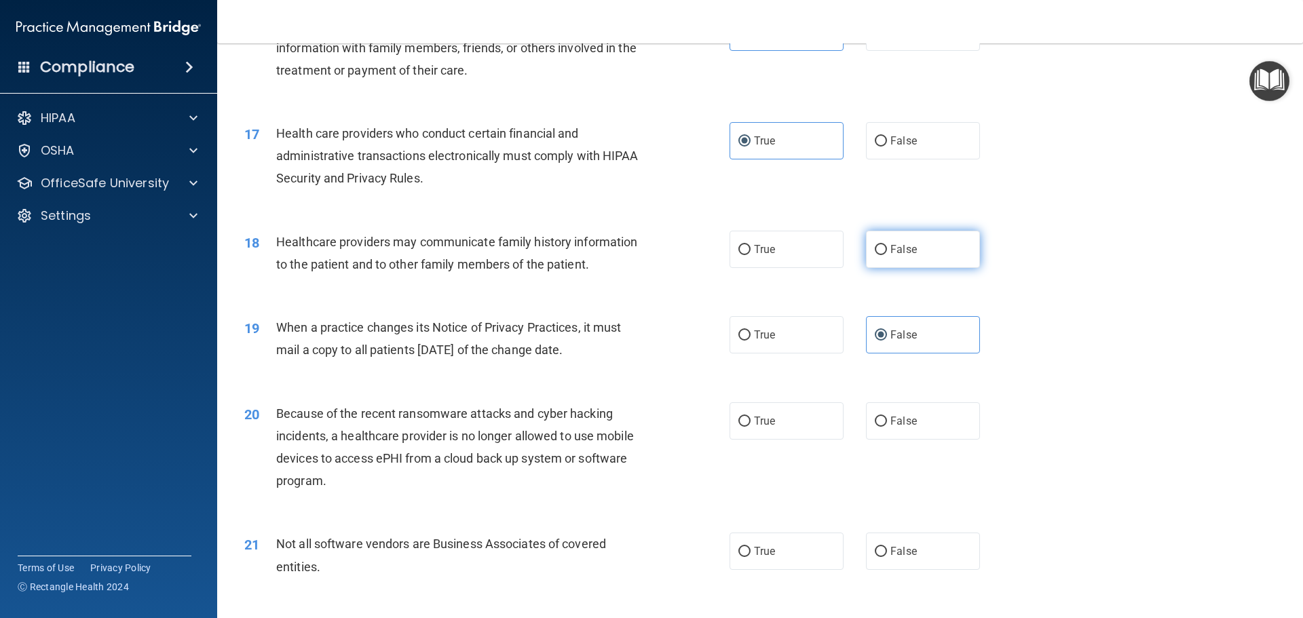
click at [890, 251] on span "False" at bounding box center [903, 249] width 26 height 13
click at [887, 251] on input "False" at bounding box center [880, 250] width 12 height 10
radio input "true"
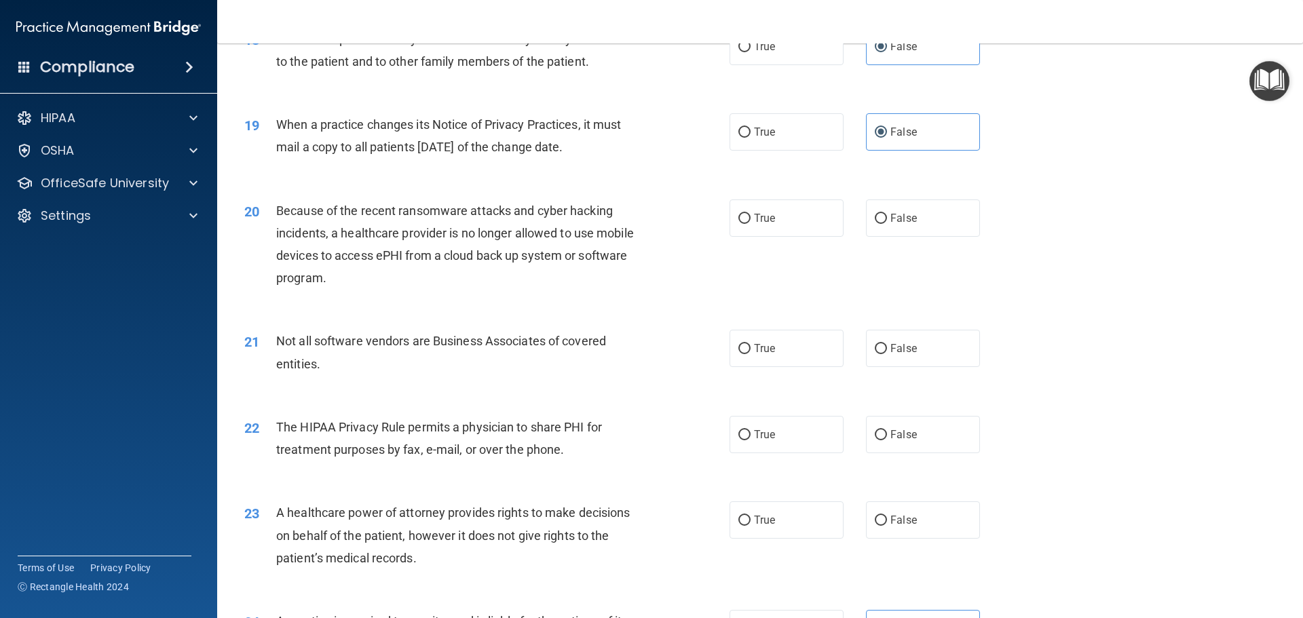
scroll to position [1832, 0]
click at [923, 220] on label "False" at bounding box center [923, 217] width 114 height 37
click at [887, 220] on input "False" at bounding box center [880, 218] width 12 height 10
radio input "true"
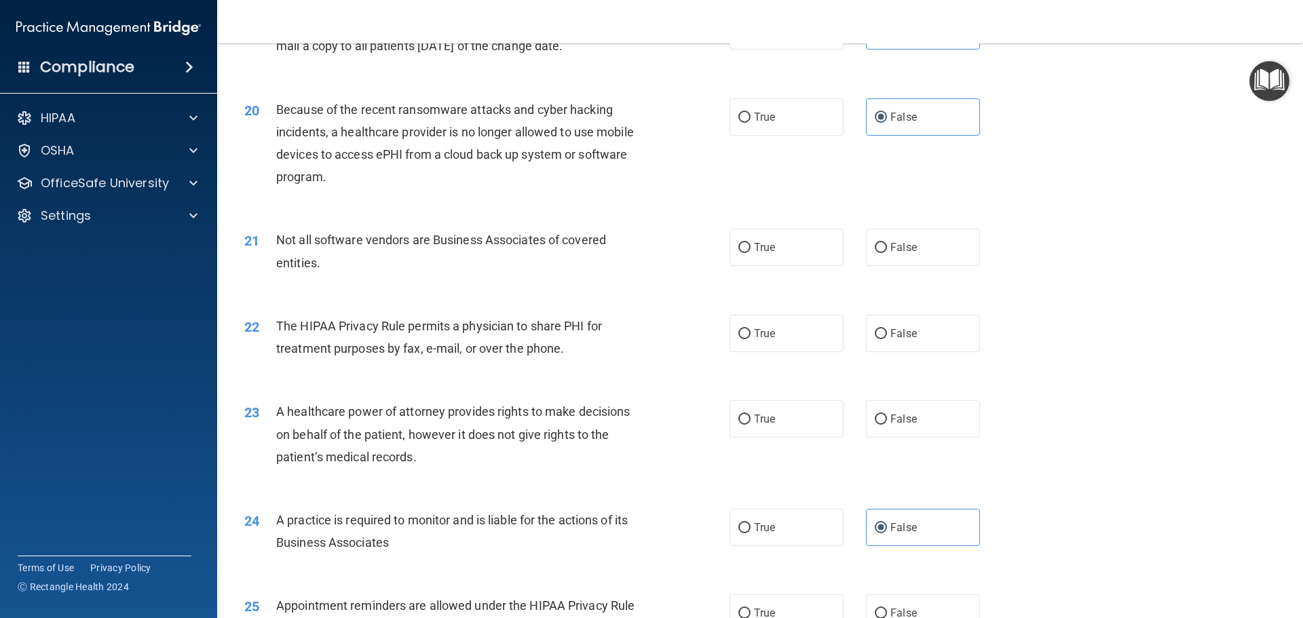
scroll to position [1967, 0]
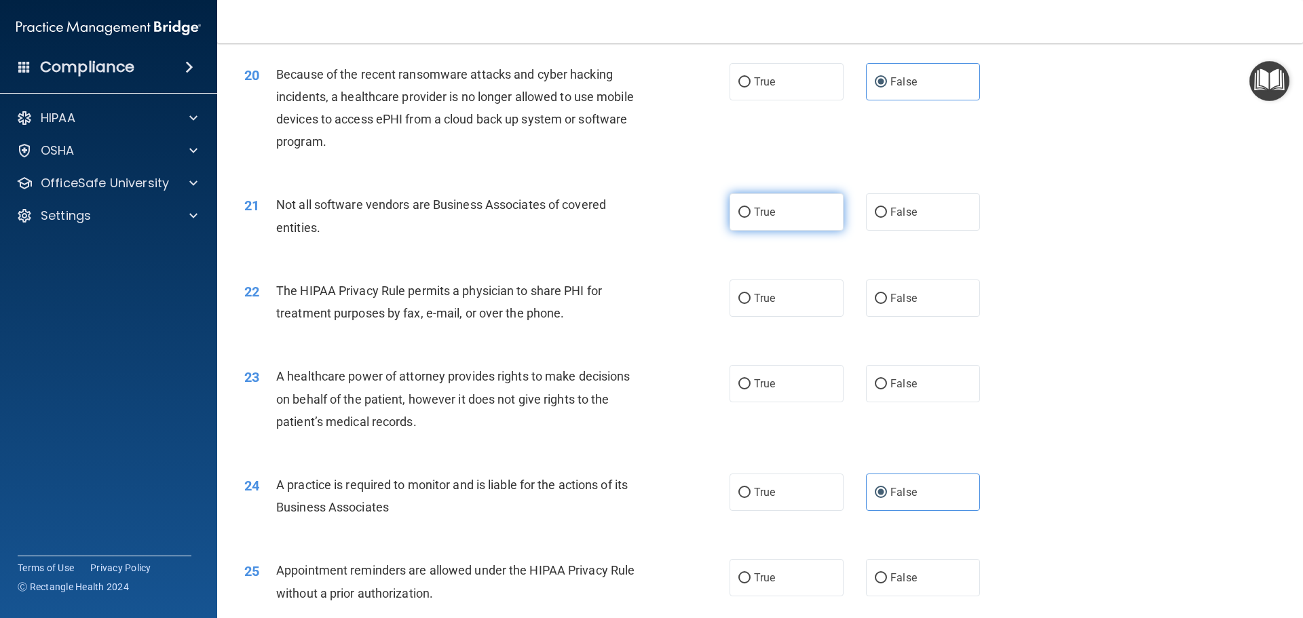
click at [801, 218] on label "True" at bounding box center [786, 211] width 114 height 37
click at [750, 218] on input "True" at bounding box center [744, 213] width 12 height 10
radio input "true"
click at [777, 301] on label "True" at bounding box center [786, 298] width 114 height 37
click at [750, 301] on input "True" at bounding box center [744, 299] width 12 height 10
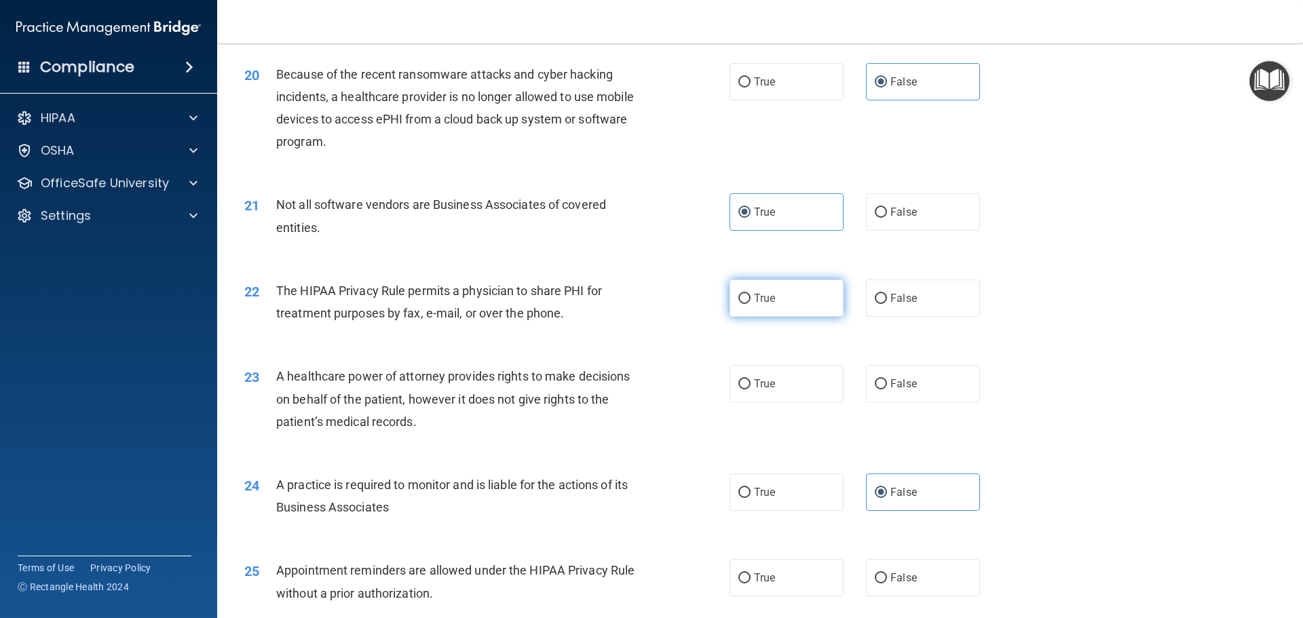
radio input "true"
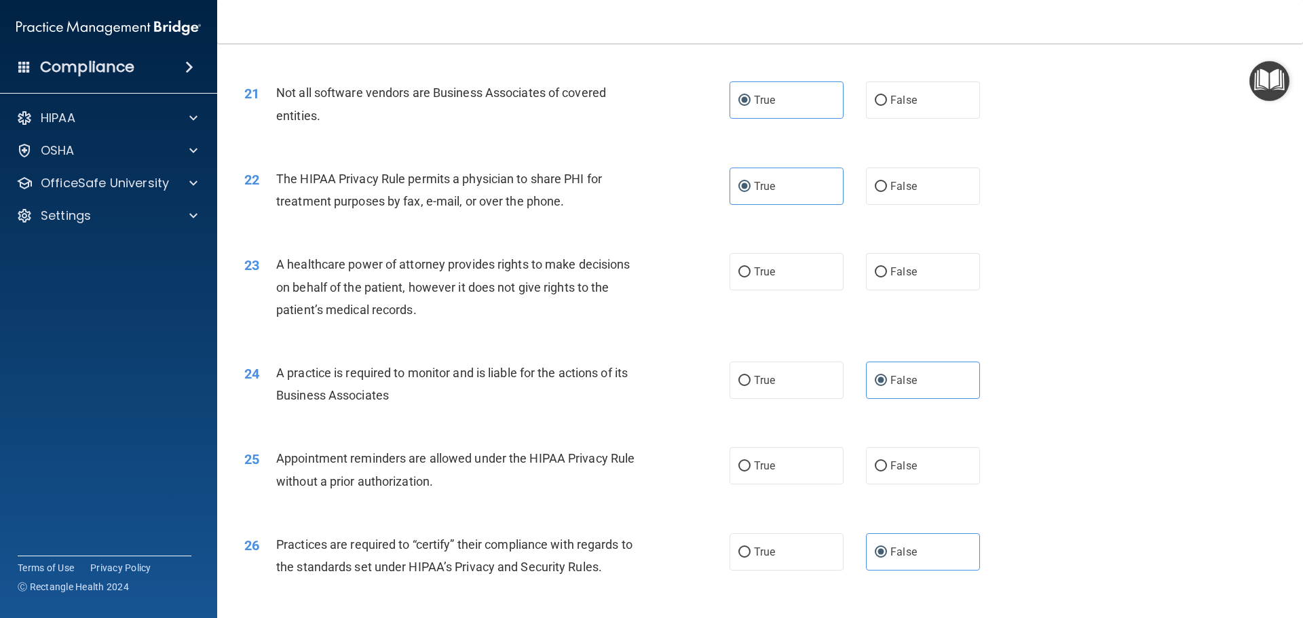
scroll to position [2171, 0]
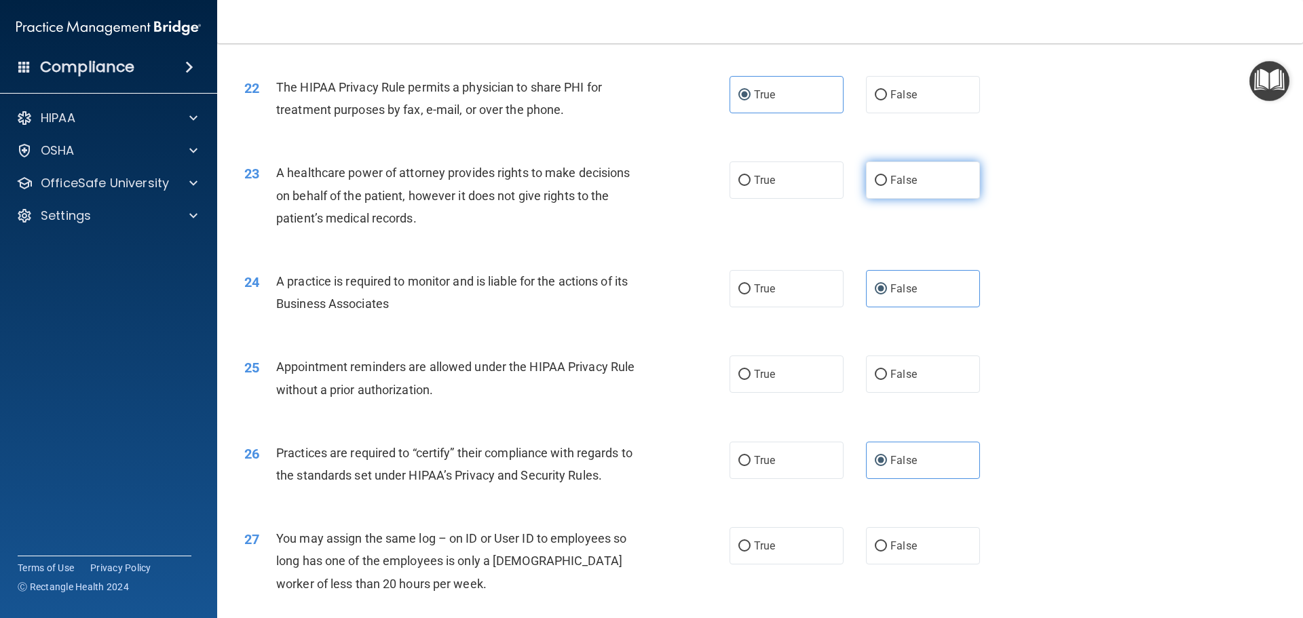
click at [910, 192] on label "False" at bounding box center [923, 179] width 114 height 37
click at [887, 186] on input "False" at bounding box center [880, 181] width 12 height 10
radio input "true"
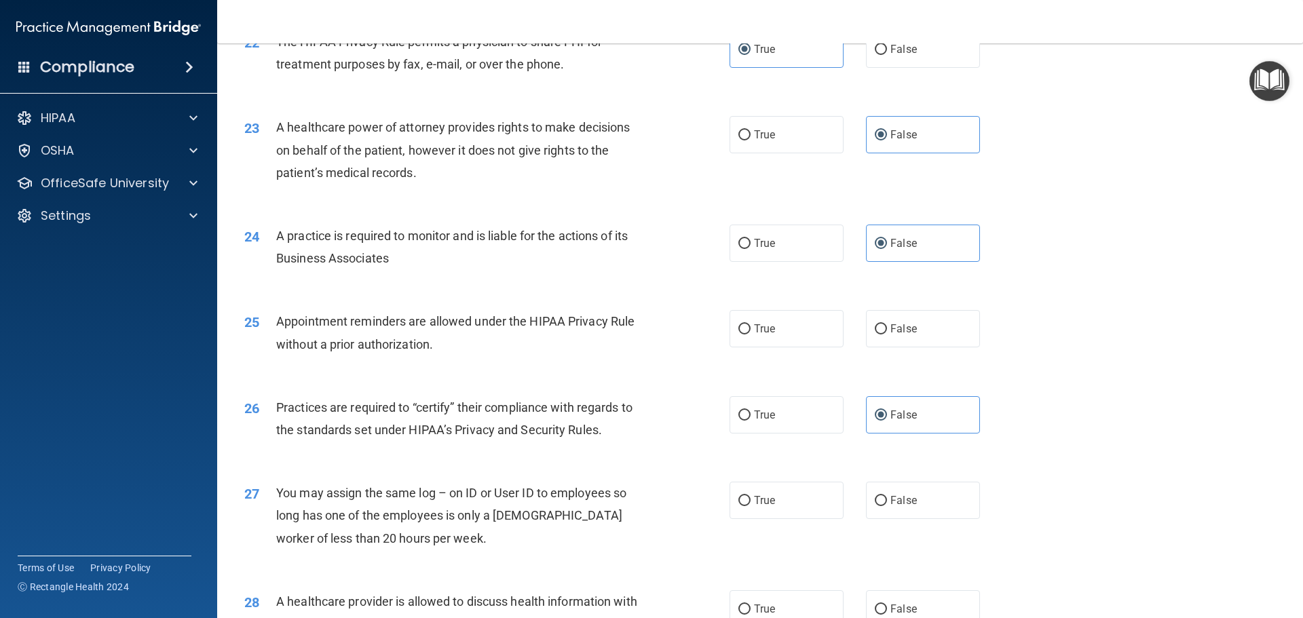
scroll to position [2239, 0]
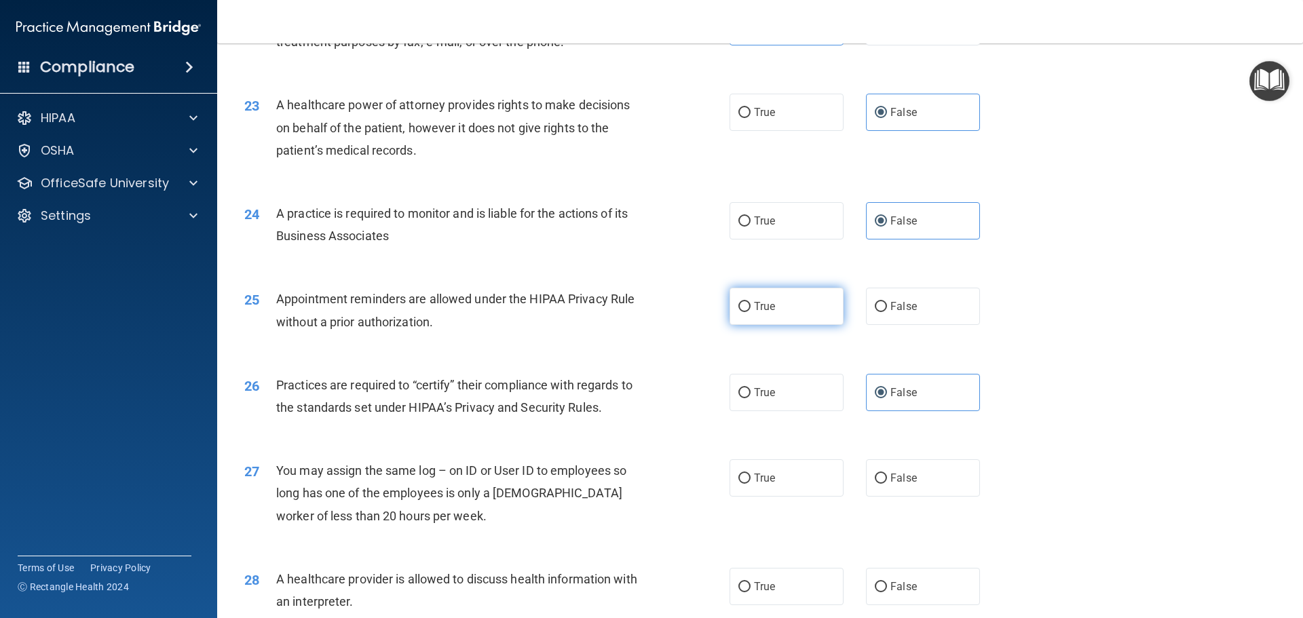
click at [761, 309] on span "True" at bounding box center [764, 306] width 21 height 13
click at [750, 309] on input "True" at bounding box center [744, 307] width 12 height 10
radio input "true"
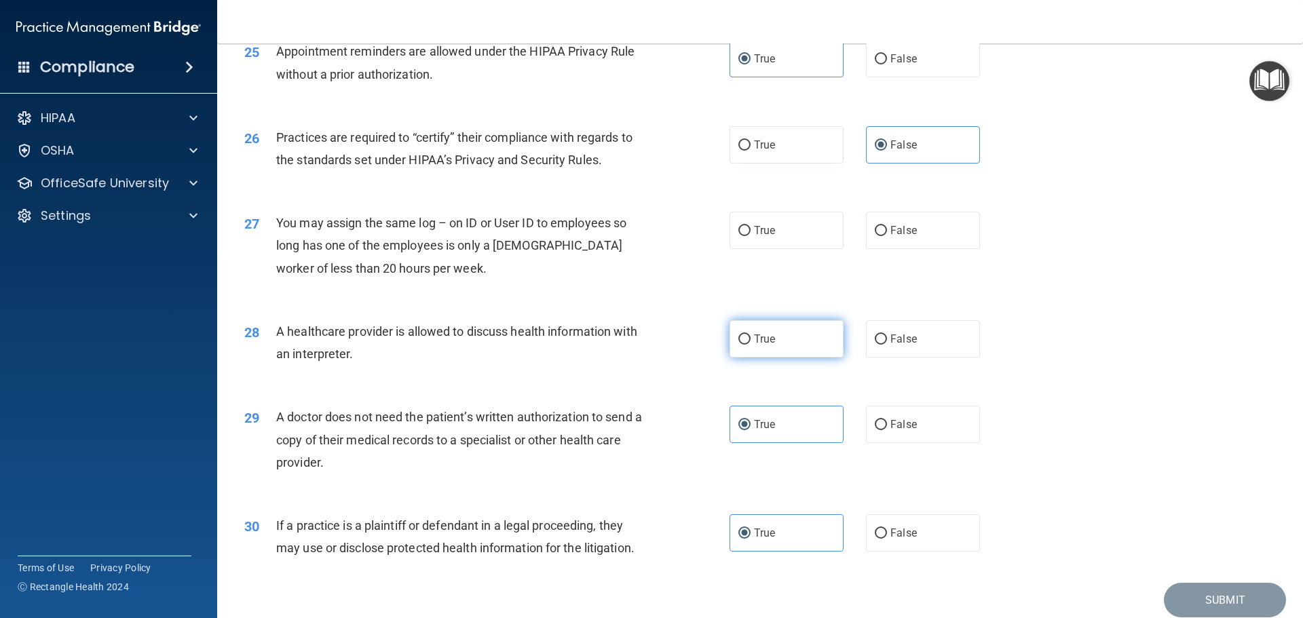
scroll to position [2540, 0]
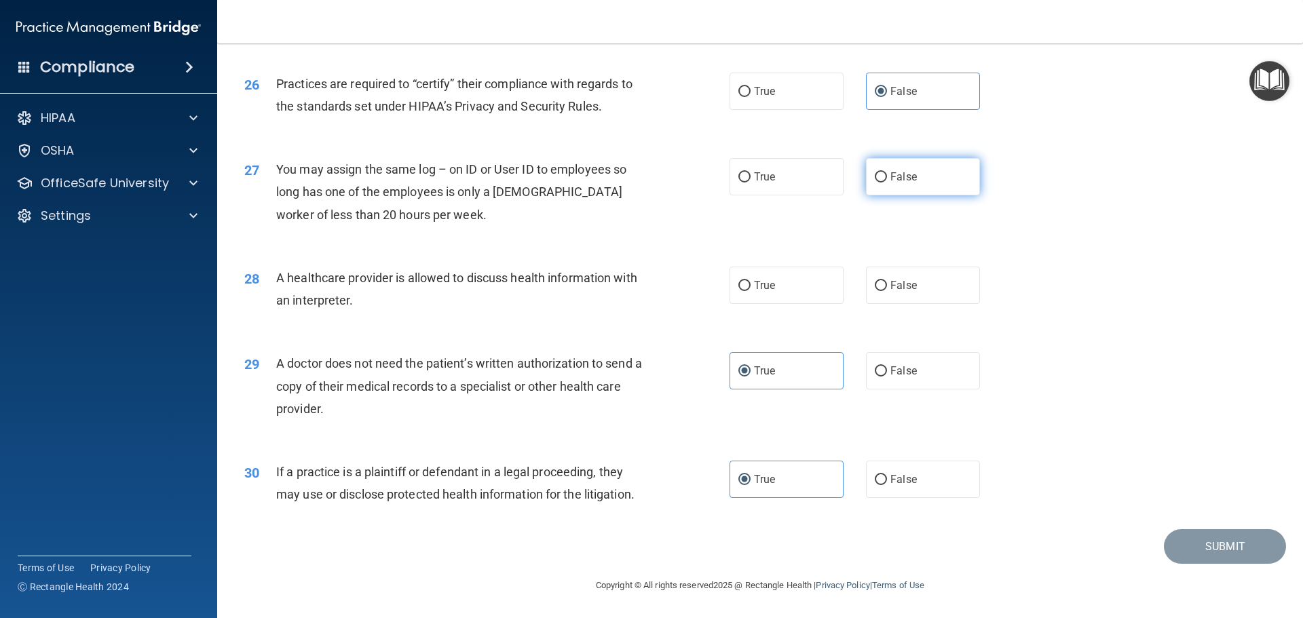
click at [950, 185] on label "False" at bounding box center [923, 176] width 114 height 37
click at [887, 182] on input "False" at bounding box center [880, 177] width 12 height 10
radio input "true"
click at [791, 288] on label "True" at bounding box center [786, 285] width 114 height 37
click at [750, 288] on input "True" at bounding box center [744, 286] width 12 height 10
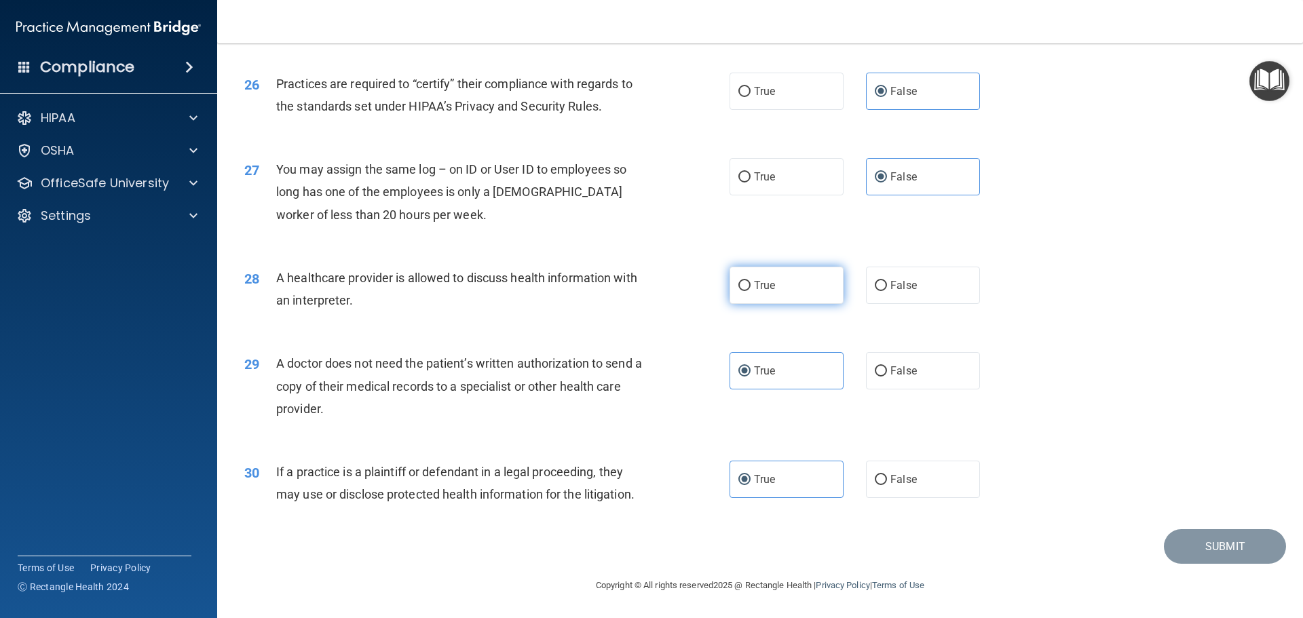
radio input "true"
click at [1194, 543] on button "Submit" at bounding box center [1225, 546] width 122 height 35
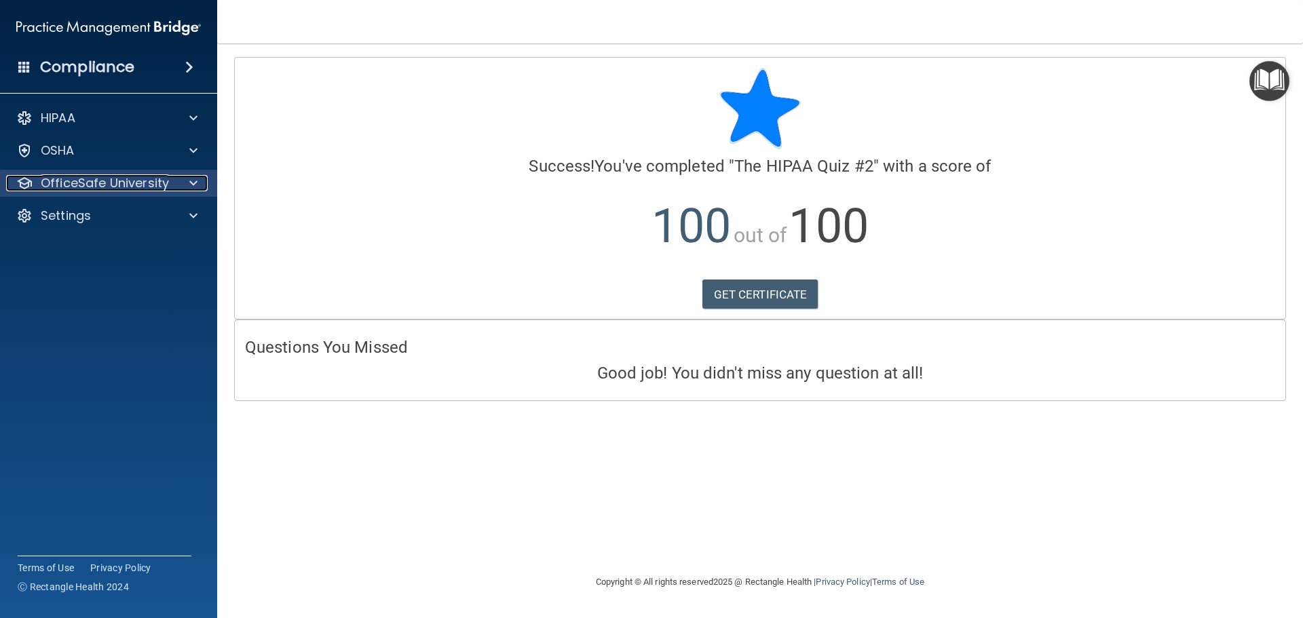
click at [73, 187] on p "OfficeSafe University" at bounding box center [105, 183] width 128 height 16
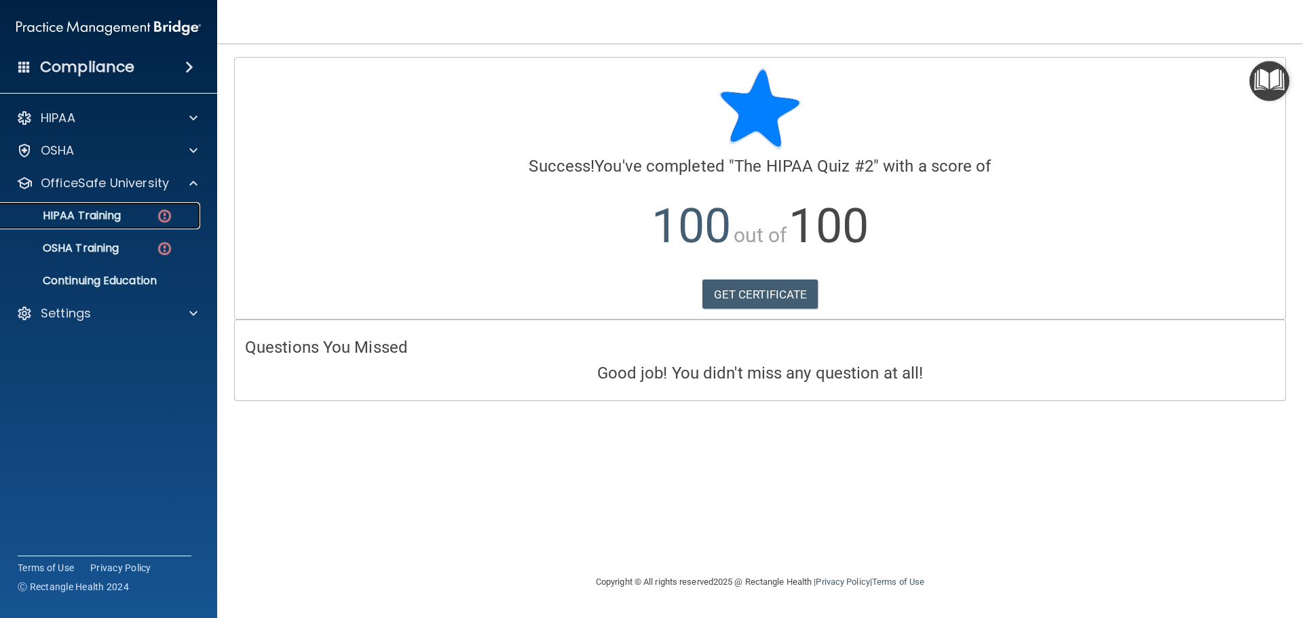
click at [85, 214] on p "HIPAA Training" at bounding box center [65, 216] width 112 height 14
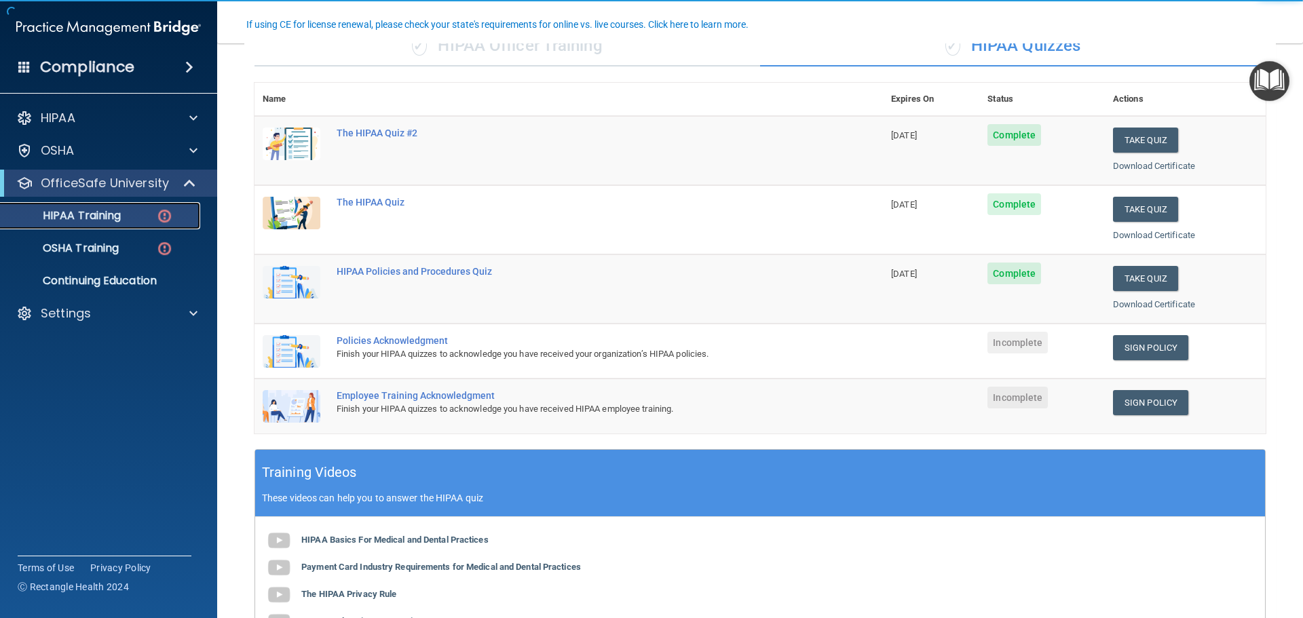
scroll to position [136, 0]
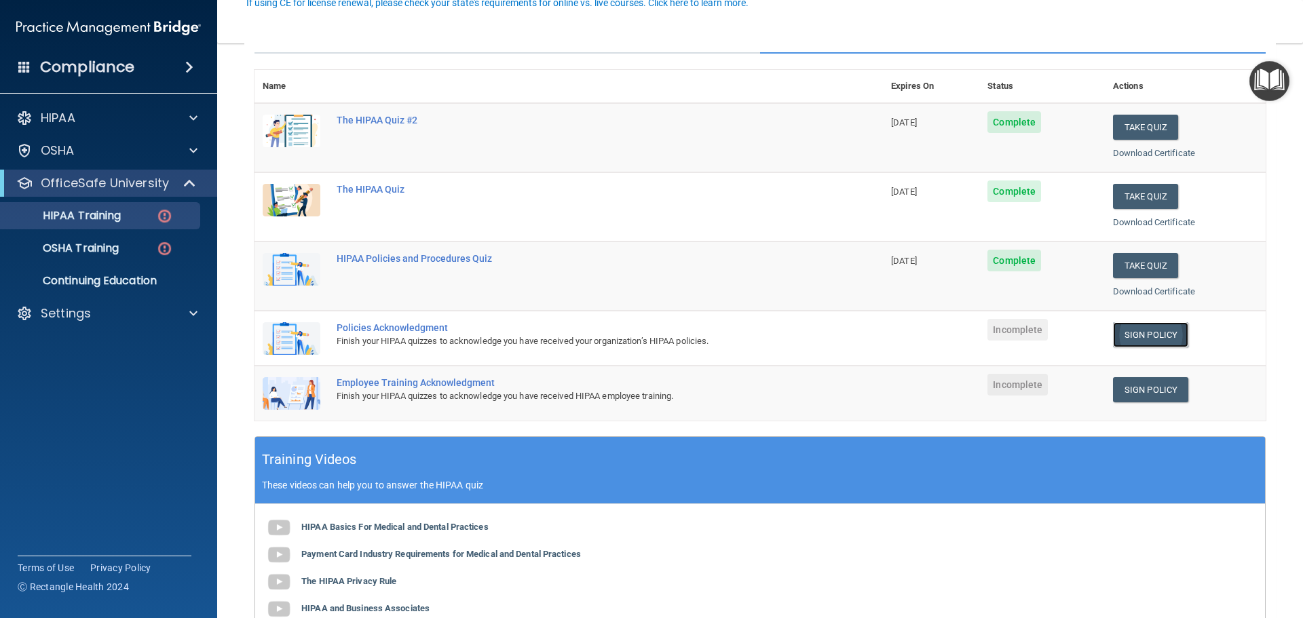
click at [1128, 332] on link "Sign Policy" at bounding box center [1150, 334] width 75 height 25
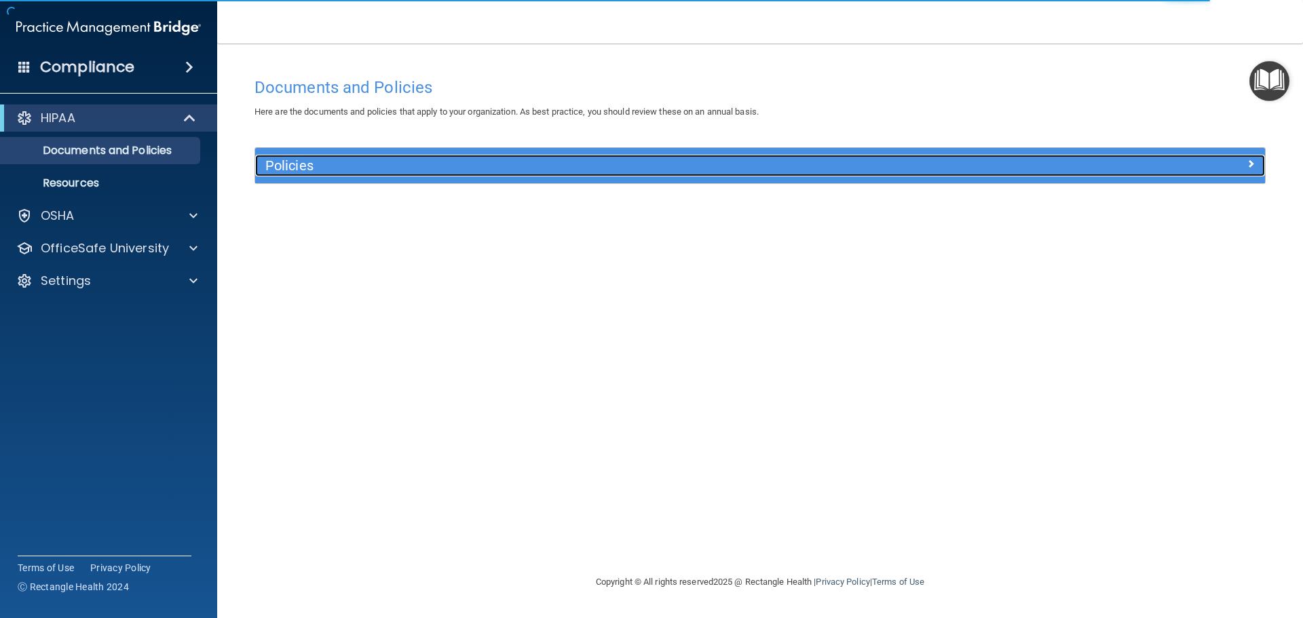
click at [288, 166] on h5 "Policies" at bounding box center [633, 165] width 737 height 15
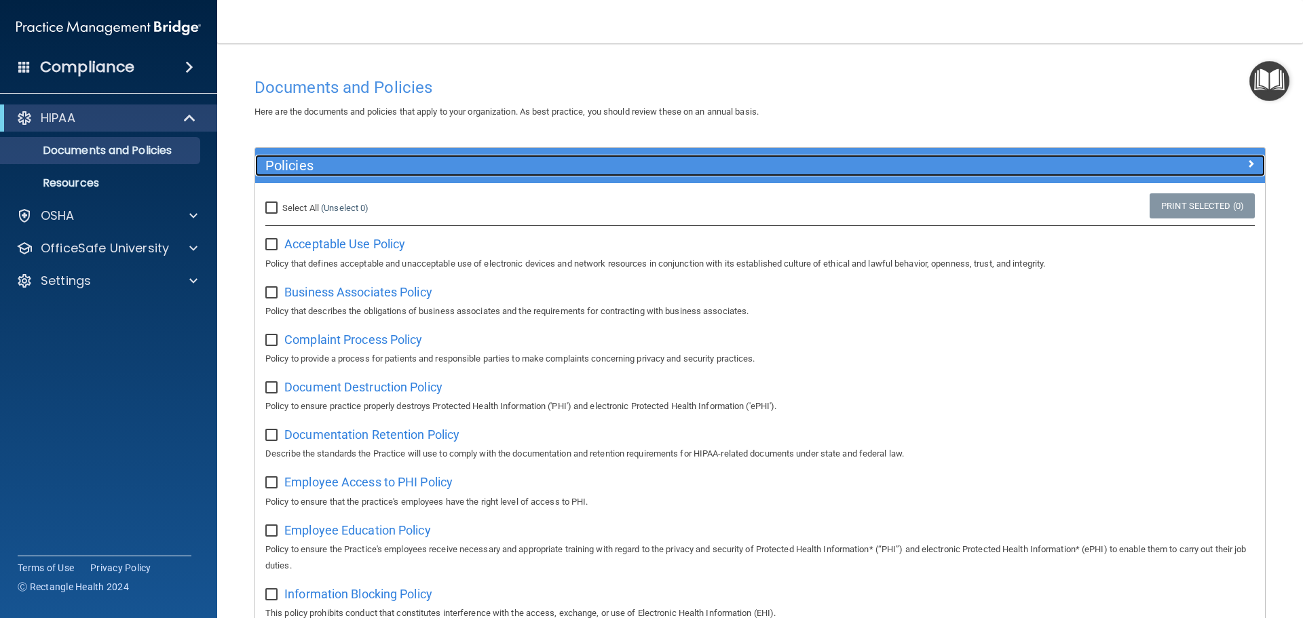
scroll to position [68, 0]
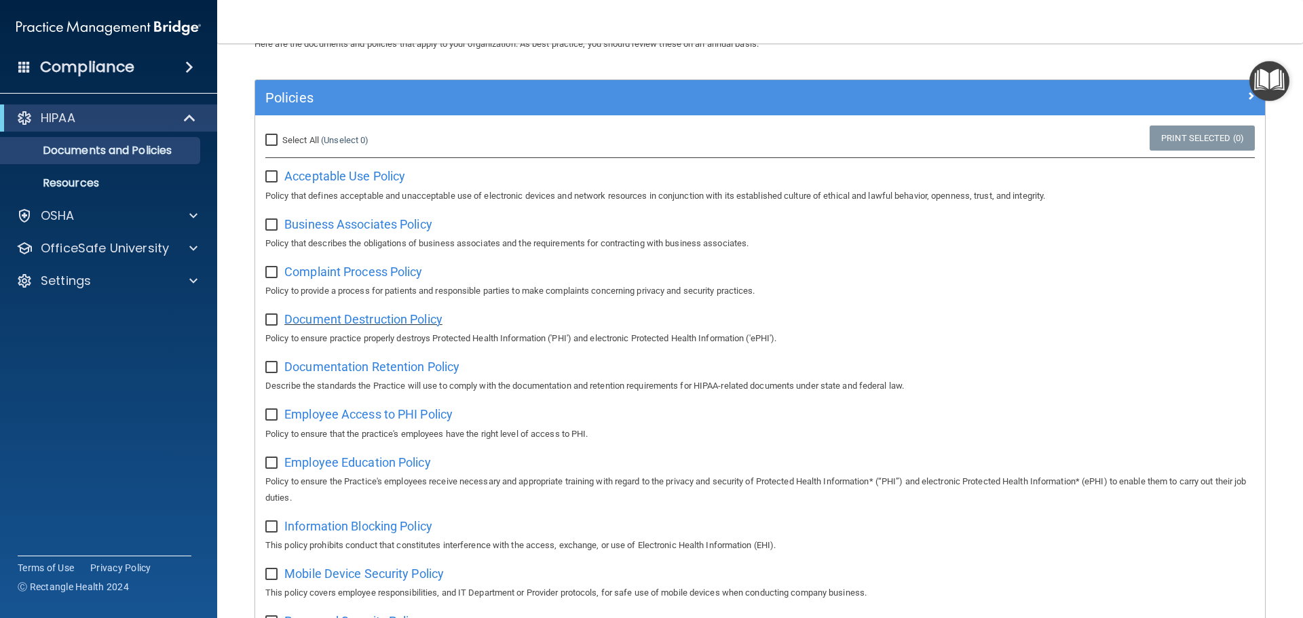
click at [364, 323] on span "Document Destruction Policy" at bounding box center [363, 319] width 158 height 14
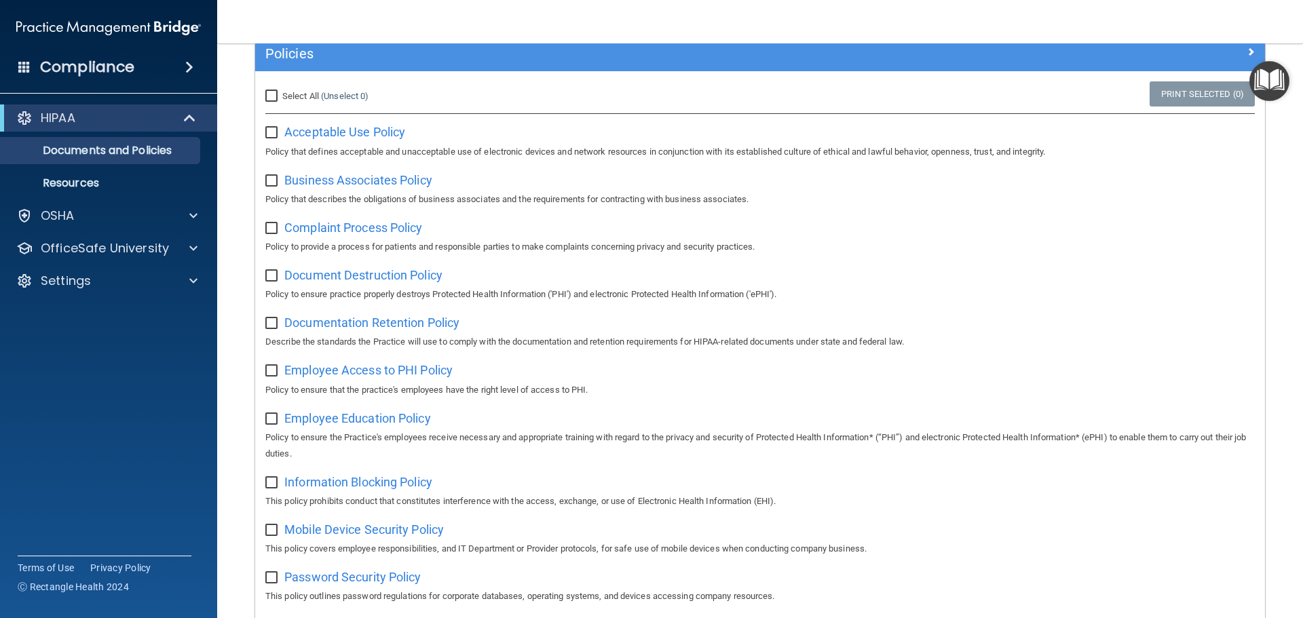
scroll to position [136, 0]
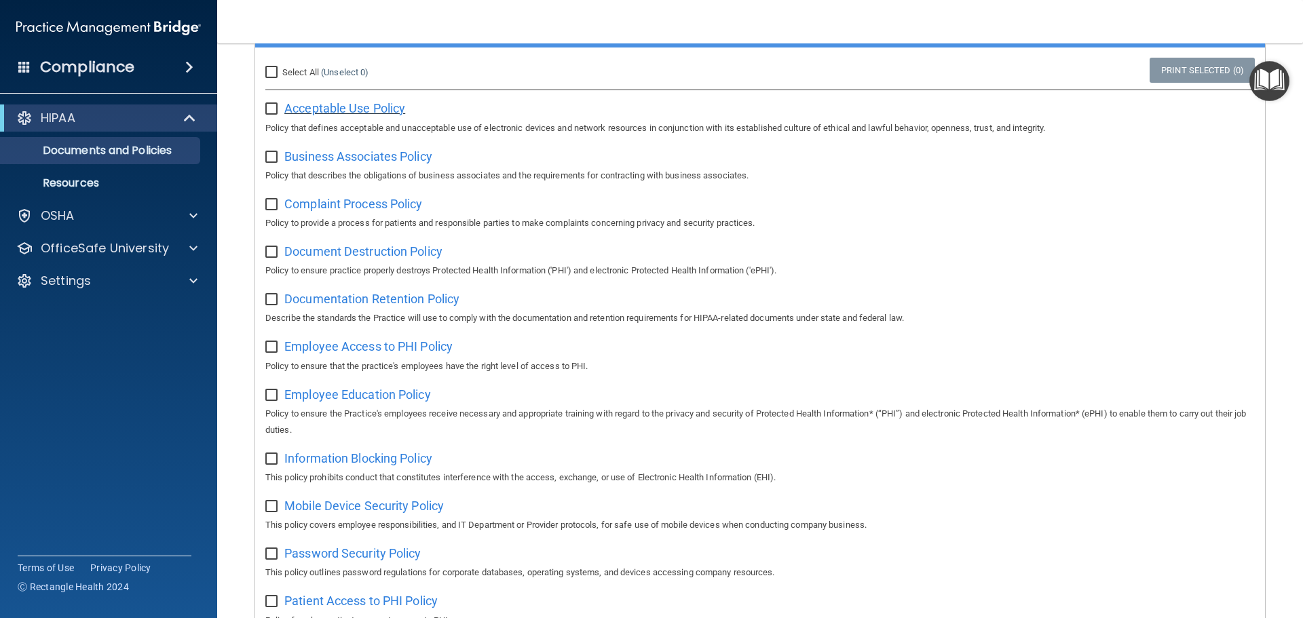
click at [360, 114] on span "Acceptable Use Policy" at bounding box center [344, 108] width 121 height 14
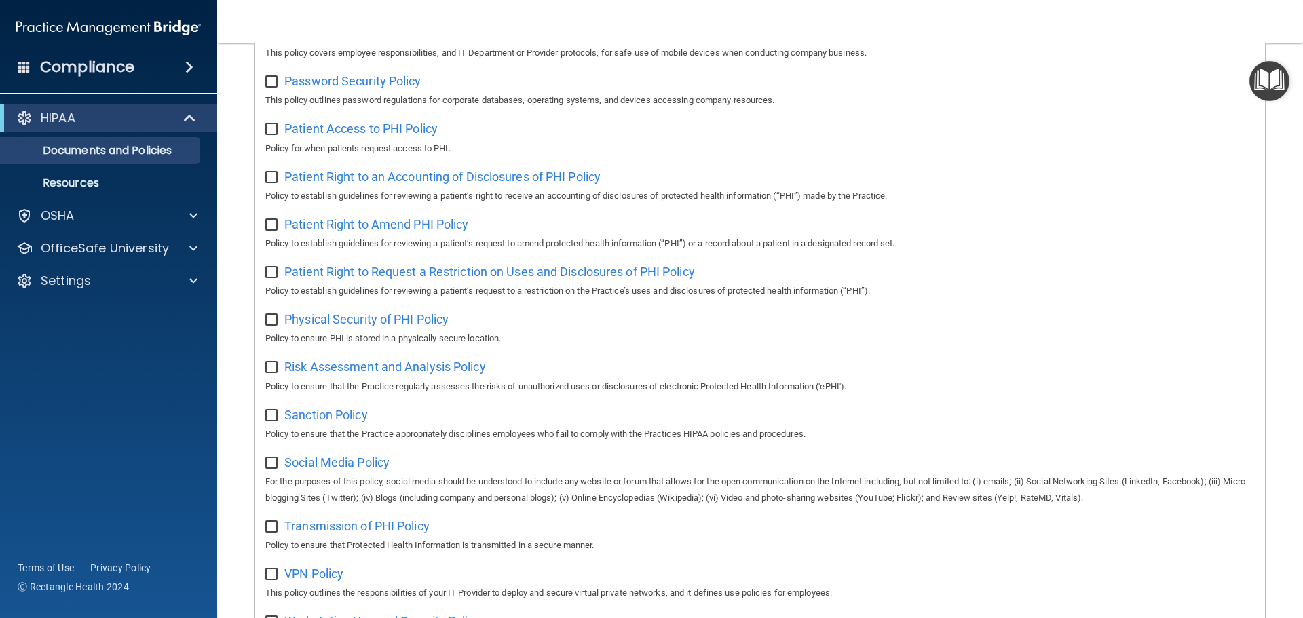
scroll to position [607, 0]
click at [66, 251] on p "OfficeSafe University" at bounding box center [105, 248] width 128 height 16
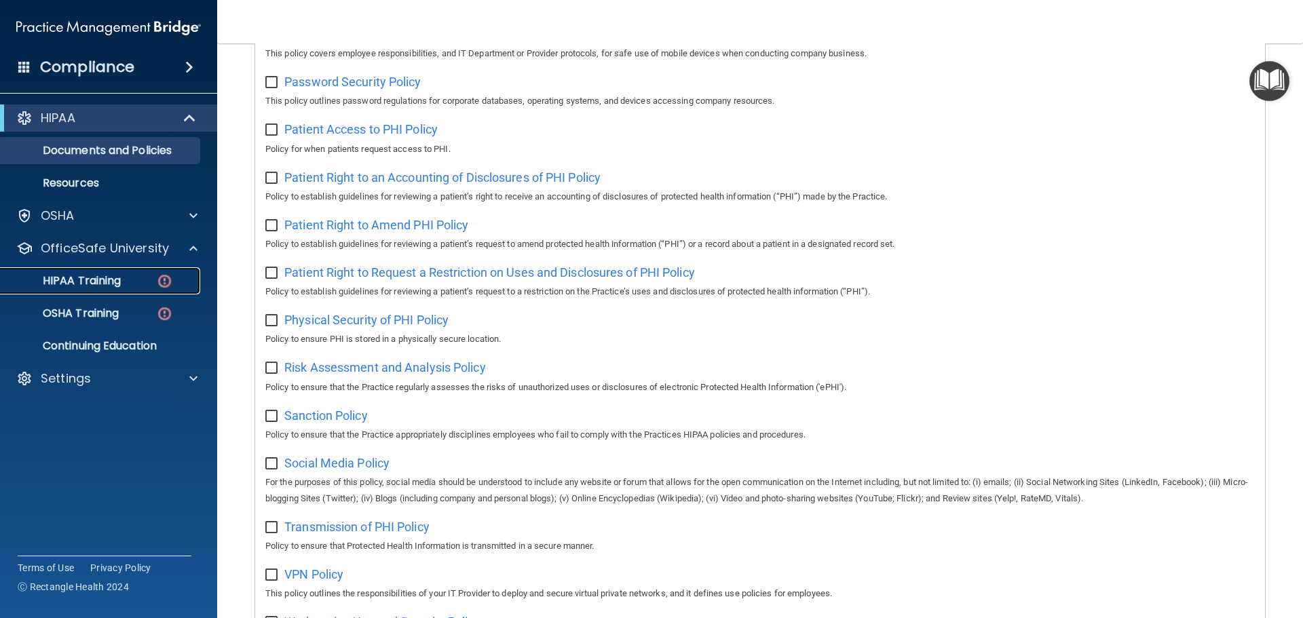
click at [72, 282] on p "HIPAA Training" at bounding box center [65, 281] width 112 height 14
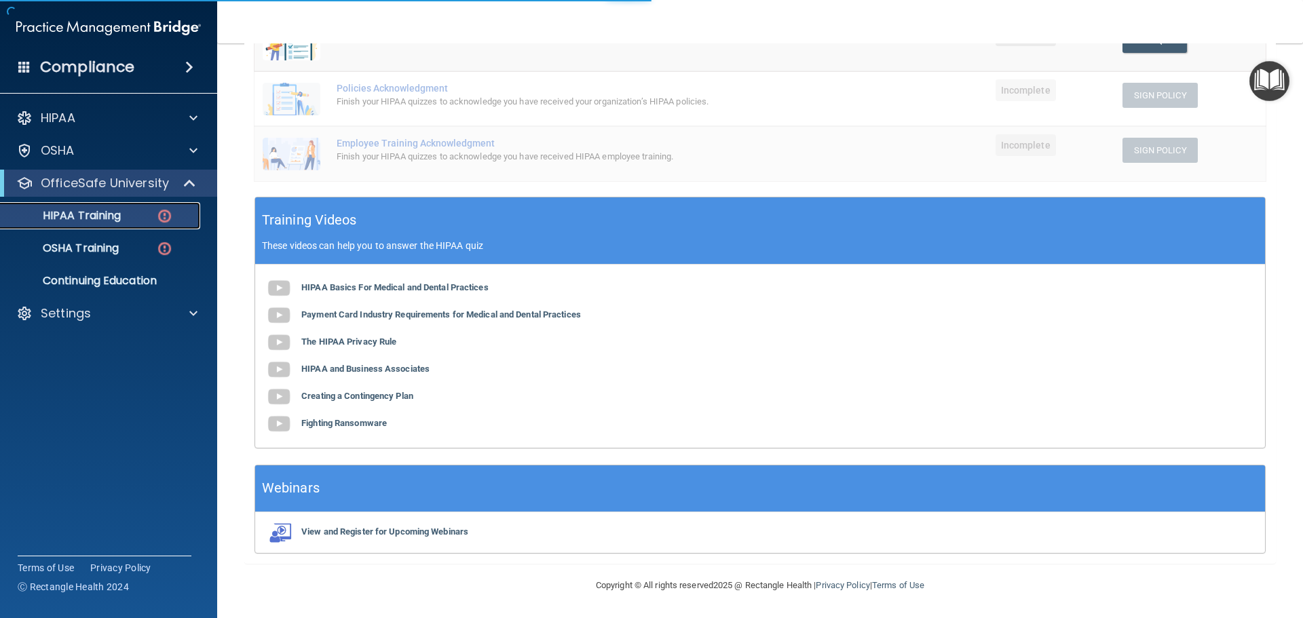
scroll to position [332, 0]
click at [278, 289] on img at bounding box center [278, 288] width 27 height 27
click at [370, 340] on b "The HIPAA Privacy Rule" at bounding box center [348, 342] width 95 height 10
click at [353, 342] on b "The HIPAA Privacy Rule" at bounding box center [348, 342] width 95 height 10
click at [412, 370] on b "HIPAA and Business Associates" at bounding box center [365, 369] width 128 height 10
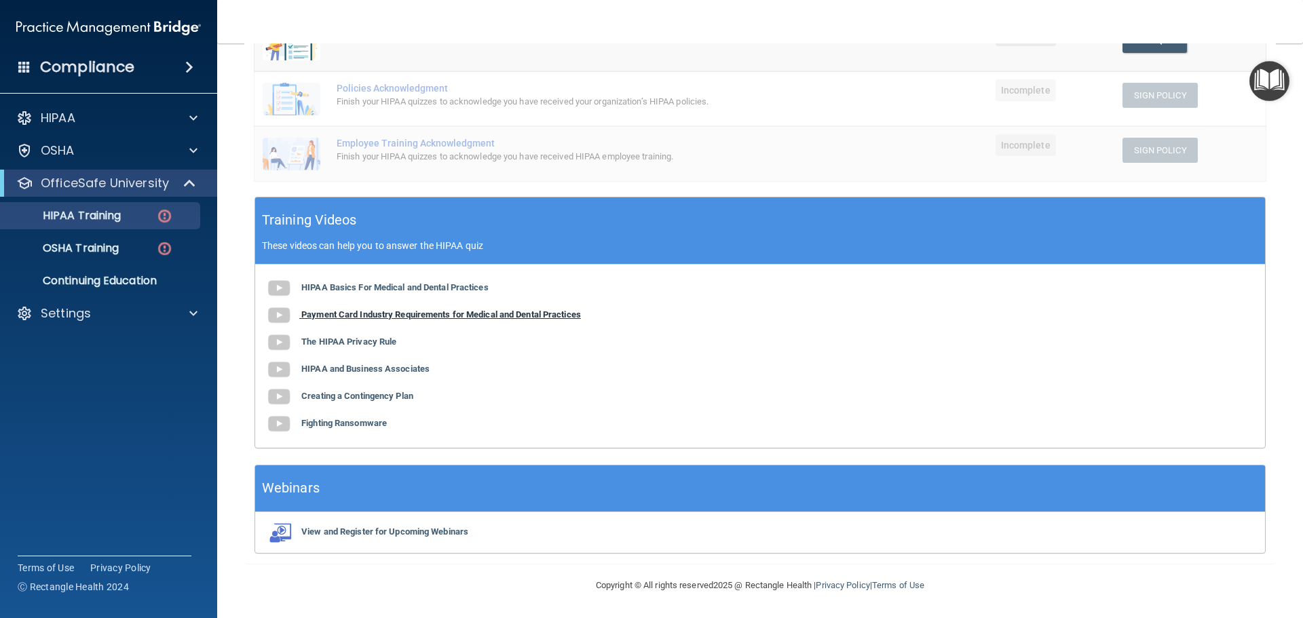
click at [354, 318] on b "Payment Card Industry Requirements for Medical and Dental Practices" at bounding box center [441, 314] width 280 height 10
click at [355, 396] on b "Creating a Contingency Plan" at bounding box center [357, 396] width 112 height 10
click at [370, 423] on b "Fighting Ransomware" at bounding box center [343, 423] width 85 height 10
click at [92, 216] on p "HIPAA Training" at bounding box center [65, 216] width 112 height 14
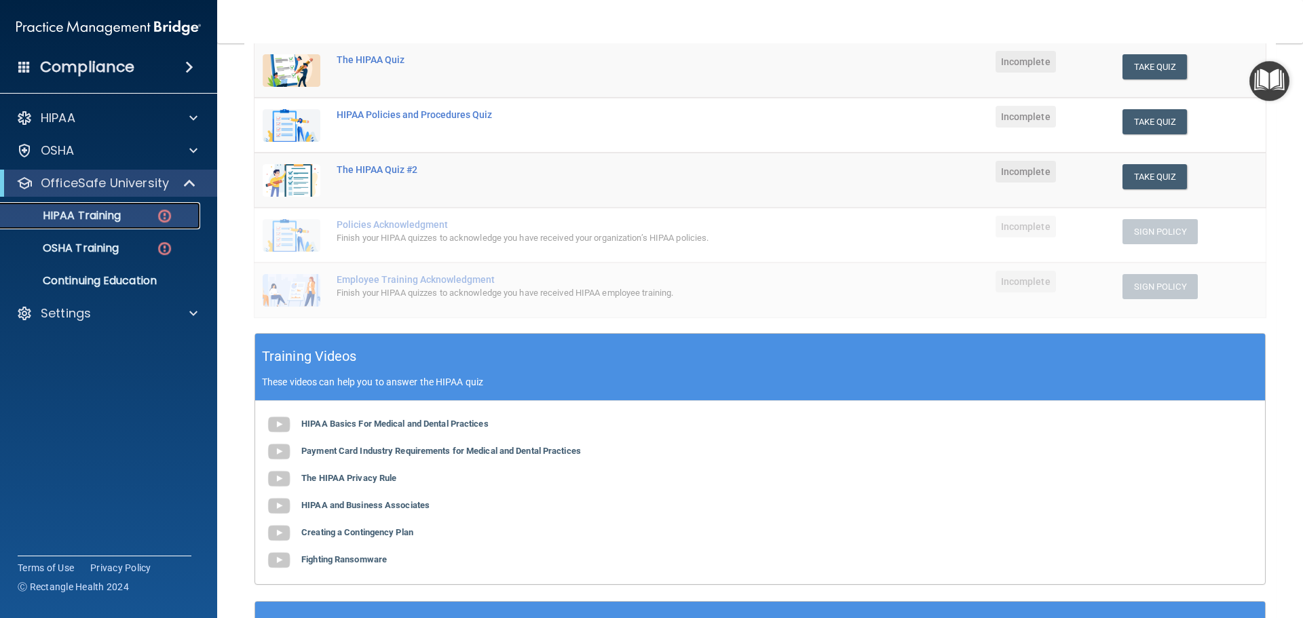
scroll to position [61, 0]
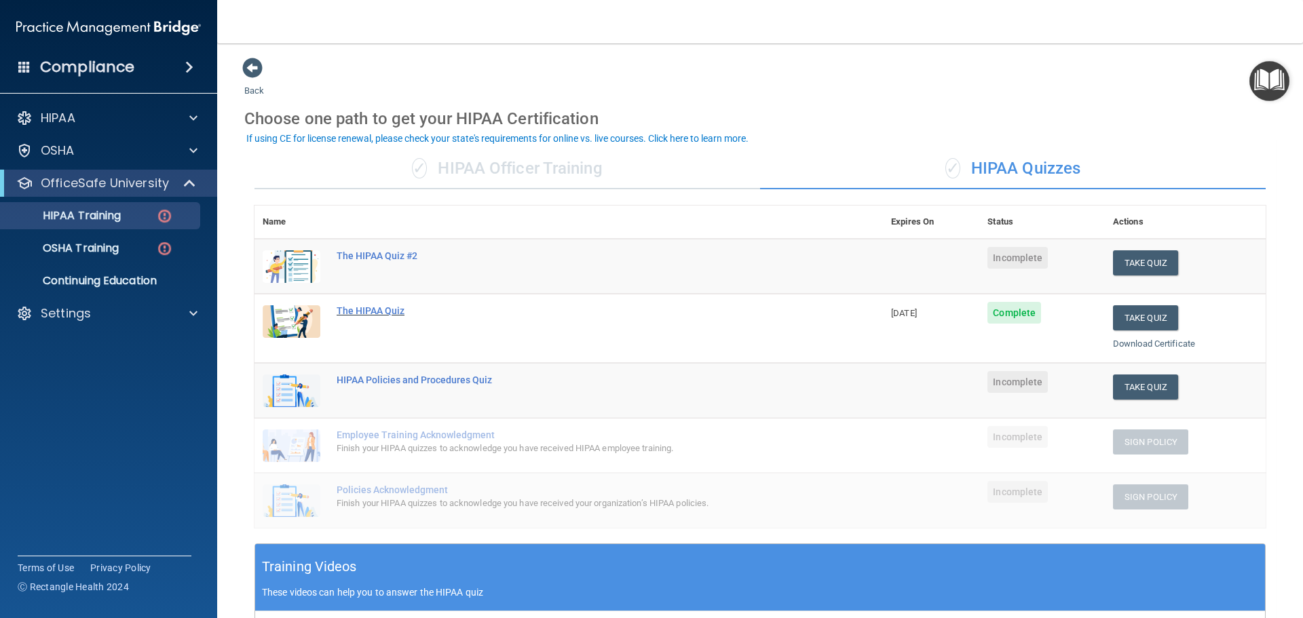
click at [389, 311] on div "The HIPAA Quiz" at bounding box center [576, 310] width 478 height 11
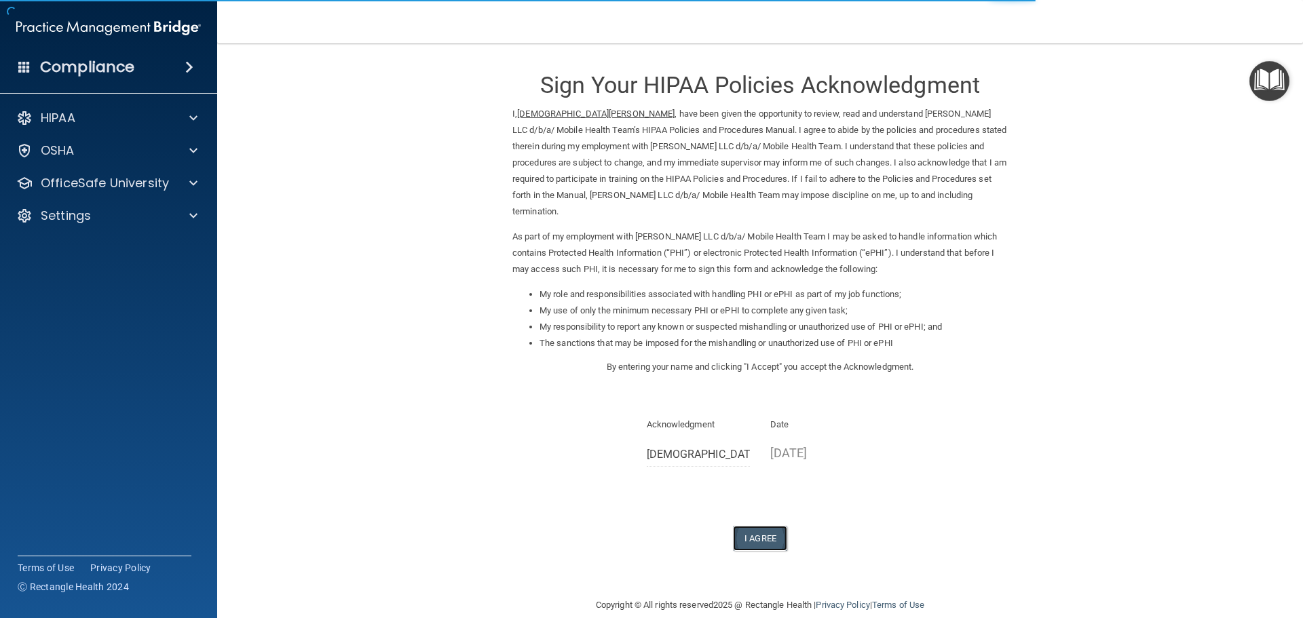
click at [750, 526] on button "I Agree" at bounding box center [760, 538] width 54 height 25
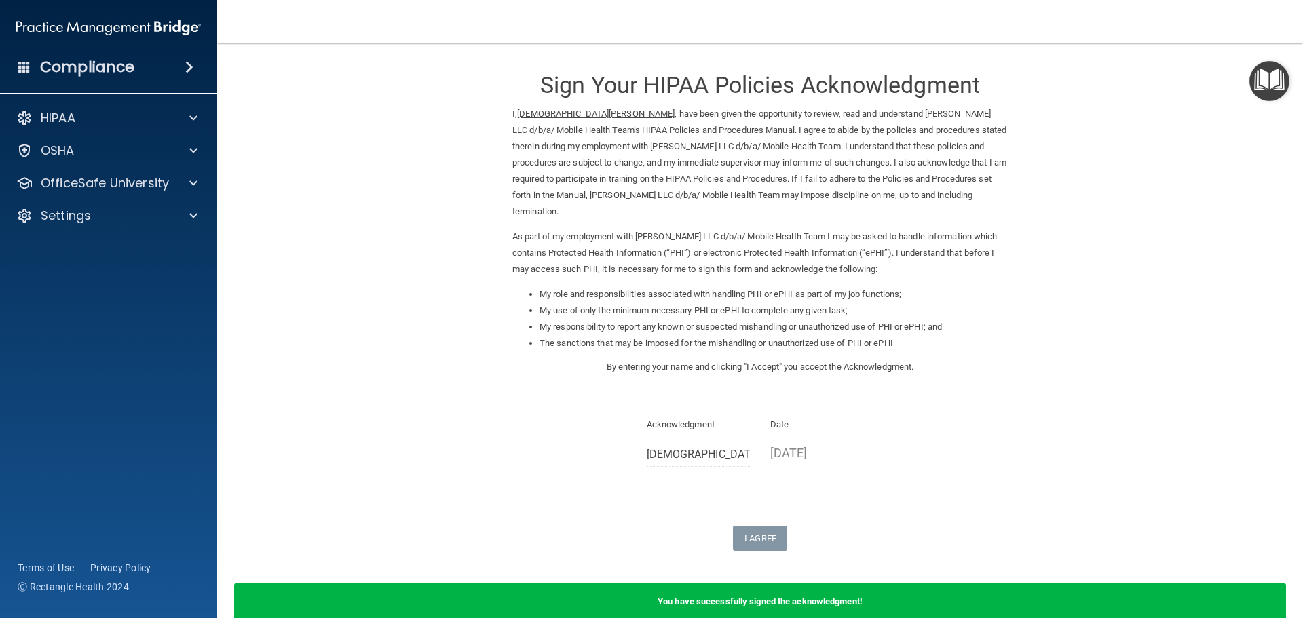
scroll to position [56, 0]
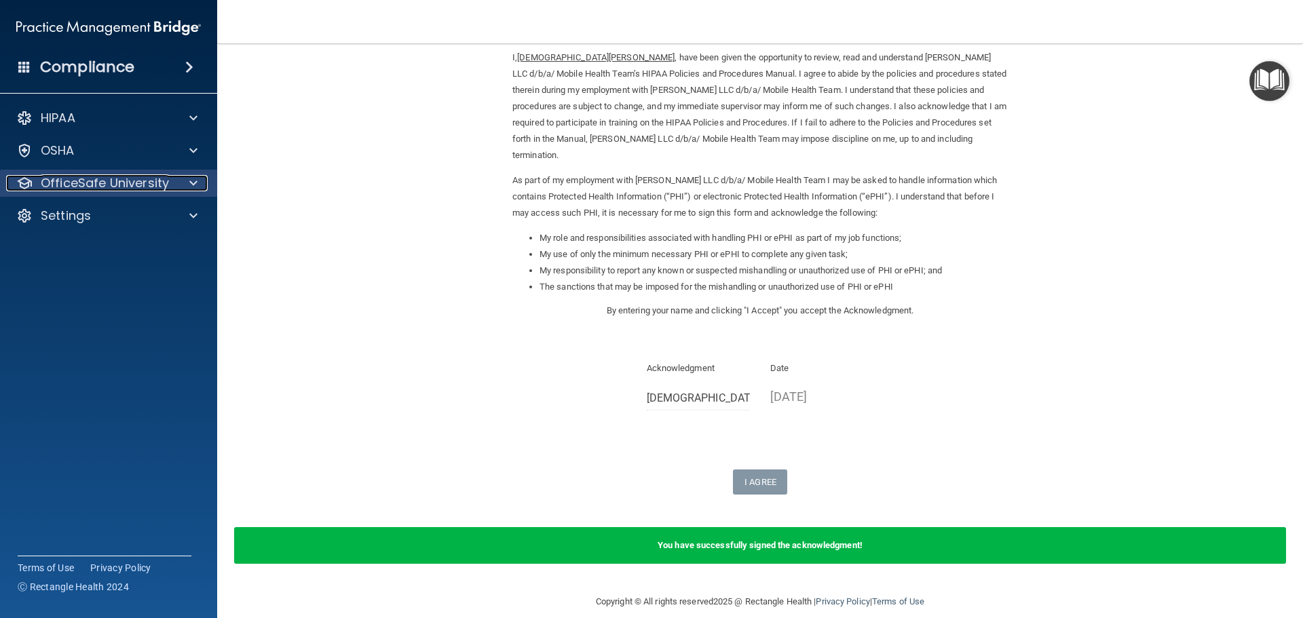
click at [66, 180] on p "OfficeSafe University" at bounding box center [105, 183] width 128 height 16
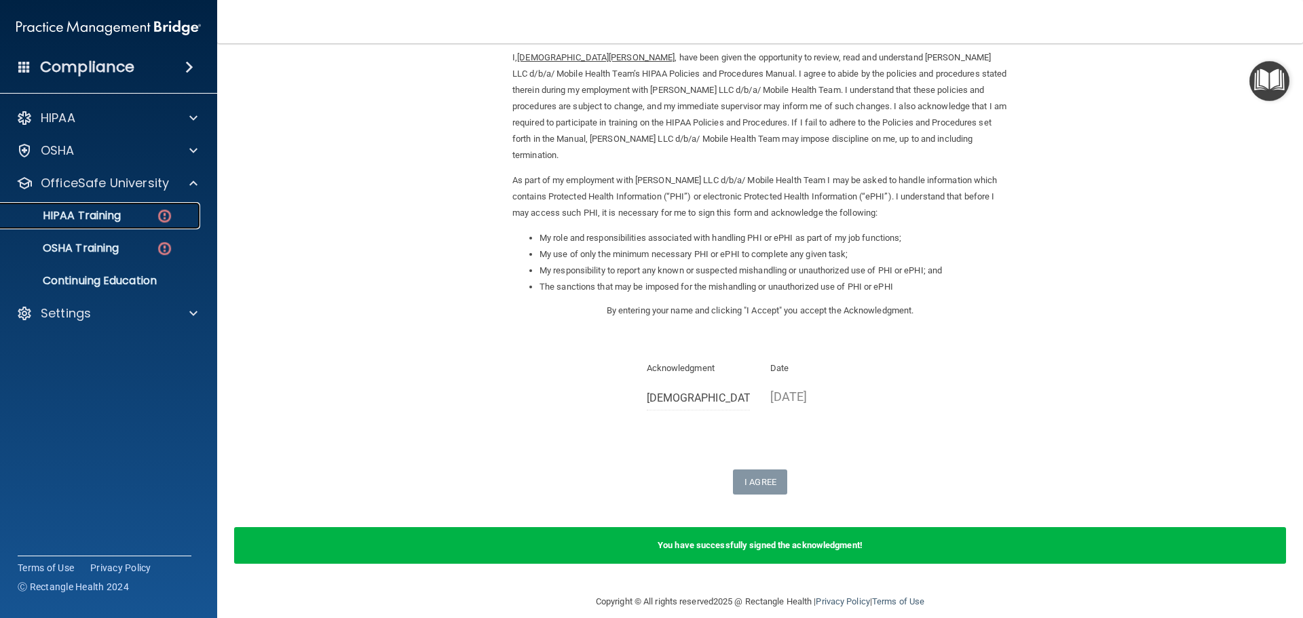
click at [103, 220] on p "HIPAA Training" at bounding box center [65, 216] width 112 height 14
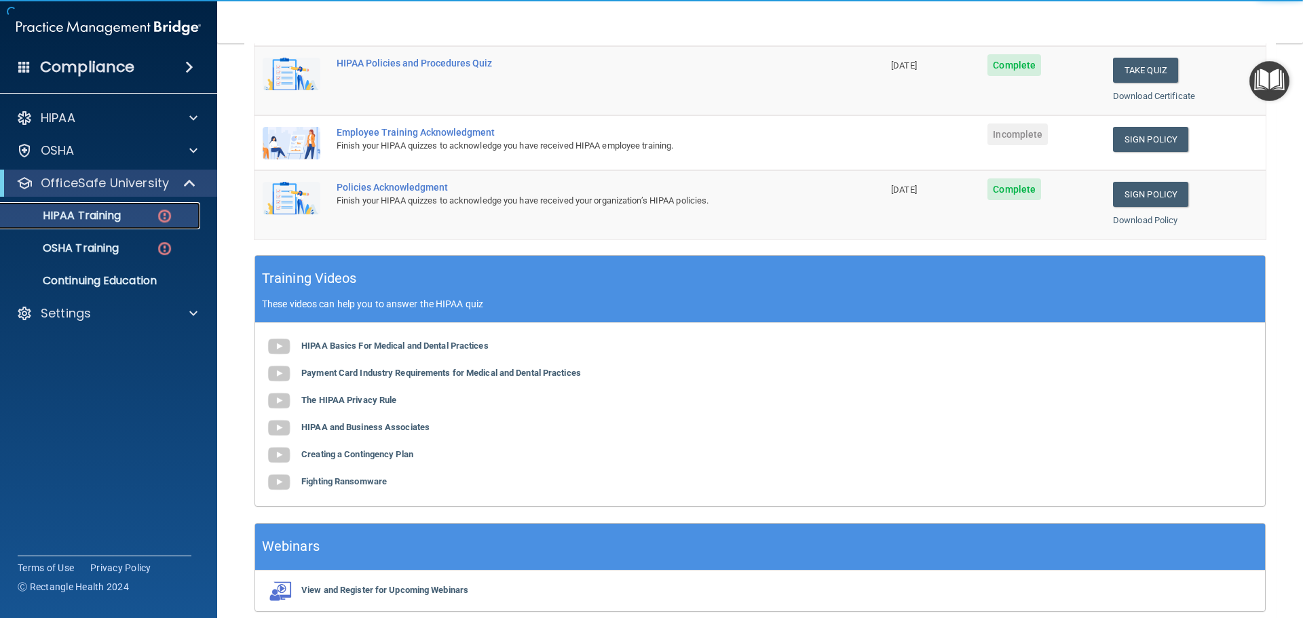
scroll to position [254, 0]
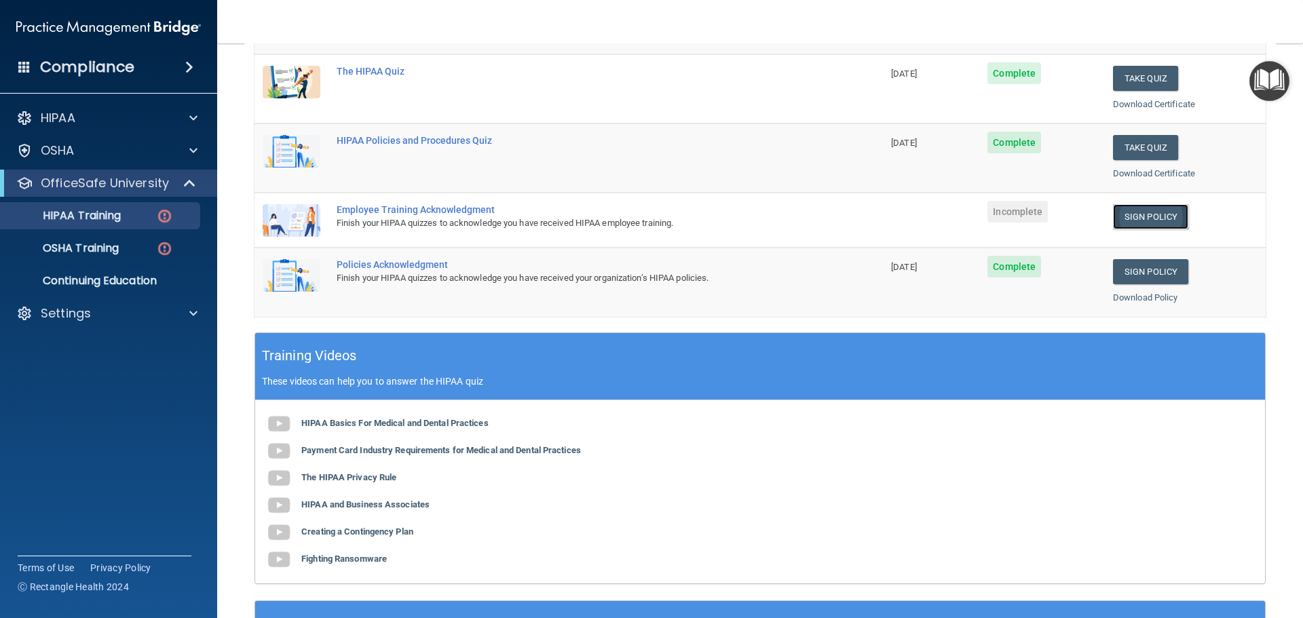
click at [1153, 220] on link "Sign Policy" at bounding box center [1150, 216] width 75 height 25
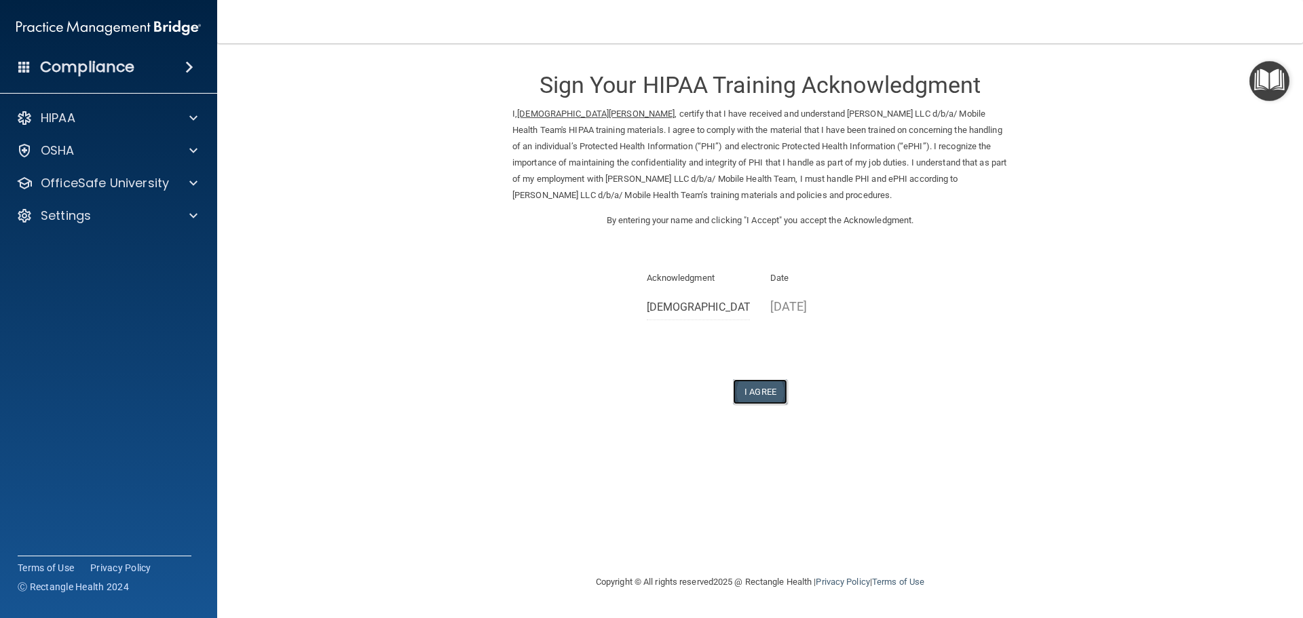
click at [763, 391] on button "I Agree" at bounding box center [760, 391] width 54 height 25
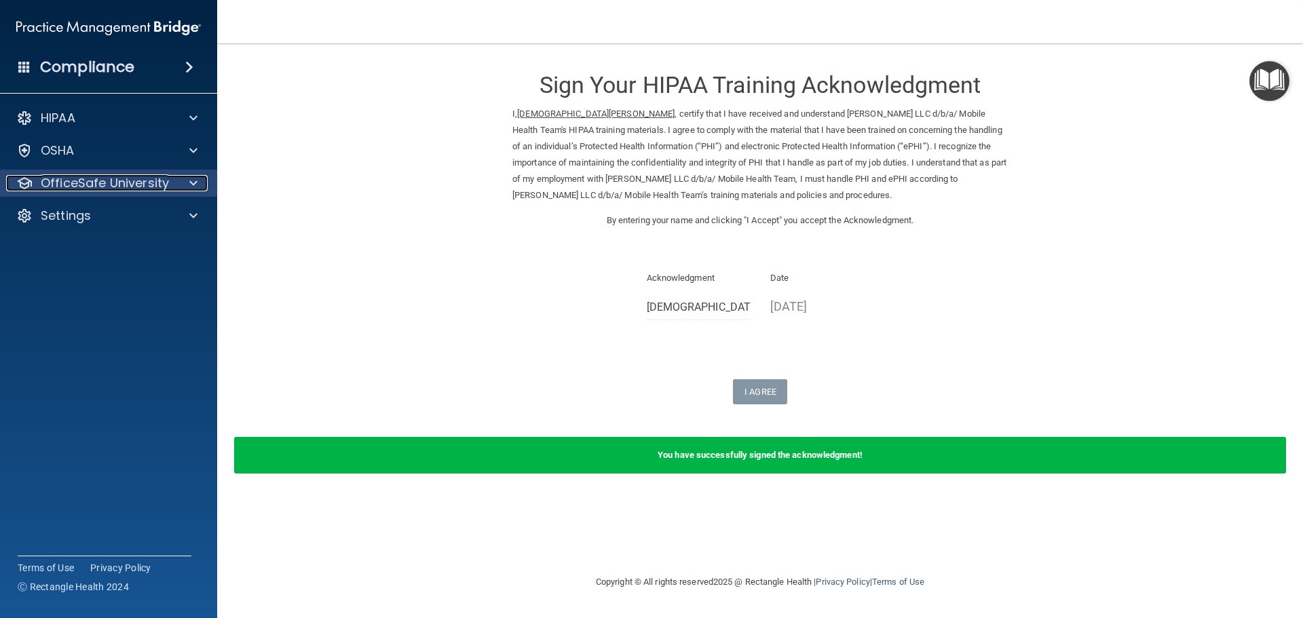
click at [64, 180] on p "OfficeSafe University" at bounding box center [105, 183] width 128 height 16
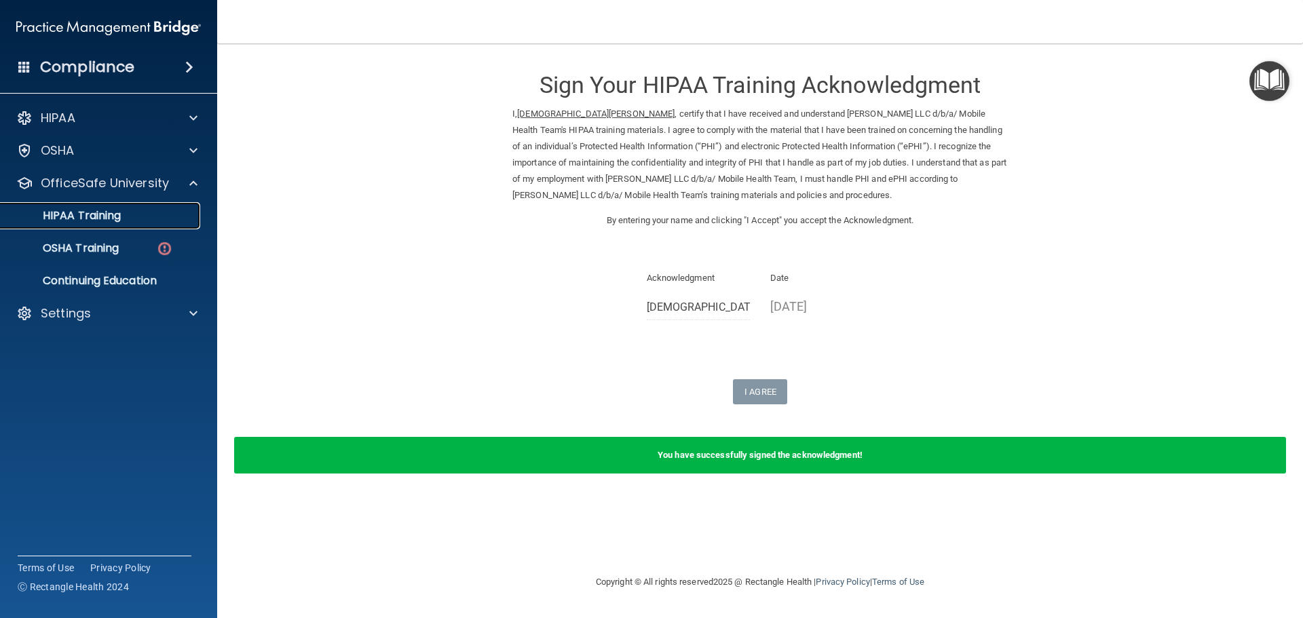
click at [75, 212] on p "HIPAA Training" at bounding box center [65, 216] width 112 height 14
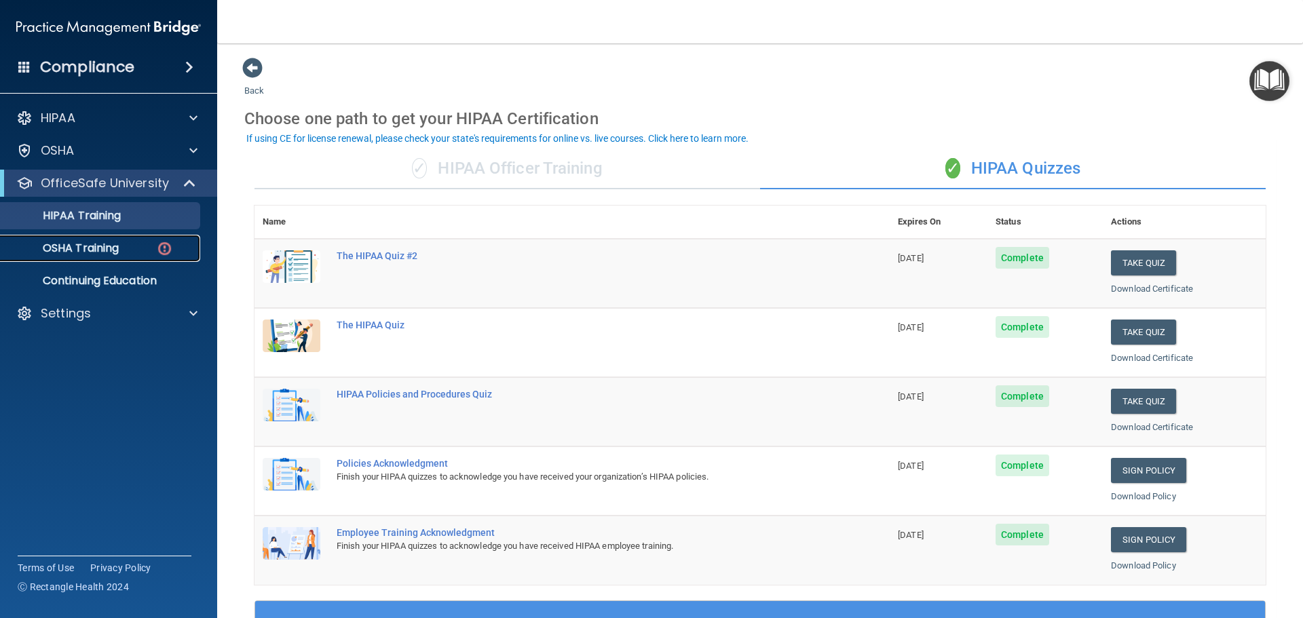
click at [52, 248] on p "OSHA Training" at bounding box center [64, 249] width 110 height 14
